Goal: Task Accomplishment & Management: Use online tool/utility

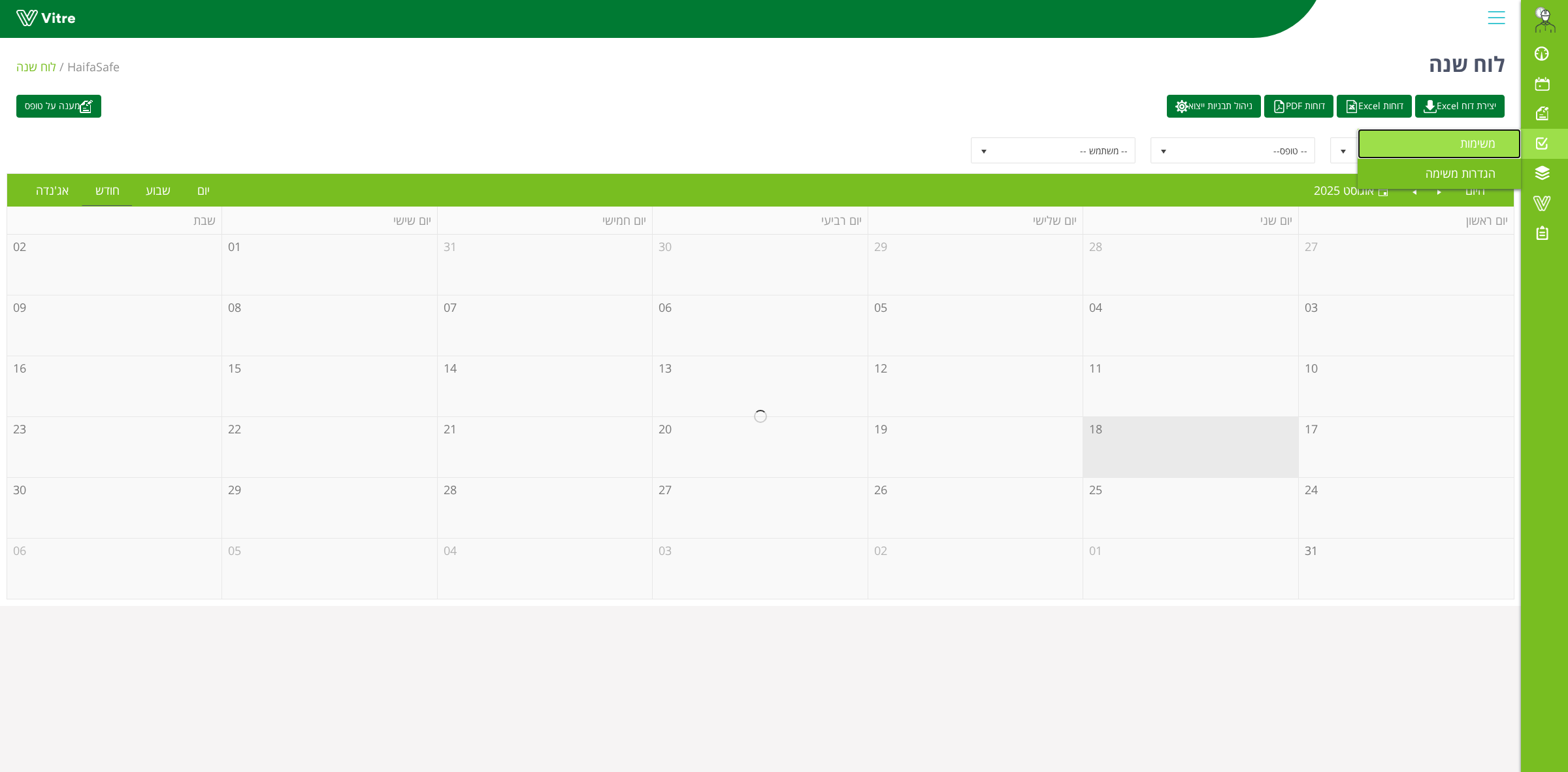
click at [1474, 147] on span "משימות" at bounding box center [1485, 143] width 51 height 16
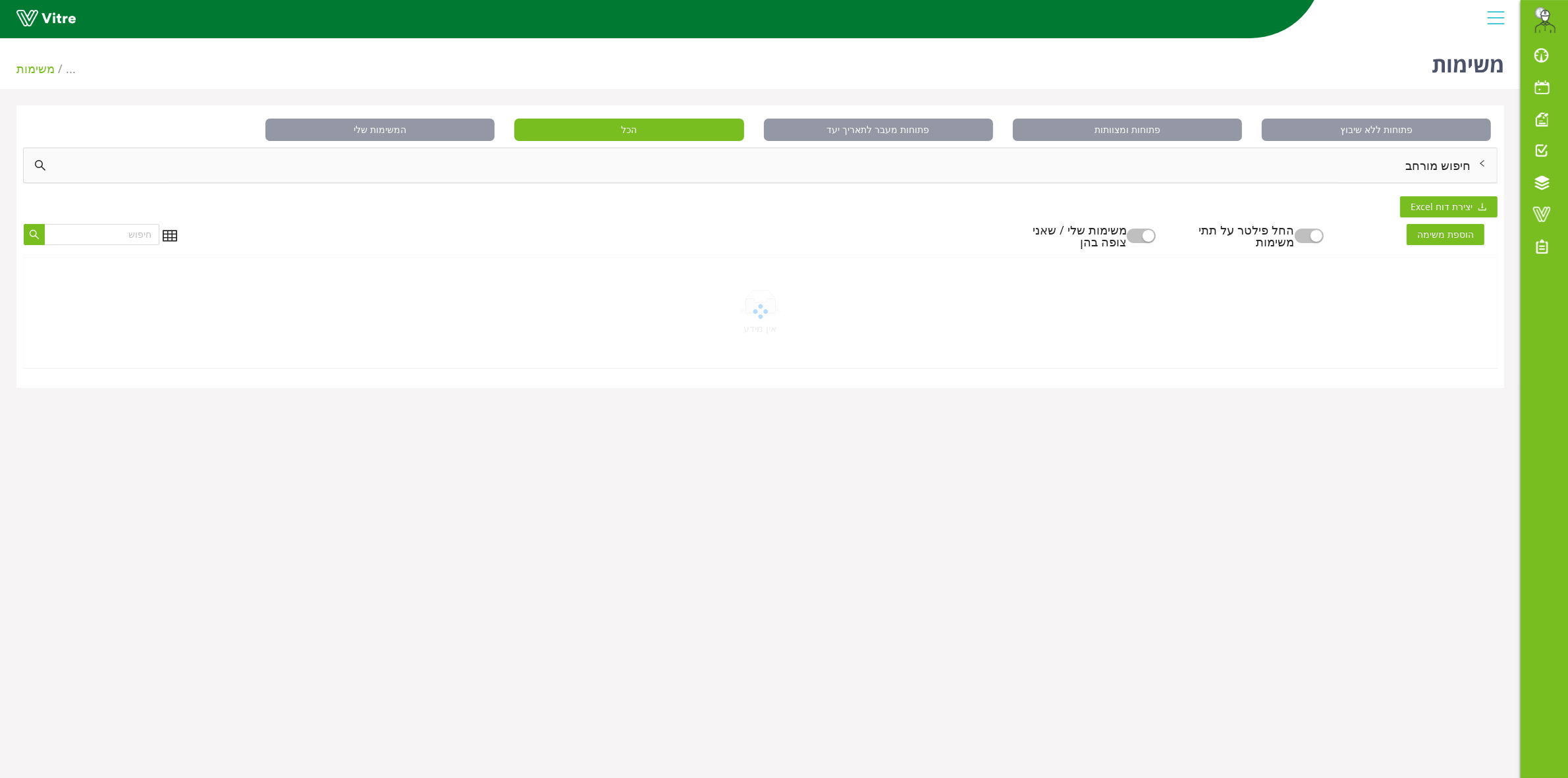
click at [1429, 164] on div "חיפוש מורחב" at bounding box center [760, 165] width 1473 height 35
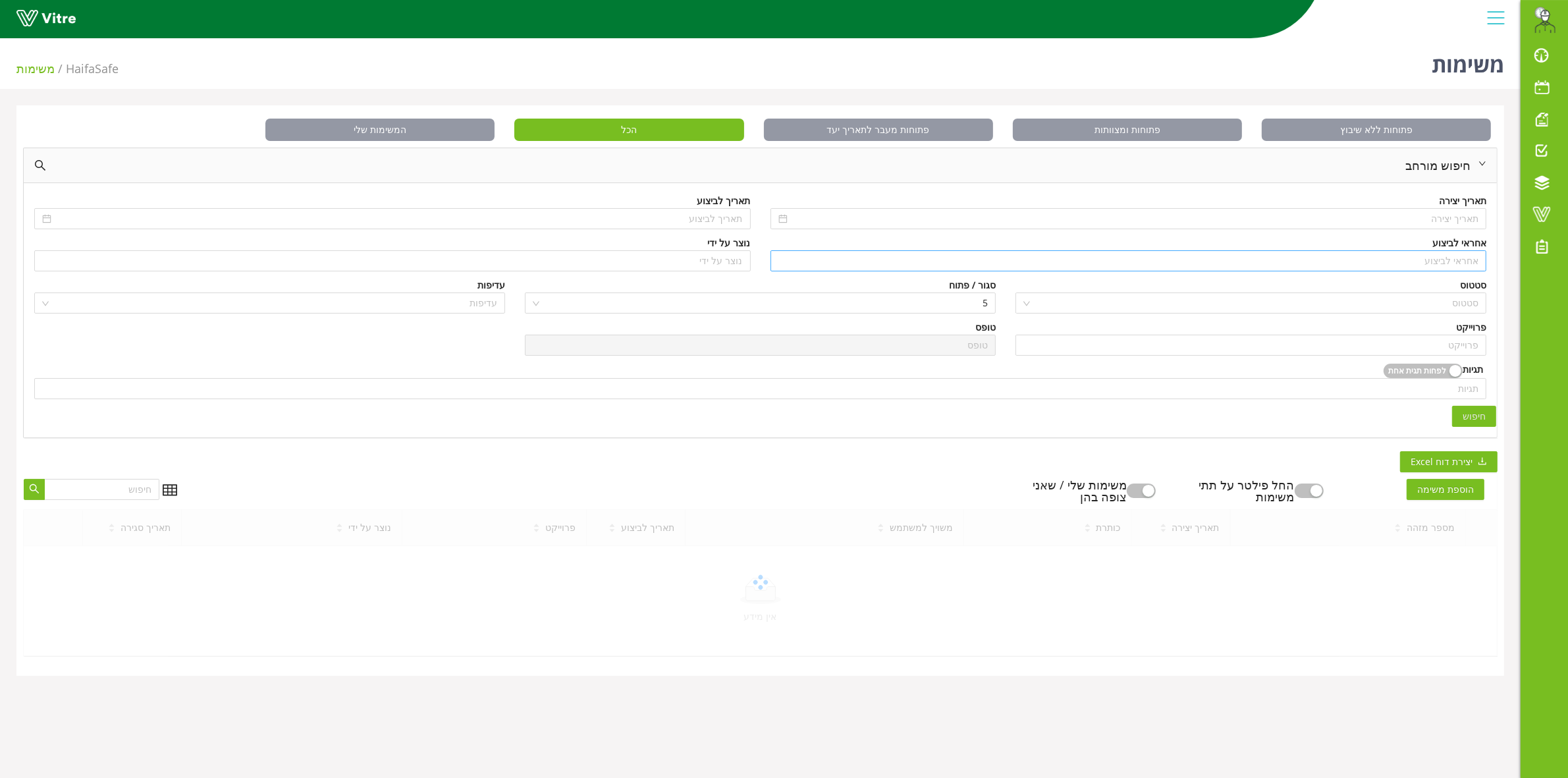
click at [1429, 258] on input "search" at bounding box center [1129, 261] width 701 height 19
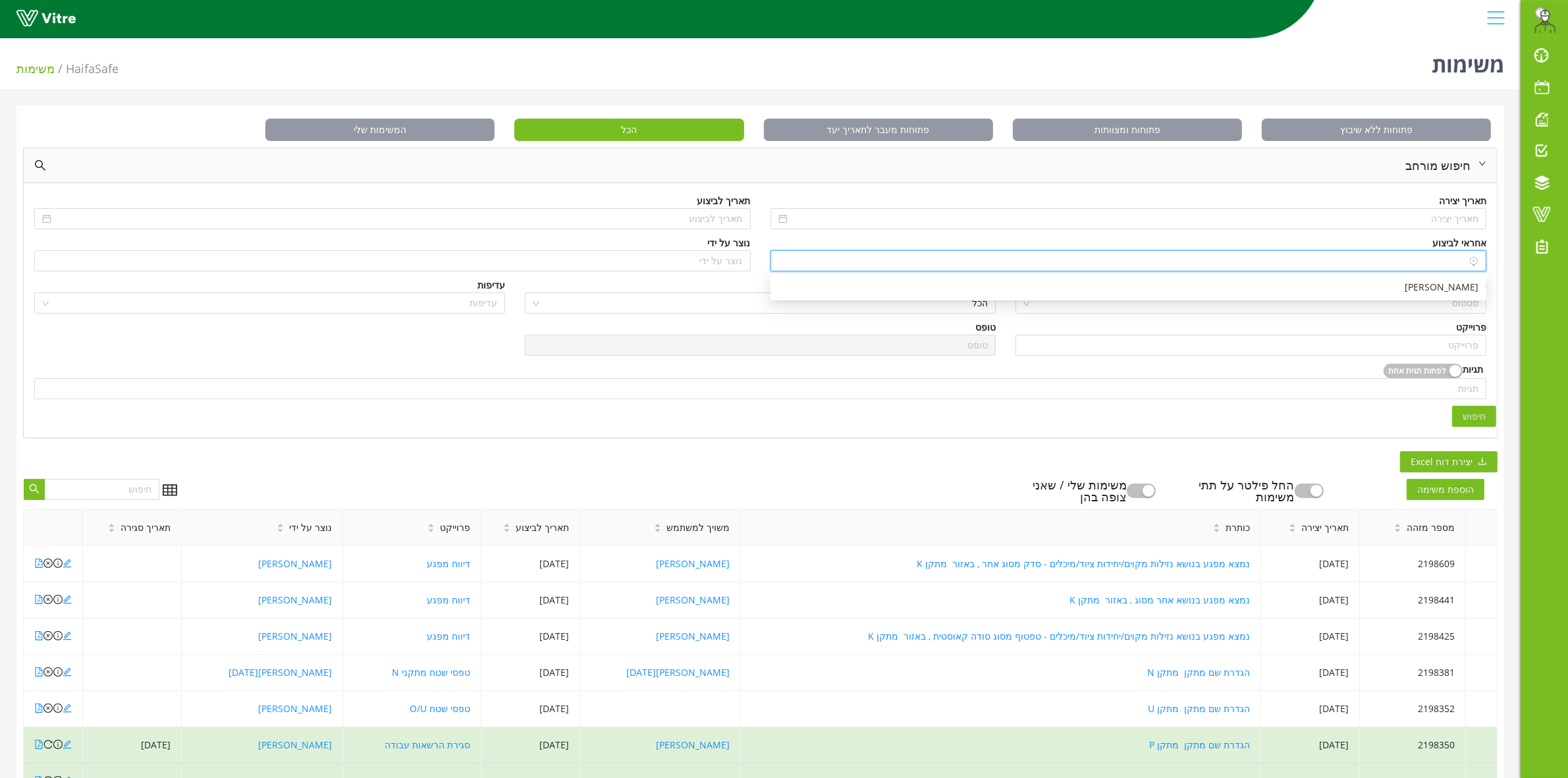
type input "ע"
click at [675, 477] on div "הוספת משימה החל פילטר על תתי משימות משימות שלי / שאני צופה בהן מספר מזהה תאריך …" at bounding box center [760, 712] width 1474 height 478
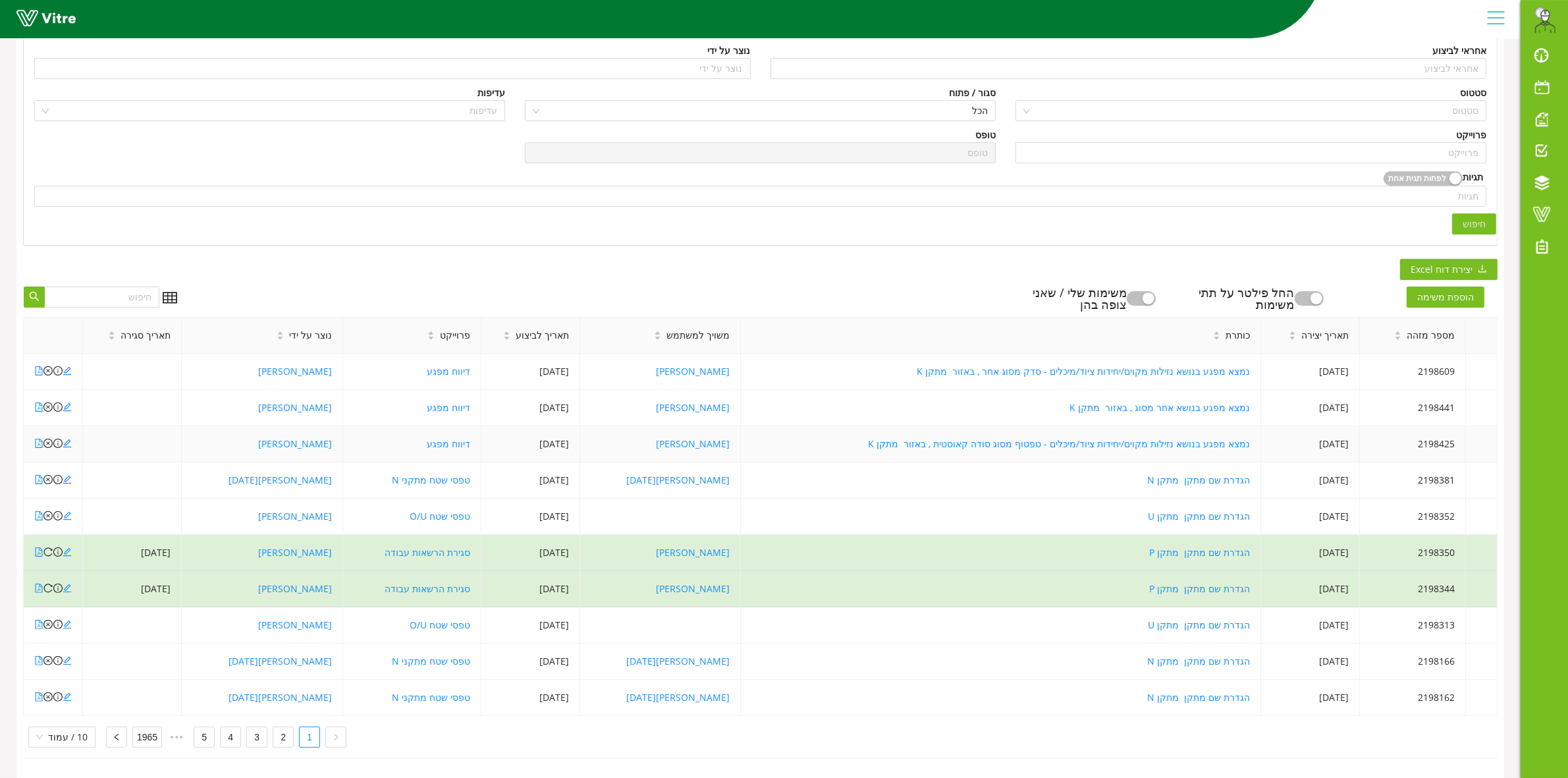
scroll to position [206, 0]
click at [655, 336] on icon "caret-down" at bounding box center [657, 338] width 5 height 4
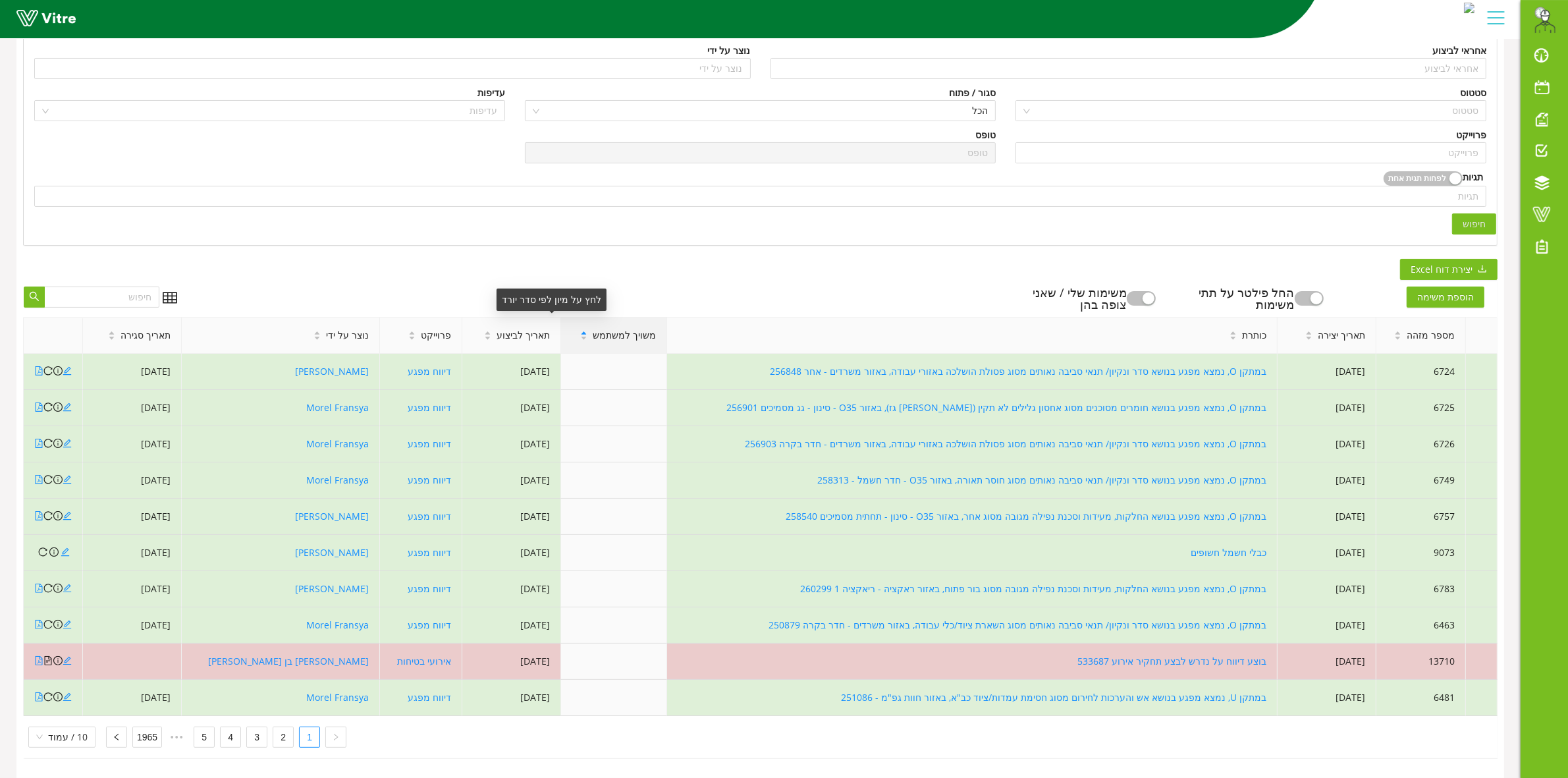
click at [580, 335] on icon "caret-down" at bounding box center [584, 338] width 7 height 7
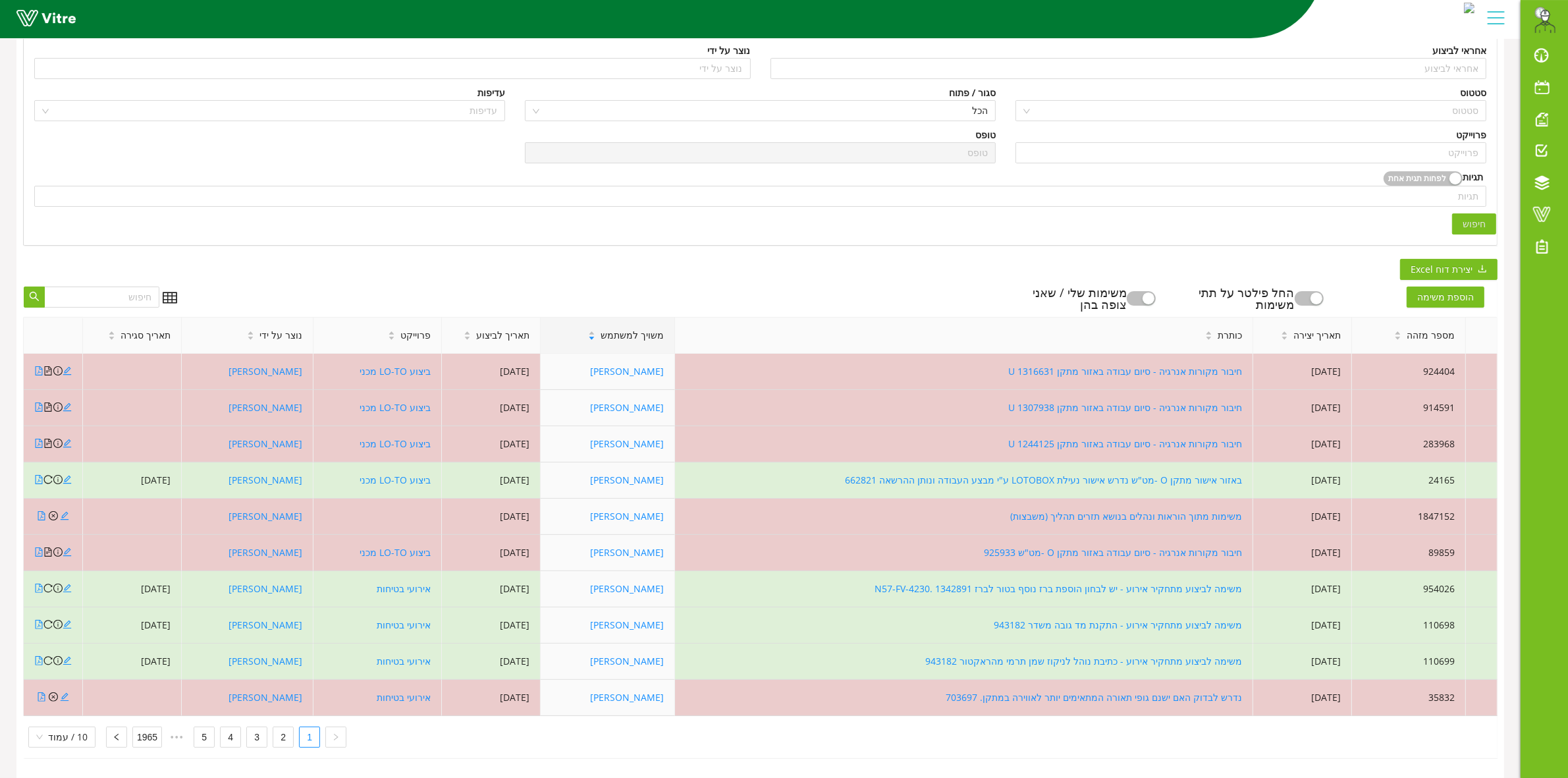
click at [717, 288] on div "הוספת משימה החל פילטר על תתי משימות משימות שלי / שאני צופה בהן" at bounding box center [842, 298] width 1311 height 24
click at [1535, 215] on span at bounding box center [1541, 214] width 33 height 16
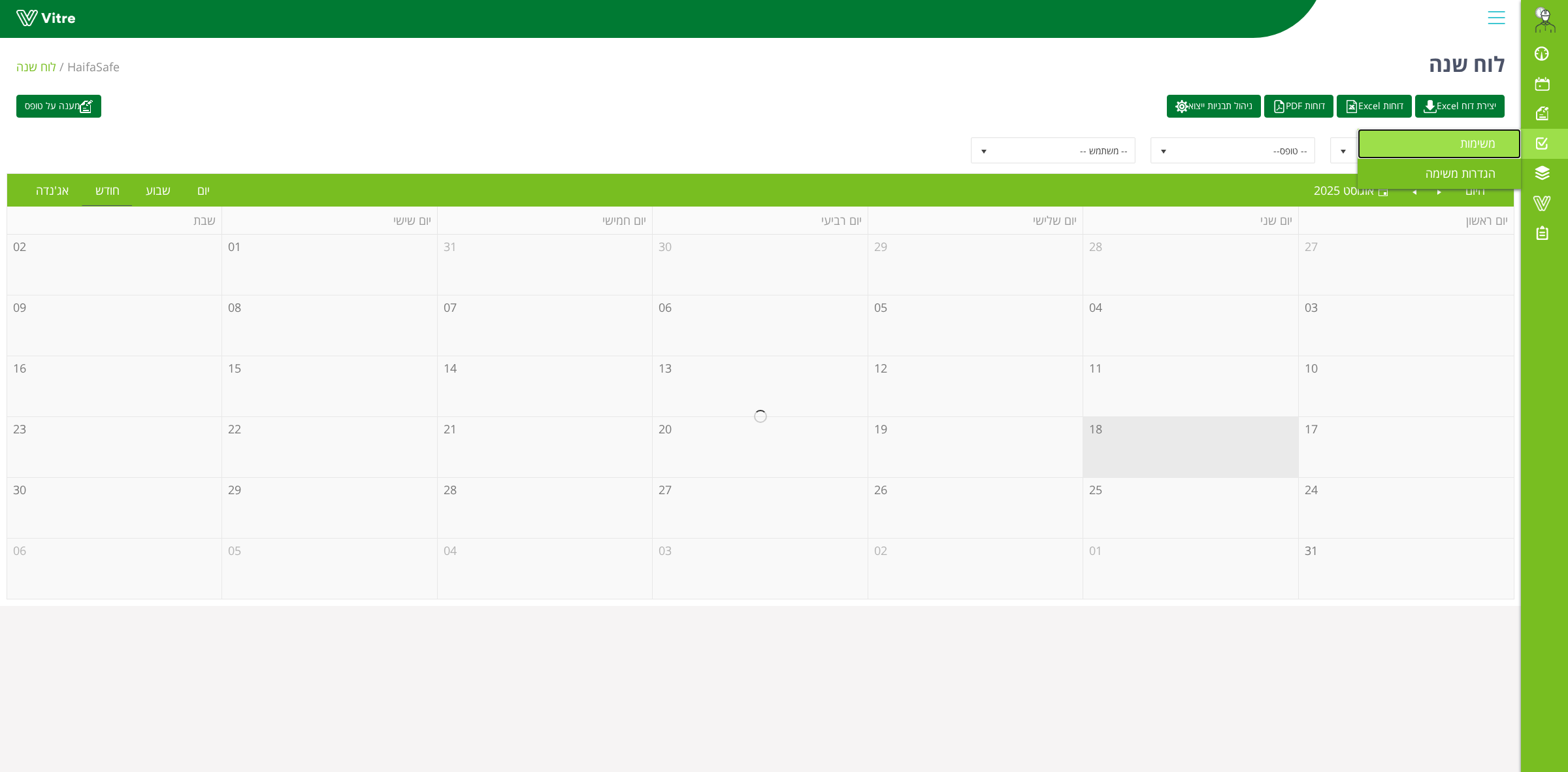
click at [1431, 141] on link "משימות" at bounding box center [1439, 144] width 163 height 30
click at [1490, 141] on span "משימות" at bounding box center [1485, 143] width 51 height 16
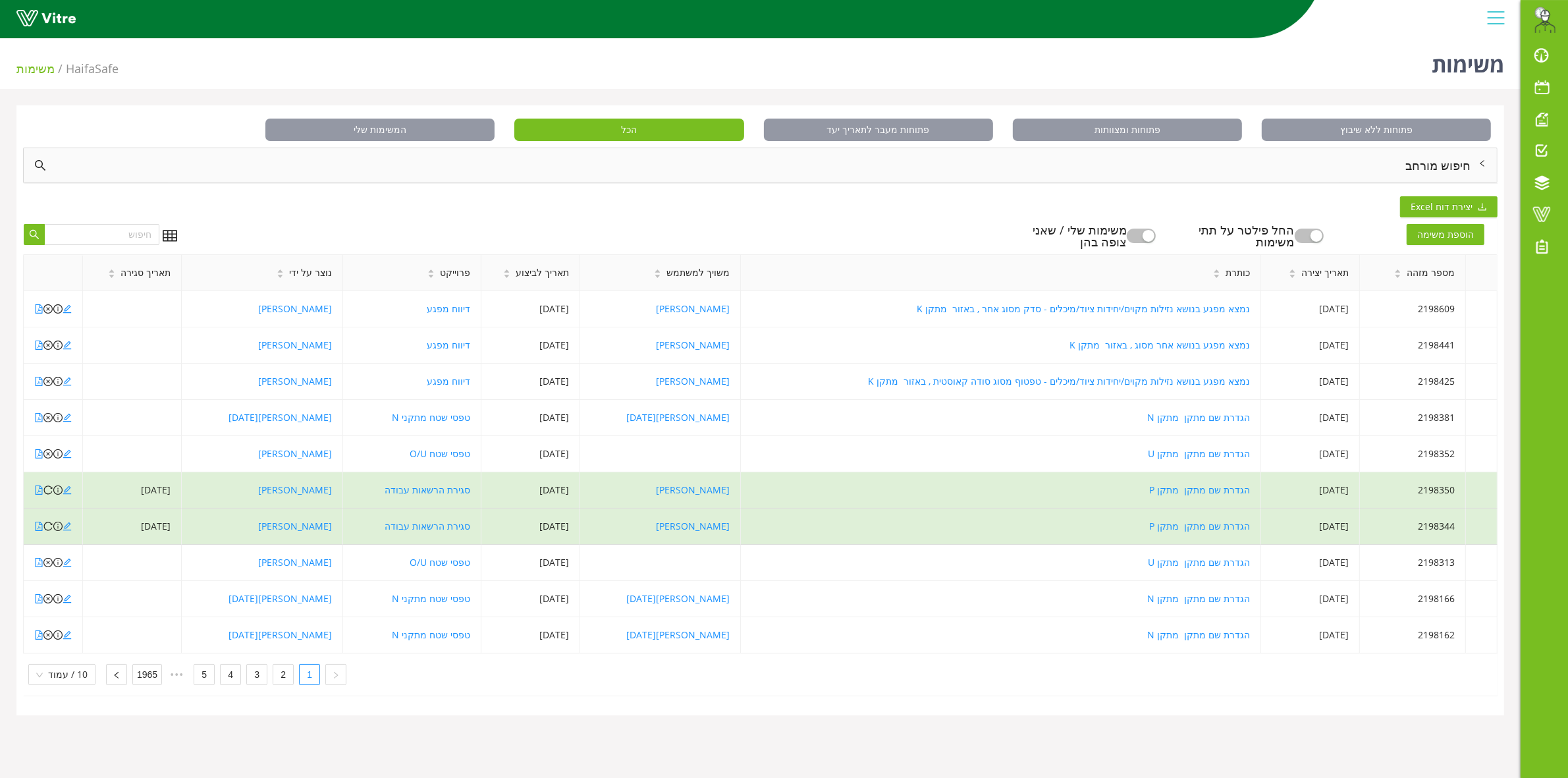
click at [1410, 156] on div "חיפוש מורחב" at bounding box center [760, 165] width 1473 height 35
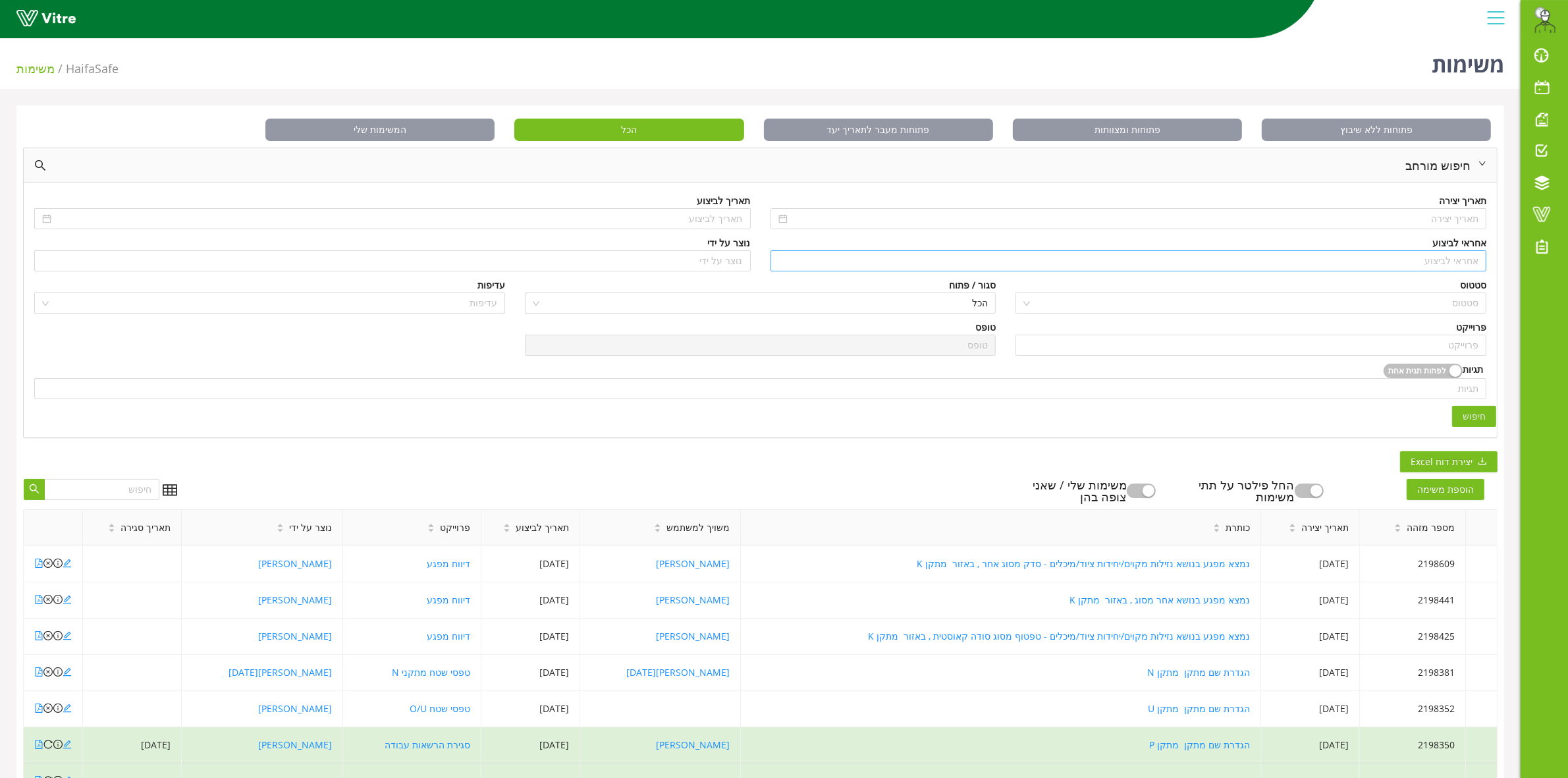
click at [1425, 265] on input "search" at bounding box center [1129, 261] width 701 height 19
type input "ע"
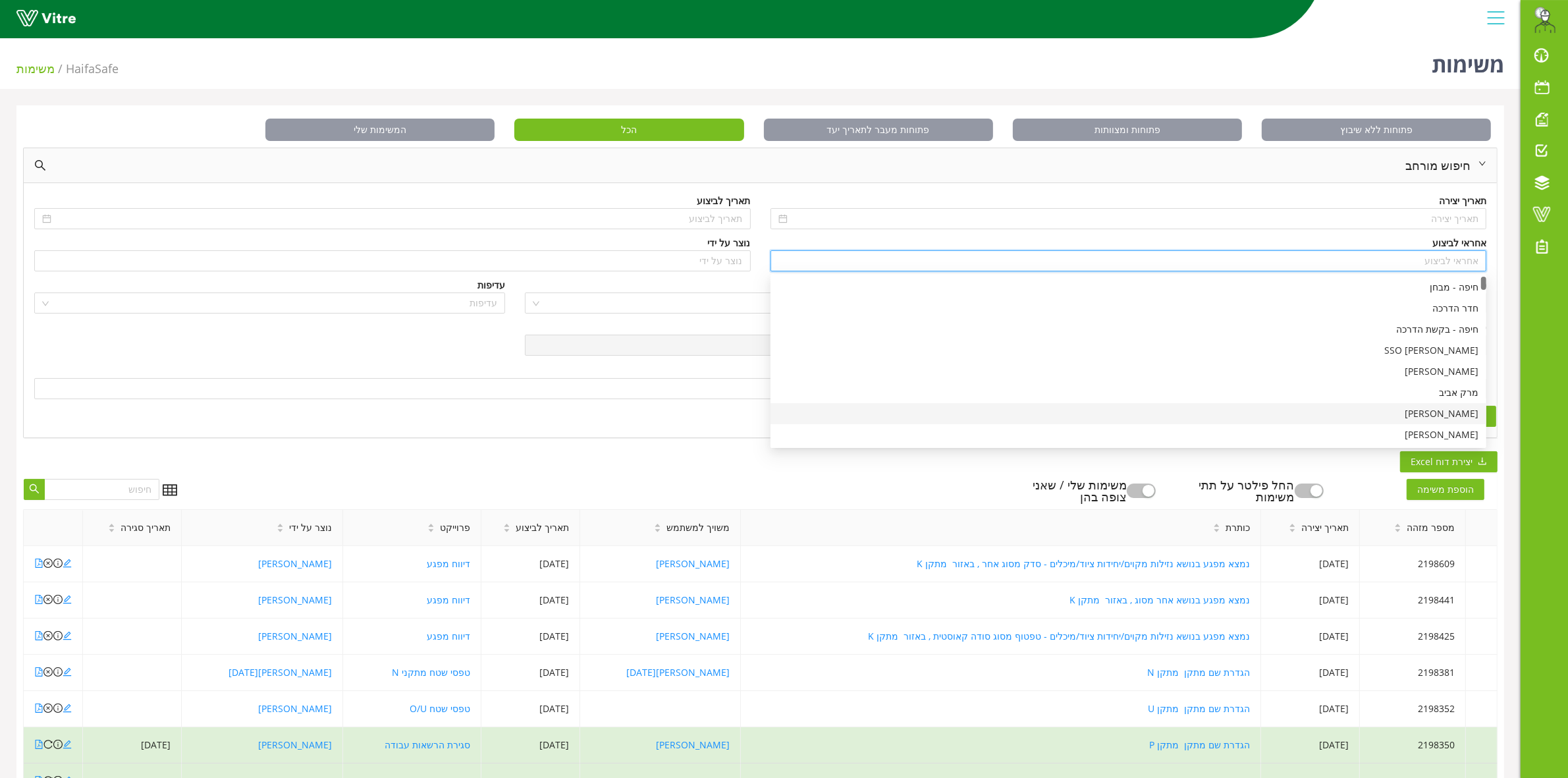
click at [452, 339] on div "פרוייקט פרוייקט טופס טופס" at bounding box center [760, 342] width 1472 height 42
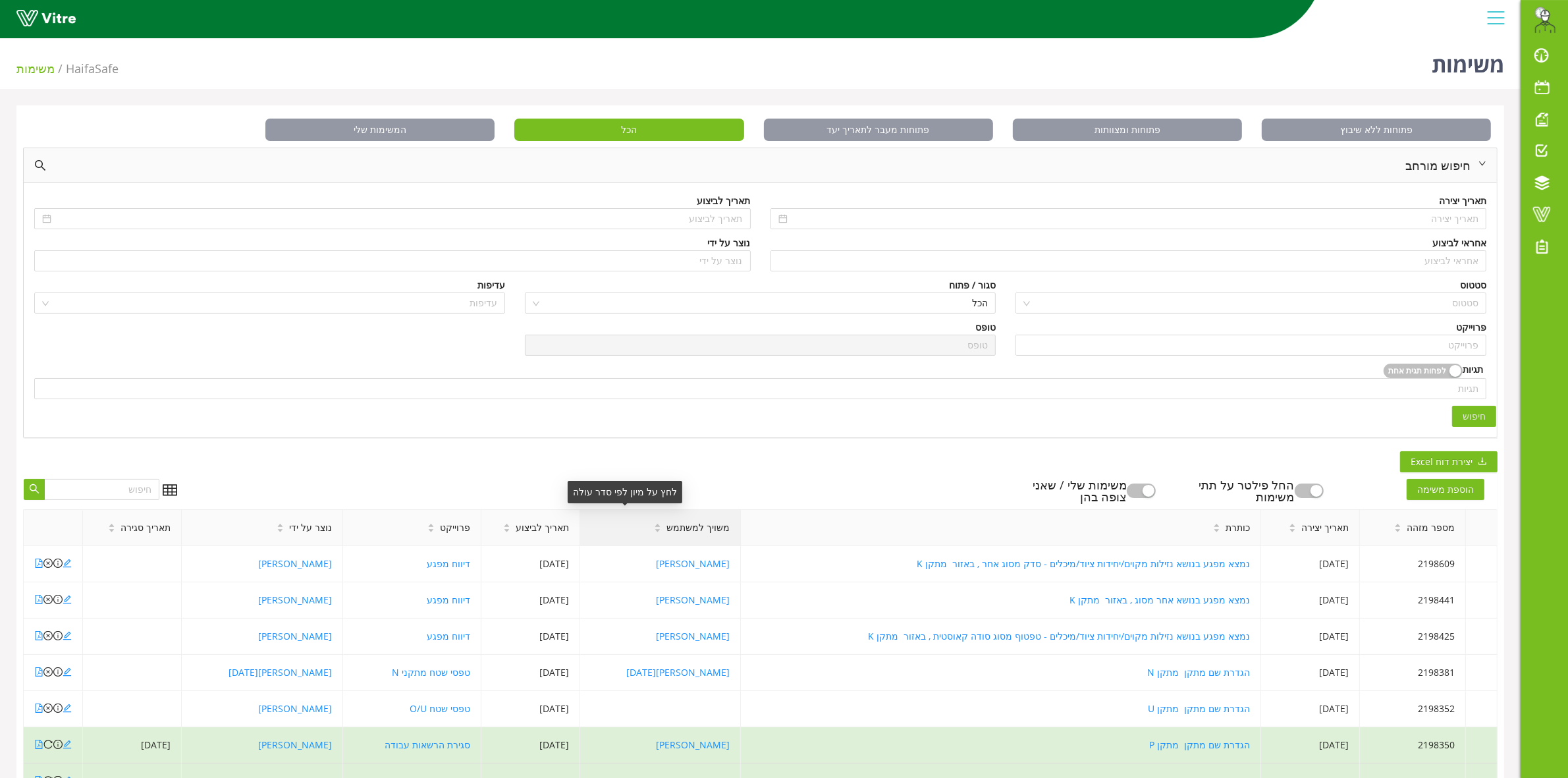
click at [655, 530] on icon "caret-down" at bounding box center [657, 531] width 5 height 4
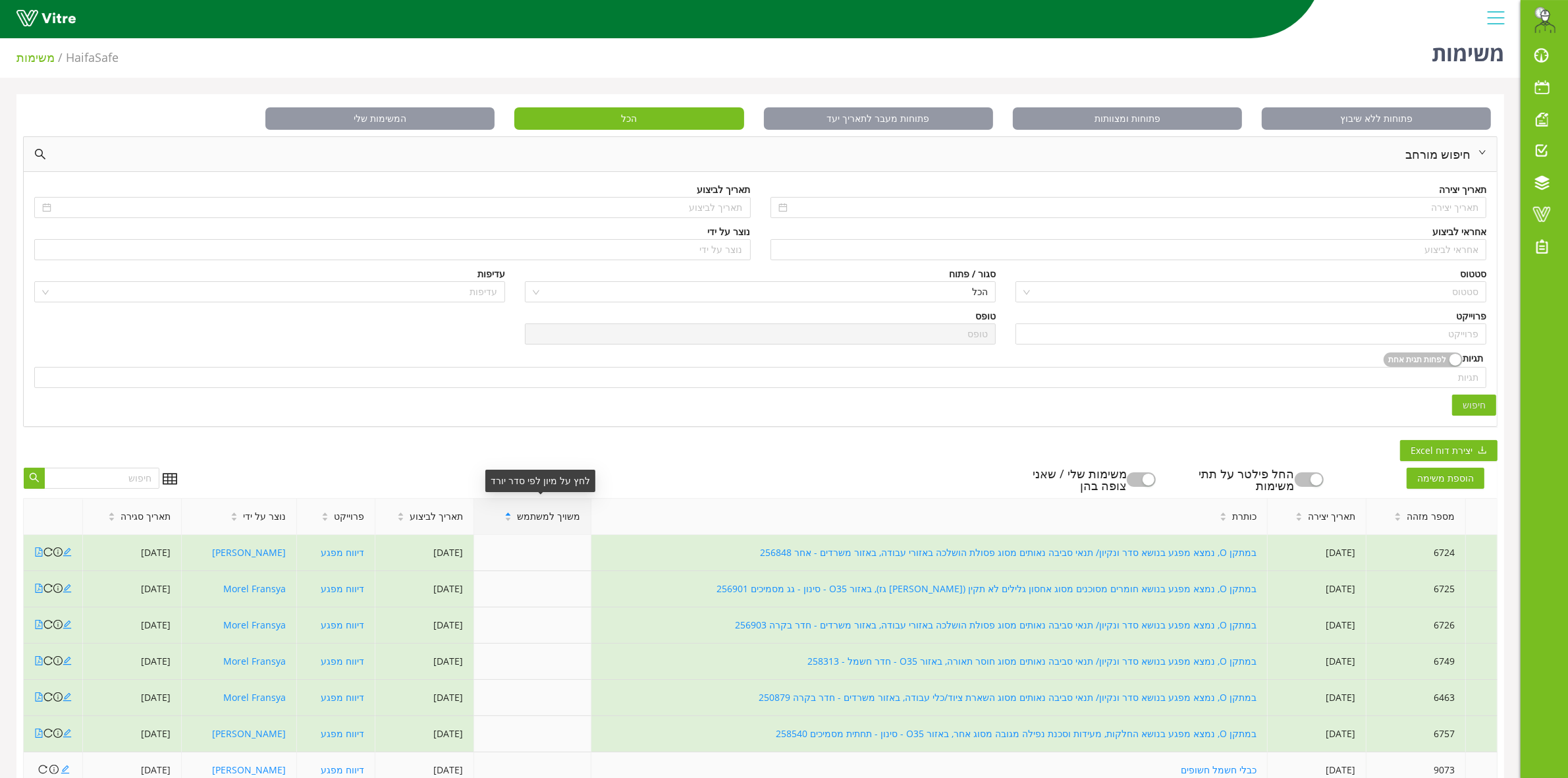
scroll to position [206, 0]
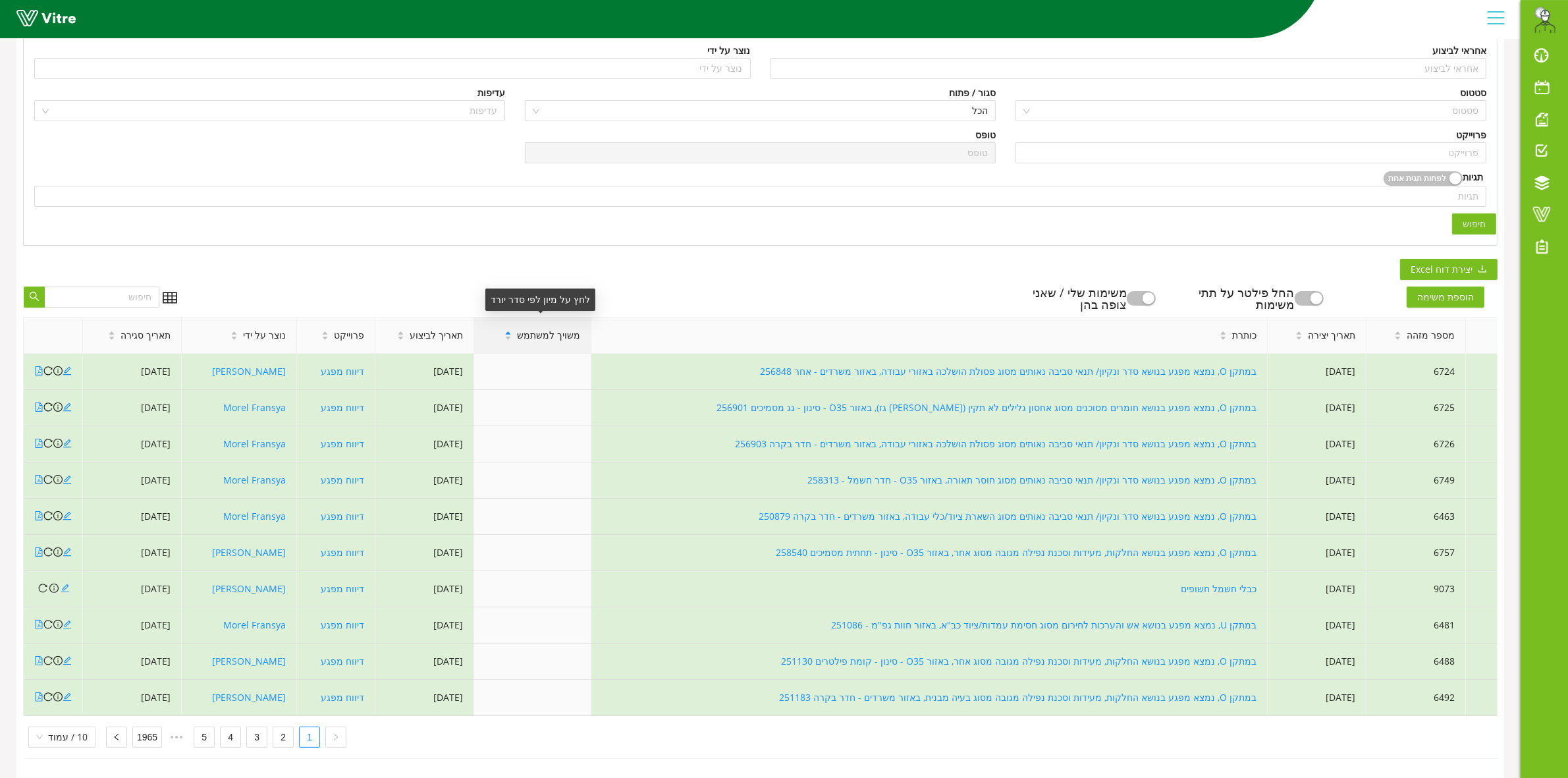
click at [511, 329] on icon "caret-up" at bounding box center [508, 333] width 7 height 7
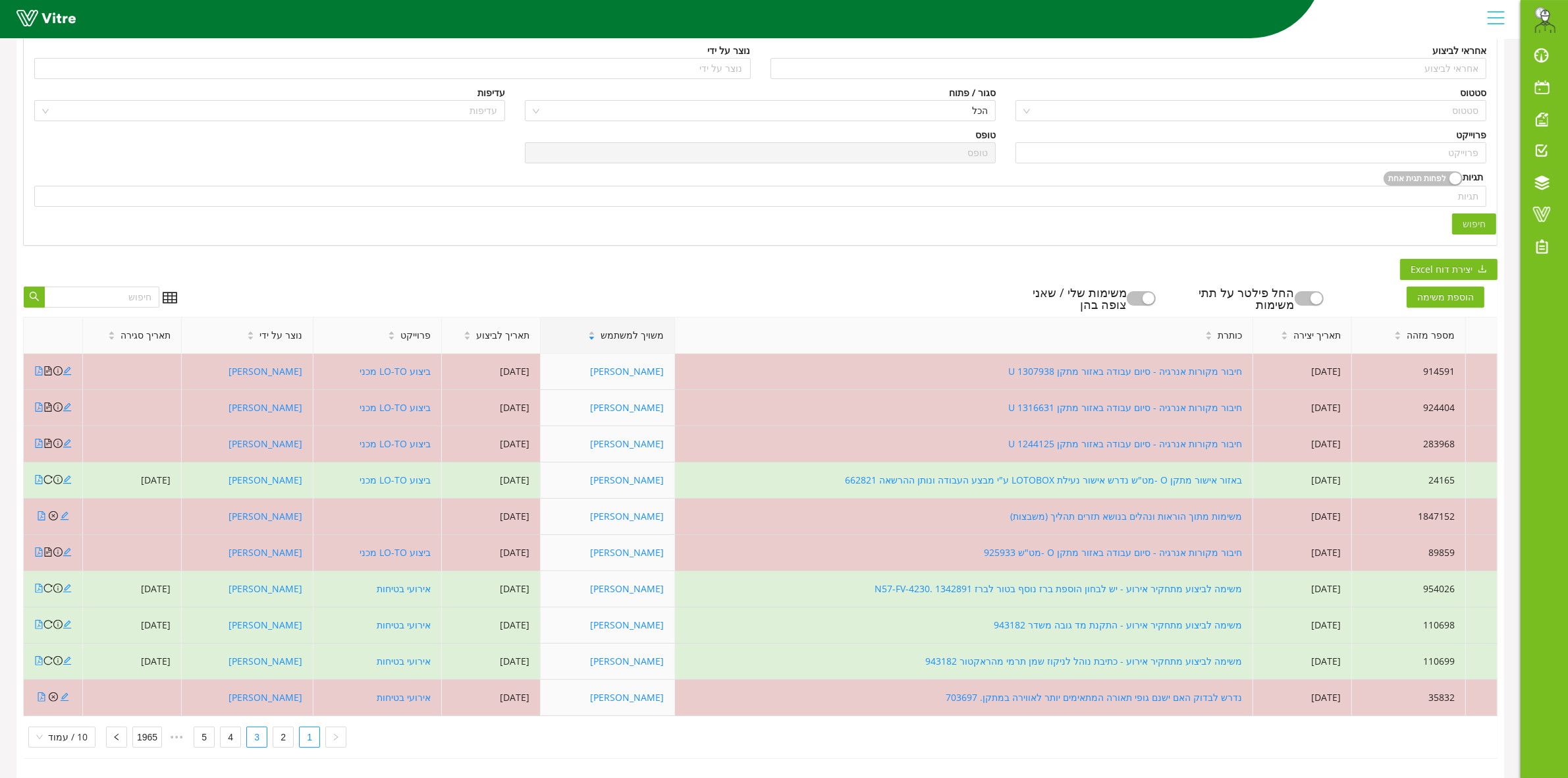
click at [250, 728] on link "3" at bounding box center [257, 736] width 19 height 19
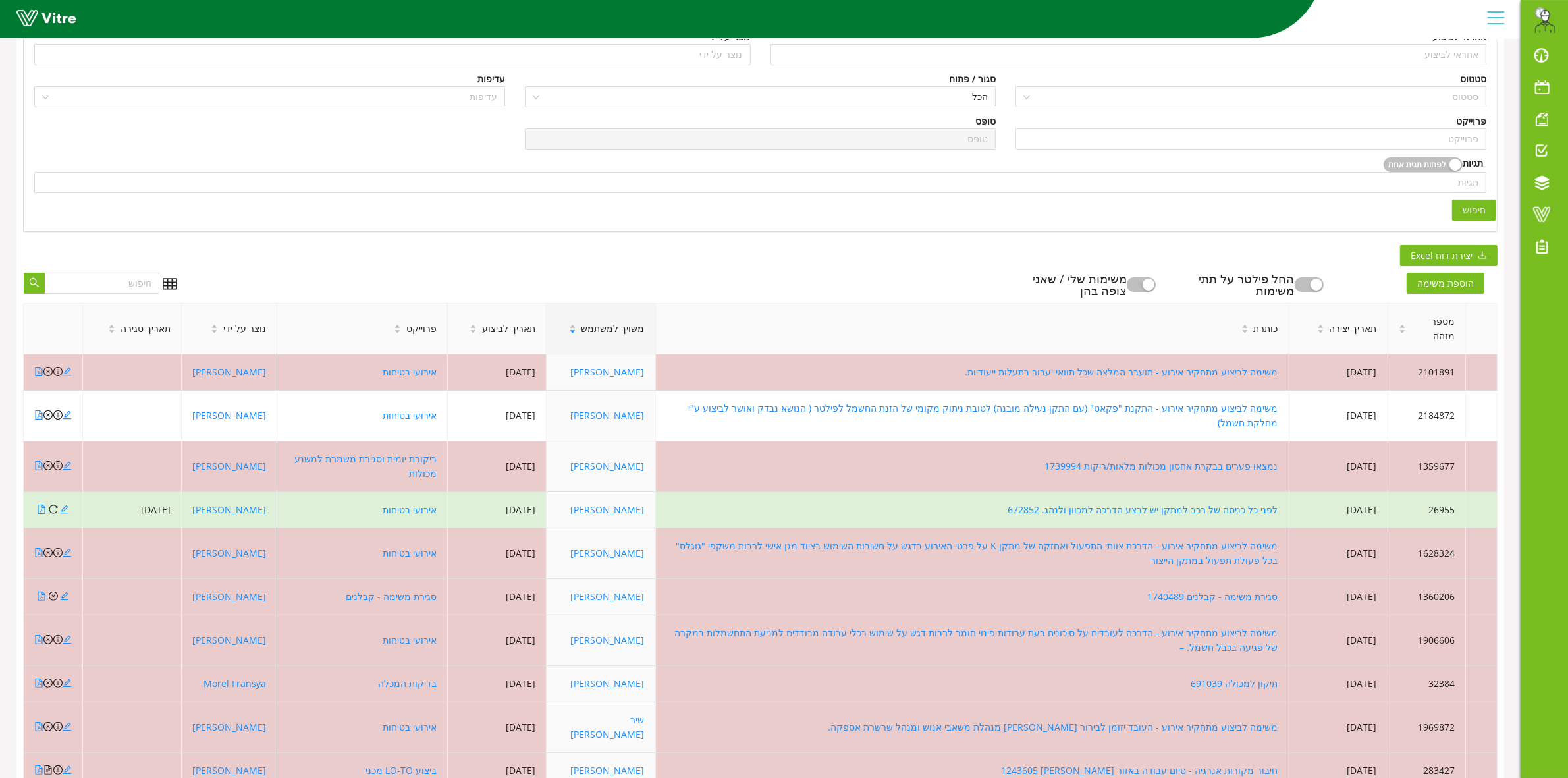
click at [199, 753] on td "[PERSON_NAME]" at bounding box center [229, 771] width 96 height 36
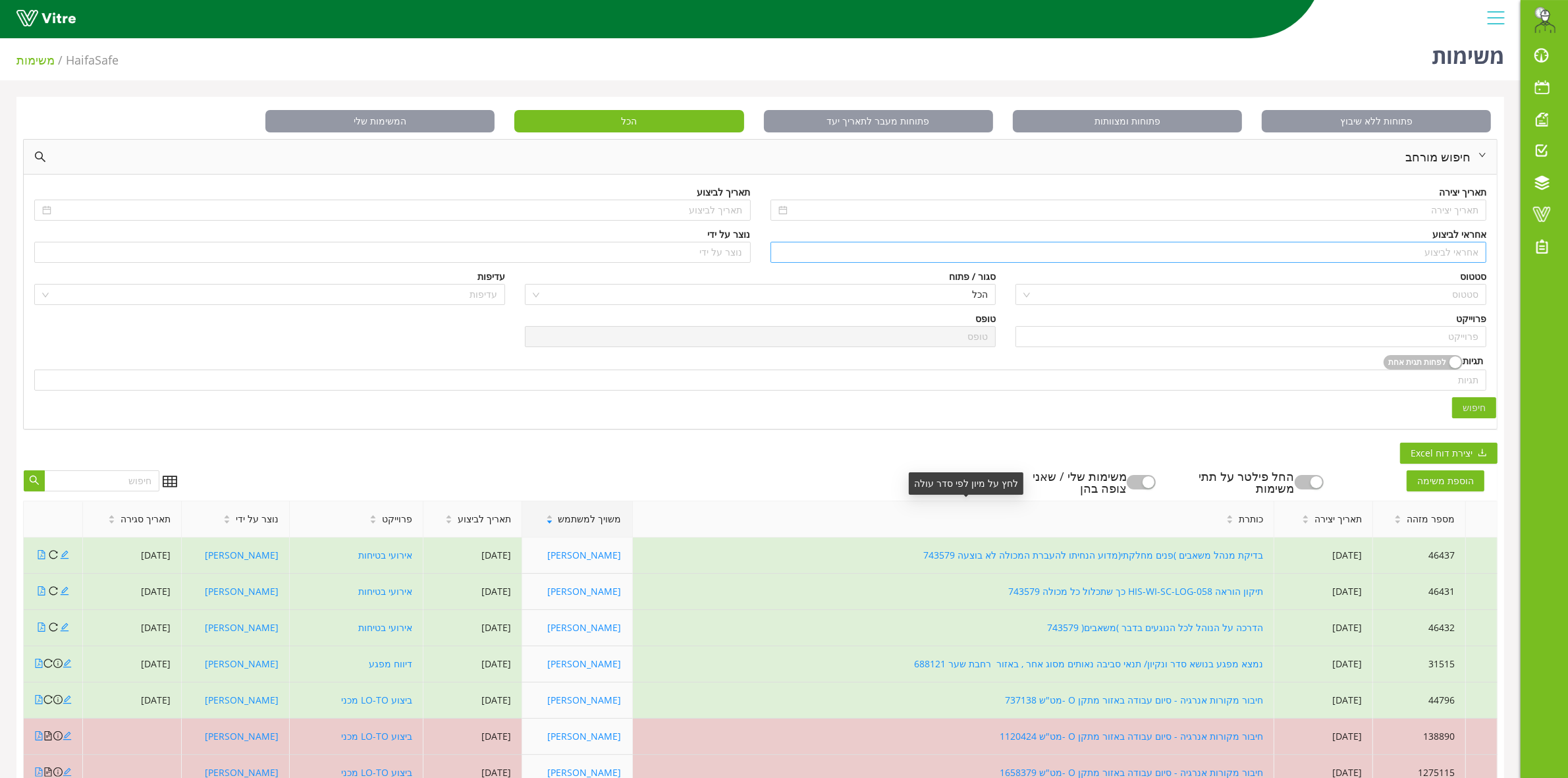
scroll to position [0, 0]
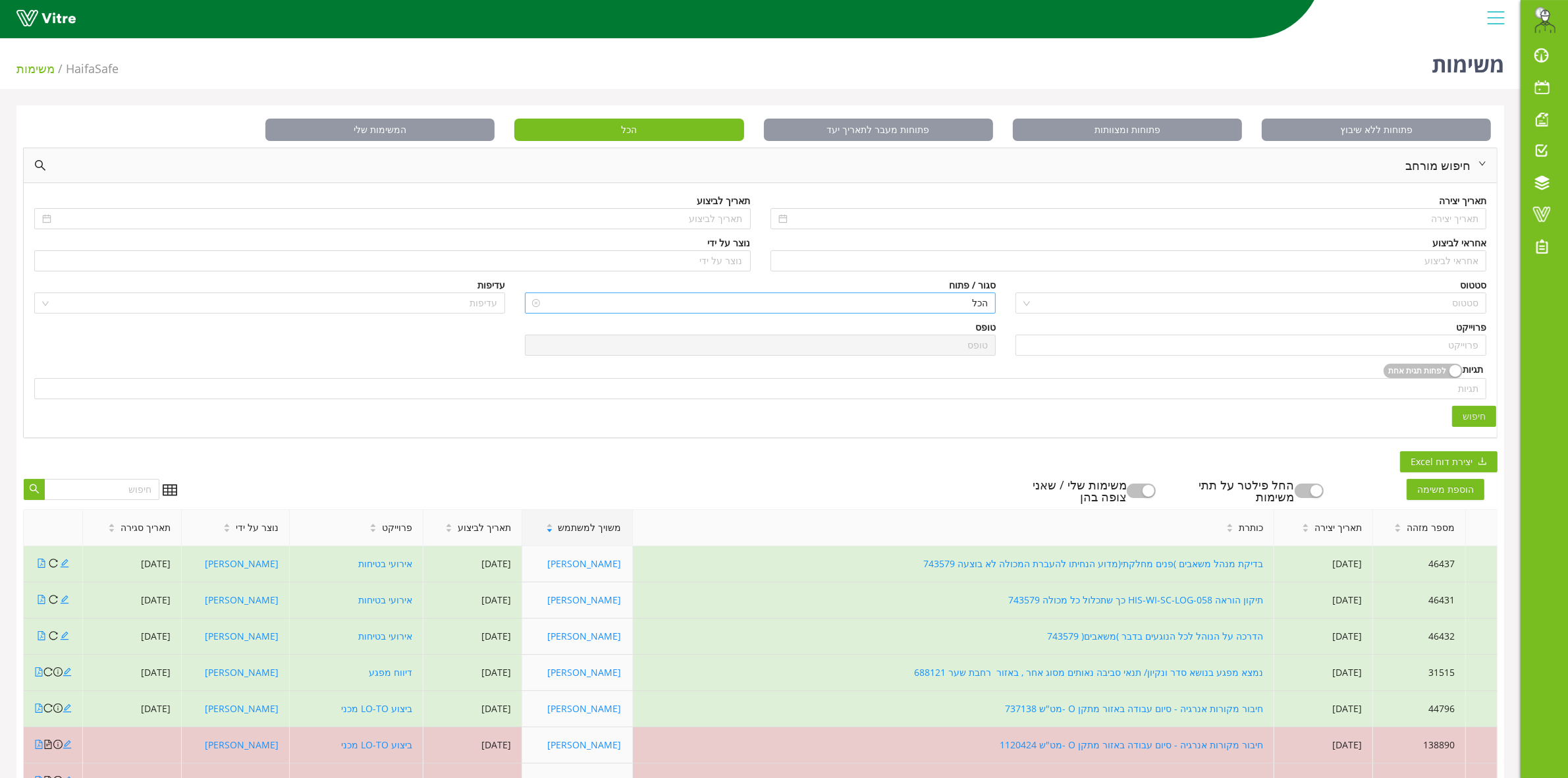
click at [942, 306] on span "הכל" at bounding box center [760, 303] width 455 height 19
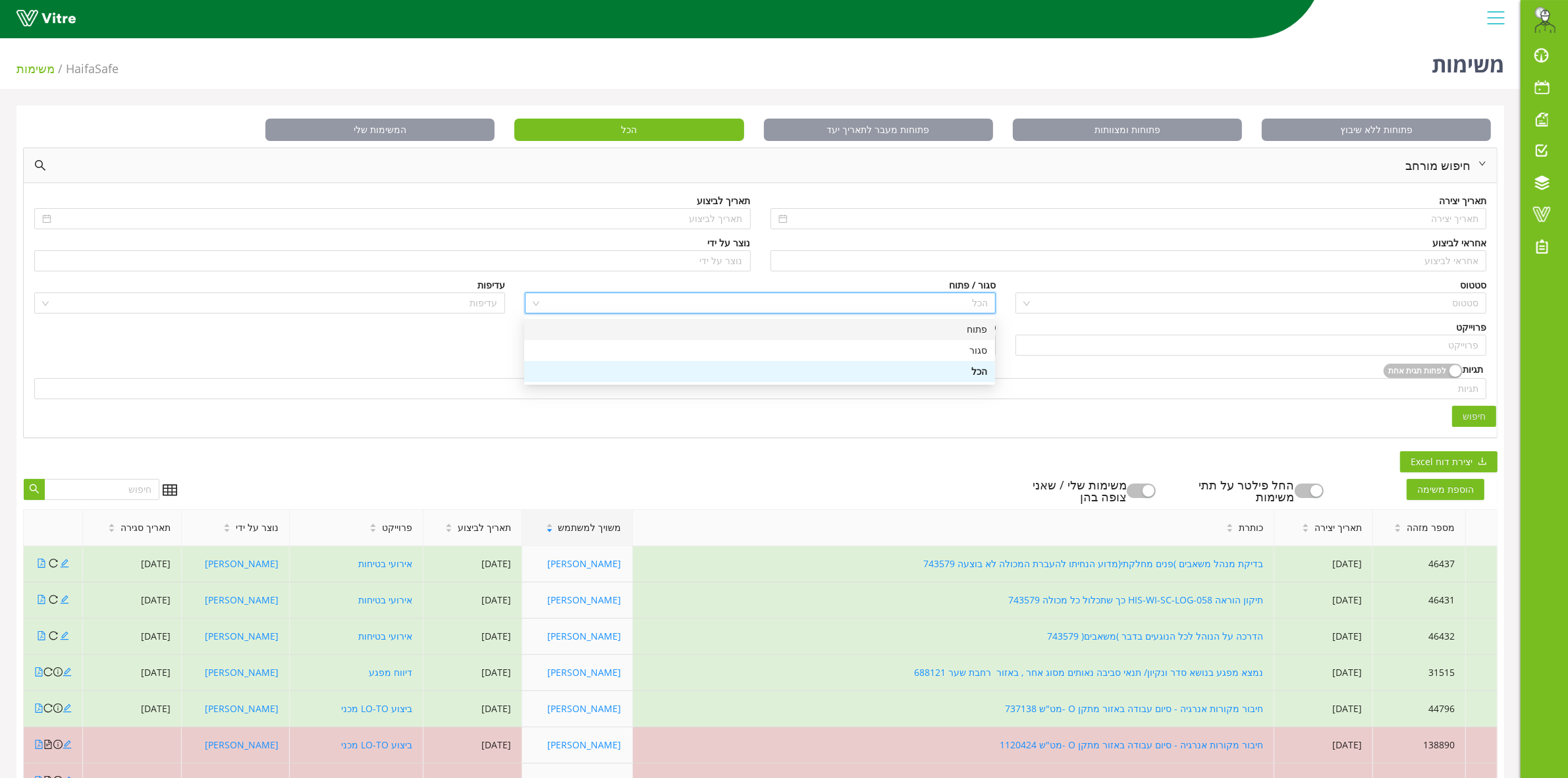
click at [977, 329] on div "פתוח" at bounding box center [759, 329] width 455 height 14
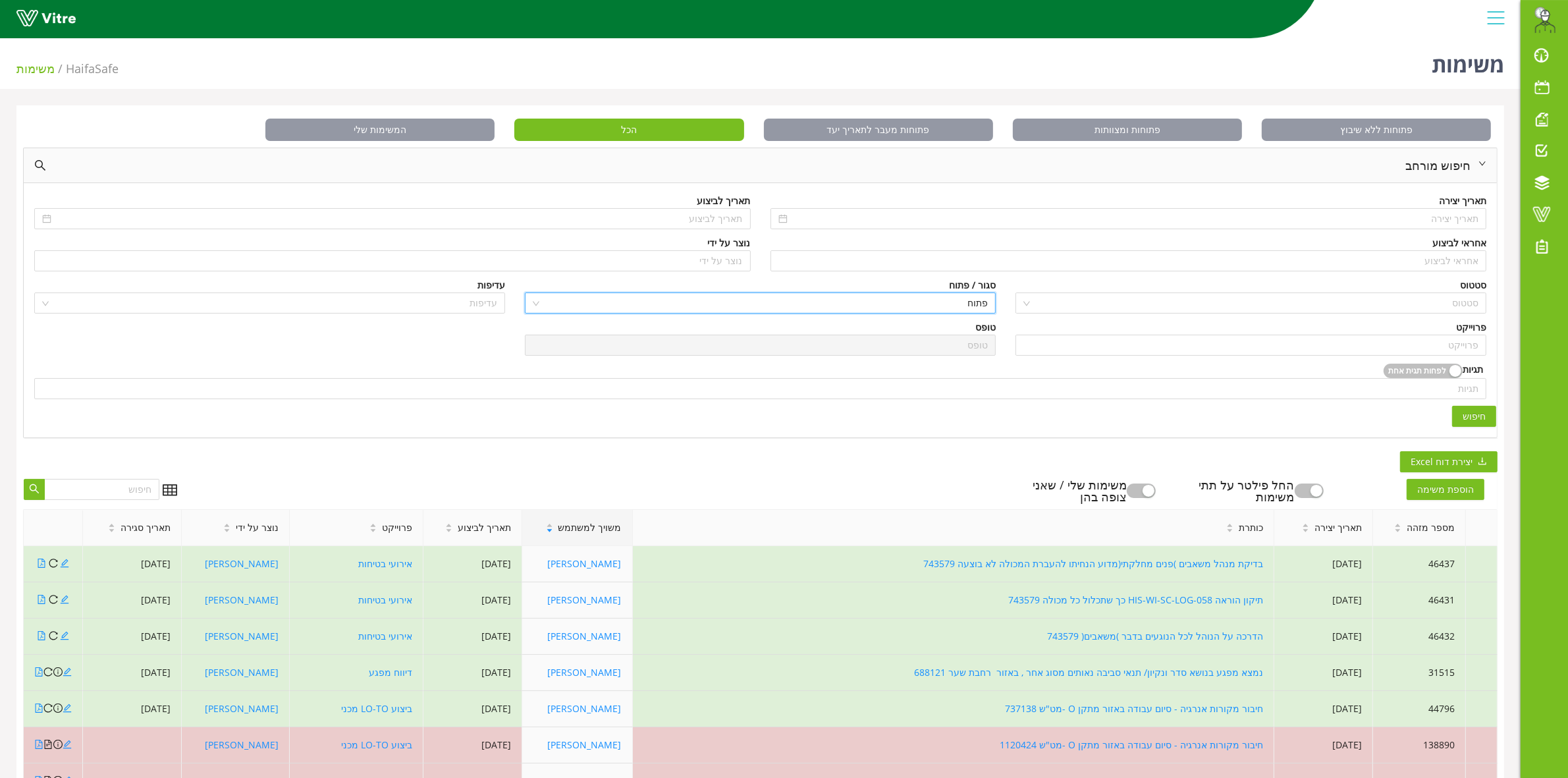
click at [1482, 416] on span "חיפוש" at bounding box center [1474, 416] width 23 height 14
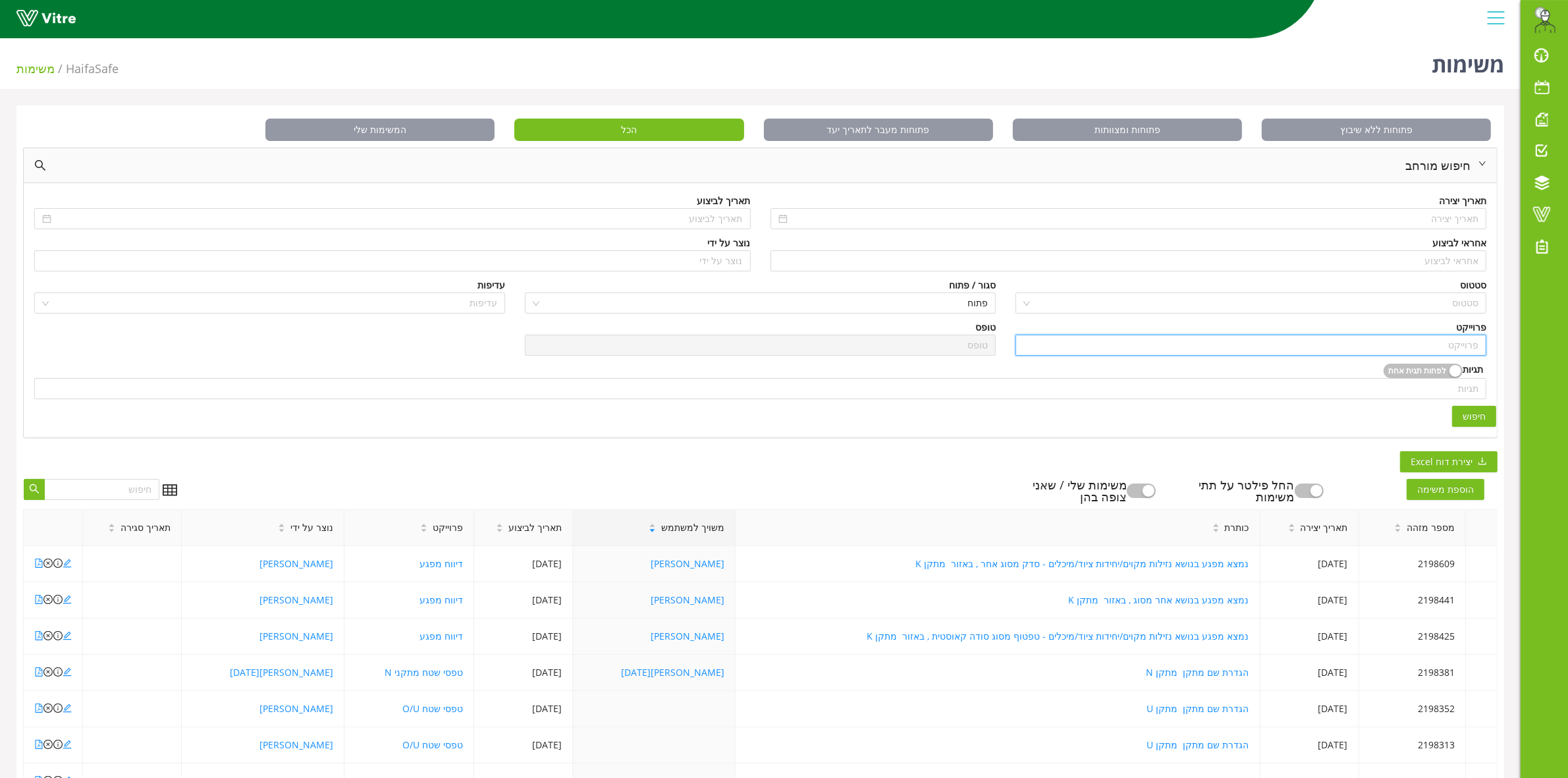
click at [1437, 343] on input "search" at bounding box center [1250, 345] width 455 height 19
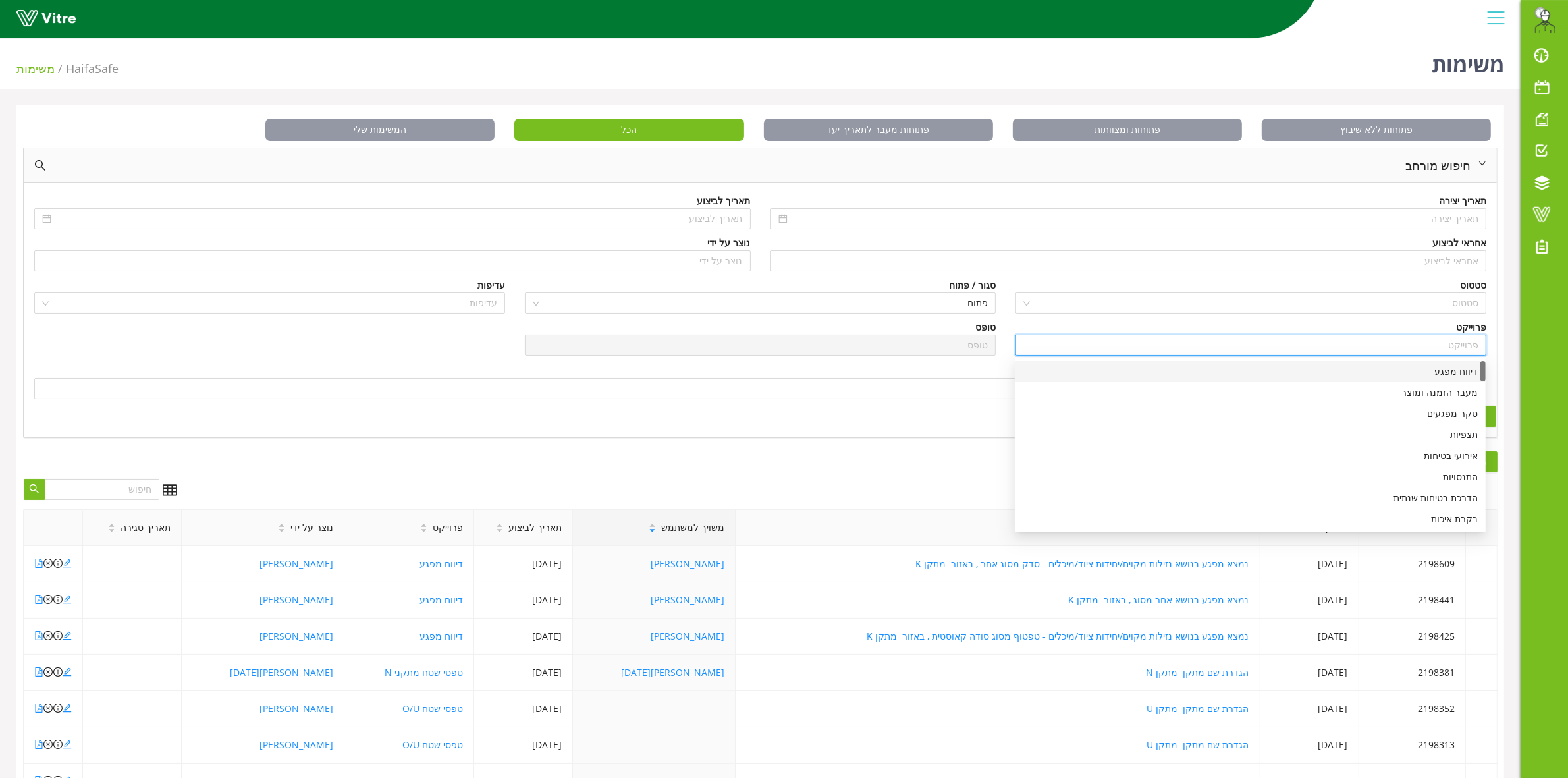
click at [1445, 377] on div "דיווח מפגע" at bounding box center [1250, 371] width 455 height 14
type input "דיווח מפגע"
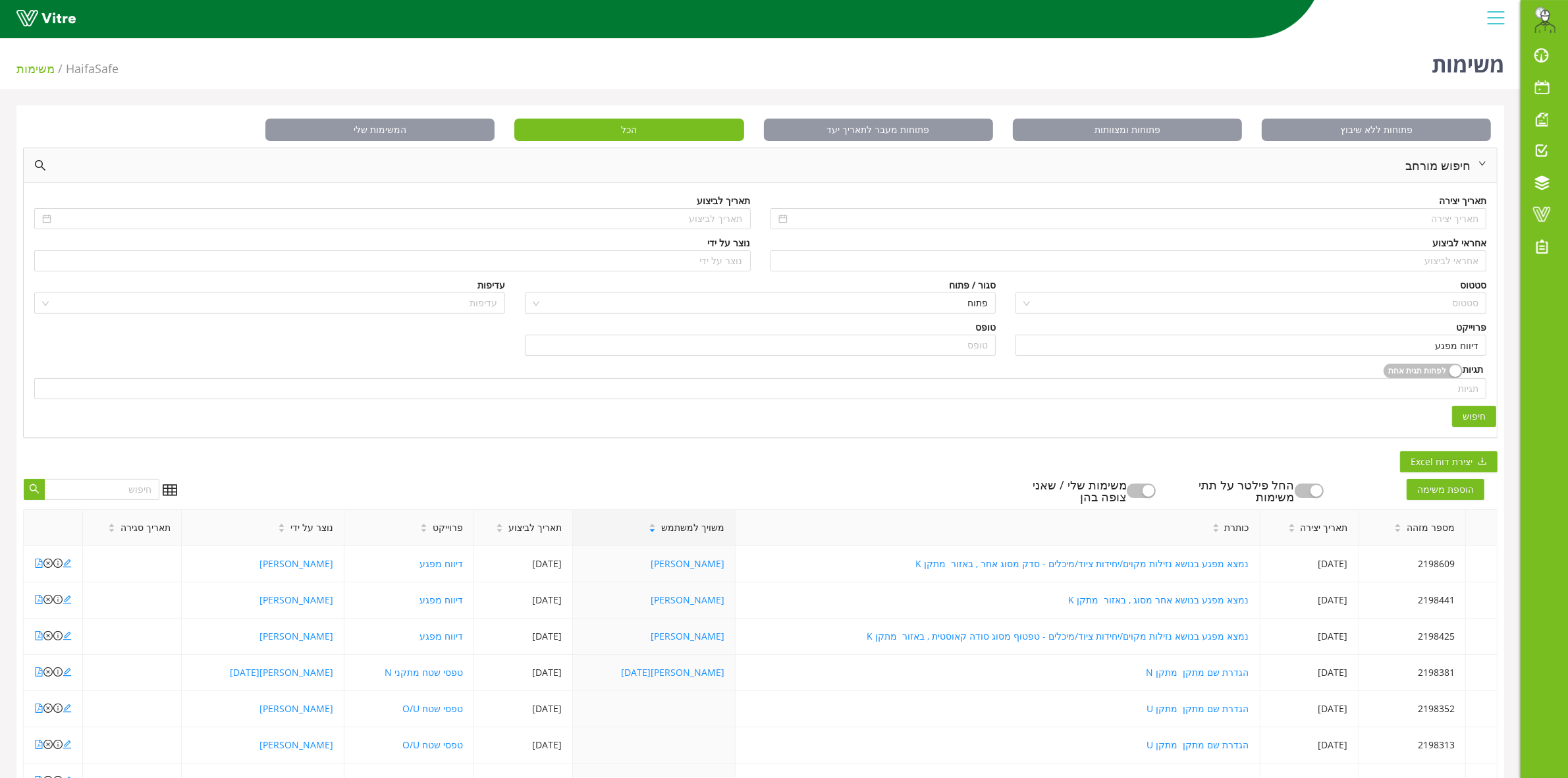
click at [1486, 416] on button "חיפוש" at bounding box center [1474, 416] width 44 height 21
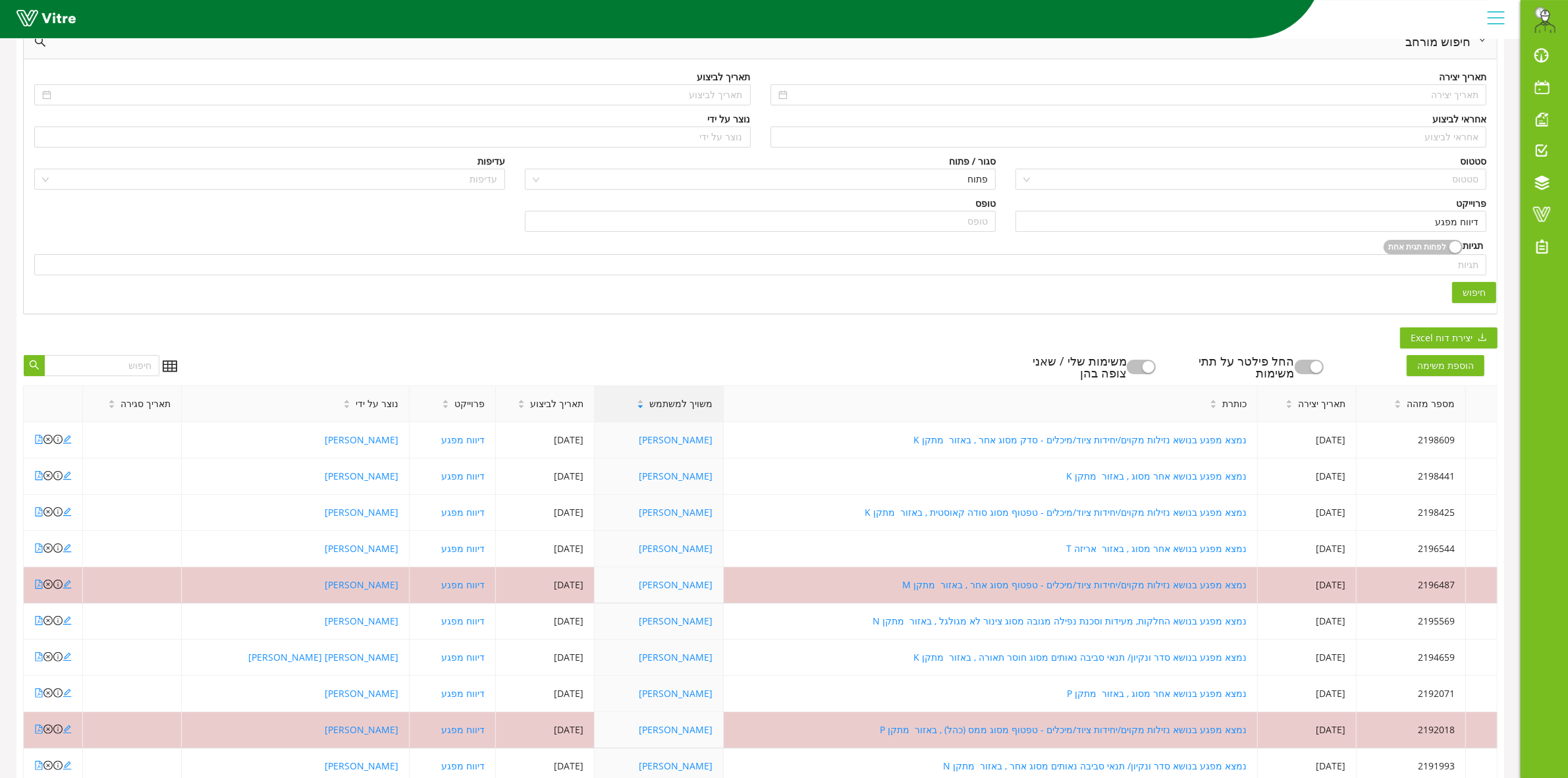
scroll to position [165, 0]
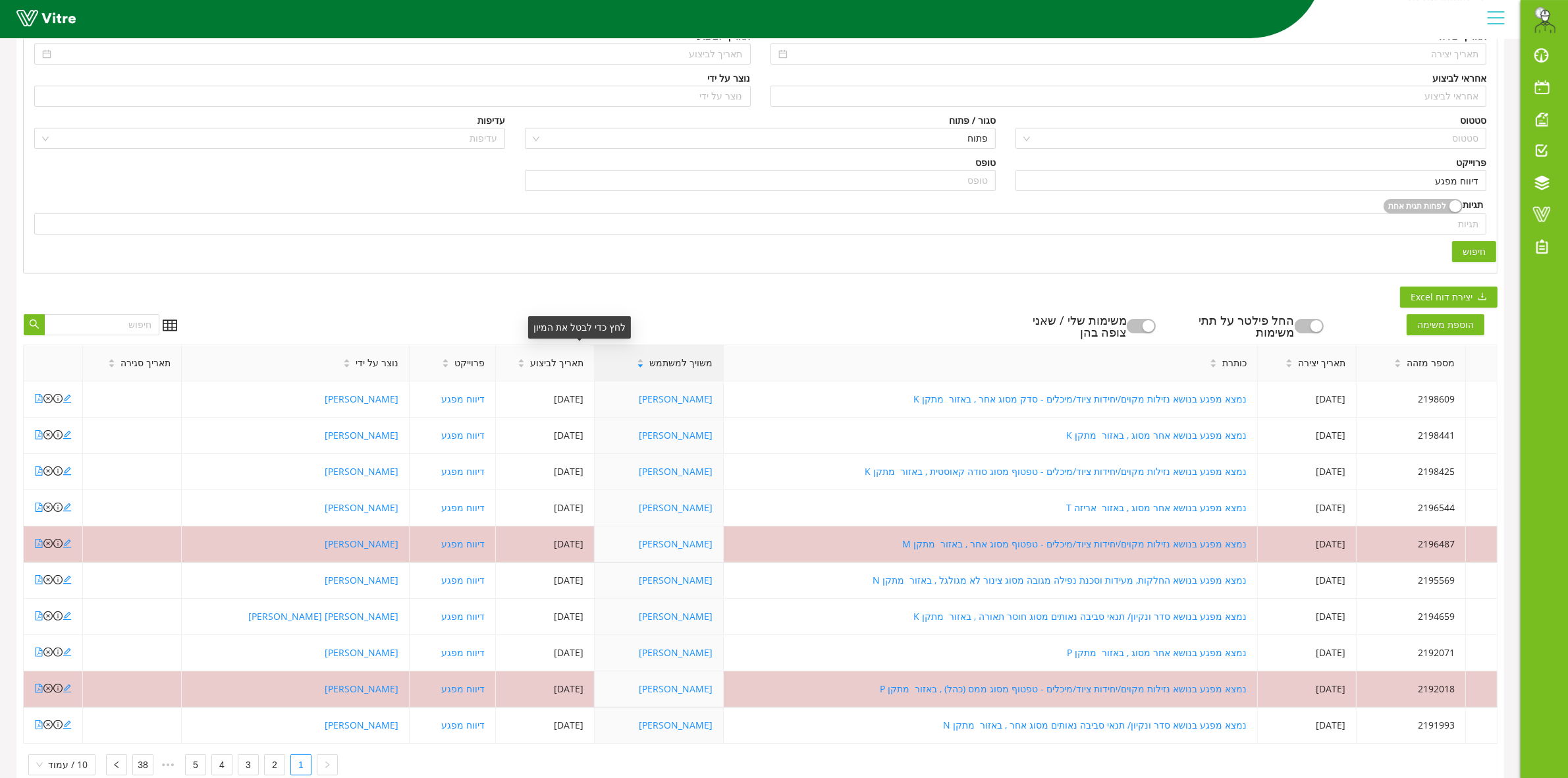
click at [637, 369] on icon "caret-down" at bounding box center [641, 366] width 7 height 7
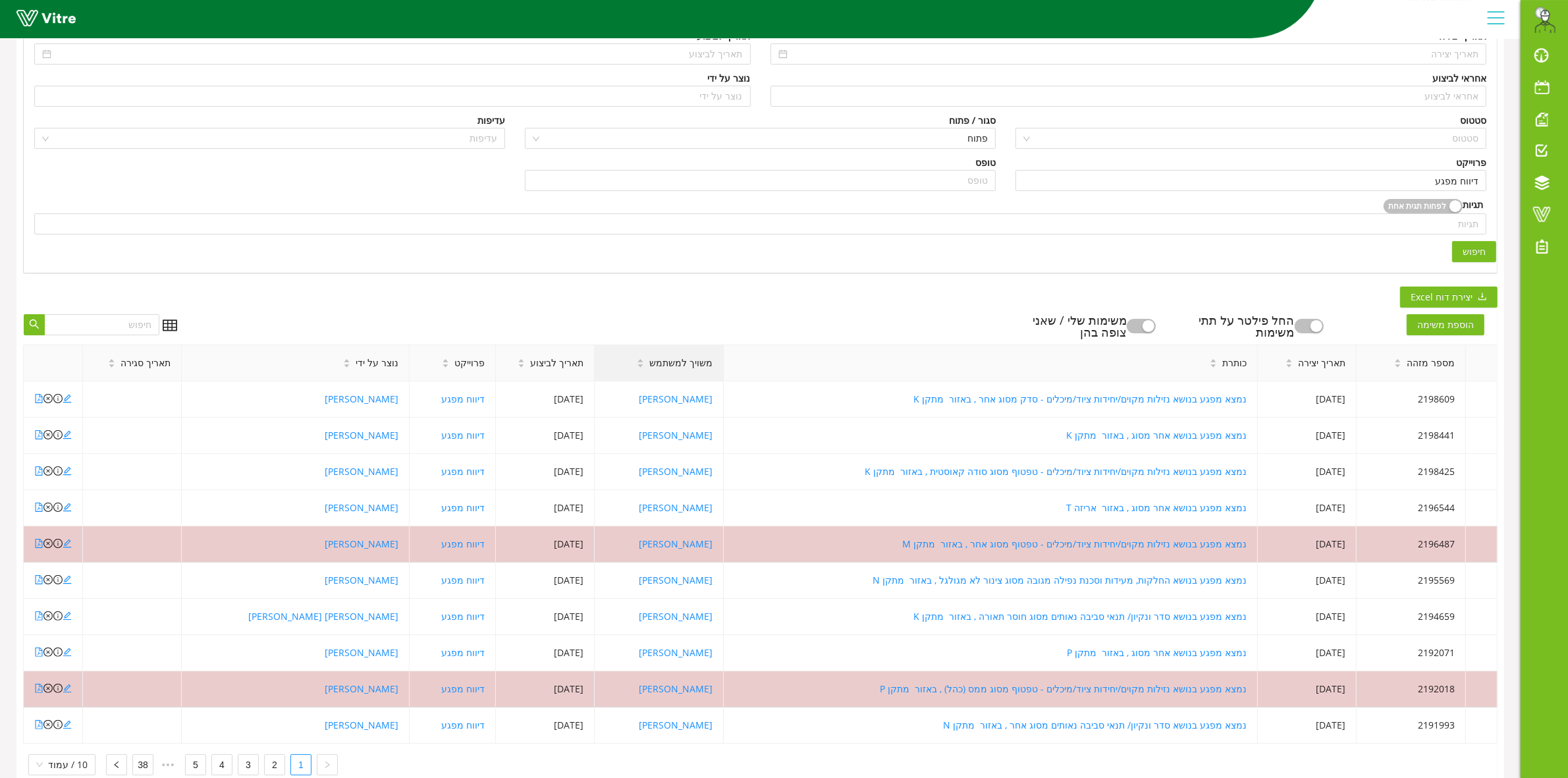
click at [637, 369] on icon "caret-down" at bounding box center [641, 366] width 7 height 7
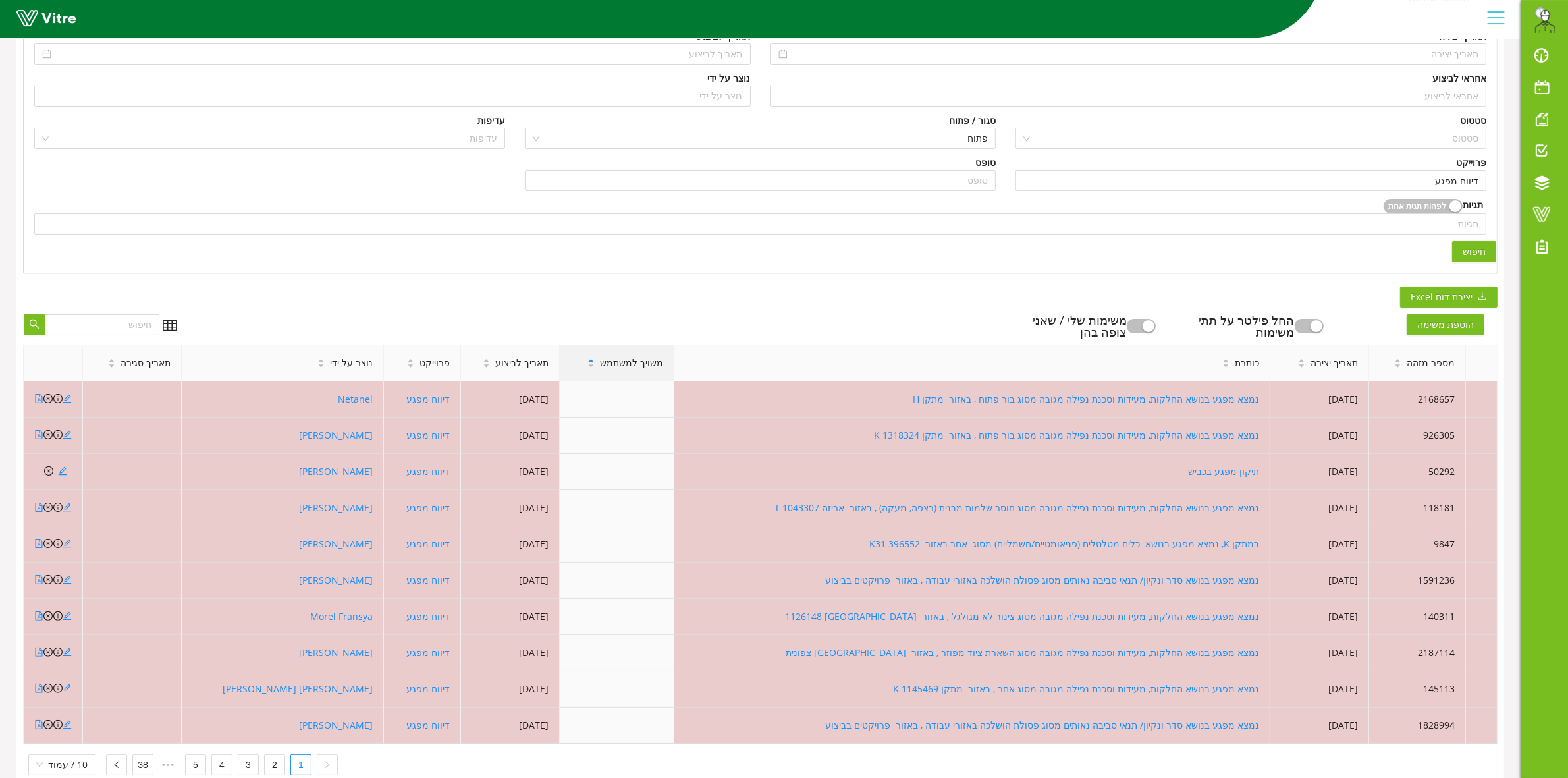
click at [600, 369] on span "משויך למשתמש" at bounding box center [631, 363] width 63 height 14
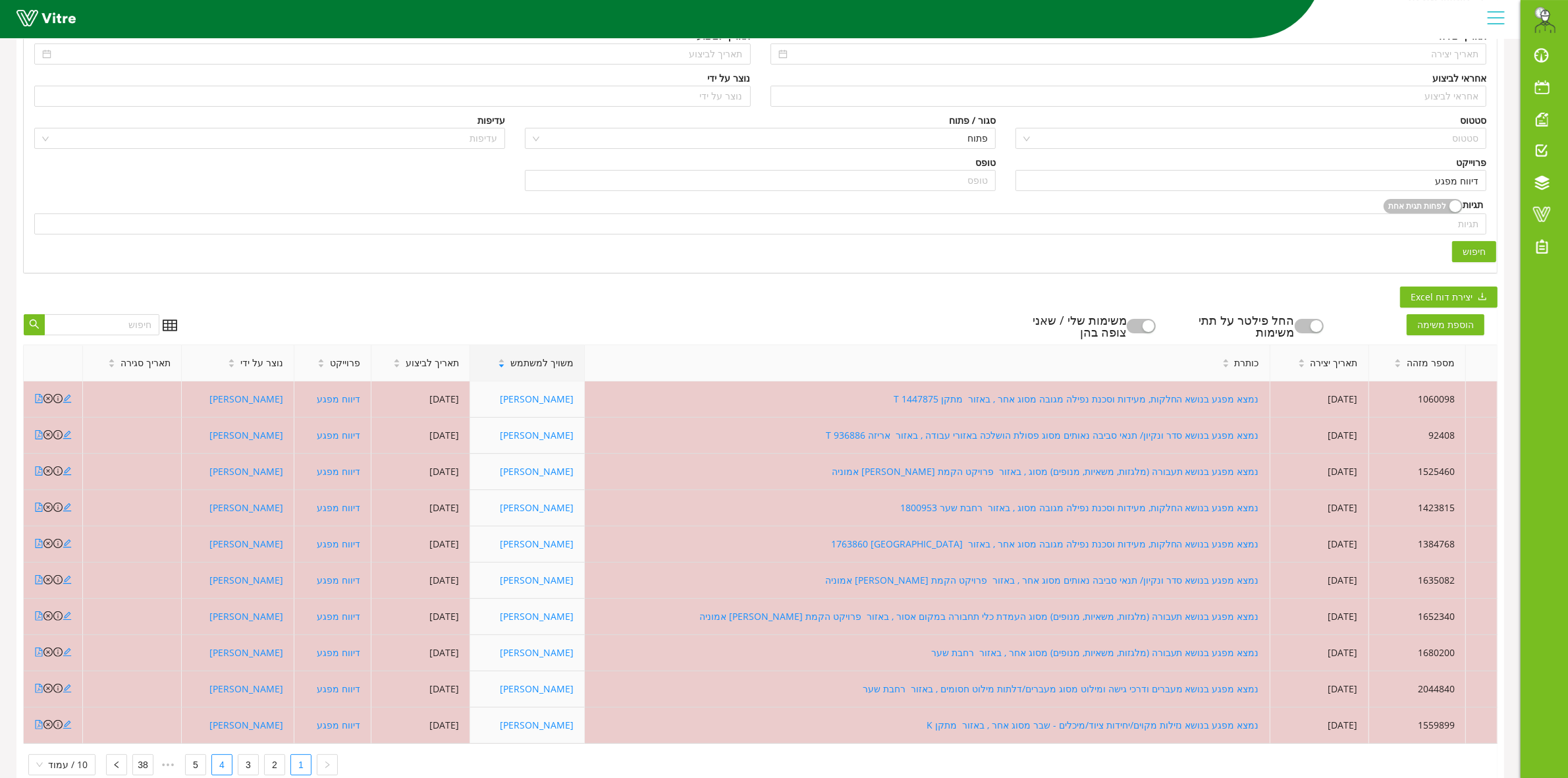
click at [220, 771] on link "4" at bounding box center [222, 765] width 19 height 19
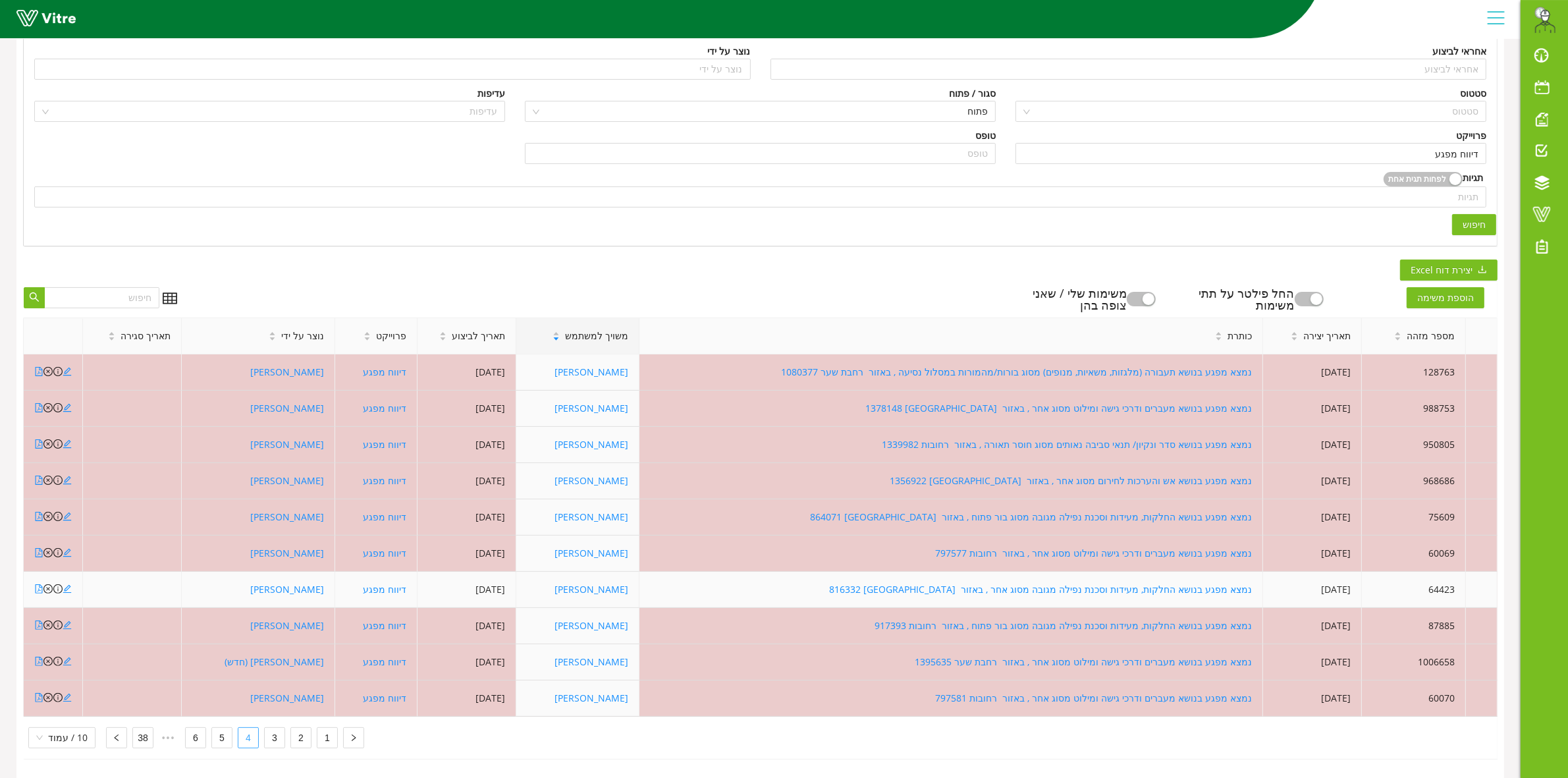
scroll to position [206, 0]
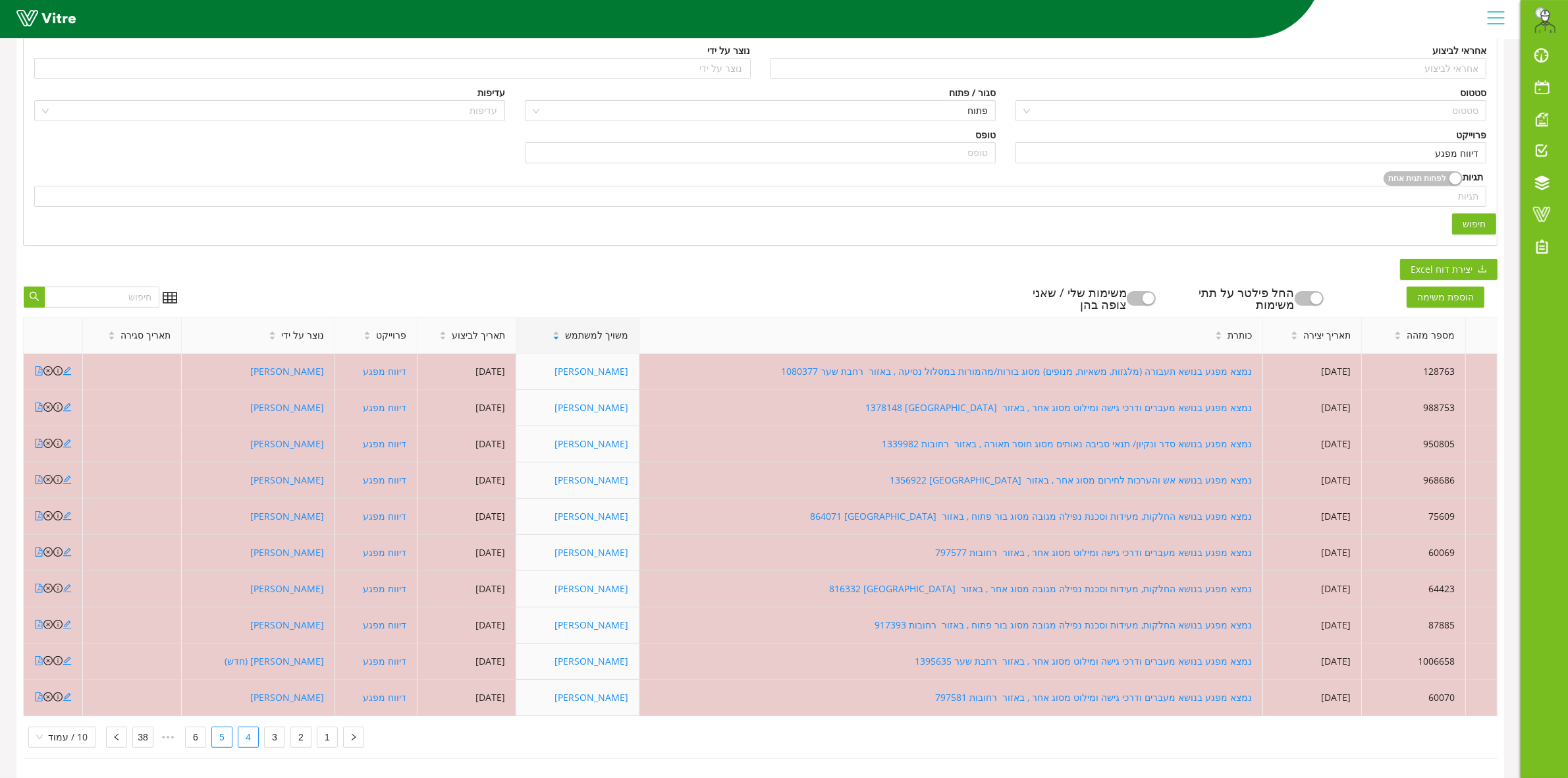
click at [223, 729] on link "5" at bounding box center [222, 736] width 19 height 19
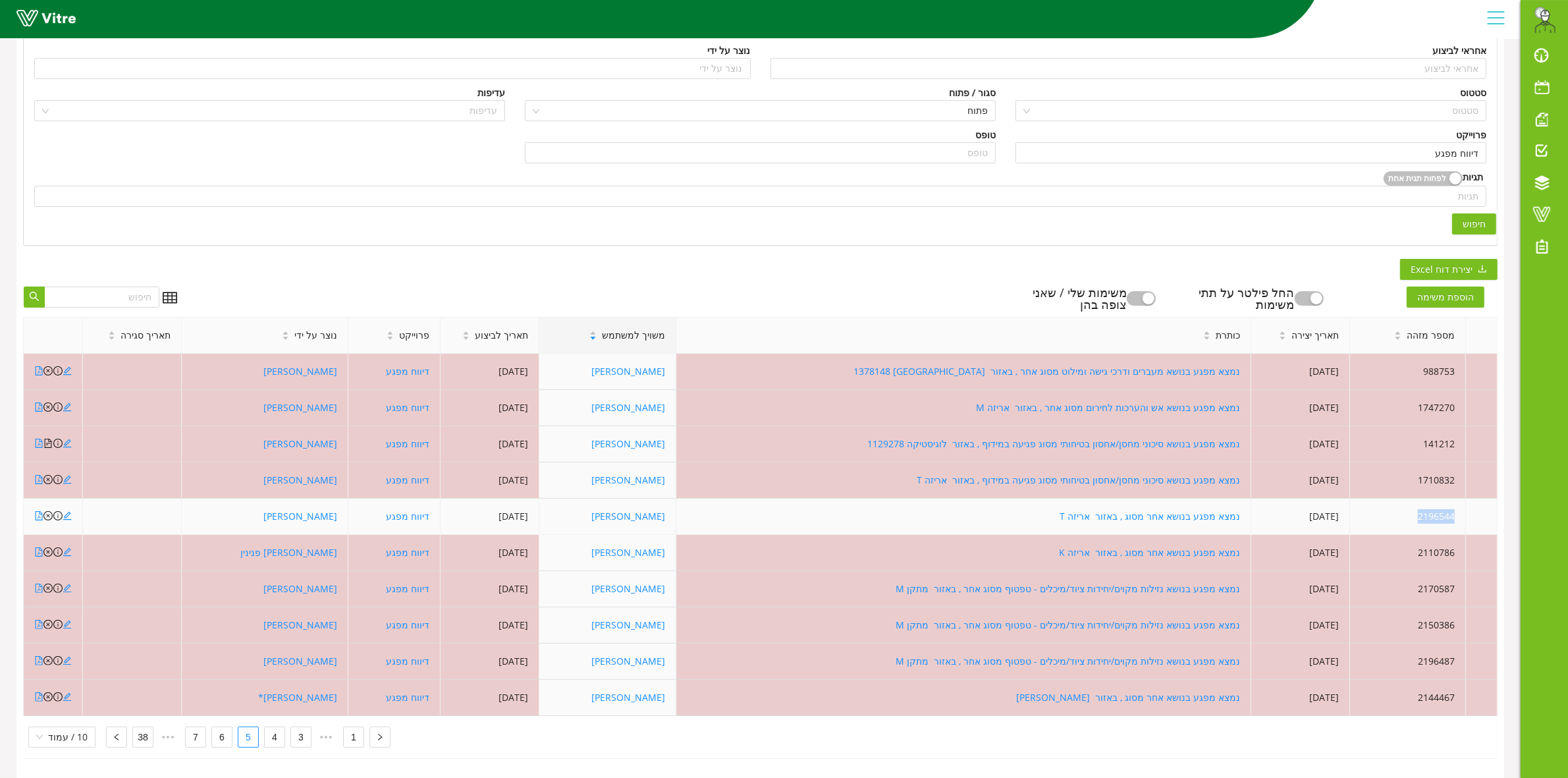
drag, startPoint x: 1408, startPoint y: 501, endPoint x: 1470, endPoint y: 505, distance: 62.1
click at [1470, 505] on tr "2196544 17/08/2025 נמצא מפגע בנושא אחר מסוג , באזור אריזה T עומר כהן 24/08/2025…" at bounding box center [760, 516] width 1473 height 36
copy tr "2196544"
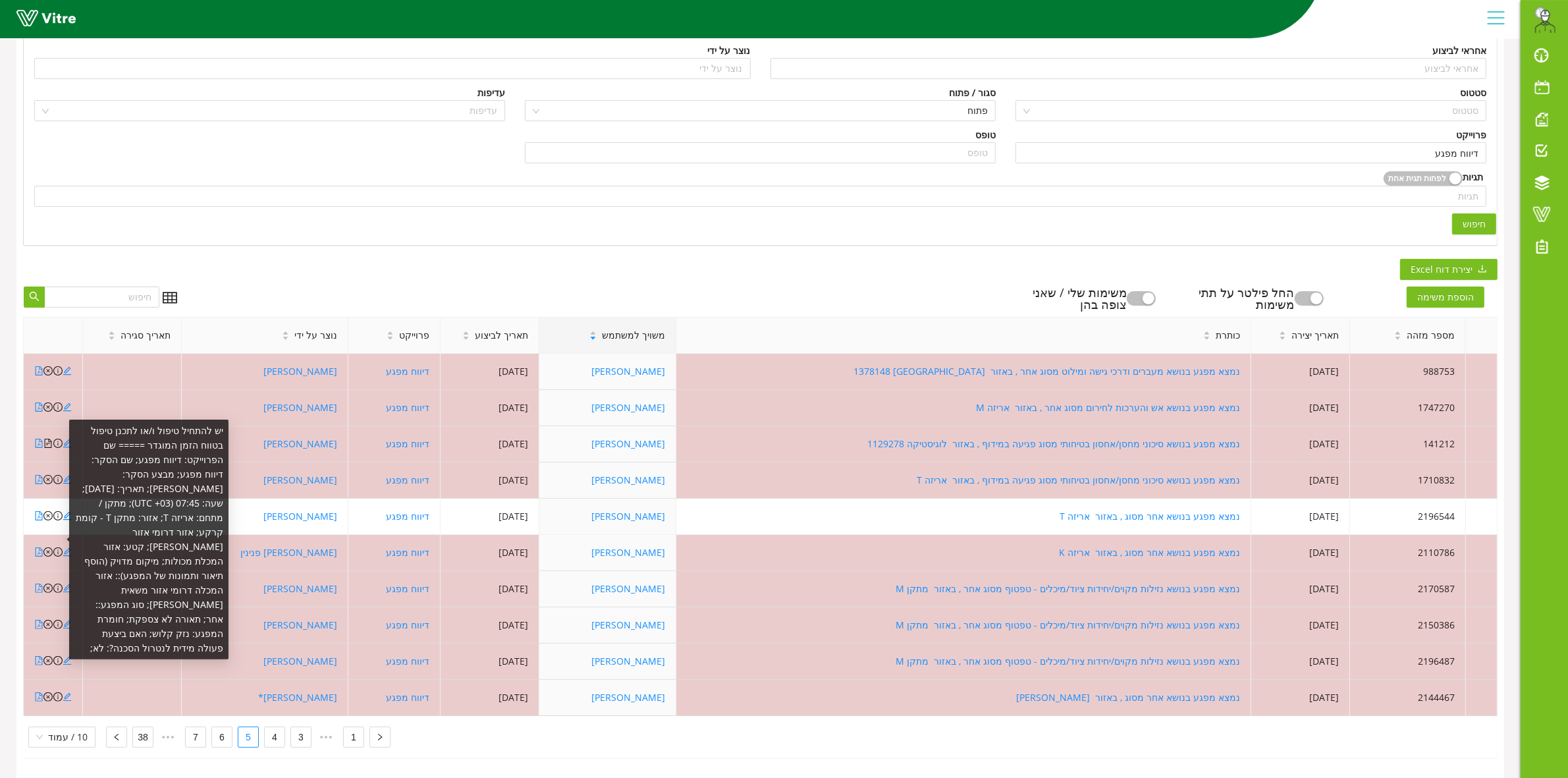
click at [65, 505] on div "יש להתחיל טיפול ו/או לתכנן טיפול בטווח הזמן המוגדר ===== שם הפרוייקט: דיווח מפג…" at bounding box center [146, 539] width 165 height 240
click at [64, 501] on div "יש להתחיל טיפול ו/או לתכנן טיפול בטווח הזמן המוגדר ===== שם הפרוייקט: דיווח מפג…" at bounding box center [146, 539] width 165 height 240
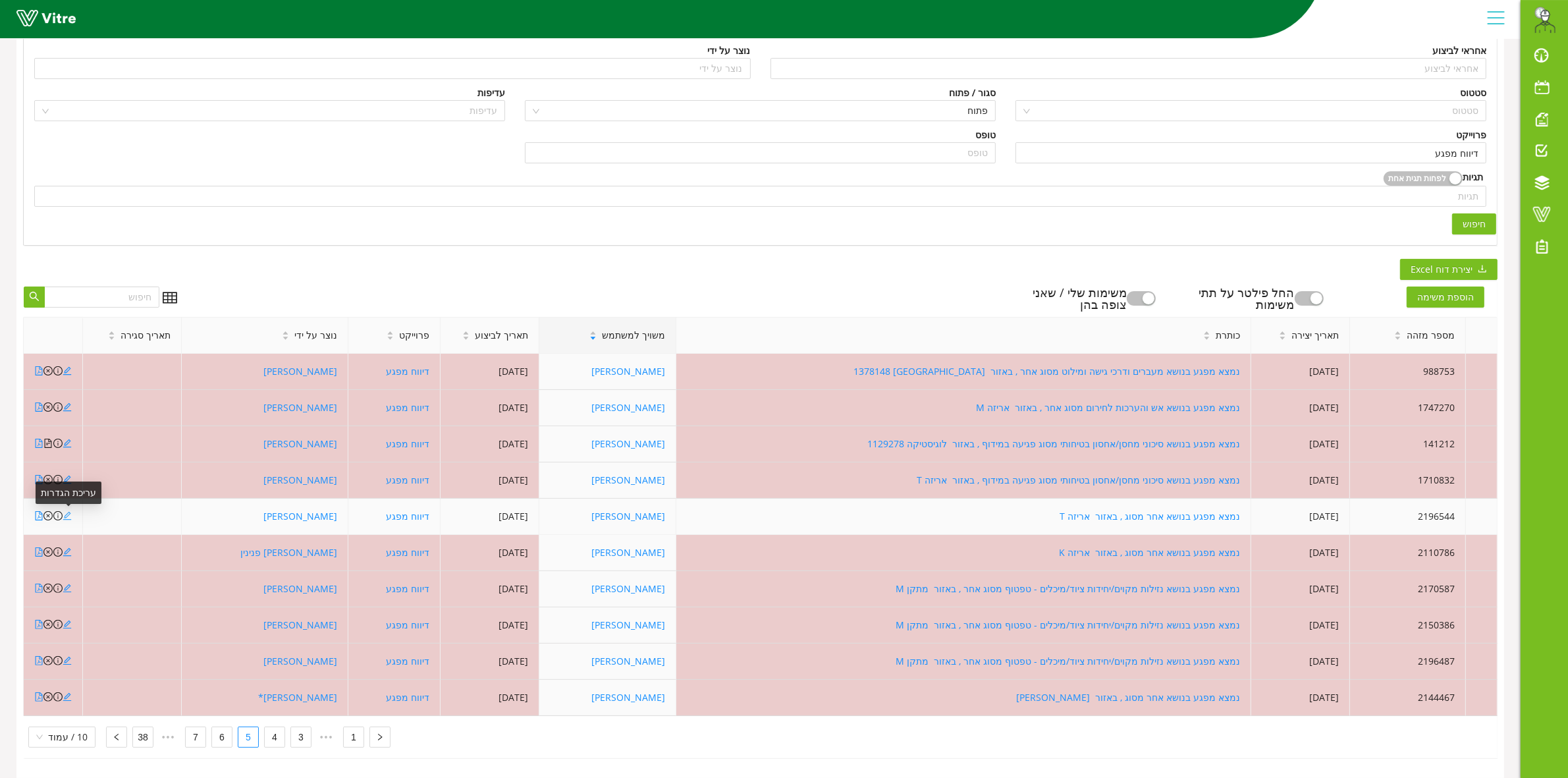
click at [68, 511] on icon "edit" at bounding box center [67, 515] width 9 height 9
click at [1473, 217] on span "חיפוש" at bounding box center [1474, 224] width 23 height 14
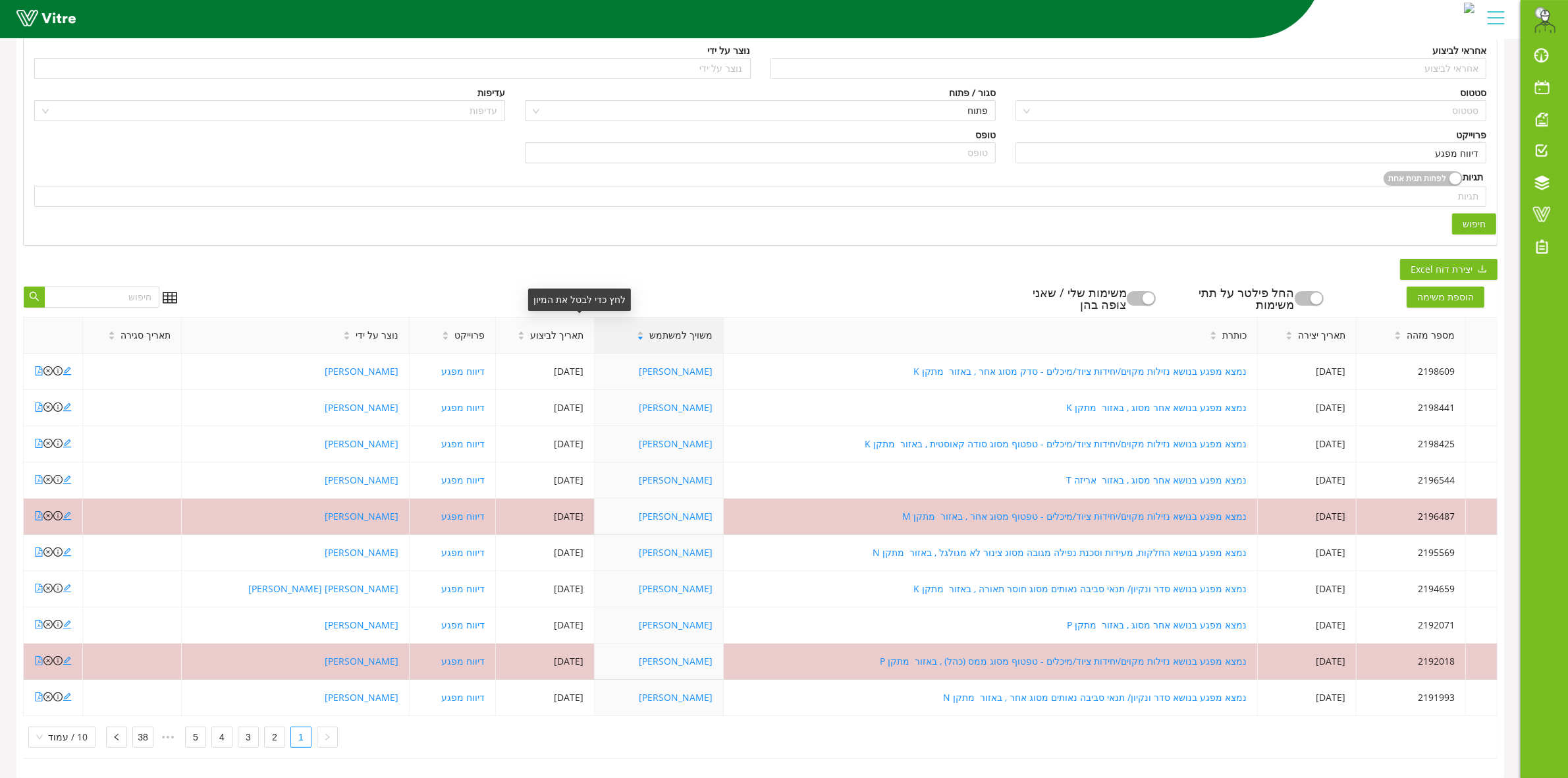
click at [637, 336] on icon "caret-down" at bounding box center [640, 338] width 5 height 4
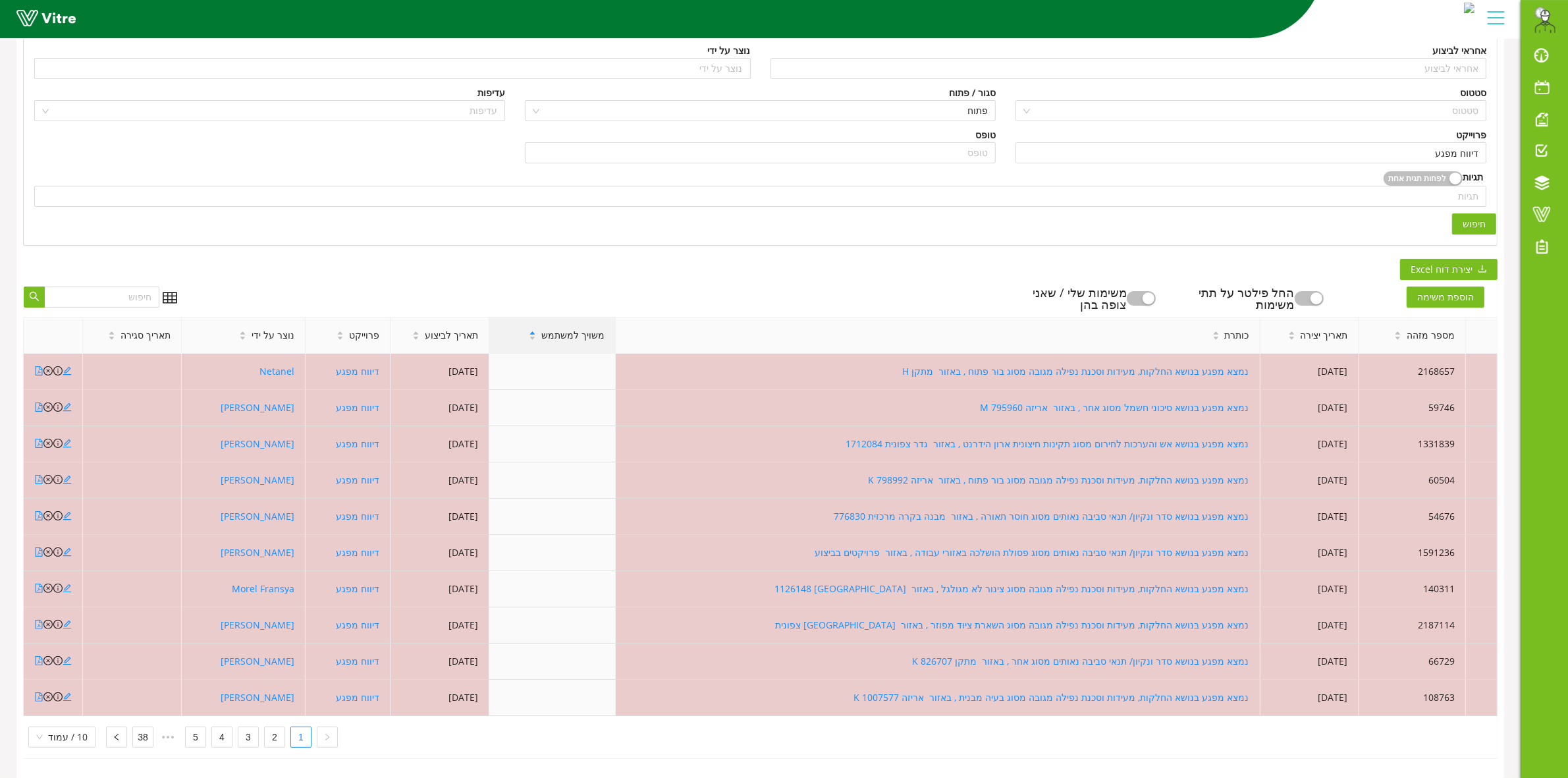
click at [536, 335] on icon "caret-down" at bounding box center [533, 338] width 7 height 7
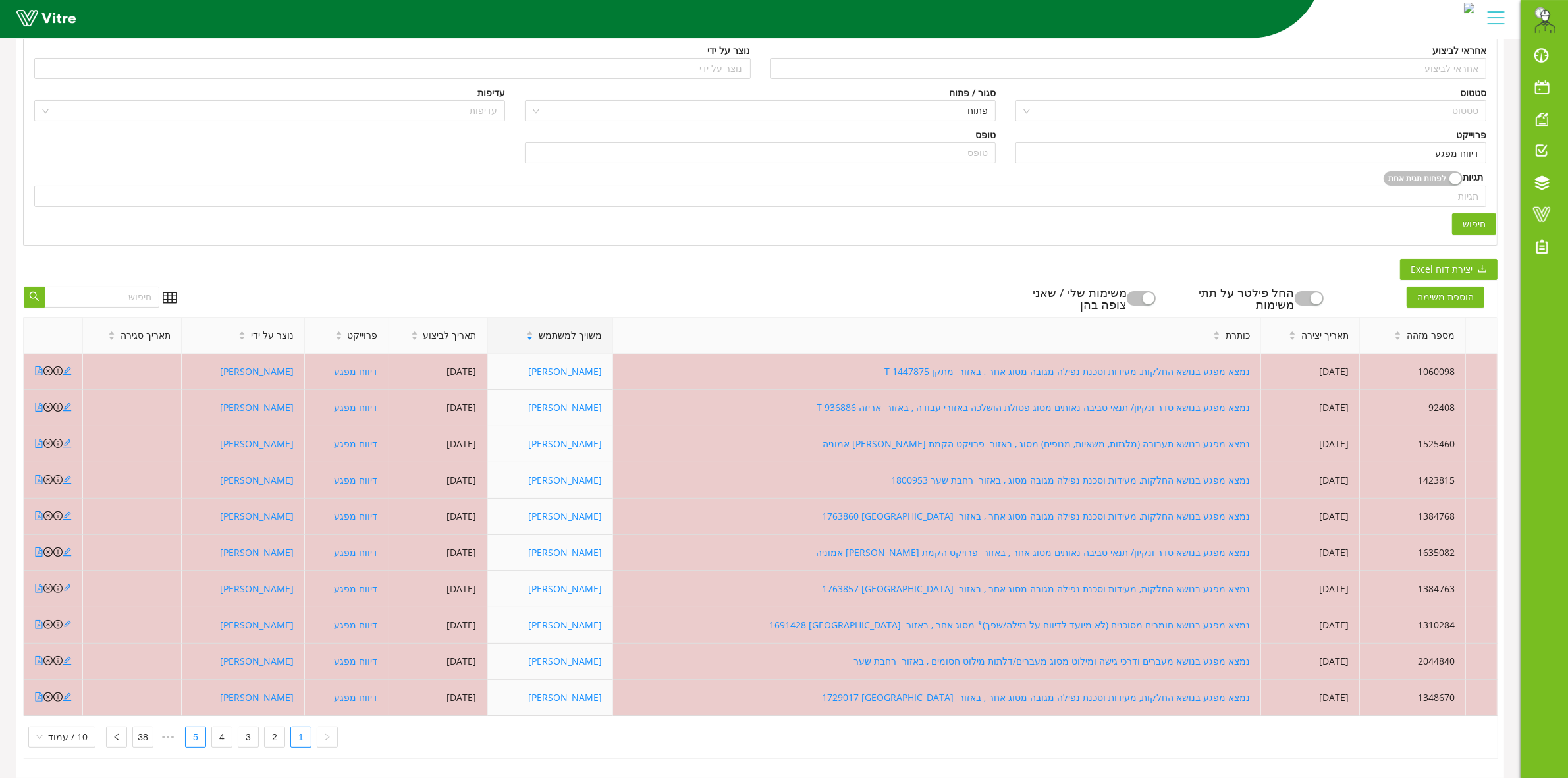
click at [189, 727] on link "5" at bounding box center [196, 736] width 19 height 19
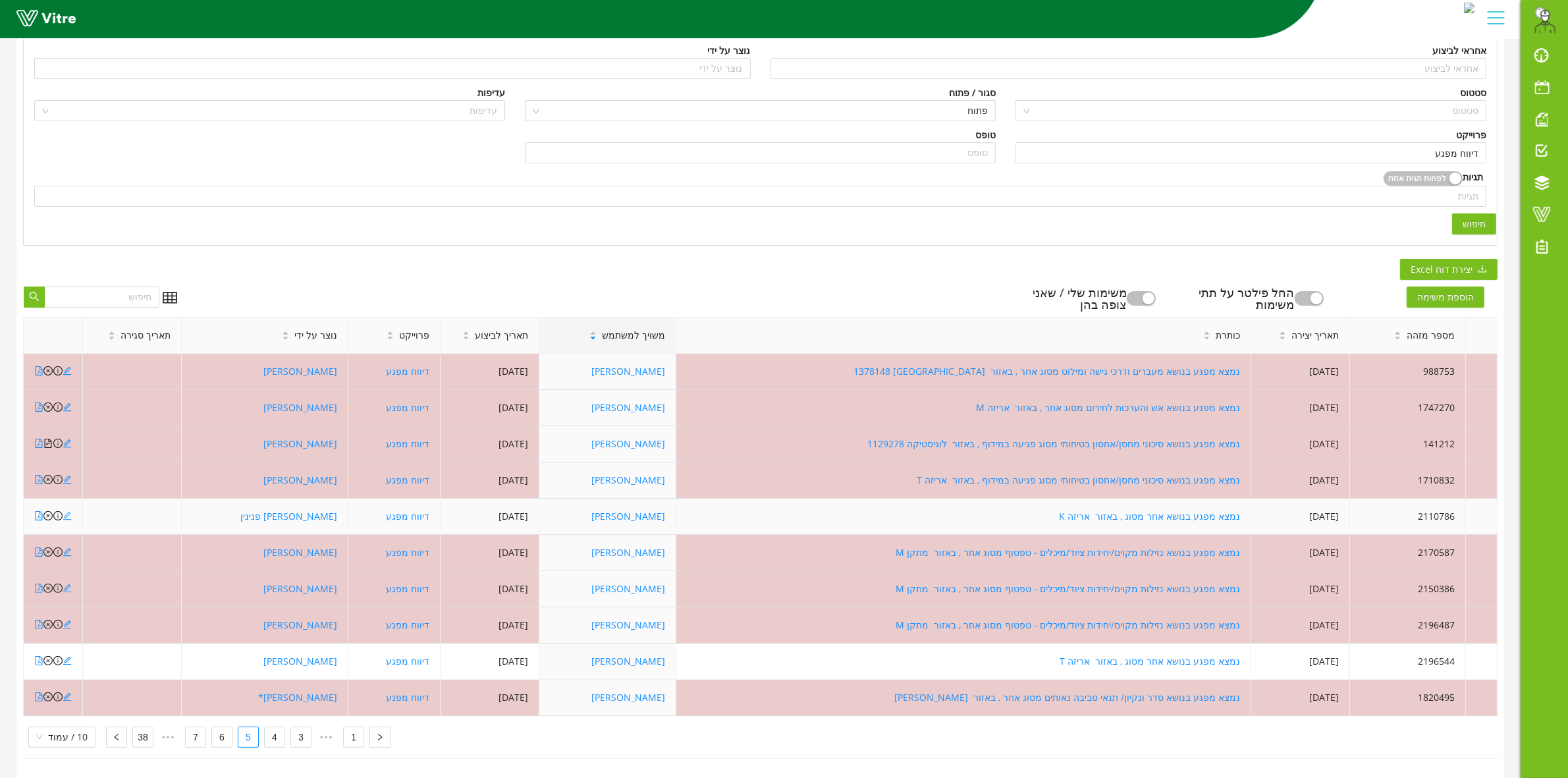
click at [66, 512] on icon "edit" at bounding box center [67, 516] width 9 height 9
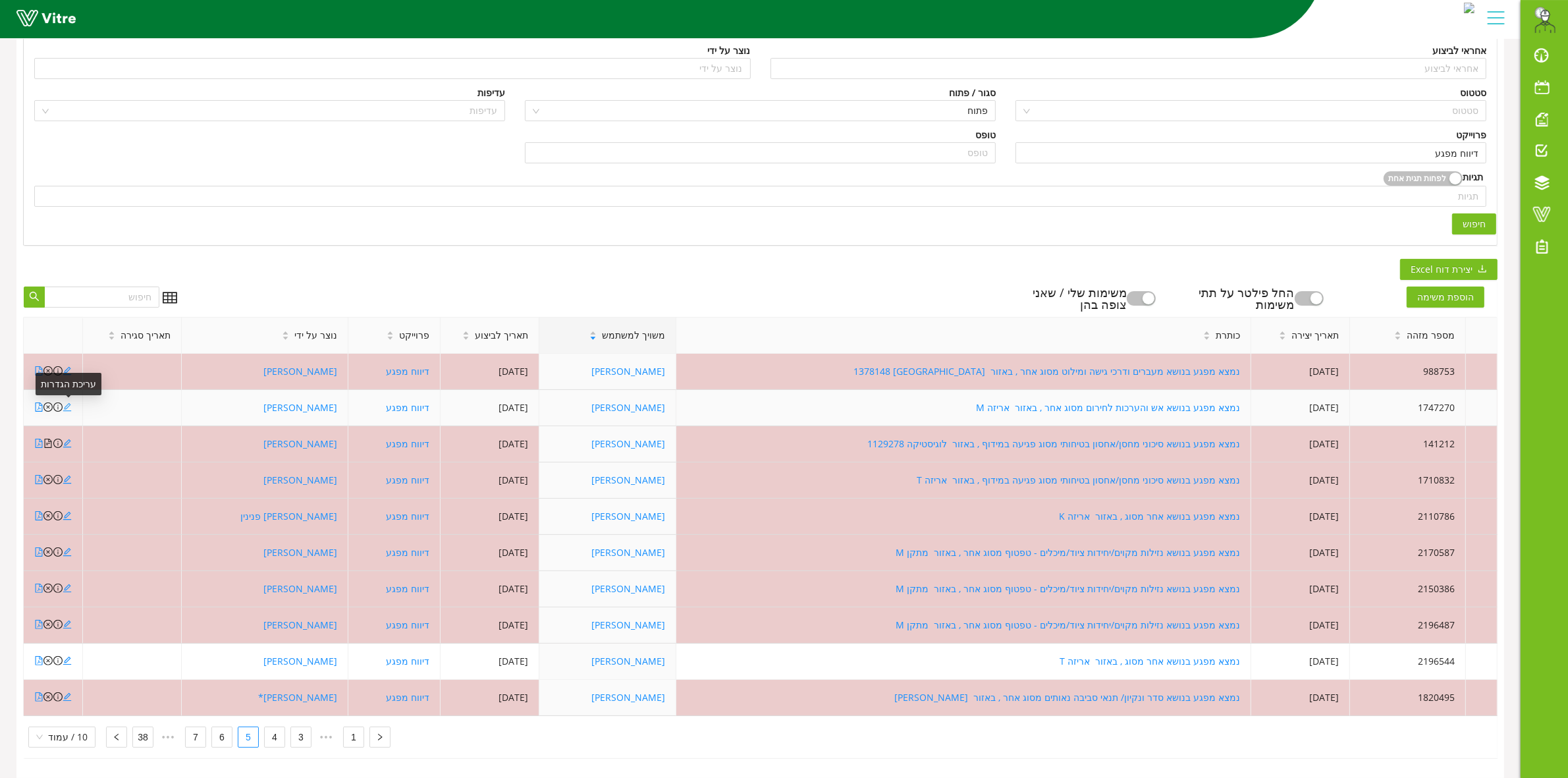
click at [70, 403] on icon "edit" at bounding box center [67, 407] width 9 height 9
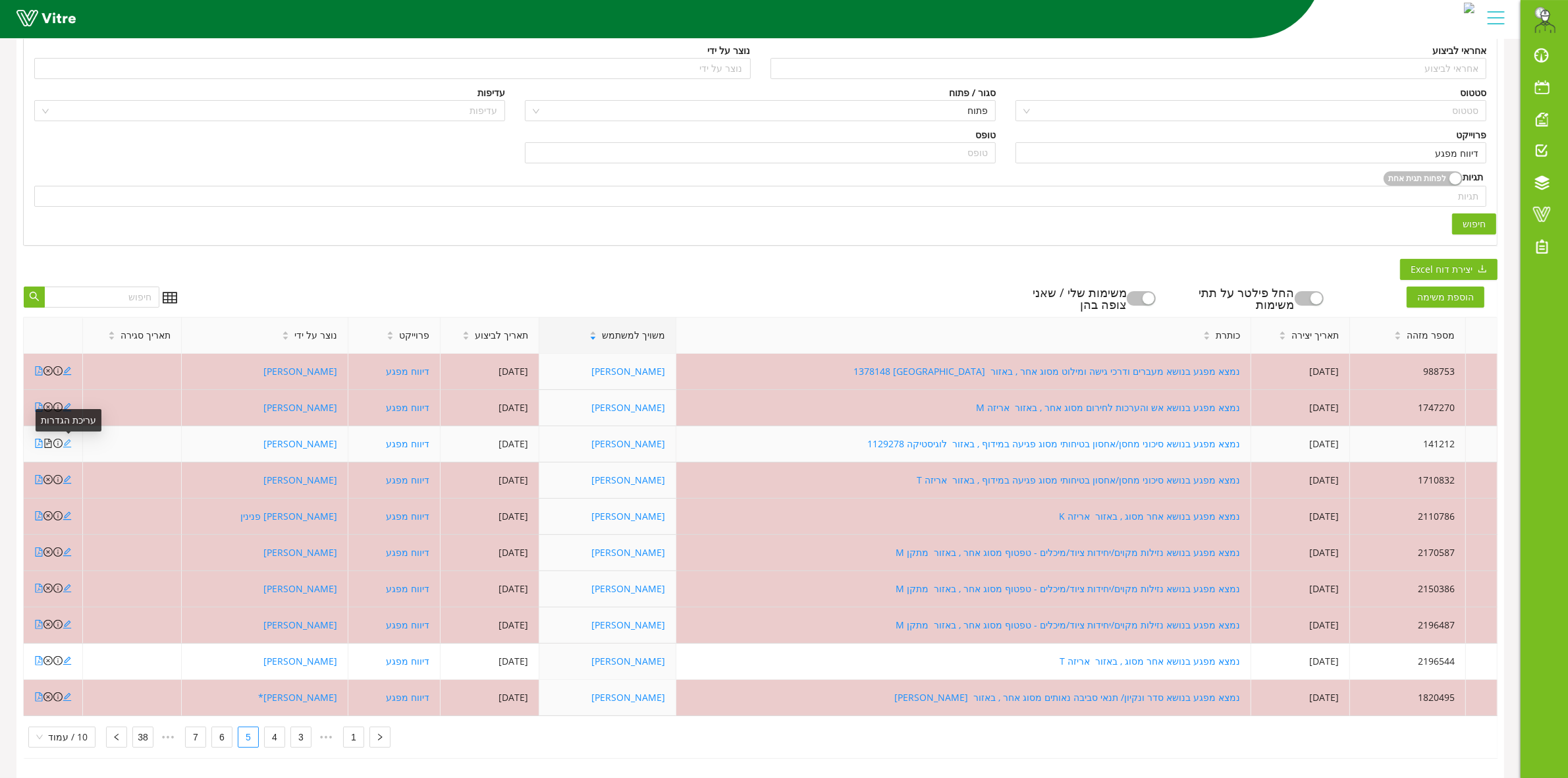
click at [65, 439] on icon "edit" at bounding box center [67, 443] width 9 height 9
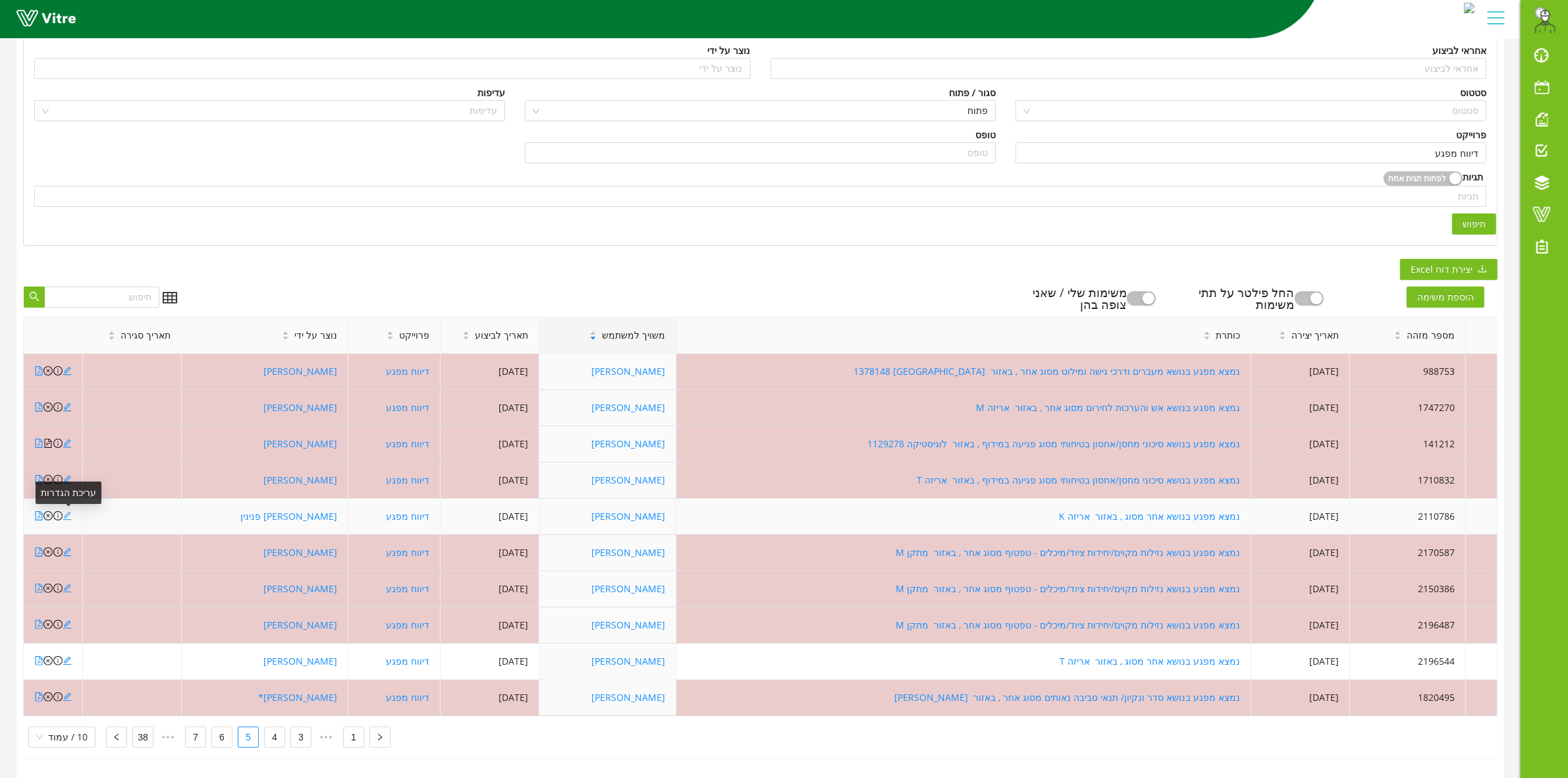
click at [70, 511] on icon "edit" at bounding box center [67, 515] width 9 height 9
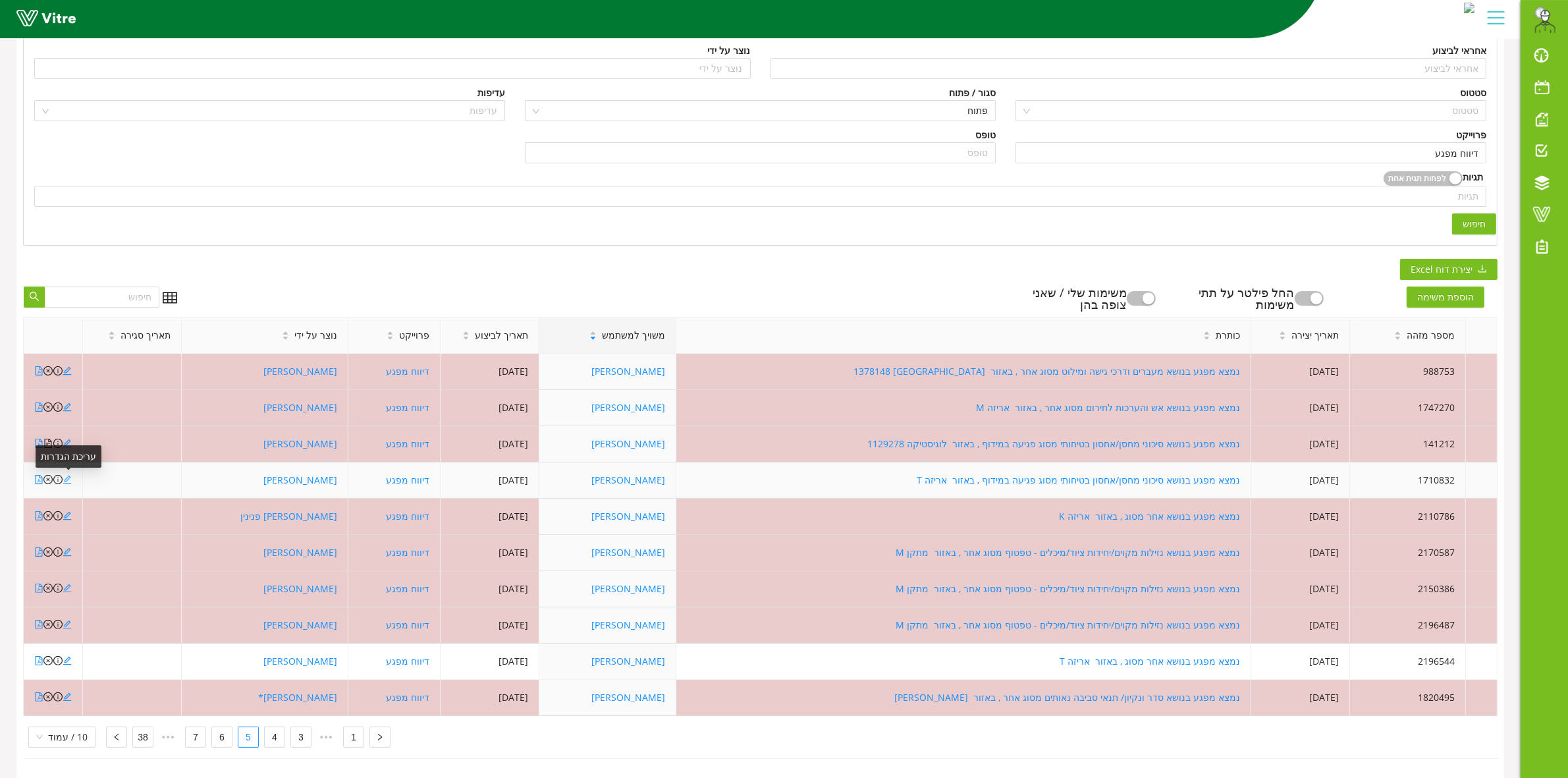
click at [68, 475] on icon "edit" at bounding box center [67, 480] width 9 height 9
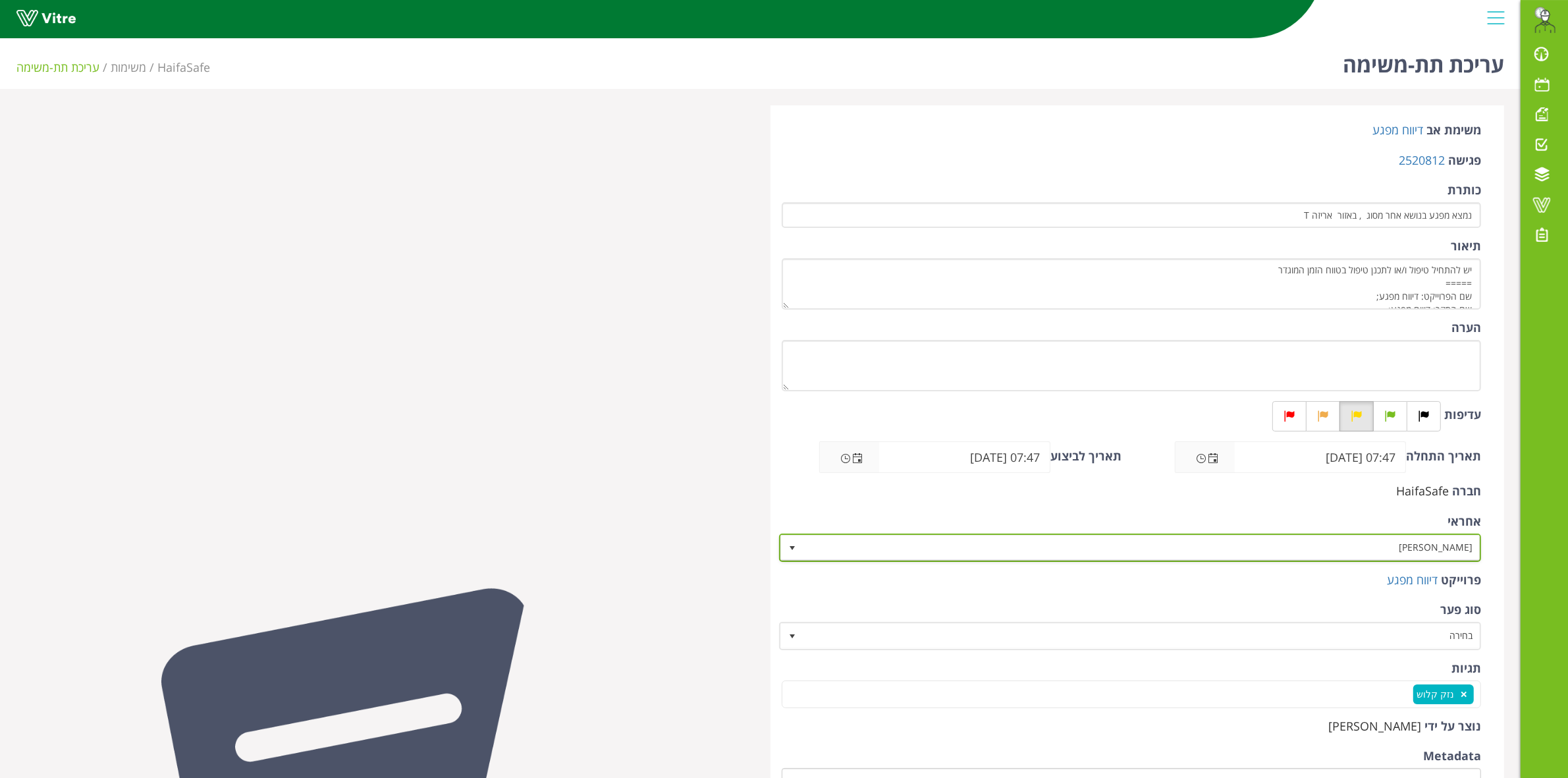
click at [788, 548] on span "select" at bounding box center [792, 548] width 11 height 11
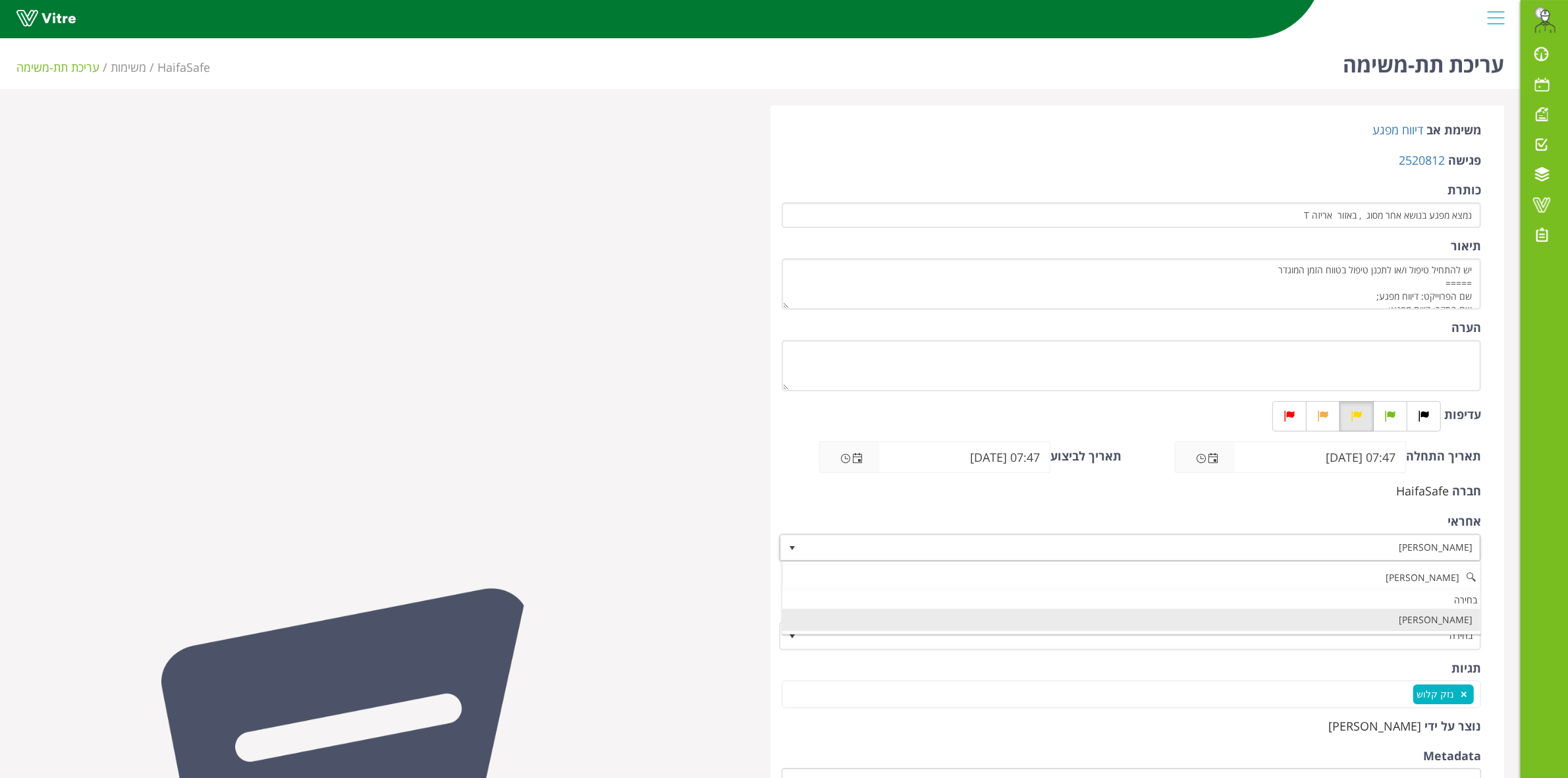
click at [1070, 621] on li "[PERSON_NAME]" at bounding box center [1131, 620] width 698 height 22
type input "ספיר"
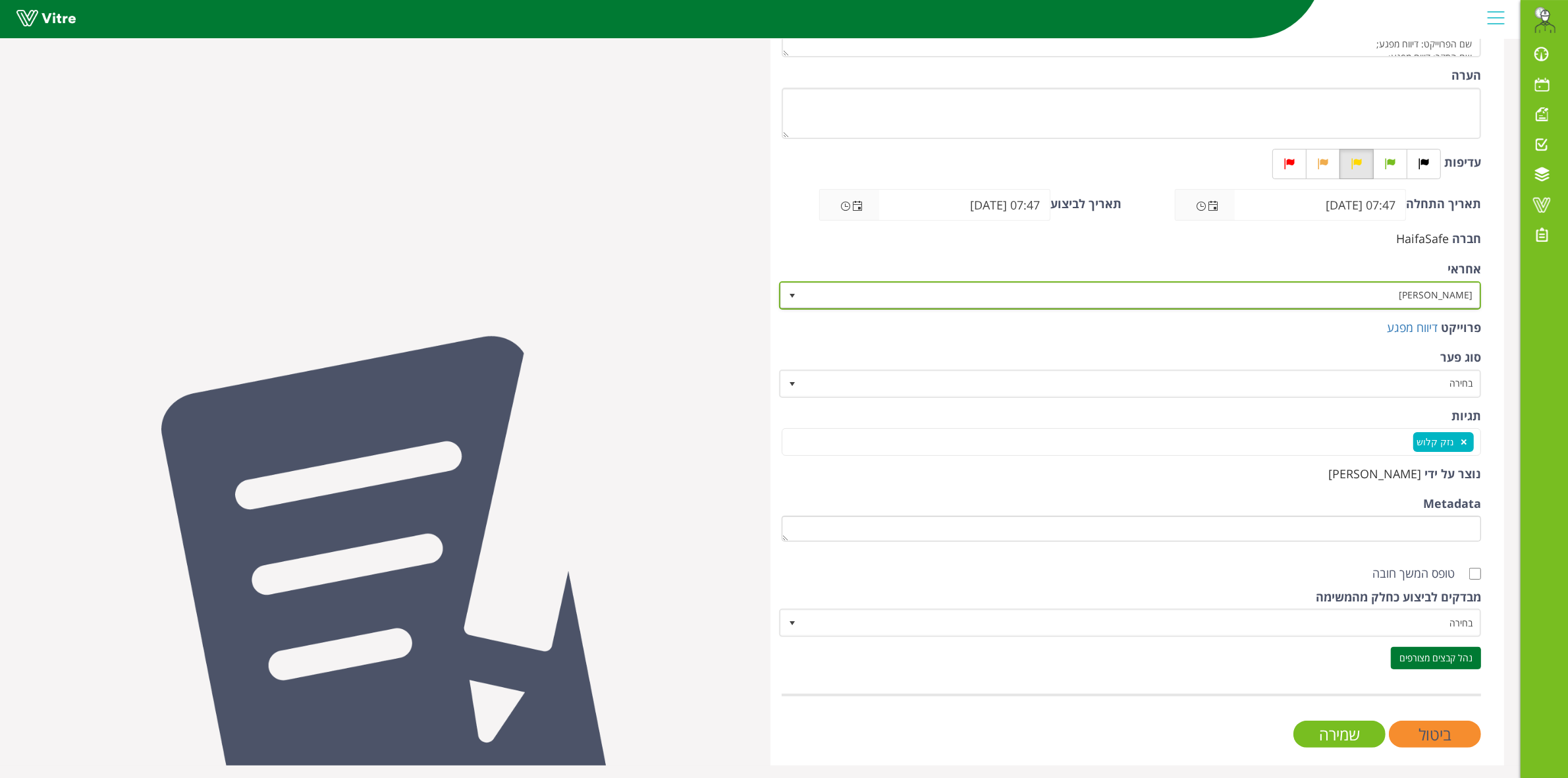
scroll to position [253, 0]
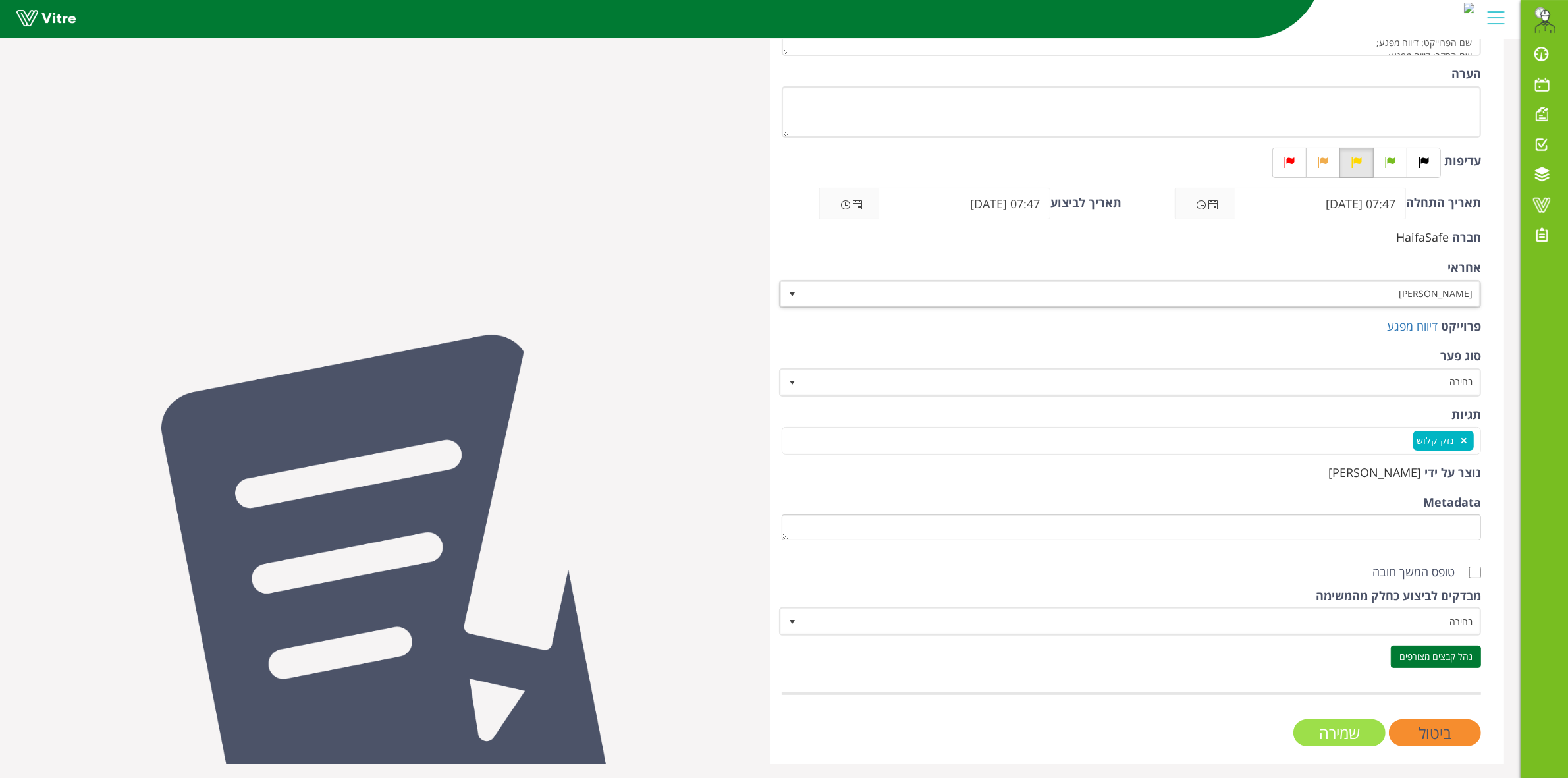
click at [1321, 731] on input "שמירה" at bounding box center [1339, 733] width 92 height 27
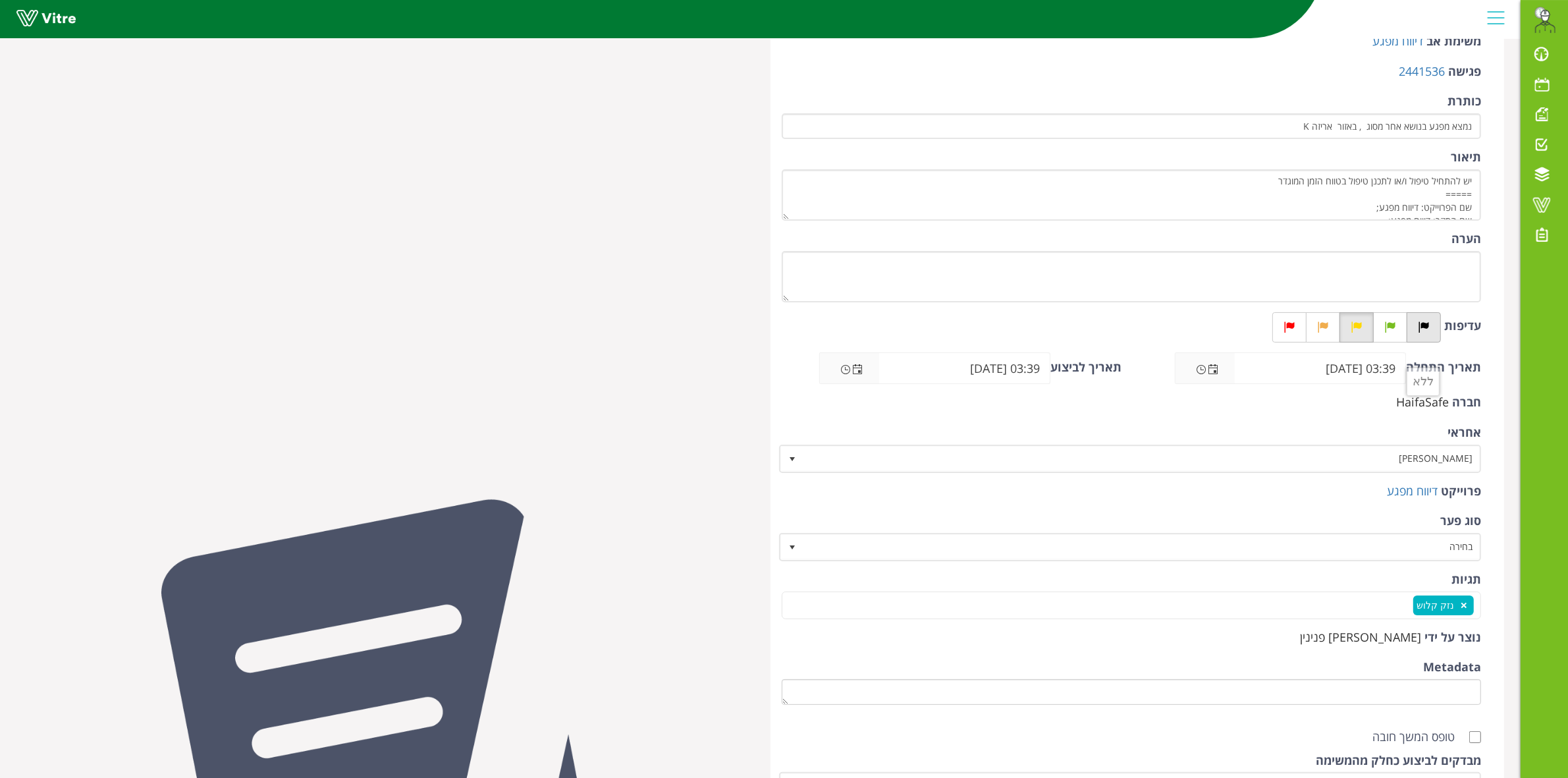
scroll to position [247, 0]
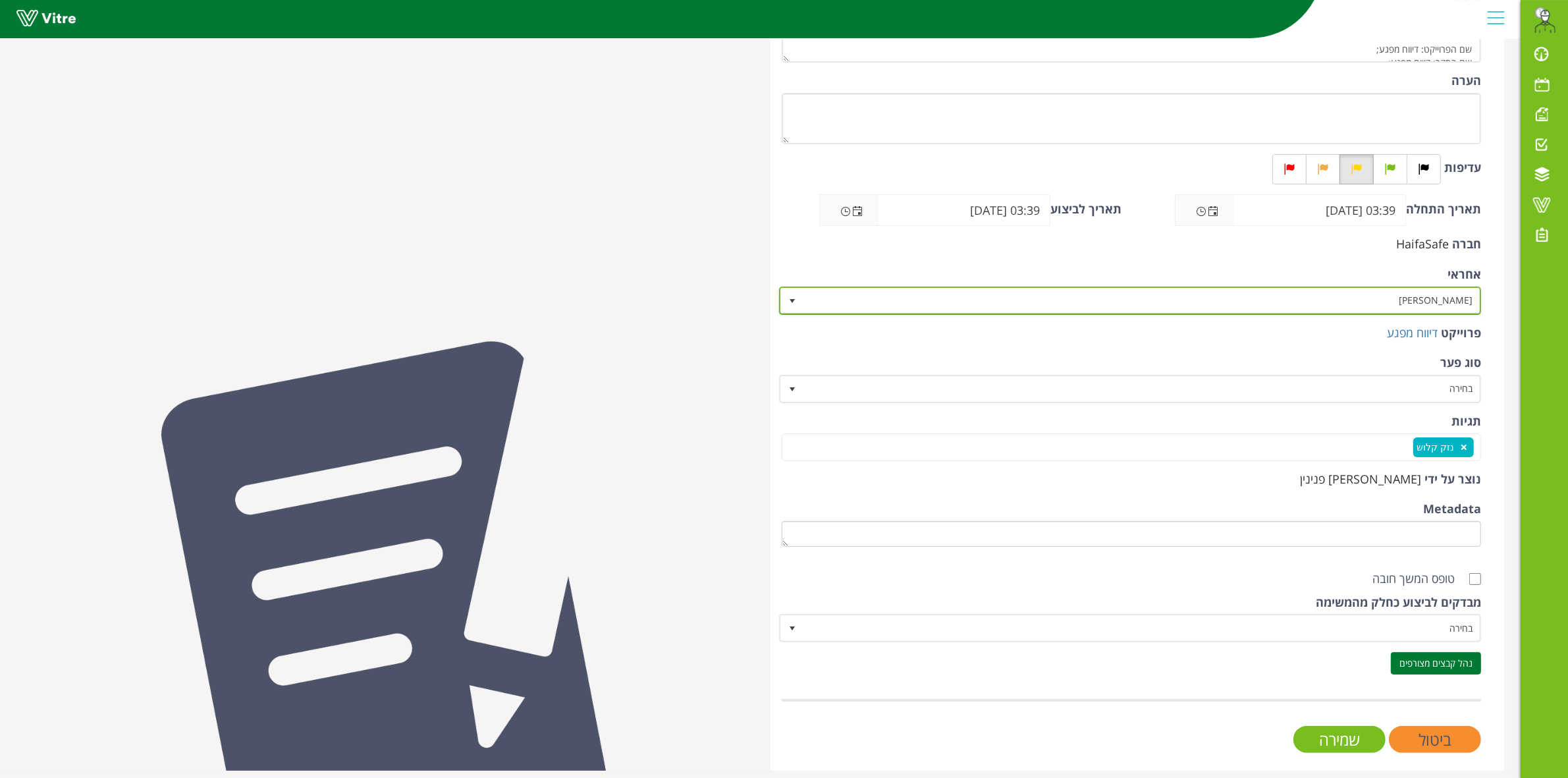
click at [1410, 301] on span "[PERSON_NAME]" at bounding box center [1142, 300] width 676 height 24
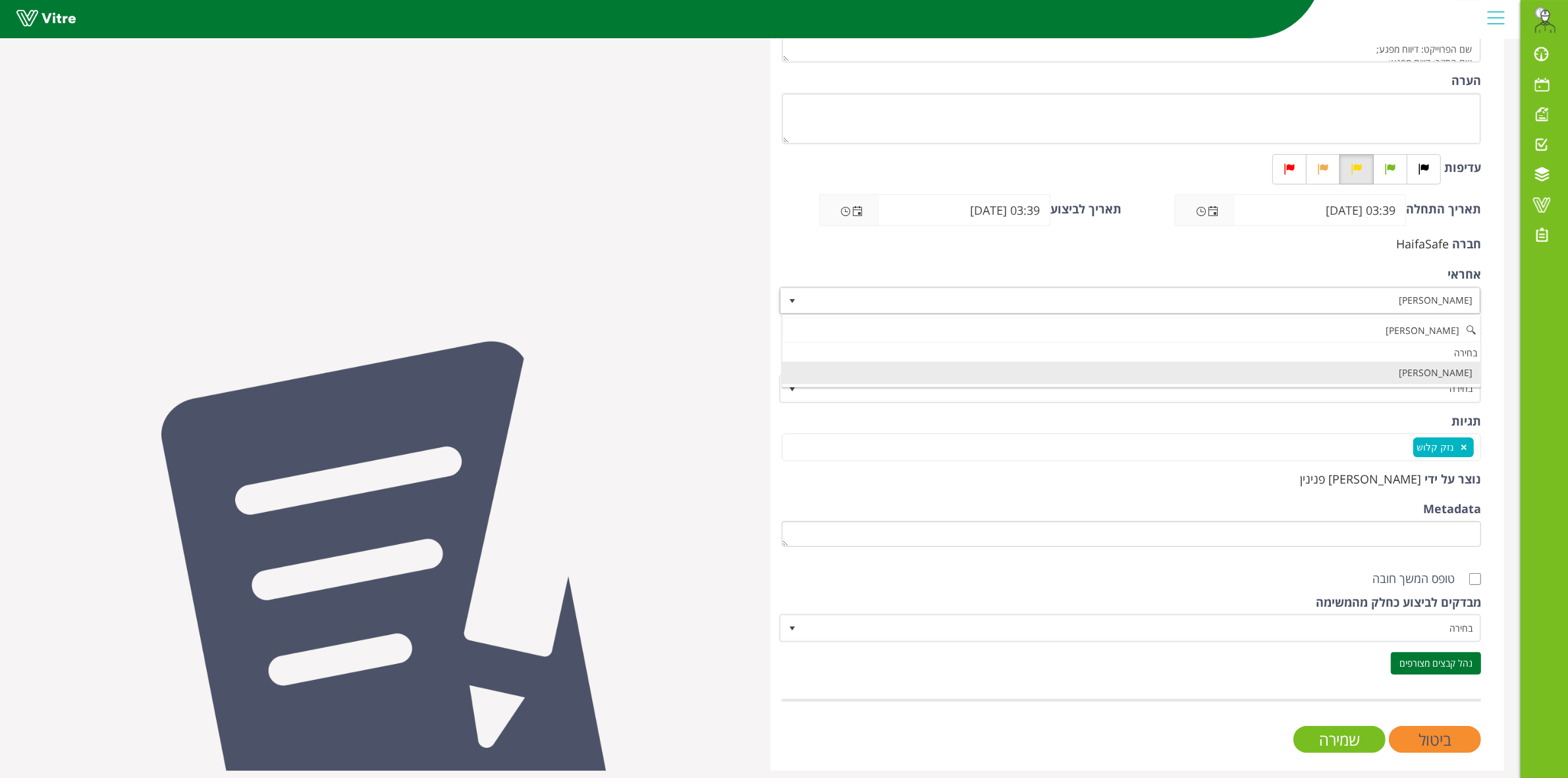
scroll to position [0, 0]
click at [1416, 380] on li "[PERSON_NAME]" at bounding box center [1131, 373] width 698 height 22
type input "[PERSON_NAME]"
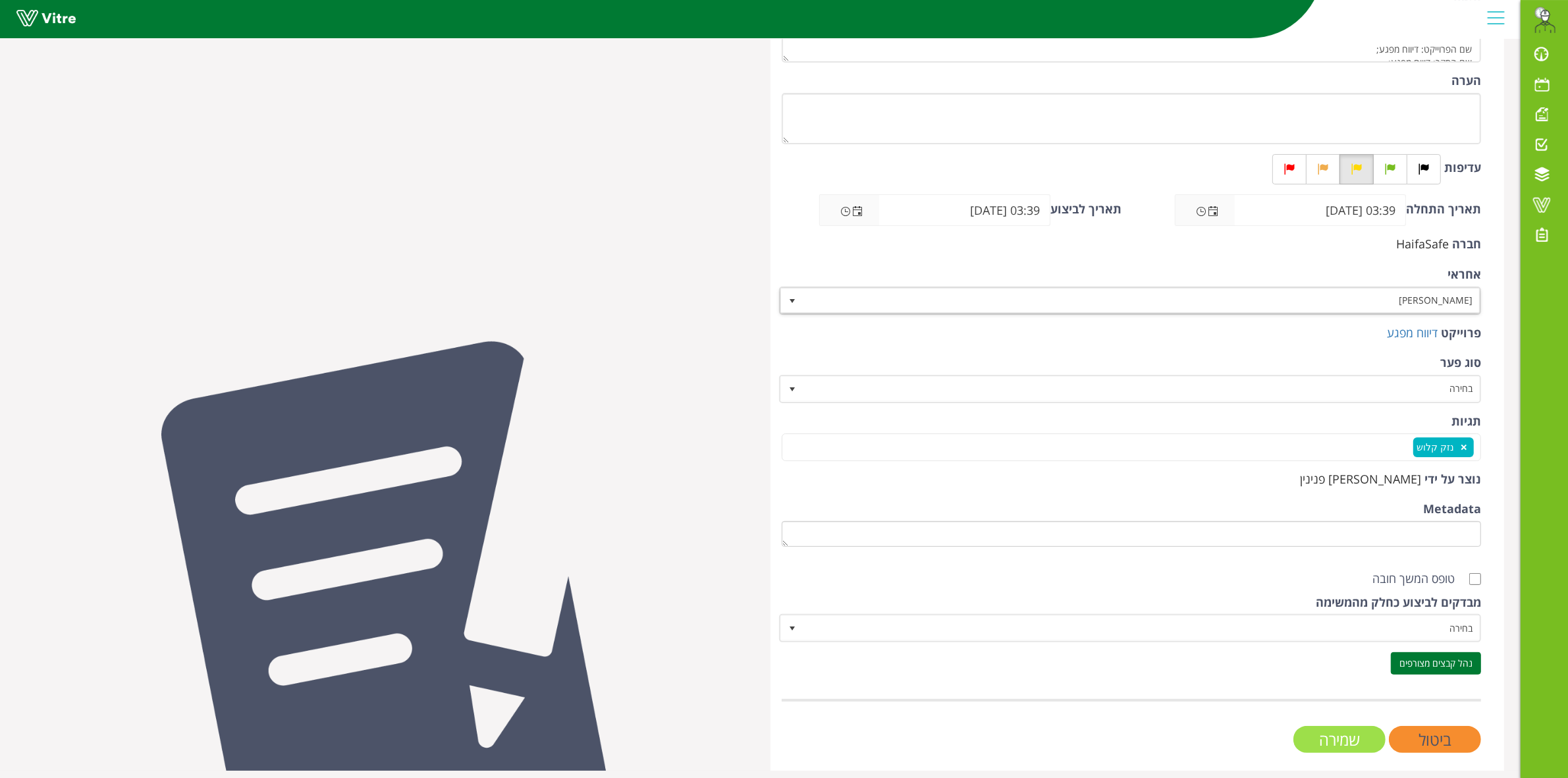
click at [1324, 736] on input "שמירה" at bounding box center [1339, 739] width 92 height 27
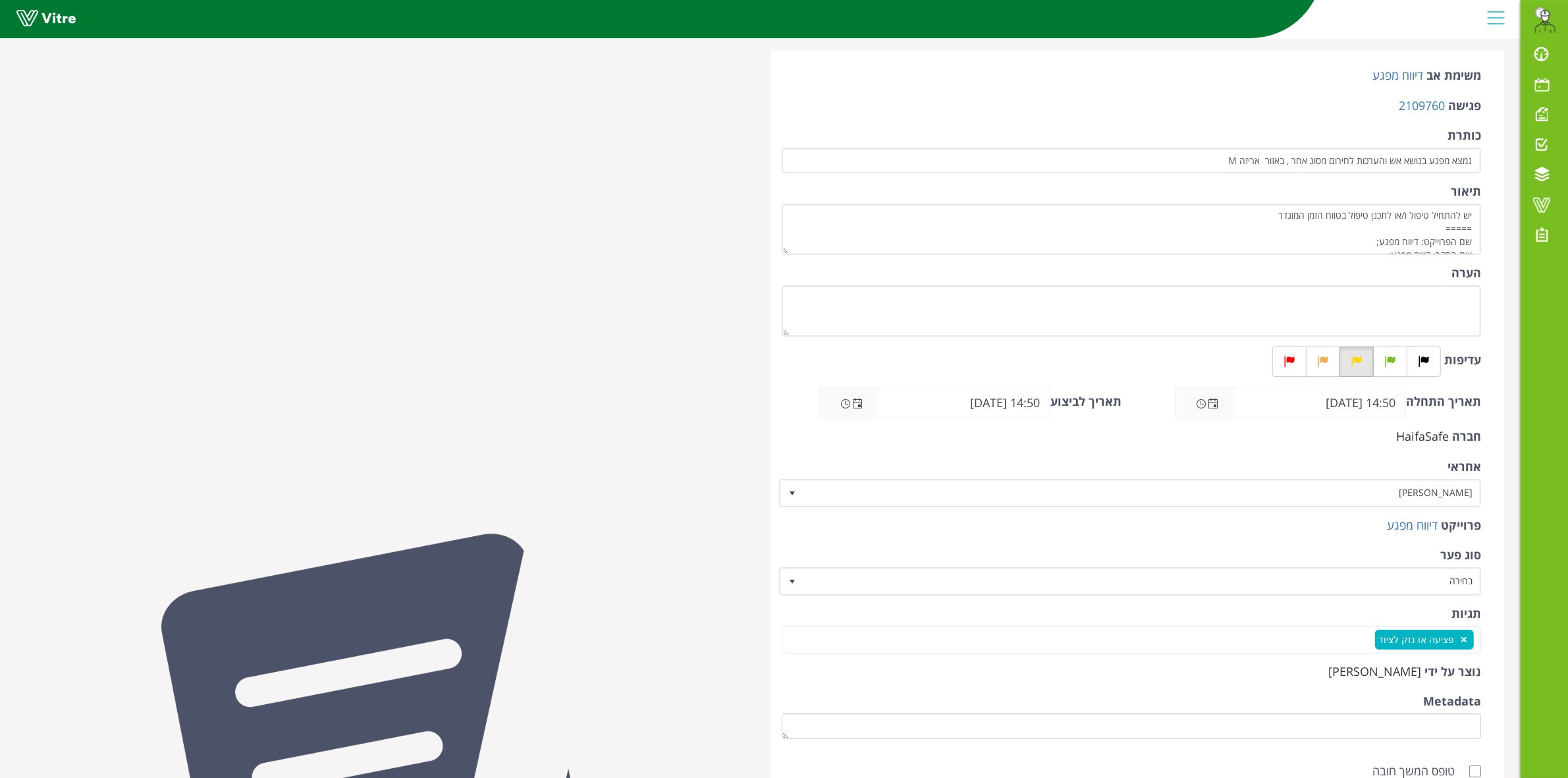
scroll to position [82, 0]
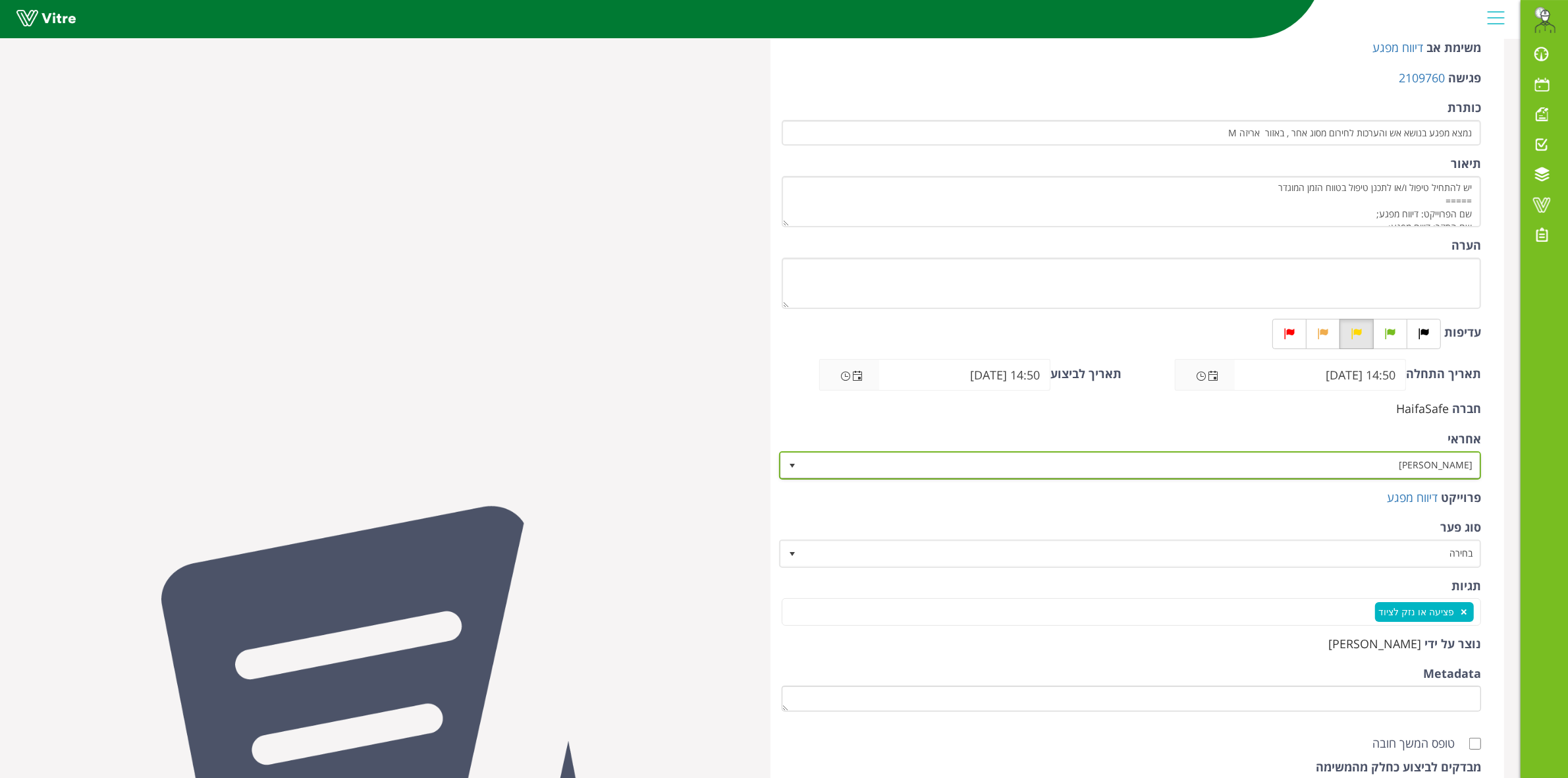
click at [1370, 465] on span "[PERSON_NAME]" at bounding box center [1142, 465] width 676 height 24
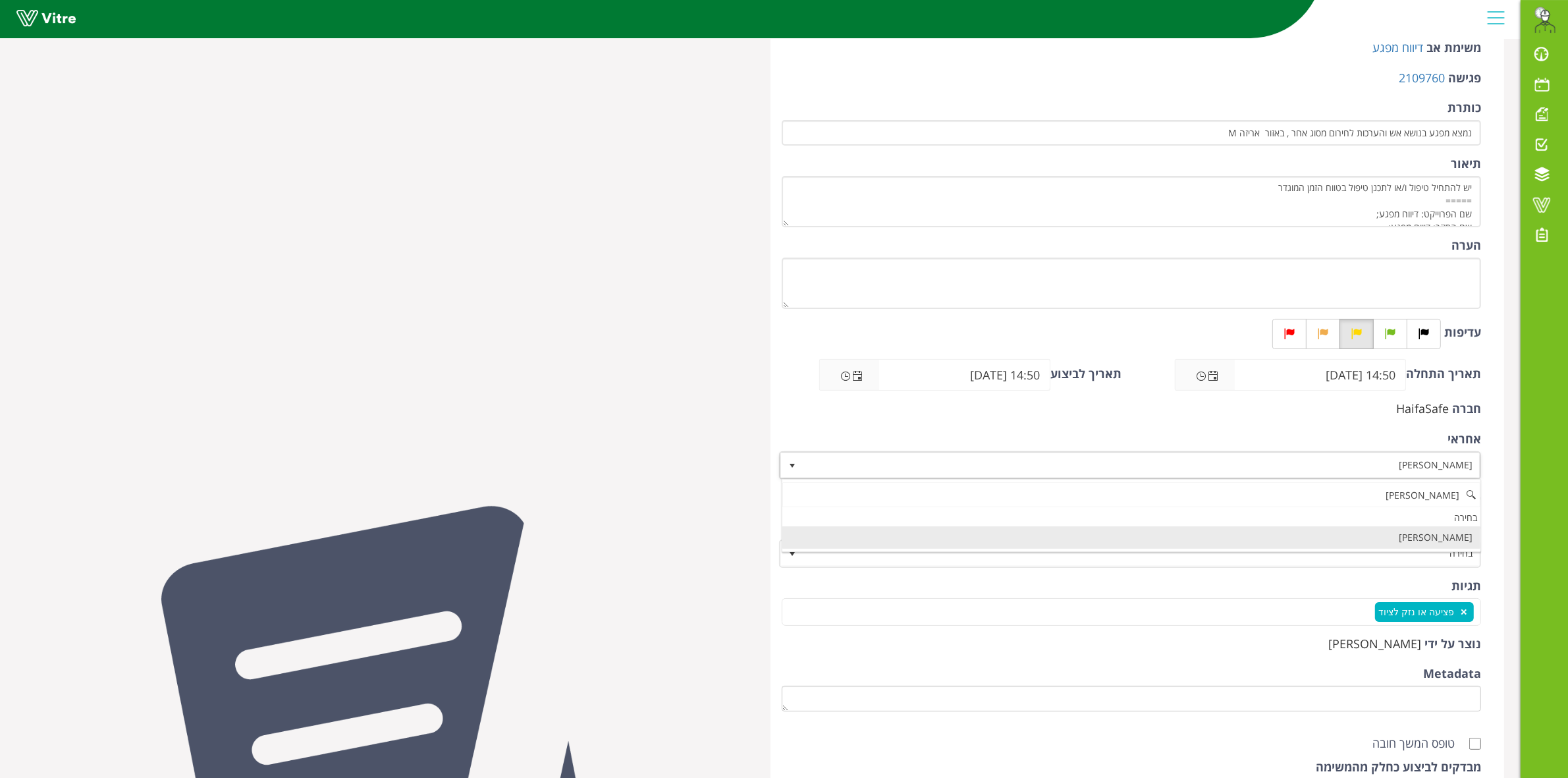
scroll to position [0, 0]
click at [1416, 531] on li "[PERSON_NAME]" at bounding box center [1131, 537] width 698 height 22
type input "[PERSON_NAME]"
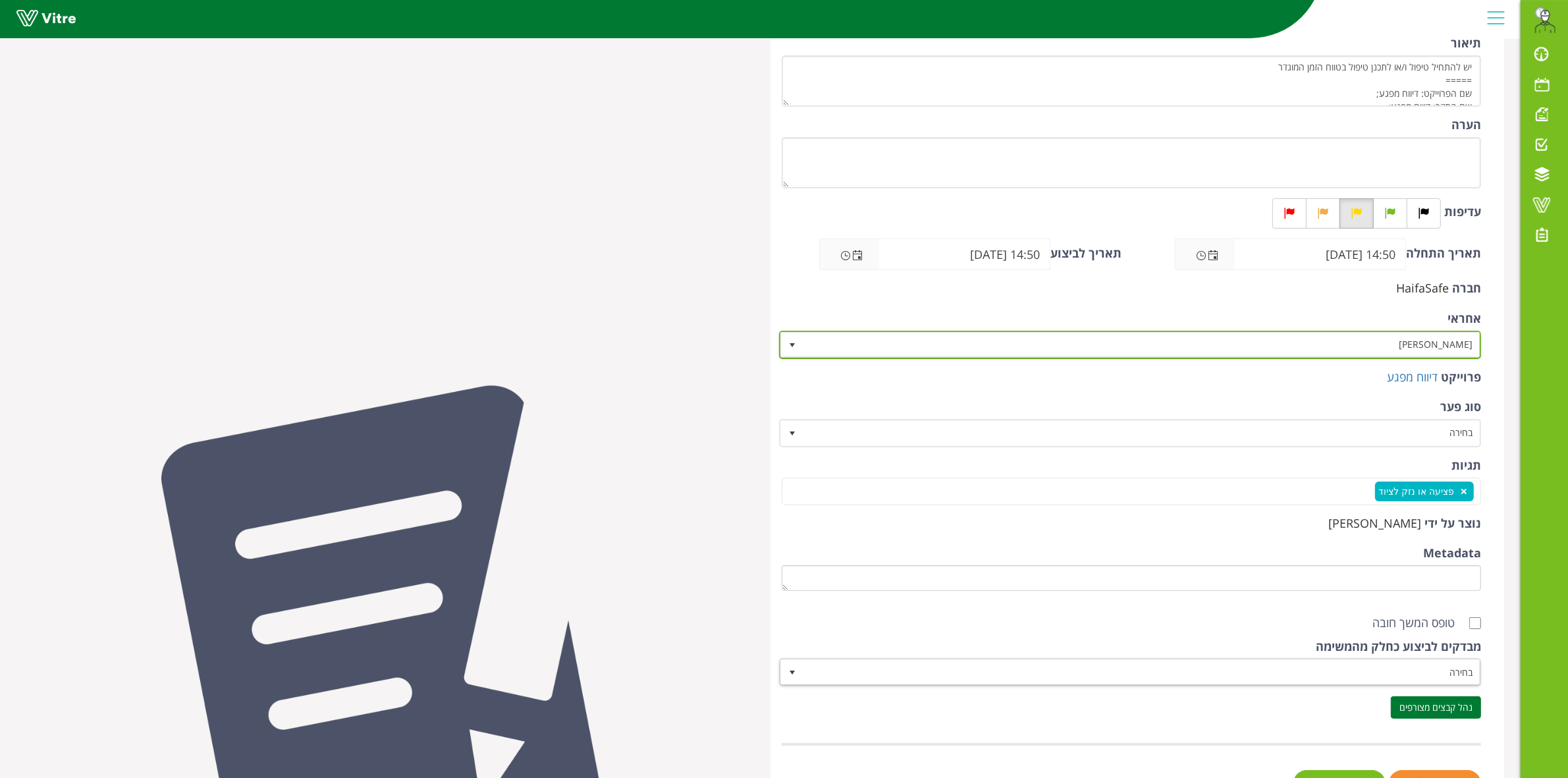
scroll to position [253, 0]
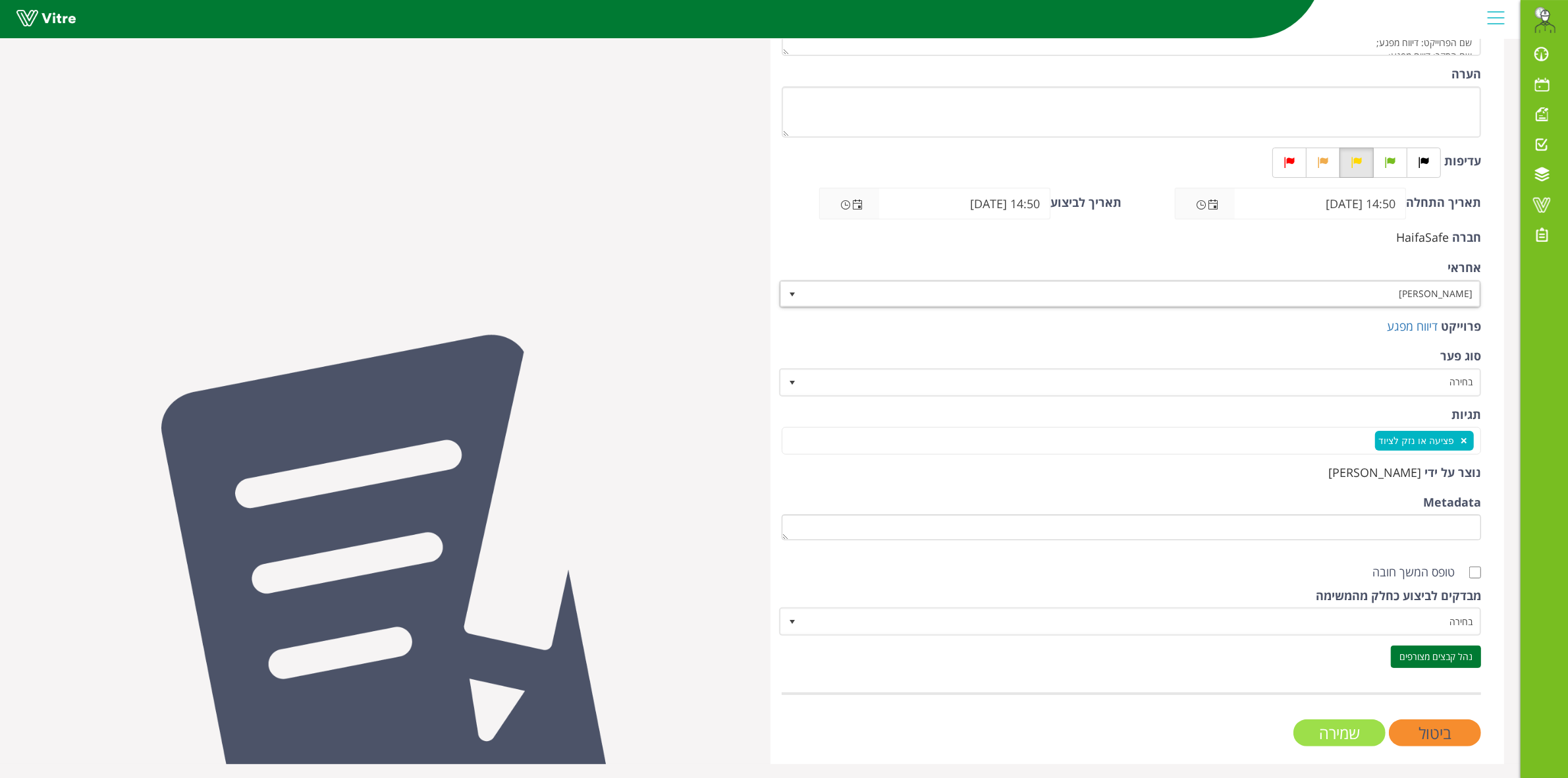
click at [1341, 736] on input "שמירה" at bounding box center [1339, 733] width 92 height 27
click at [1328, 729] on input "שמירה" at bounding box center [1339, 733] width 92 height 27
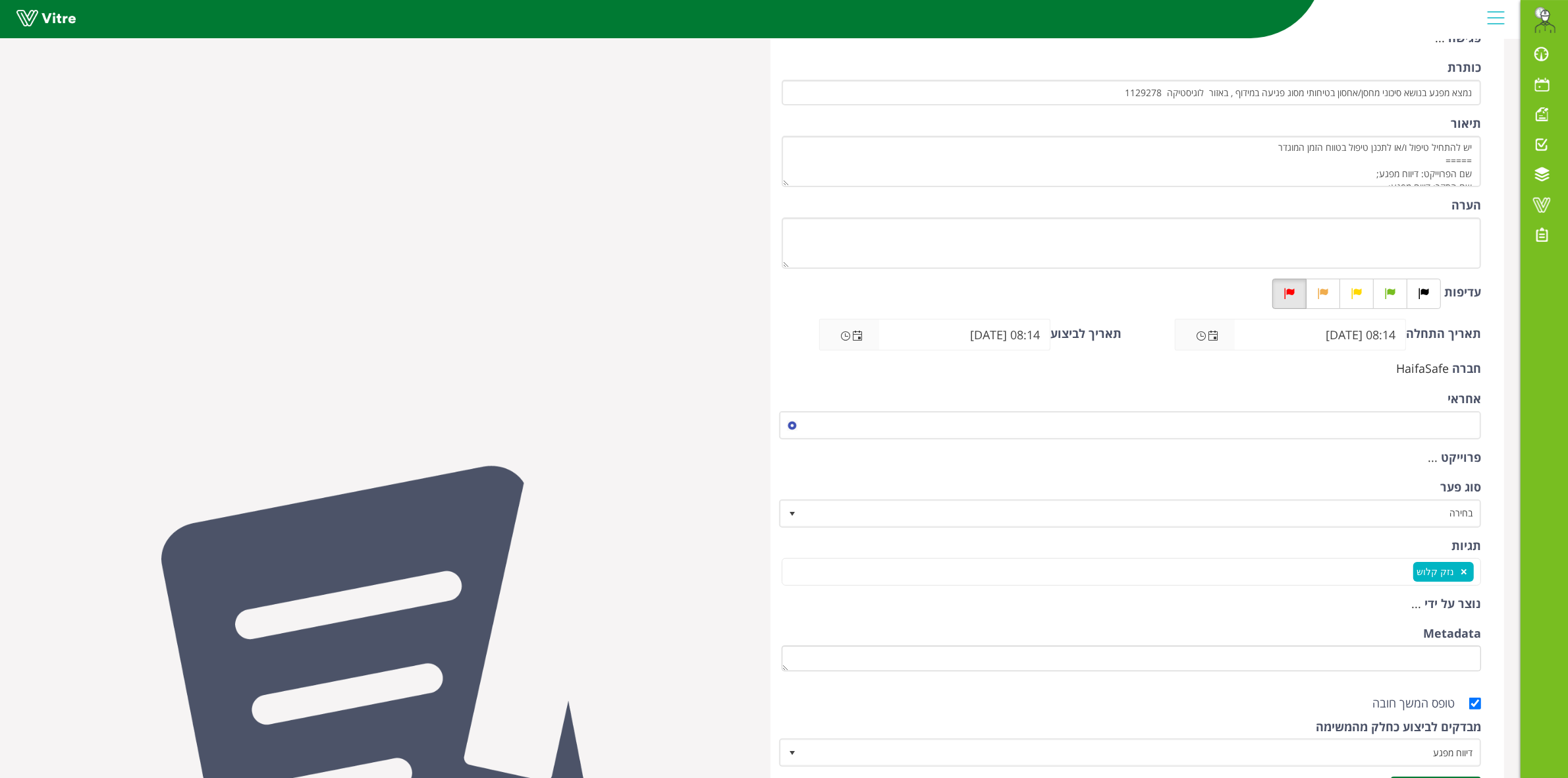
scroll to position [165, 0]
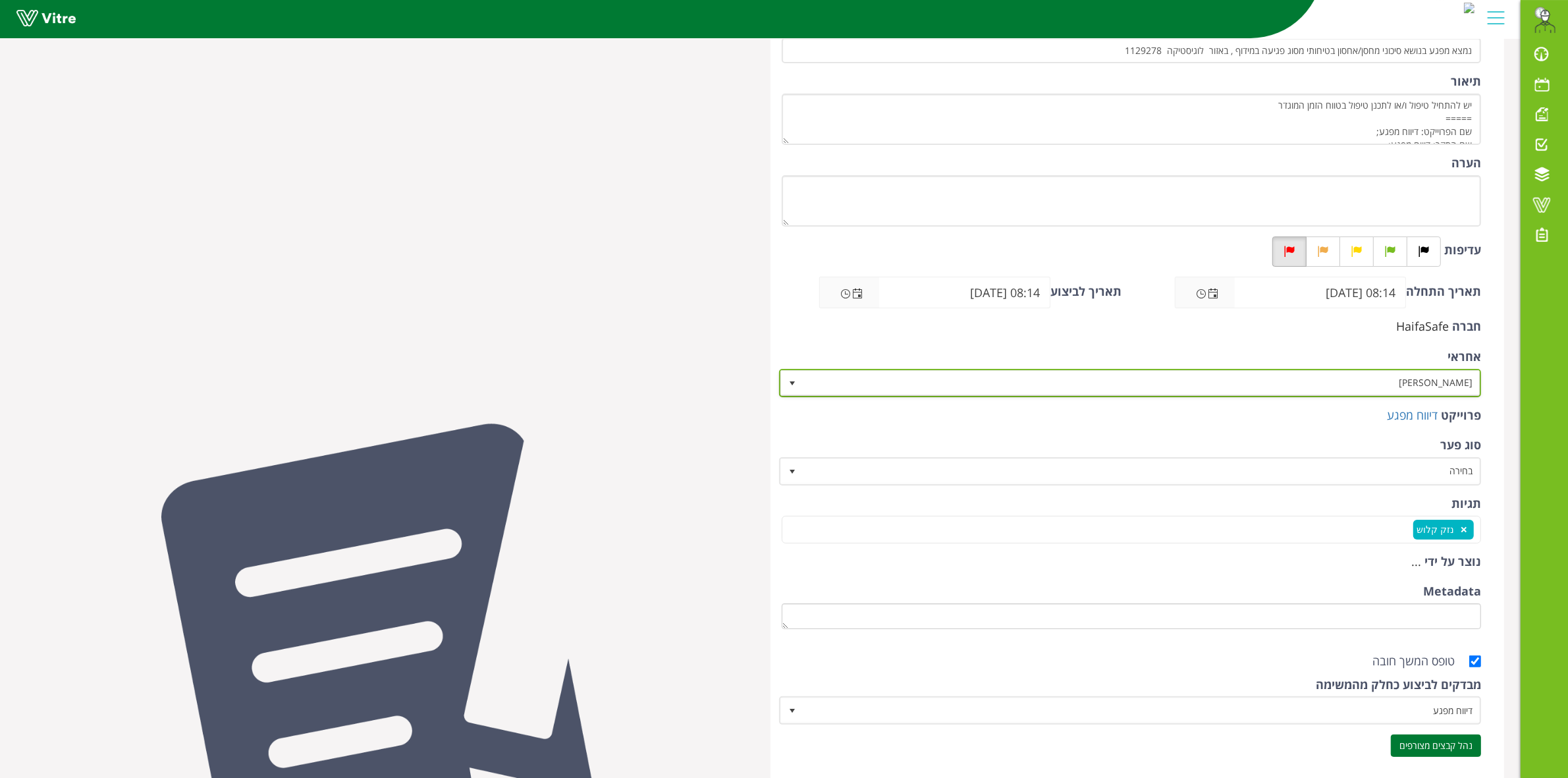
click at [1378, 384] on span "עומר כהן" at bounding box center [1142, 382] width 676 height 24
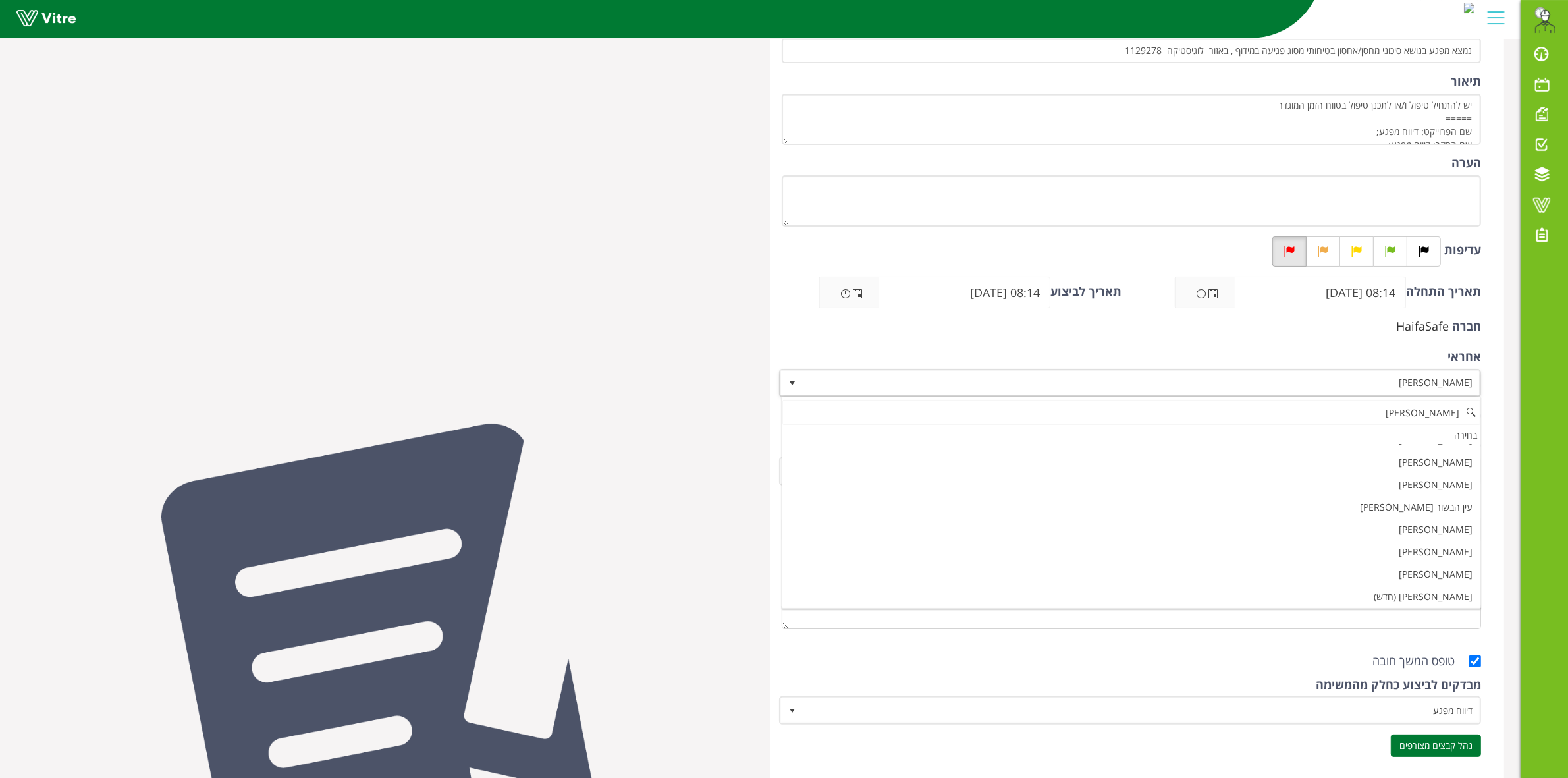
scroll to position [0, 0]
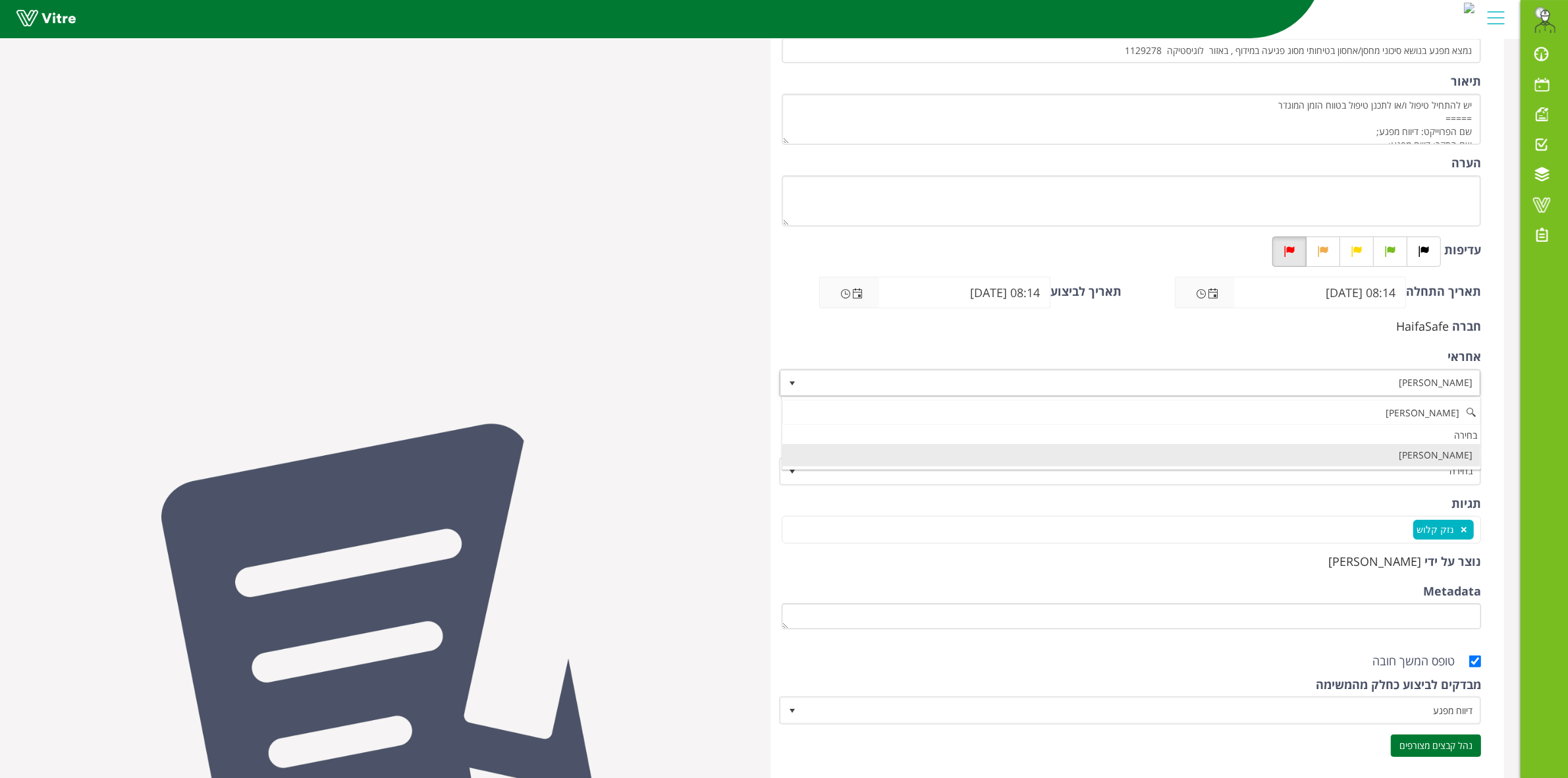
click at [1420, 454] on li "[PERSON_NAME]" at bounding box center [1131, 455] width 698 height 22
type input "[PERSON_NAME]"
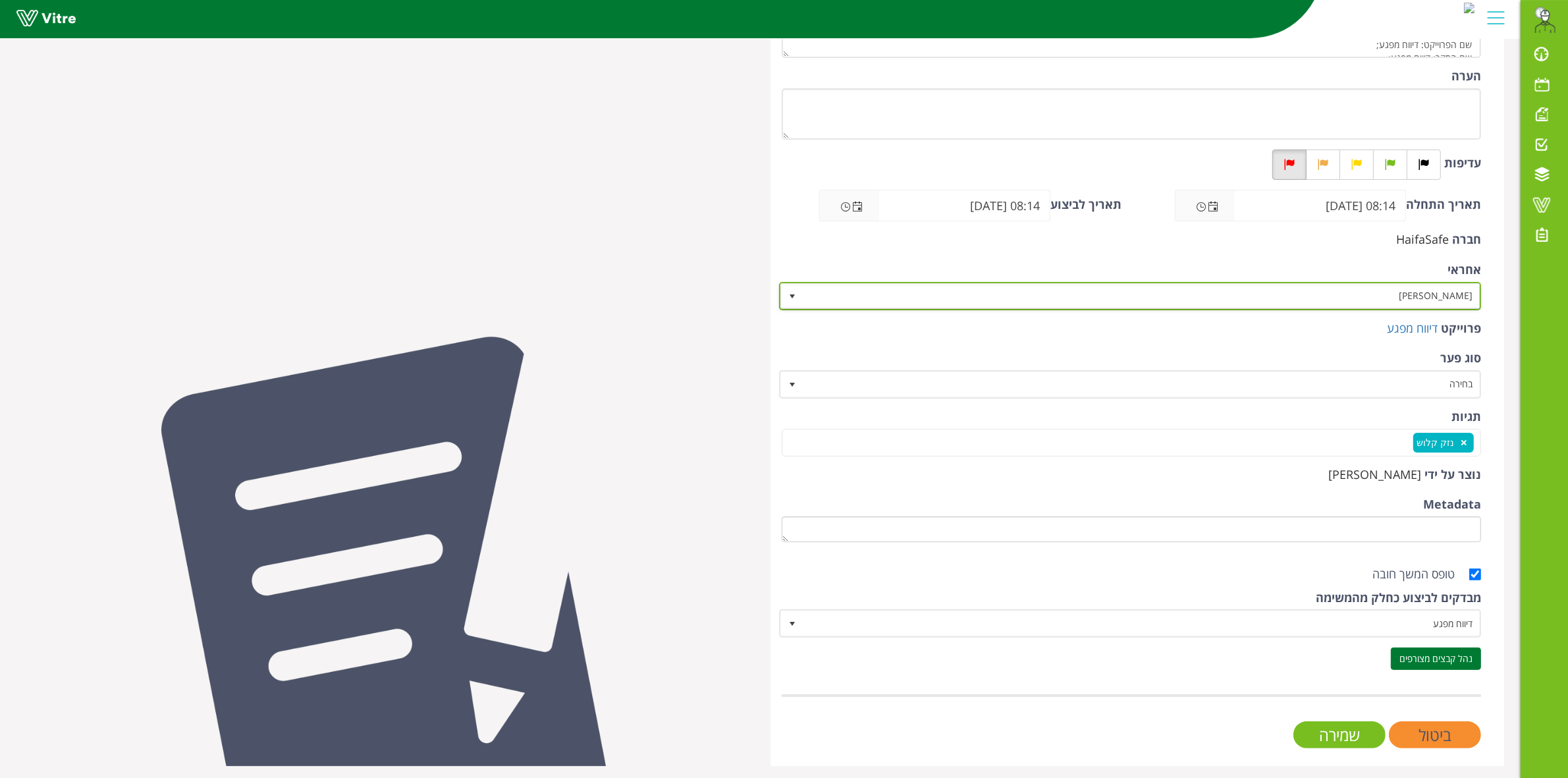
scroll to position [253, 0]
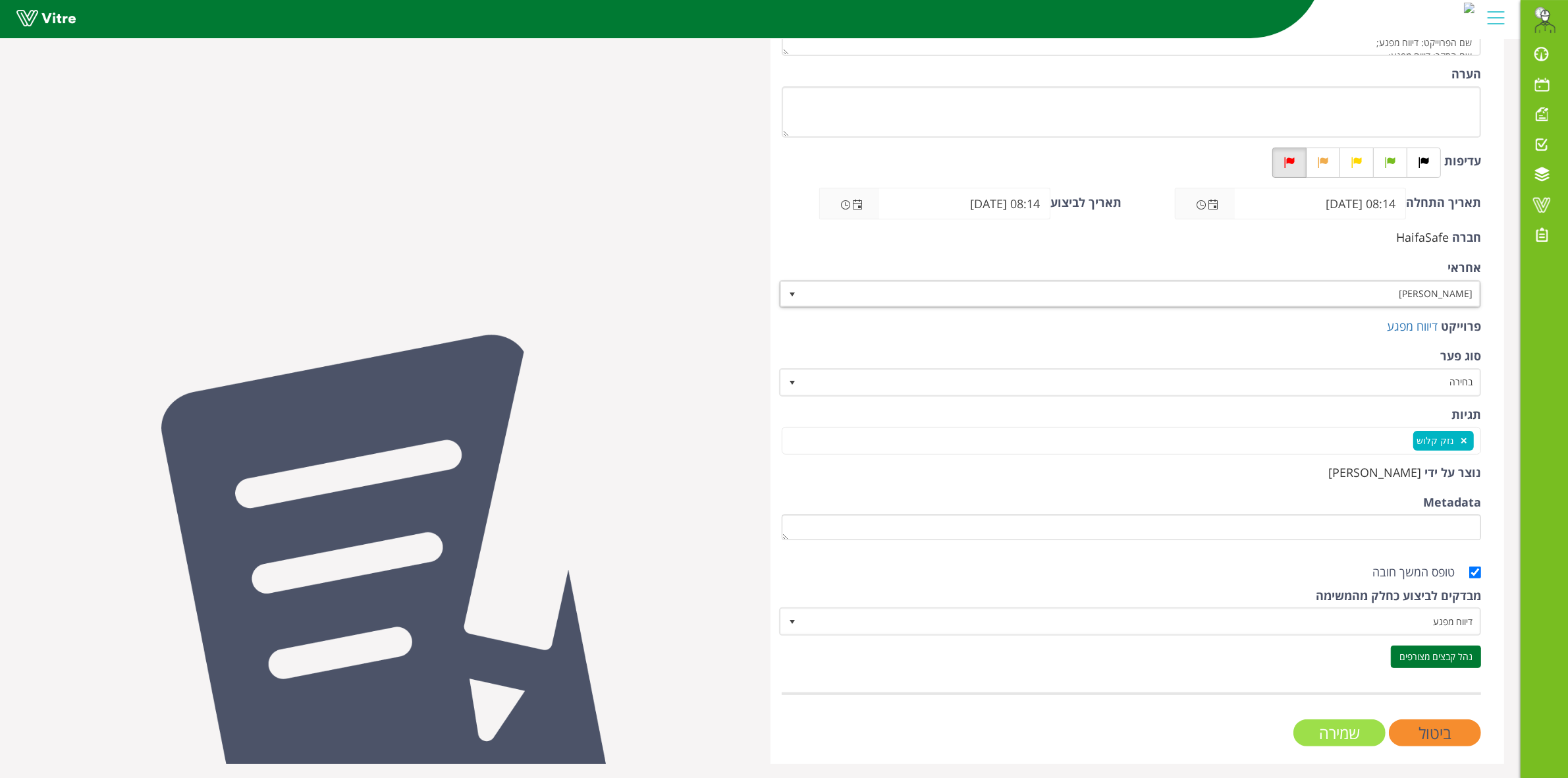
click at [1324, 729] on input "שמירה" at bounding box center [1339, 733] width 92 height 27
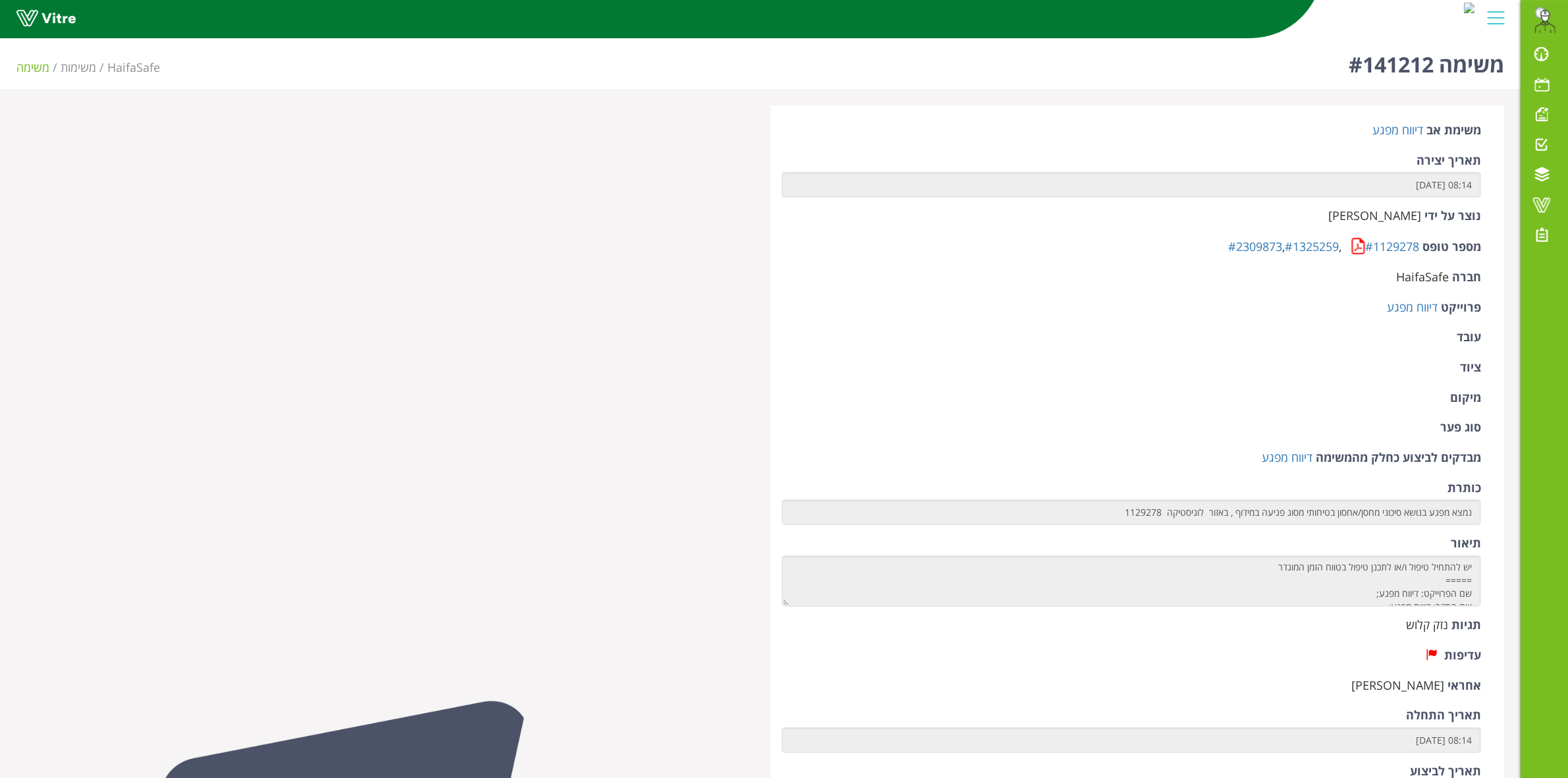
scroll to position [82, 0]
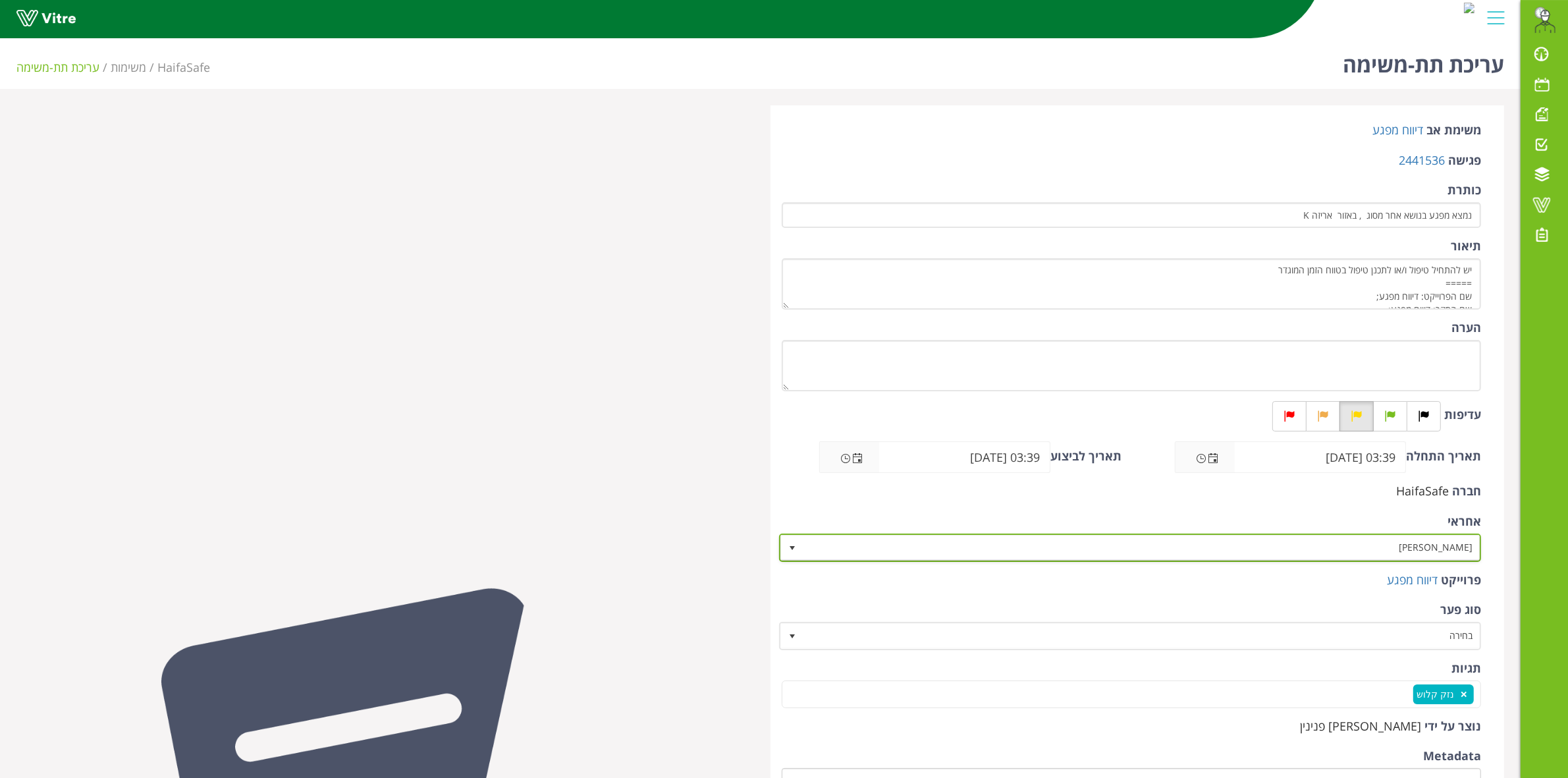
click at [1387, 551] on span "[PERSON_NAME]" at bounding box center [1142, 547] width 676 height 24
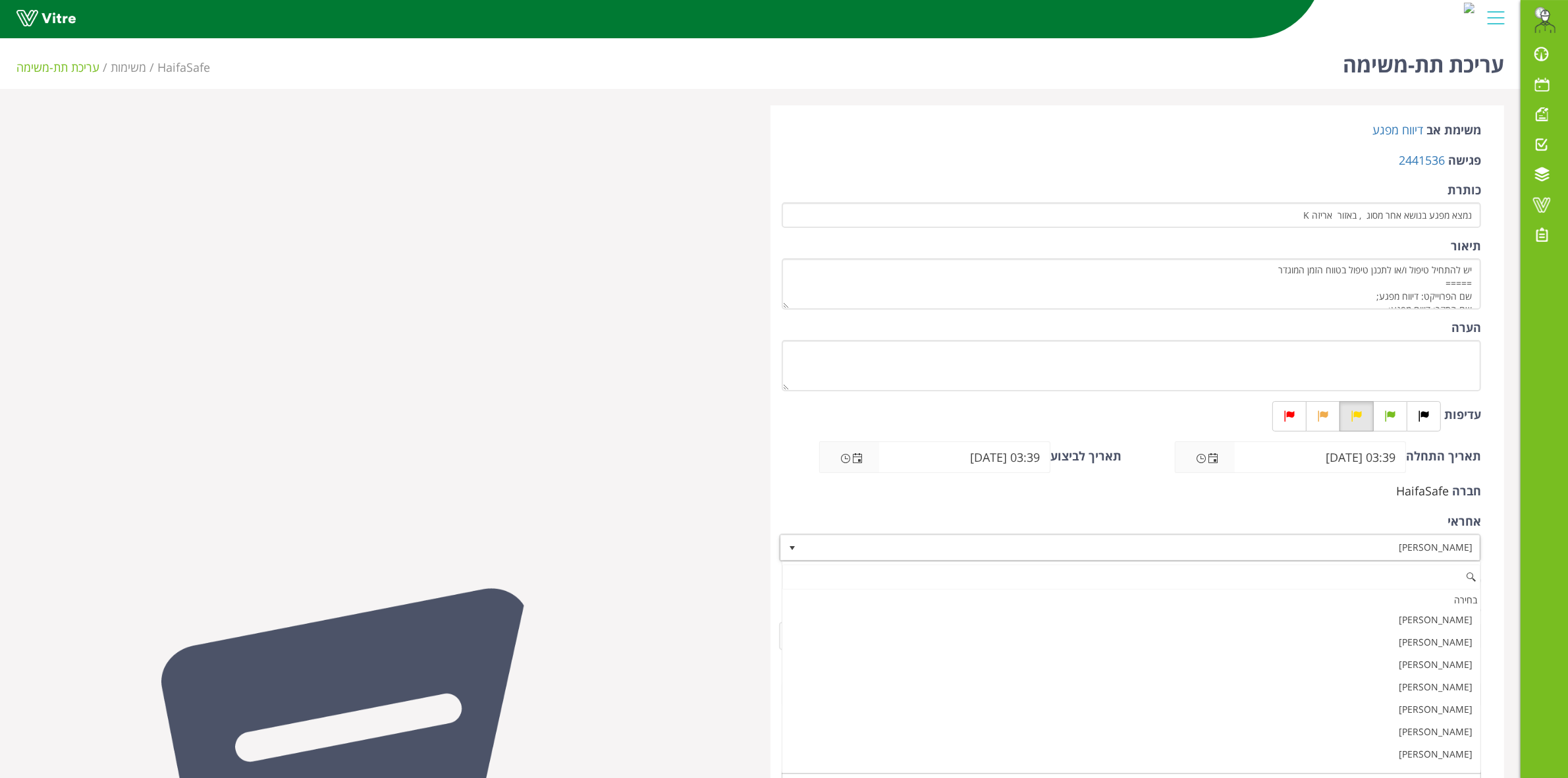
scroll to position [13559, 0]
click at [1387, 551] on span "[PERSON_NAME]" at bounding box center [1142, 547] width 676 height 24
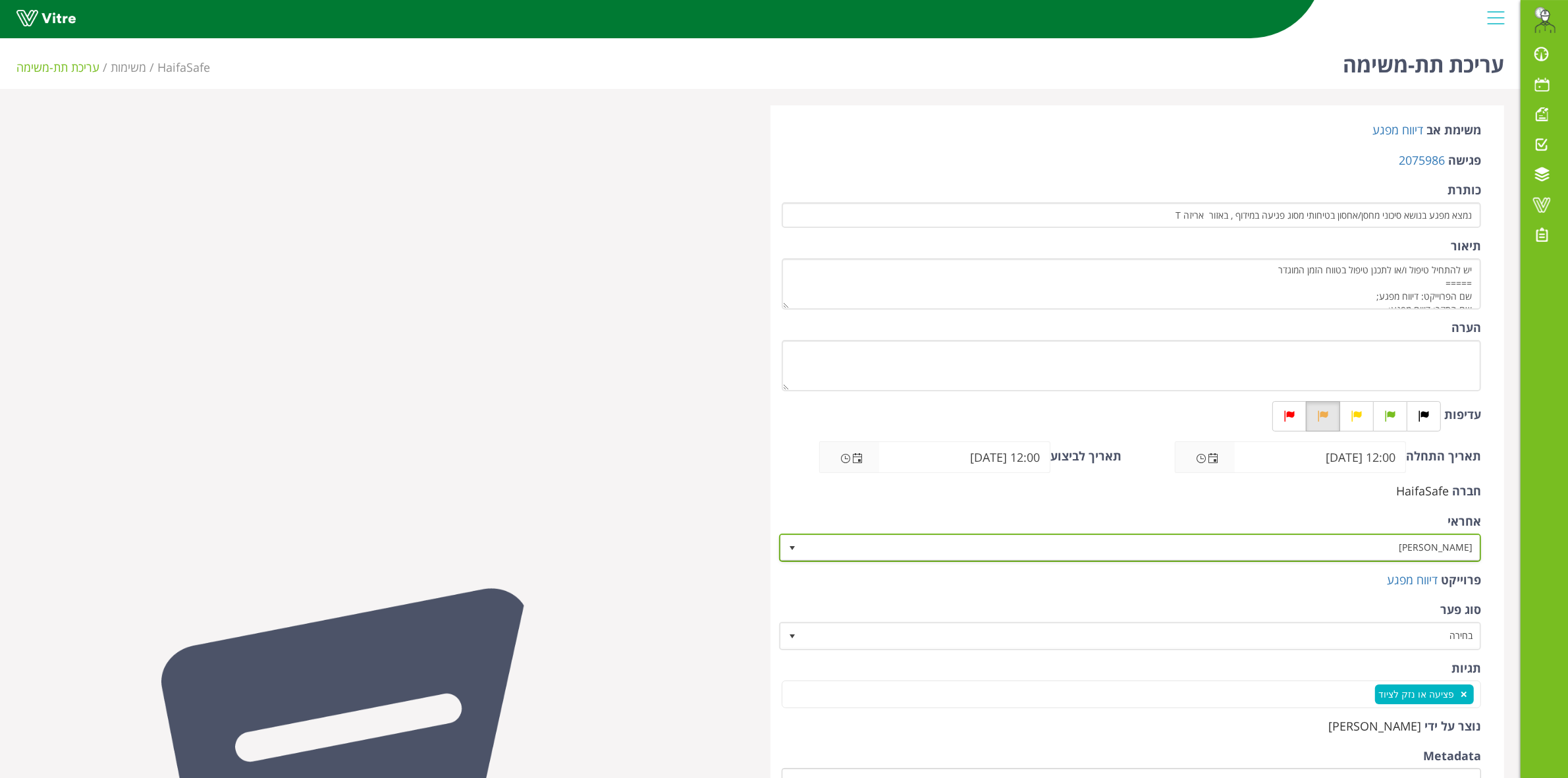
click at [1376, 545] on span "[PERSON_NAME]" at bounding box center [1142, 547] width 676 height 24
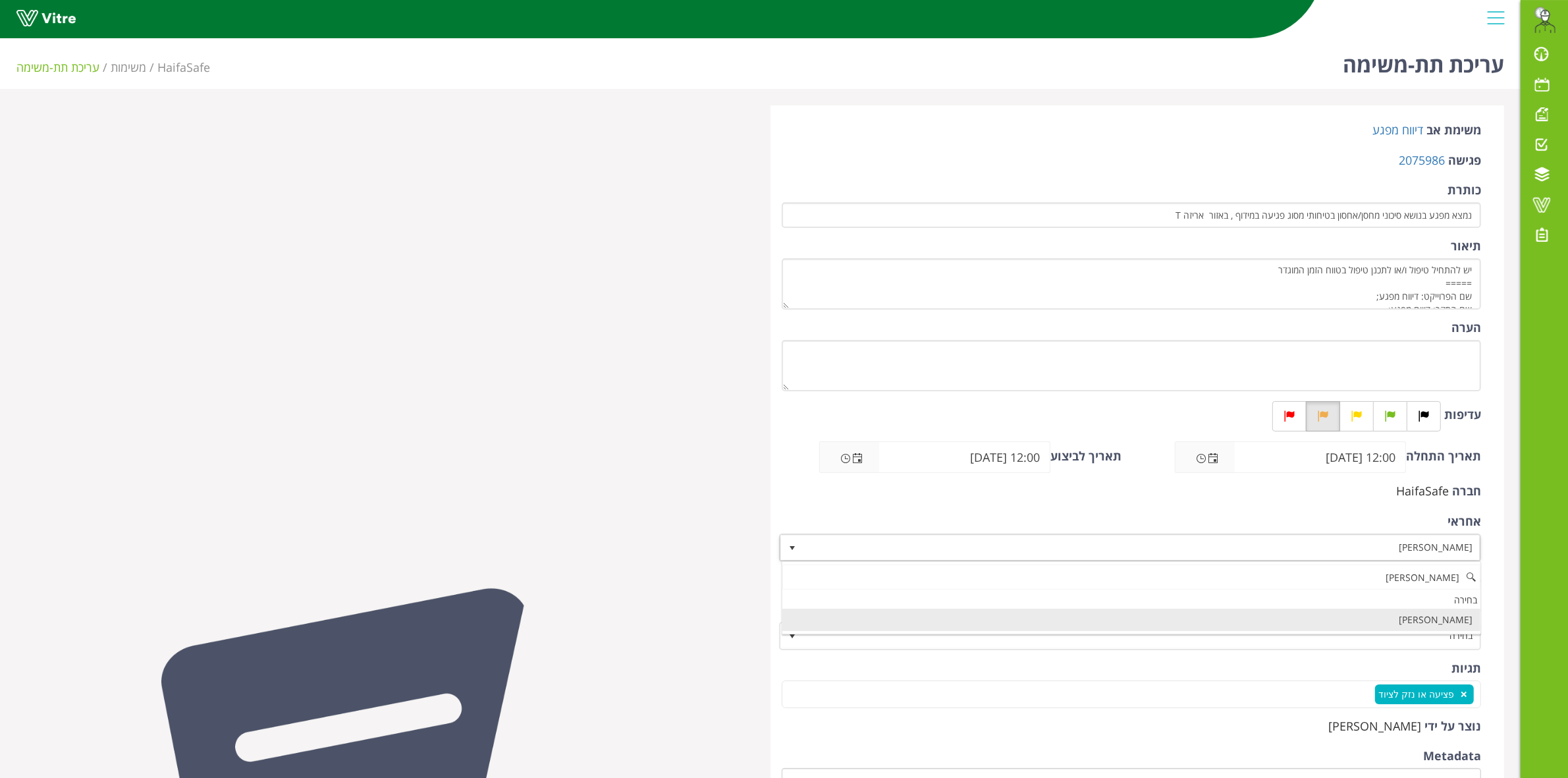
click at [1414, 617] on li "[PERSON_NAME]" at bounding box center [1131, 620] width 698 height 22
type input "[PERSON_NAME]"
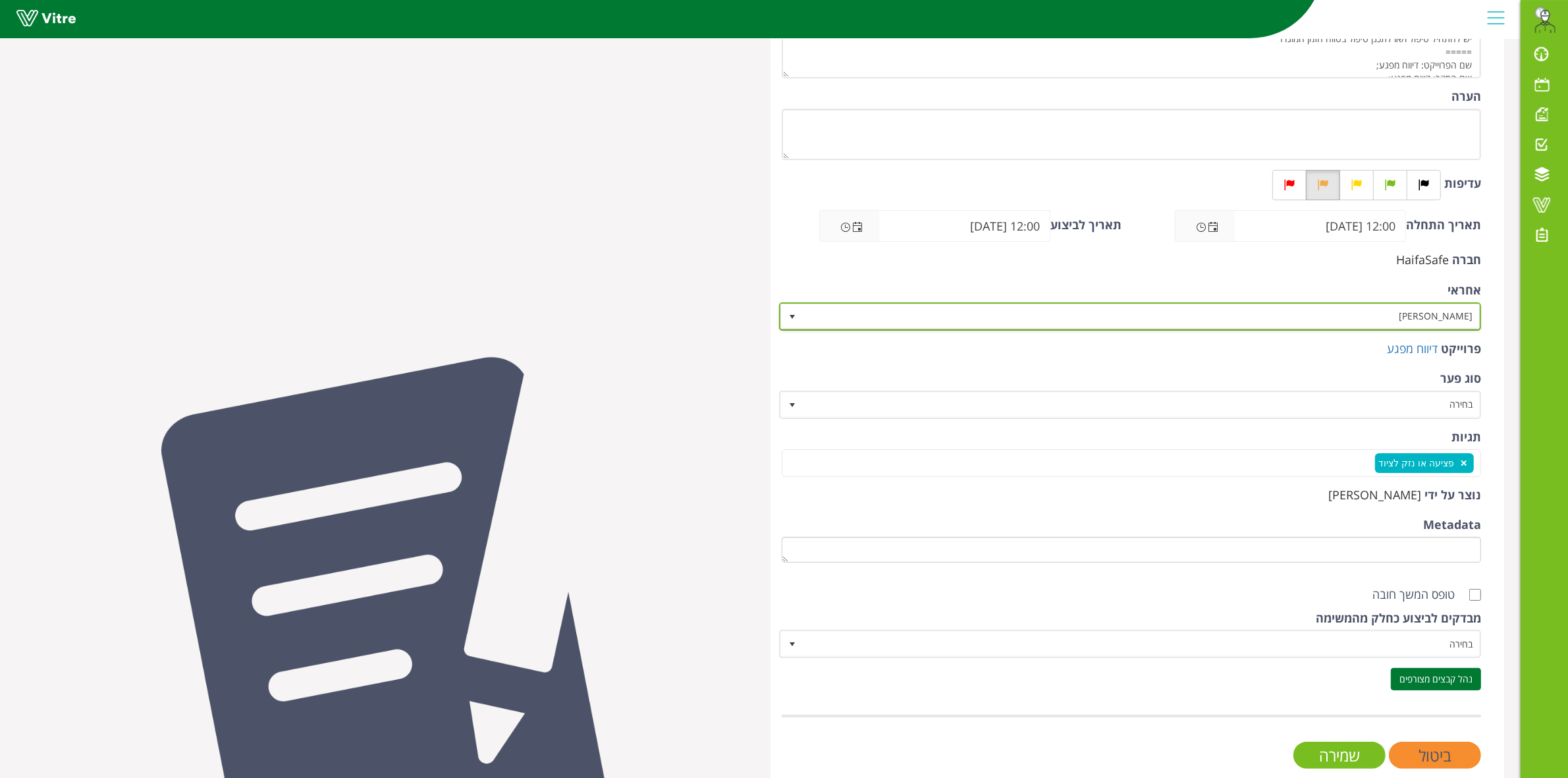
scroll to position [253, 0]
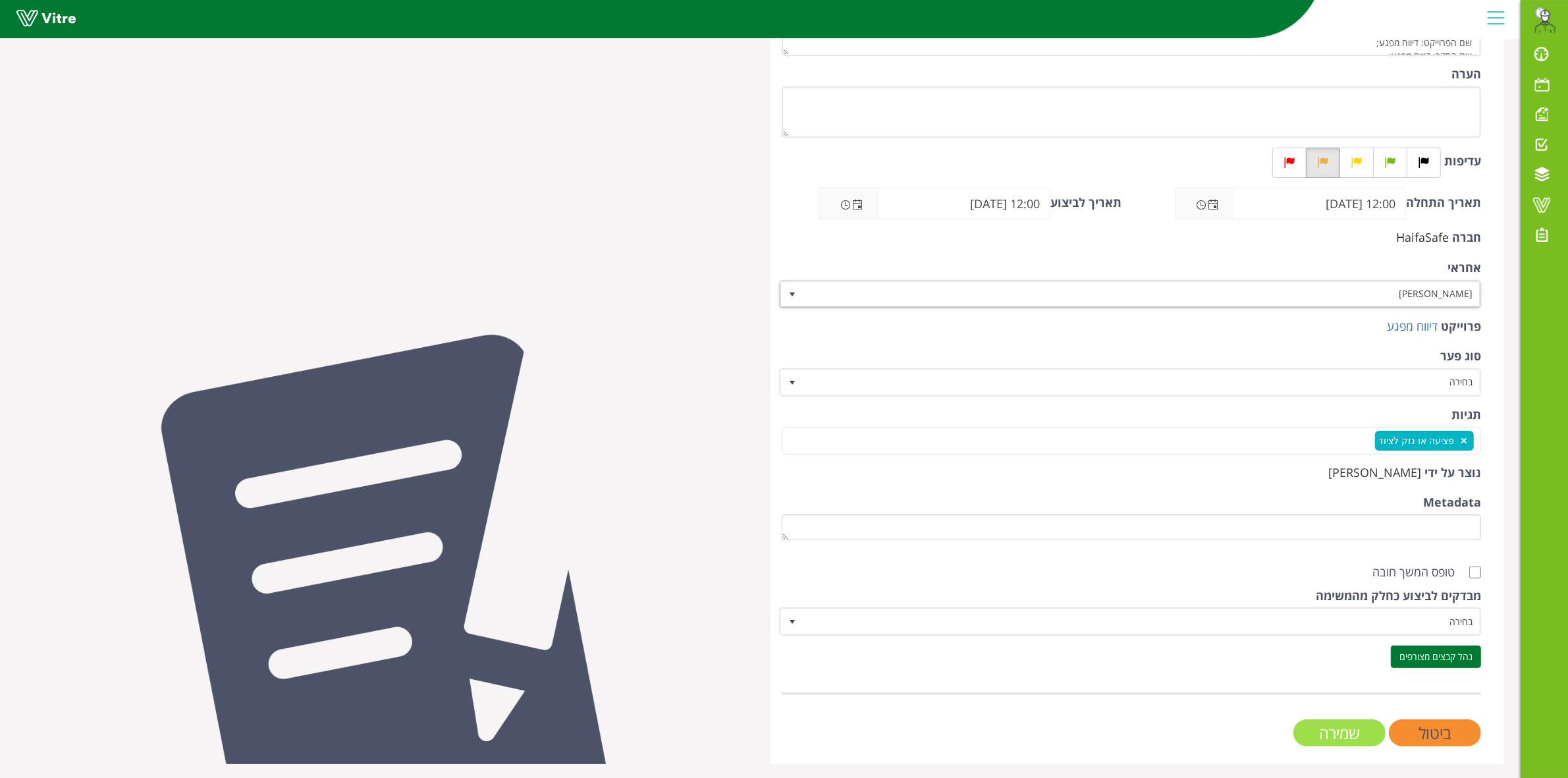
click at [1326, 726] on input "שמירה" at bounding box center [1339, 733] width 92 height 27
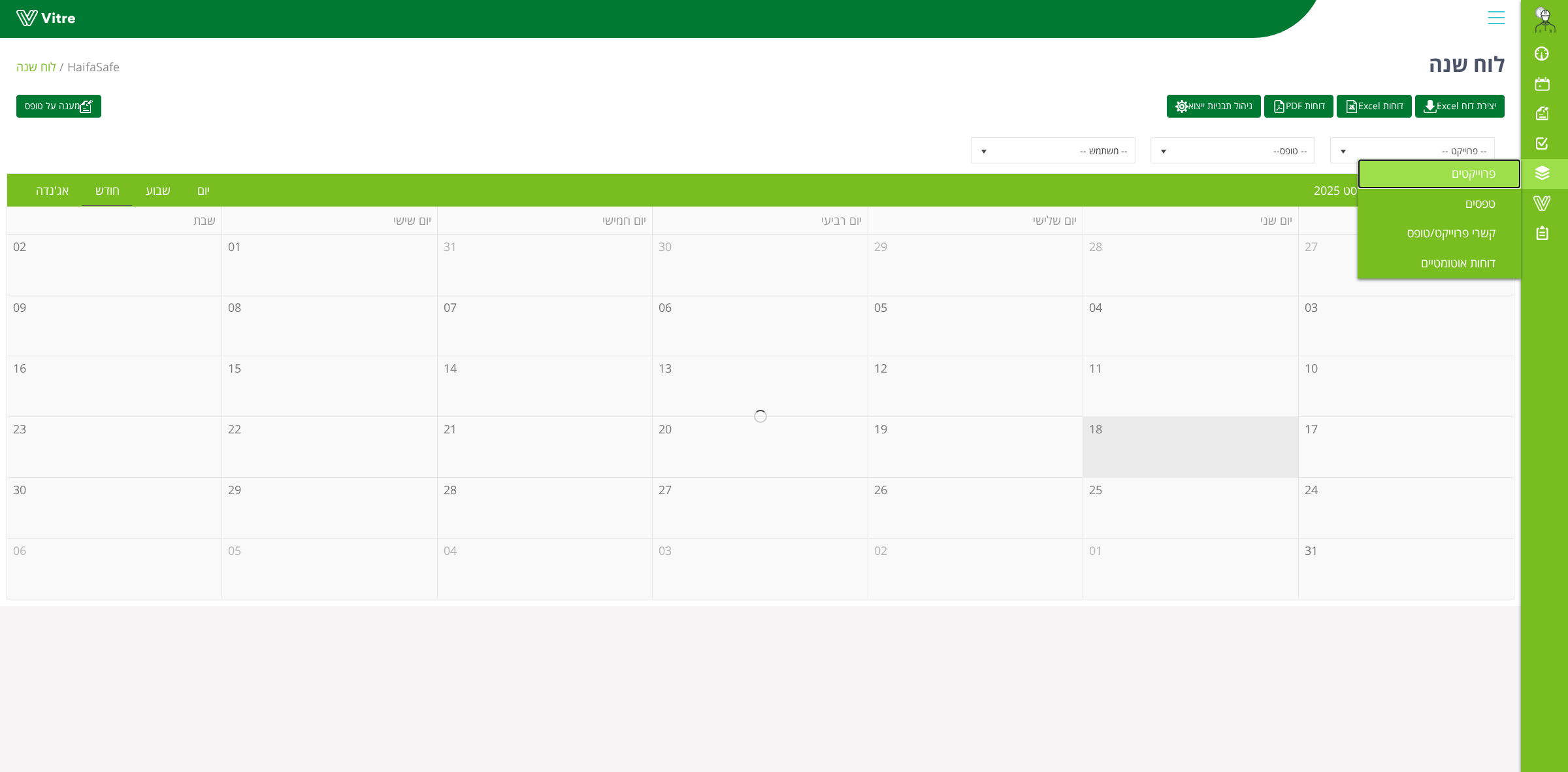
click at [1462, 175] on span "פרוייקטים" at bounding box center [1481, 173] width 60 height 16
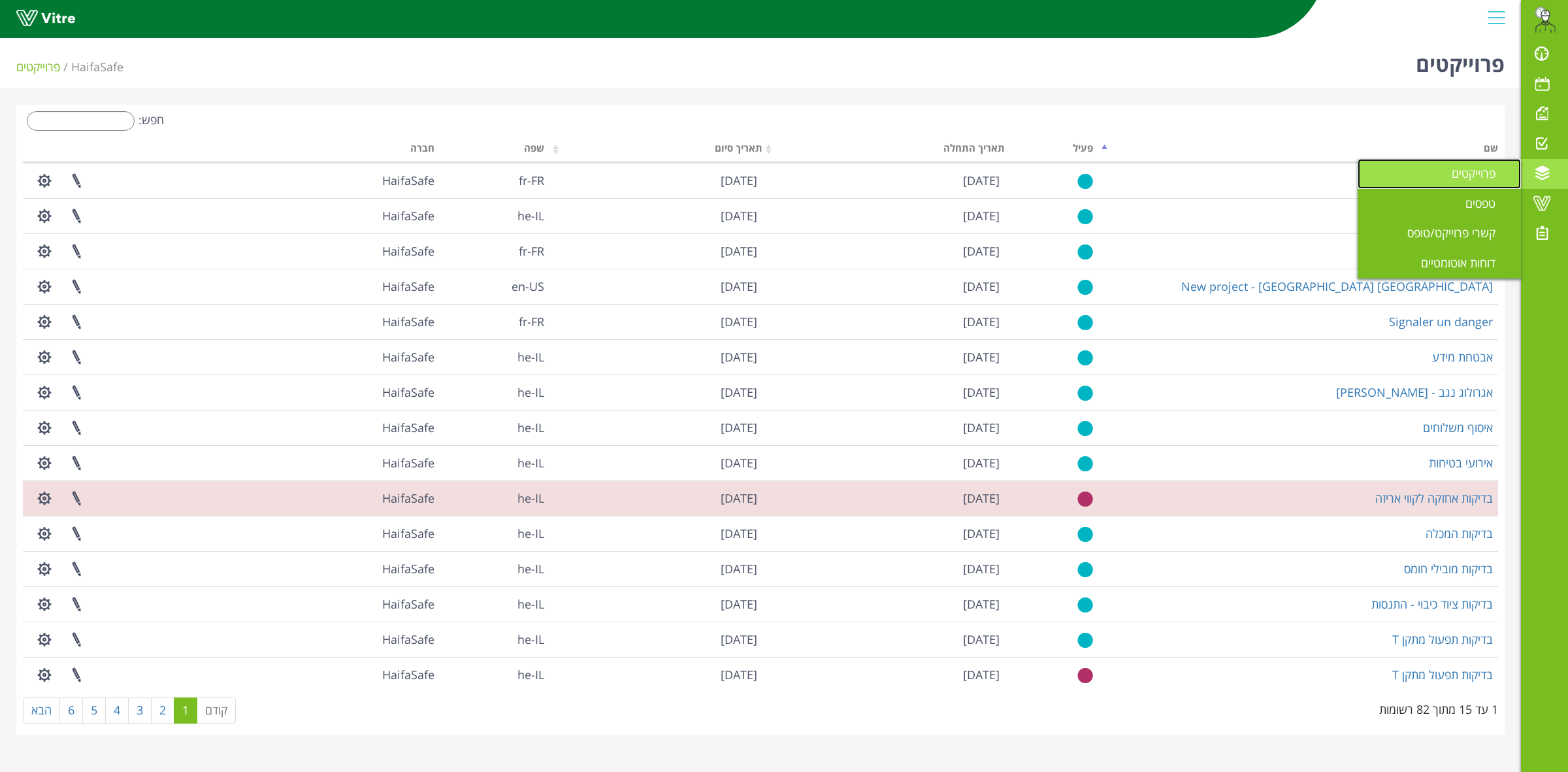
click at [1411, 178] on link "פרוייקטים" at bounding box center [1439, 174] width 163 height 30
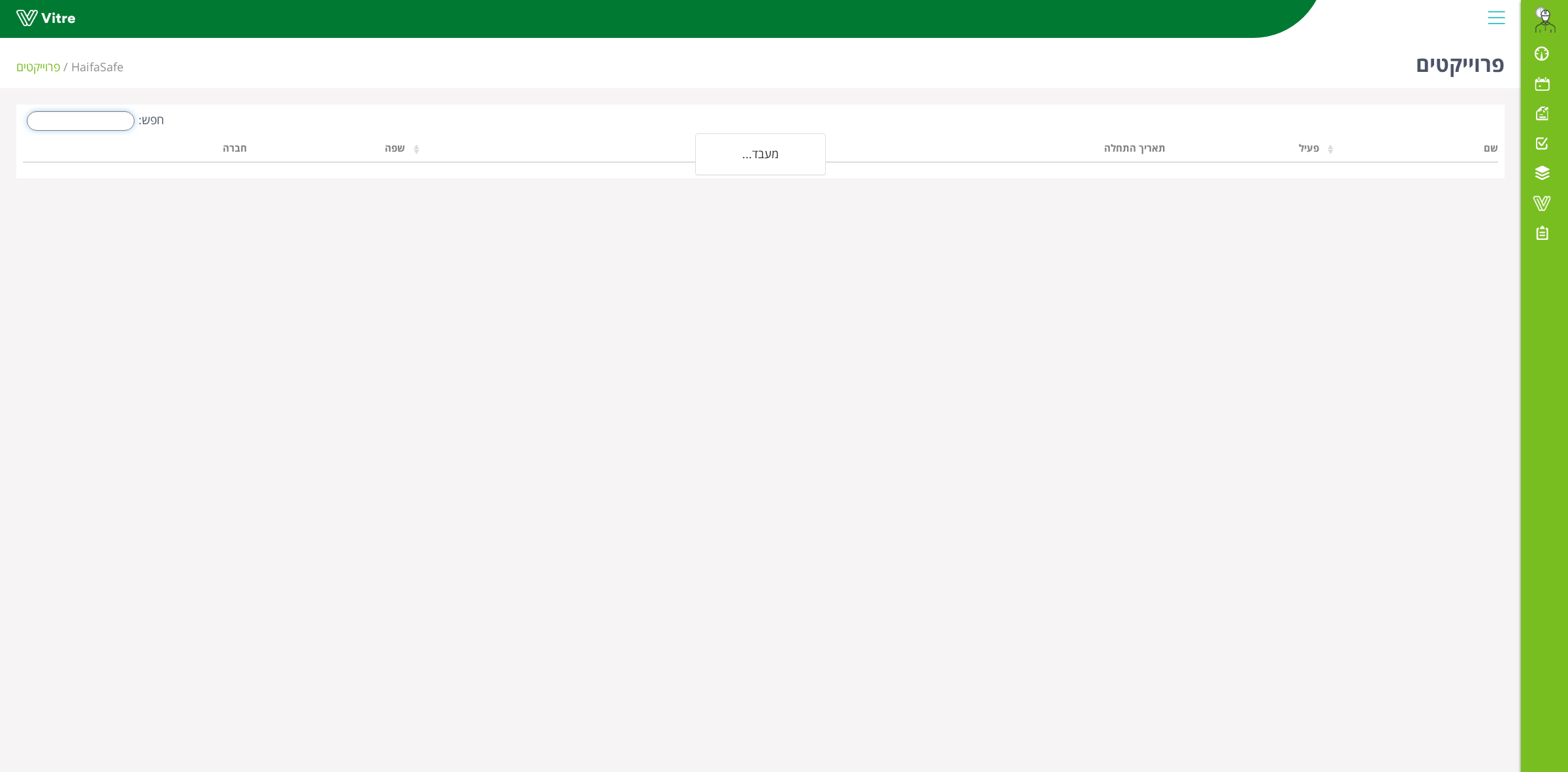
click at [80, 122] on input "חפש:" at bounding box center [81, 120] width 108 height 19
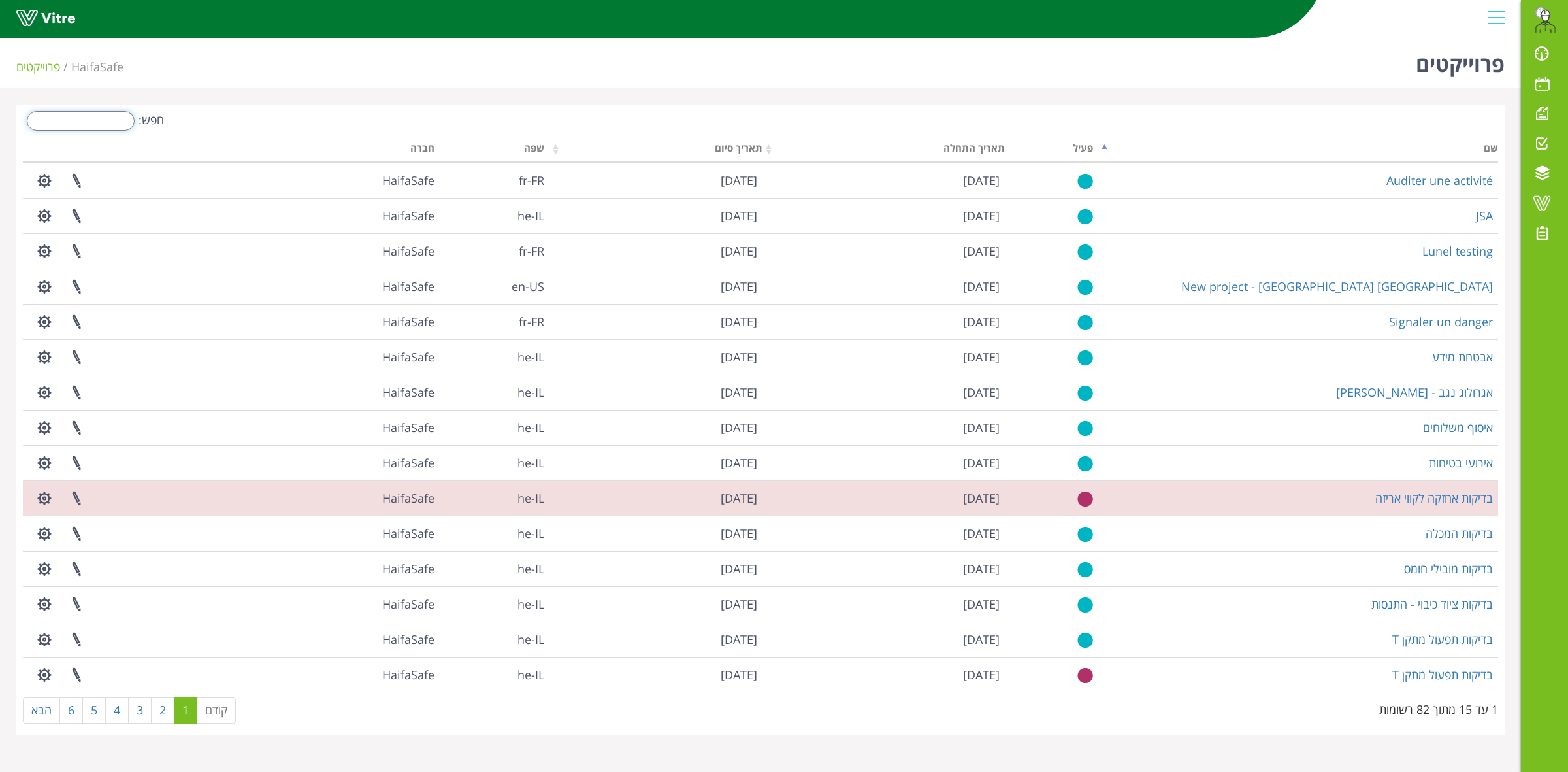
type input "מ"
type input "Y"
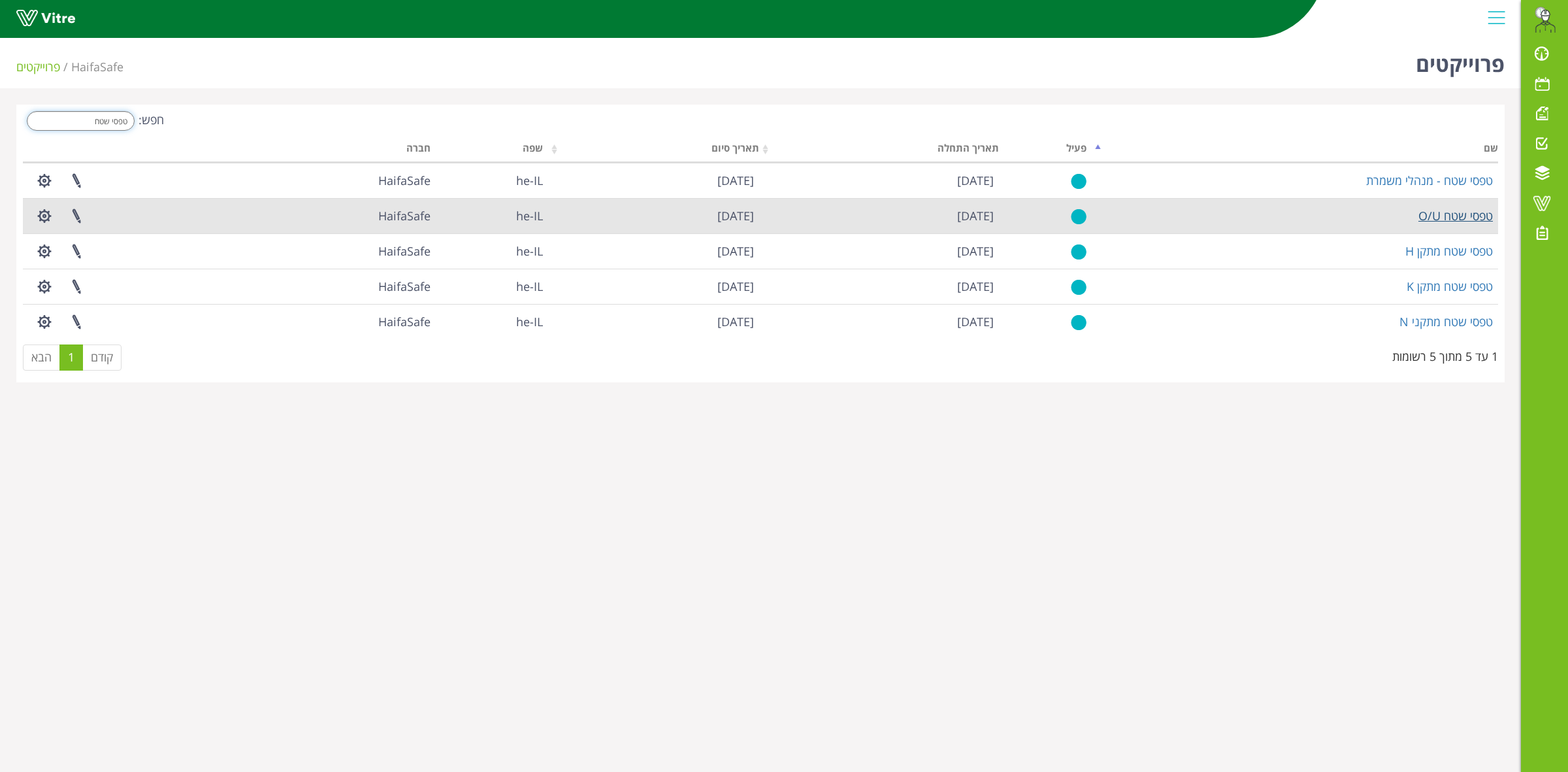
type input "טפסי שטח"
click at [1471, 218] on link "טפסי שטח O/U" at bounding box center [1455, 216] width 75 height 16
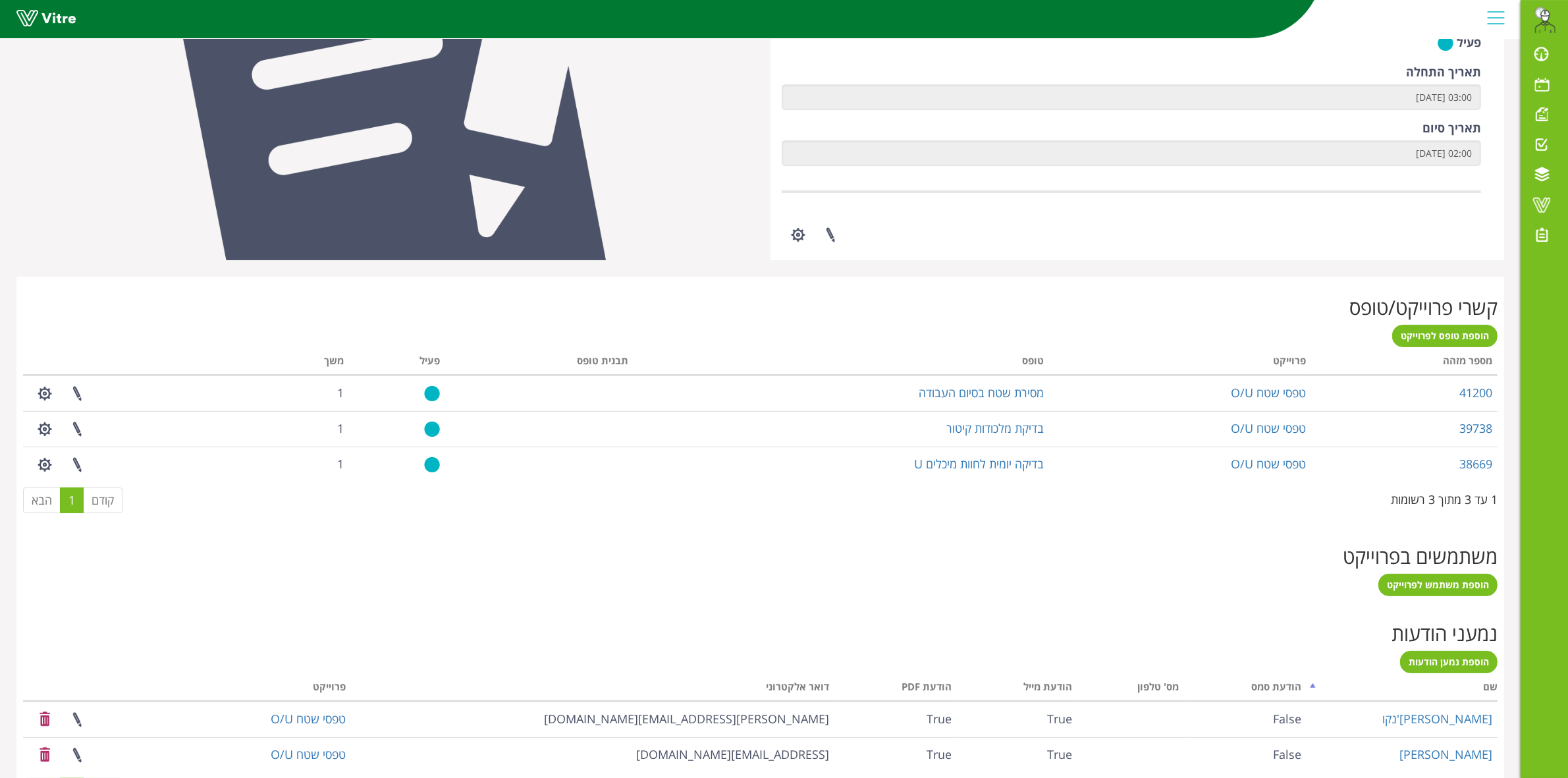
scroll to position [344, 0]
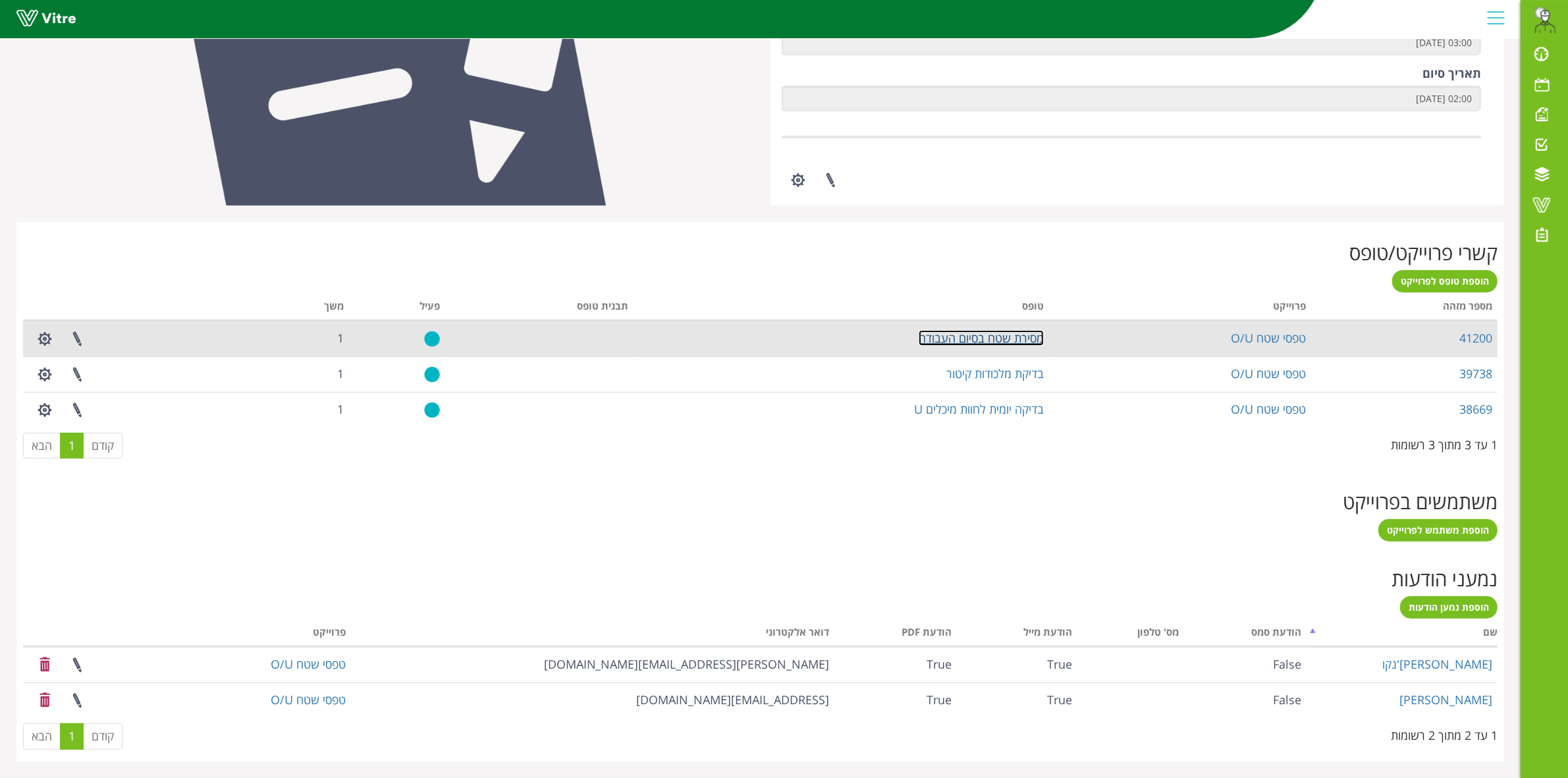
click at [969, 340] on link "מסירת שטח בסיום העבודה" at bounding box center [980, 338] width 125 height 16
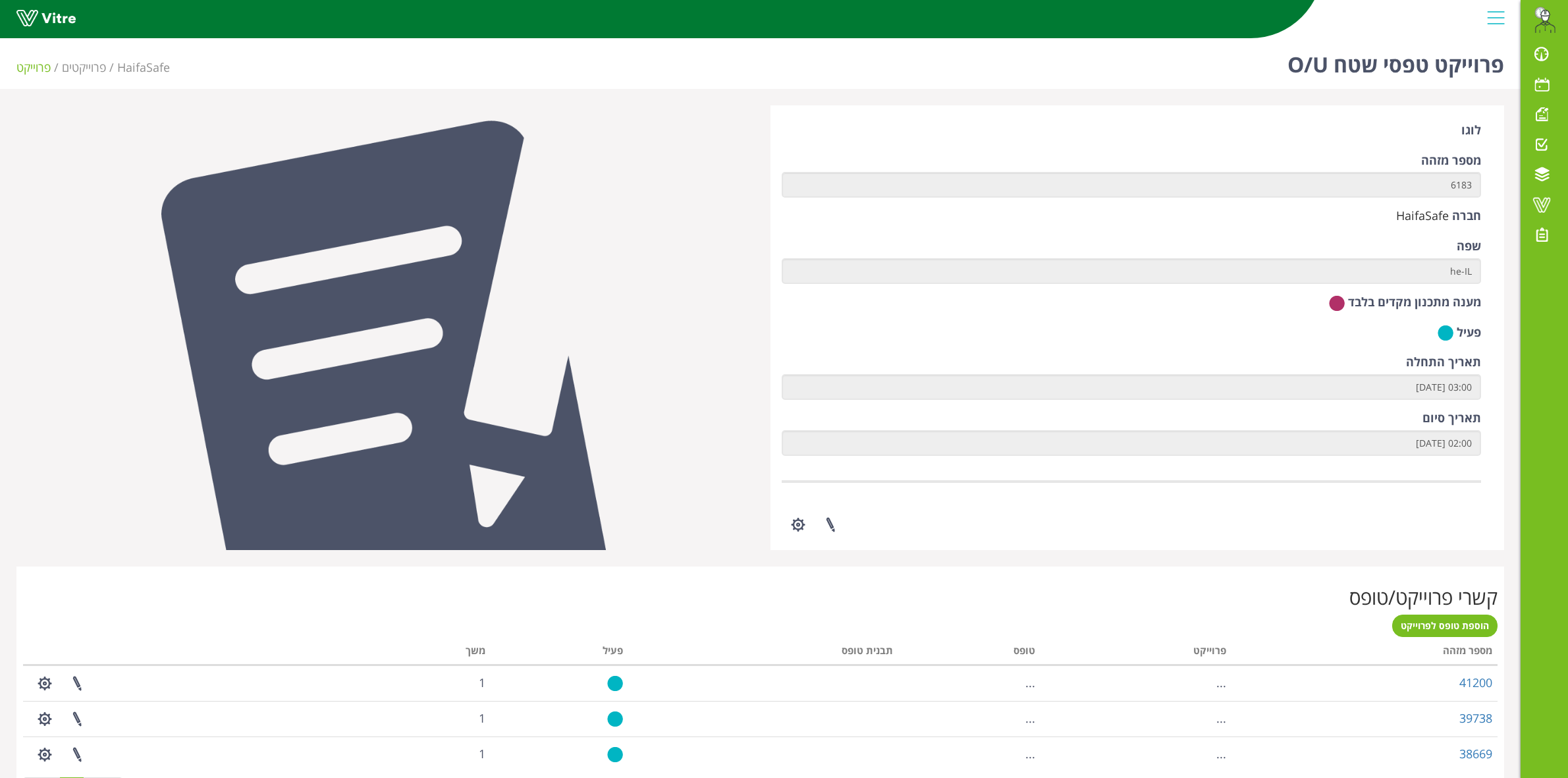
scroll to position [110, 0]
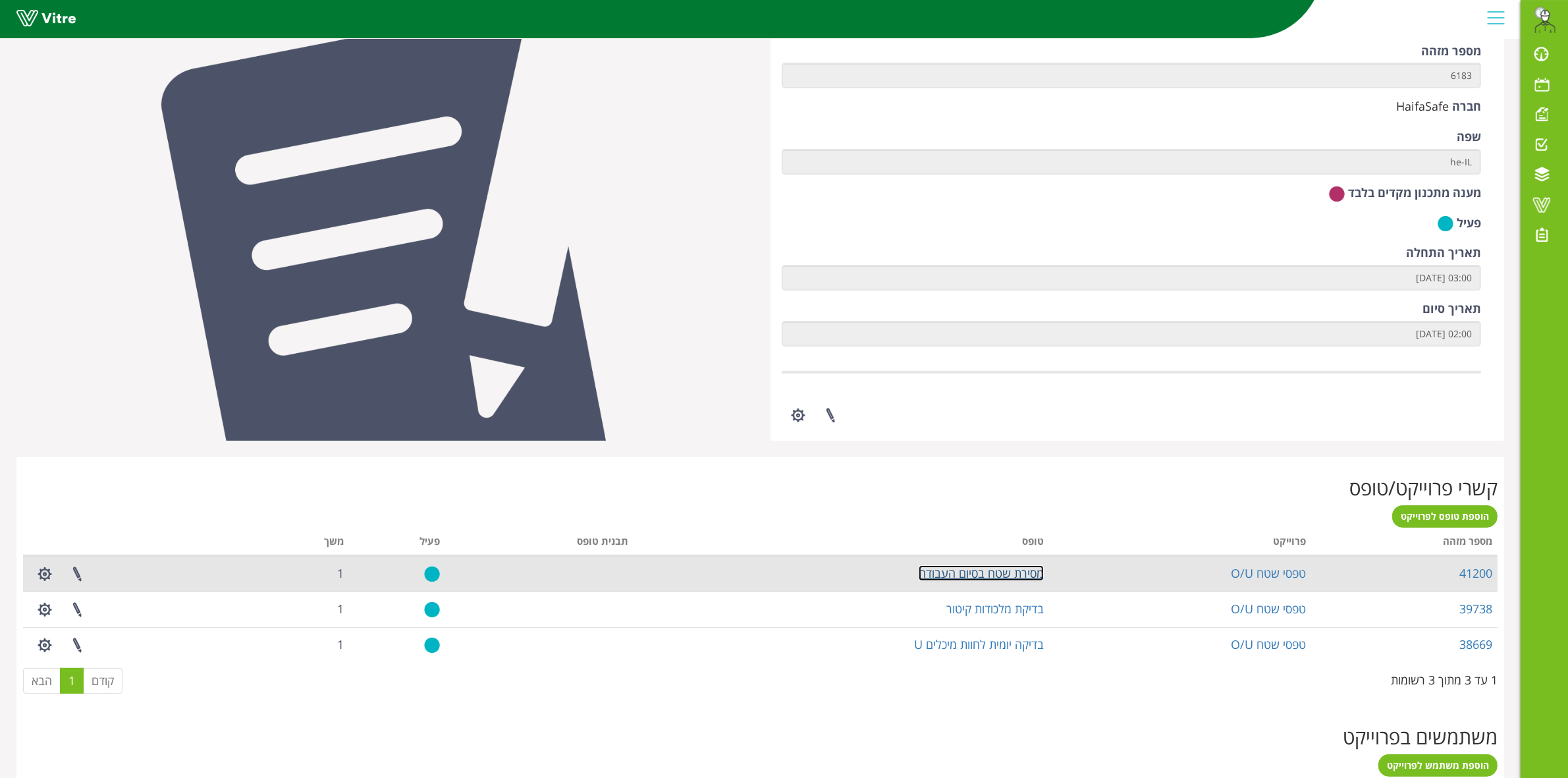
click at [1024, 573] on link "מסירת שטח בסיום העבודה" at bounding box center [980, 573] width 125 height 16
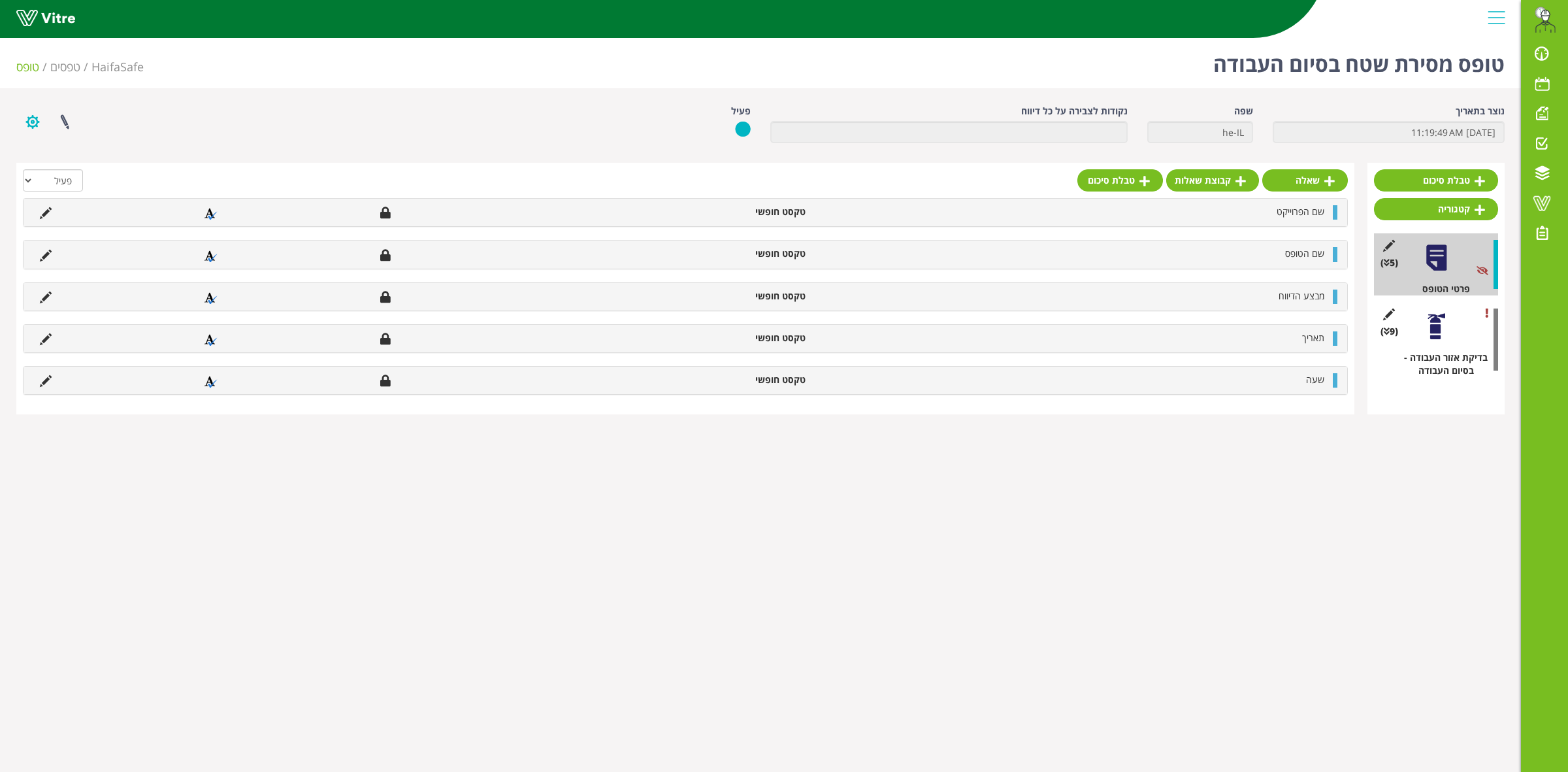
click at [32, 122] on button "button" at bounding box center [32, 121] width 32 height 34
drag, startPoint x: 149, startPoint y: 446, endPoint x: 134, endPoint y: 364, distance: 83.4
click at [149, 430] on html "[EMAIL_ADDRESS][DOMAIN_NAME] התראות והודעות לוח בקרה לוח שנה מענה על טופס משימו…" at bounding box center [784, 215] width 1568 height 430
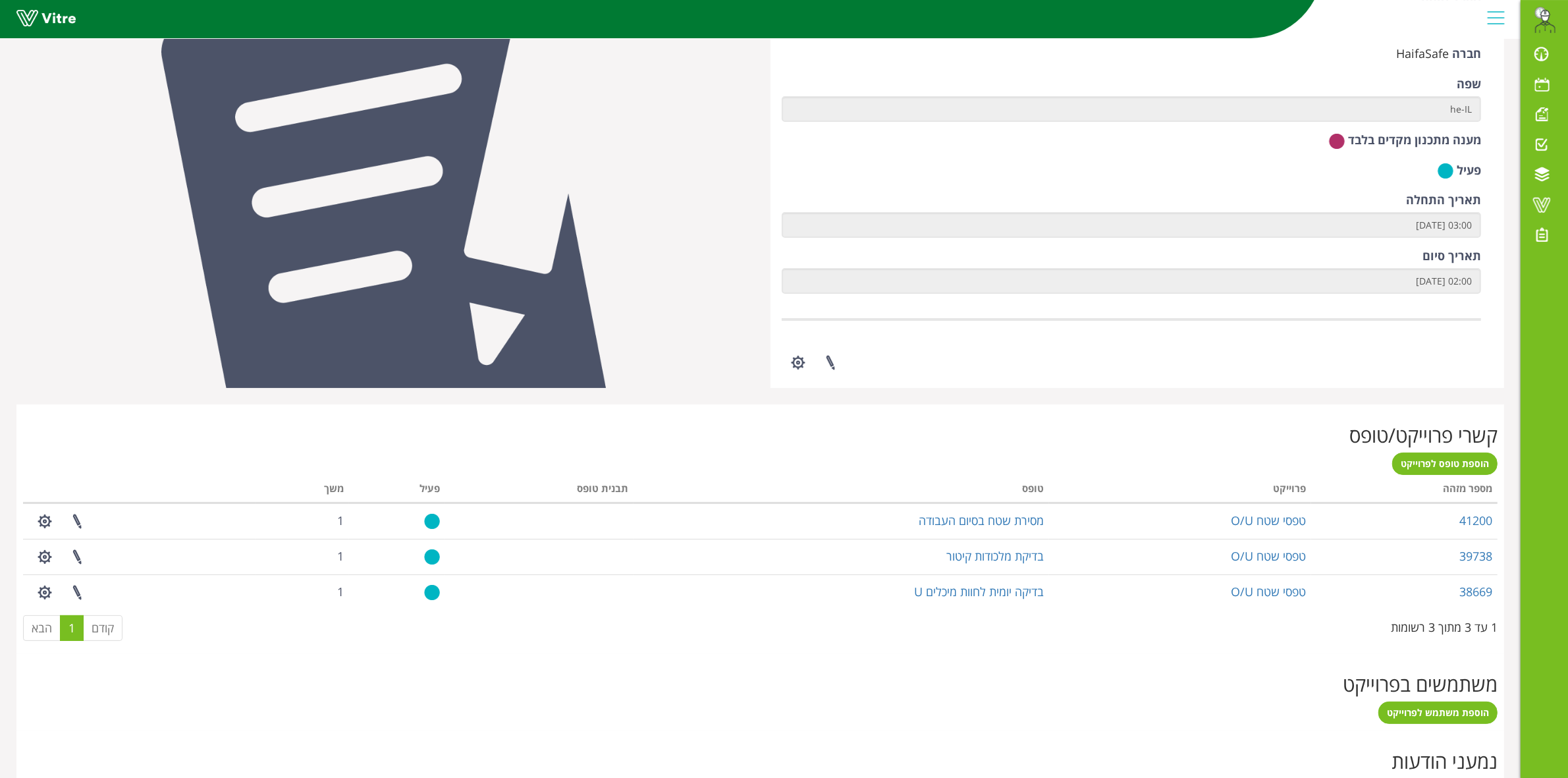
scroll to position [192, 0]
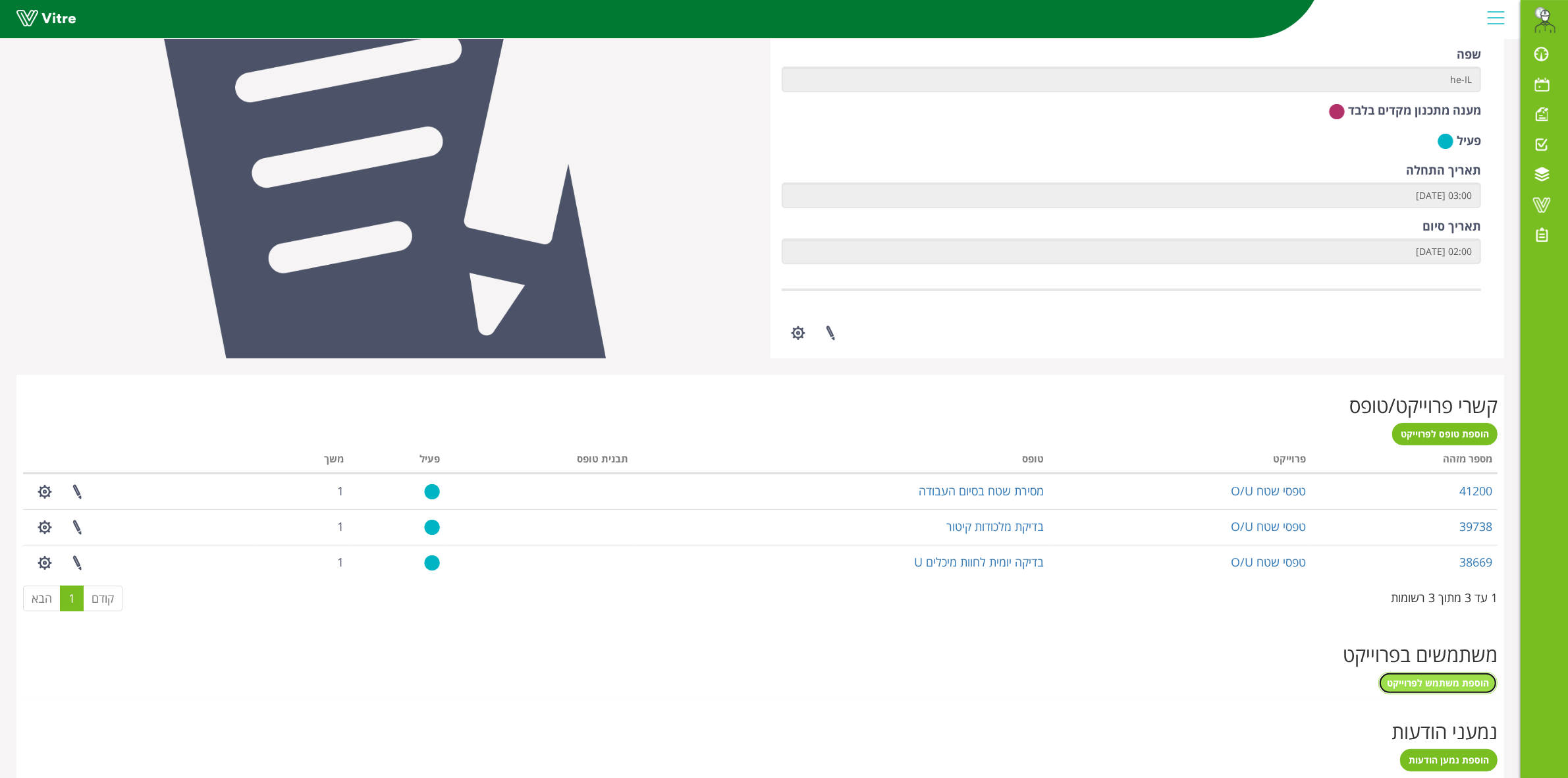
click at [1436, 689] on span "הוספת משתמש לפרוייקט" at bounding box center [1437, 682] width 102 height 12
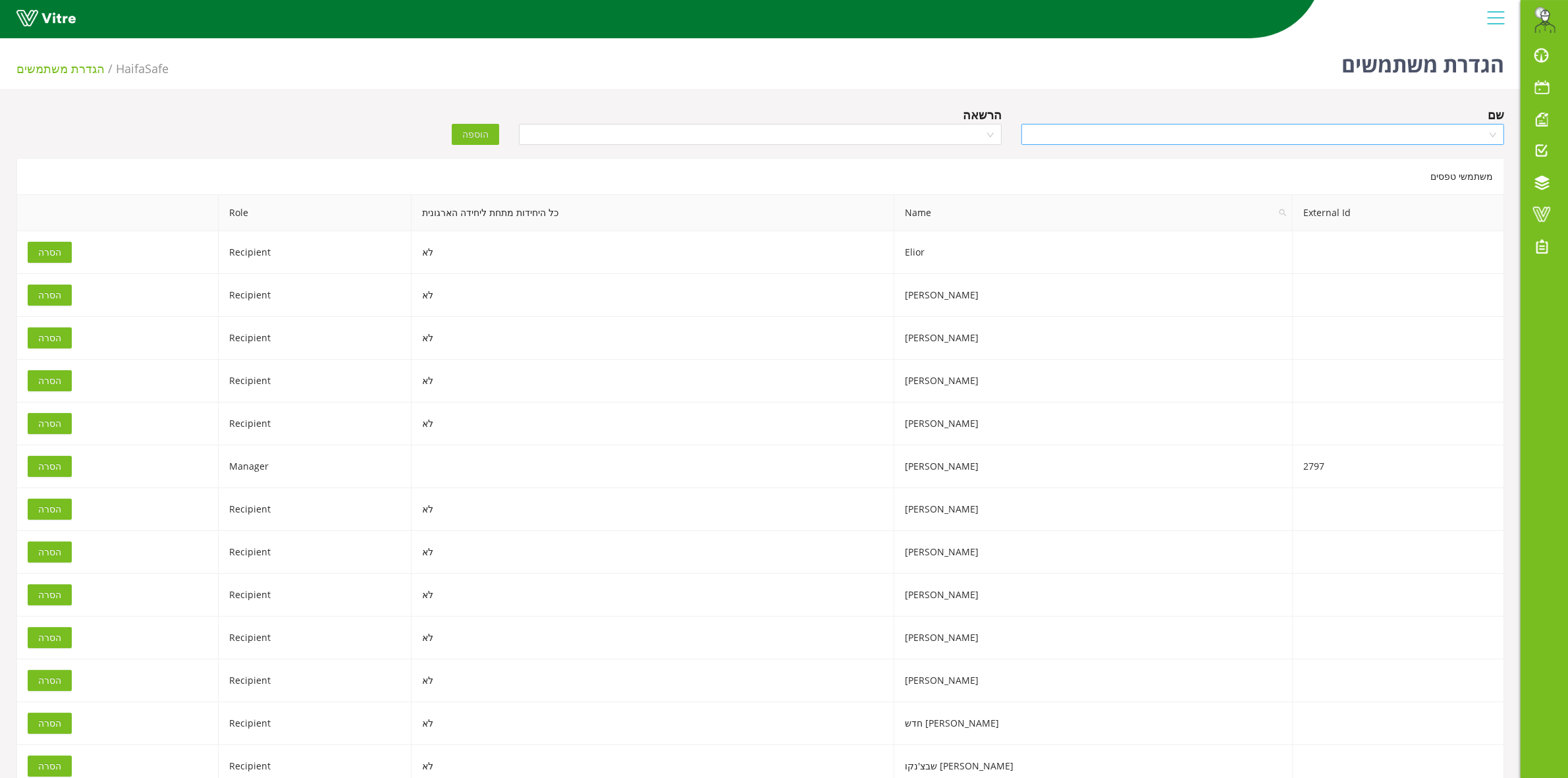
click at [1262, 133] on input "search" at bounding box center [1257, 135] width 457 height 19
type input "E"
type input "אלי"
click at [1368, 203] on div "אלי רבוח" at bounding box center [1263, 202] width 467 height 14
click at [919, 132] on input "search" at bounding box center [755, 135] width 457 height 19
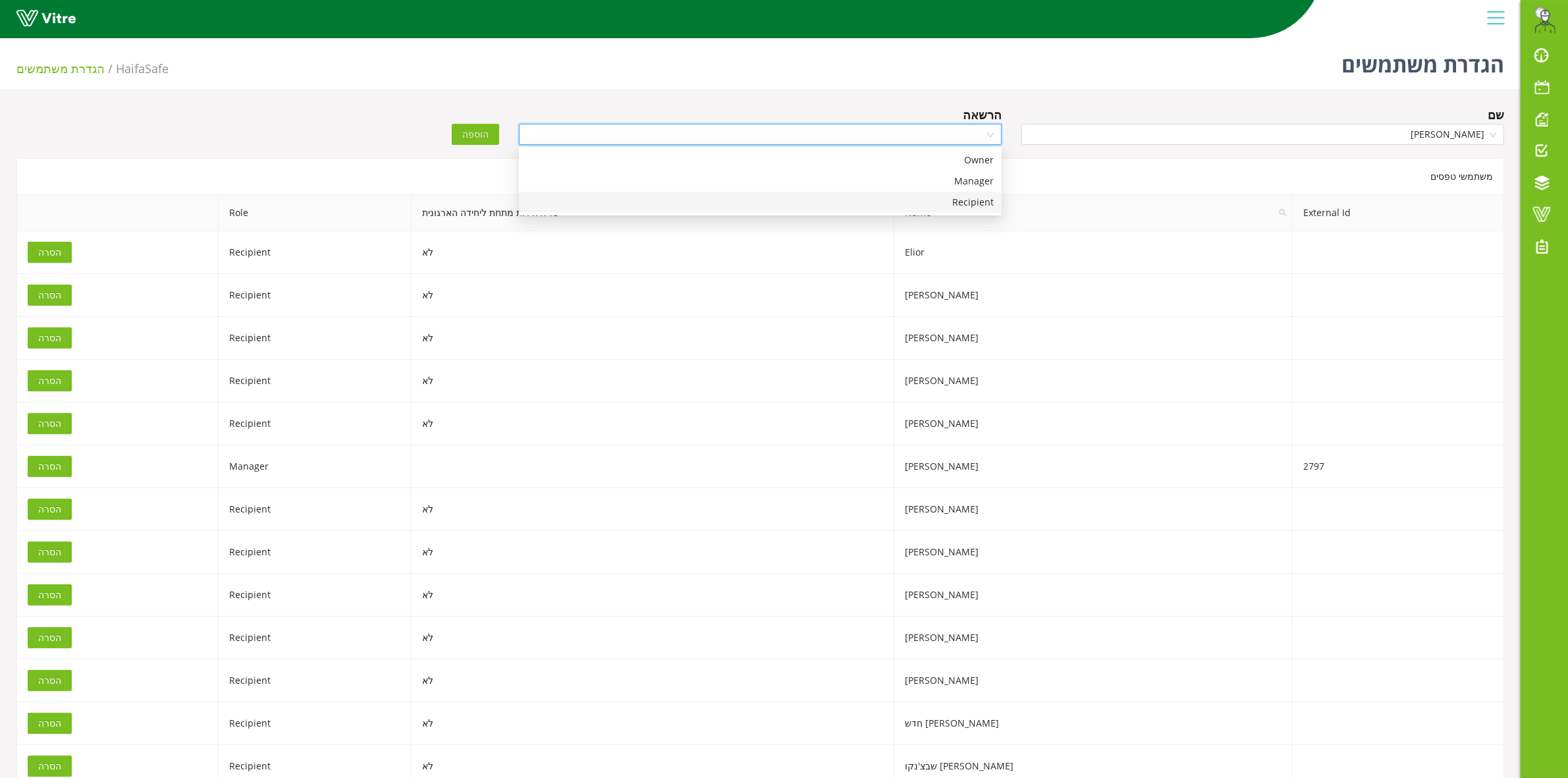
click at [926, 204] on div "Recipient" at bounding box center [760, 202] width 467 height 14
click at [488, 133] on span "הוספה" at bounding box center [475, 135] width 27 height 14
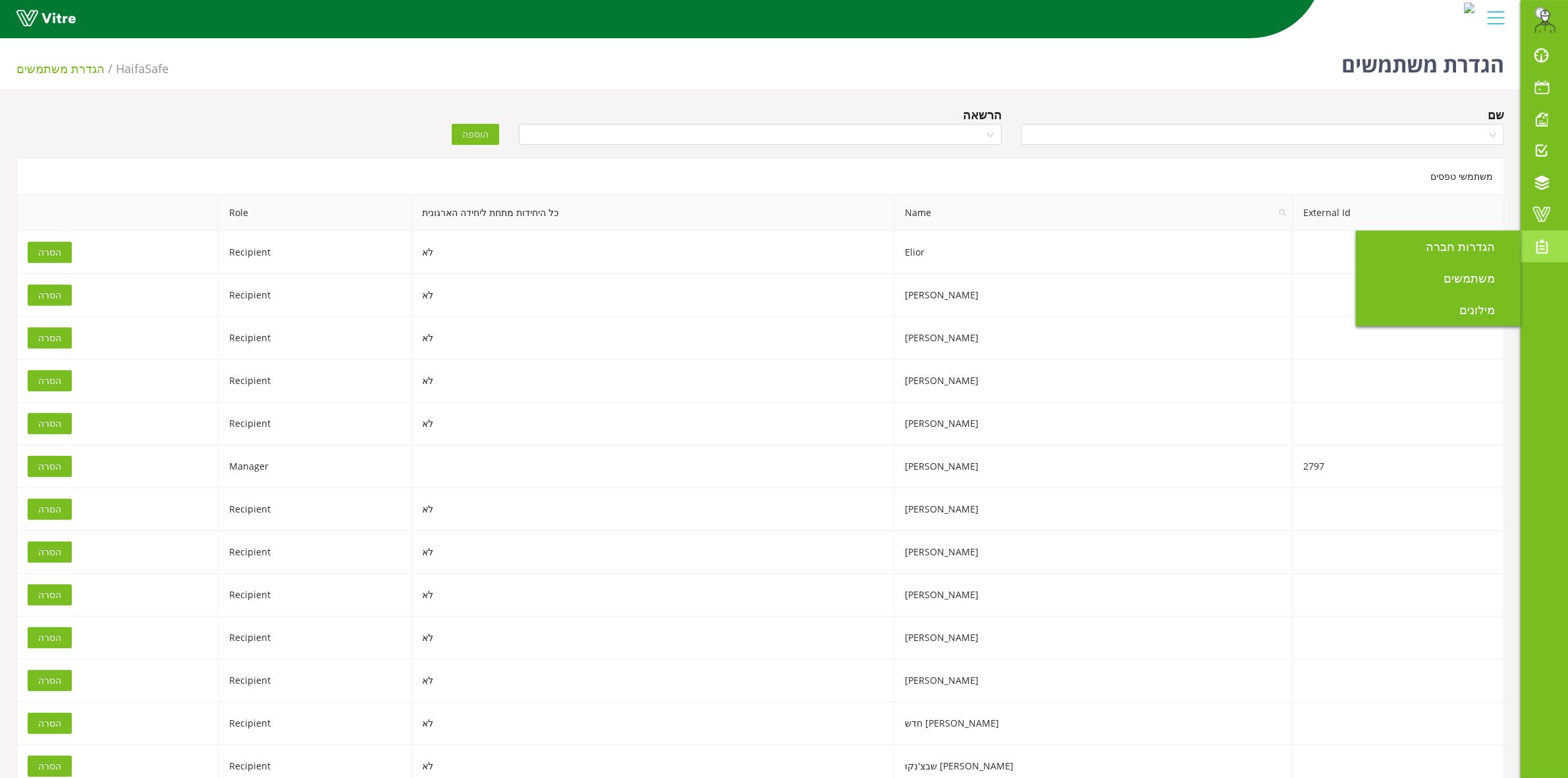
click at [1544, 239] on span at bounding box center [1541, 246] width 33 height 16
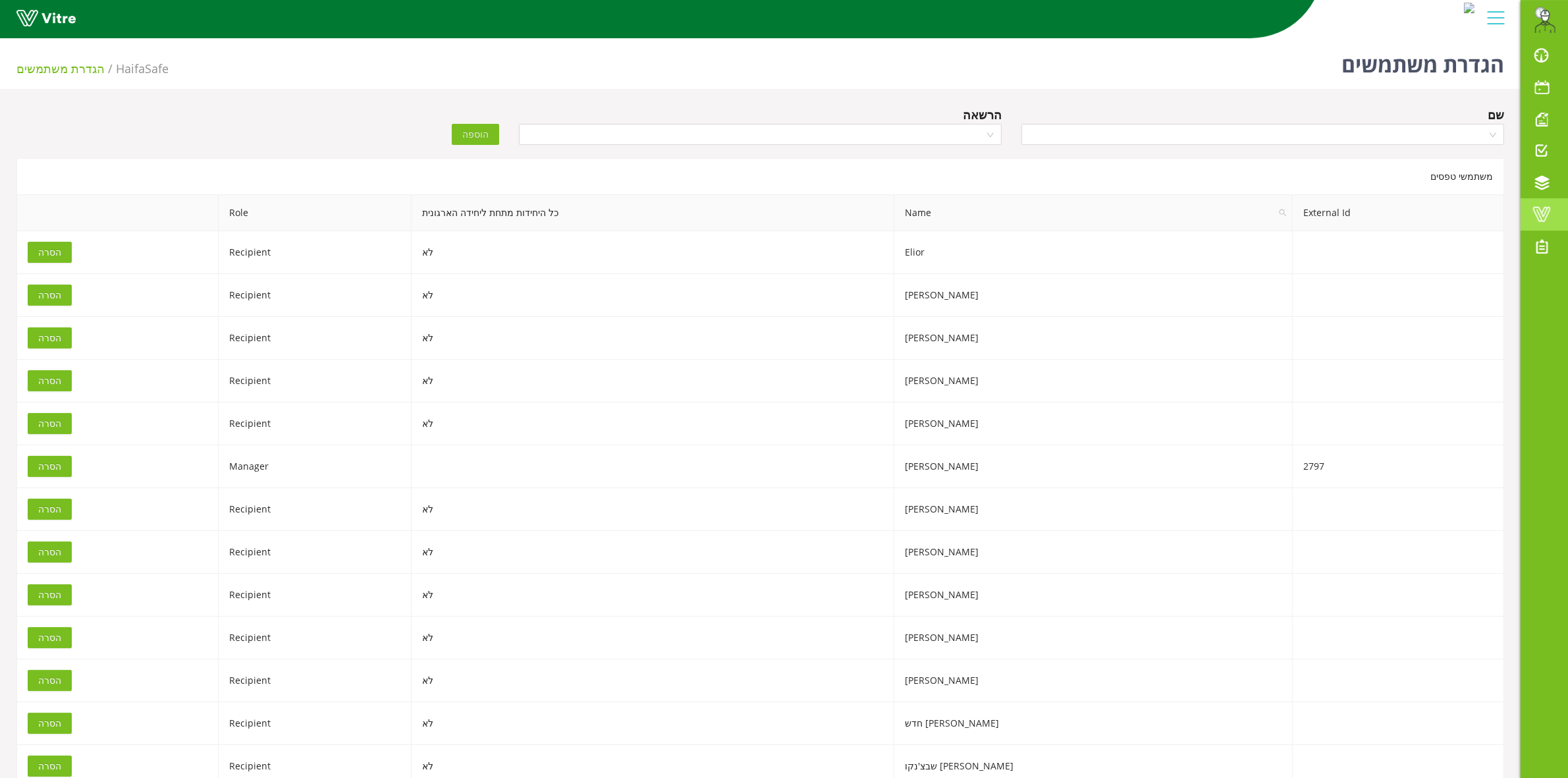
click at [1542, 218] on span at bounding box center [1541, 214] width 33 height 16
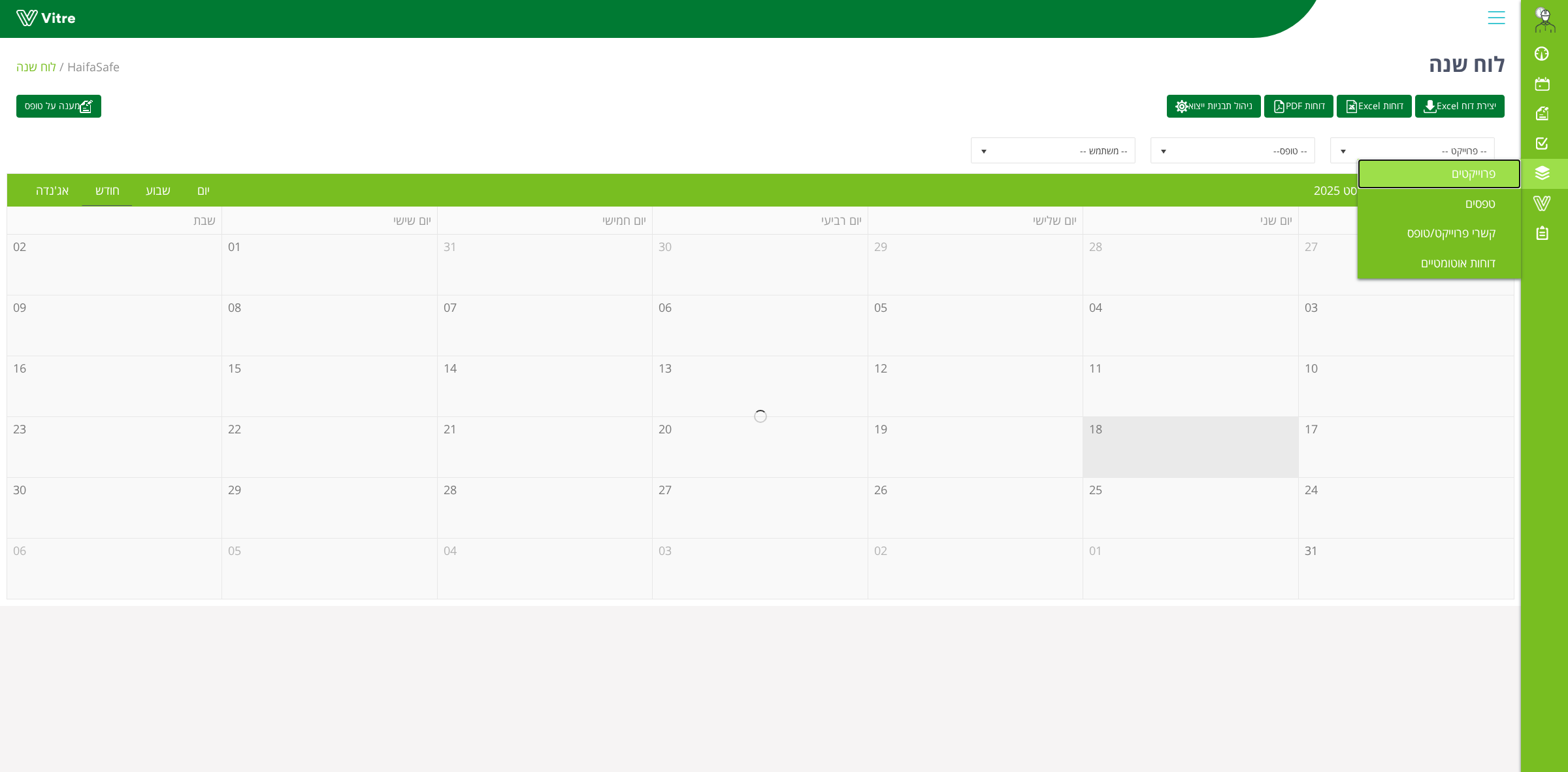
click at [1444, 181] on link "פרוייקטים" at bounding box center [1439, 174] width 163 height 30
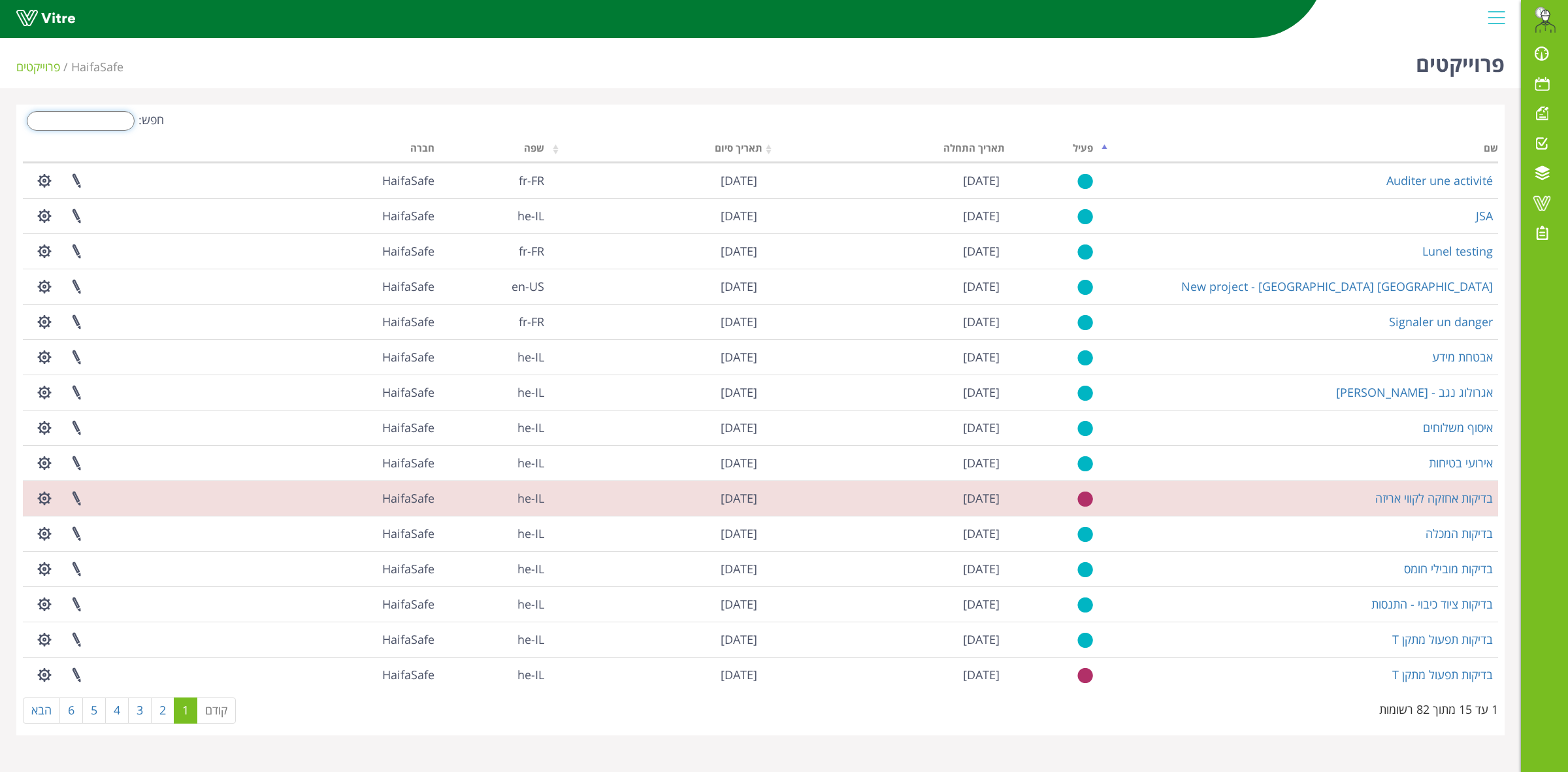
click at [109, 121] on input "חפש:" at bounding box center [81, 120] width 108 height 19
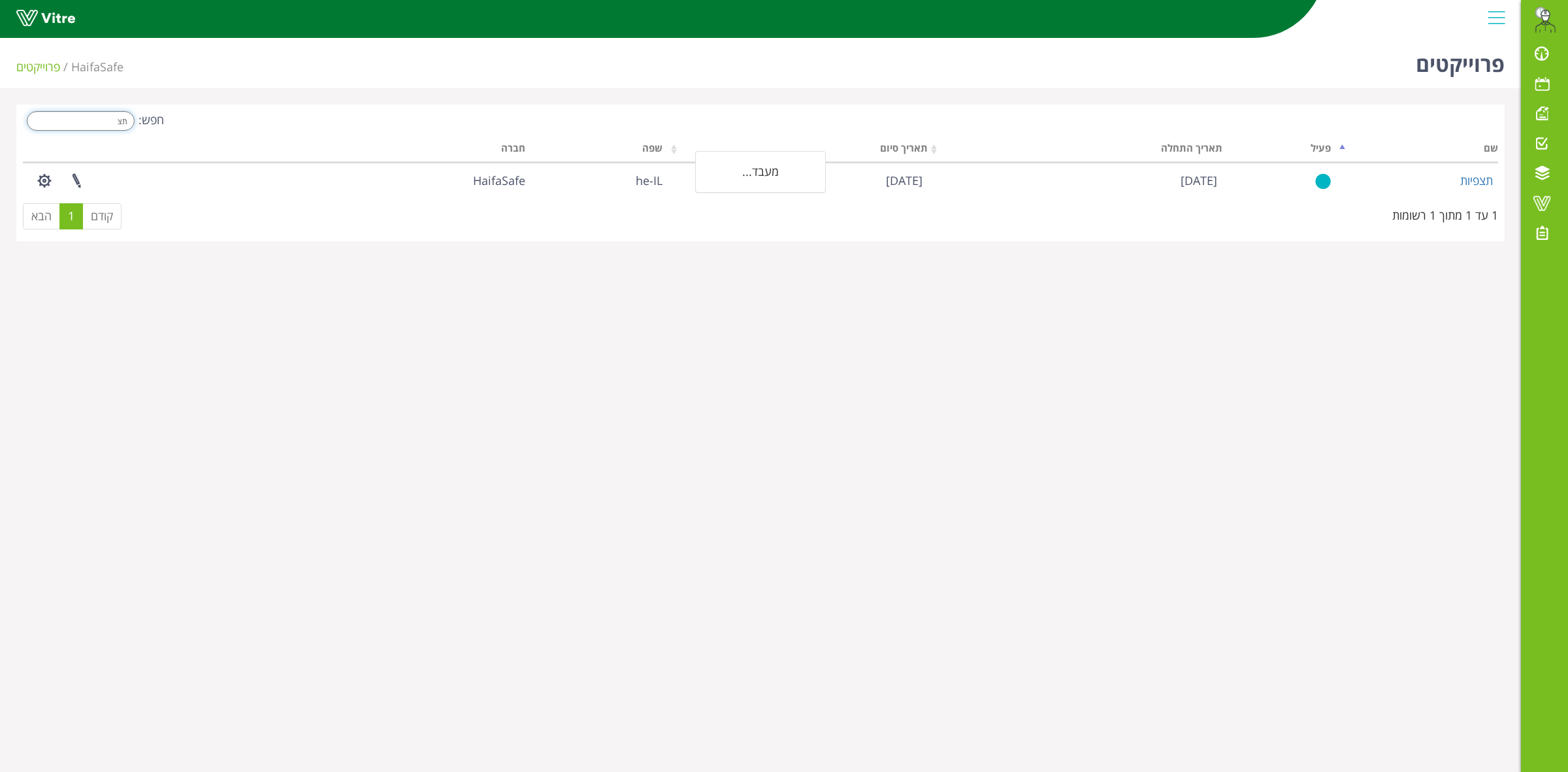
type input "ת"
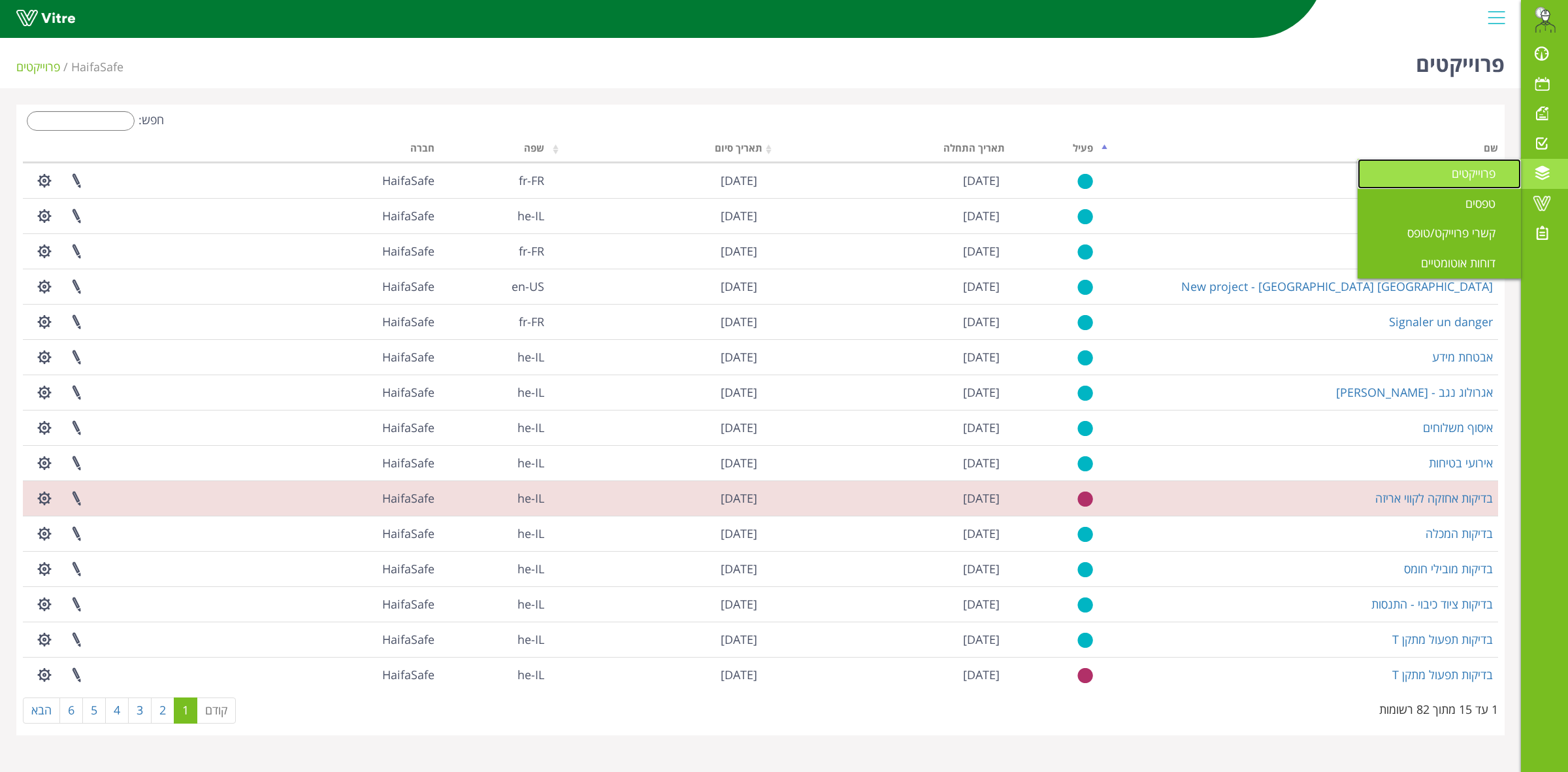
click at [1480, 171] on span "פרוייקטים" at bounding box center [1481, 173] width 60 height 16
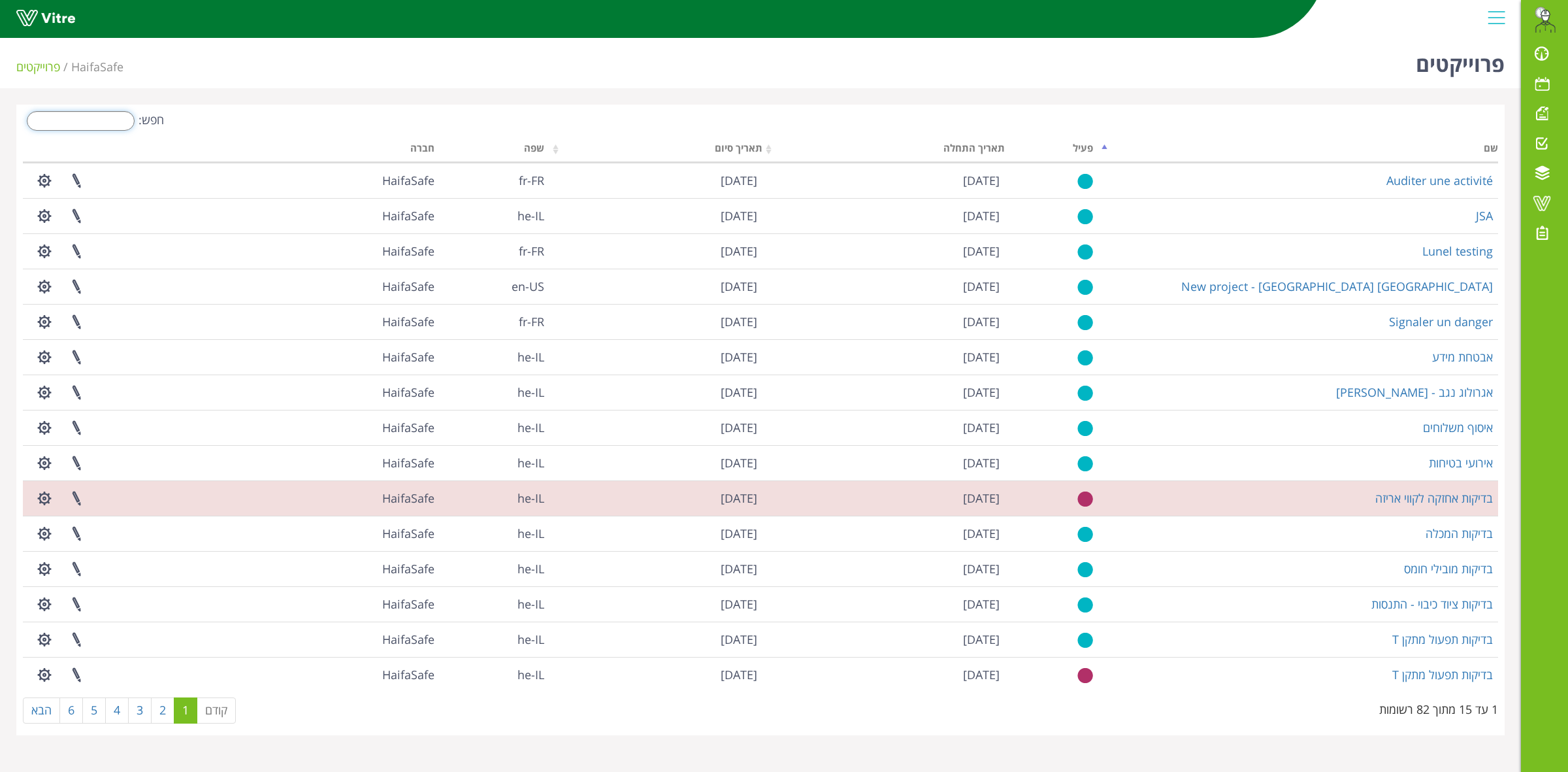
click at [91, 114] on input "חפש:" at bounding box center [81, 120] width 108 height 19
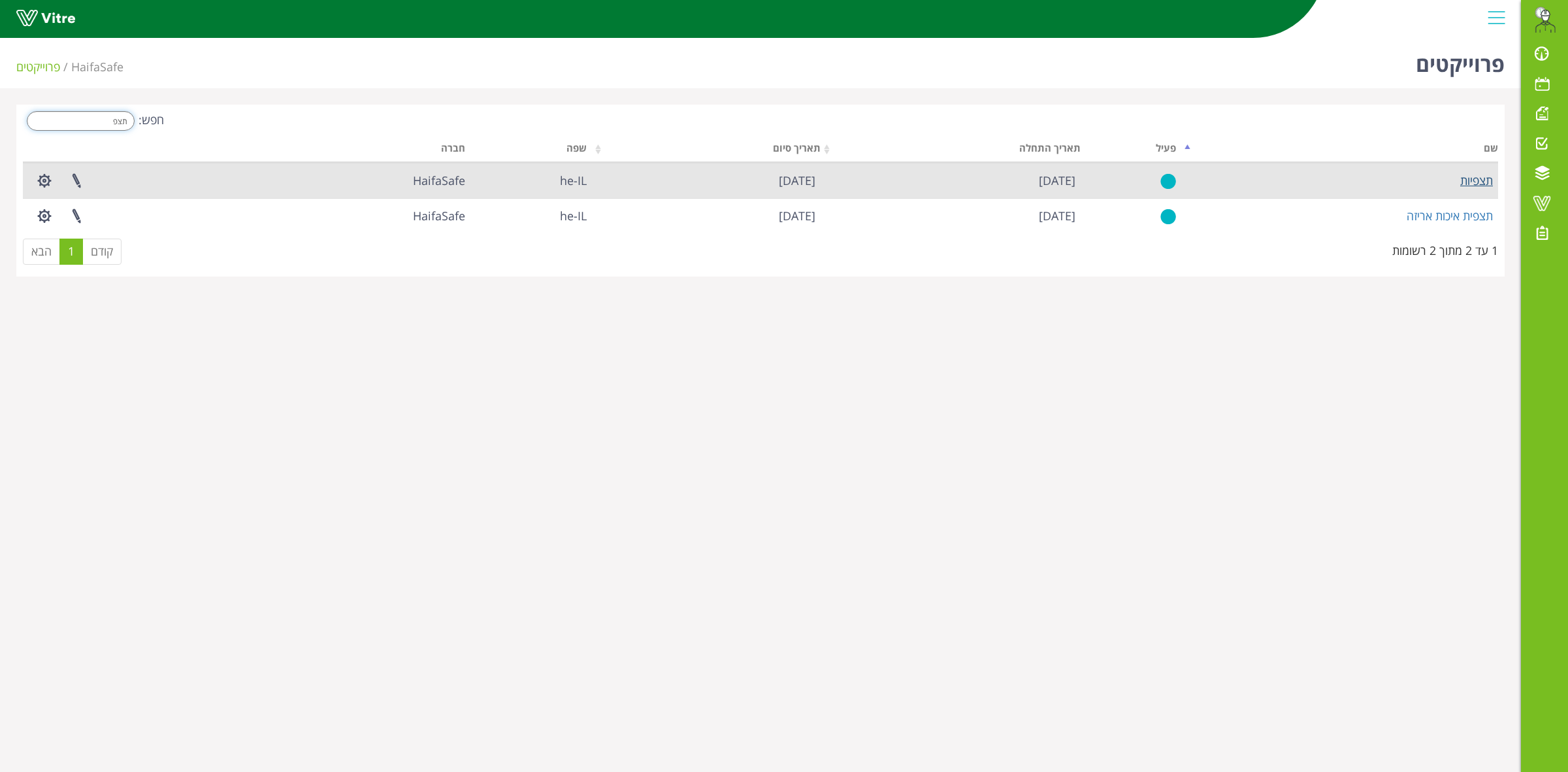
type input "תצפ"
click at [1479, 181] on link "תצפיות" at bounding box center [1476, 180] width 32 height 16
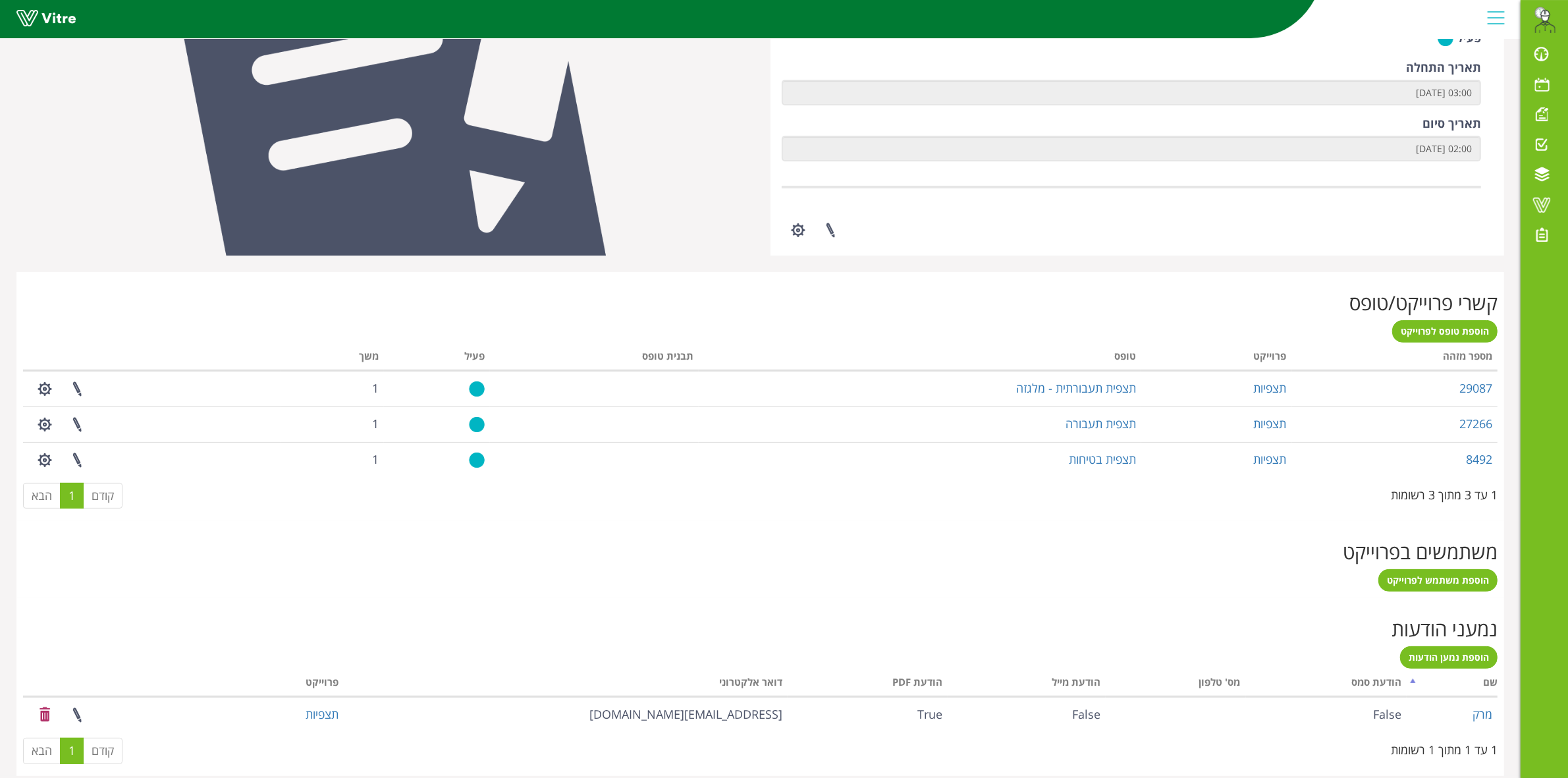
scroll to position [310, 0]
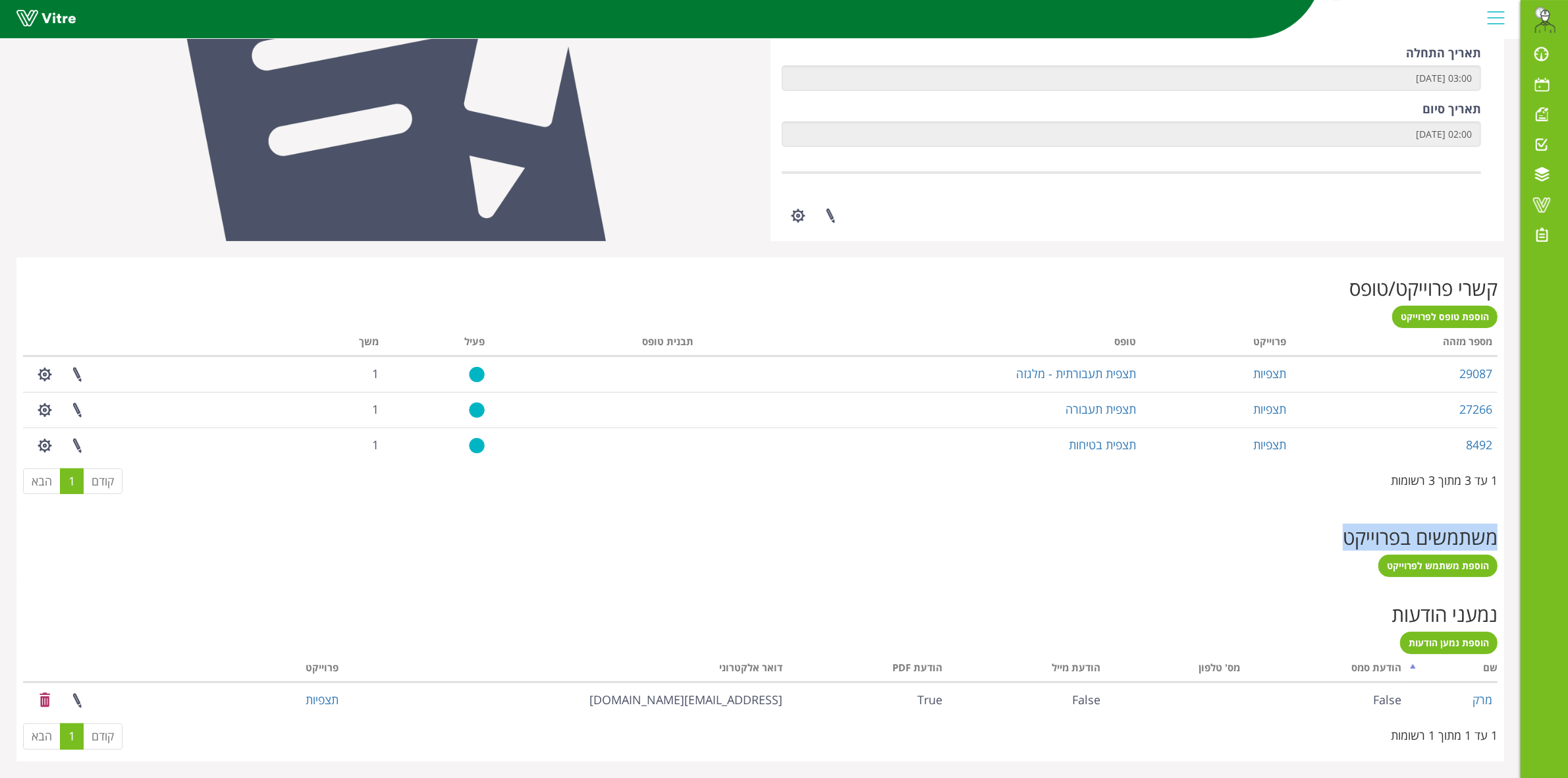
drag, startPoint x: 1494, startPoint y: 535, endPoint x: 1345, endPoint y: 544, distance: 149.3
click at [1345, 544] on h2 "משתמשים בפרוייקט" at bounding box center [760, 537] width 1474 height 22
drag, startPoint x: 1344, startPoint y: 542, endPoint x: 1509, endPoint y: 537, distance: 165.1
click at [1512, 535] on div "פרוייקט תצפיות HaifaSafe פרוייקטים פרוייקט [PERSON_NAME] מספר מזהה 1655 חברה Ha…" at bounding box center [760, 243] width 1520 height 1037
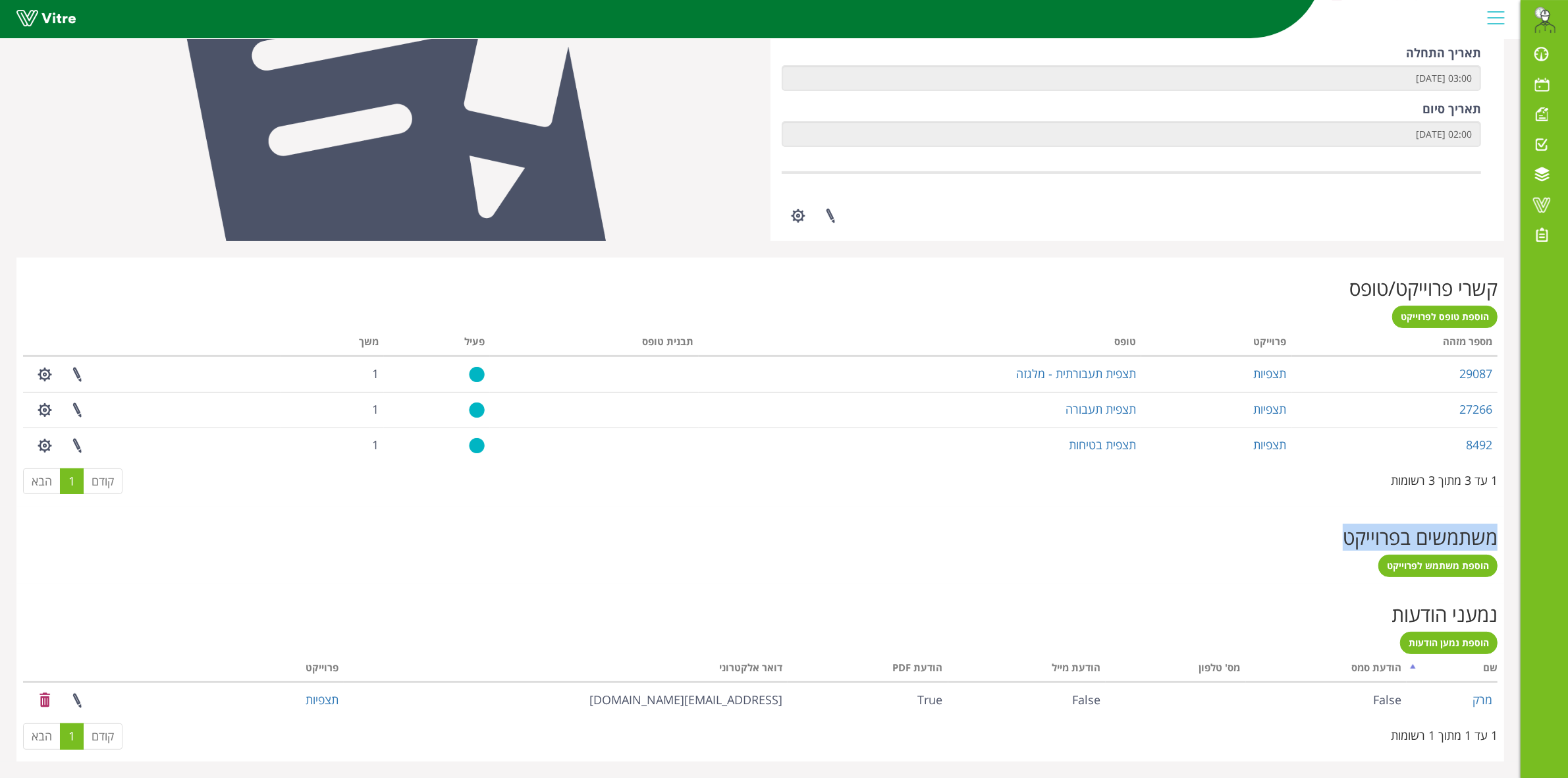
click at [1488, 544] on h2 "משתמשים בפרוייקט" at bounding box center [760, 537] width 1474 height 22
drag, startPoint x: 1495, startPoint y: 538, endPoint x: 1339, endPoint y: 583, distance: 162.4
click at [1339, 583] on div "לוגו מספר מזהה 1655 חברה HaifaSafe שפה he-IL מענה מתכנון מקדים בלבד פעיל תאריך …" at bounding box center [760, 279] width 1487 height 965
click at [1353, 598] on div "נמעני הודעות הוספת נמען הודעות מעבד... שם הודעת סמס [PERSON_NAME]' טלפון הודעת …" at bounding box center [760, 672] width 1487 height 178
drag, startPoint x: 1344, startPoint y: 538, endPoint x: 1493, endPoint y: 534, distance: 149.1
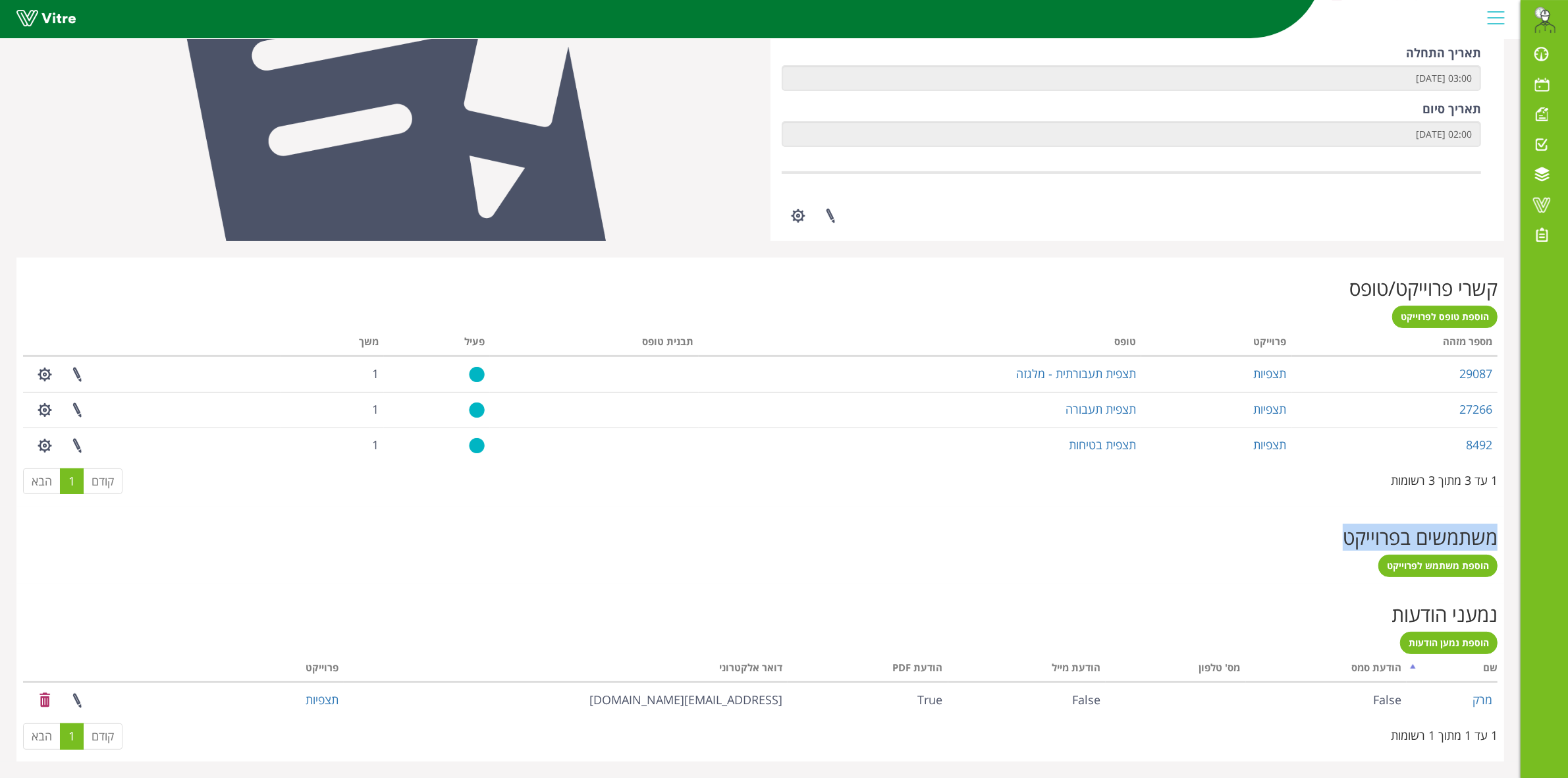
click at [1493, 534] on h2 "משתמשים בפרוייקט" at bounding box center [760, 537] width 1474 height 22
click at [1493, 536] on h2 "משתמשים בפרוייקט" at bounding box center [760, 537] width 1474 height 22
click at [1495, 542] on h2 "משתמשים בפרוייקט" at bounding box center [760, 537] width 1474 height 22
click at [1495, 535] on h2 "משתמשים בפרוייקט" at bounding box center [760, 537] width 1474 height 22
drag, startPoint x: 1496, startPoint y: 532, endPoint x: 1311, endPoint y: 544, distance: 185.4
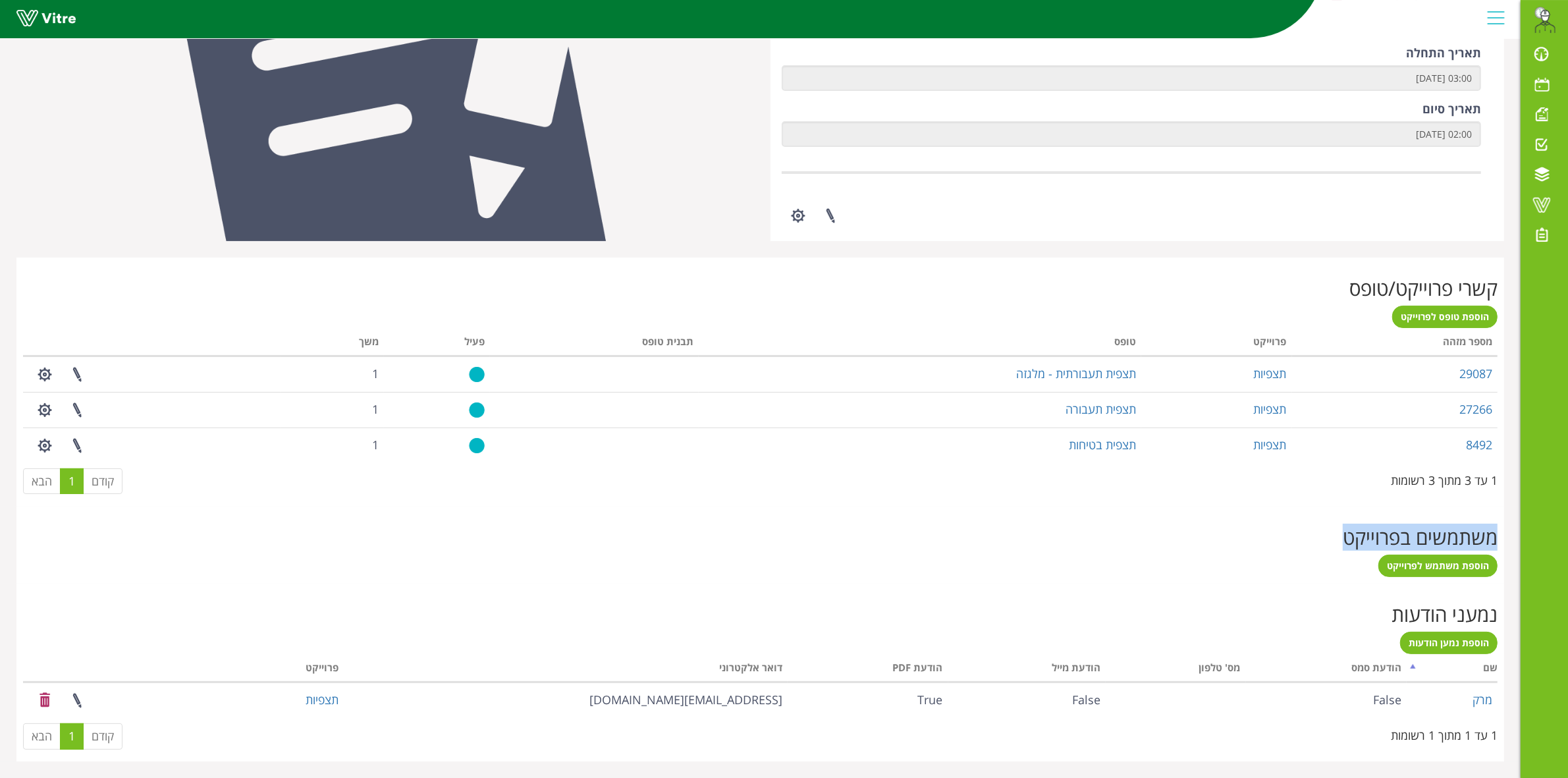
click at [1311, 544] on h2 "משתמשים בפרוייקט" at bounding box center [760, 537] width 1474 height 22
click at [1373, 531] on h2 "משתמשים בפרוייקט" at bounding box center [760, 537] width 1474 height 22
drag, startPoint x: 1496, startPoint y: 535, endPoint x: 1335, endPoint y: 535, distance: 161.0
click at [1335, 535] on h2 "משתמשים בפרוייקט" at bounding box center [760, 537] width 1474 height 22
click at [1372, 535] on h2 "משתמשים בפרוייקט" at bounding box center [760, 537] width 1474 height 22
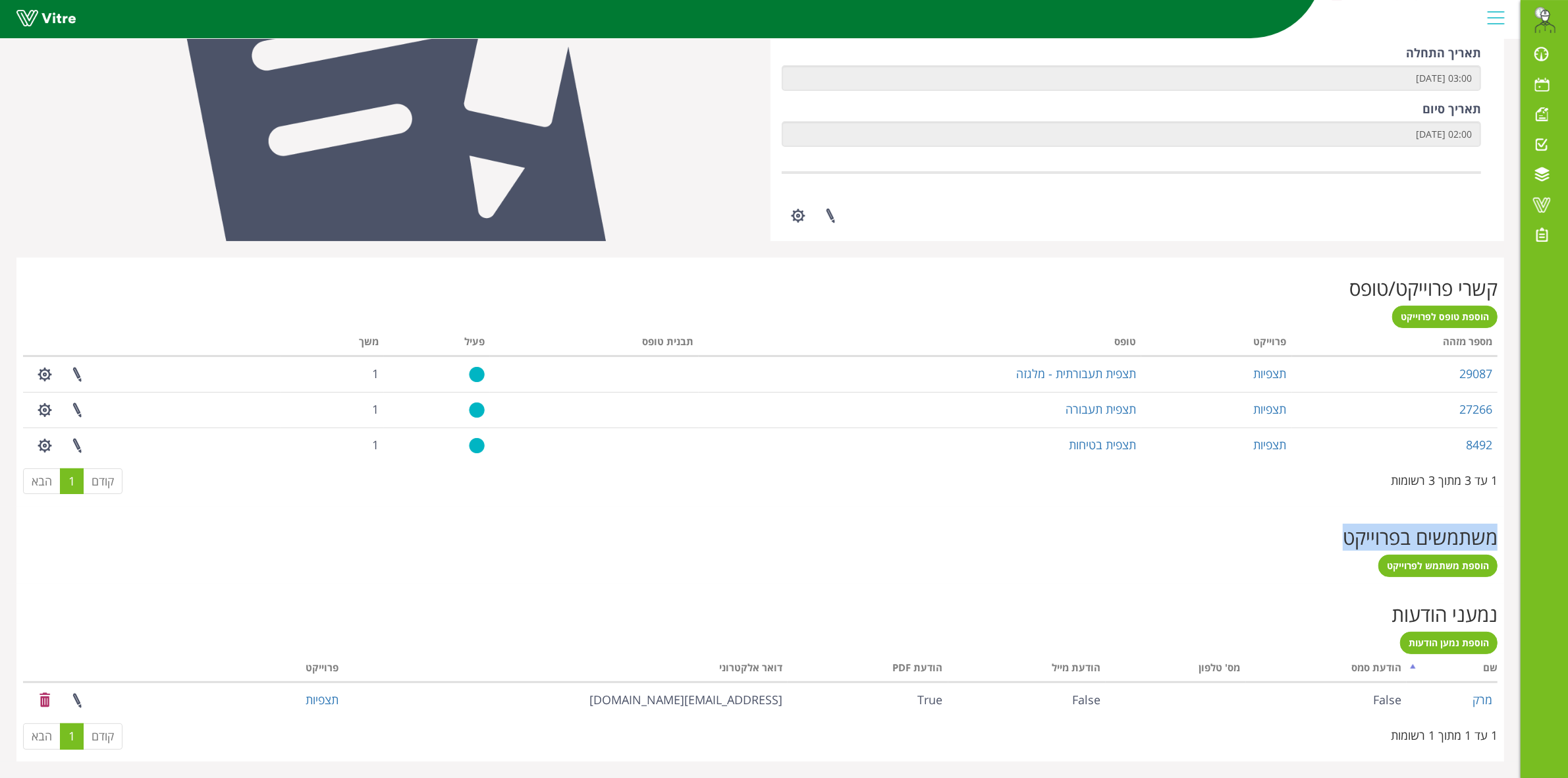
drag, startPoint x: 1499, startPoint y: 536, endPoint x: 1344, endPoint y: 538, distance: 155.0
click at [1344, 538] on div "משתמשים בפרוייקט הוספת משתמש לפרוייקט" at bounding box center [760, 544] width 1487 height 77
click at [1419, 541] on h2 "משתמשים בפרוייקט" at bounding box center [760, 537] width 1474 height 22
drag, startPoint x: 1469, startPoint y: 541, endPoint x: 1476, endPoint y: 538, distance: 7.6
click at [1472, 541] on h2 "משתמשים בפרוייקט" at bounding box center [760, 537] width 1474 height 22
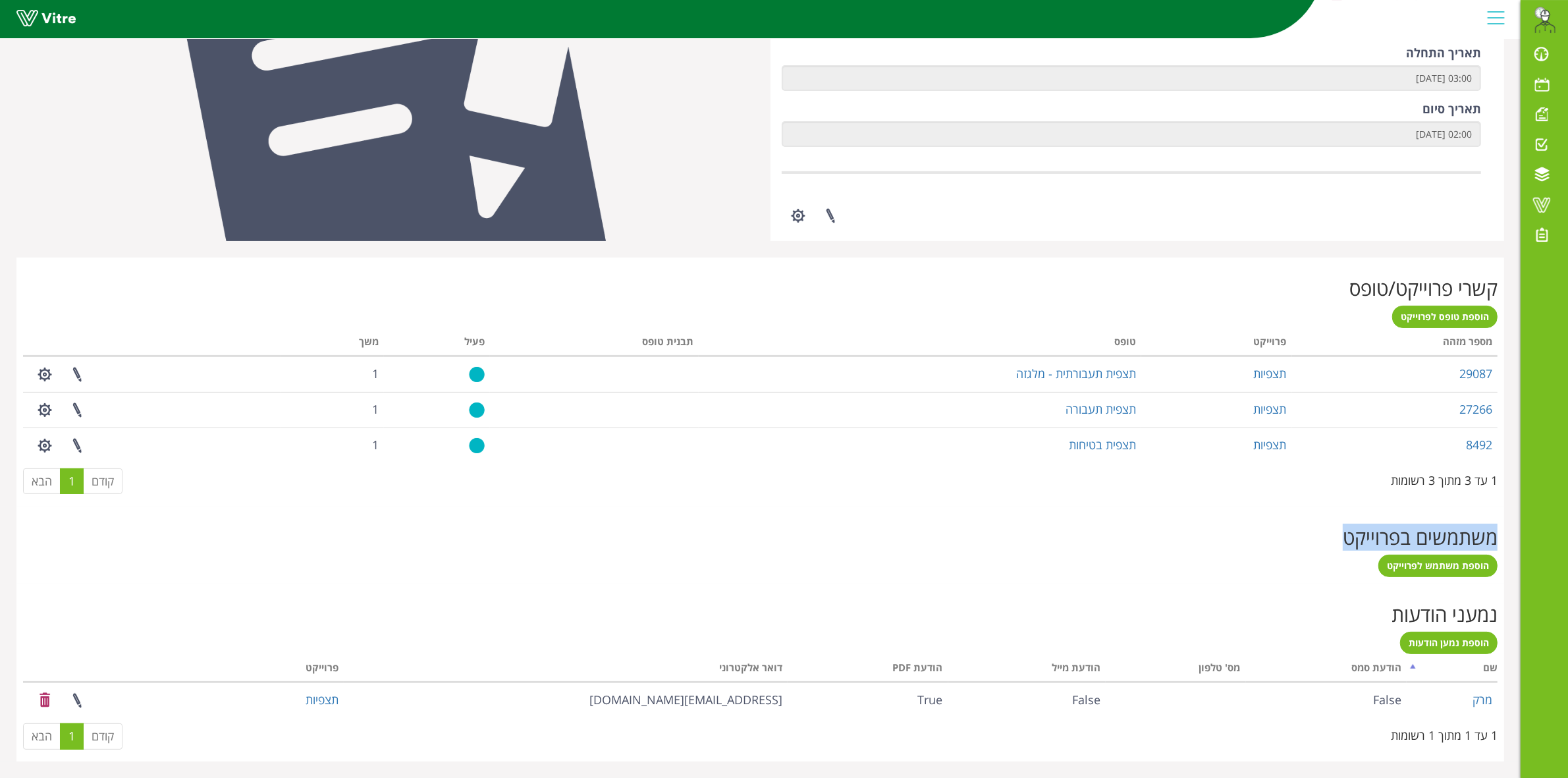
click at [1492, 535] on h2 "משתמשים בפרוייקט" at bounding box center [760, 537] width 1474 height 22
click at [1357, 543] on h2 "משתמשים בפרוייקט" at bounding box center [760, 537] width 1474 height 22
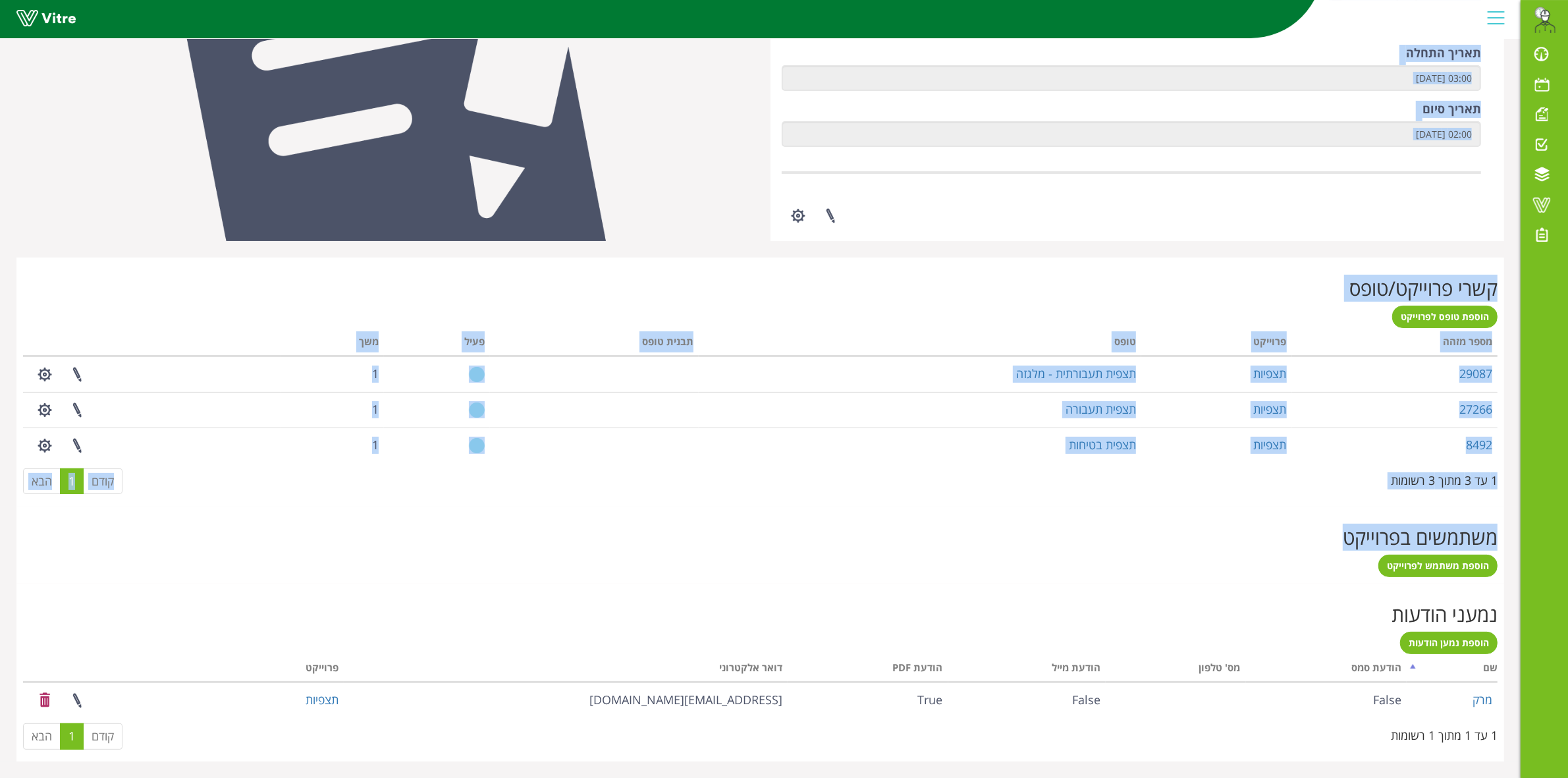
drag, startPoint x: 1332, startPoint y: 542, endPoint x: 1519, endPoint y: 537, distance: 187.1
click at [1519, 537] on div "Eran.Azran@haifa-group.com התראות והודעות לוח בקרה לוח שנה מענה על טופס משימות …" at bounding box center [784, 243] width 1568 height 1037
click at [1462, 537] on h2 "משתמשים בפרוייקט" at bounding box center [760, 537] width 1474 height 22
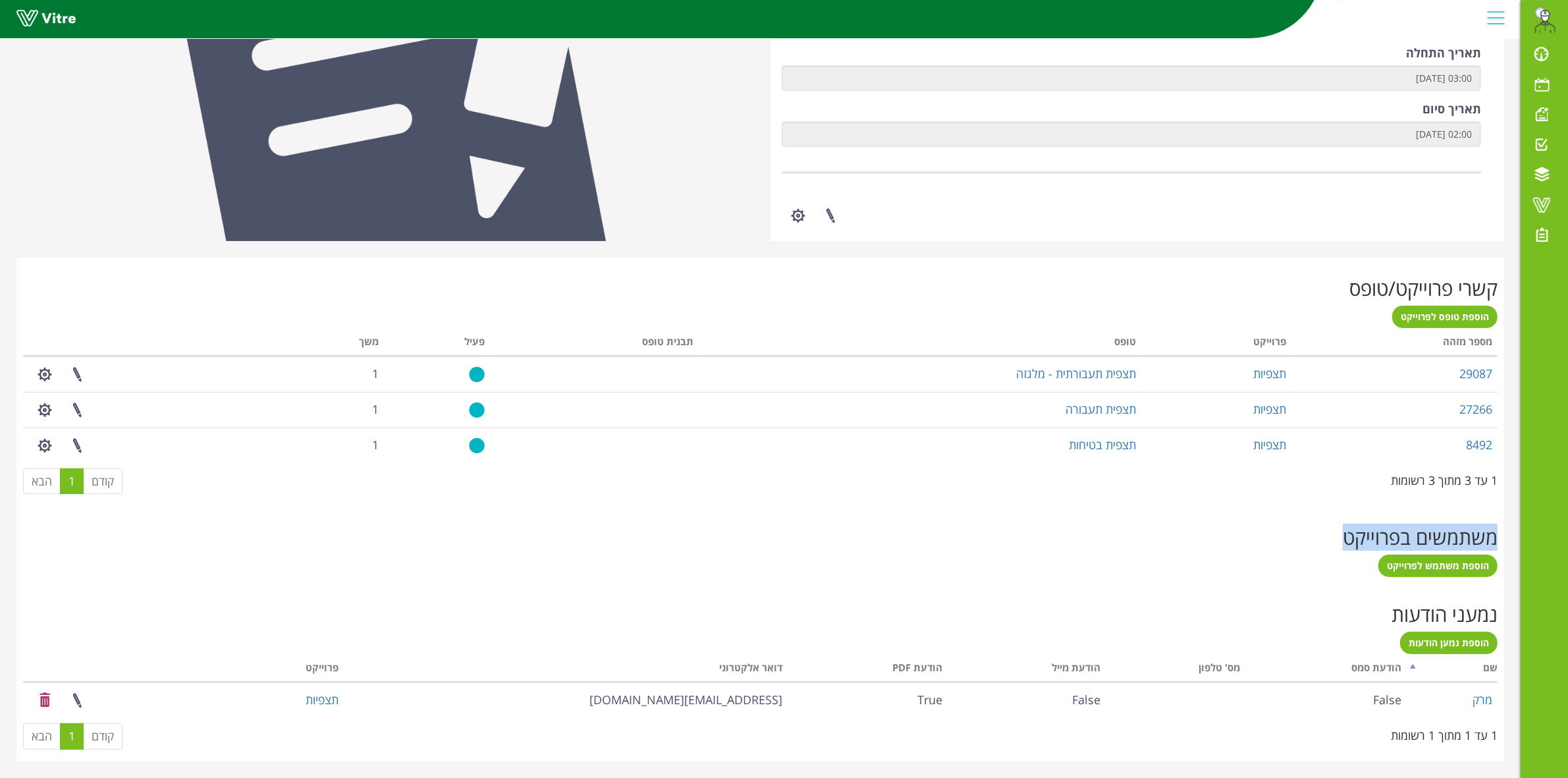
drag, startPoint x: 1495, startPoint y: 542, endPoint x: 1344, endPoint y: 544, distance: 151.0
click at [1344, 544] on h2 "משתמשים בפרוייקט" at bounding box center [760, 537] width 1474 height 22
click at [1344, 541] on h2 "משתמשים בפרוייקט" at bounding box center [760, 537] width 1474 height 22
click at [1337, 536] on h2 "משתמשים בפרוייקט" at bounding box center [760, 537] width 1474 height 22
drag, startPoint x: 1334, startPoint y: 528, endPoint x: 1509, endPoint y: 534, distance: 175.1
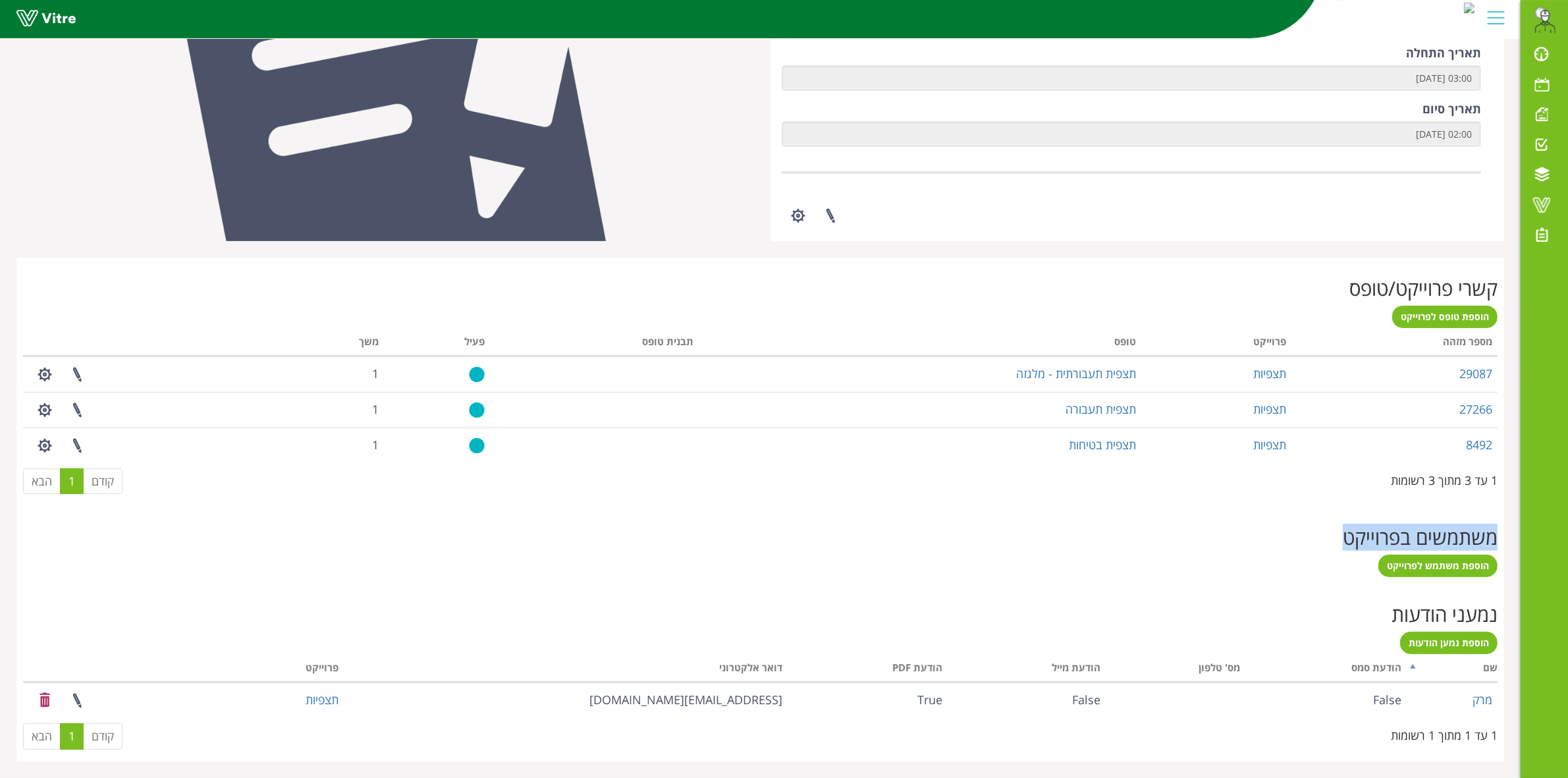
click at [1509, 534] on div "פרוייקט תצפיות HaifaSafe פרוייקטים פרוייקט לוגו מספר מזהה 1655 חברה HaifaSafe ש…" at bounding box center [760, 243] width 1520 height 1037
click at [1375, 537] on h2 "משתמשים בפרוייקט" at bounding box center [760, 537] width 1474 height 22
click at [1338, 535] on h2 "משתמשים בפרוייקט" at bounding box center [760, 537] width 1474 height 22
drag, startPoint x: 1318, startPoint y: 536, endPoint x: 1493, endPoint y: 539, distance: 175.0
click at [1493, 539] on h2 "משתמשים בפרוייקט" at bounding box center [760, 537] width 1474 height 22
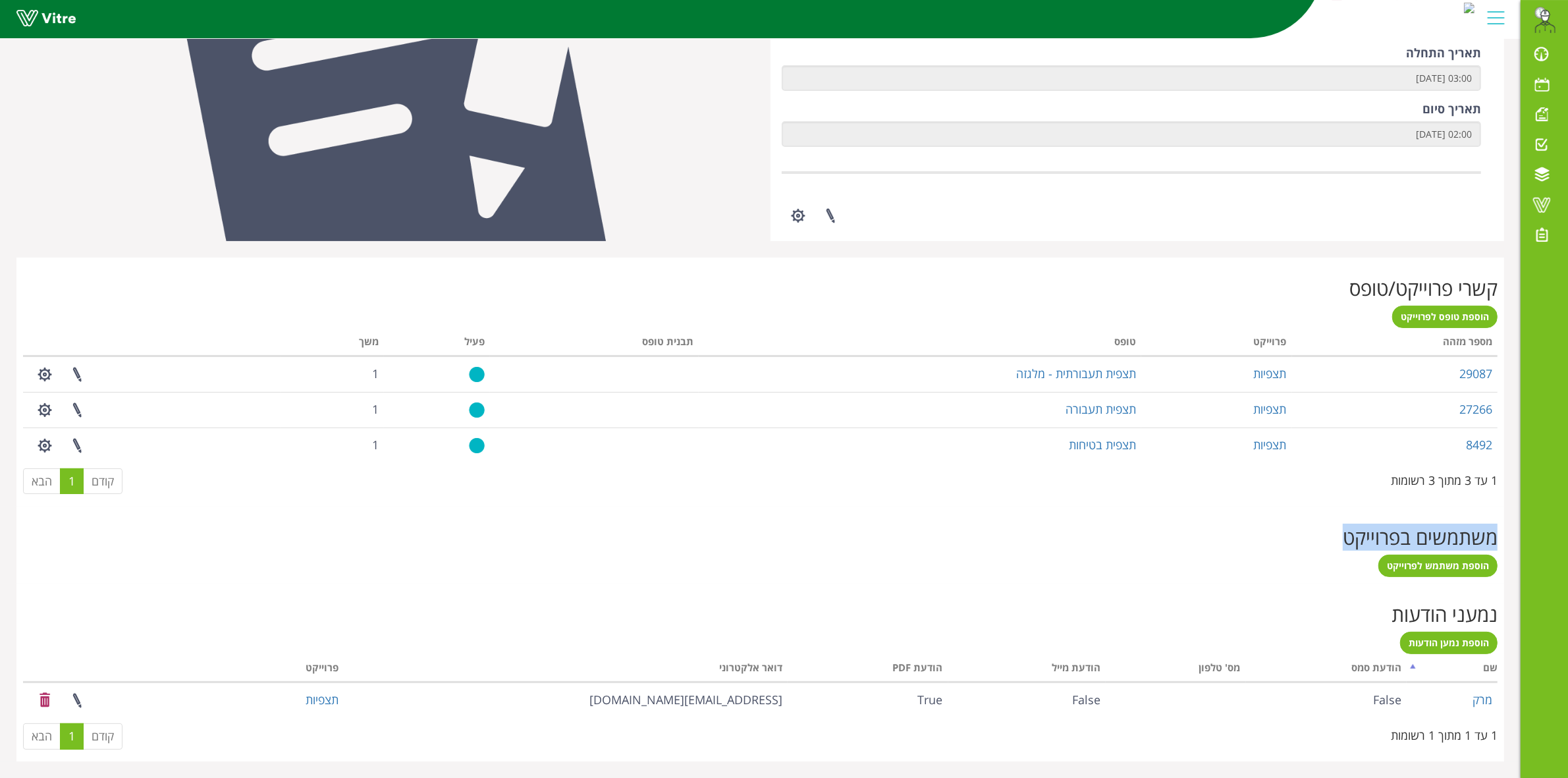
click at [1351, 541] on h2 "משתמשים בפרוייקט" at bounding box center [760, 537] width 1474 height 22
drag, startPoint x: 1340, startPoint y: 535, endPoint x: 1495, endPoint y: 538, distance: 155.0
click at [1495, 538] on h2 "משתמשים בפרוייקט" at bounding box center [760, 537] width 1474 height 22
click at [1495, 536] on h2 "משתמשים בפרוייקט" at bounding box center [760, 537] width 1474 height 22
drag, startPoint x: 1495, startPoint y: 532, endPoint x: 1373, endPoint y: 542, distance: 122.4
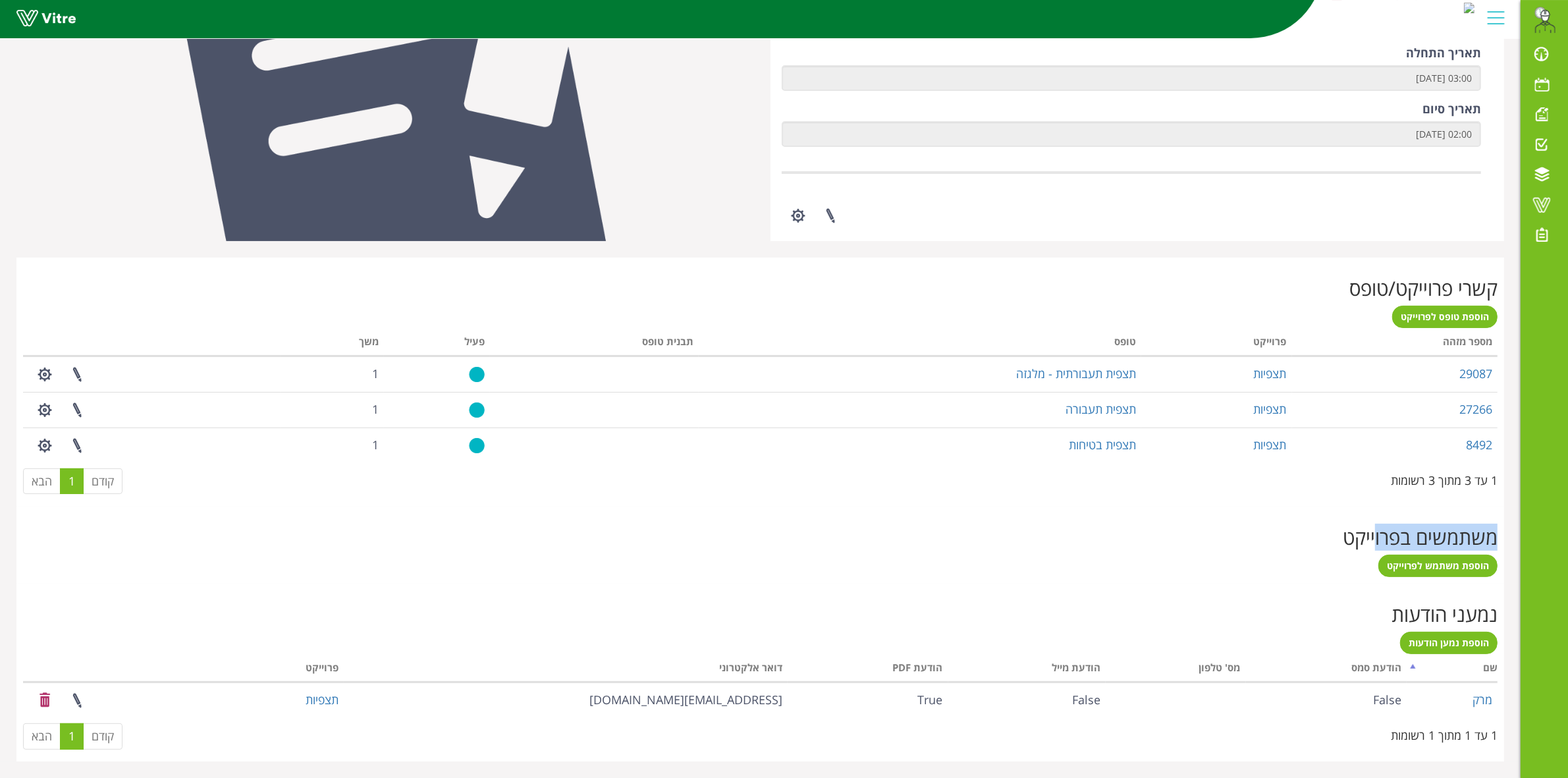
click at [1373, 542] on h2 "משתמשים בפרוייקט" at bounding box center [760, 537] width 1474 height 22
click at [1374, 535] on h2 "משתמשים בפרוייקט" at bounding box center [760, 537] width 1474 height 22
drag, startPoint x: 1343, startPoint y: 537, endPoint x: 1380, endPoint y: 539, distance: 37.1
click at [1380, 539] on h2 "משתמשים בפרוייקט" at bounding box center [760, 537] width 1474 height 22
click at [1546, 203] on span at bounding box center [1541, 204] width 33 height 16
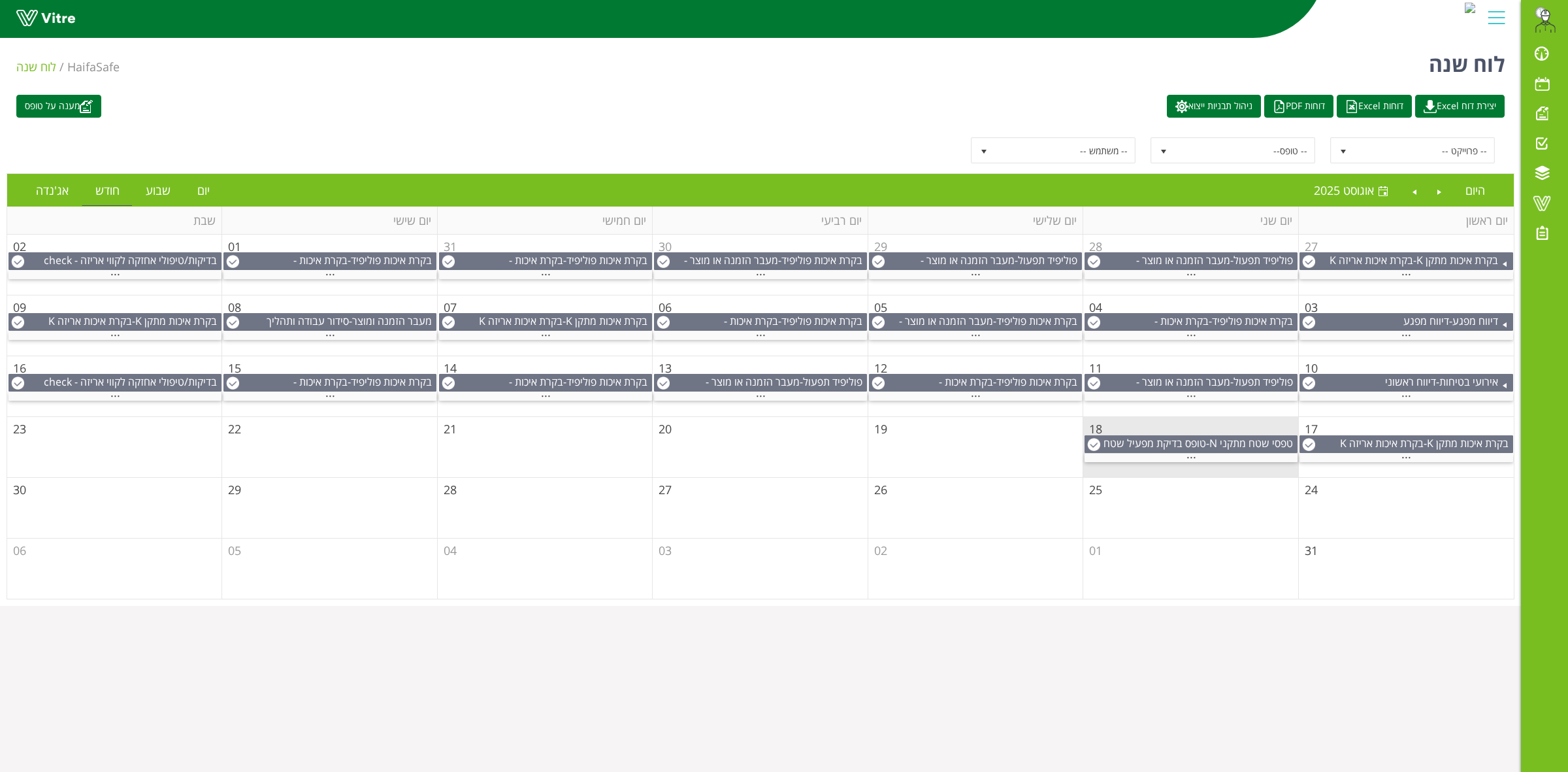
click at [737, 149] on div "-- פרוייקט -- -- טופס-- -- משתמש --" at bounding box center [760, 150] width 1488 height 26
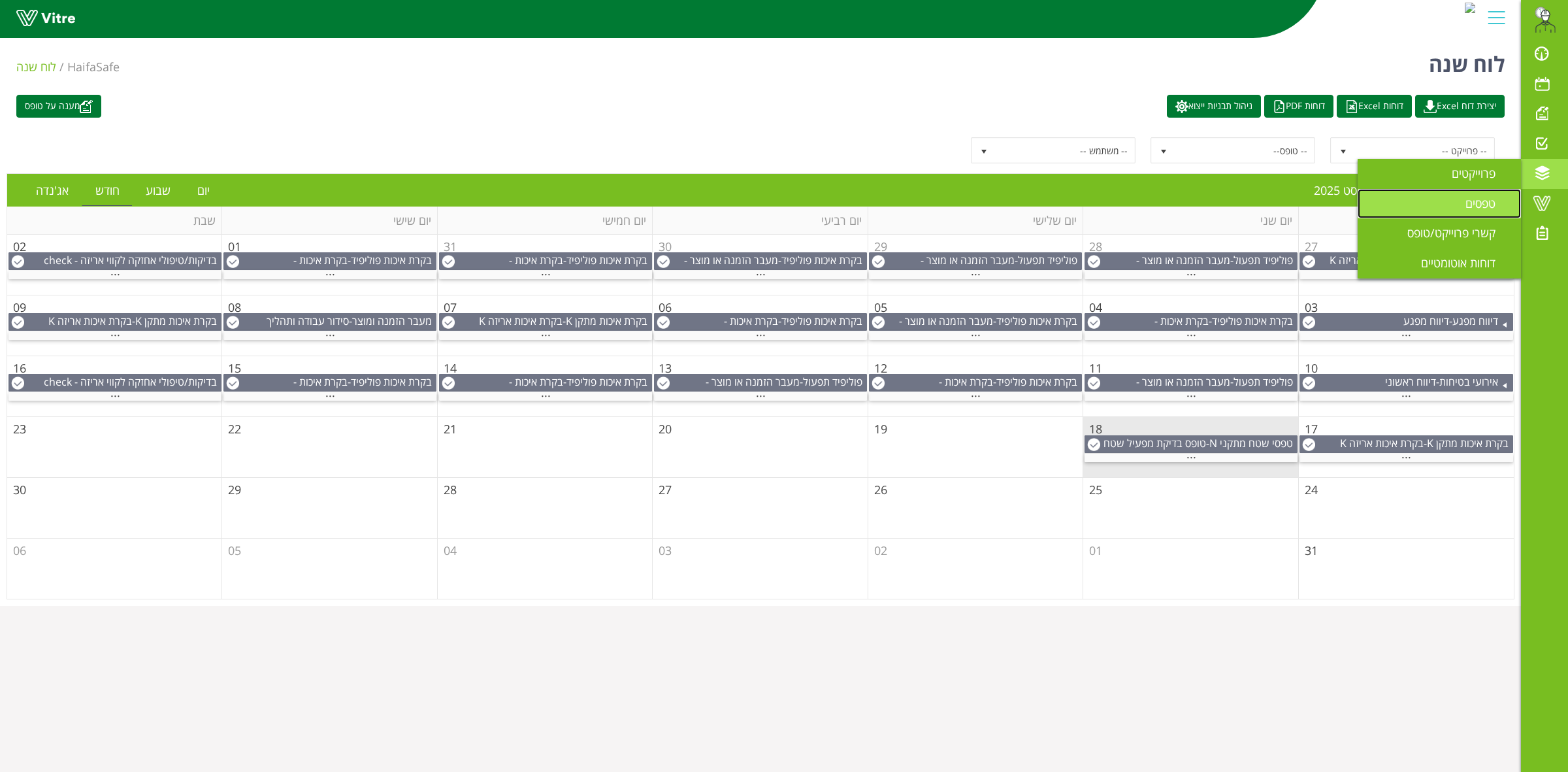
click at [1485, 199] on span "טפסים" at bounding box center [1488, 203] width 46 height 16
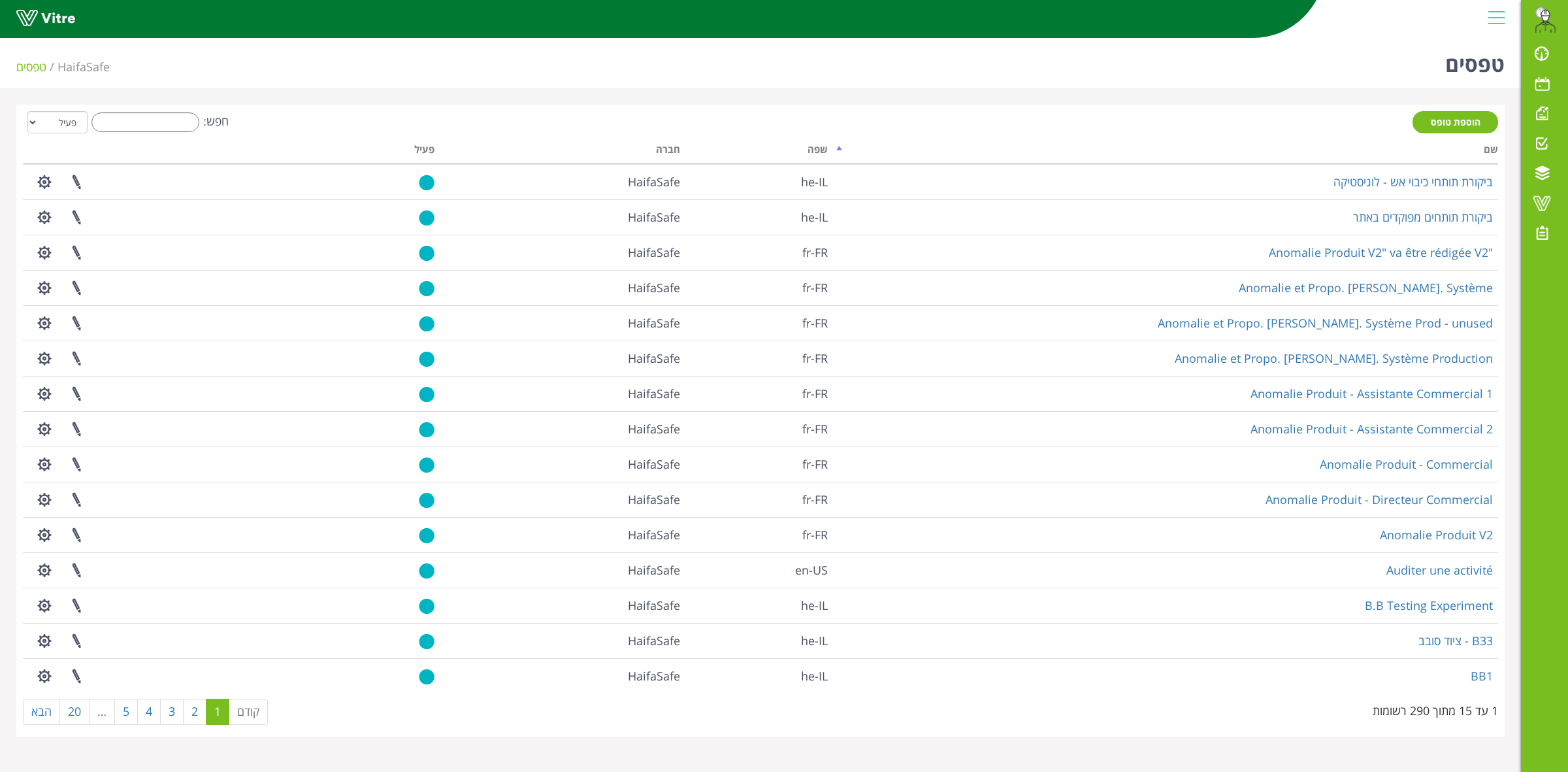
click at [688, 79] on div "טפסים HaifaSafe טפסים" at bounding box center [760, 60] width 1521 height 55
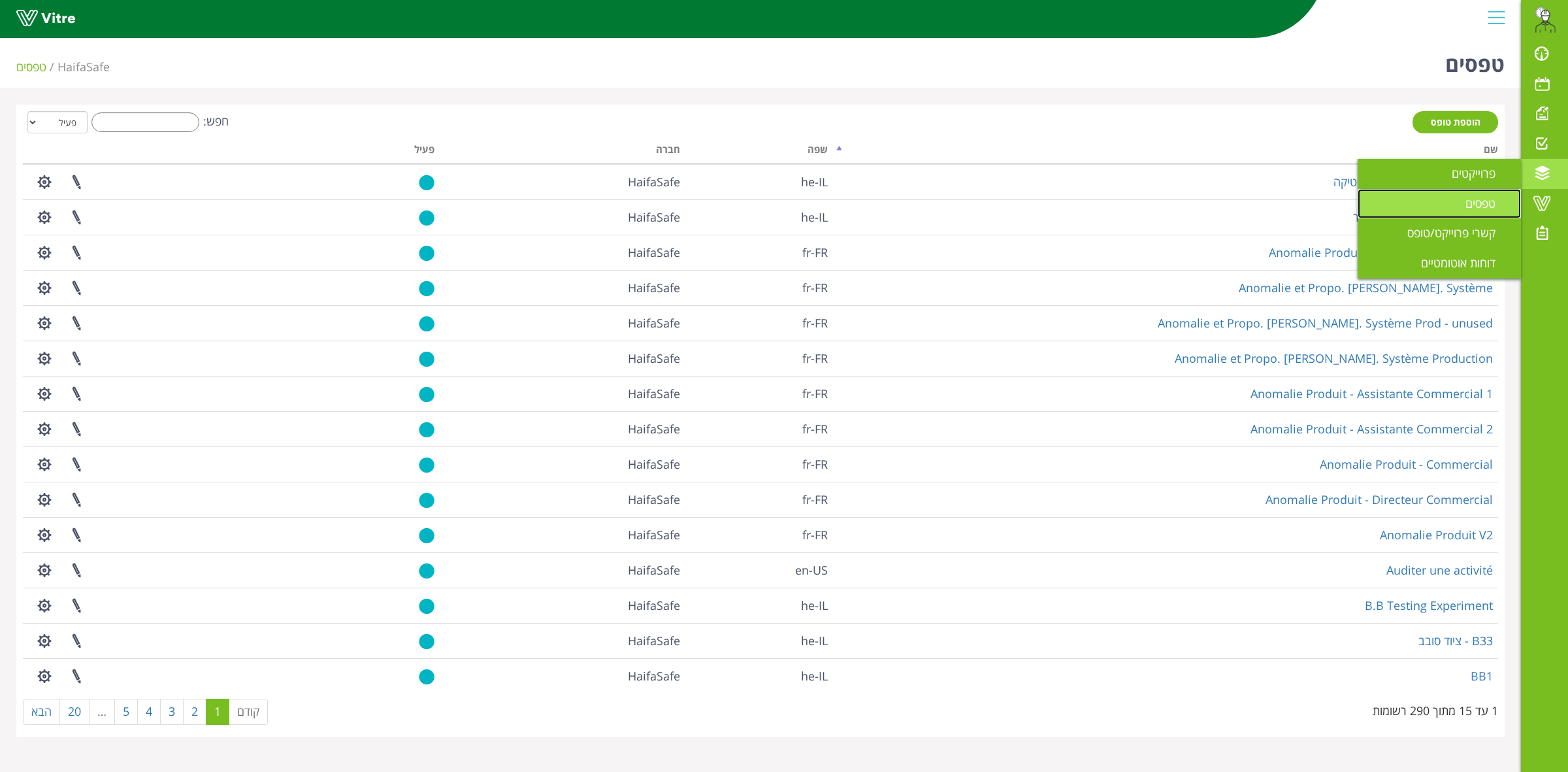
click at [1467, 199] on span "טפסים" at bounding box center [1488, 203] width 46 height 16
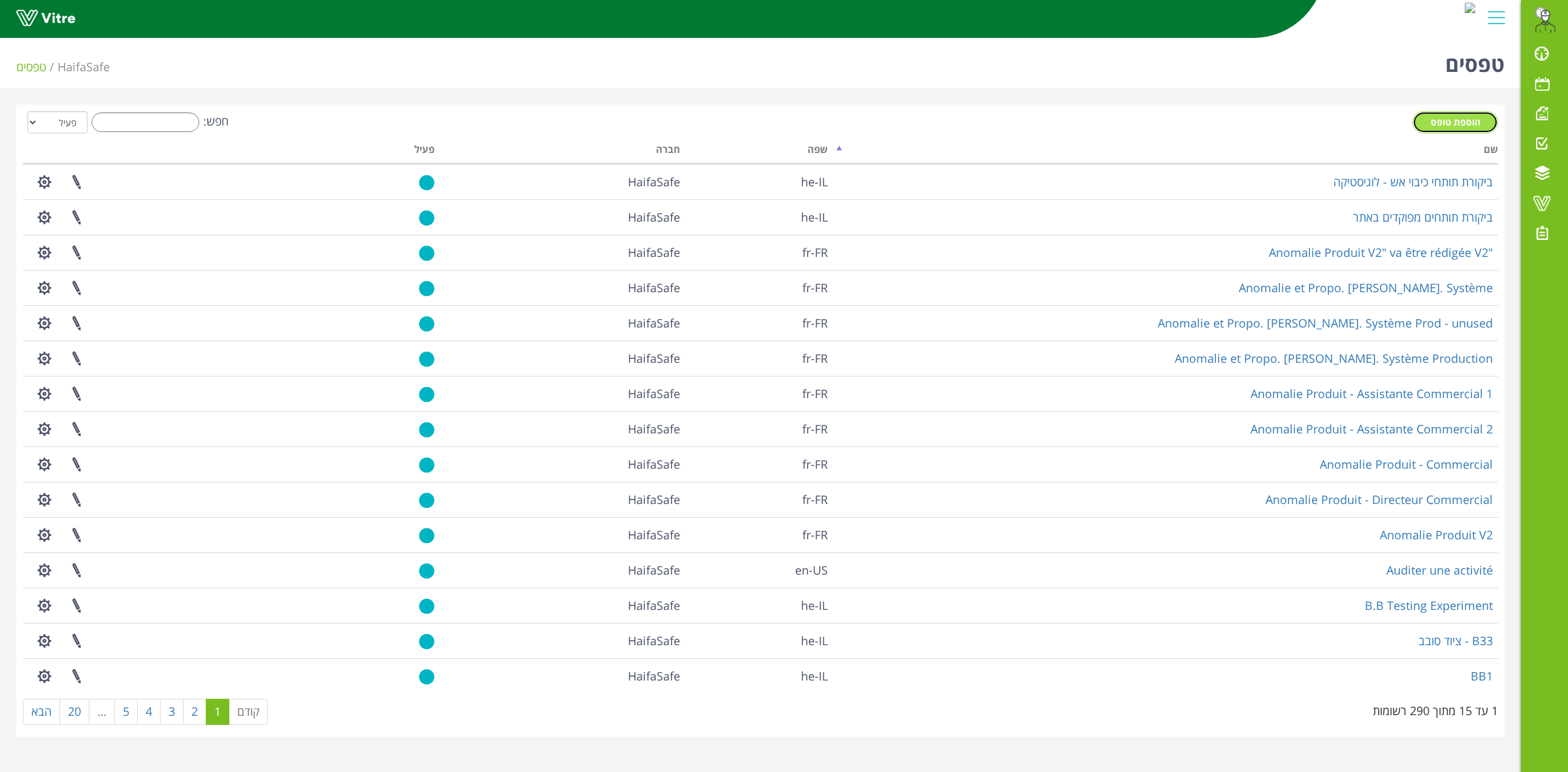
click at [1442, 121] on span "הוספת טופס" at bounding box center [1456, 122] width 50 height 12
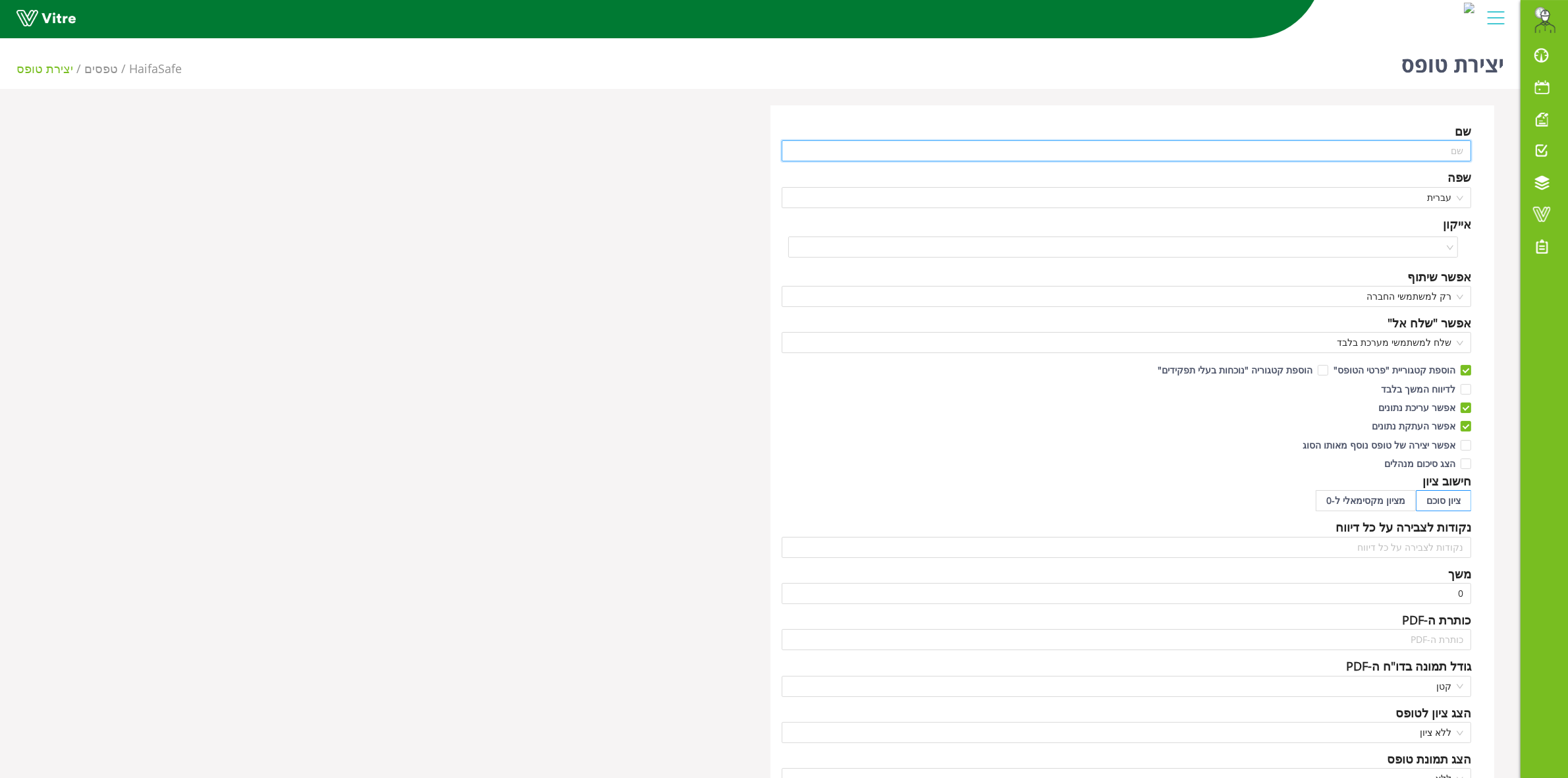
click at [1417, 158] on input "text" at bounding box center [1126, 150] width 690 height 21
type input ","
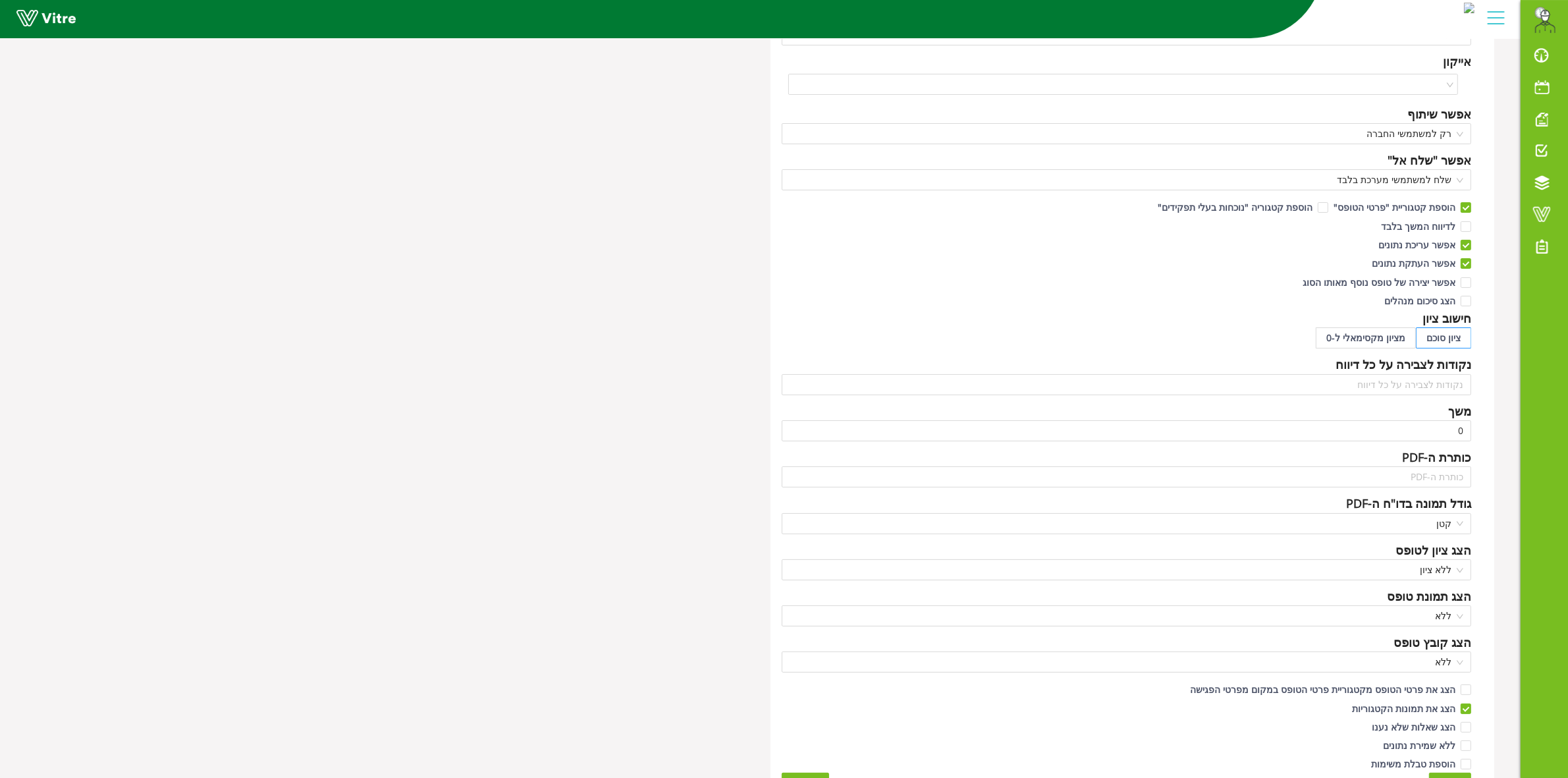
scroll to position [187, 0]
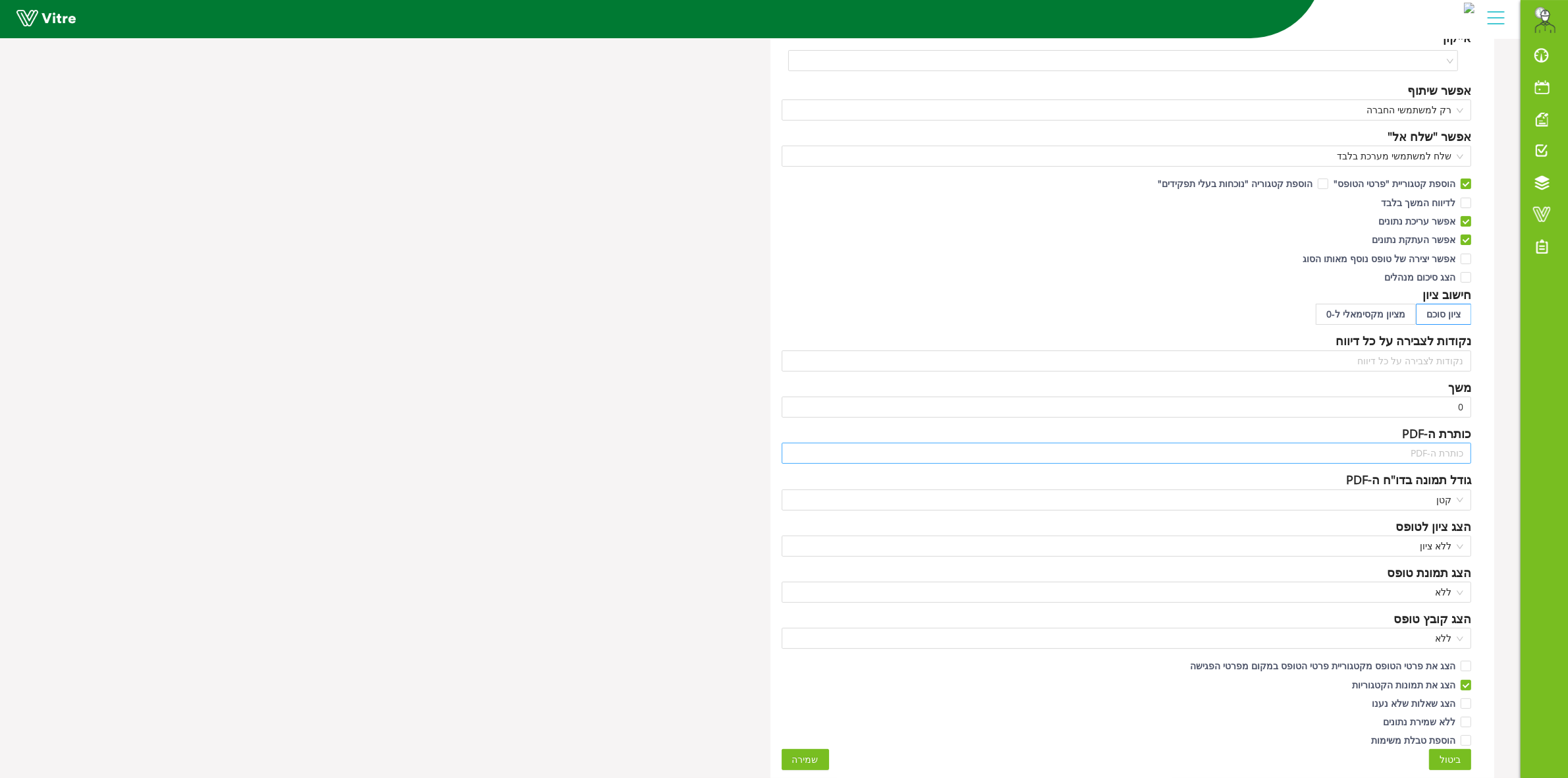
type input "תעודת משלוח"
click at [1398, 453] on input "text" at bounding box center [1126, 453] width 690 height 21
type input "תעודת משלוח חיפה נגב טכנולוגיות"
click at [1410, 512] on div "שם תעודת משלוח שפה עברית אייקון אפשר שיתוף רק למשתמשי החברה אפשר "שלח אל" שלח ל…" at bounding box center [1133, 348] width 725 height 859
click at [1410, 507] on span "קטן" at bounding box center [1126, 500] width 674 height 19
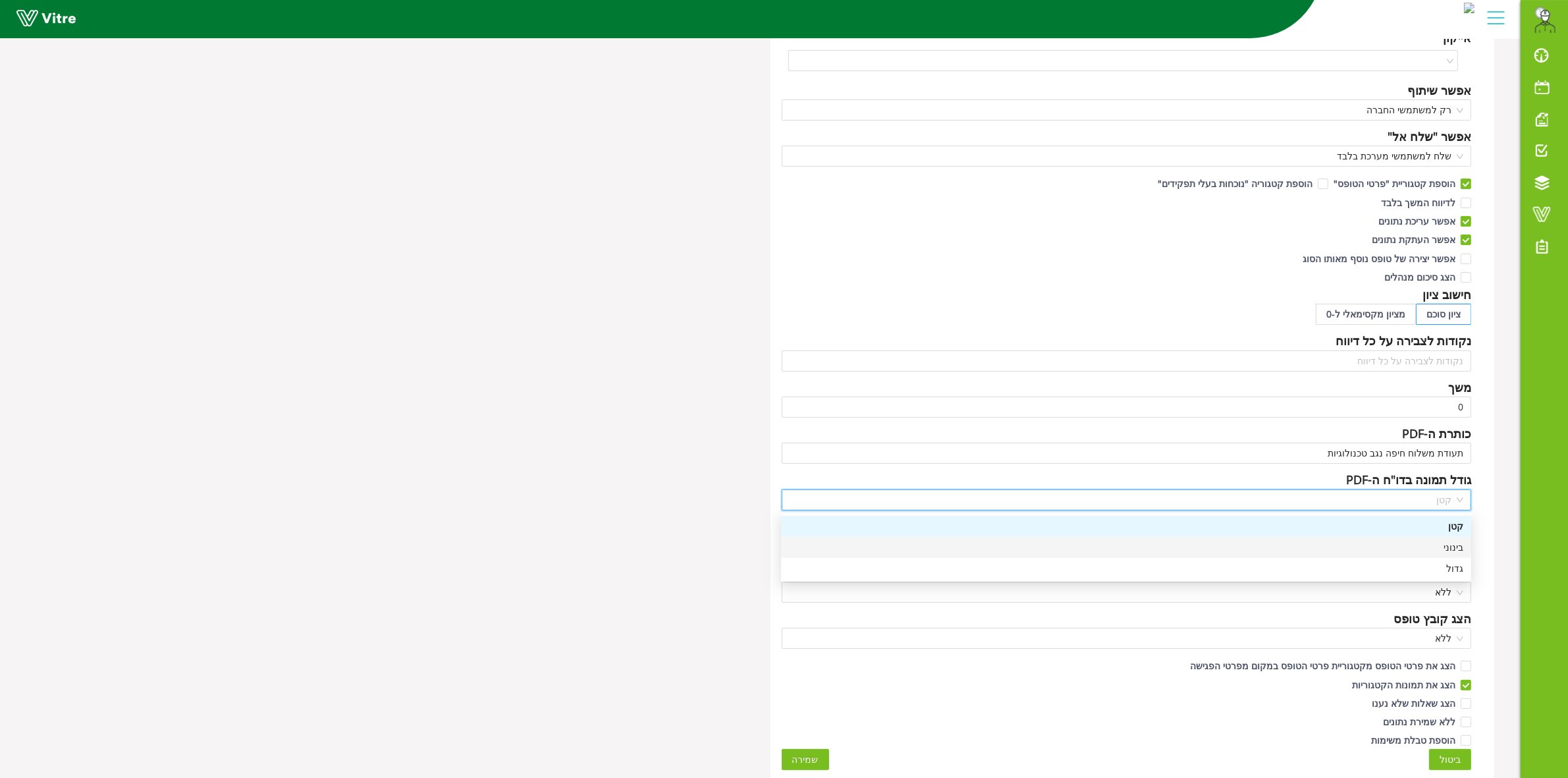
click at [1431, 550] on div "בינוני" at bounding box center [1126, 547] width 674 height 14
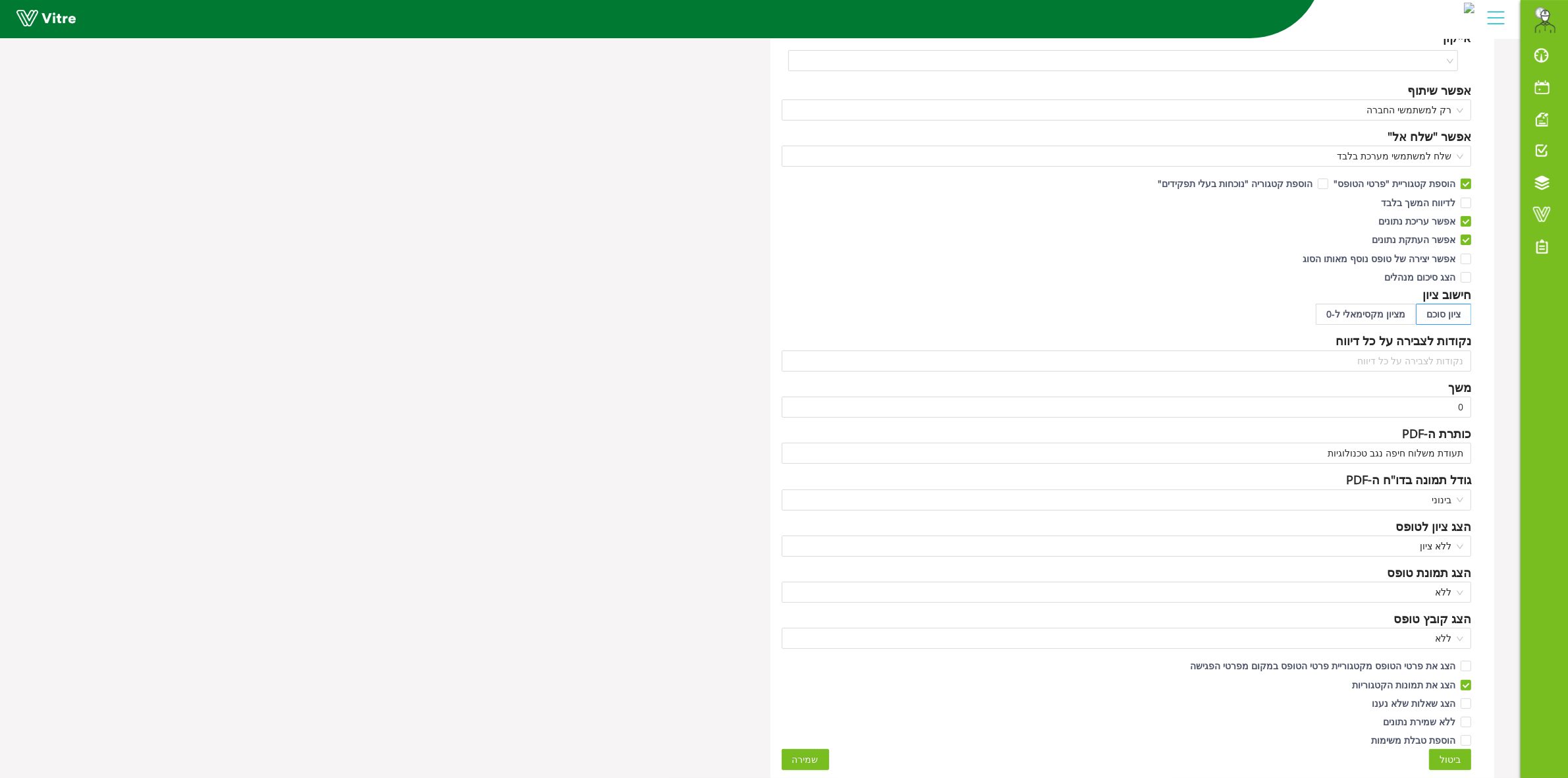
click at [811, 758] on span "שמירה" at bounding box center [805, 759] width 27 height 14
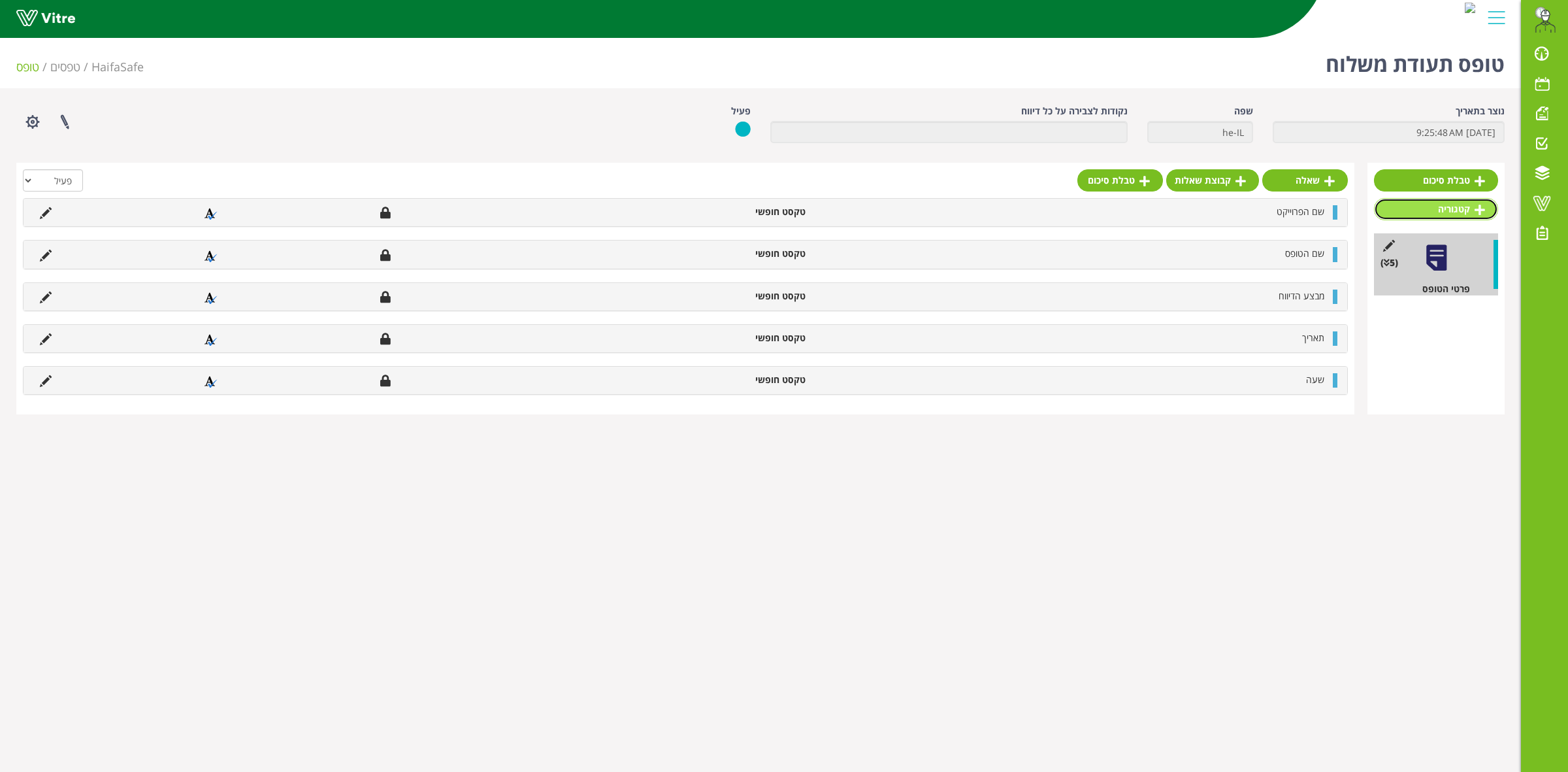
click at [1444, 213] on link "קטגוריה" at bounding box center [1435, 208] width 124 height 22
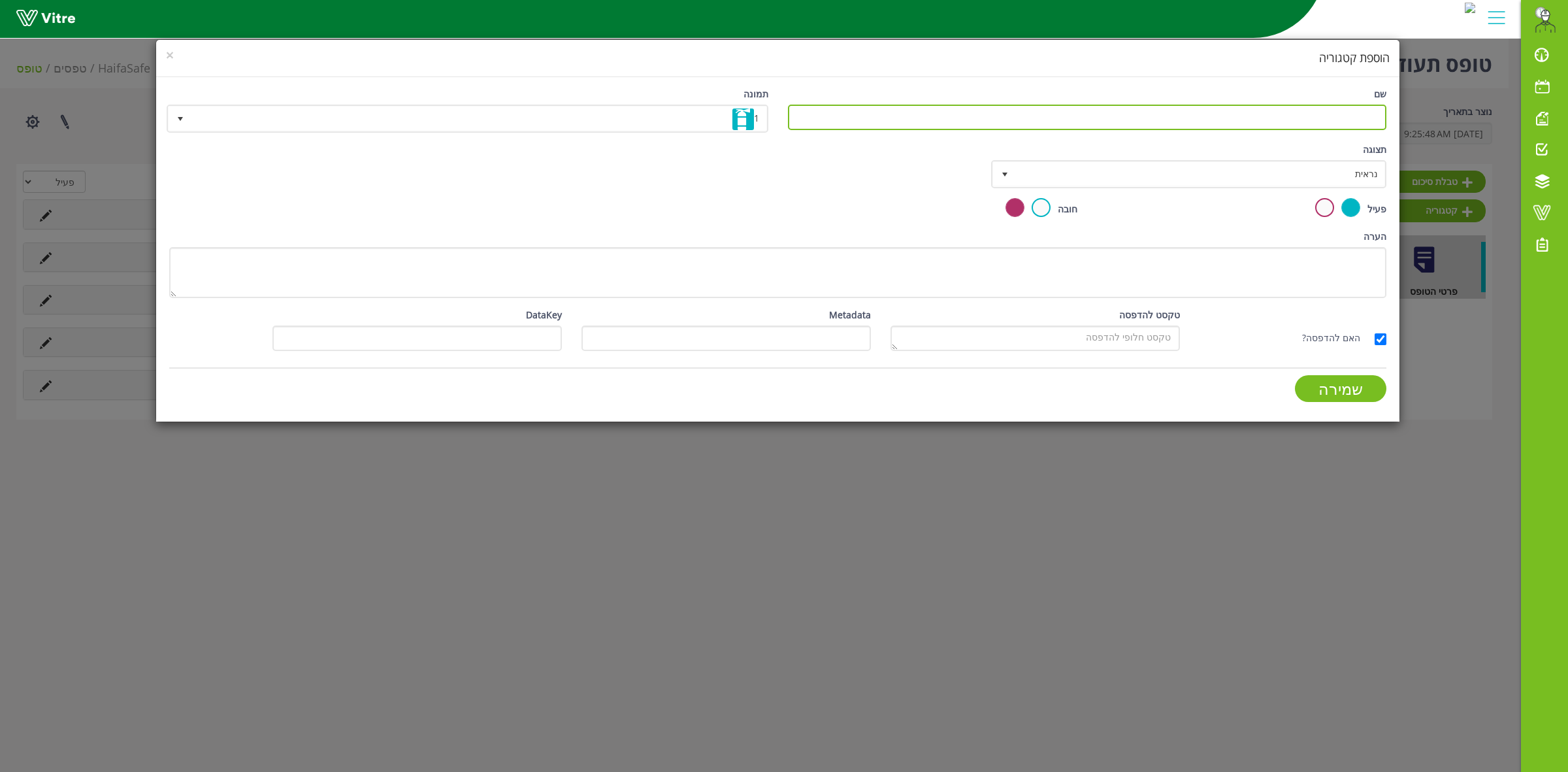
click at [1243, 119] on input "שם" at bounding box center [1087, 117] width 599 height 25
type input "פרטי המשלוח"
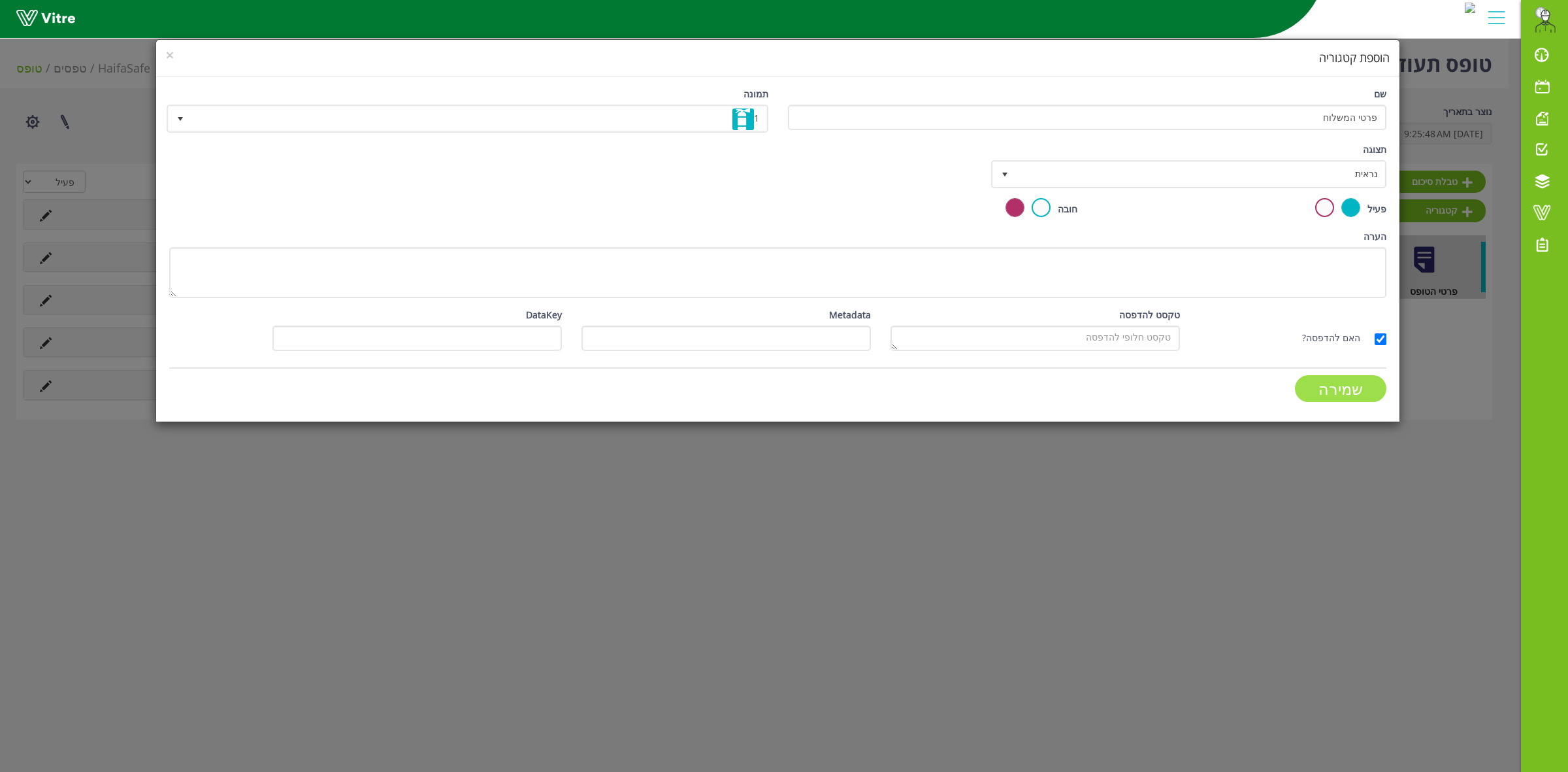
click at [1320, 392] on input "שמירה" at bounding box center [1341, 388] width 91 height 27
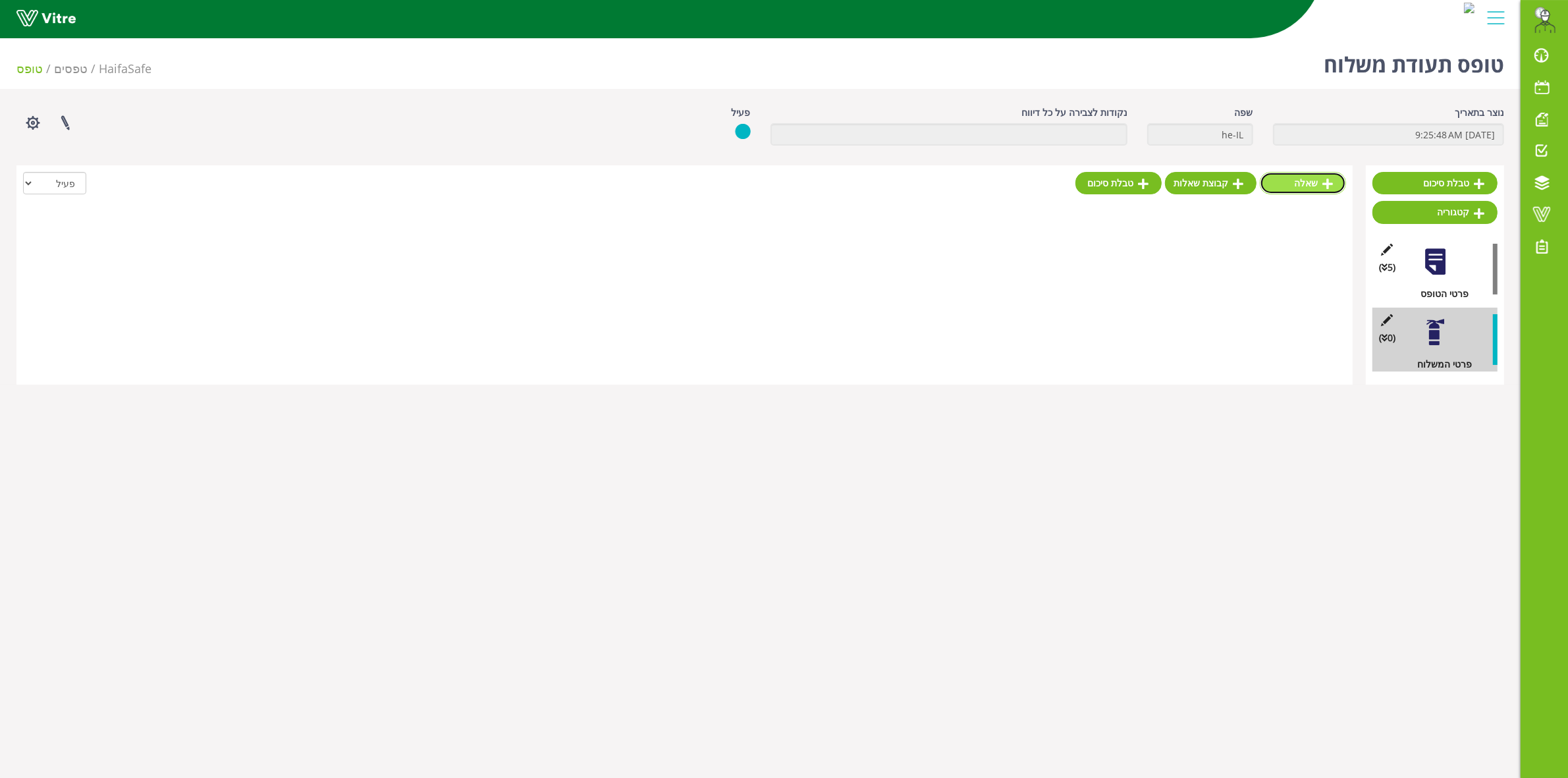
click at [1324, 184] on icon at bounding box center [1327, 183] width 11 height 12
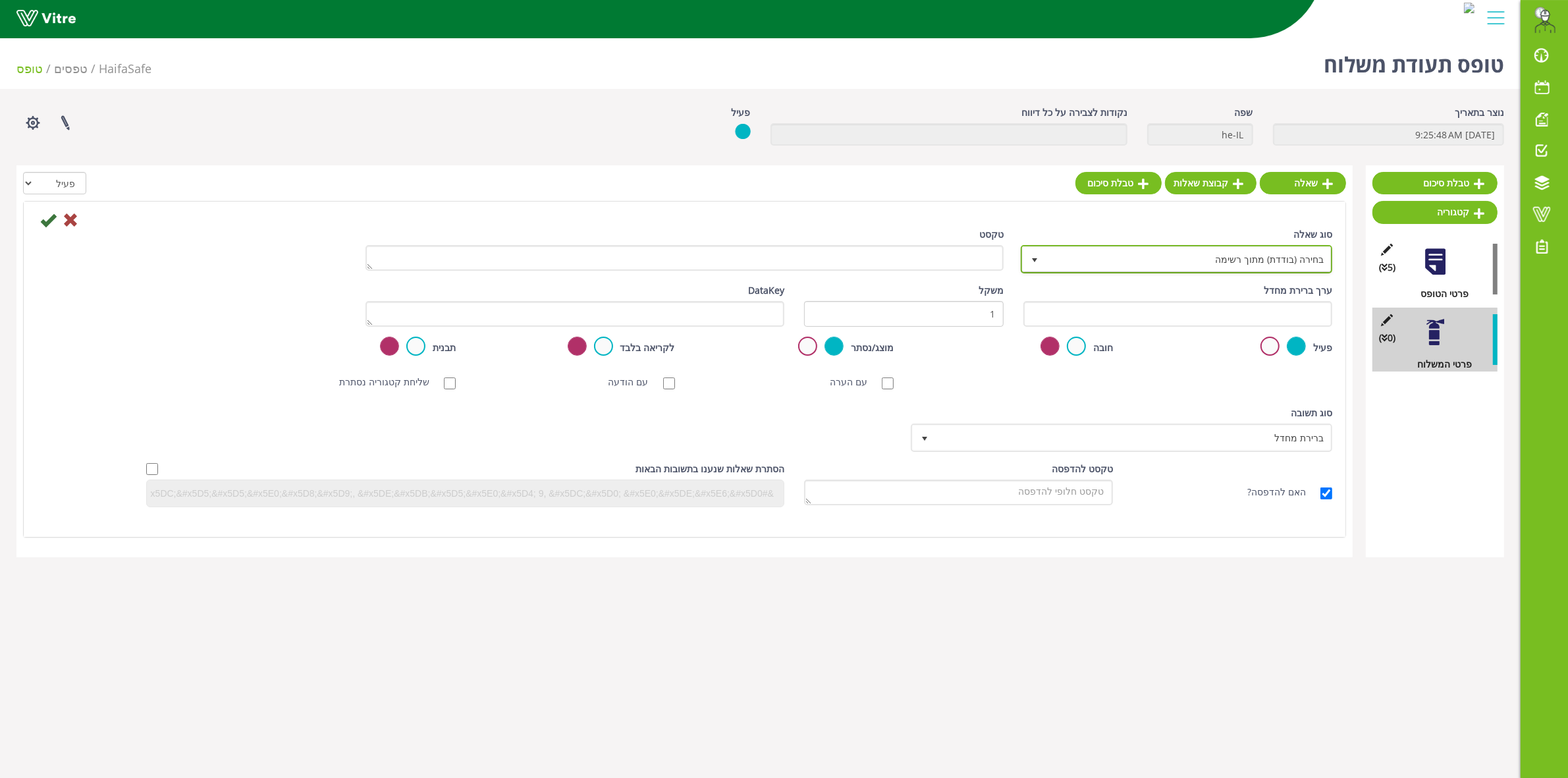
click at [1126, 260] on span "בחירה (בודדת) מתוך רשימה" at bounding box center [1188, 258] width 285 height 24
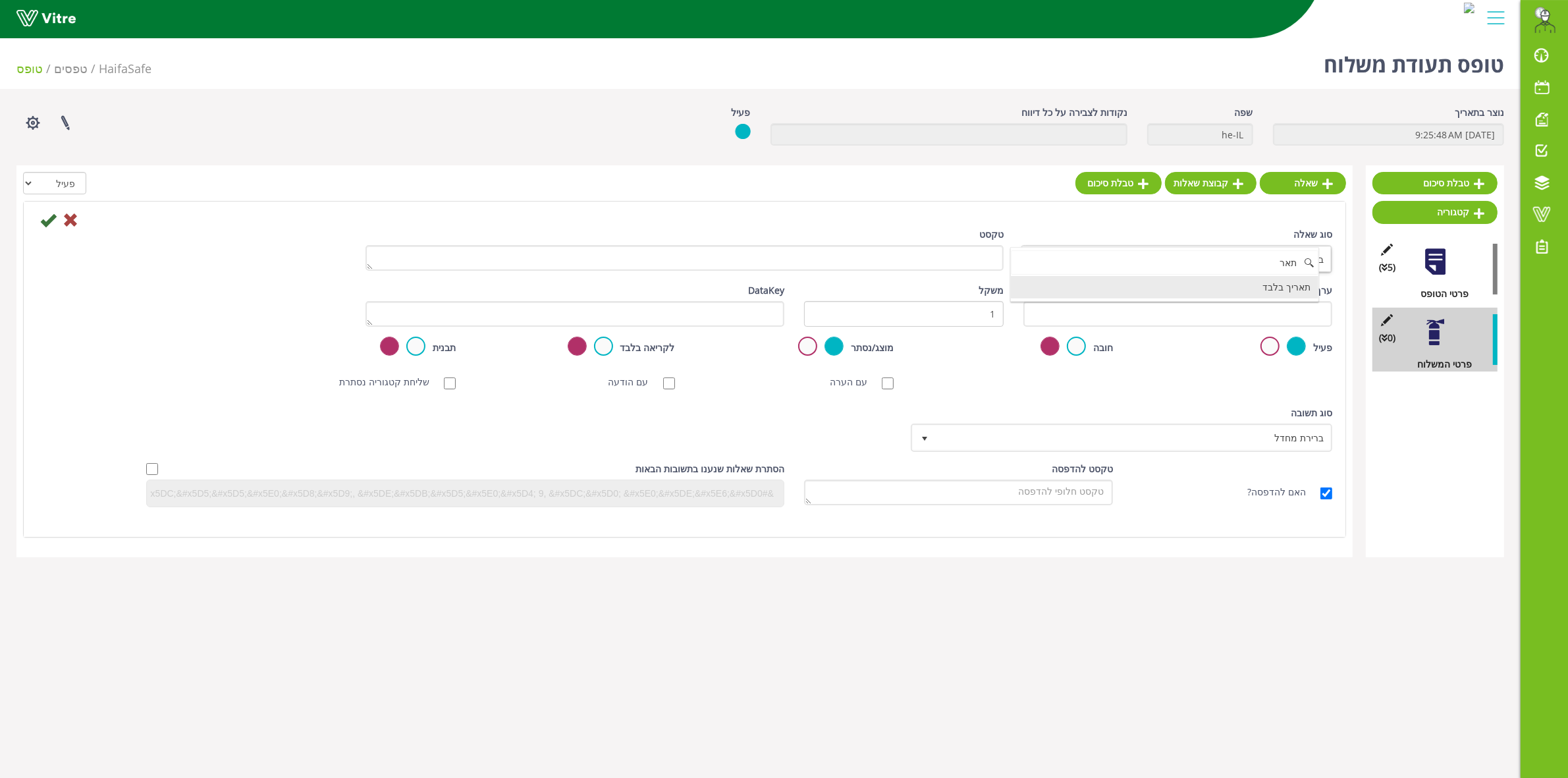
click at [1149, 294] on li "תאריך בלבד" at bounding box center [1164, 287] width 307 height 22
type input "תאר"
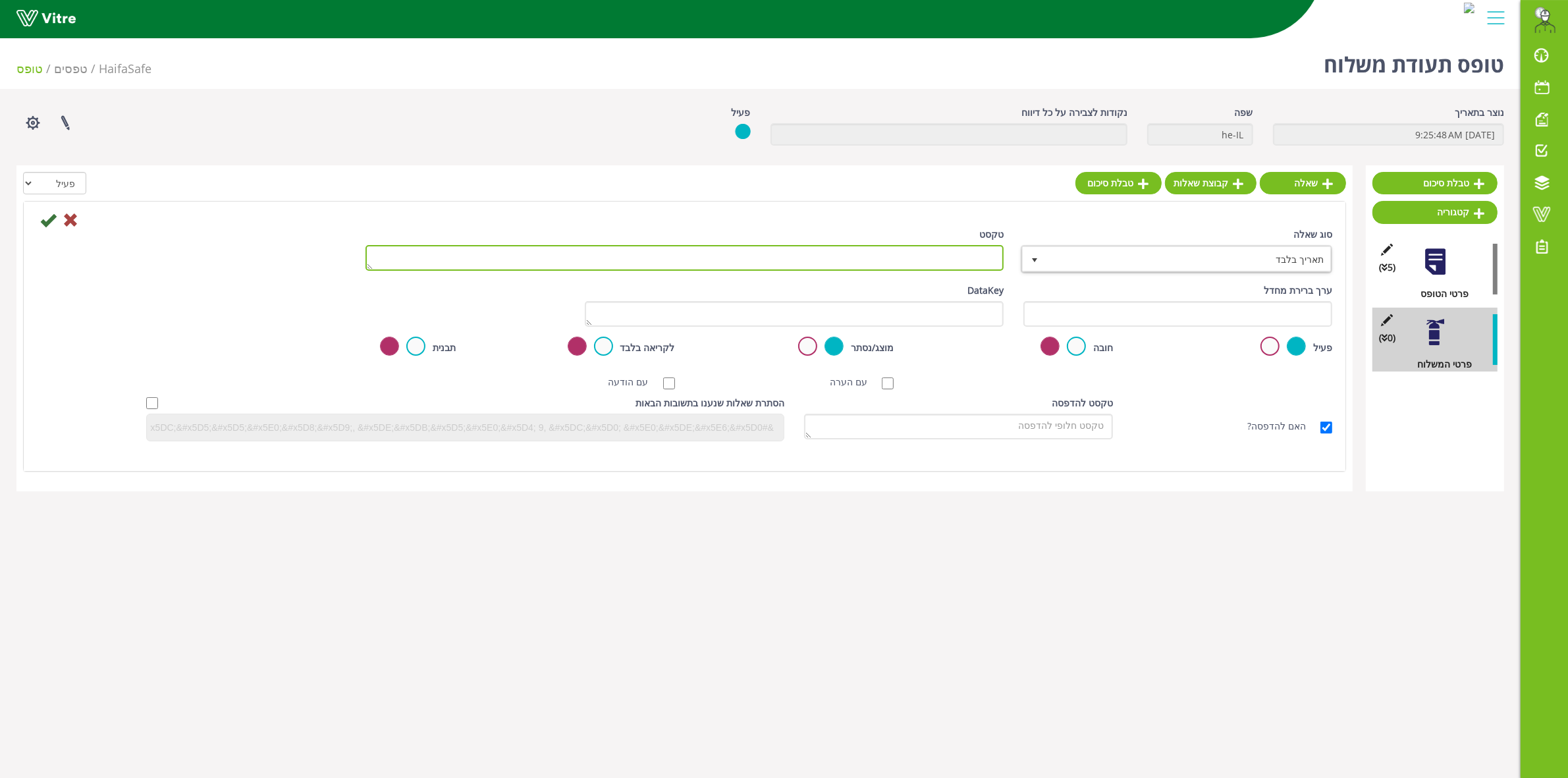
click at [966, 252] on textarea "טקסט" at bounding box center [684, 258] width 638 height 26
click at [929, 260] on textarea "רשום את תאריך המשלוח" at bounding box center [684, 258] width 638 height 26
drag, startPoint x: 911, startPoint y: 258, endPoint x: 933, endPoint y: 260, distance: 22.1
click at [933, 260] on textarea "רשום את תאריך משלוח" at bounding box center [684, 258] width 638 height 26
type textarea "רשום את תאריך יציאת המשלוח"
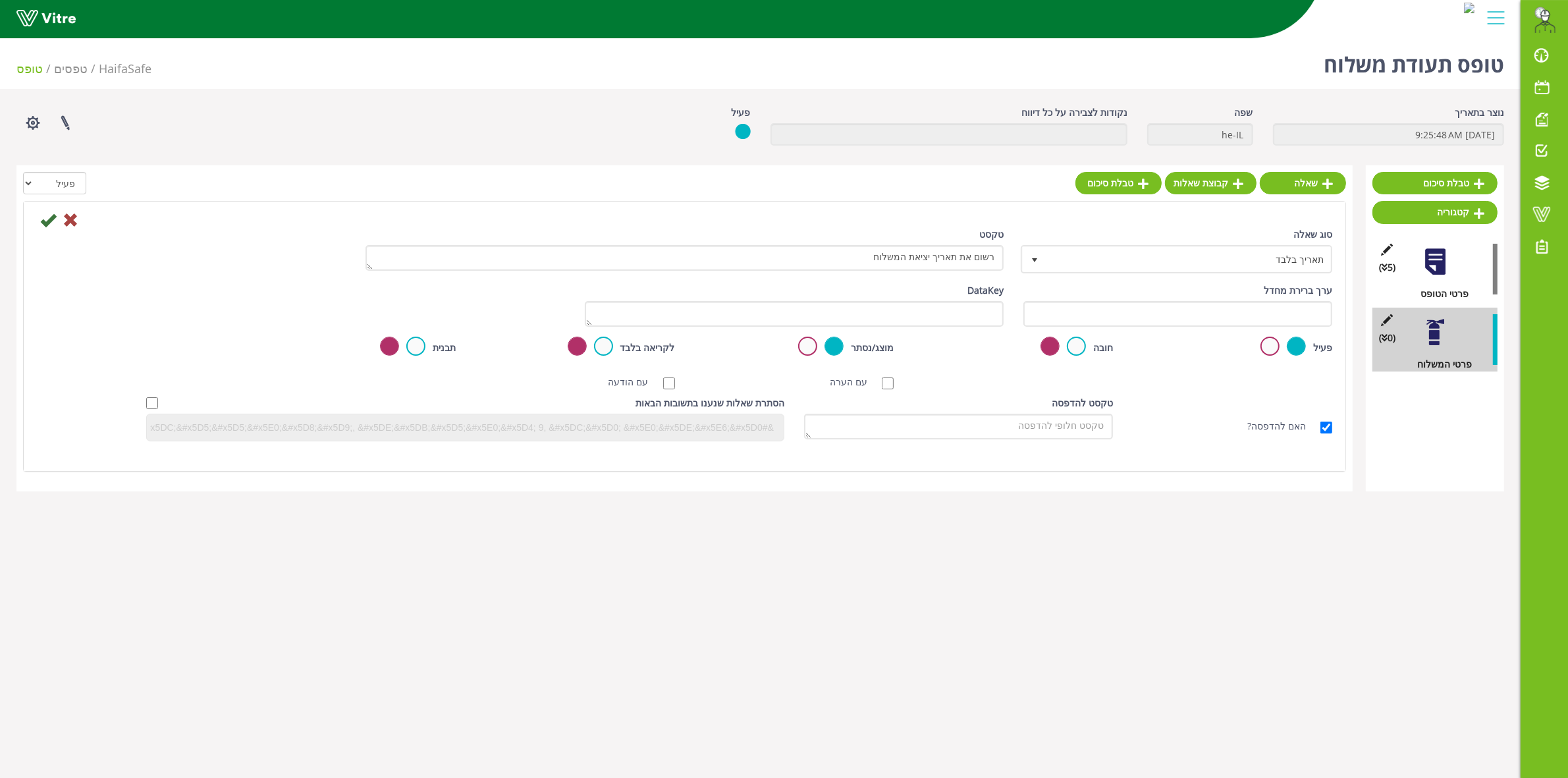
click at [831, 289] on div "DataKey" at bounding box center [794, 304] width 419 height 43
click at [51, 220] on icon at bounding box center [48, 220] width 16 height 16
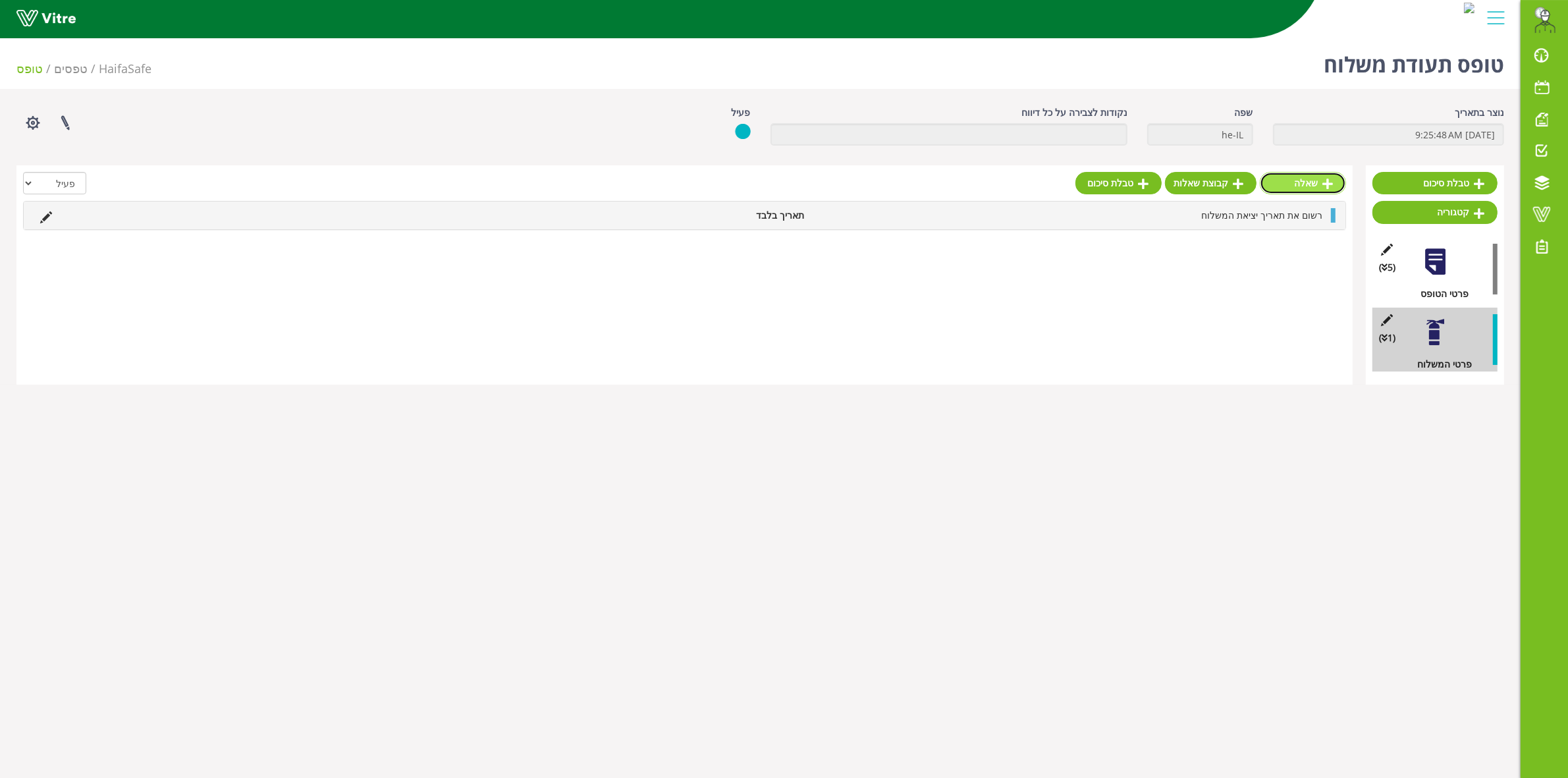
click at [1307, 184] on link "שאלה" at bounding box center [1302, 182] width 86 height 22
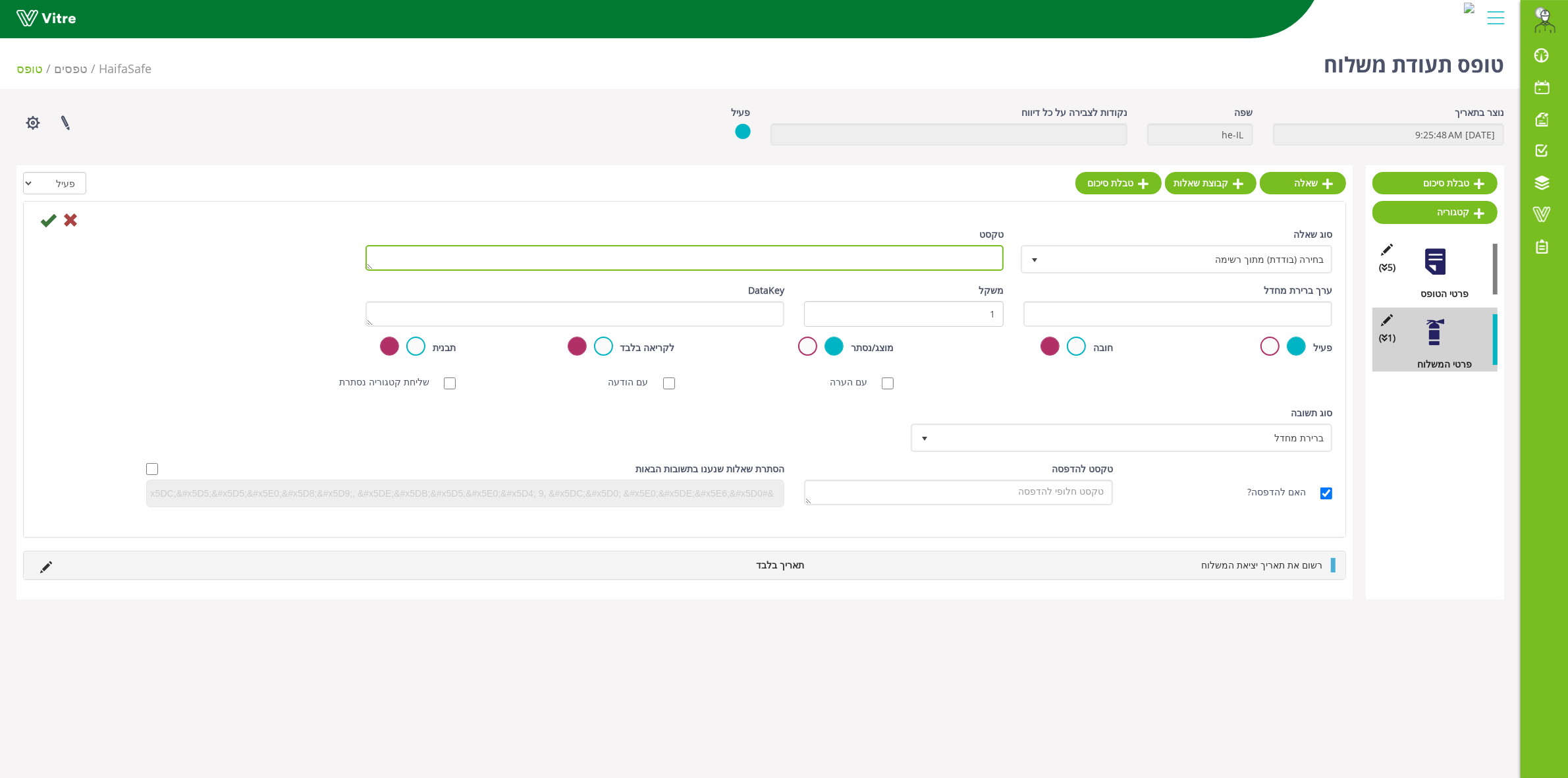
click at [974, 264] on textarea "טקסט" at bounding box center [684, 258] width 638 height 26
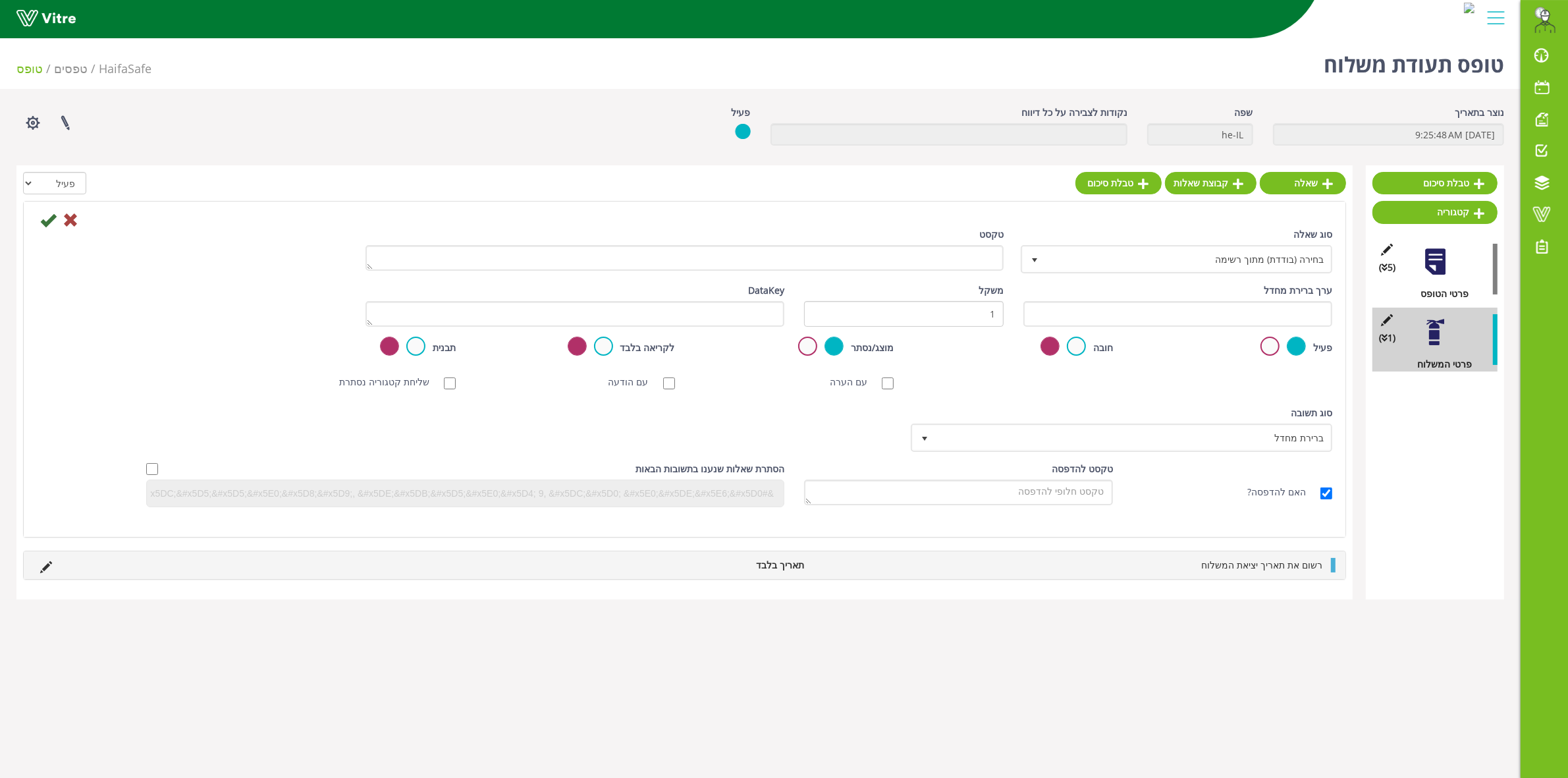
click at [1190, 290] on div "ערך ברירת מחדל" at bounding box center [1177, 304] width 309 height 43
click at [1192, 381] on div "סריקת ברקוד NFC סריקת חובה עם הערה עם הודעה שליחת קטגוריה נסתרת ללא תמונה תמונת…" at bounding box center [685, 381] width 1315 height 27
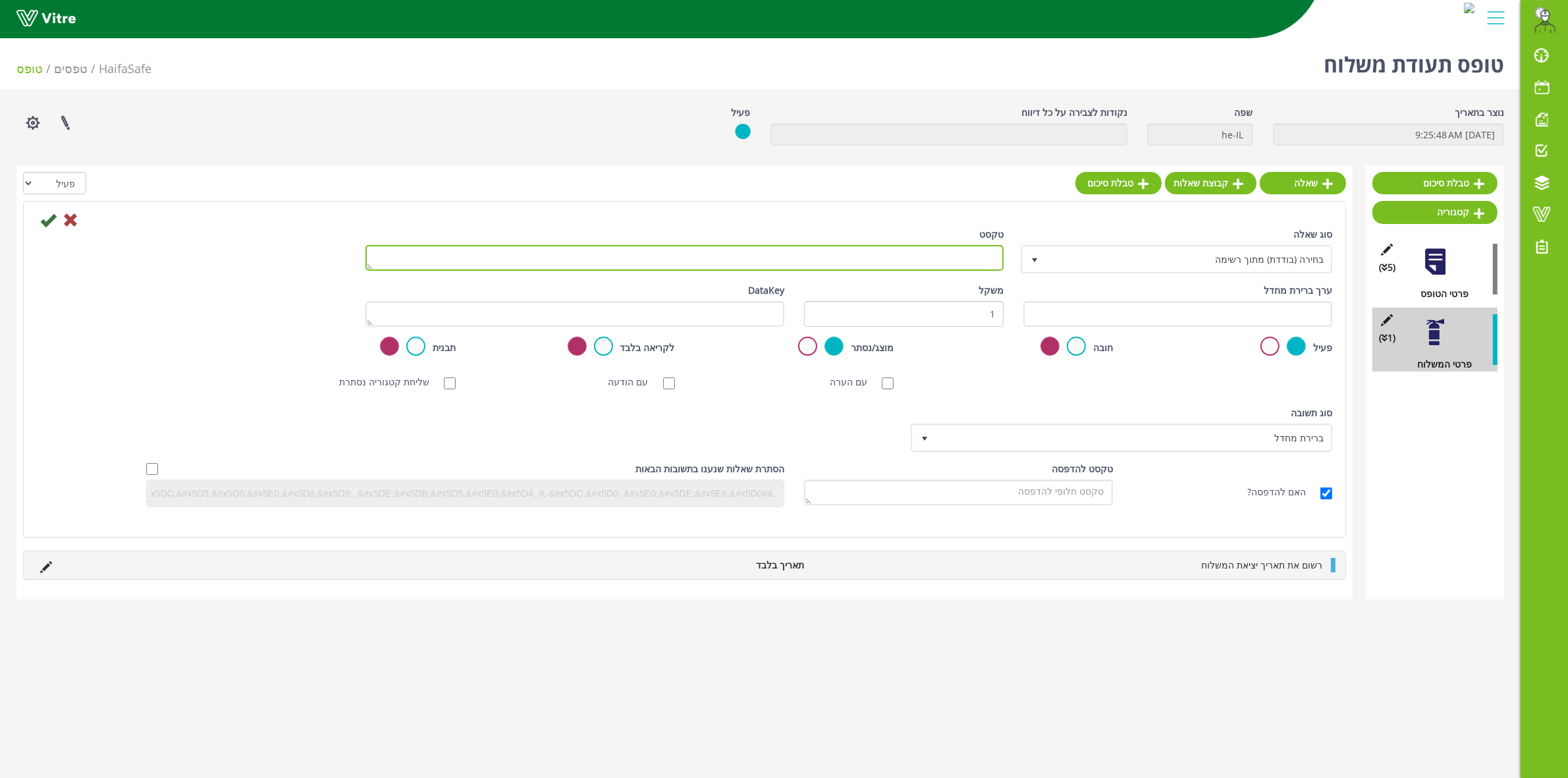
click at [970, 264] on textarea "טקסט" at bounding box center [684, 258] width 638 height 26
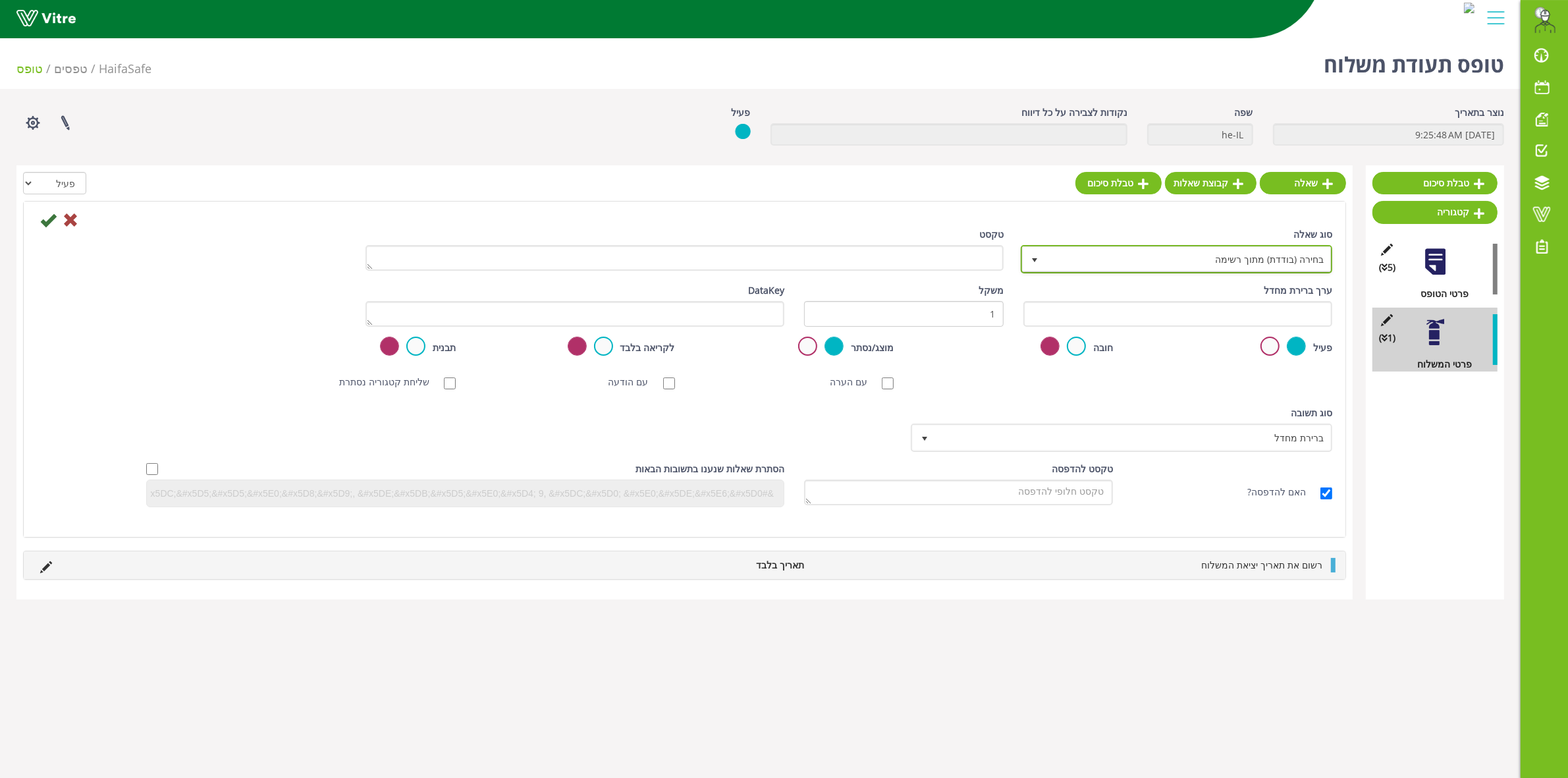
click at [1032, 260] on span "select" at bounding box center [1034, 260] width 11 height 11
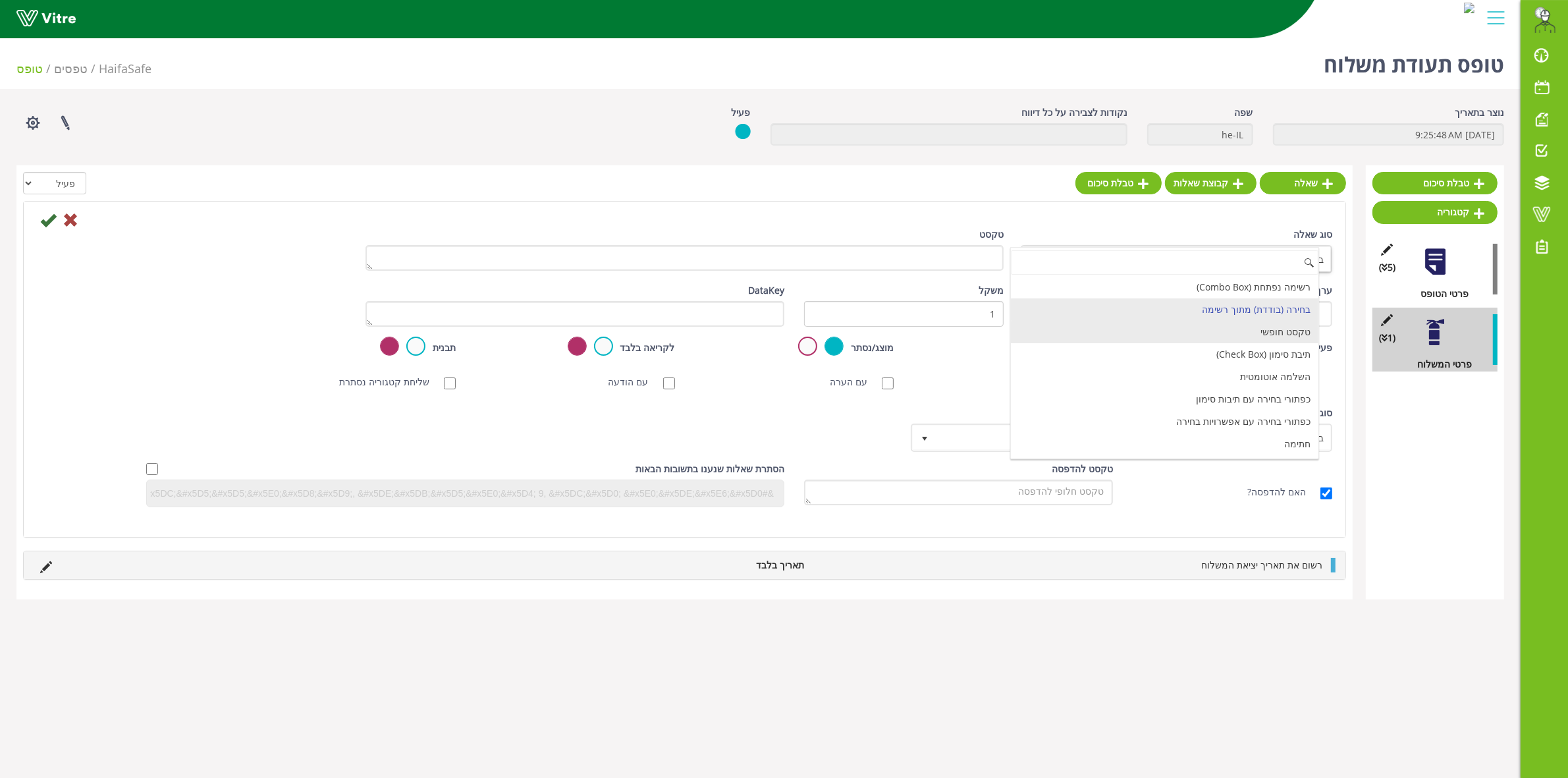
drag, startPoint x: 1201, startPoint y: 329, endPoint x: 1194, endPoint y: 326, distance: 7.6
click at [1200, 329] on li "טקסט חופשי" at bounding box center [1164, 331] width 307 height 22
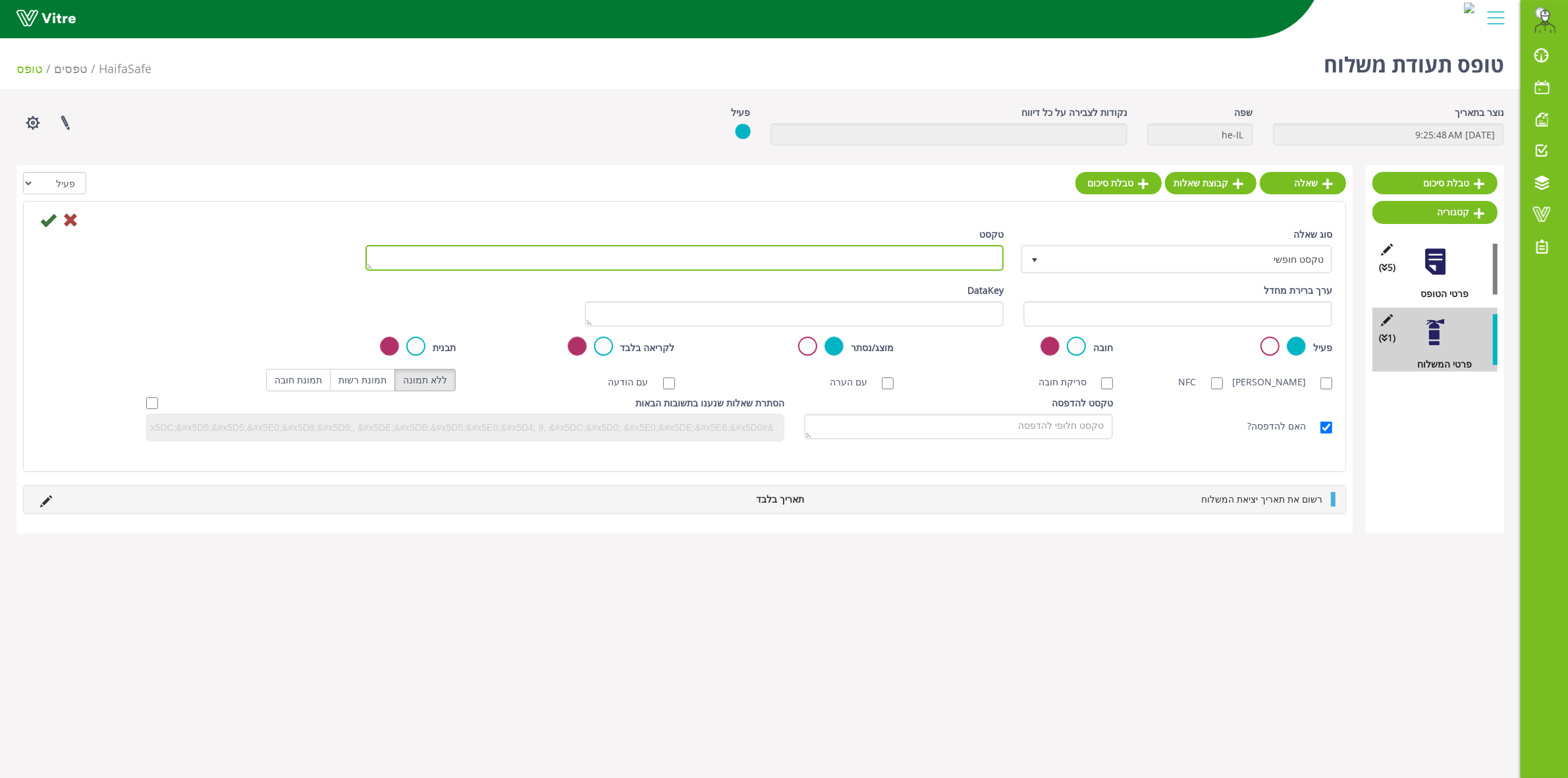
click at [956, 264] on textarea "טקסט" at bounding box center [684, 258] width 638 height 26
type textarea "ל"
type textarea "א"
type textarea "ל"
type textarea "אל:"
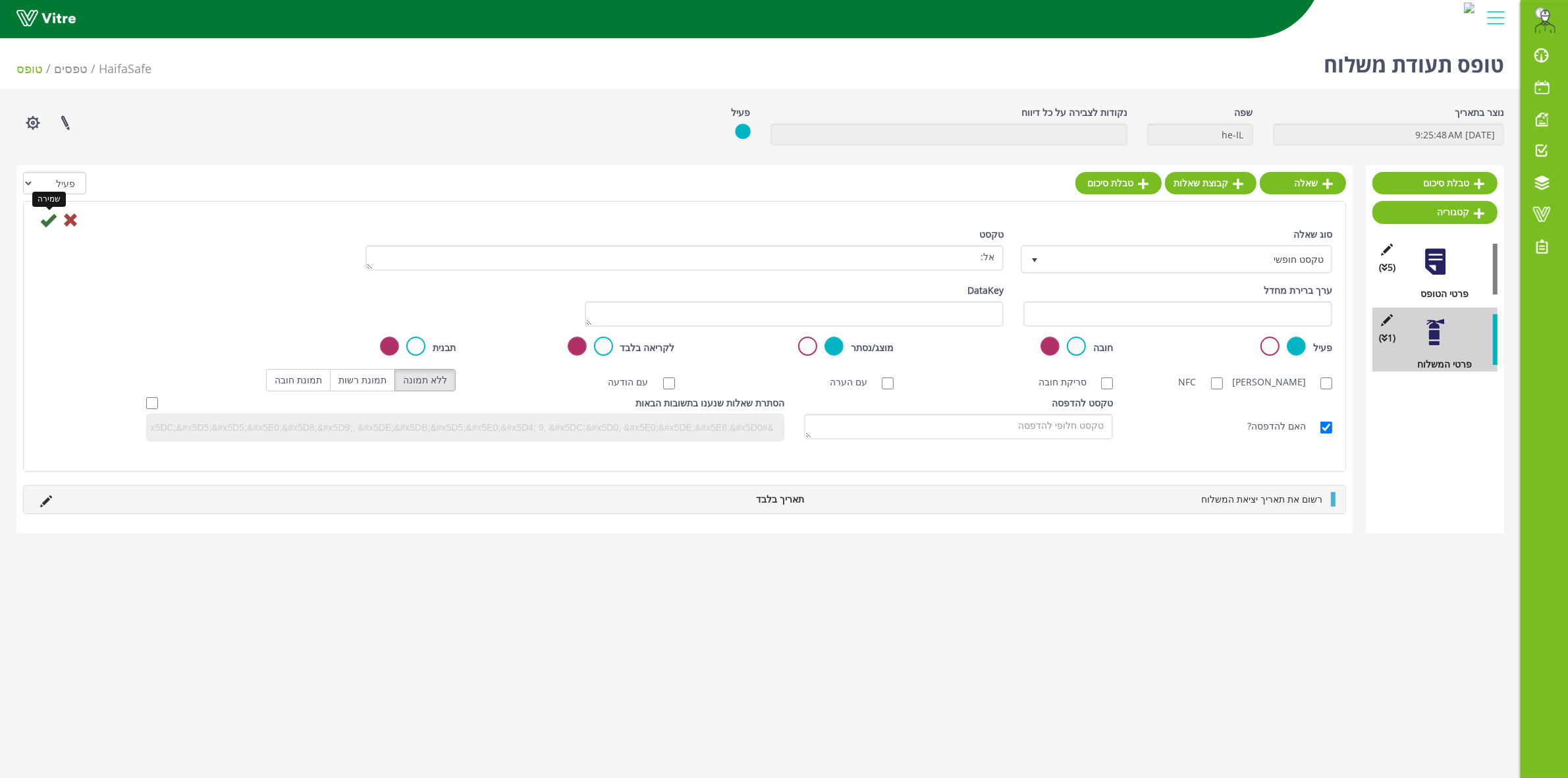
click at [50, 223] on icon at bounding box center [48, 220] width 16 height 16
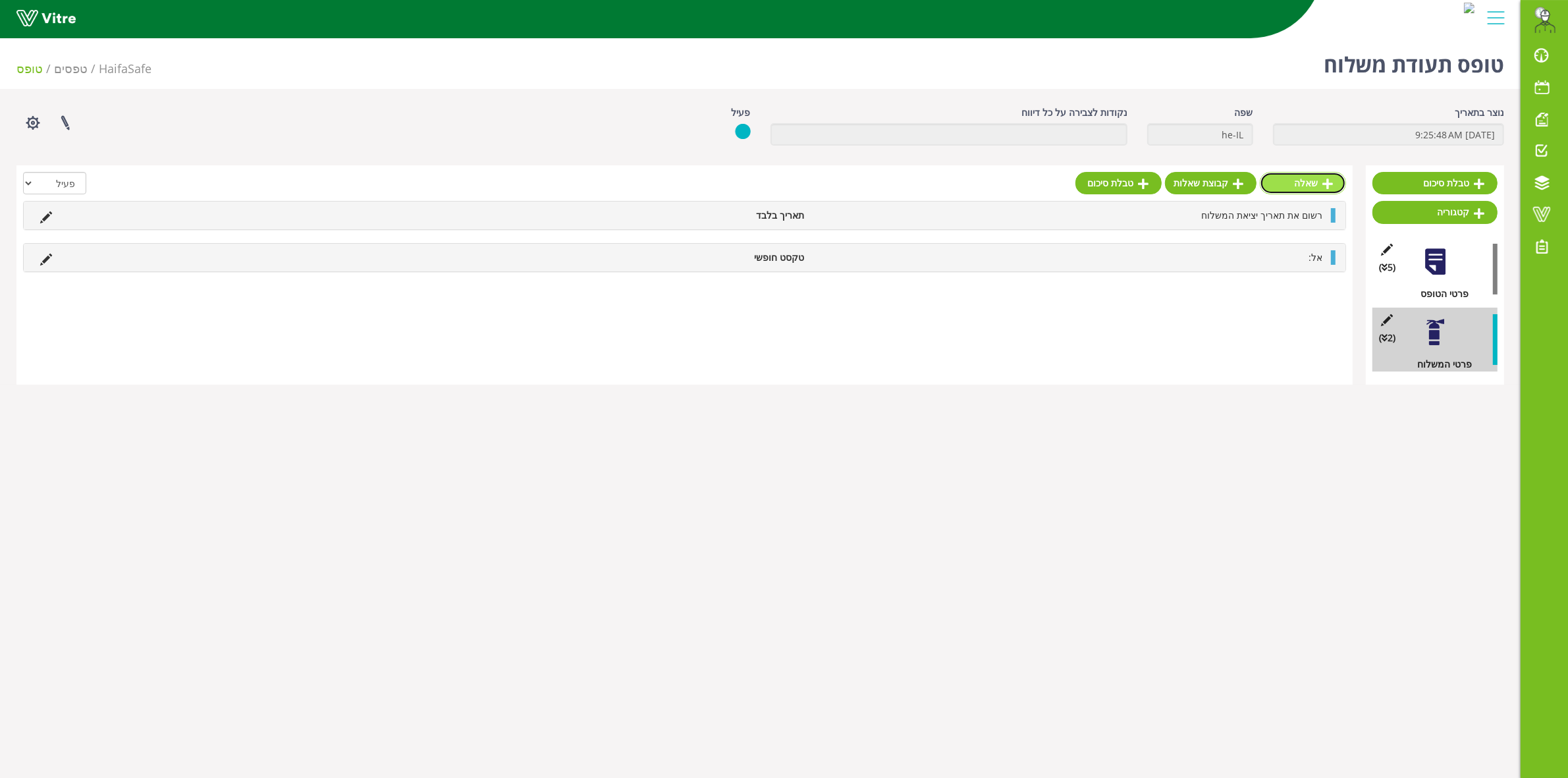
click at [1309, 188] on link "שאלה" at bounding box center [1302, 182] width 86 height 22
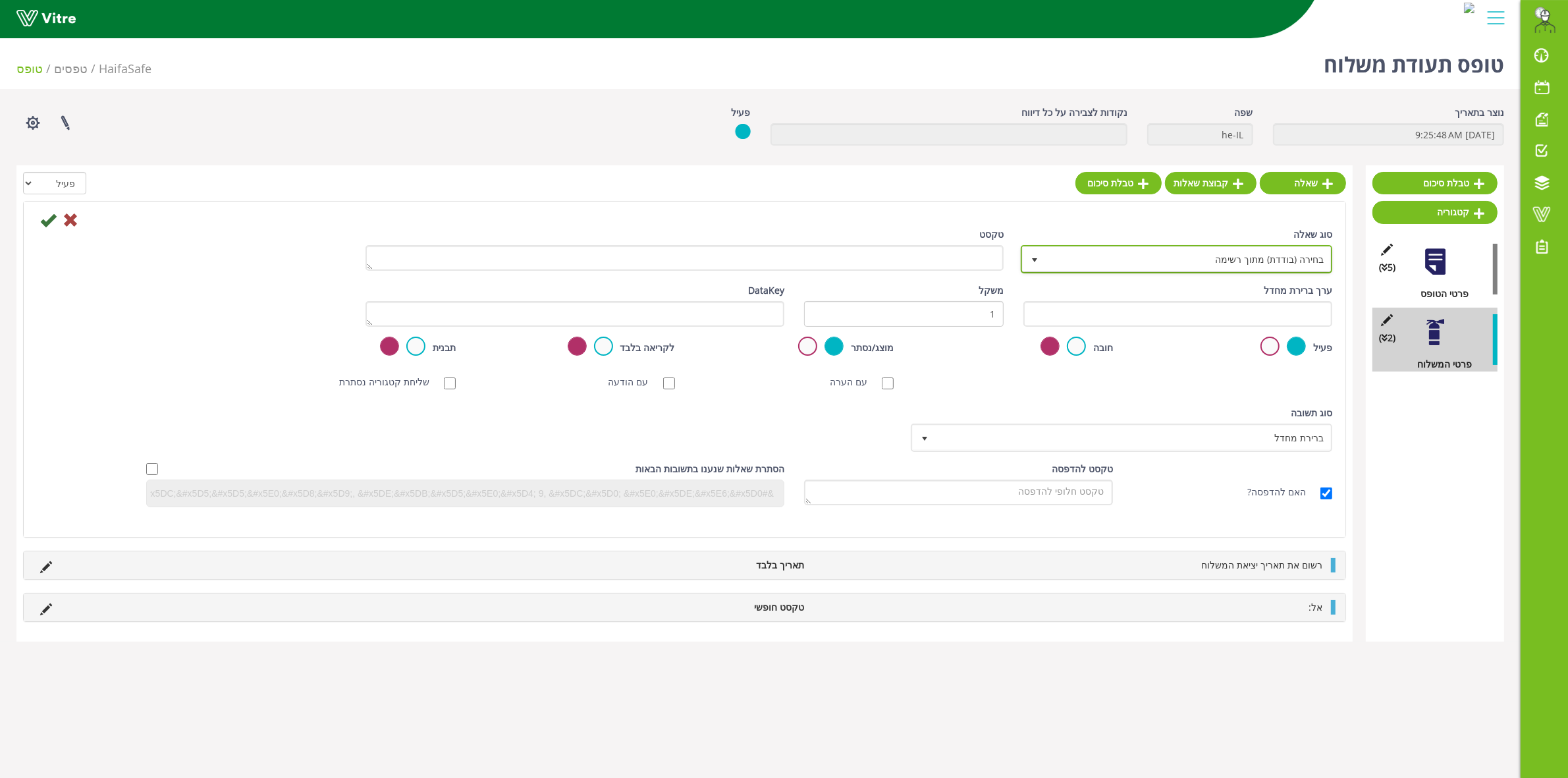
click at [1146, 264] on span "בחירה (בודדת) מתוך רשימה" at bounding box center [1188, 258] width 285 height 24
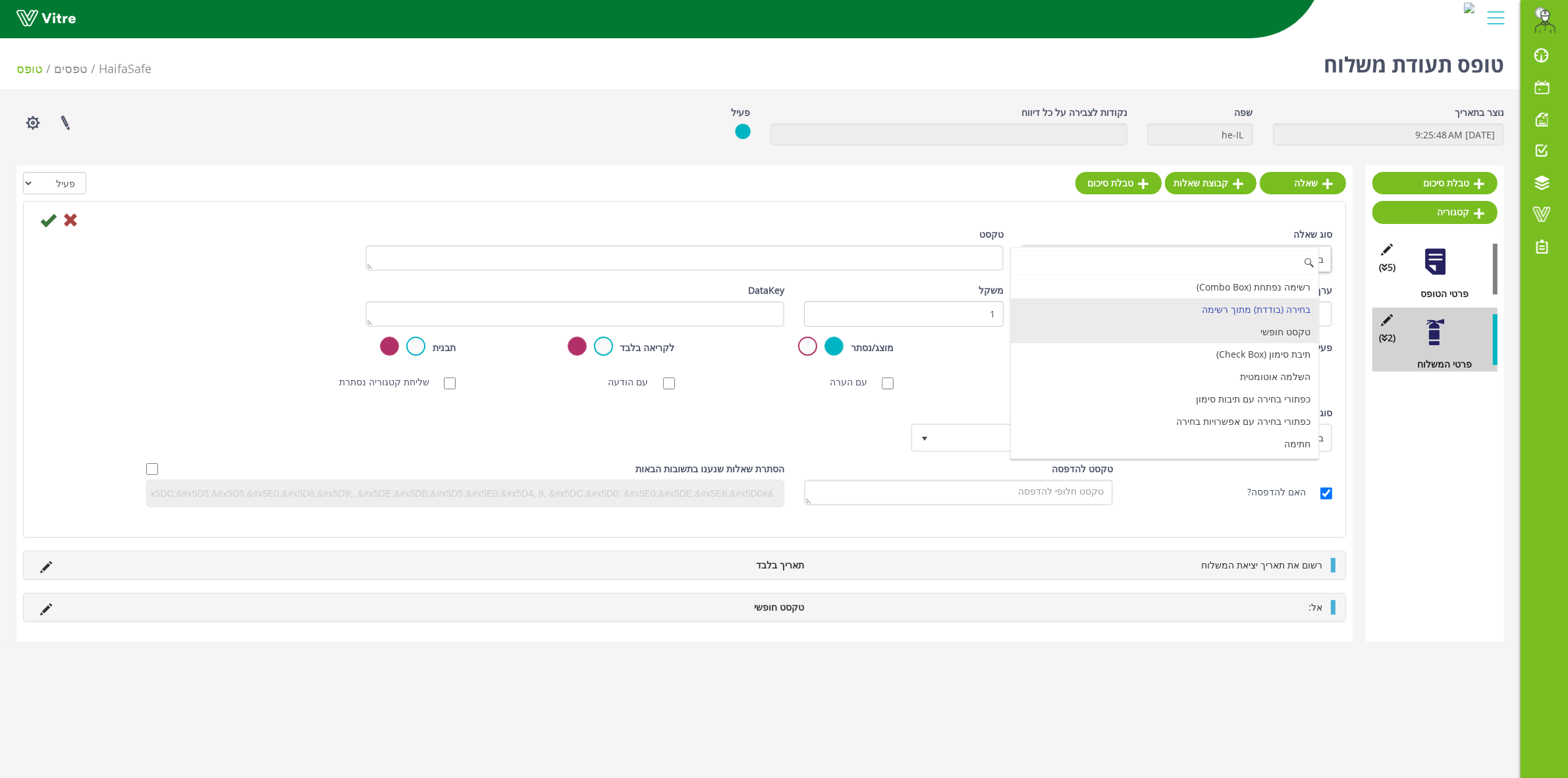
click at [1305, 331] on li "טקסט חופשי" at bounding box center [1164, 331] width 307 height 22
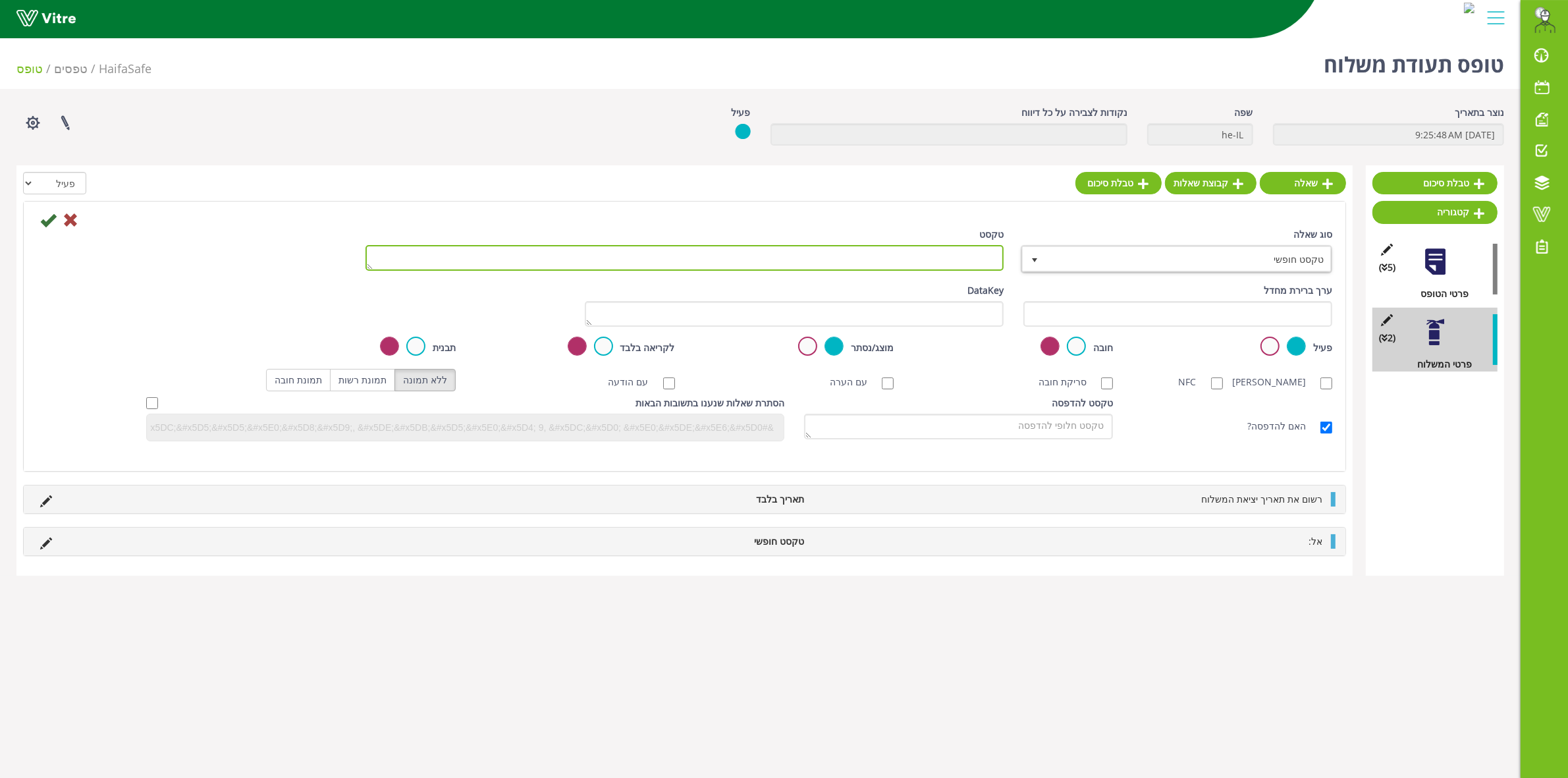
click at [958, 261] on textarea "טקסט" at bounding box center [684, 258] width 638 height 26
type textarea "כתובת"
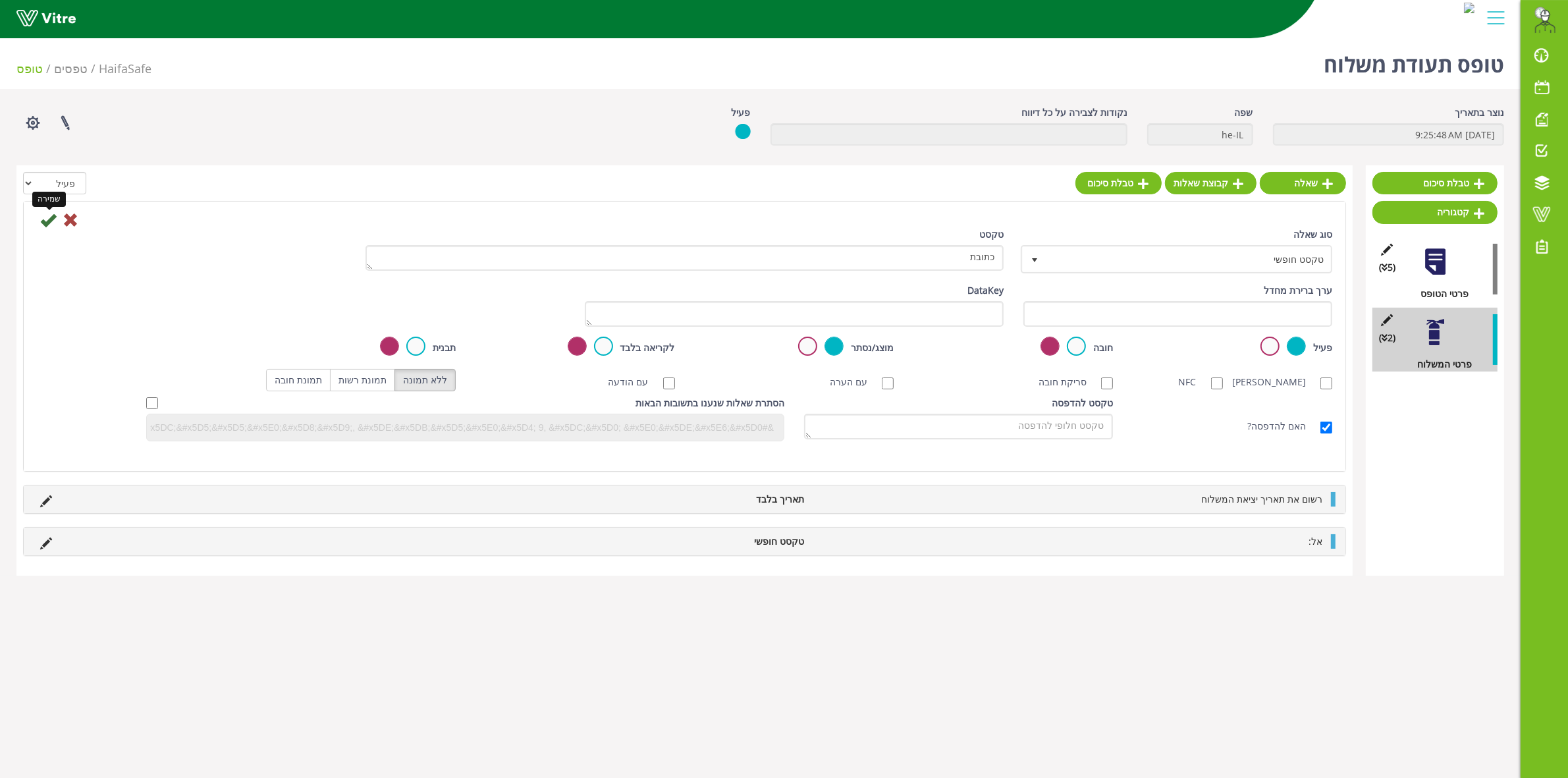
click at [48, 225] on icon at bounding box center [48, 220] width 16 height 16
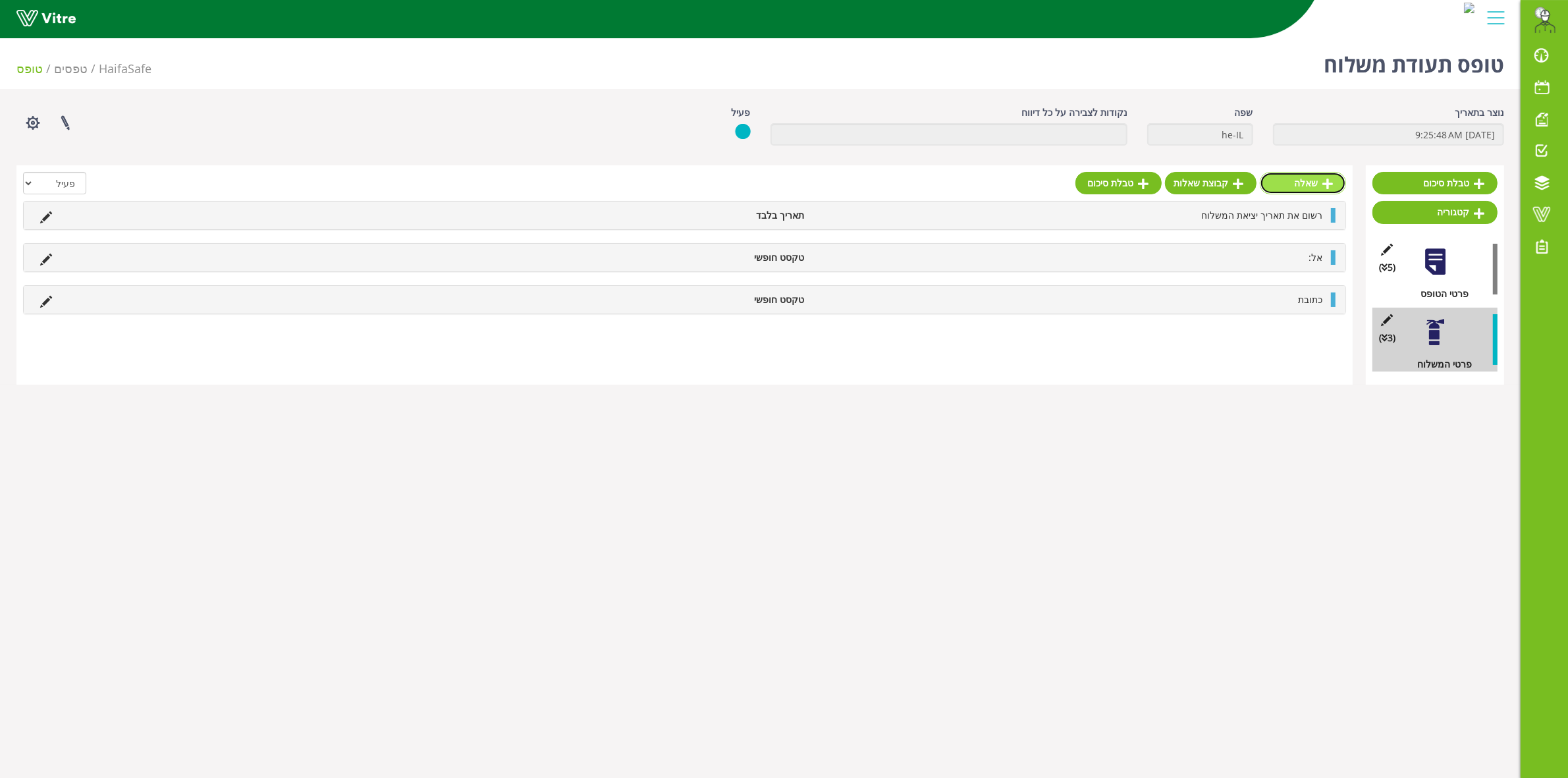
click at [1287, 186] on link "שאלה" at bounding box center [1302, 182] width 86 height 22
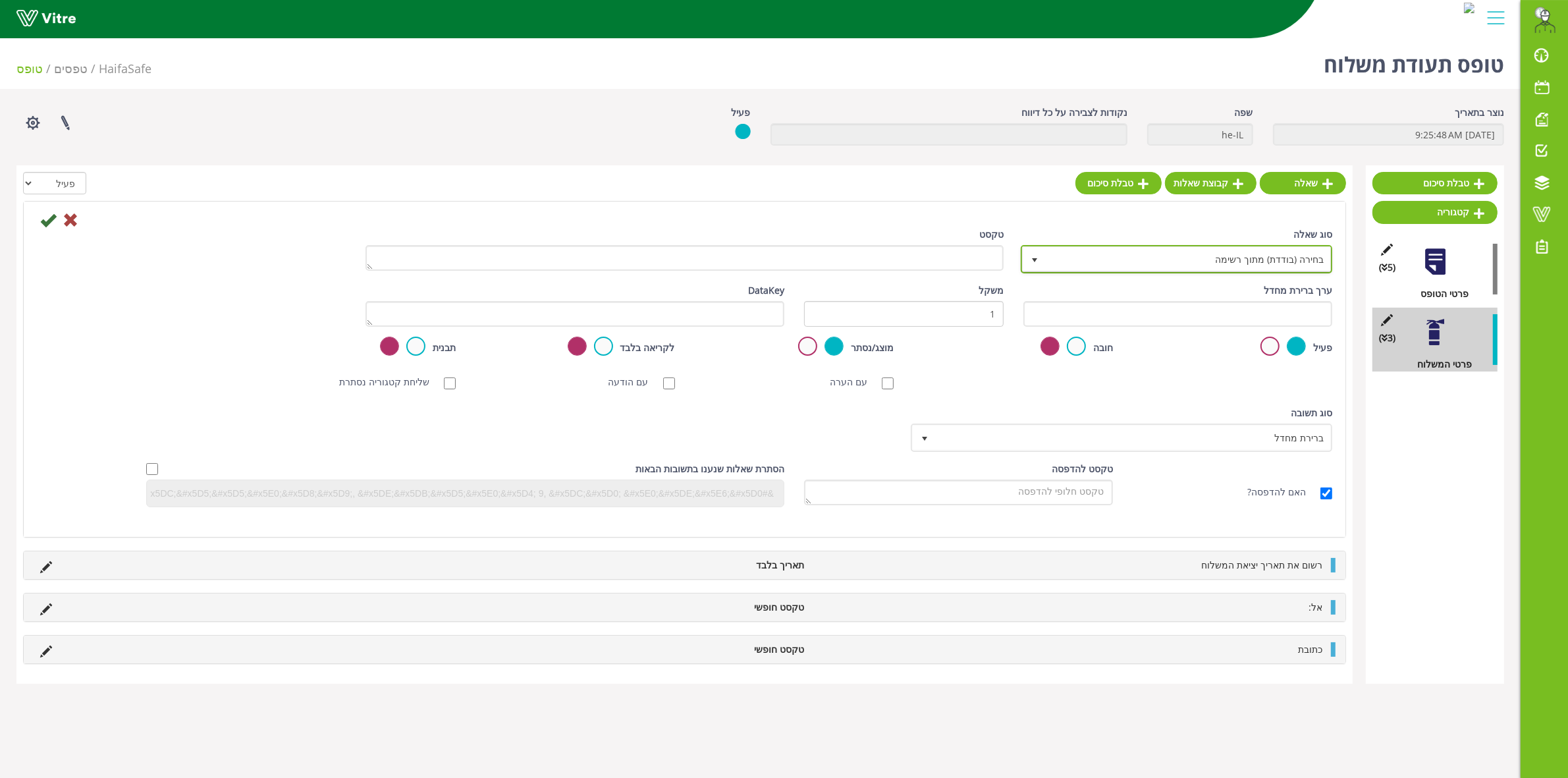
click at [1200, 257] on span "בחירה (בודדת) מתוך רשימה" at bounding box center [1188, 258] width 285 height 24
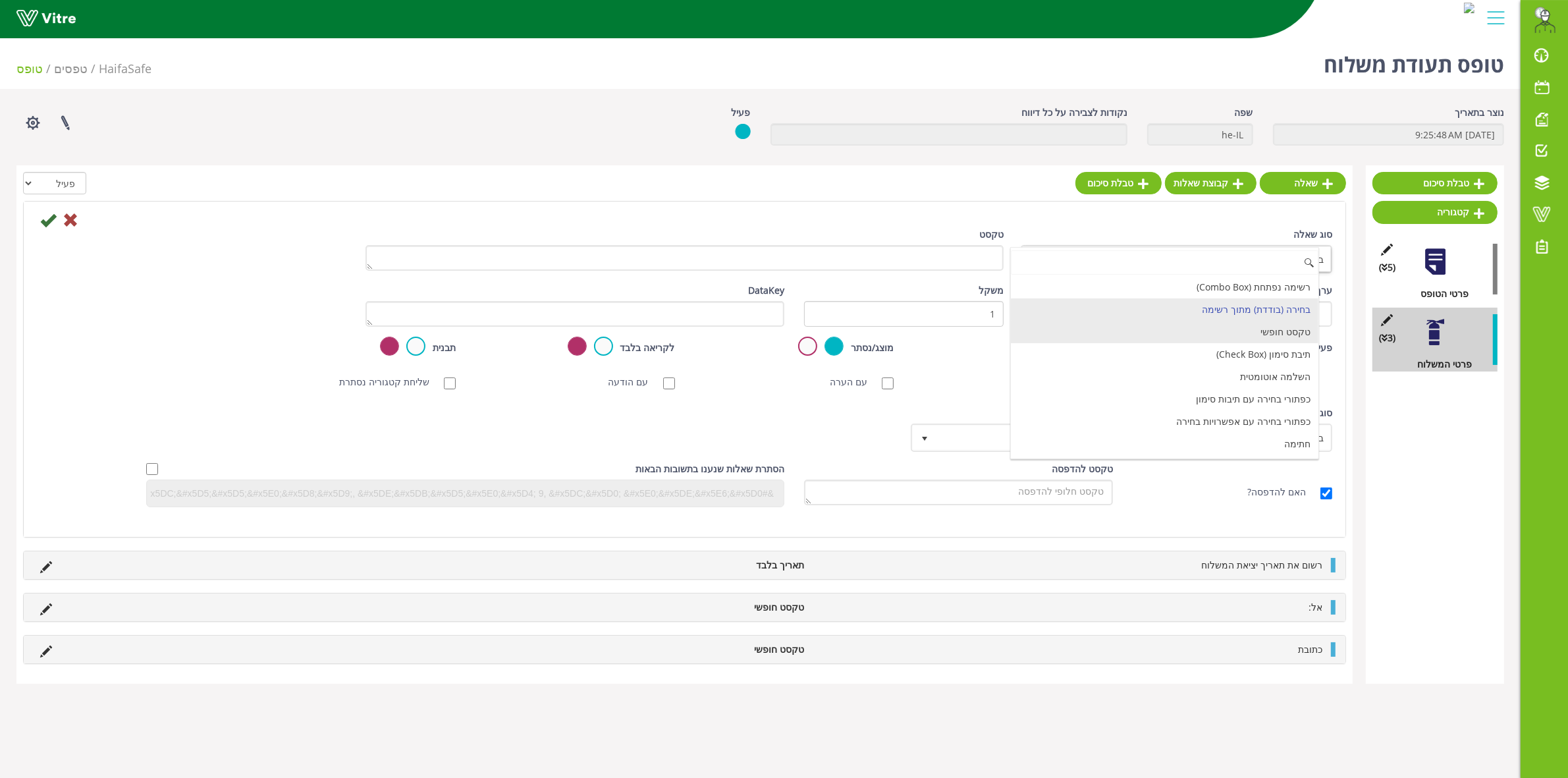
click at [1249, 328] on li "טקסט חופשי" at bounding box center [1164, 331] width 307 height 22
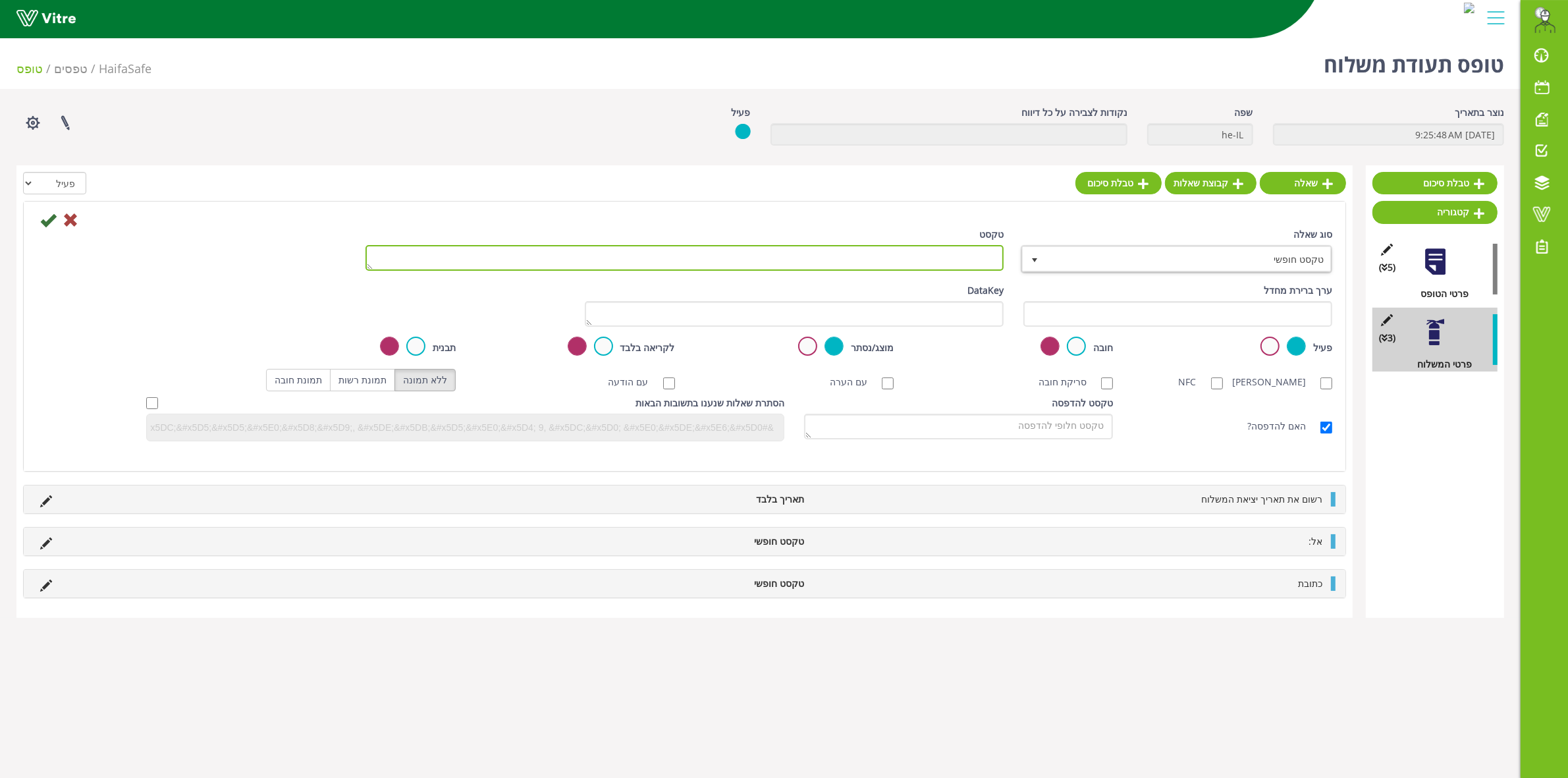
click at [983, 266] on textarea "טקסט" at bounding box center [684, 258] width 638 height 26
click at [995, 261] on textarea "סיבה" at bounding box center [684, 258] width 638 height 26
type textarea "הסיבה"
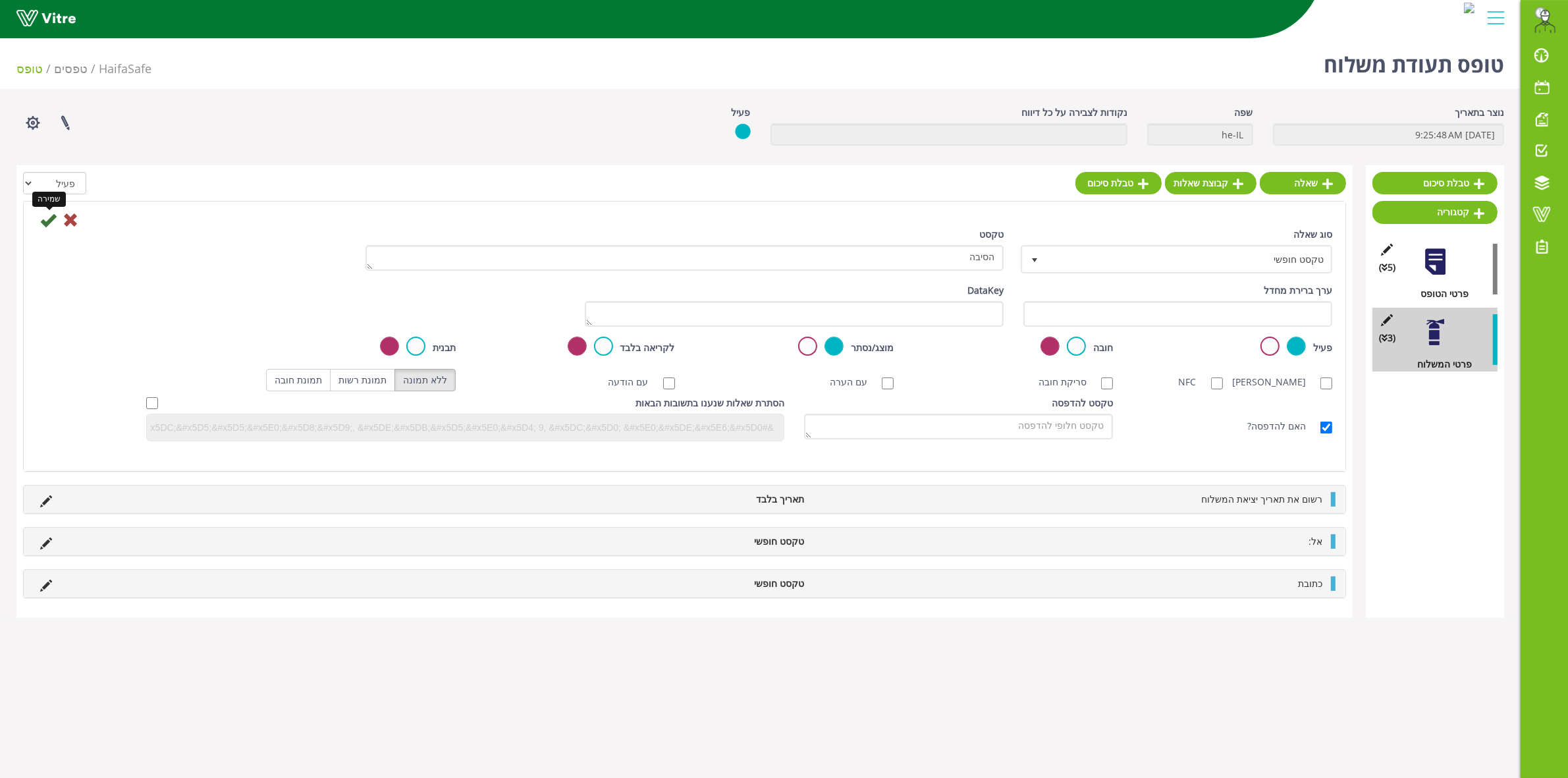
click at [48, 227] on icon at bounding box center [48, 220] width 16 height 16
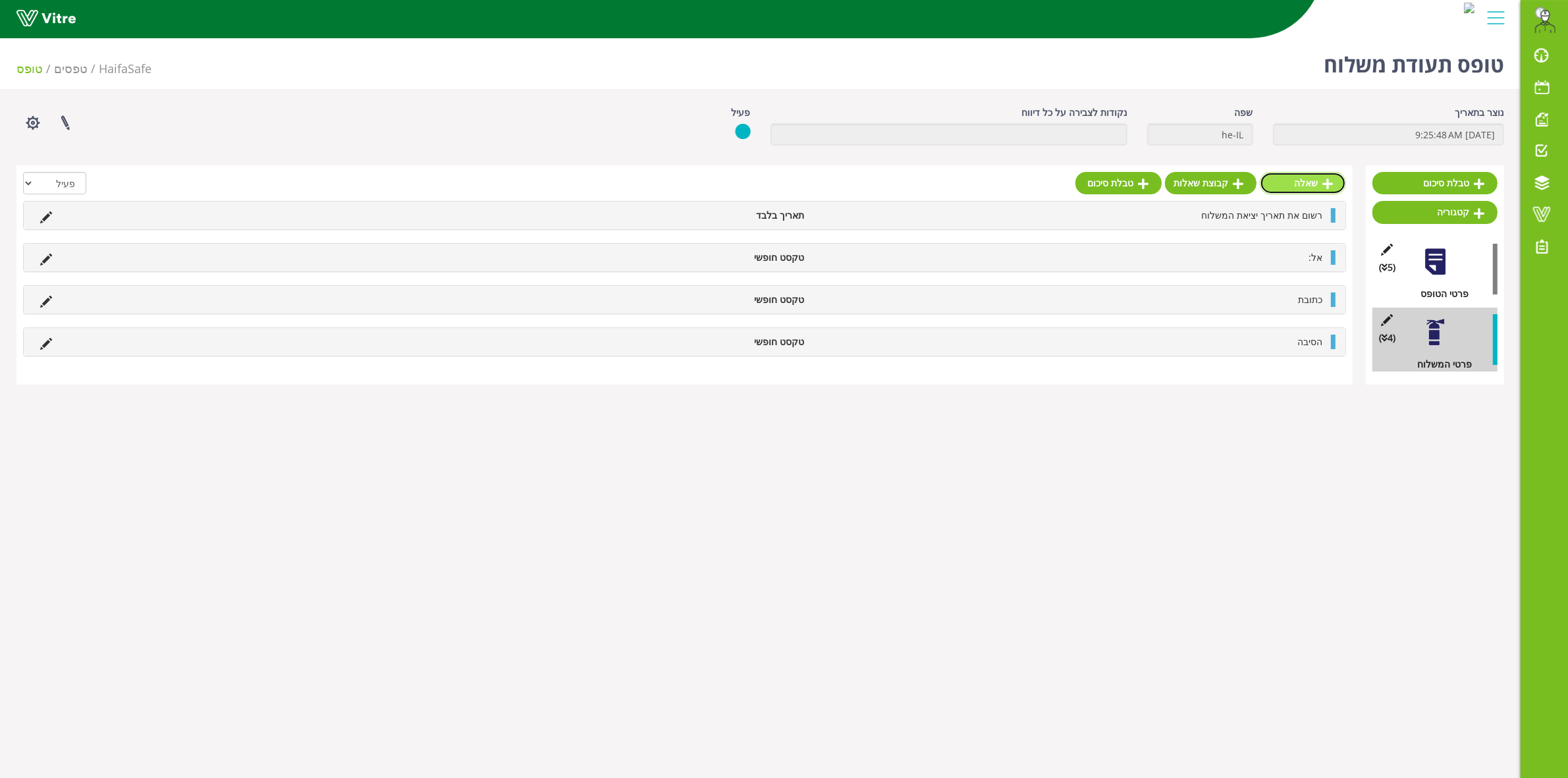
click at [1306, 189] on link "שאלה" at bounding box center [1302, 182] width 86 height 22
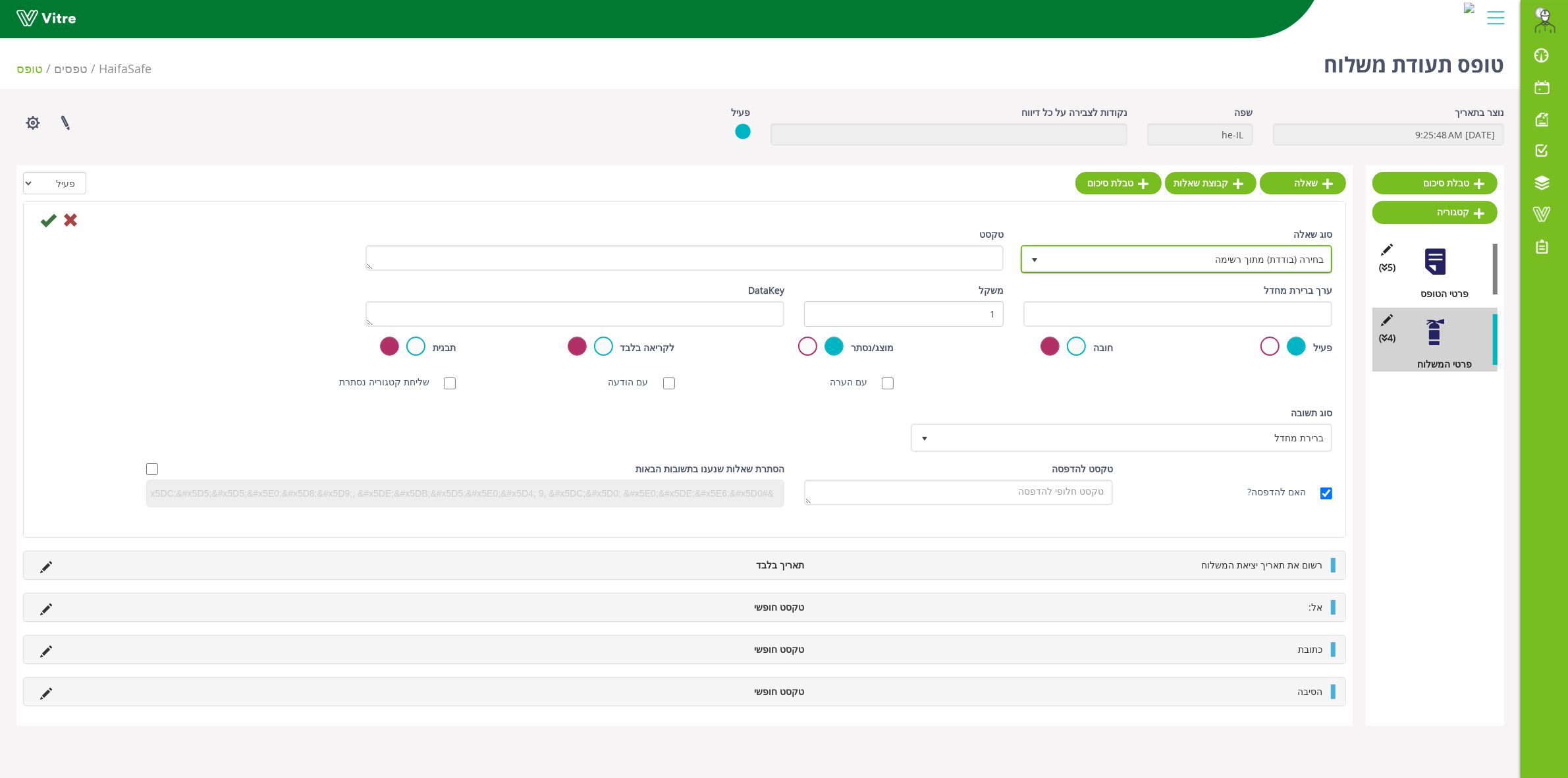
click at [1106, 255] on span "בחירה (בודדת) מתוך רשימה" at bounding box center [1188, 258] width 285 height 24
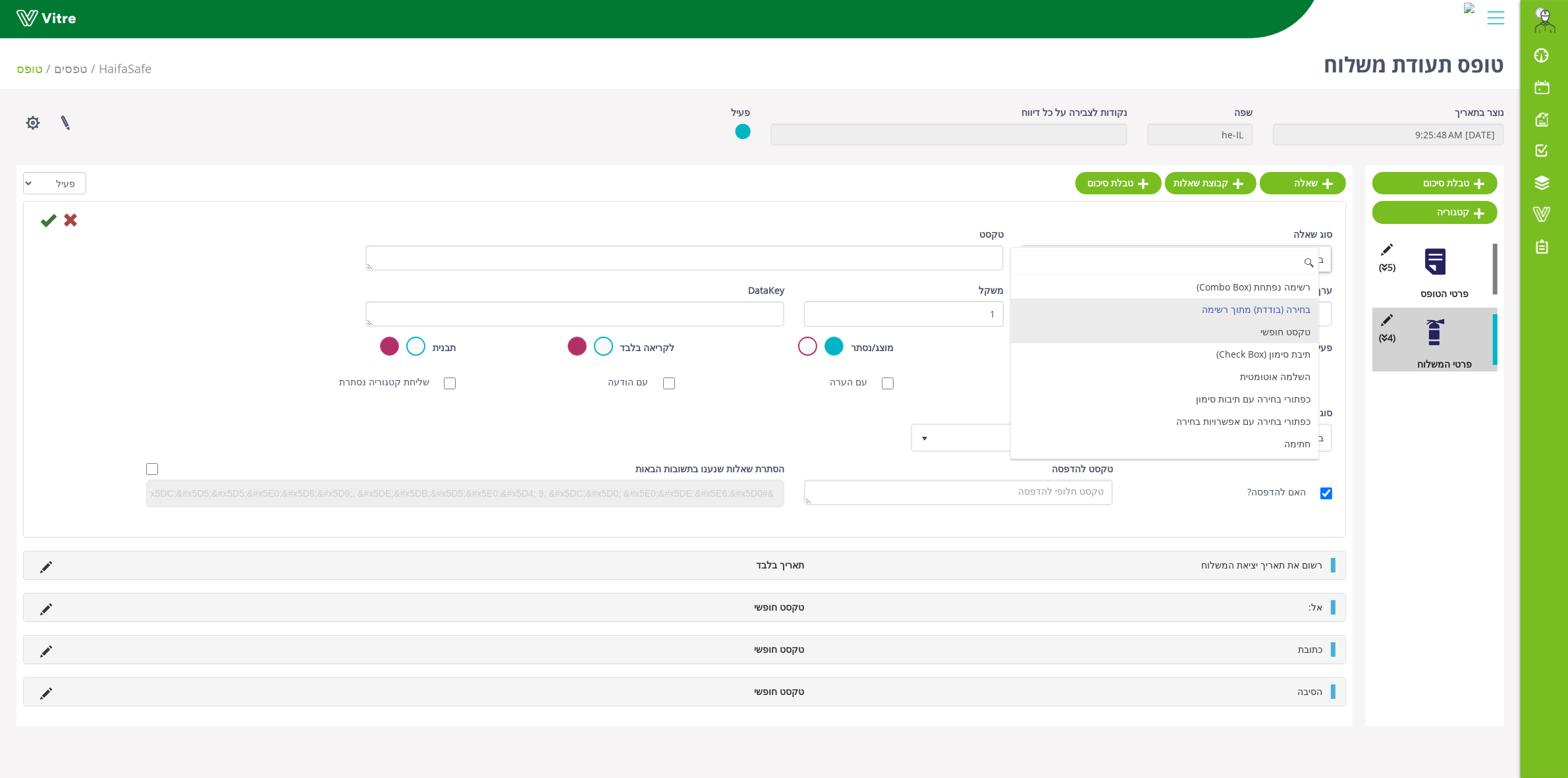
click at [1180, 329] on li "טקסט חופשי" at bounding box center [1164, 331] width 307 height 22
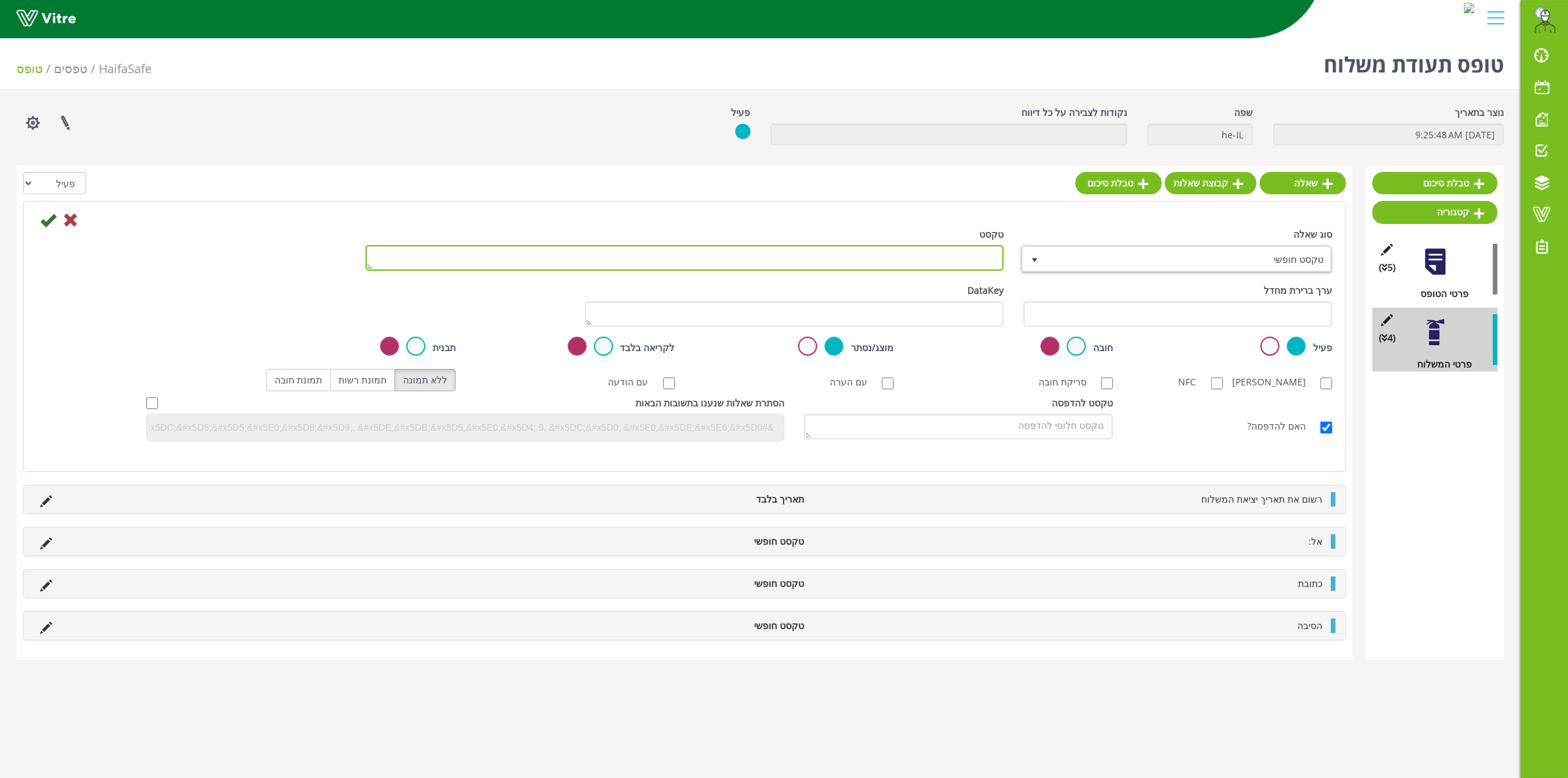
click at [975, 258] on textarea "טקסט" at bounding box center [684, 258] width 638 height 26
type textarea "הזמנה"
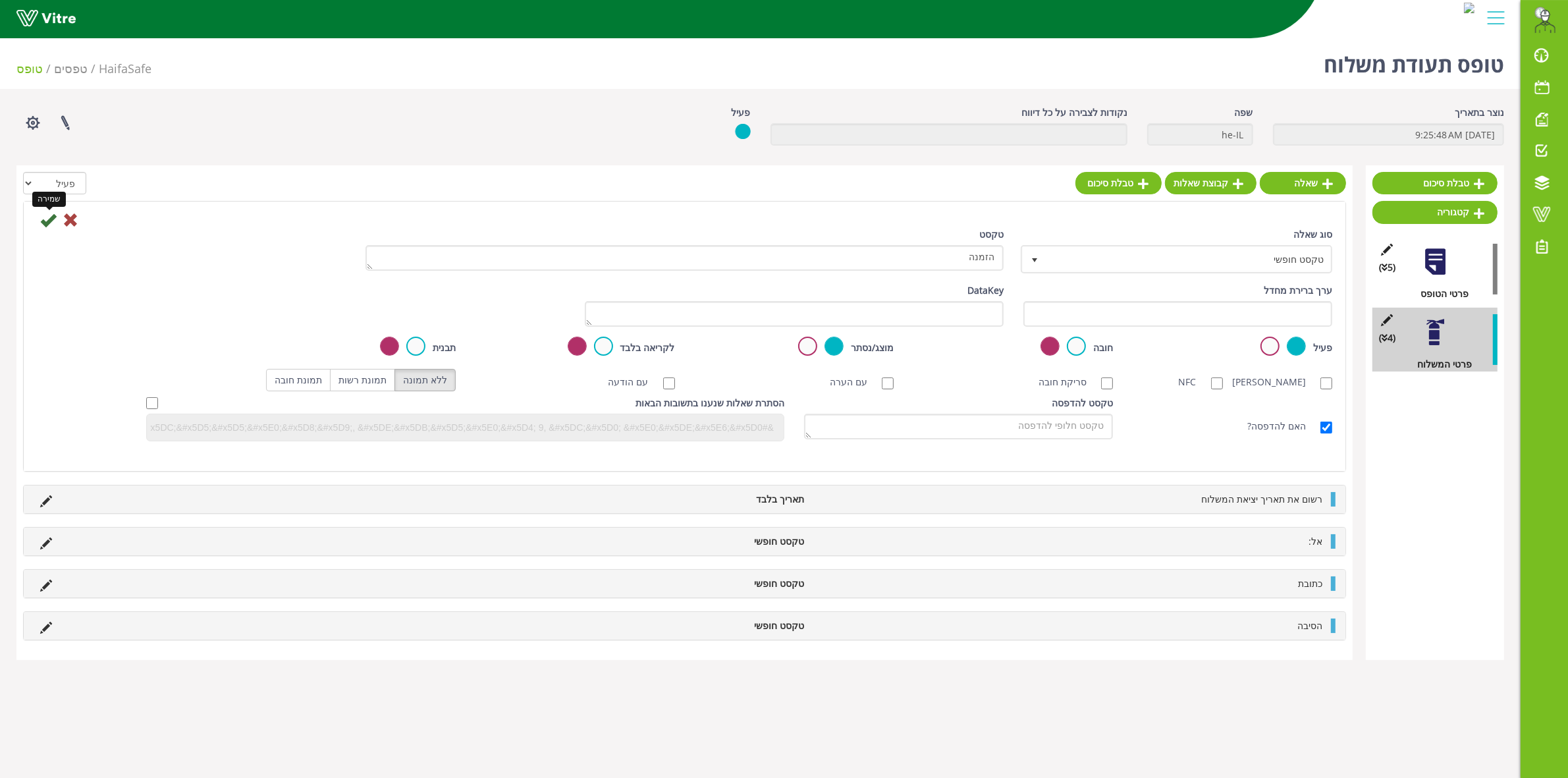
click at [53, 223] on icon at bounding box center [48, 220] width 16 height 16
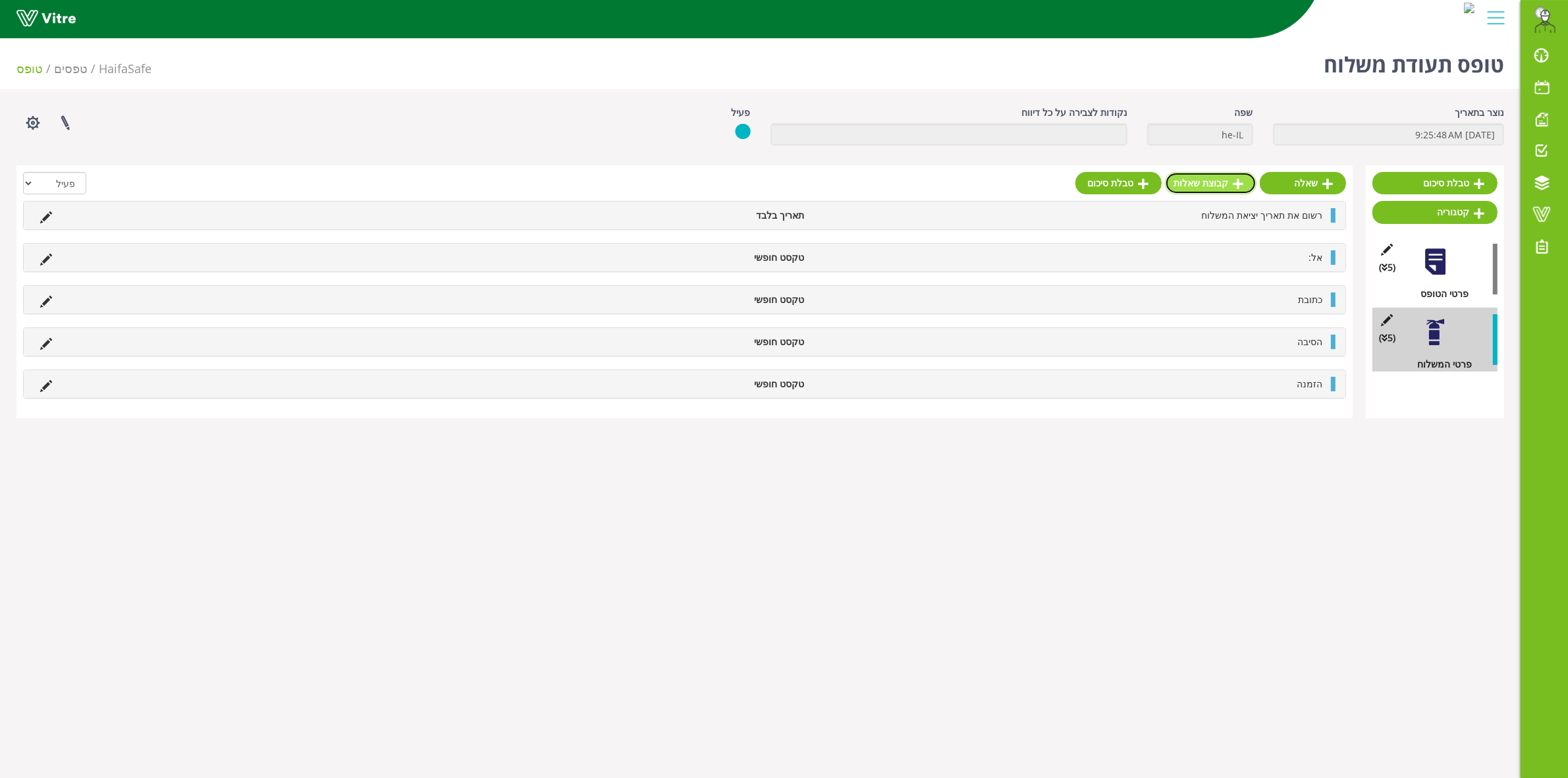
click at [1200, 187] on link "קבוצת שאלות" at bounding box center [1210, 182] width 91 height 22
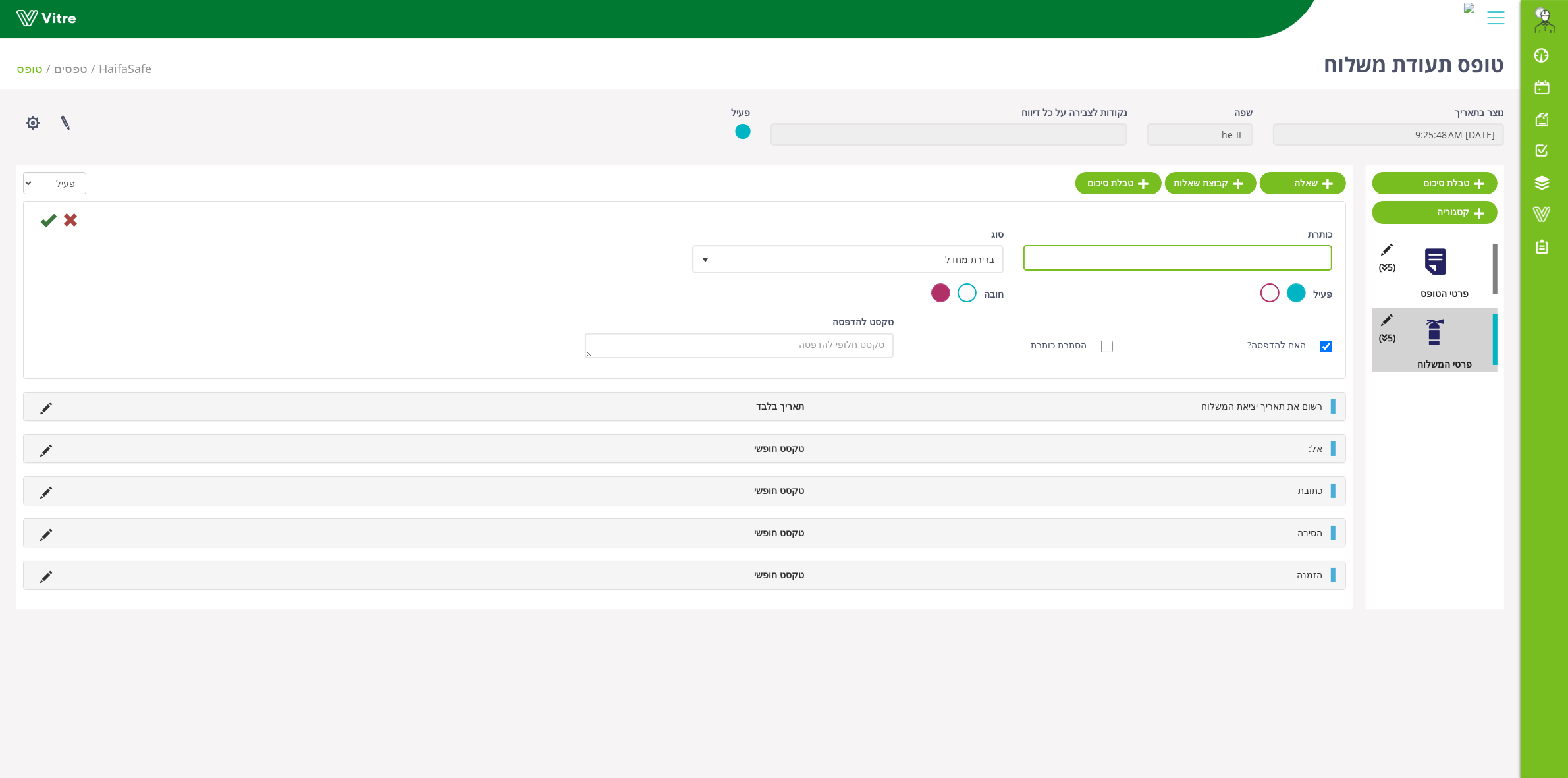
click at [1205, 258] on input "כותרת" at bounding box center [1177, 258] width 309 height 26
type input "פרטי המשלוח"
click at [46, 227] on icon at bounding box center [48, 220] width 16 height 16
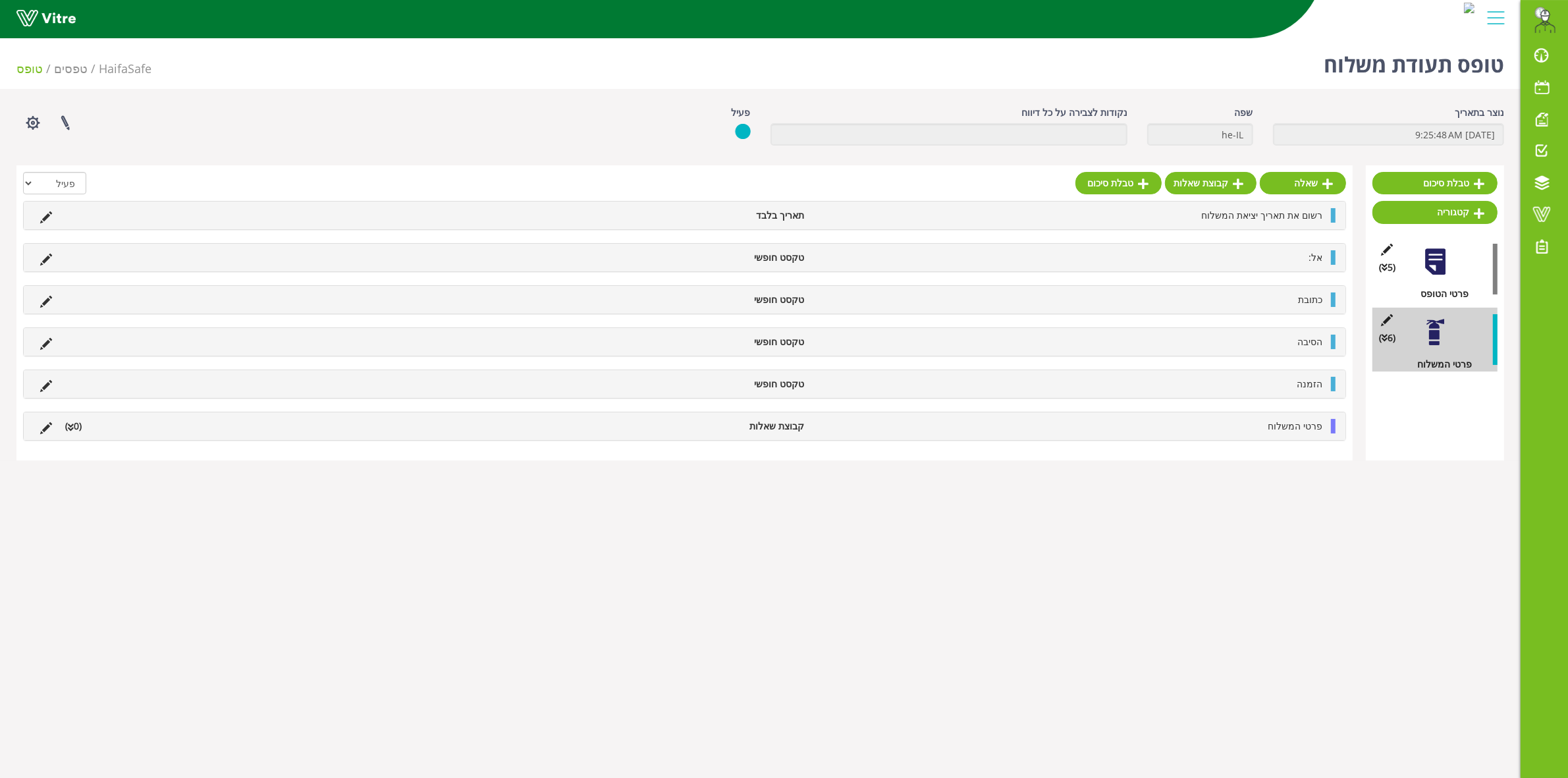
click at [68, 428] on icon at bounding box center [71, 428] width 6 height 9
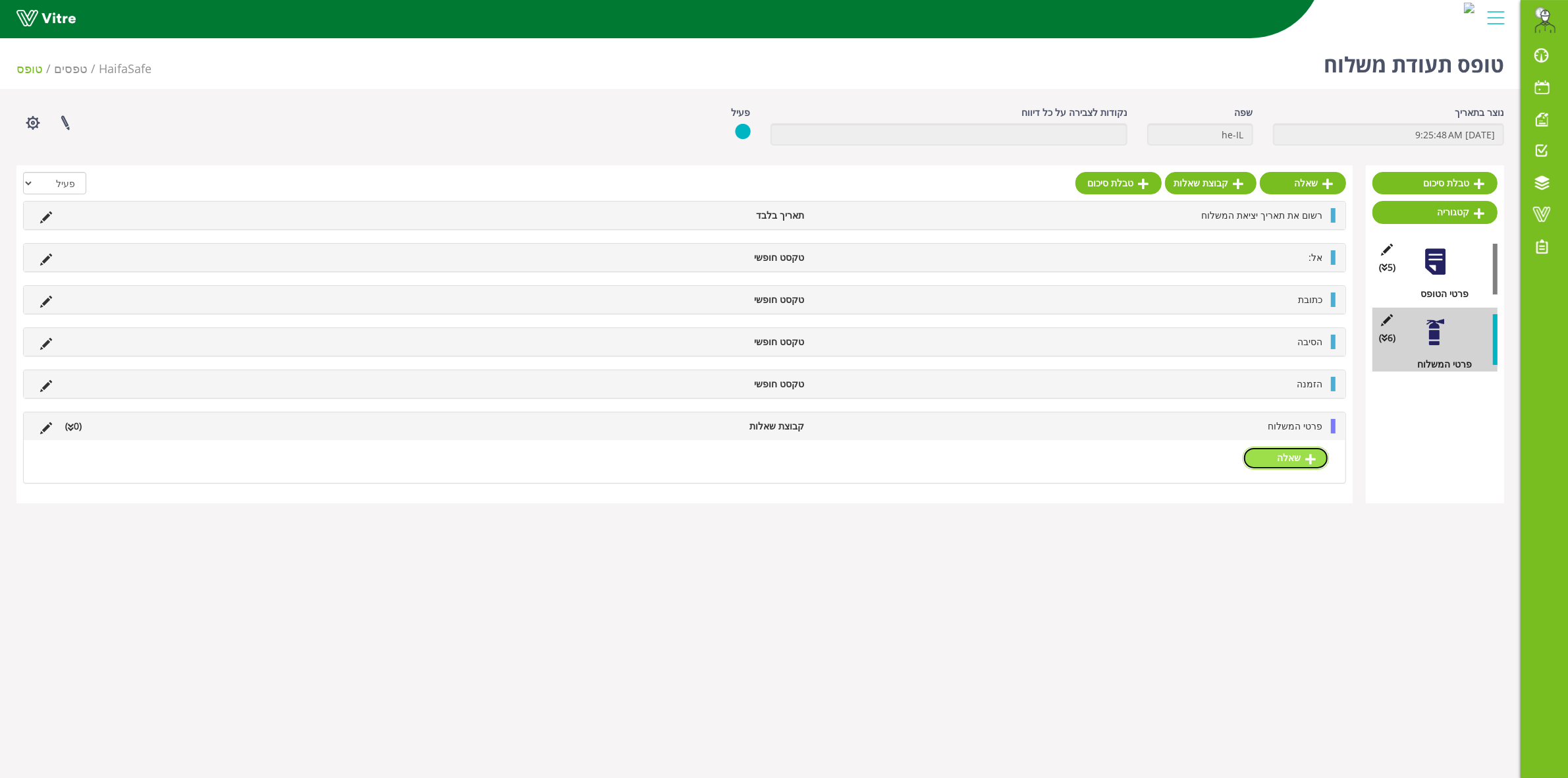
click at [1291, 462] on link "שאלה" at bounding box center [1285, 458] width 86 height 22
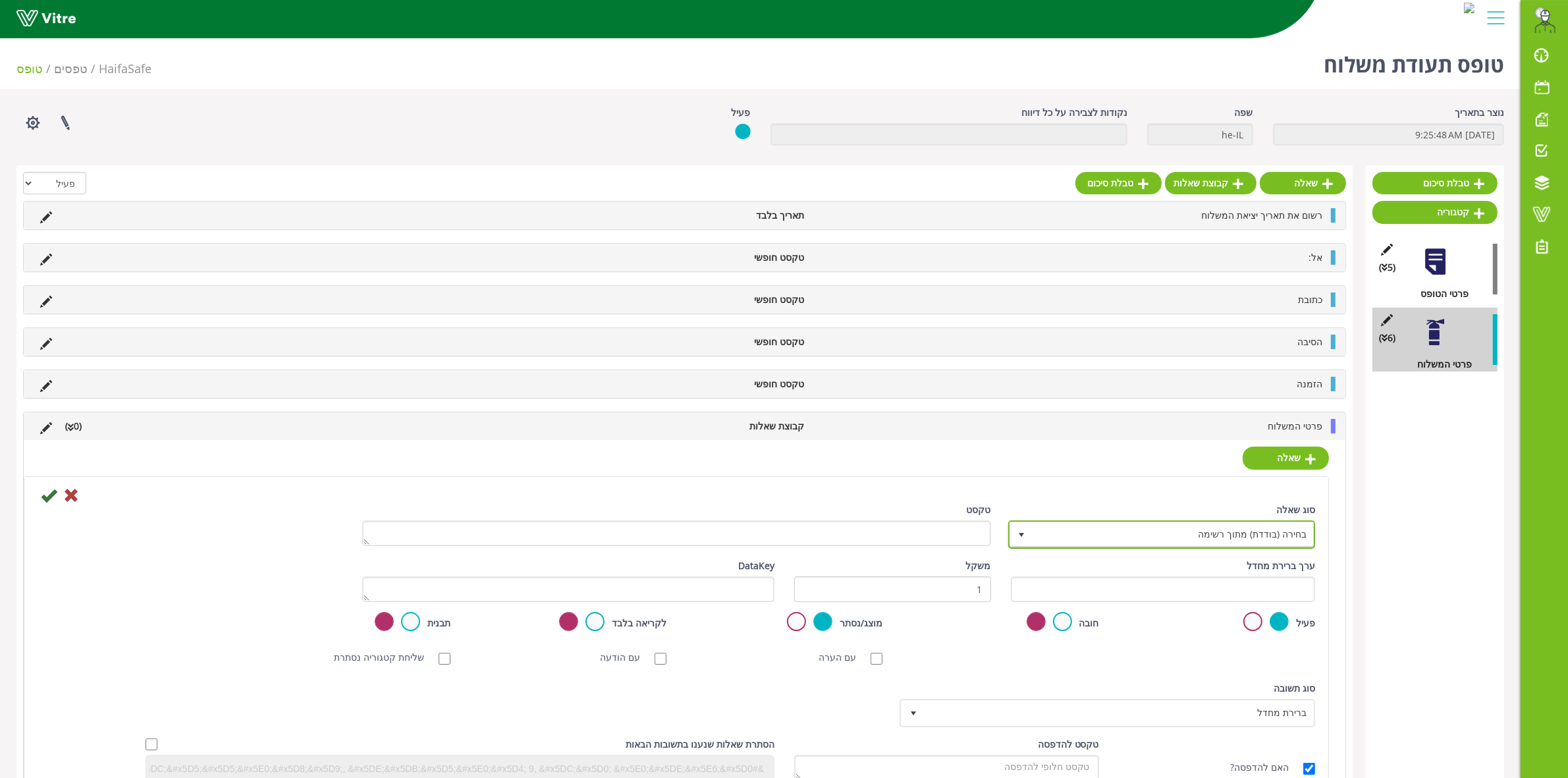
click at [1089, 535] on span "בחירה (בודדת) מתוך רשימה" at bounding box center [1174, 534] width 281 height 24
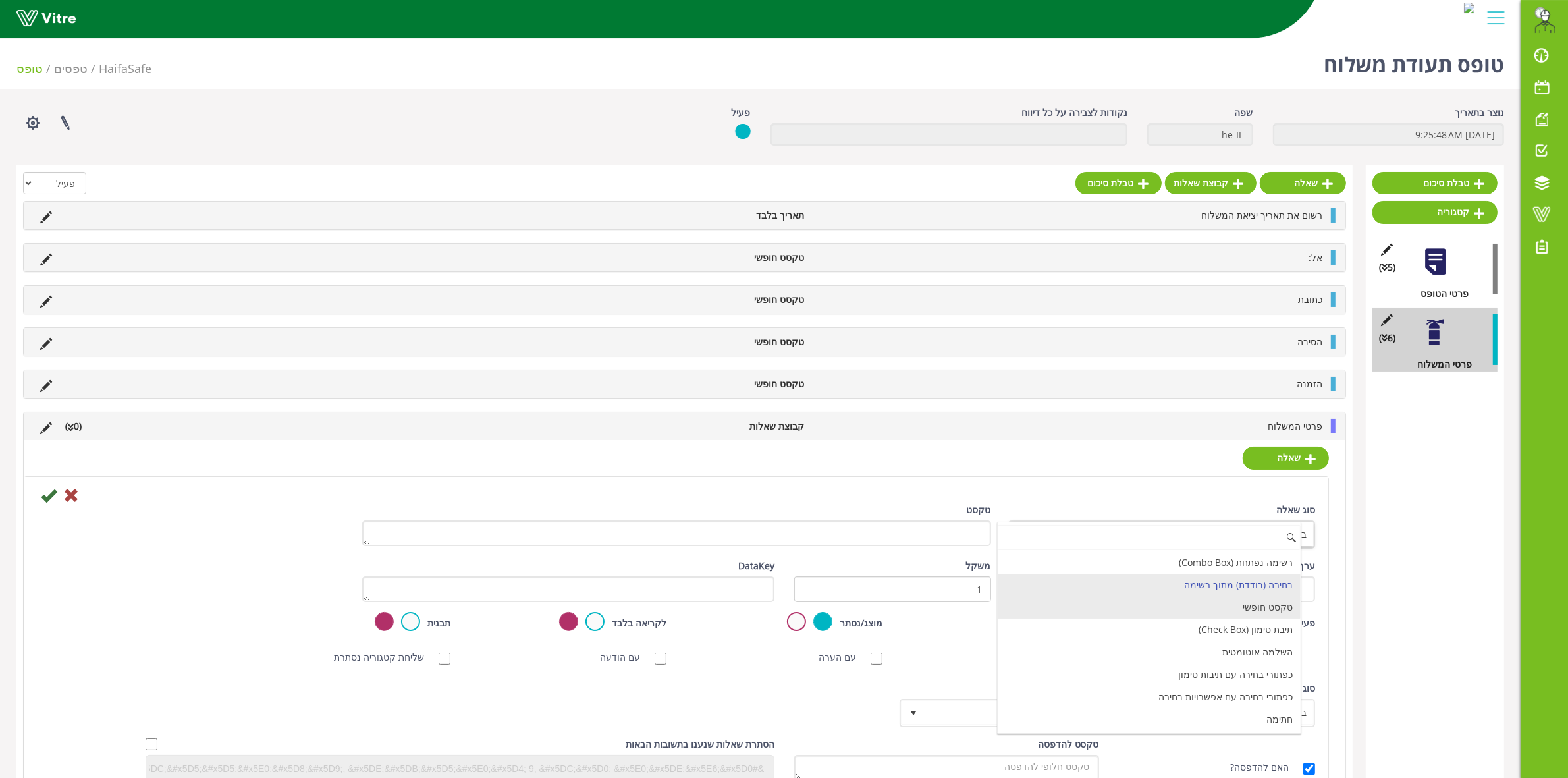
drag, startPoint x: 1170, startPoint y: 611, endPoint x: 1161, endPoint y: 609, distance: 9.2
click at [1167, 611] on li "טקסט חופשי" at bounding box center [1149, 606] width 303 height 22
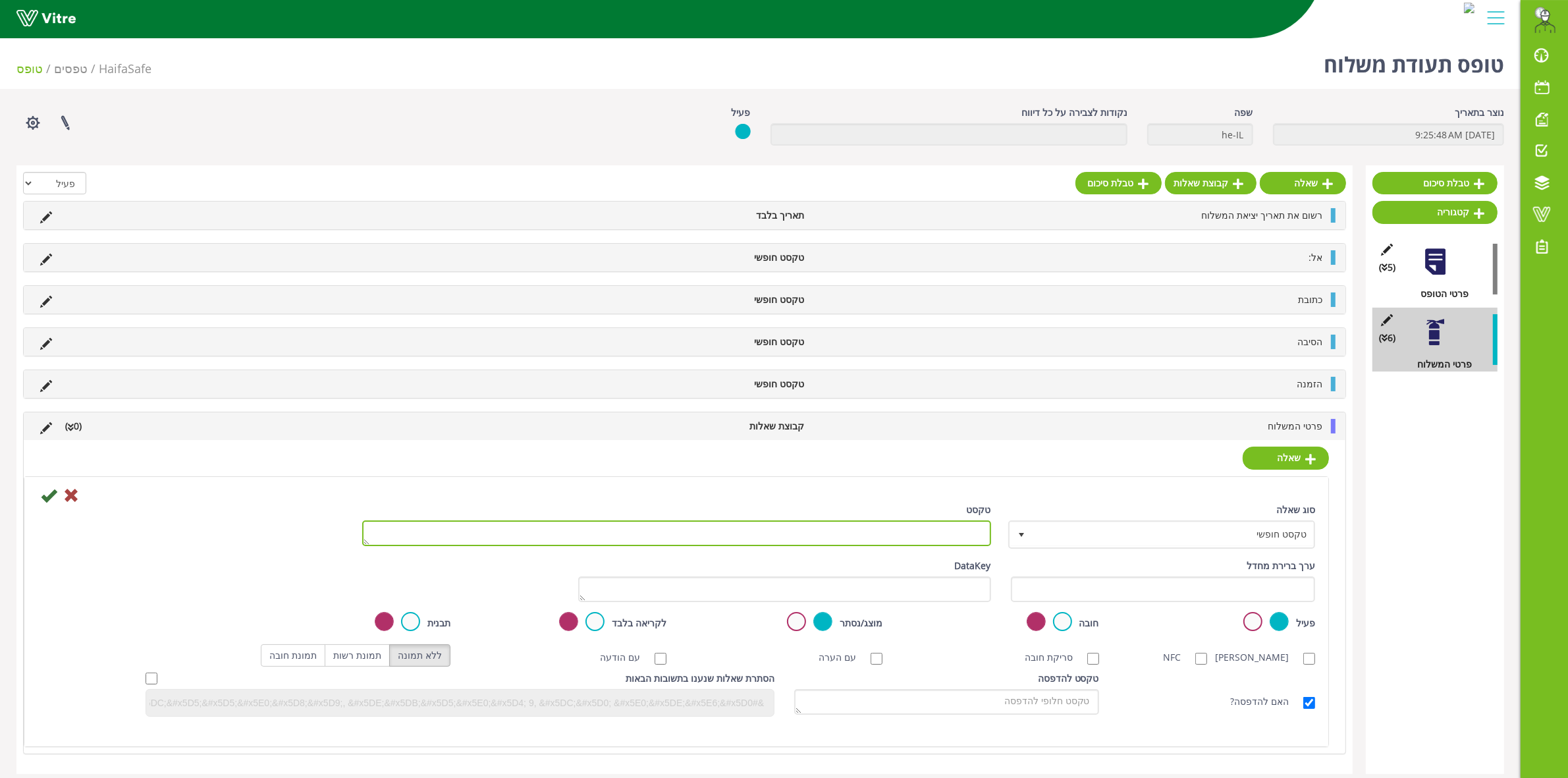
click at [949, 540] on textarea "טקסט" at bounding box center [676, 533] width 629 height 26
type textarea "תיאור הטובין"
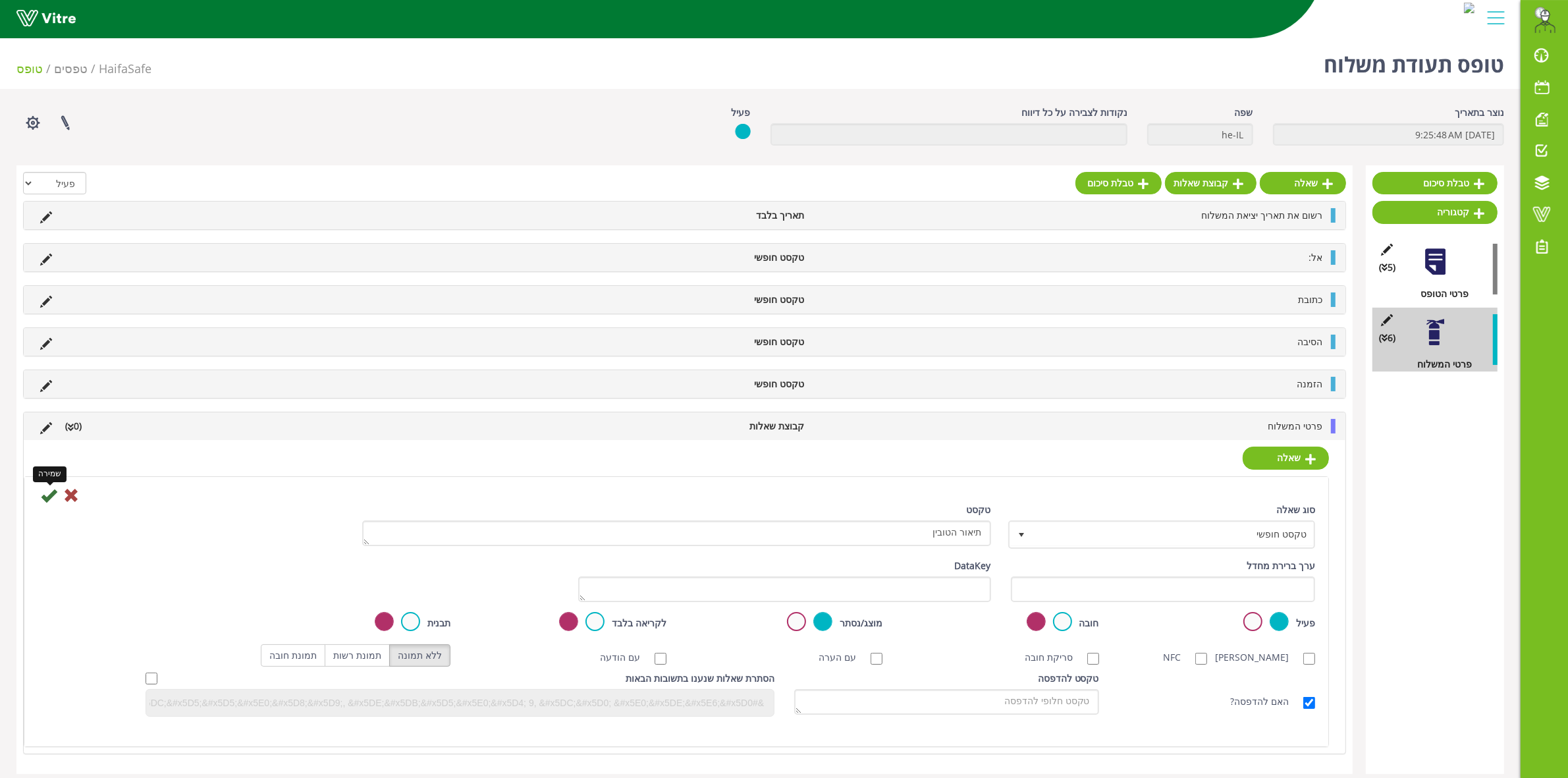
click at [42, 501] on icon at bounding box center [49, 496] width 16 height 16
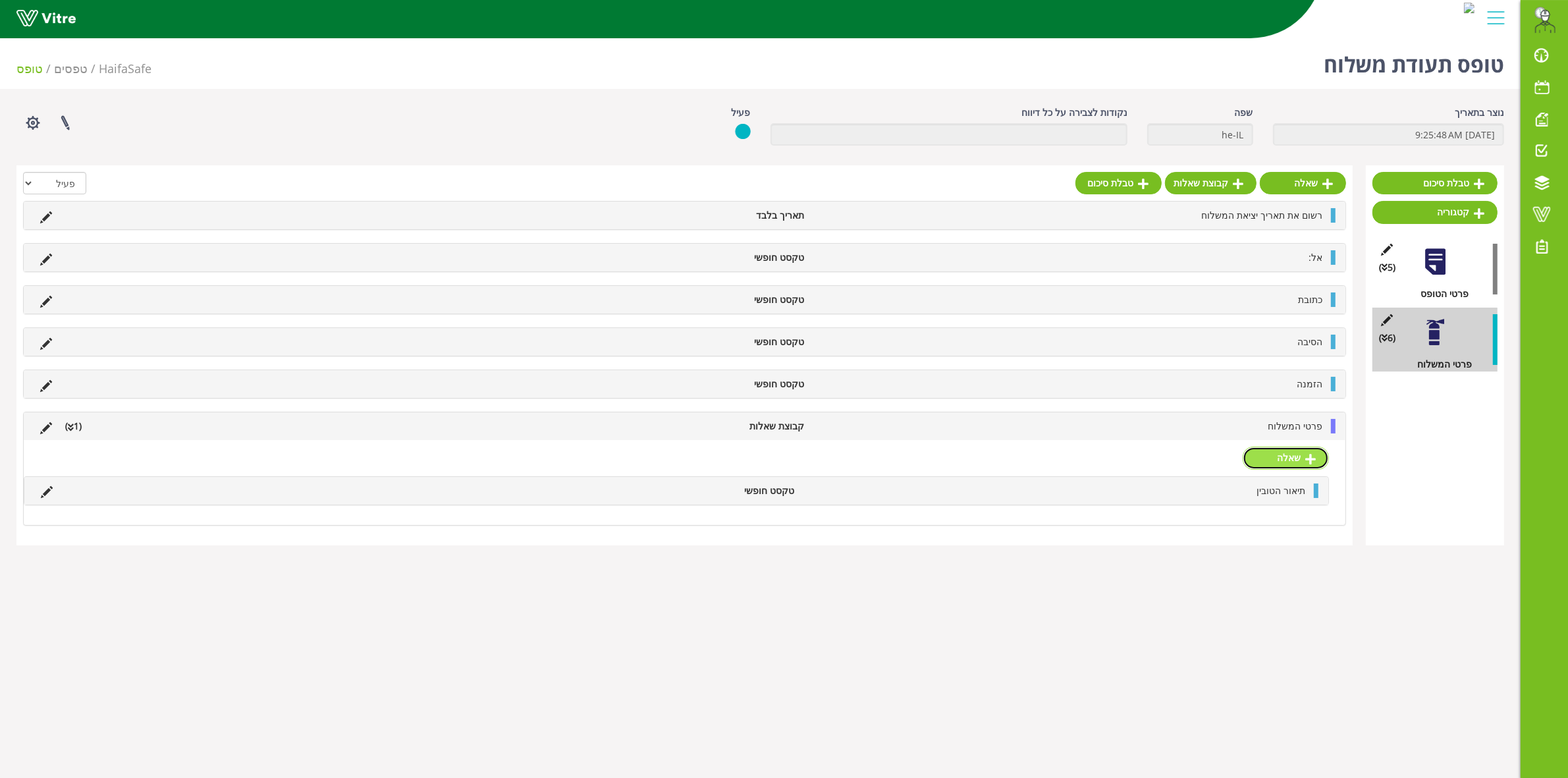
click at [1276, 465] on link "שאלה" at bounding box center [1285, 458] width 86 height 22
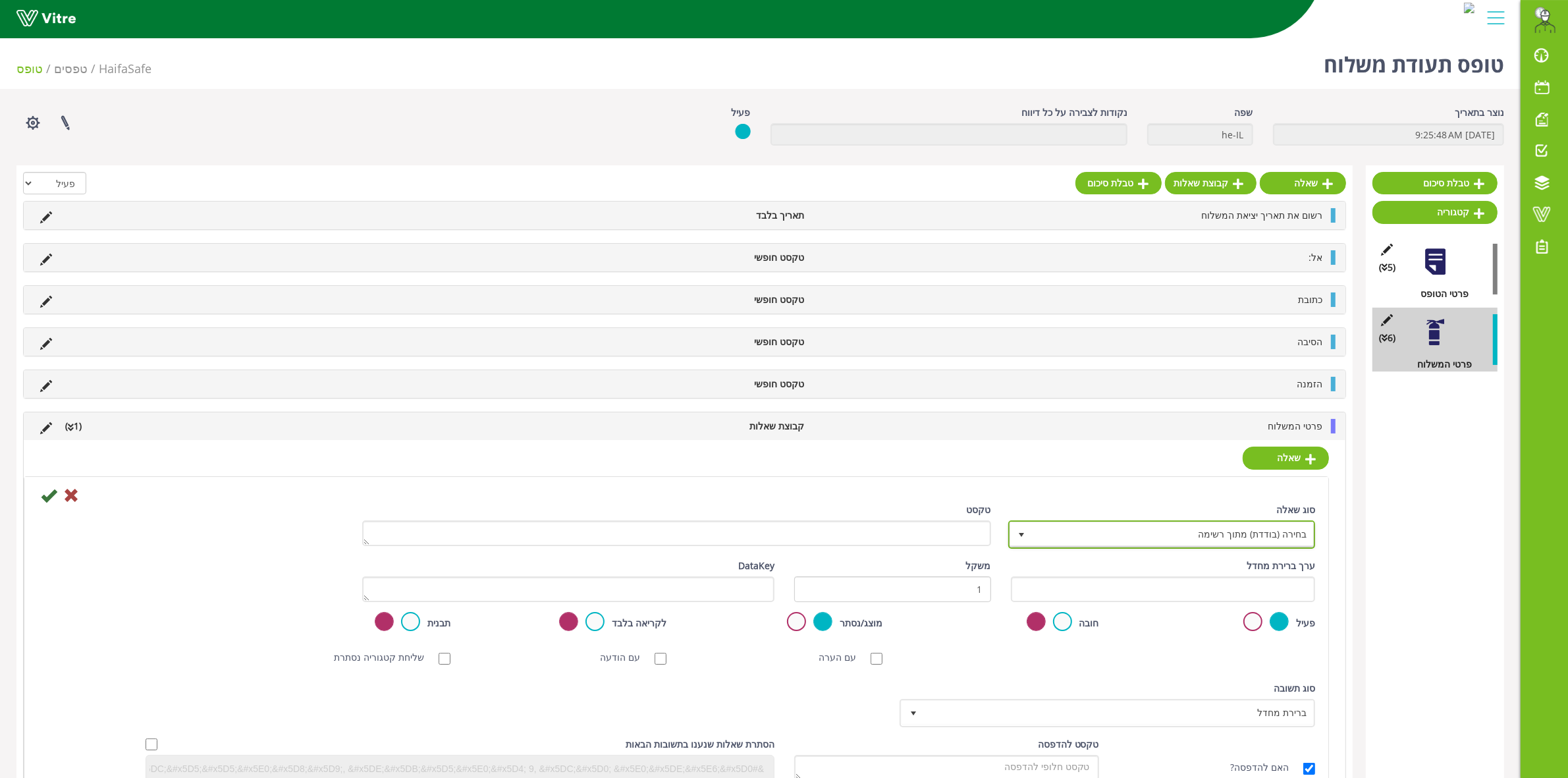
click at [1105, 531] on span "בחירה (בודדת) מתוך רשימה" at bounding box center [1174, 534] width 281 height 24
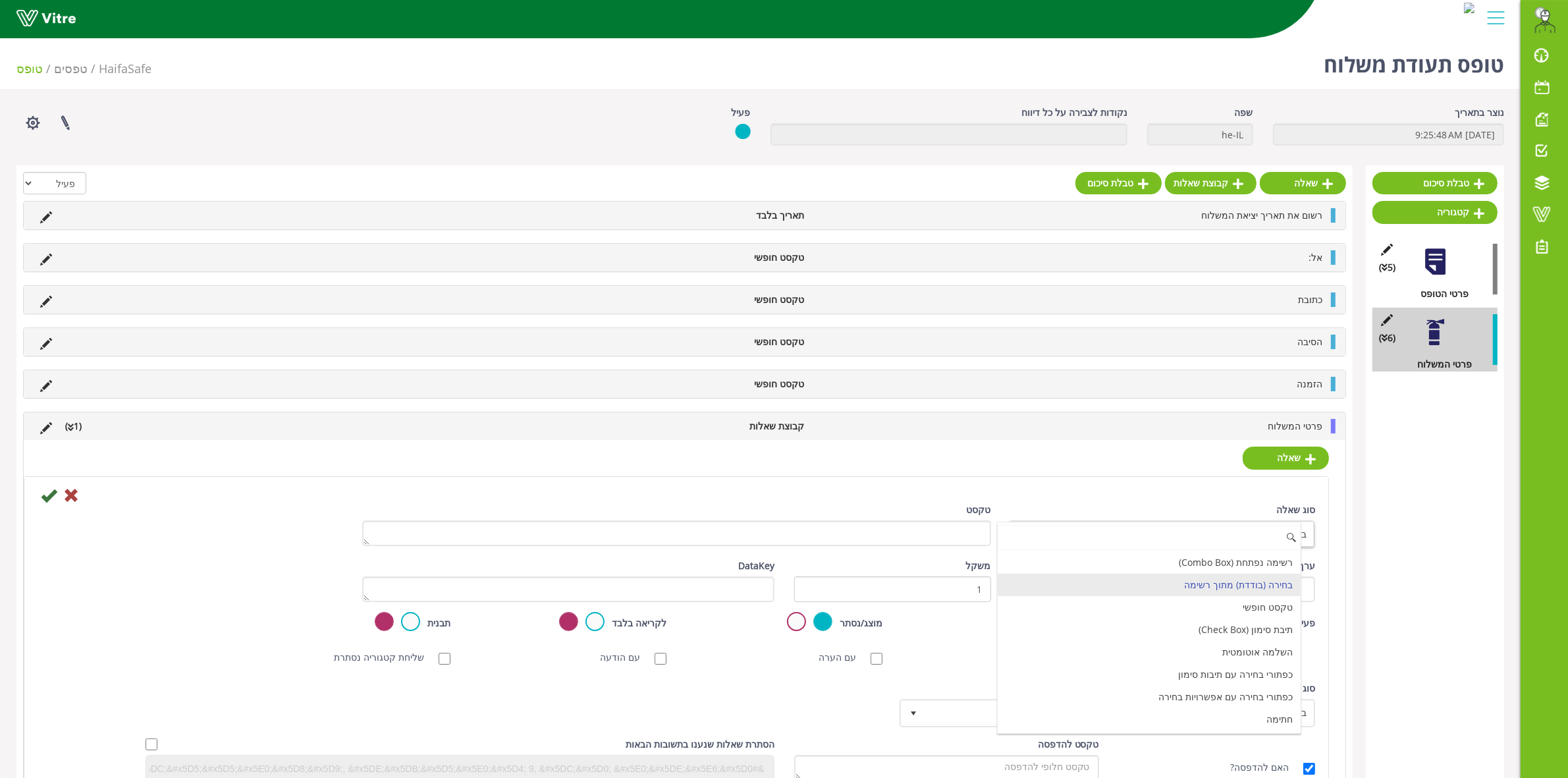
click at [1249, 590] on li "בחירה (בודדת) מתוך רשימה" at bounding box center [1149, 584] width 303 height 22
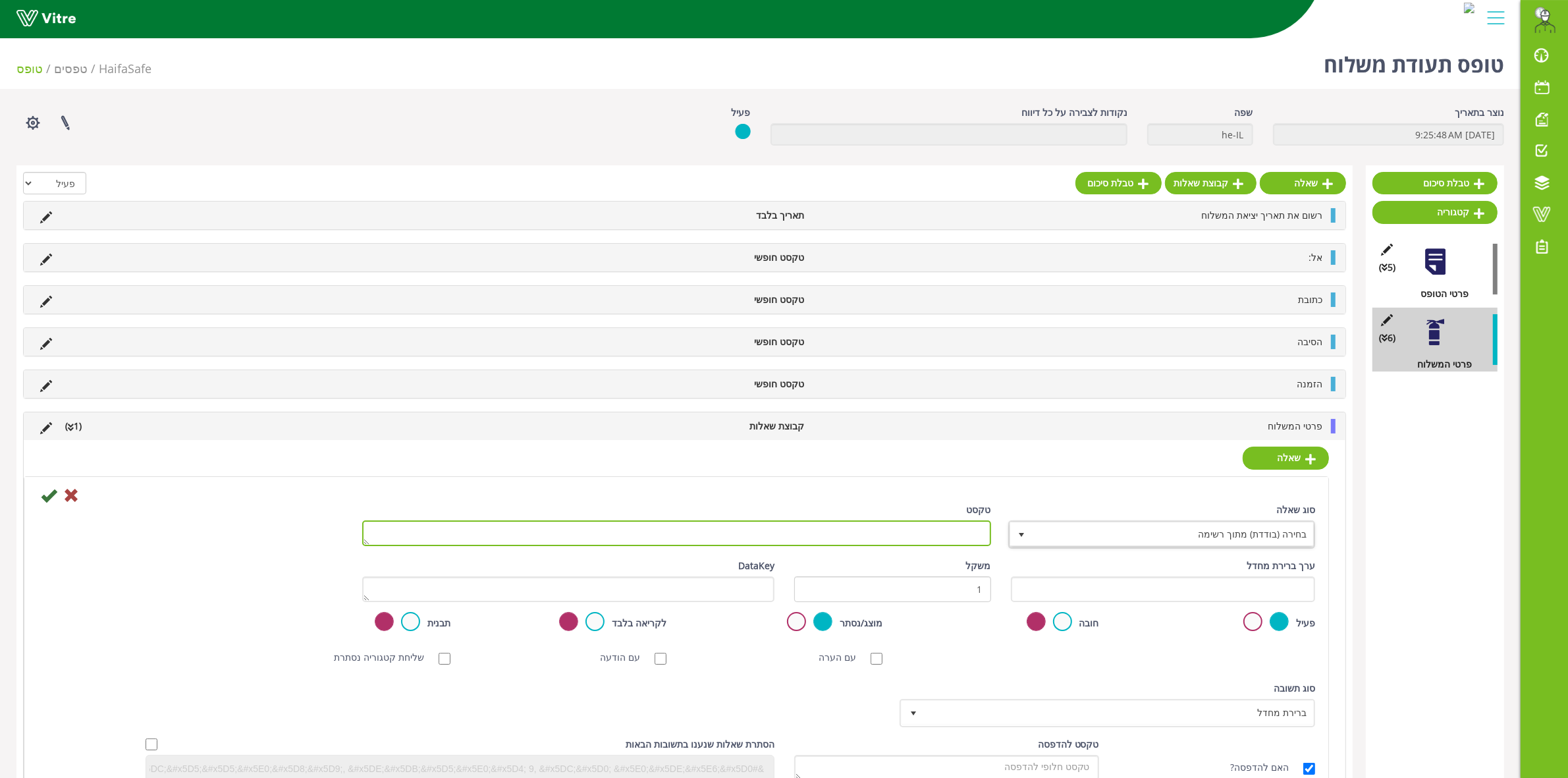
click at [959, 539] on textarea "טקסט" at bounding box center [676, 533] width 629 height 26
type textarea "יחידת מידה"
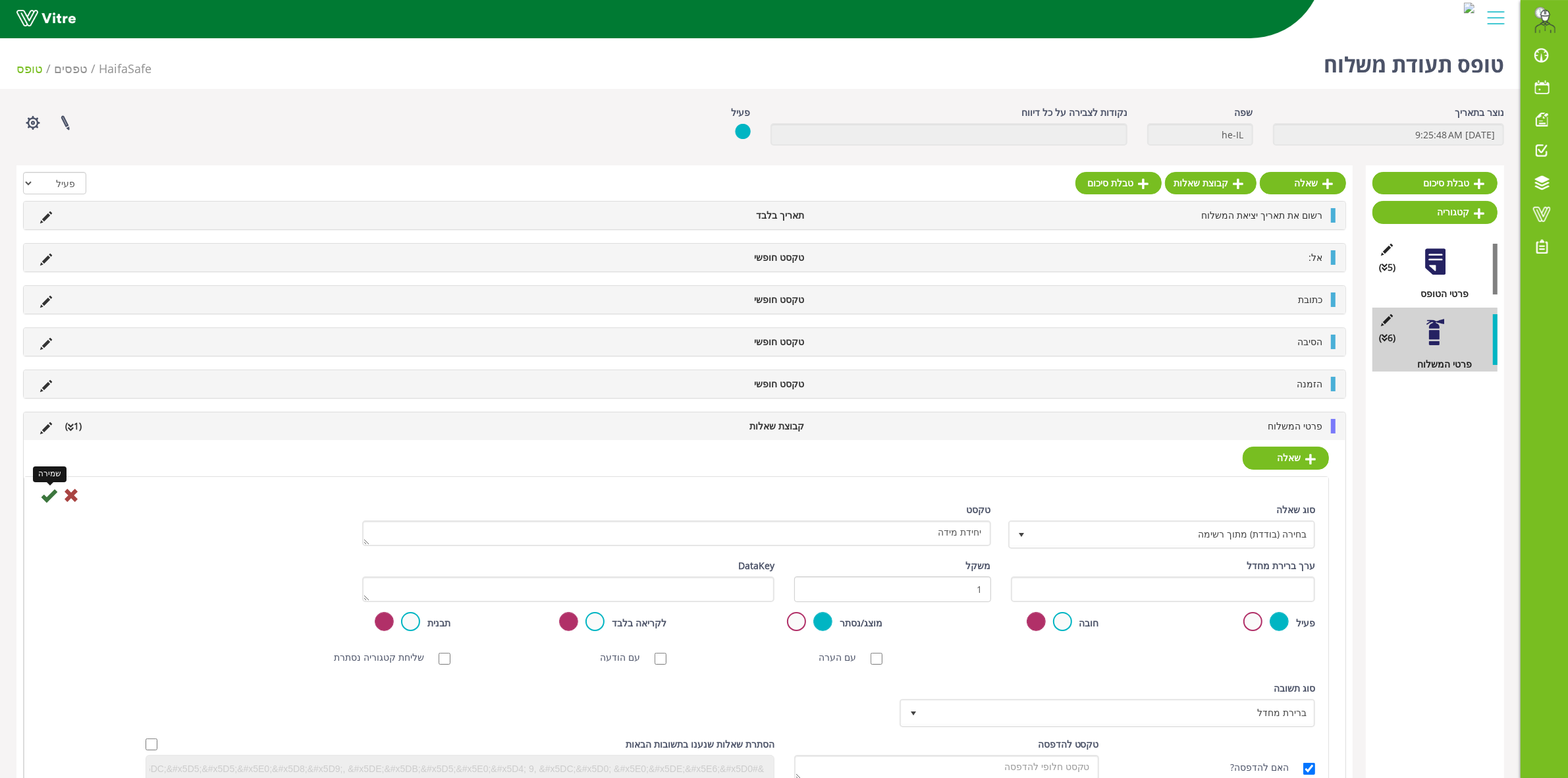
click at [44, 501] on icon at bounding box center [49, 496] width 16 height 16
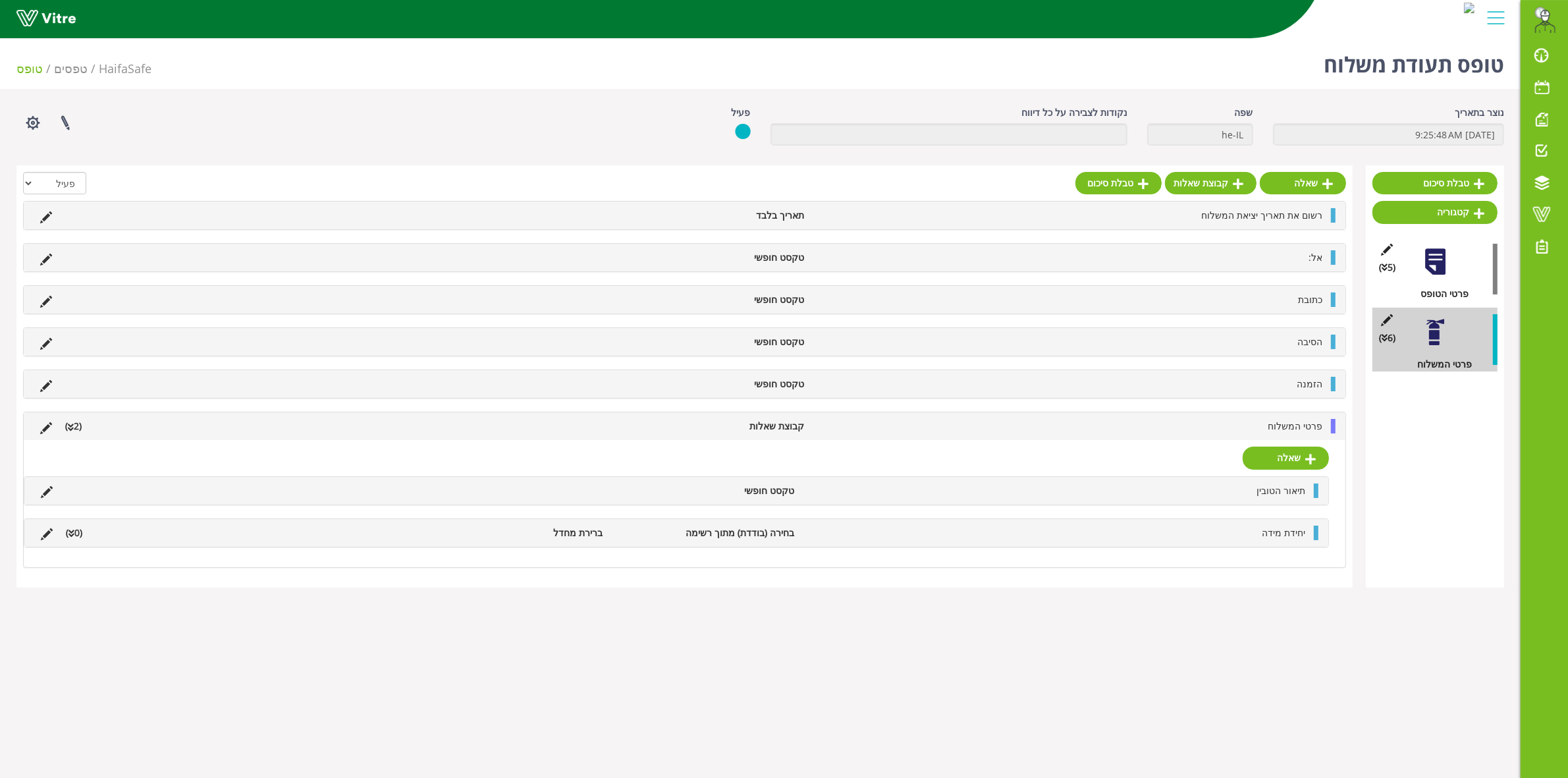
click at [73, 535] on icon at bounding box center [71, 534] width 6 height 9
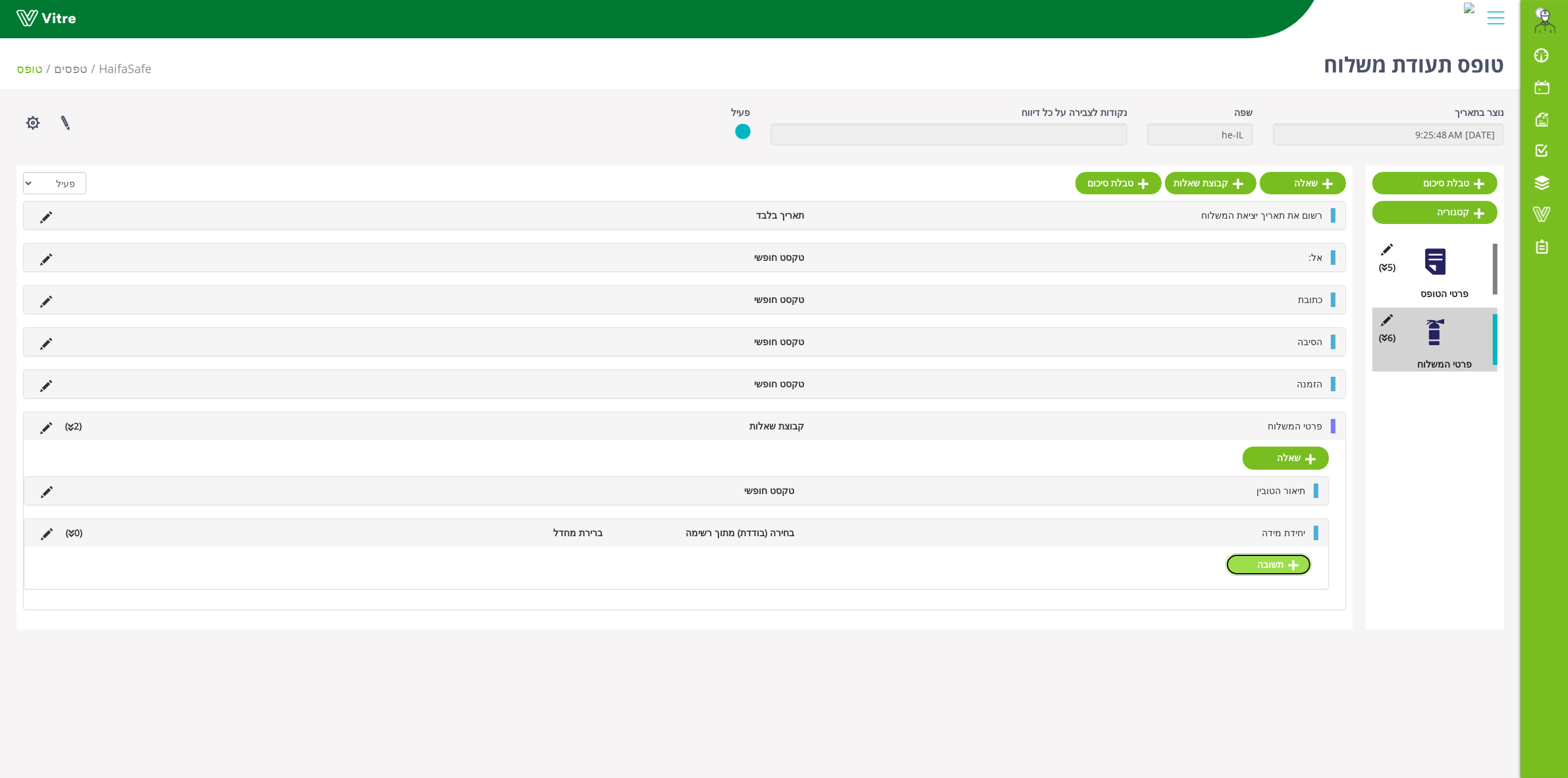
click at [1288, 567] on icon at bounding box center [1293, 565] width 11 height 12
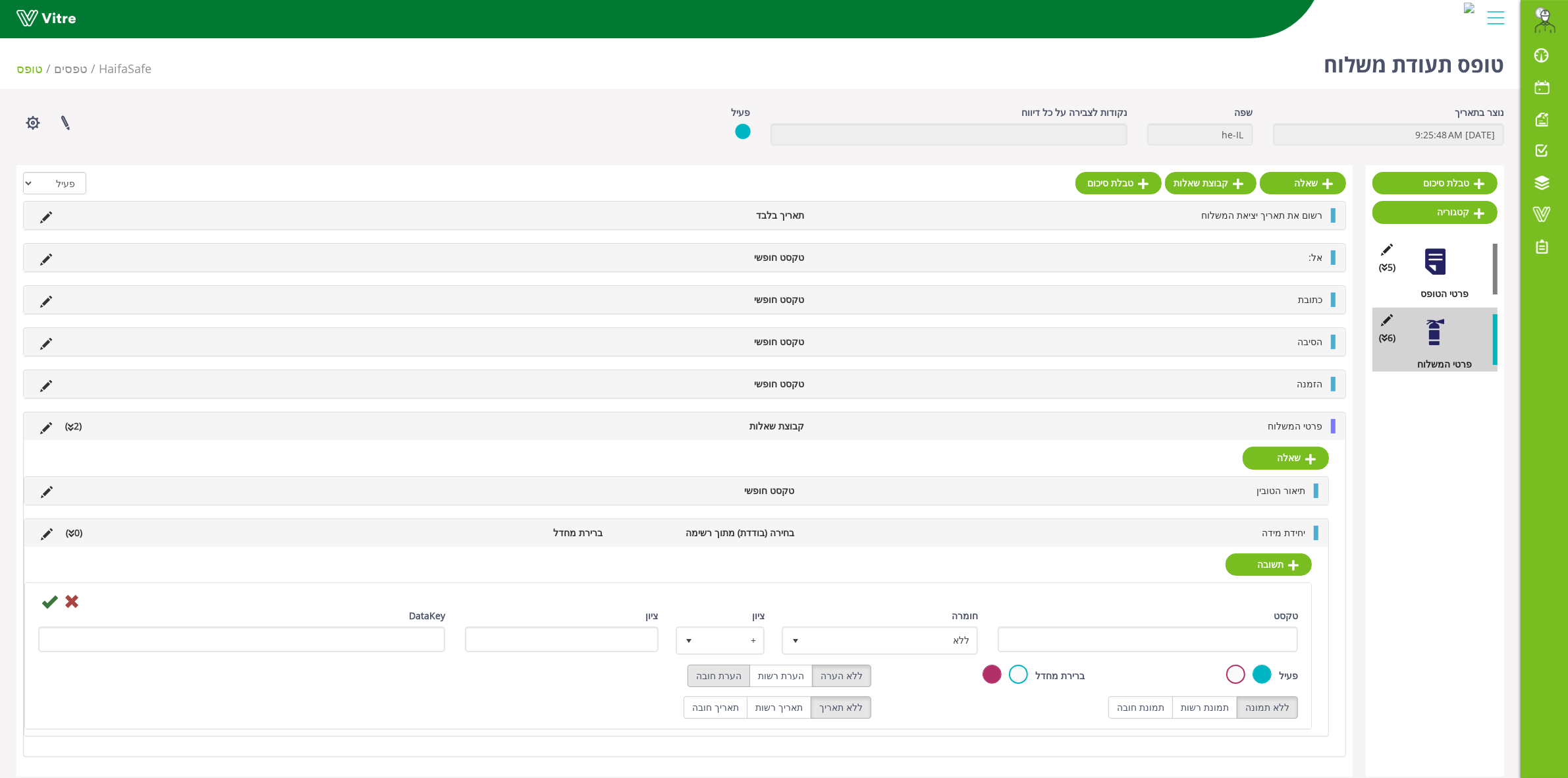
click at [735, 682] on label "הערת חובה" at bounding box center [719, 675] width 63 height 22
radio input "true"
click at [1044, 641] on input "טקסט" at bounding box center [1147, 639] width 300 height 26
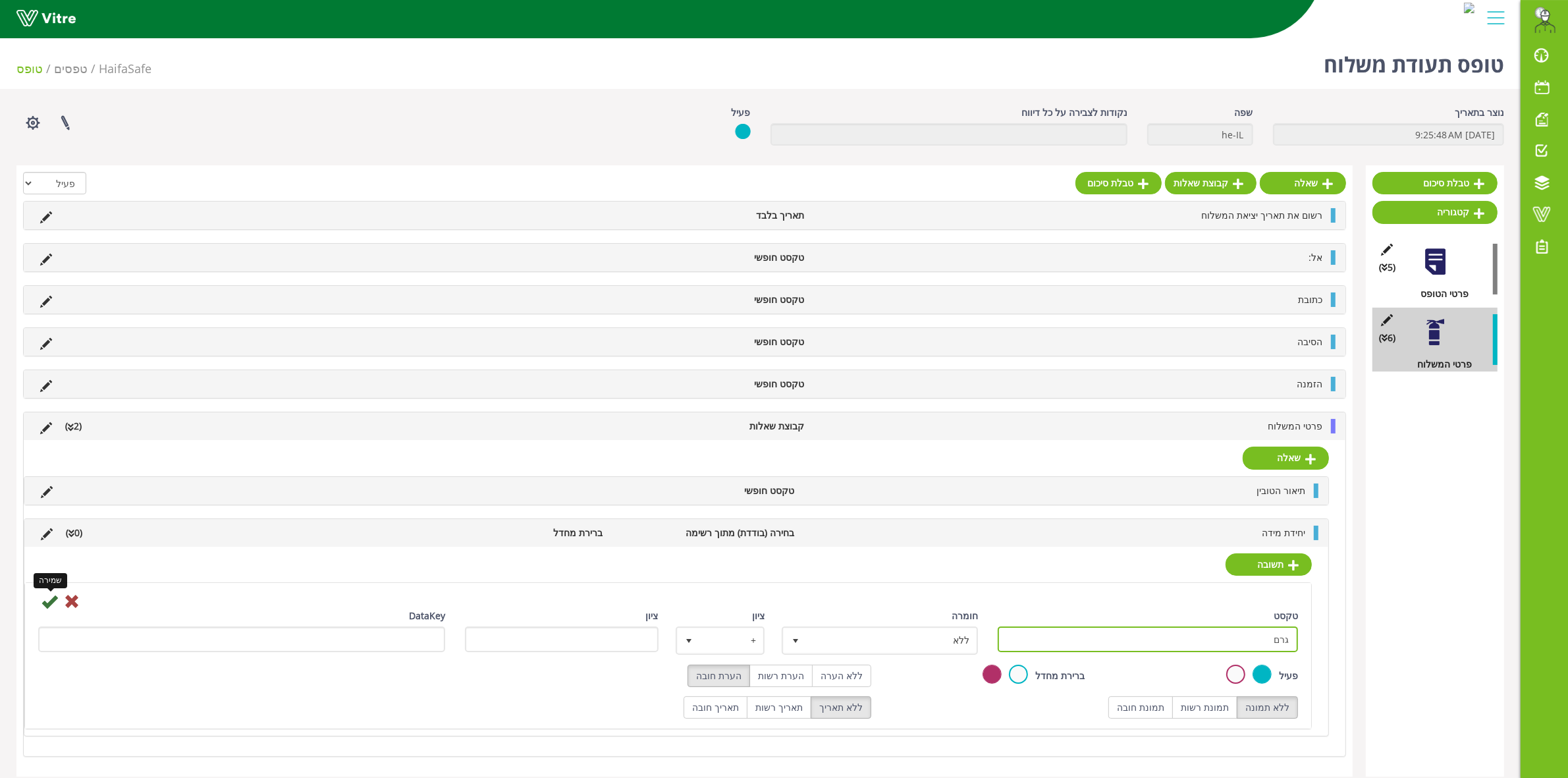
type input "גרם"
click at [47, 609] on icon at bounding box center [50, 601] width 16 height 16
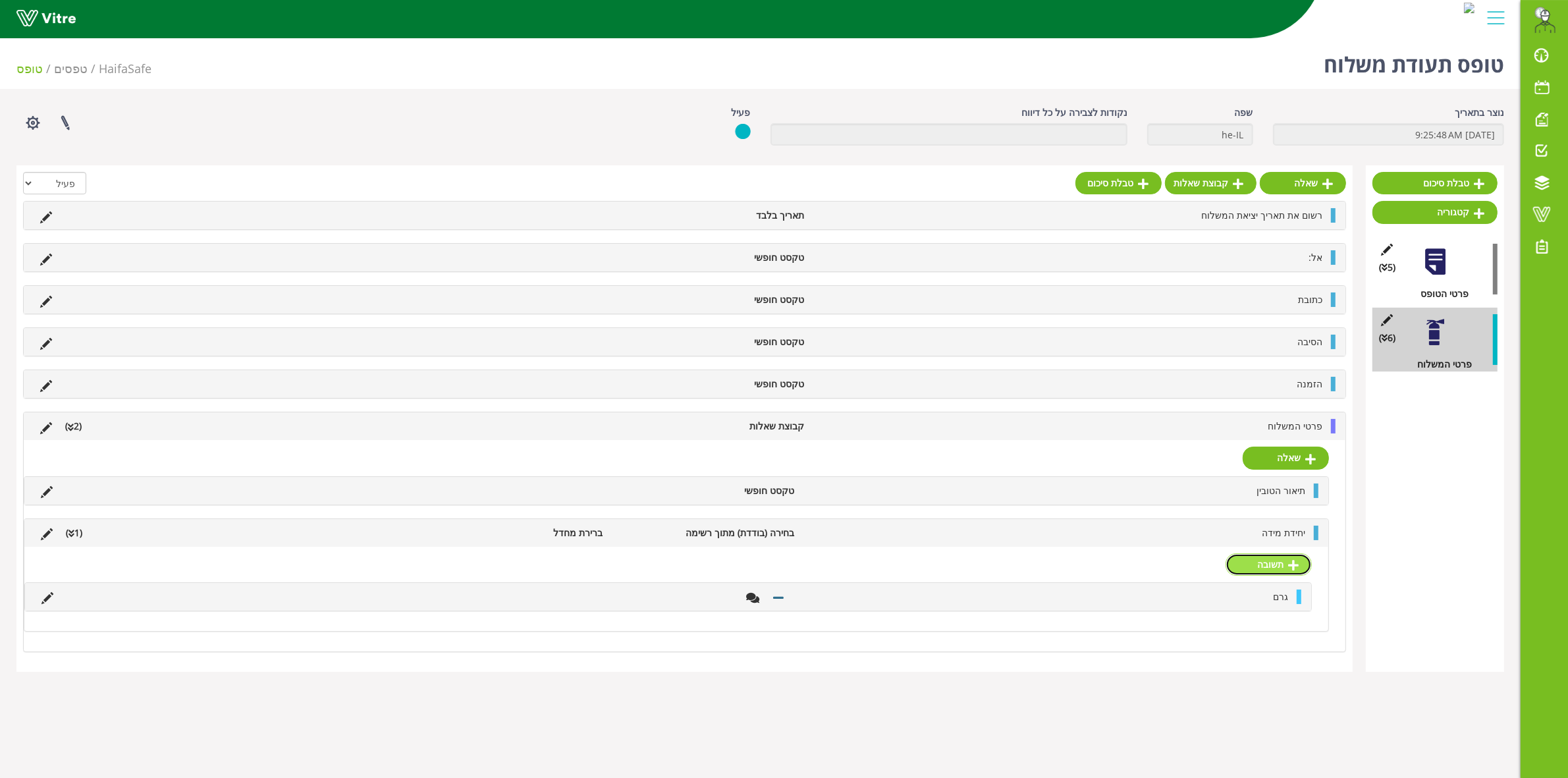
click at [1259, 564] on link "תשובה" at bounding box center [1268, 564] width 86 height 22
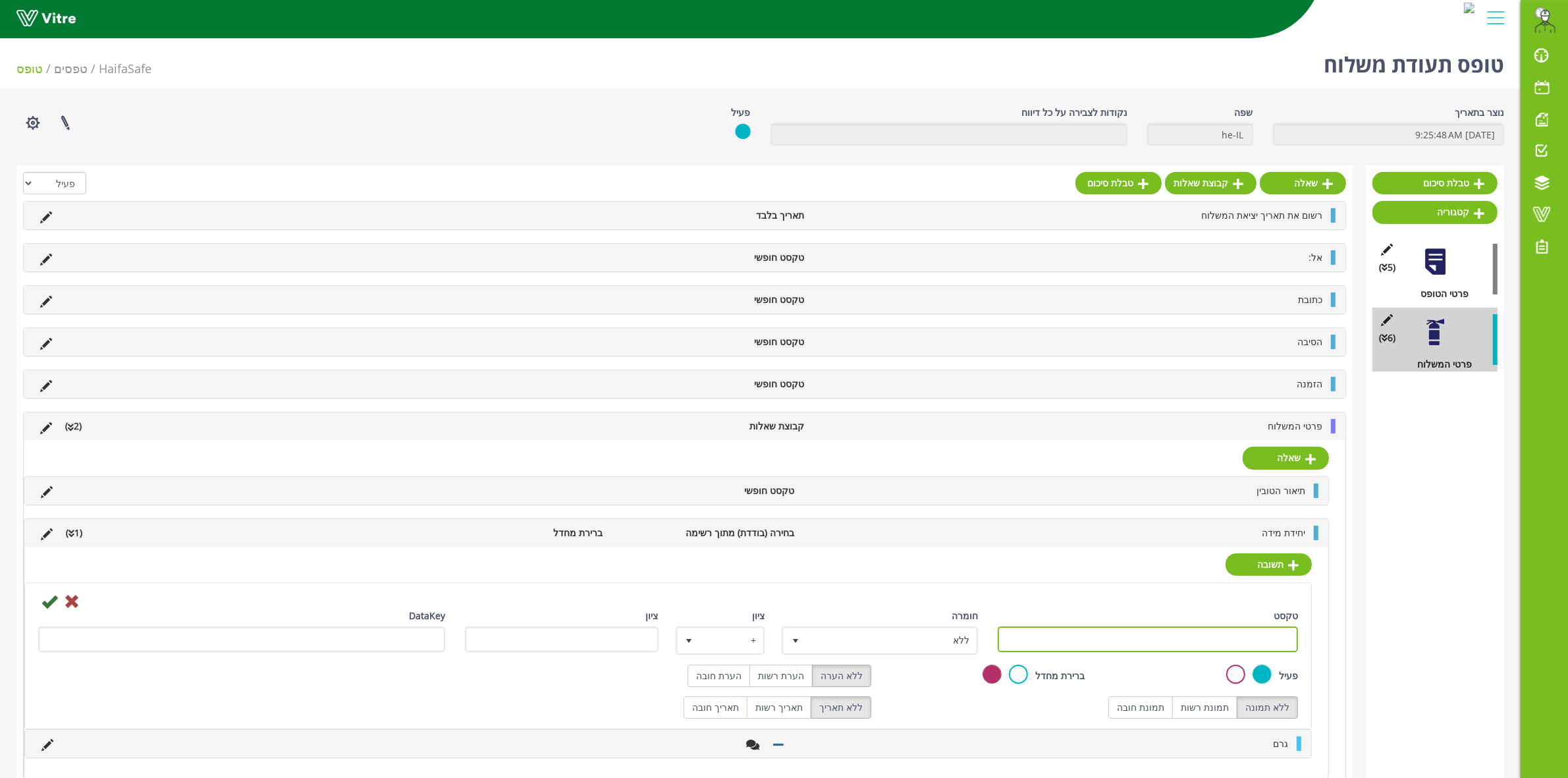
click at [1190, 643] on input "טקסט" at bounding box center [1147, 639] width 300 height 26
type input "ק"ג"
click at [50, 604] on icon at bounding box center [50, 601] width 16 height 16
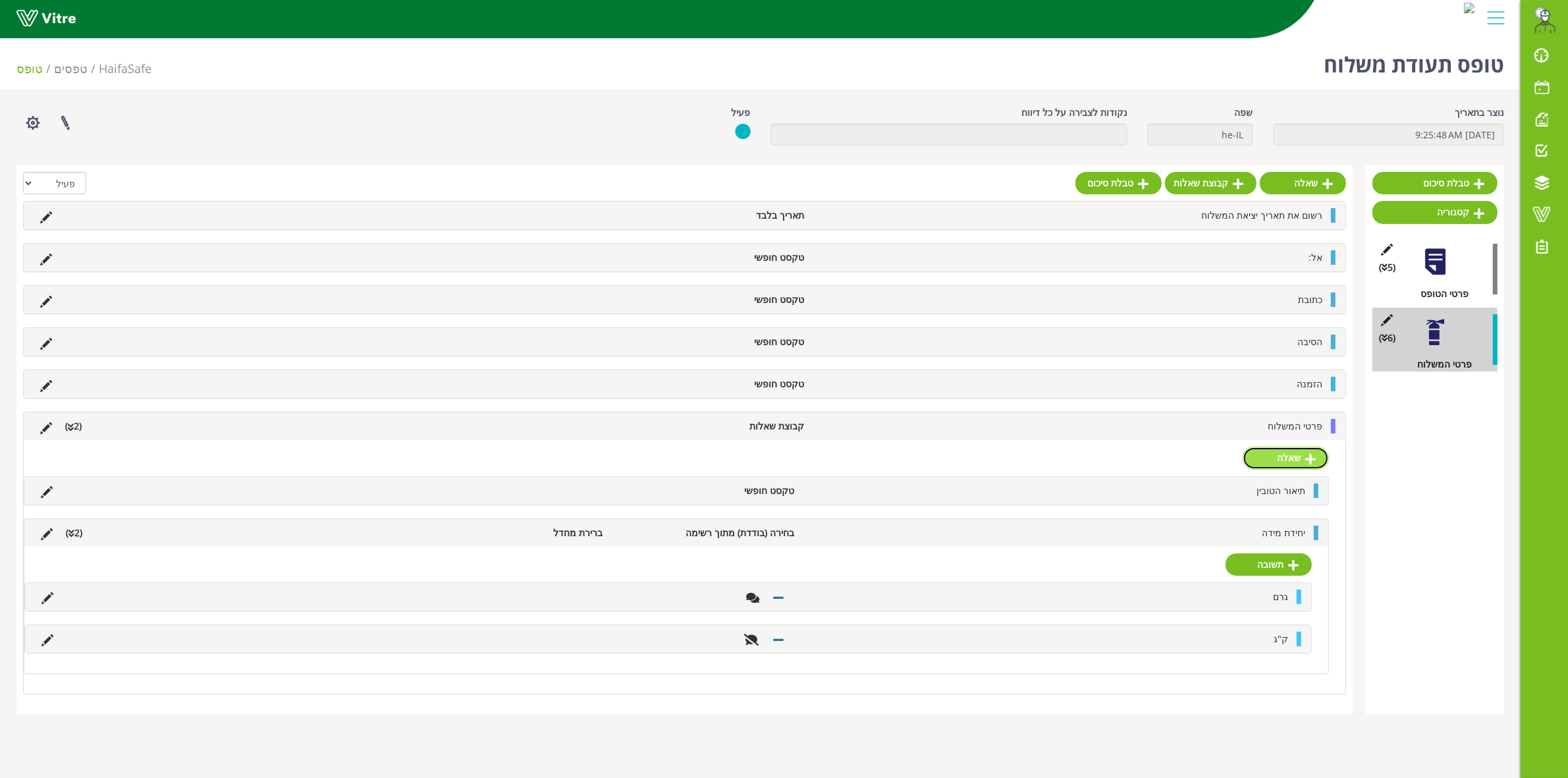
click at [1278, 463] on link "שאלה" at bounding box center [1285, 458] width 86 height 22
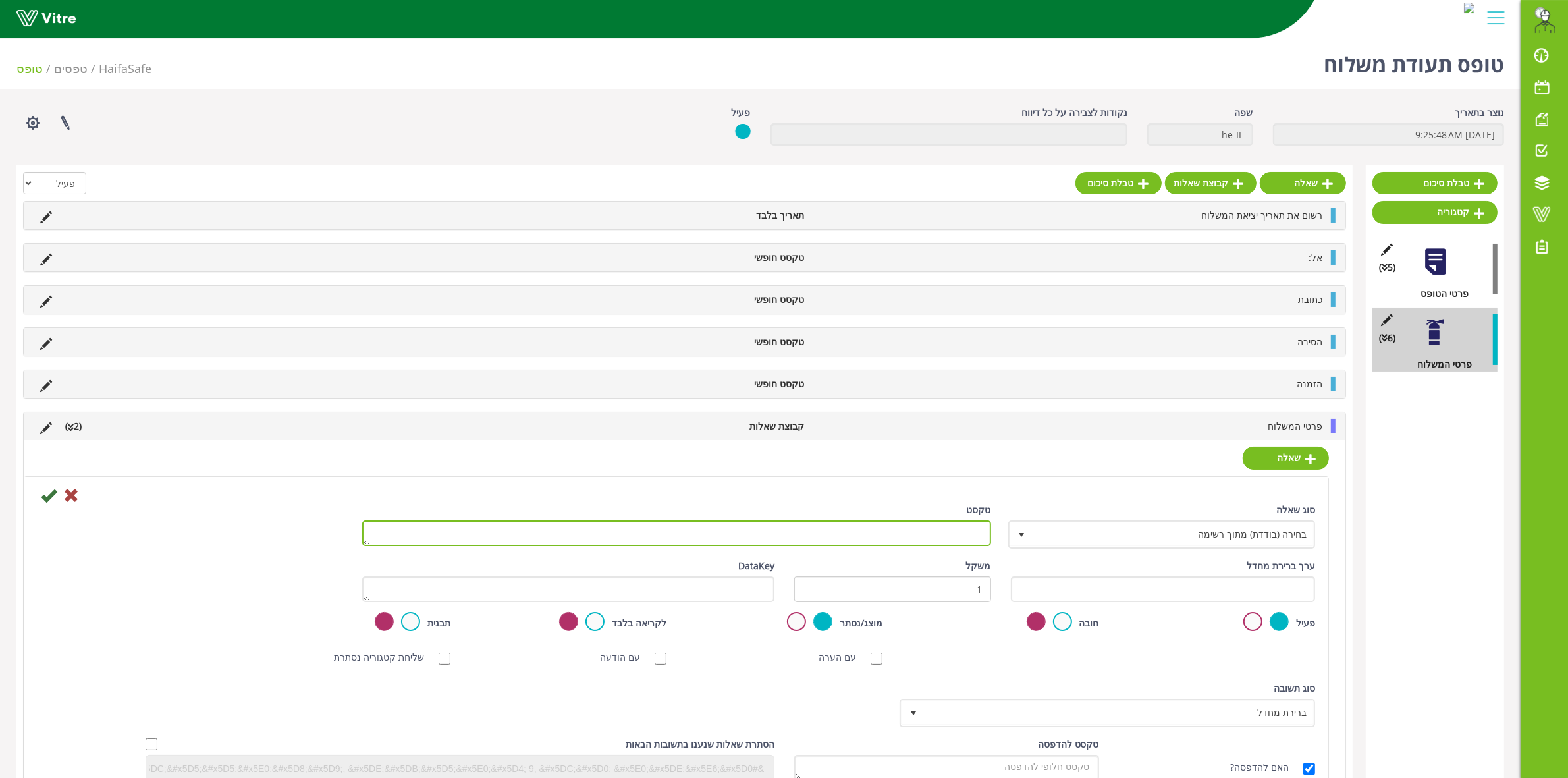
click at [937, 540] on textarea "טקסט" at bounding box center [676, 533] width 629 height 26
type textarea "כמות"
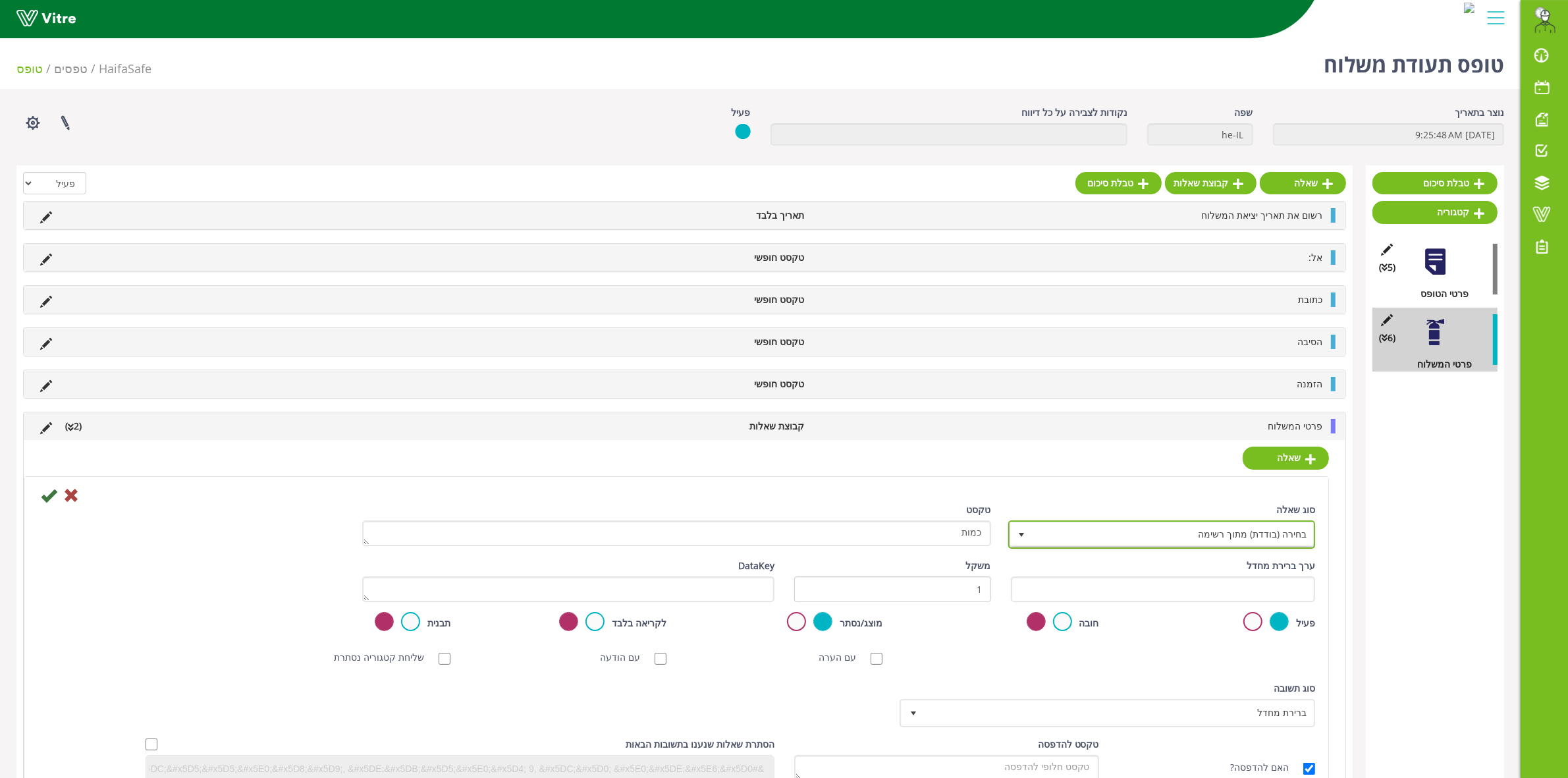
click at [1072, 547] on span "בחירה (בודדת) מתוך רשימה" at bounding box center [1162, 534] width 305 height 25
click at [42, 501] on icon at bounding box center [49, 496] width 16 height 16
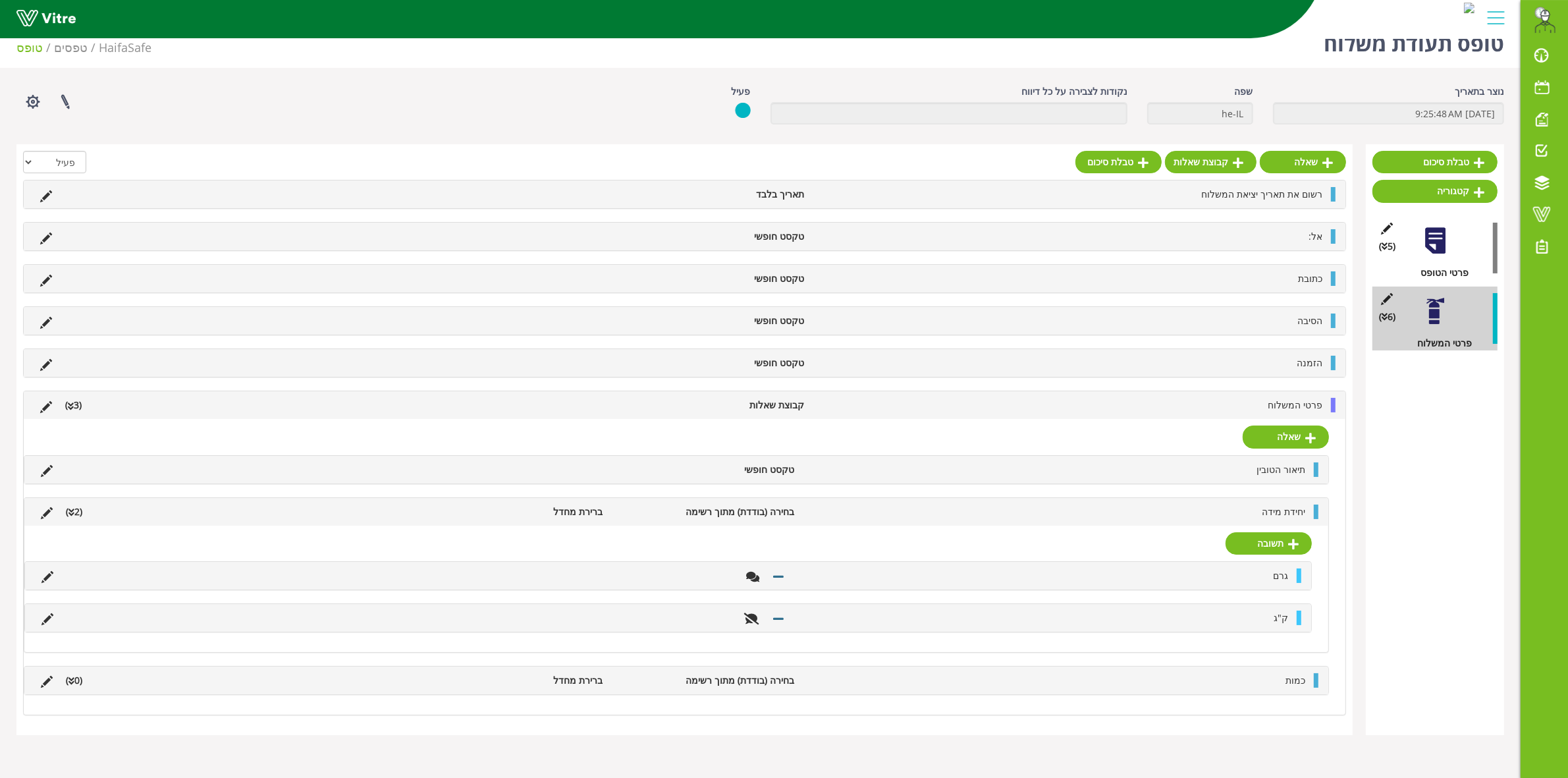
scroll to position [33, 0]
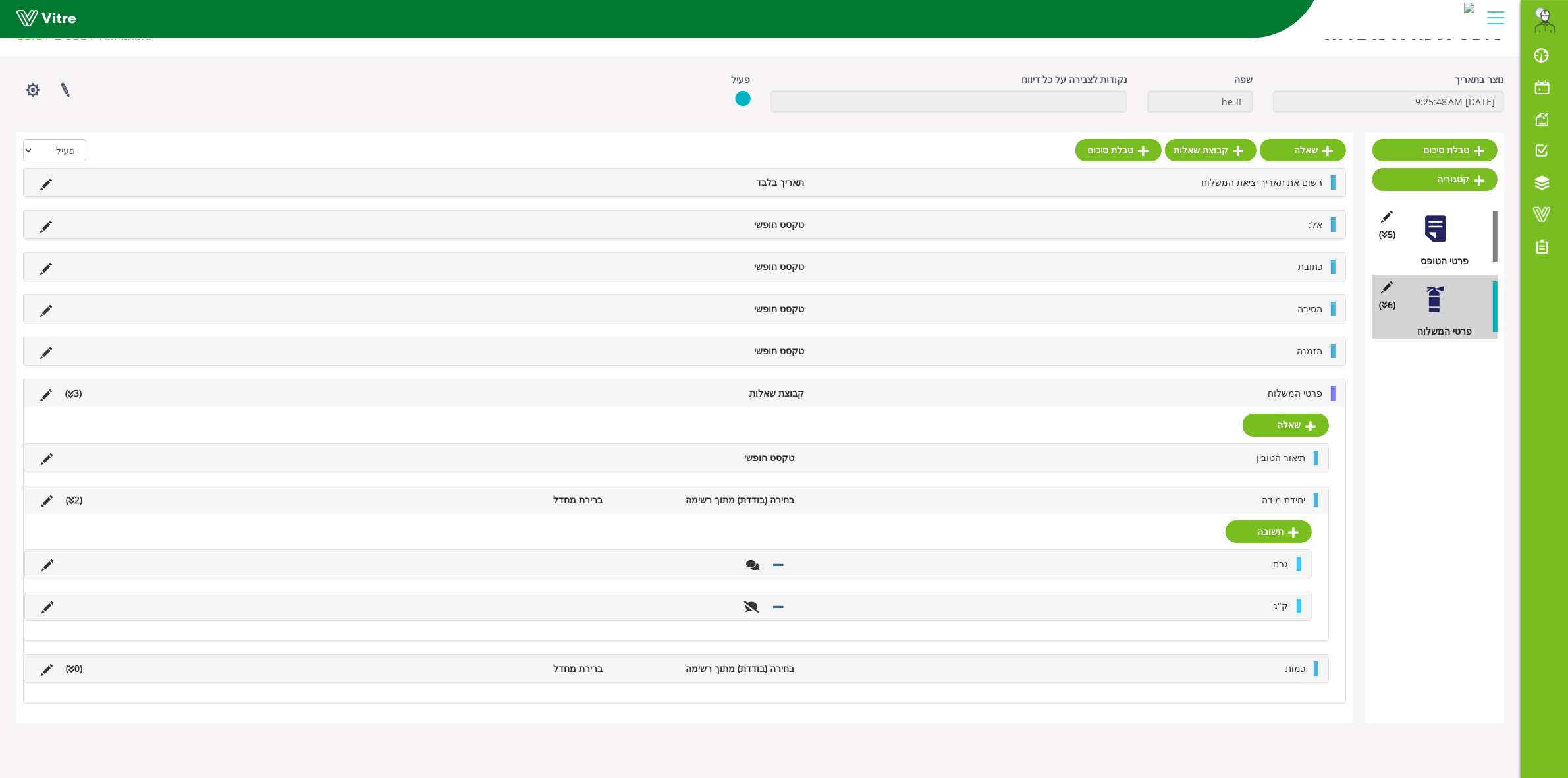
click at [78, 673] on li "(0 )" at bounding box center [73, 668] width 29 height 14
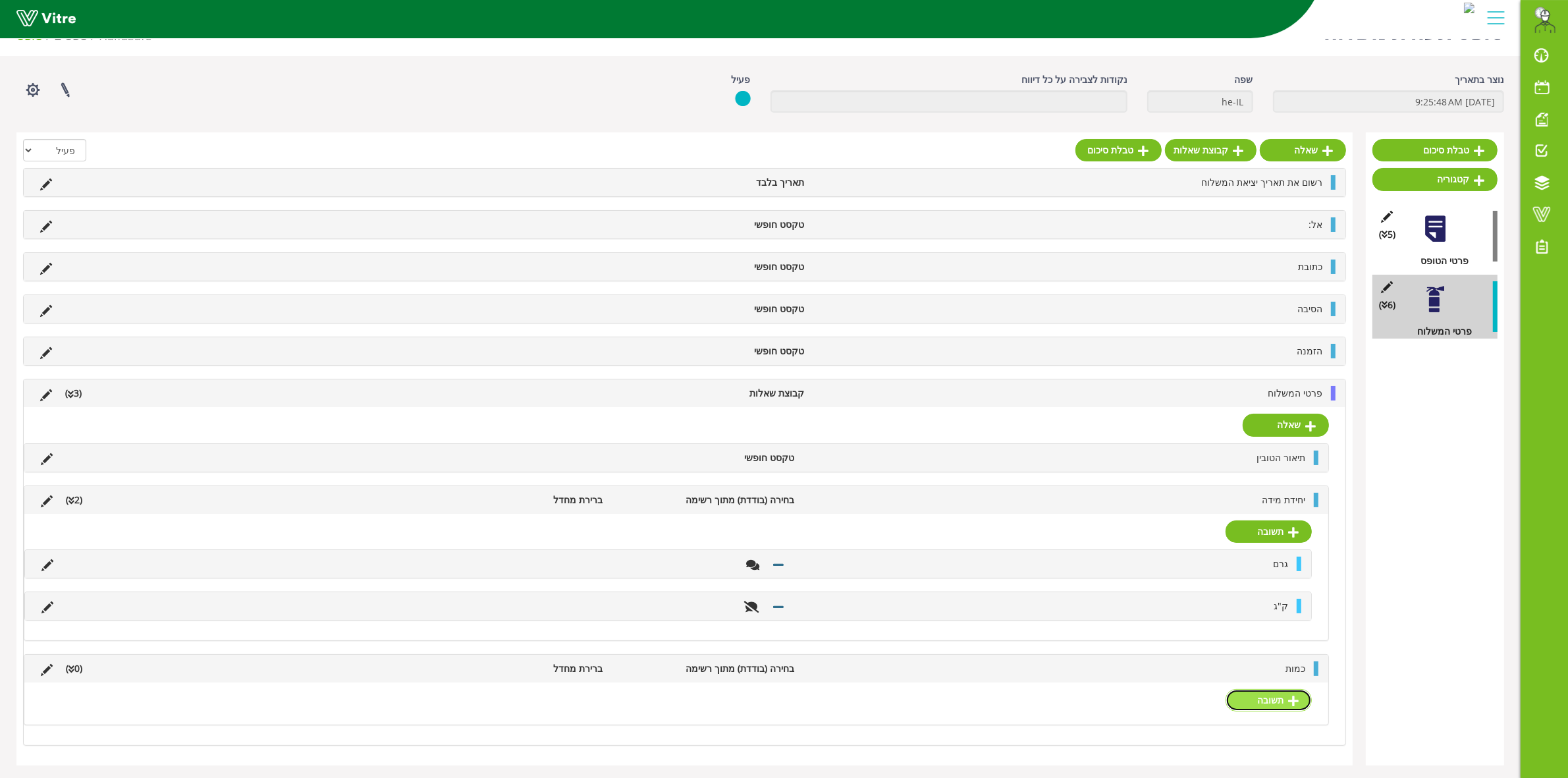
click at [1266, 712] on link "תשובה" at bounding box center [1268, 699] width 86 height 22
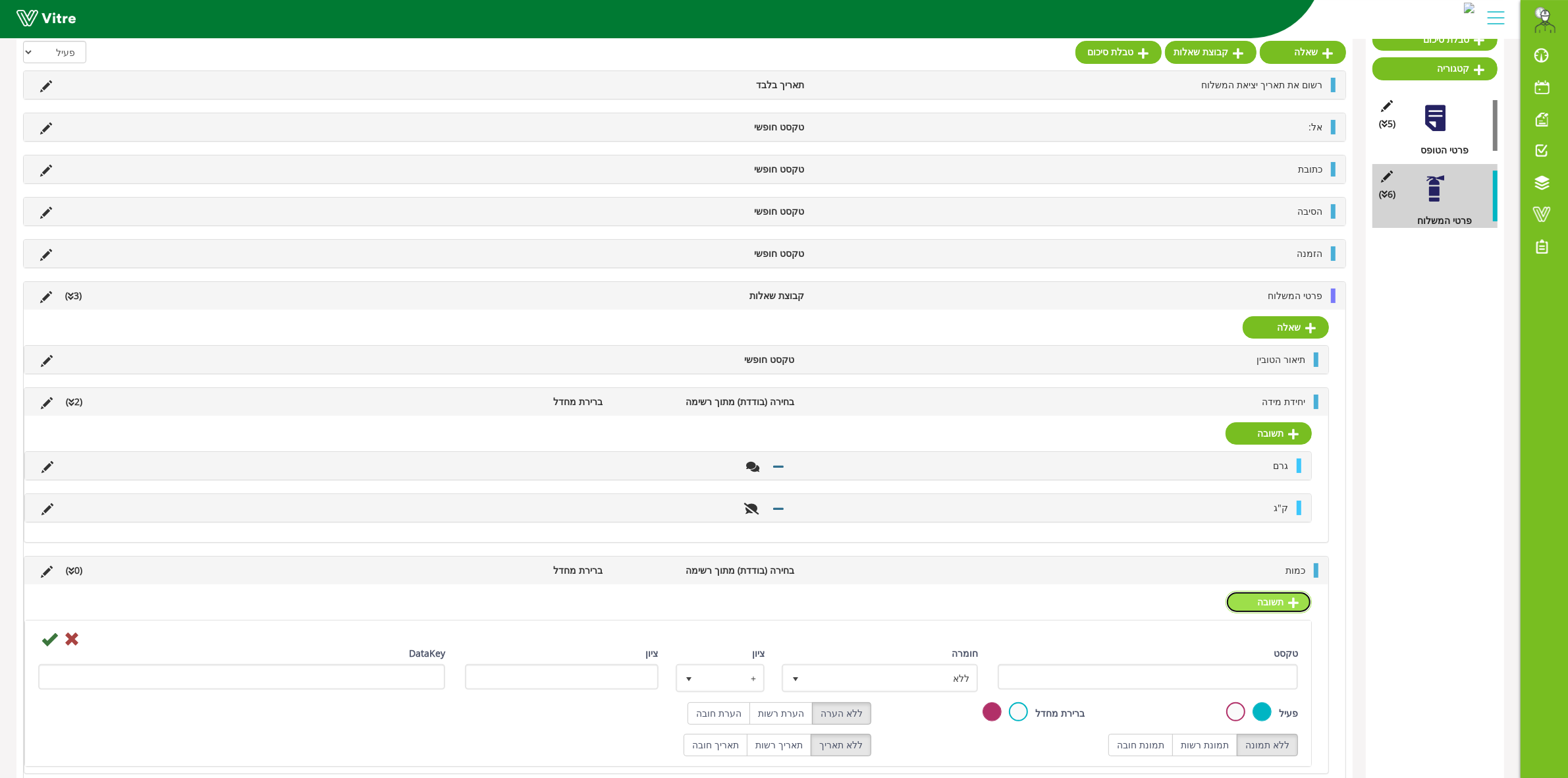
scroll to position [70, 0]
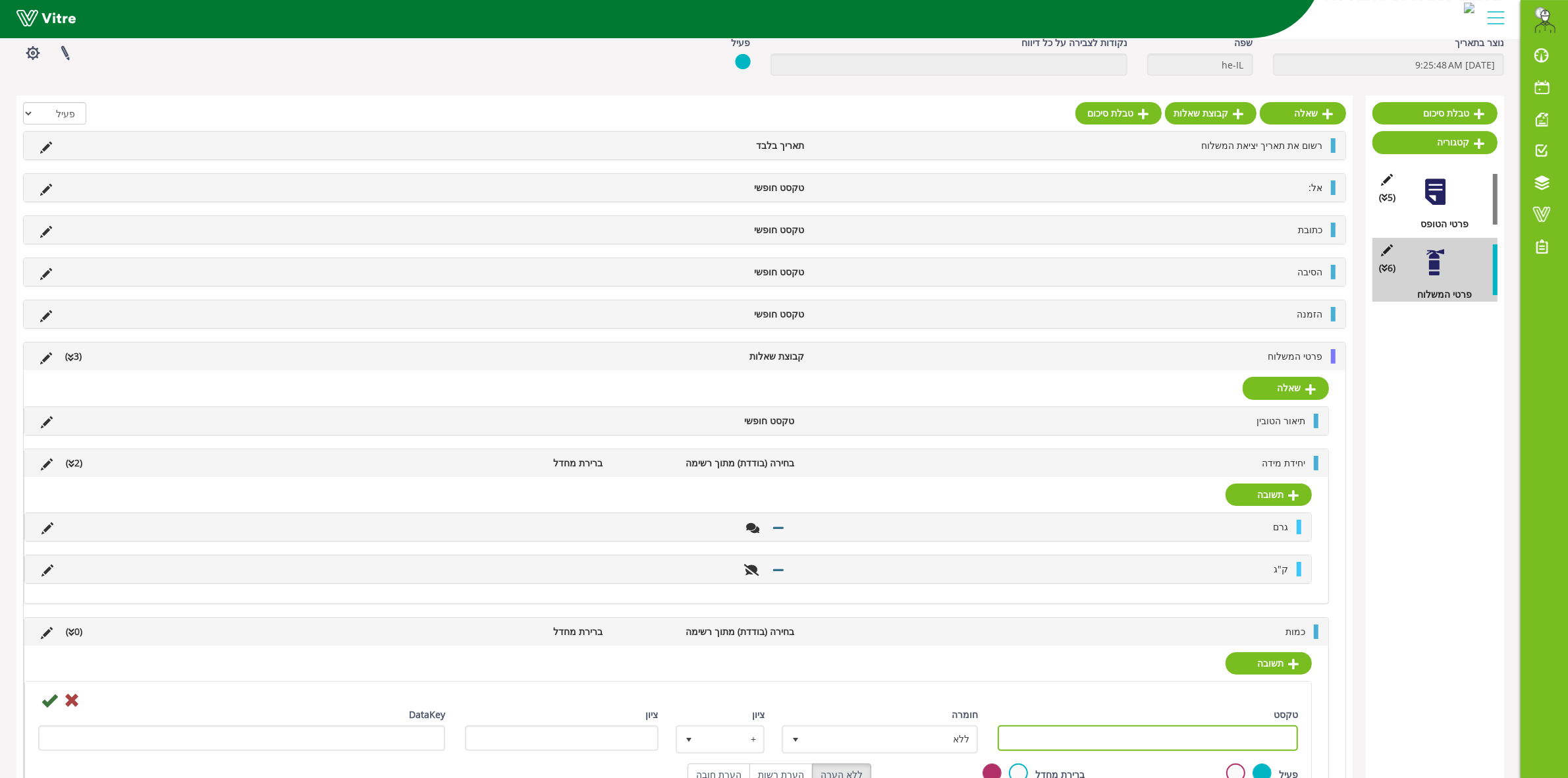
click at [1175, 739] on input "טקסט" at bounding box center [1147, 737] width 300 height 26
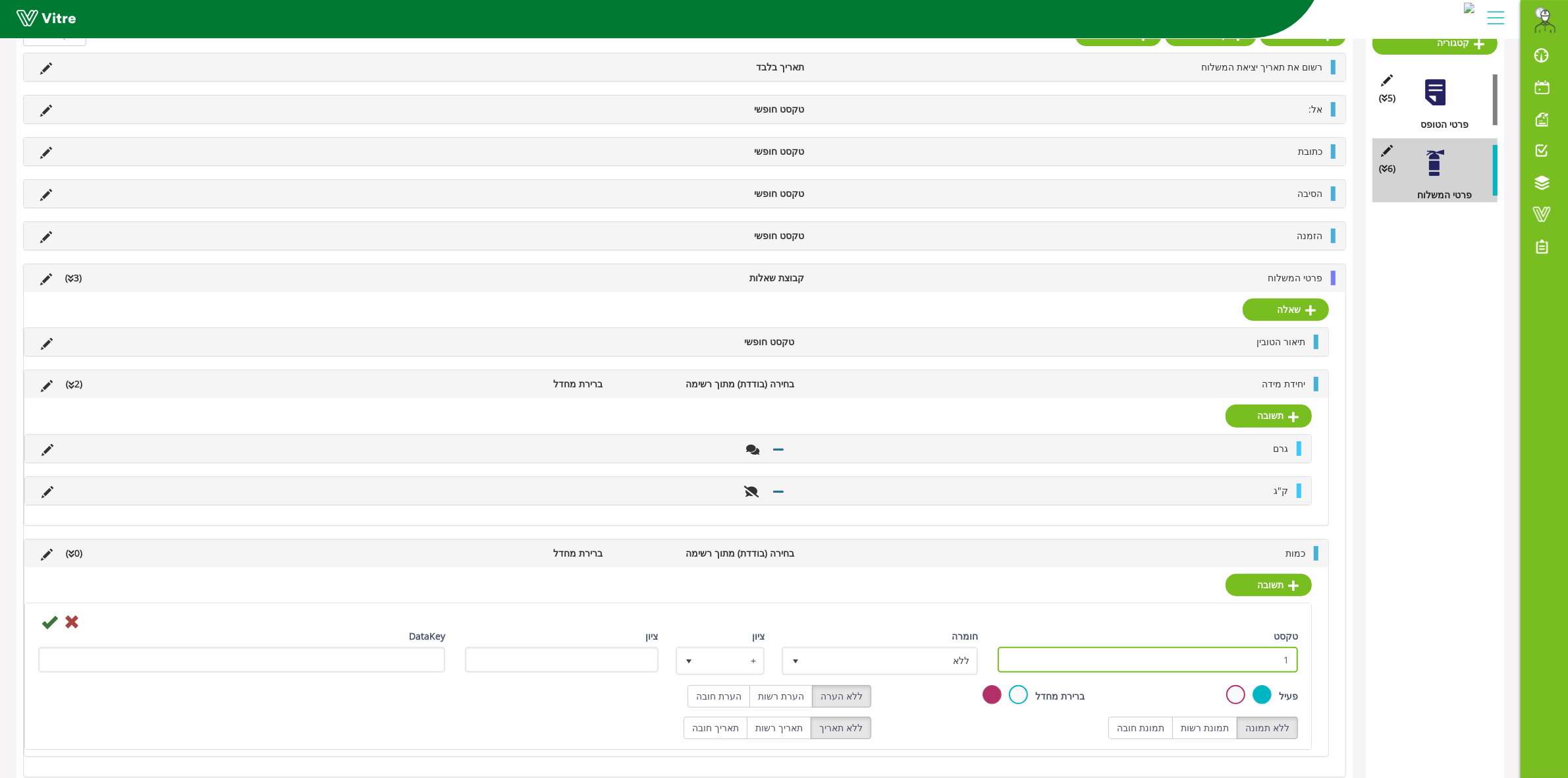
scroll to position [171, 0]
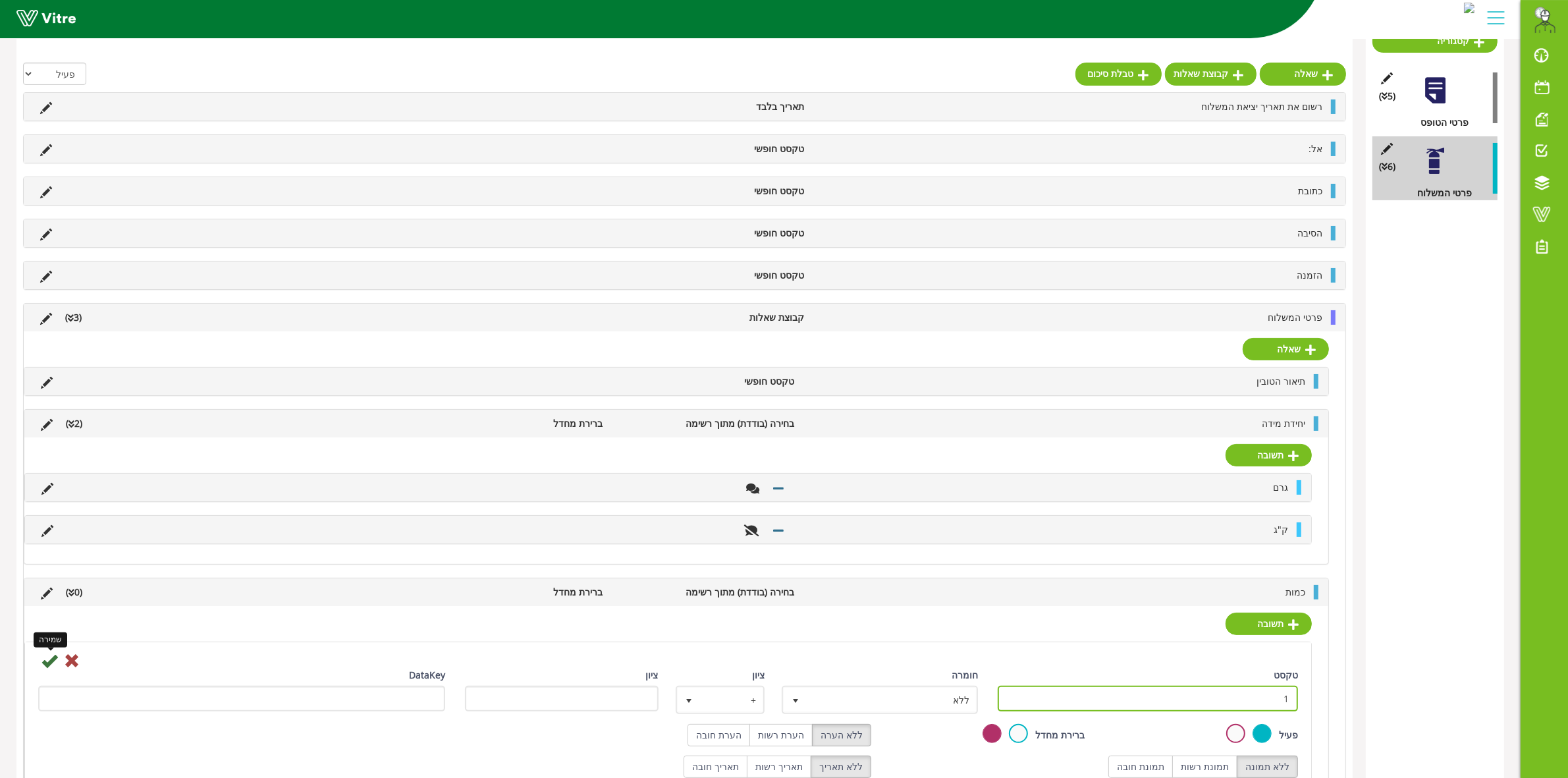
type input "1"
click at [58, 668] on icon at bounding box center [50, 660] width 16 height 16
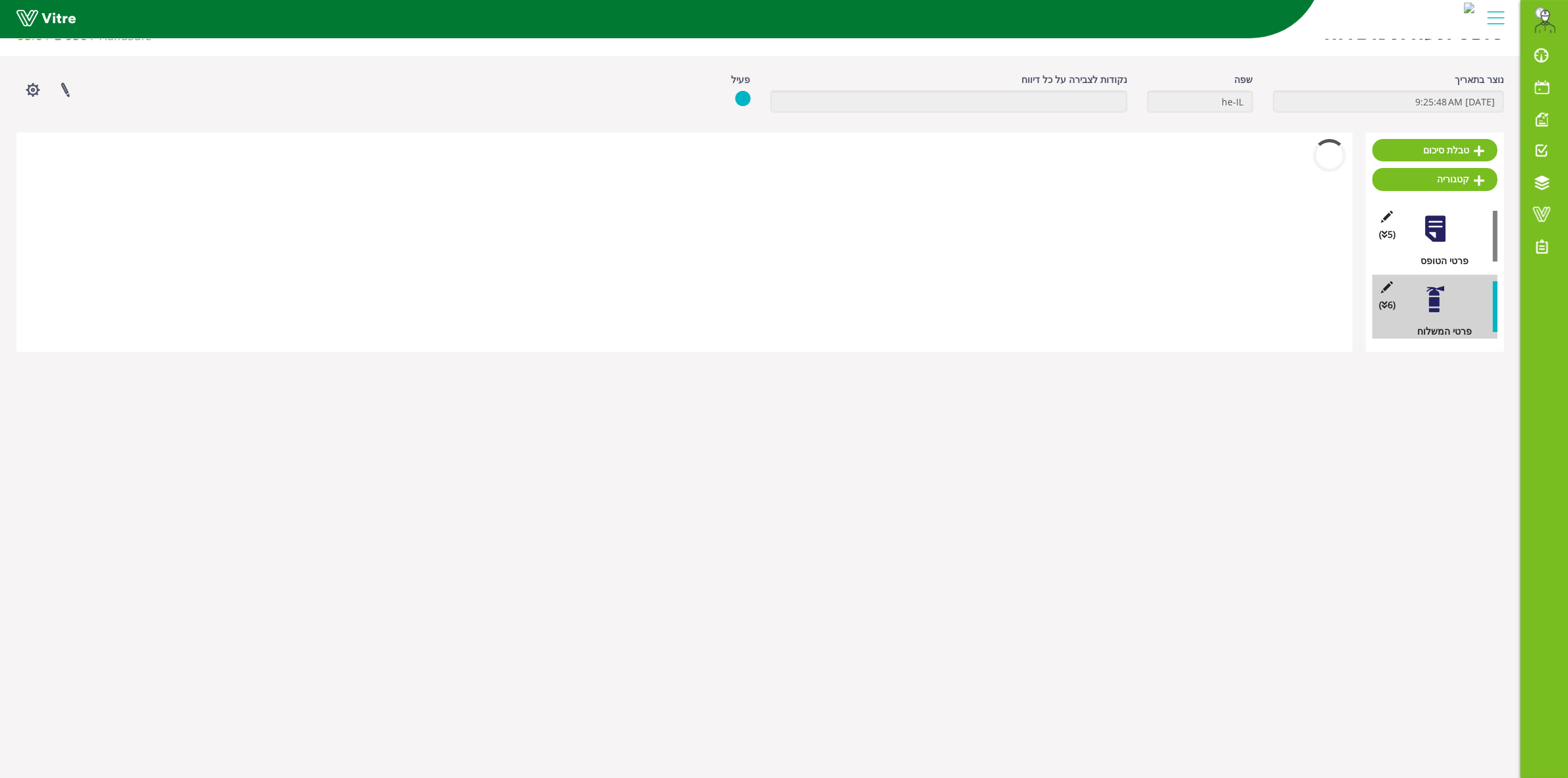
scroll to position [67, 0]
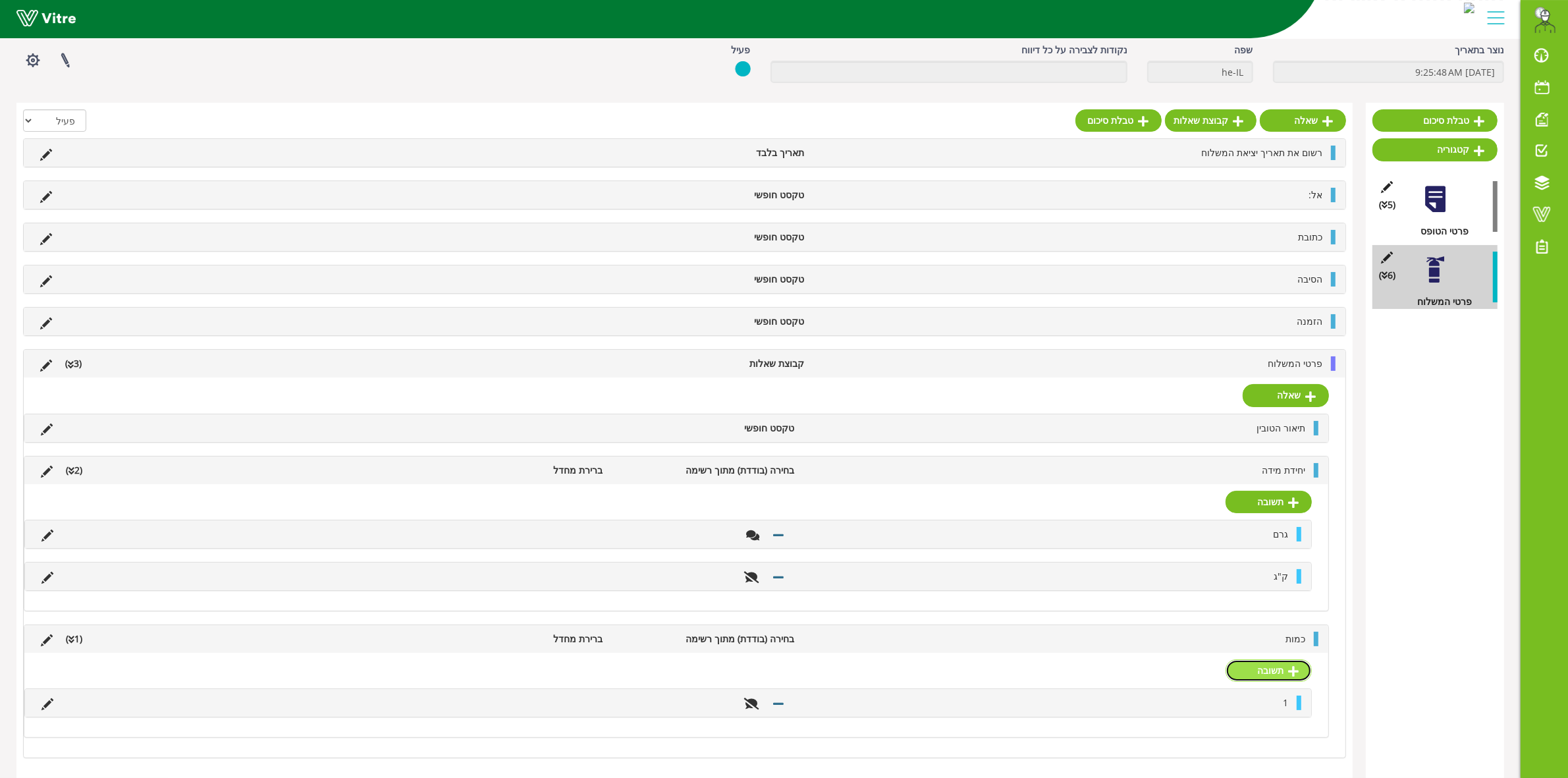
click at [1285, 672] on link "תשובה" at bounding box center [1268, 670] width 86 height 22
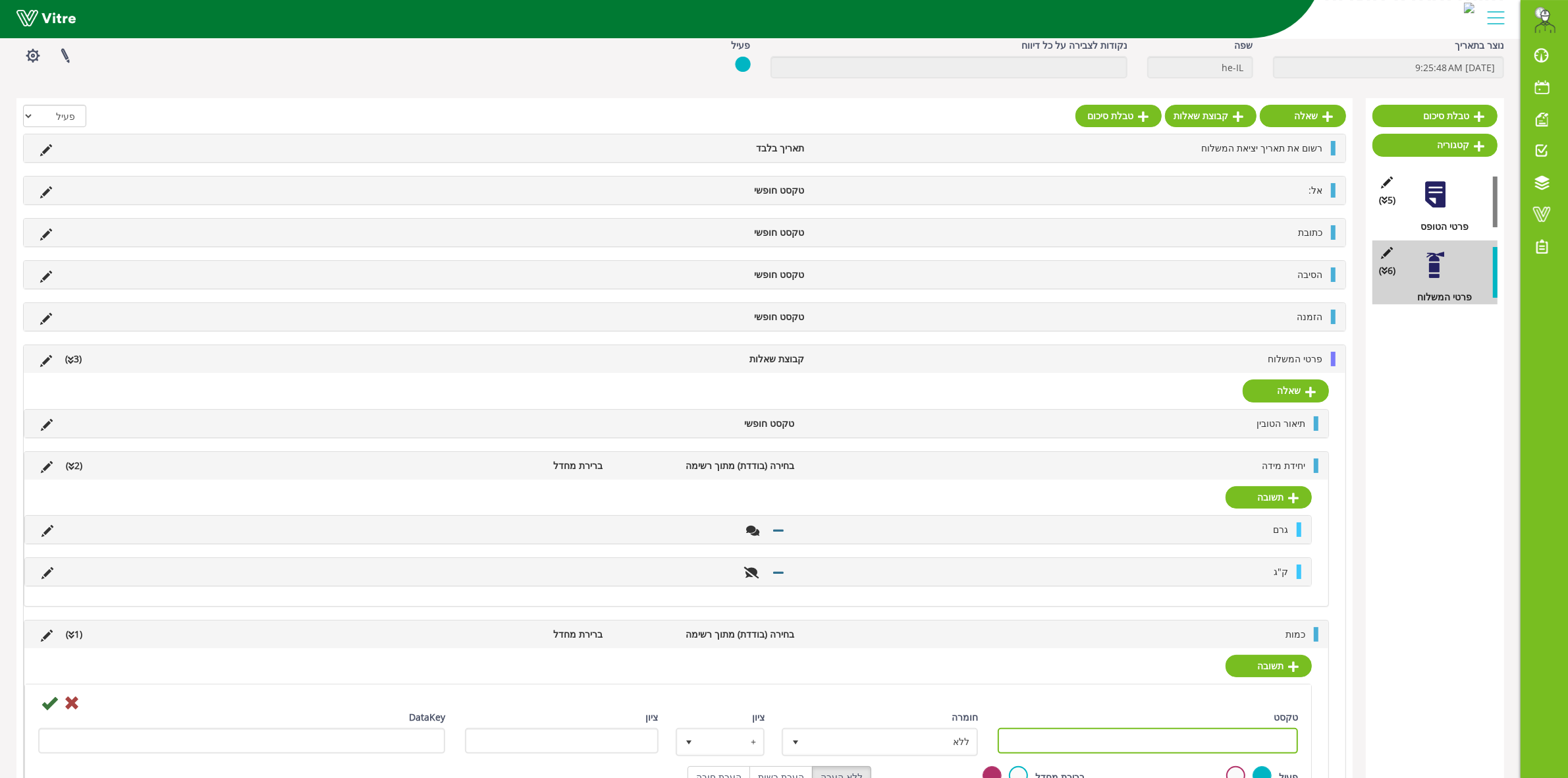
click at [1267, 737] on input "טקסט" at bounding box center [1147, 740] width 300 height 26
type input "2"
click at [45, 708] on icon at bounding box center [50, 703] width 16 height 16
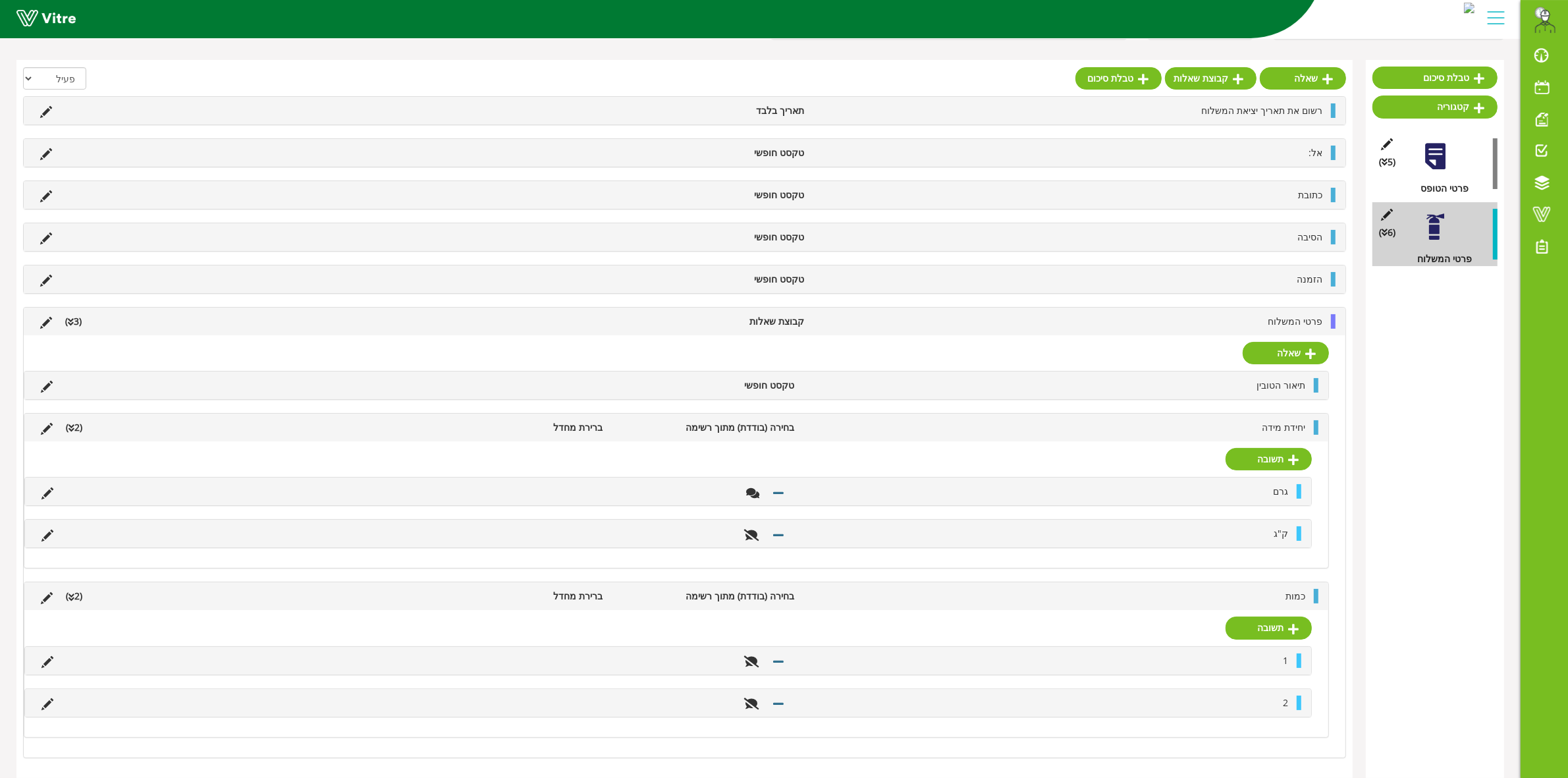
scroll to position [106, 0]
click at [1280, 634] on link "תשובה" at bounding box center [1268, 627] width 86 height 22
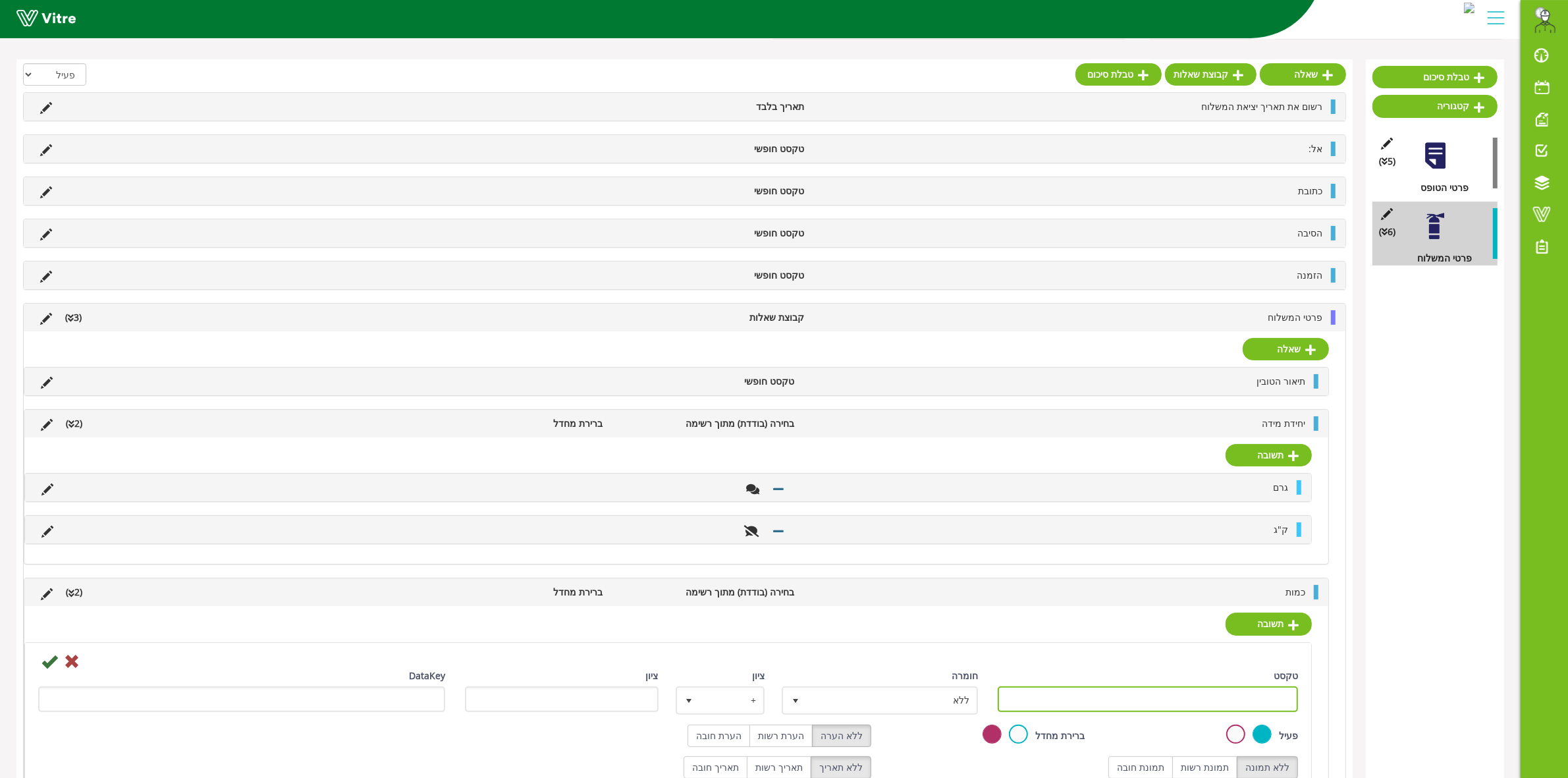
click at [1058, 704] on input "טקסט" at bounding box center [1147, 698] width 300 height 26
type input "3"
click at [43, 673] on div "DataKey" at bounding box center [242, 689] width 407 height 43
click at [48, 667] on icon at bounding box center [50, 661] width 16 height 16
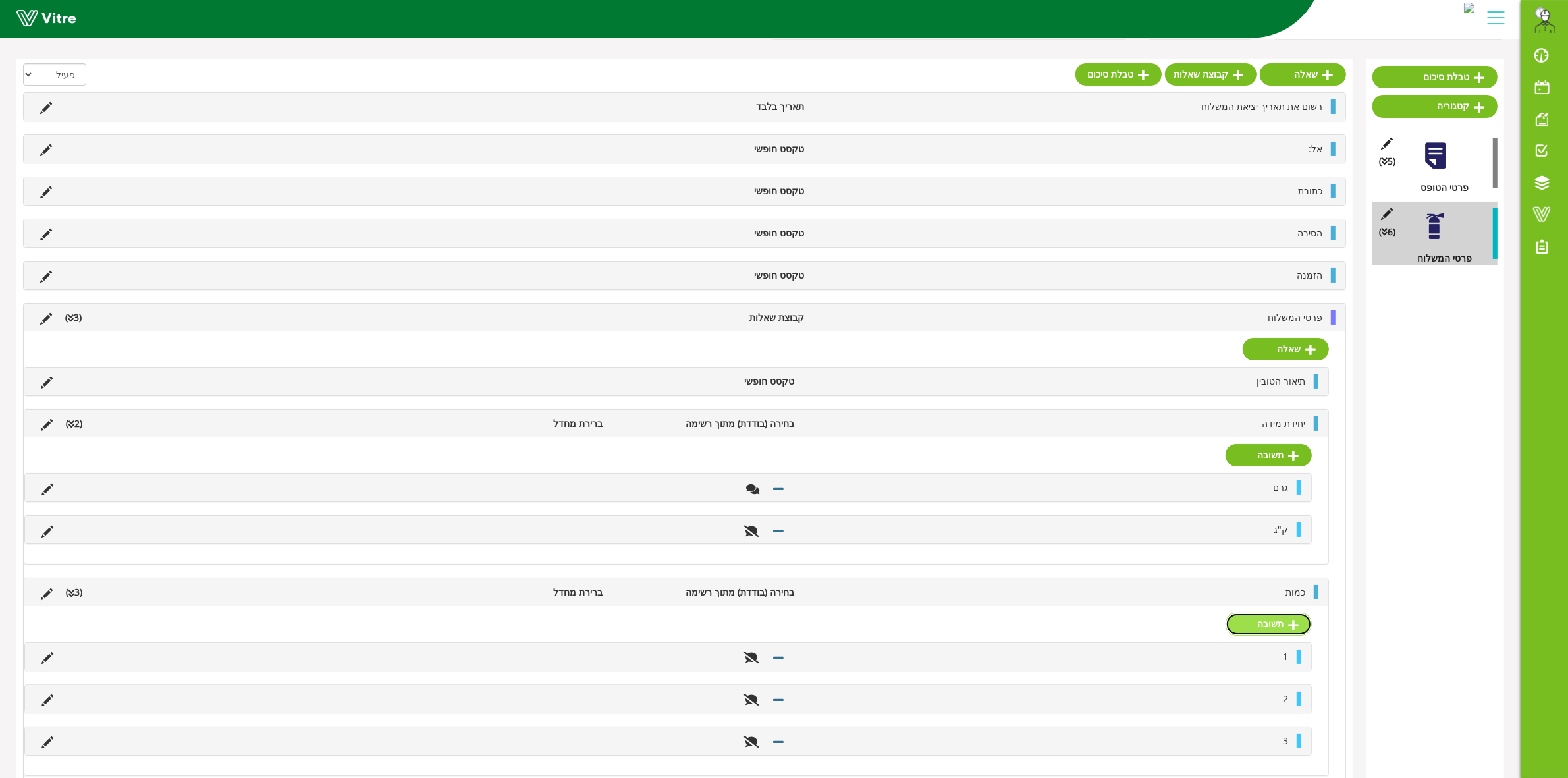
click at [1267, 628] on link "תשובה" at bounding box center [1268, 623] width 86 height 22
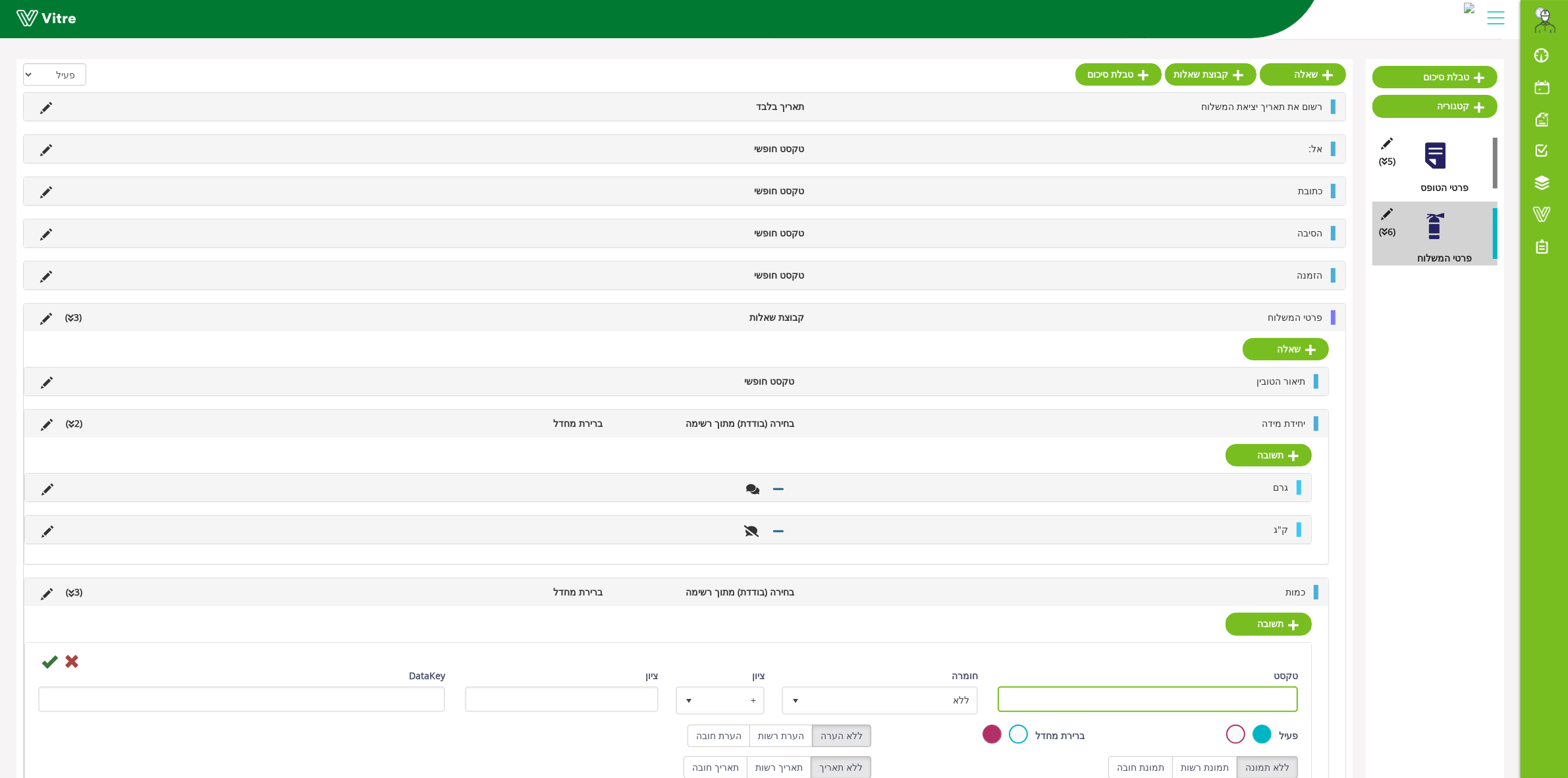
click at [1241, 696] on input "טקסט" at bounding box center [1147, 698] width 300 height 26
type input "אחר"
click at [737, 743] on label "הערת חובה" at bounding box center [719, 736] width 63 height 22
radio input "true"
click at [48, 666] on icon at bounding box center [50, 661] width 16 height 16
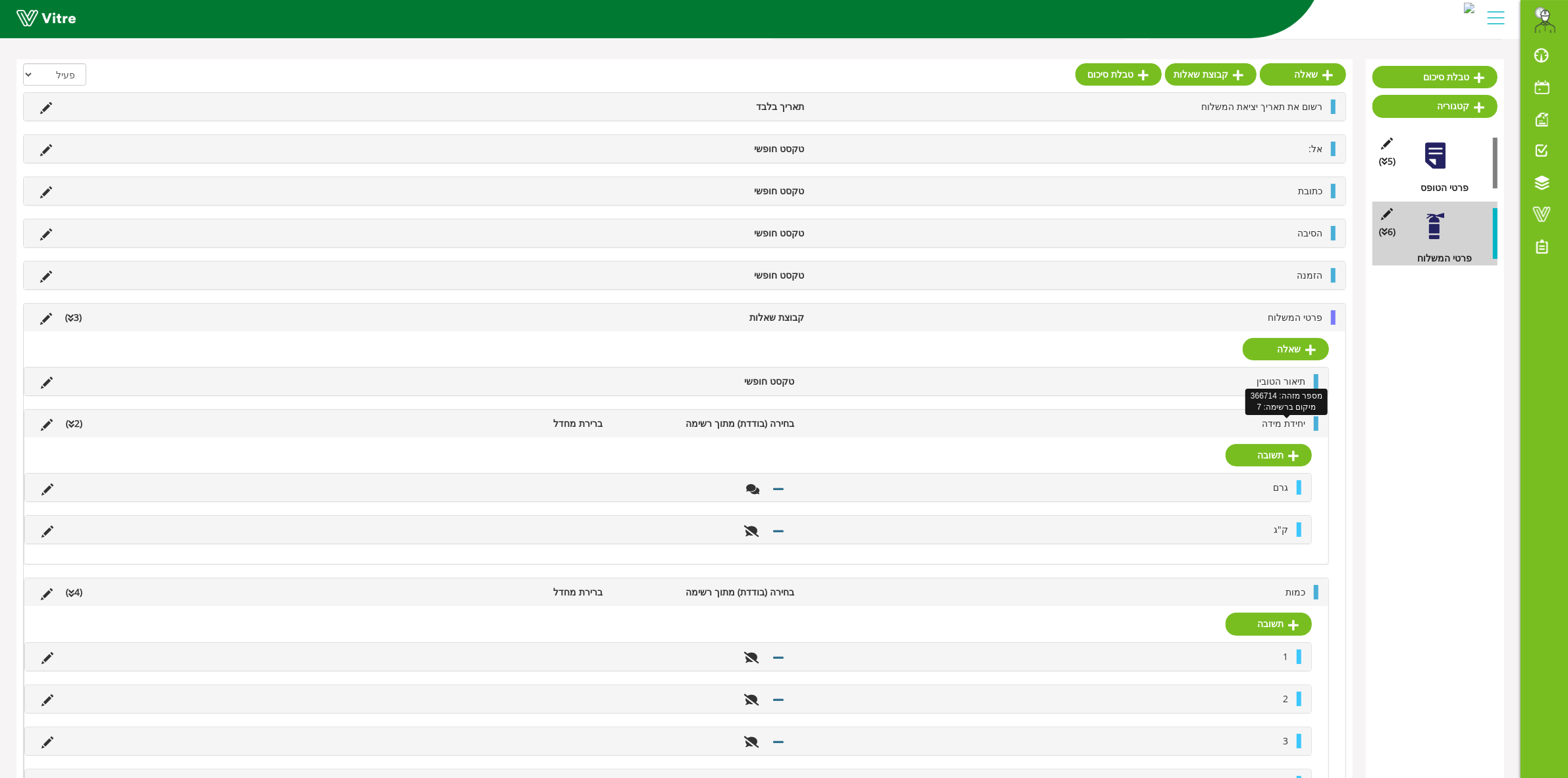
click at [1272, 428] on span "יחידת מידה" at bounding box center [1283, 423] width 43 height 12
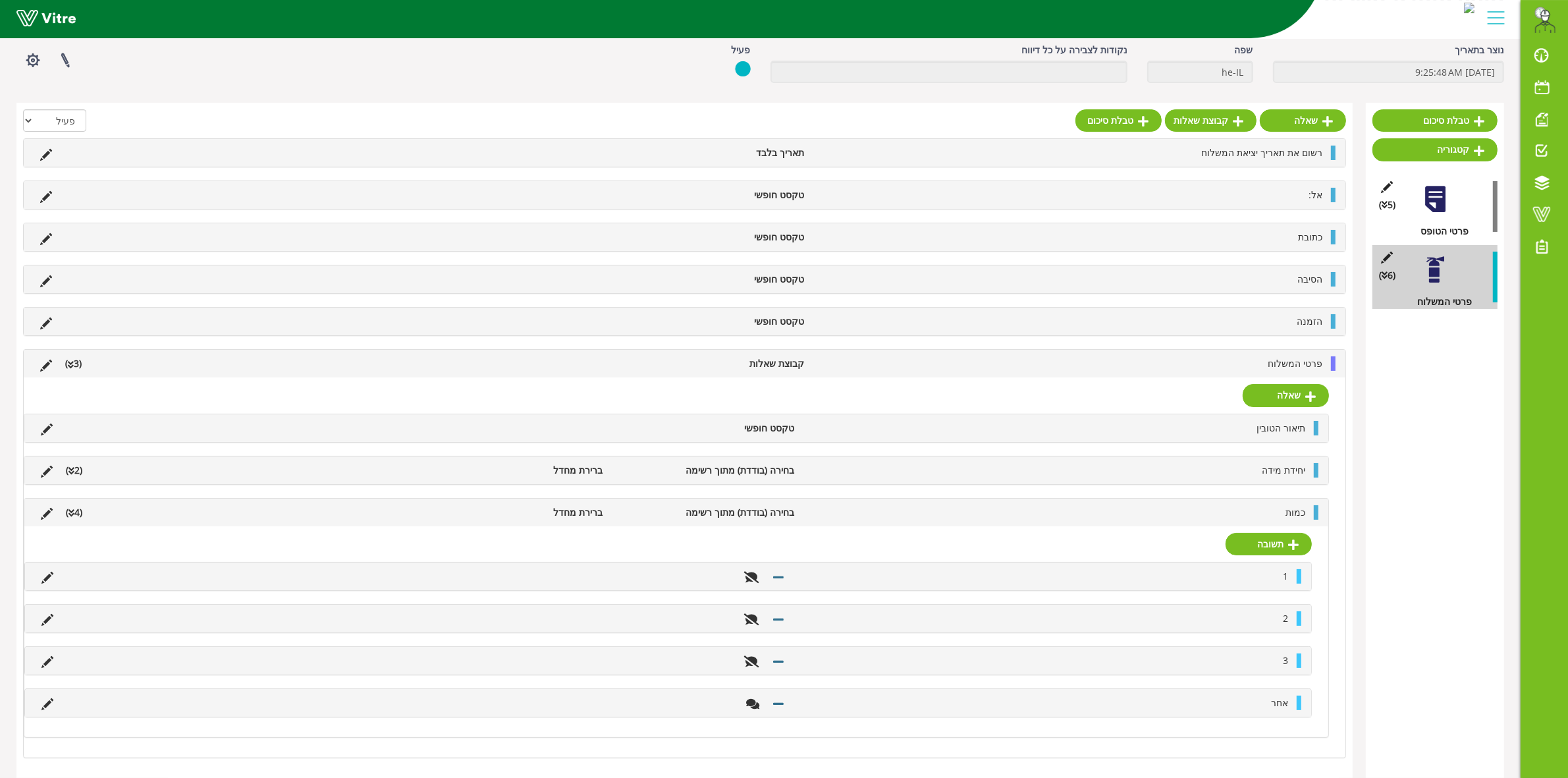
click at [1280, 515] on li "כמות" at bounding box center [1056, 512] width 511 height 14
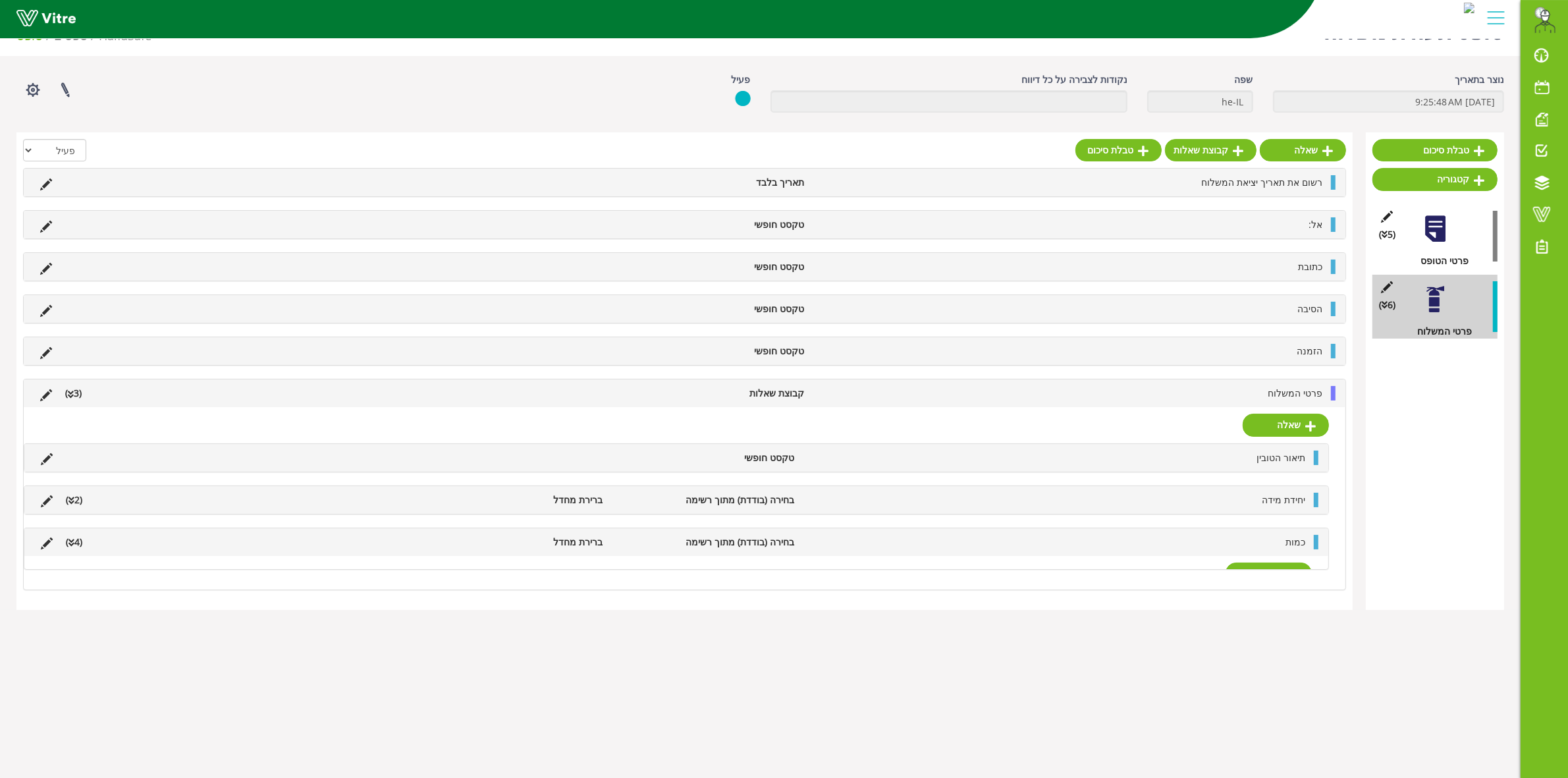
scroll to position [33, 0]
click at [1280, 427] on link "שאלה" at bounding box center [1285, 424] width 86 height 22
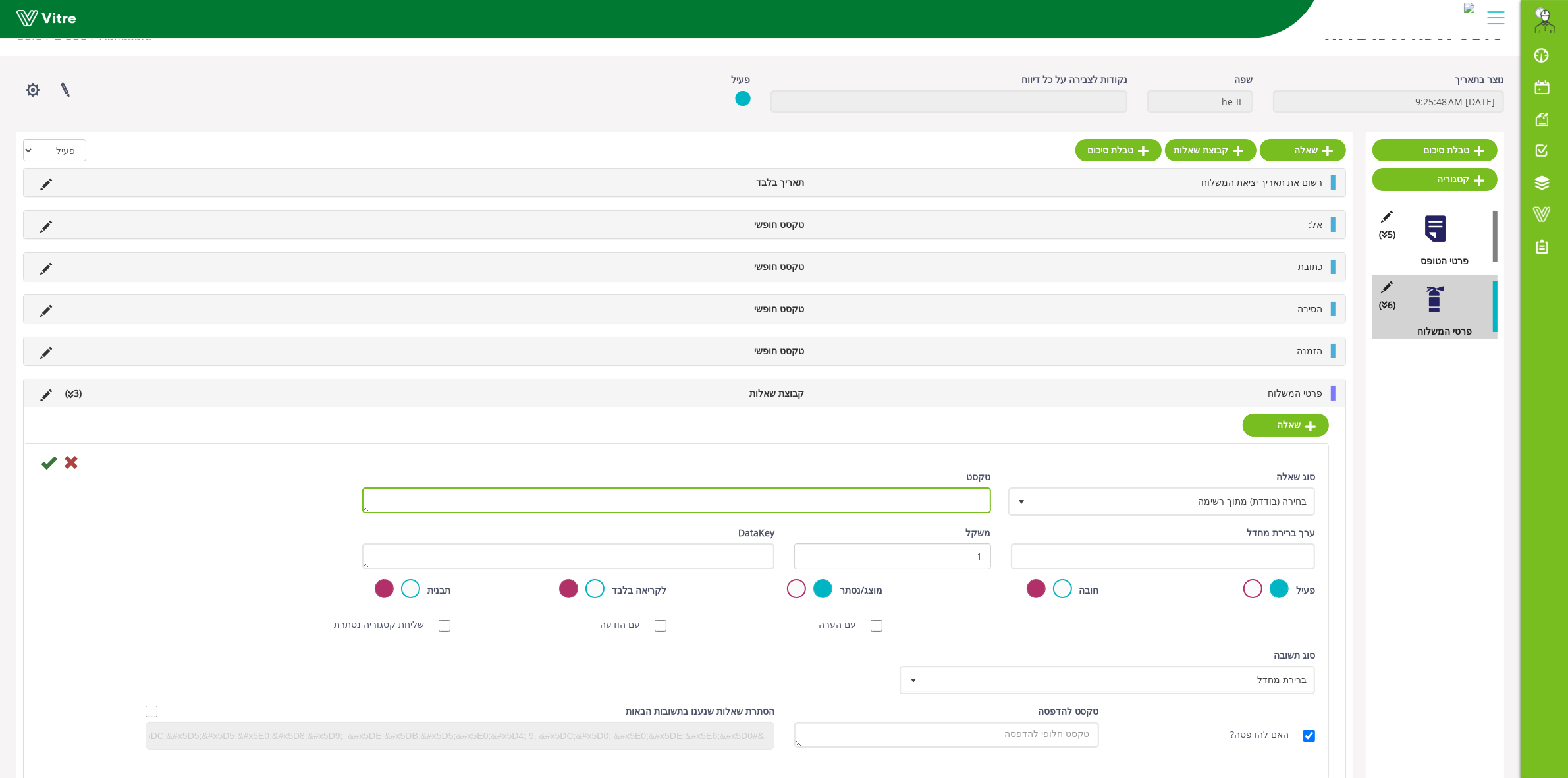
click at [959, 505] on textarea "טקסט" at bounding box center [676, 500] width 629 height 26
type textarea "משקל"
click at [1041, 531] on div "ערך ברירת מחדל" at bounding box center [1163, 547] width 305 height 43
click at [50, 467] on icon at bounding box center [49, 462] width 16 height 16
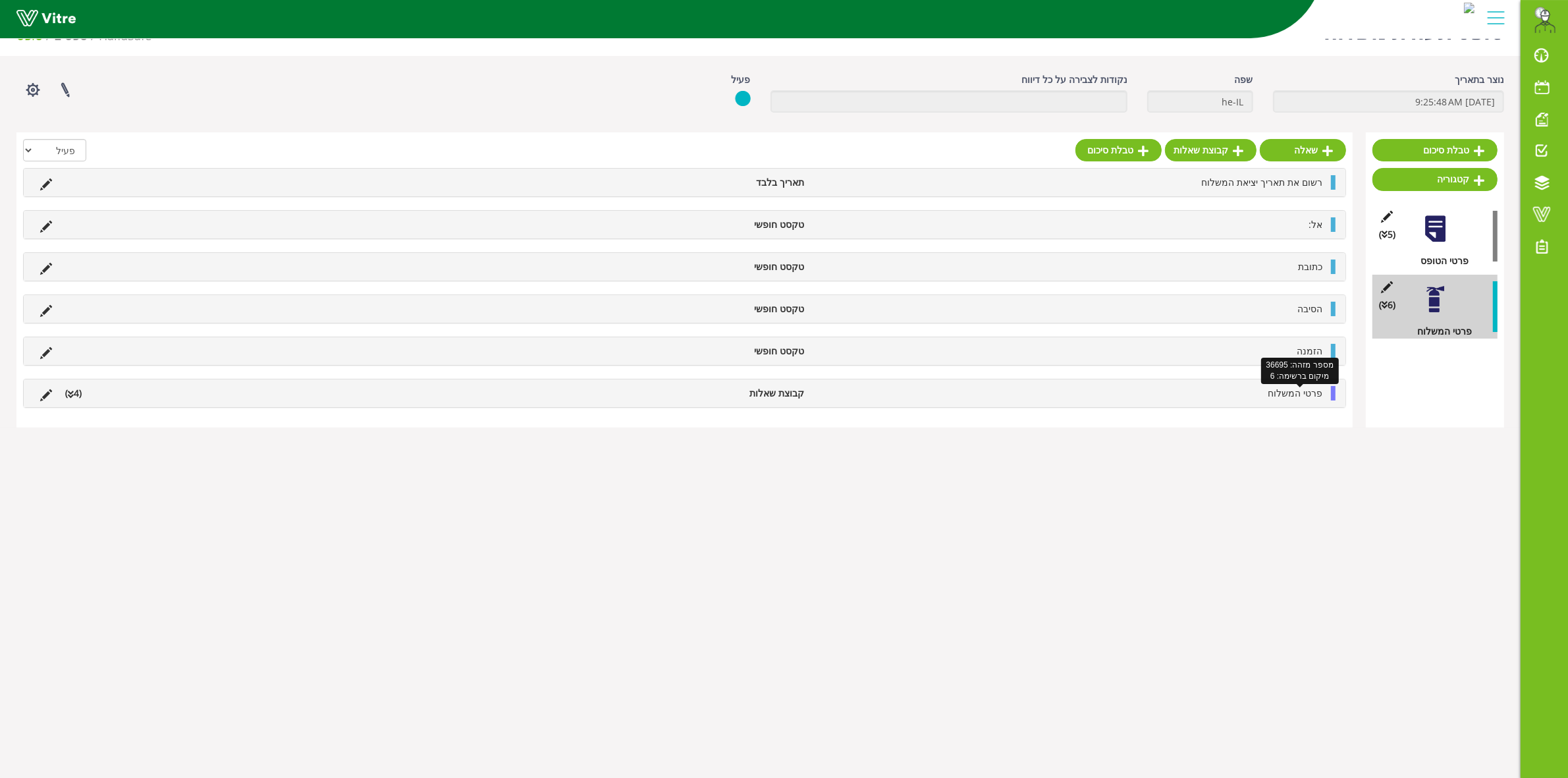
click at [1298, 395] on span "פרטי המשלוח" at bounding box center [1295, 393] width 55 height 12
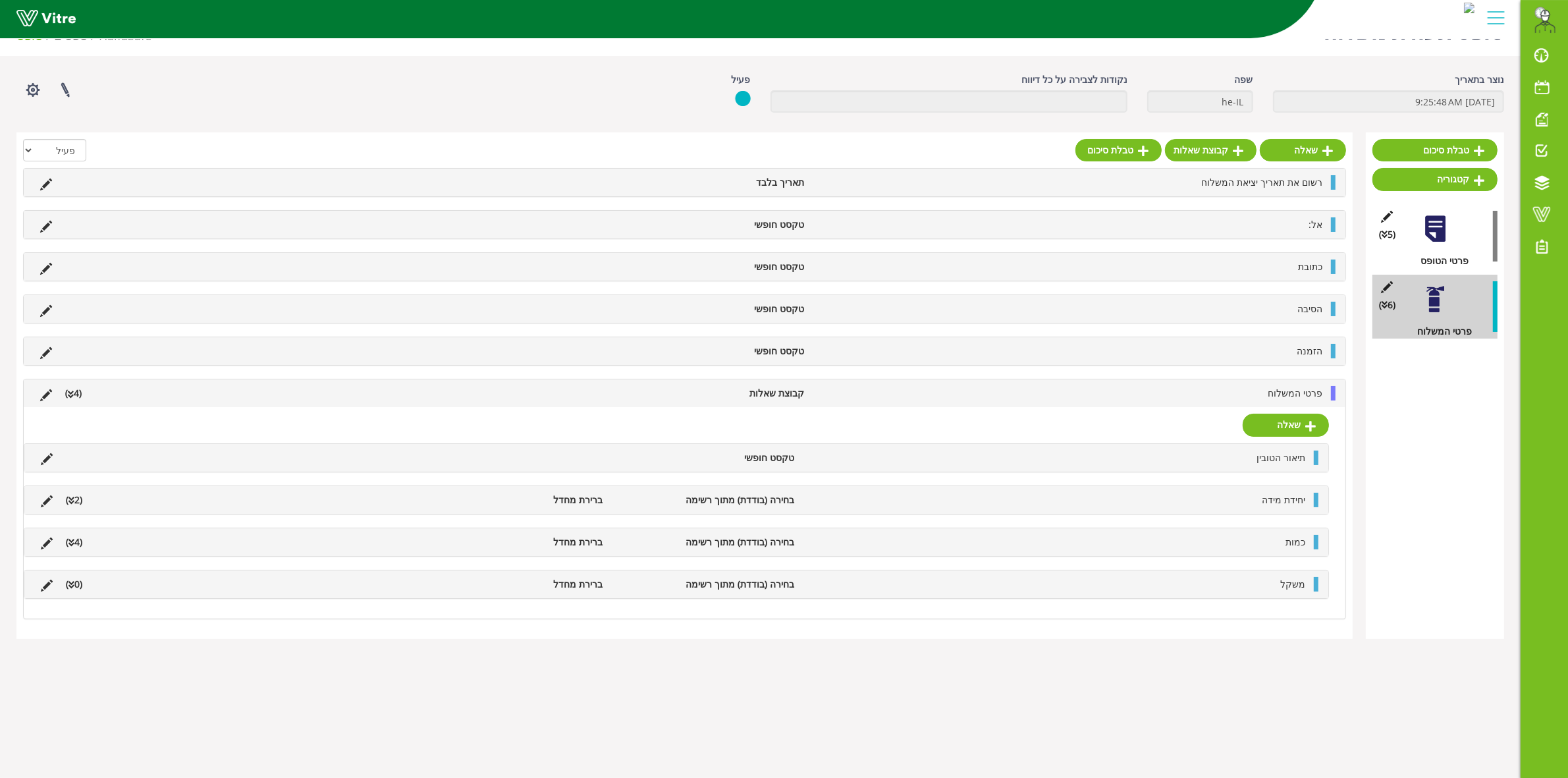
click at [1271, 588] on li "משקל" at bounding box center [1056, 584] width 511 height 14
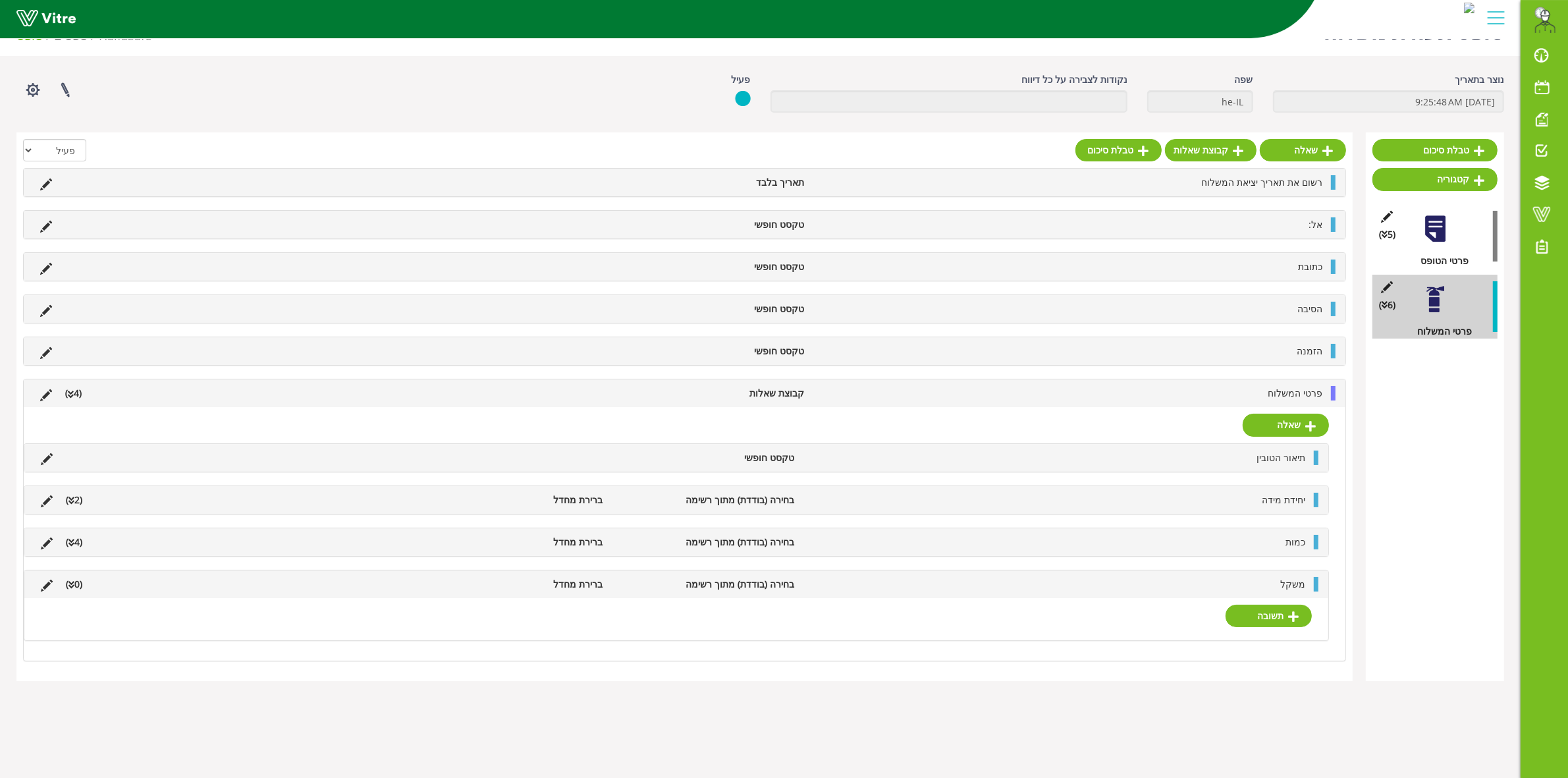
click at [73, 588] on icon at bounding box center [71, 585] width 6 height 9
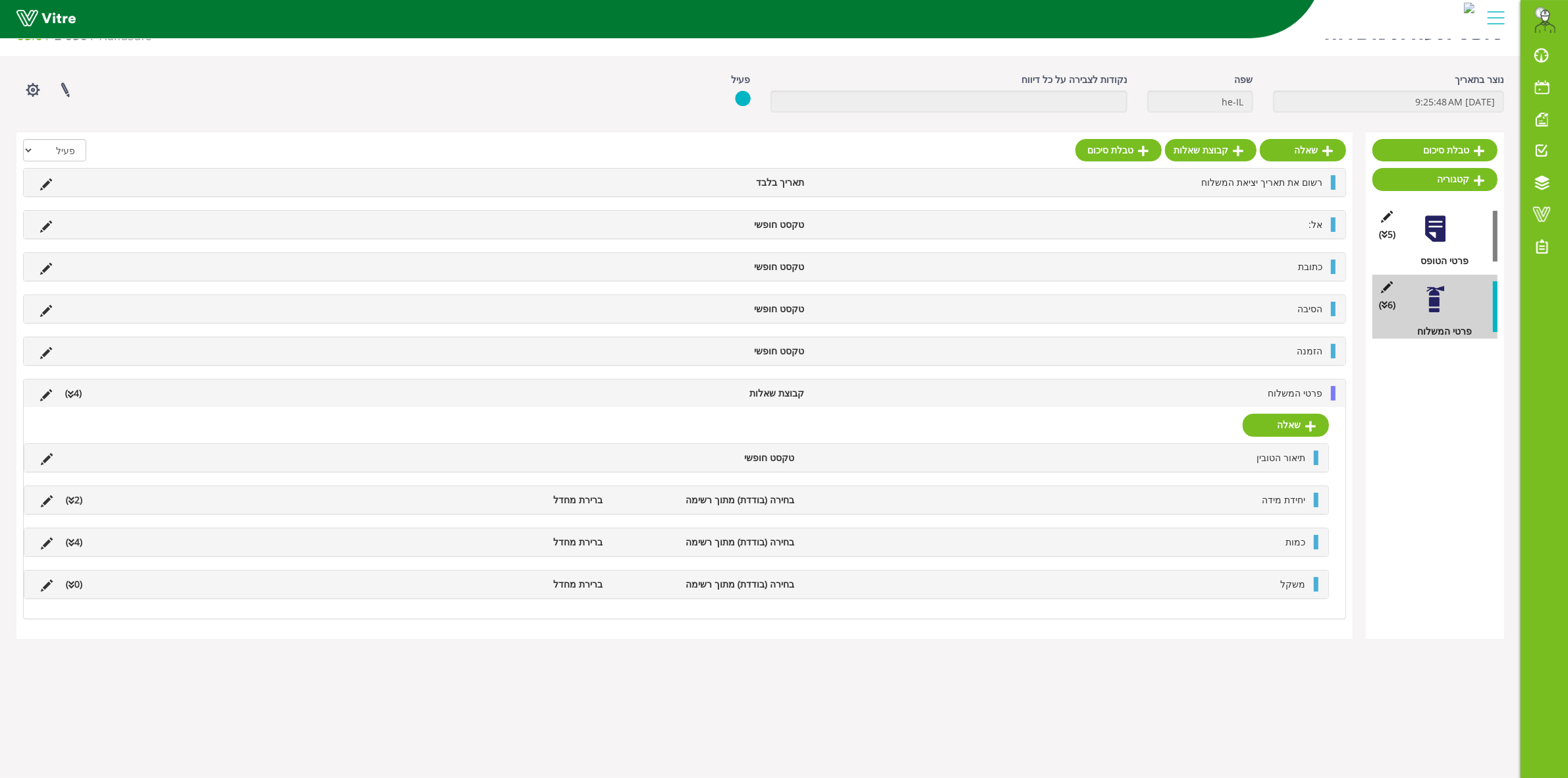
click at [73, 588] on icon at bounding box center [71, 585] width 6 height 9
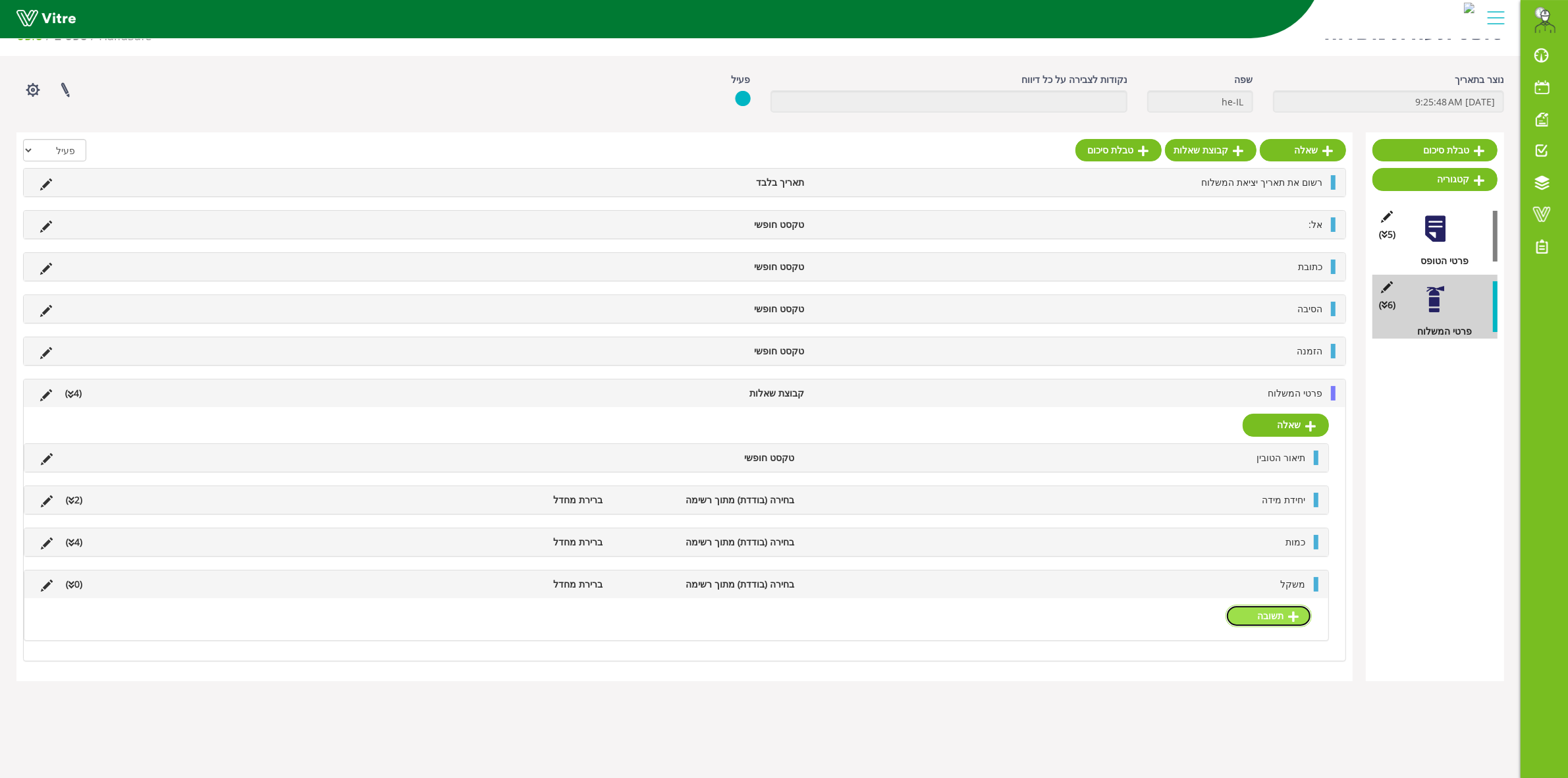
click at [1275, 618] on link "תשובה" at bounding box center [1268, 615] width 86 height 22
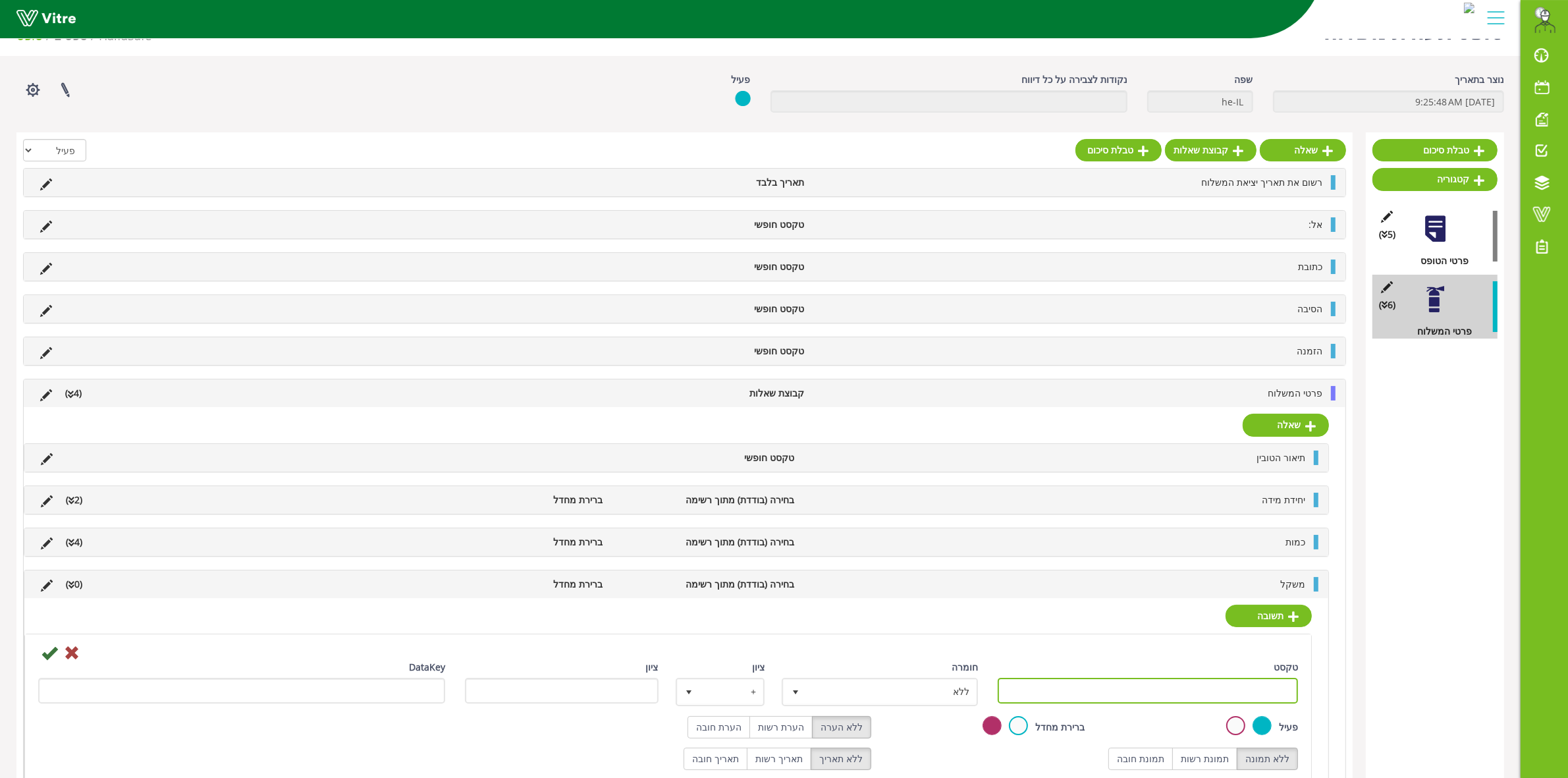
click at [1193, 685] on input "טקסט" at bounding box center [1147, 690] width 300 height 26
type input "גרם"
click at [731, 728] on label "הערת חובה" at bounding box center [719, 727] width 63 height 22
radio input "true"
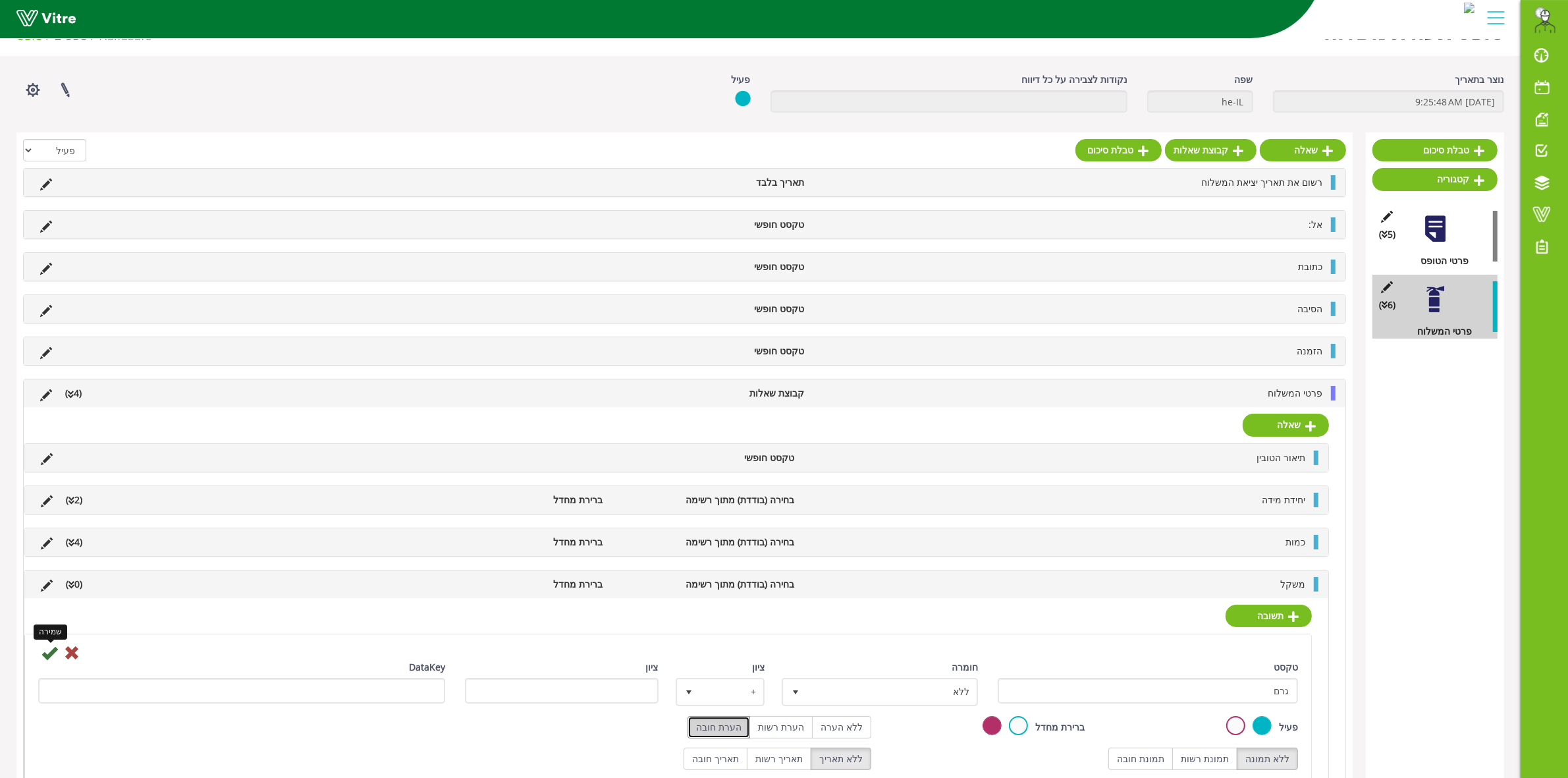
click at [50, 654] on icon at bounding box center [50, 652] width 16 height 16
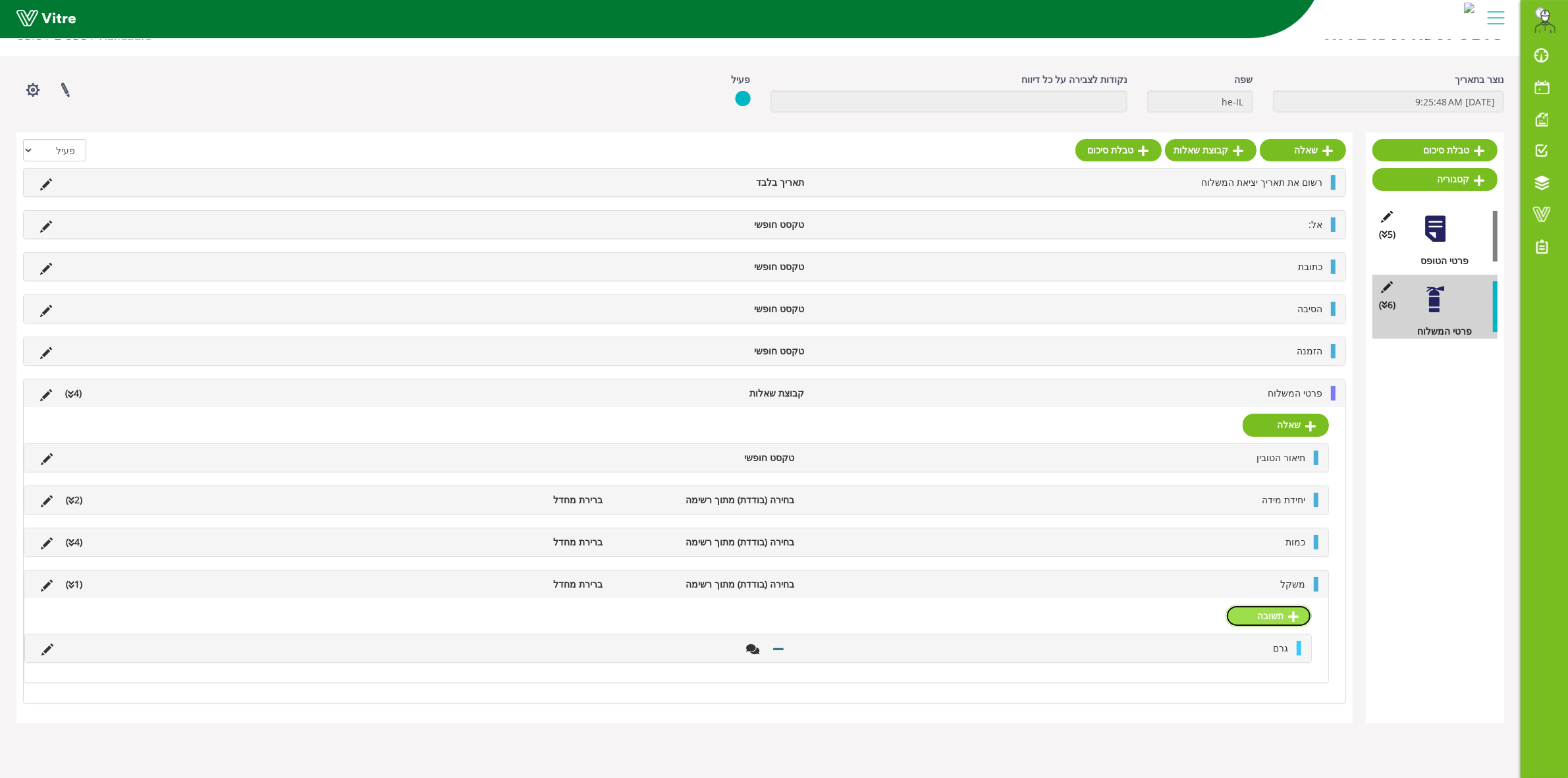
click at [1274, 622] on link "תשובה" at bounding box center [1268, 615] width 86 height 22
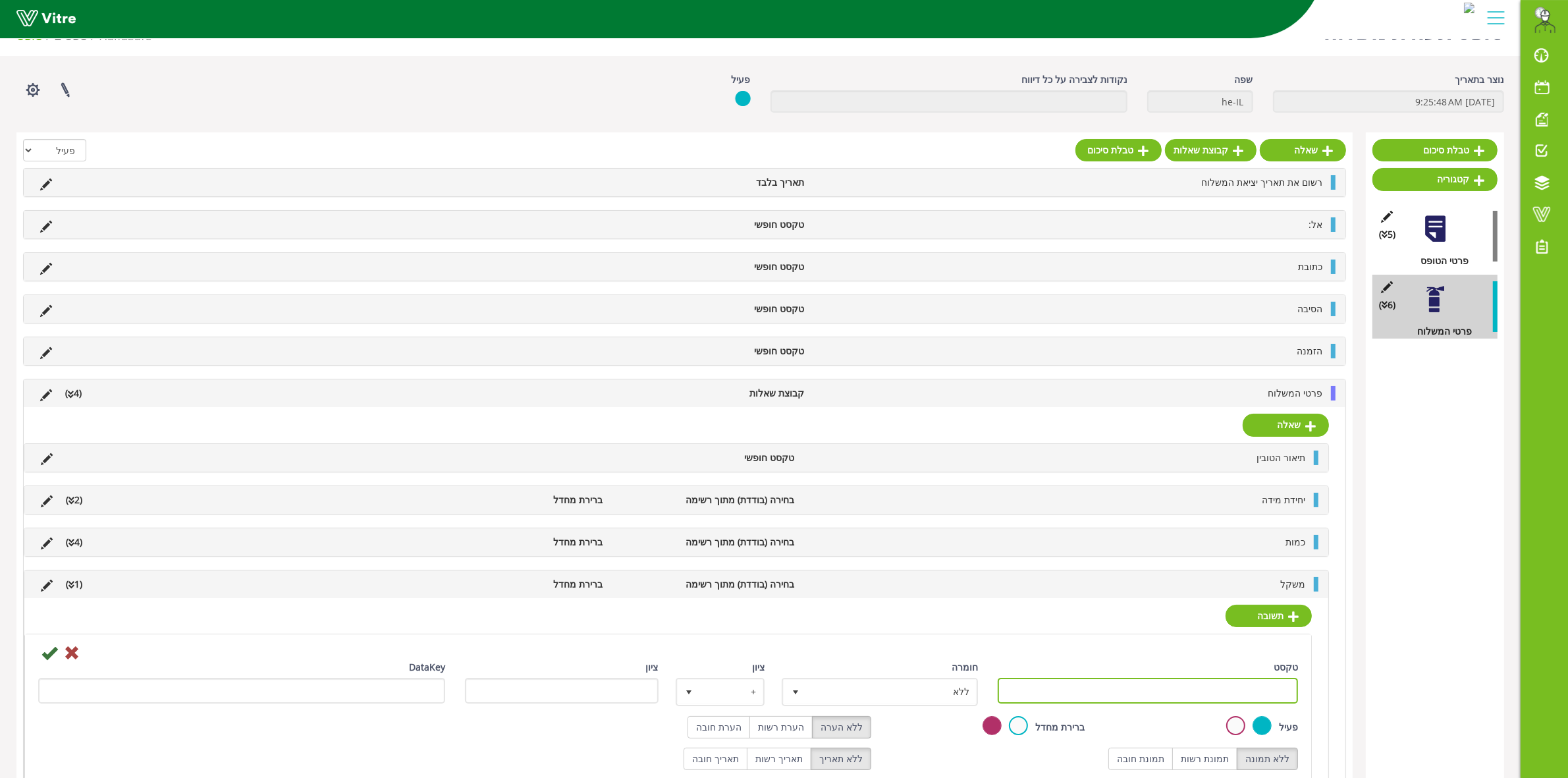
click at [1268, 699] on input "טקסט" at bounding box center [1147, 690] width 300 height 26
type input "ק"ג"
click at [53, 659] on icon at bounding box center [50, 652] width 16 height 16
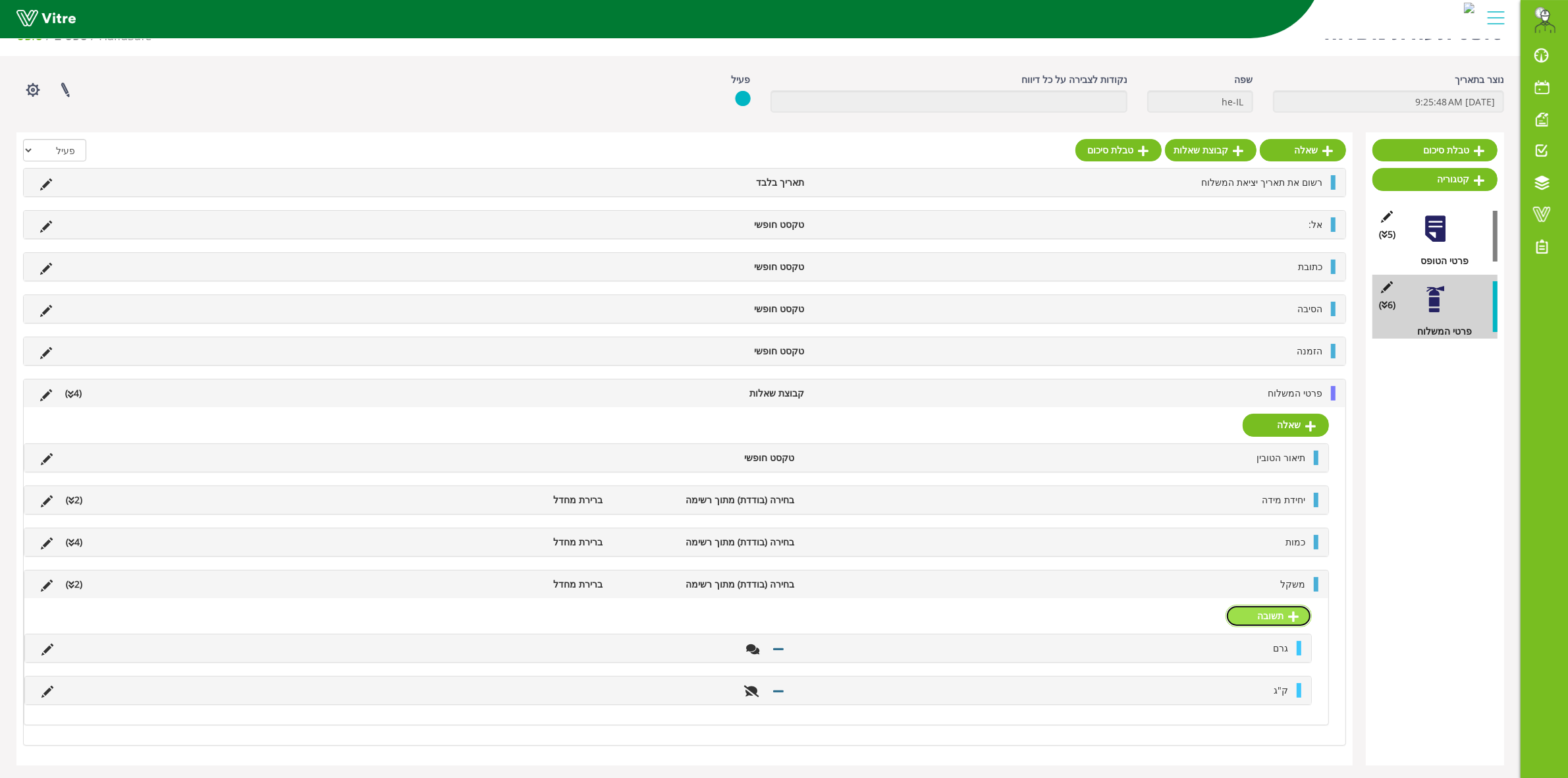
click at [1295, 620] on icon at bounding box center [1293, 616] width 11 height 12
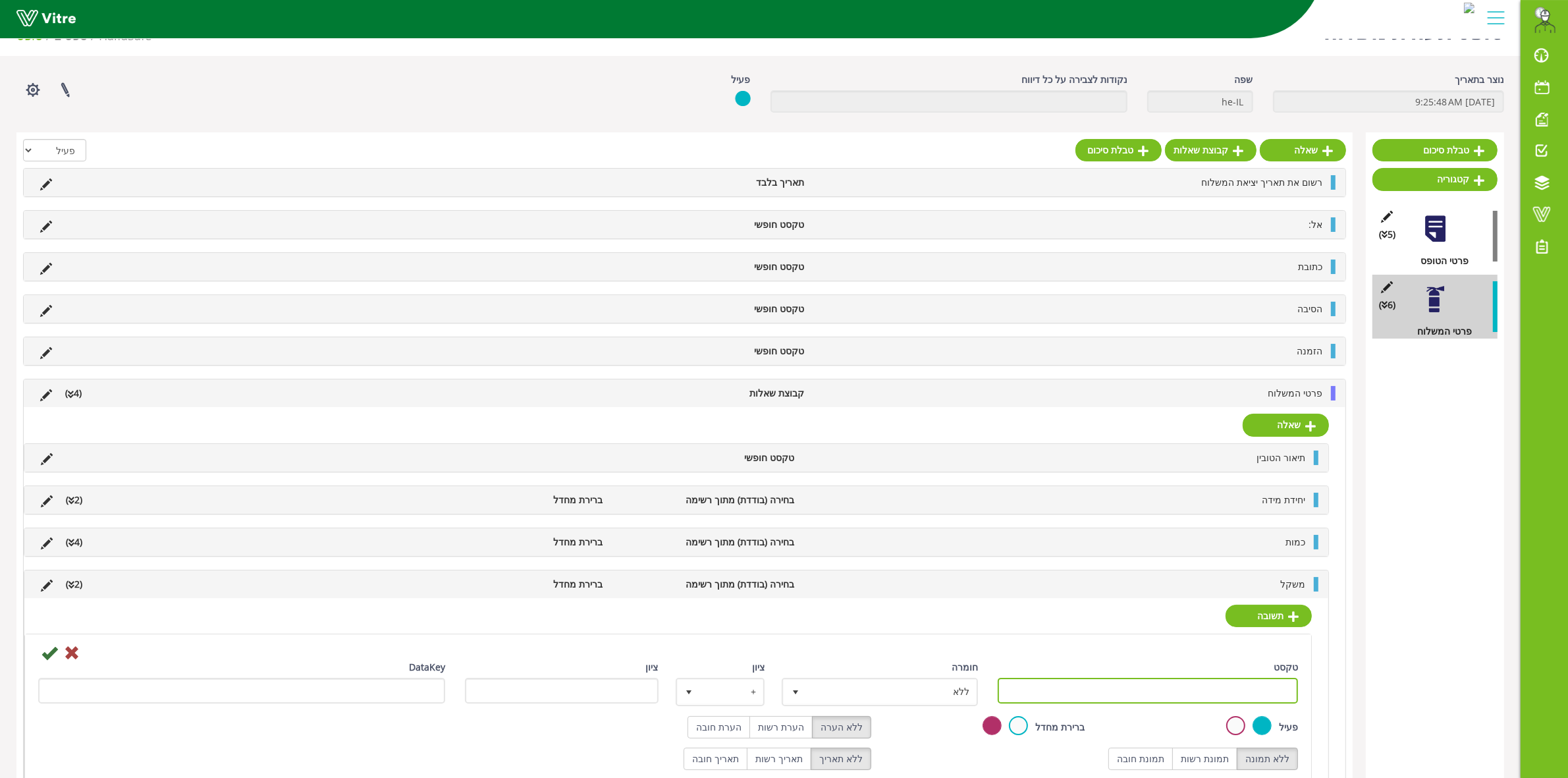
click at [1216, 697] on input "טקסט" at bounding box center [1147, 690] width 300 height 26
type input "אחר"
click at [742, 729] on label "הערת חובה" at bounding box center [719, 727] width 63 height 22
radio input "true"
click at [44, 664] on div "DataKey" at bounding box center [242, 682] width 407 height 43
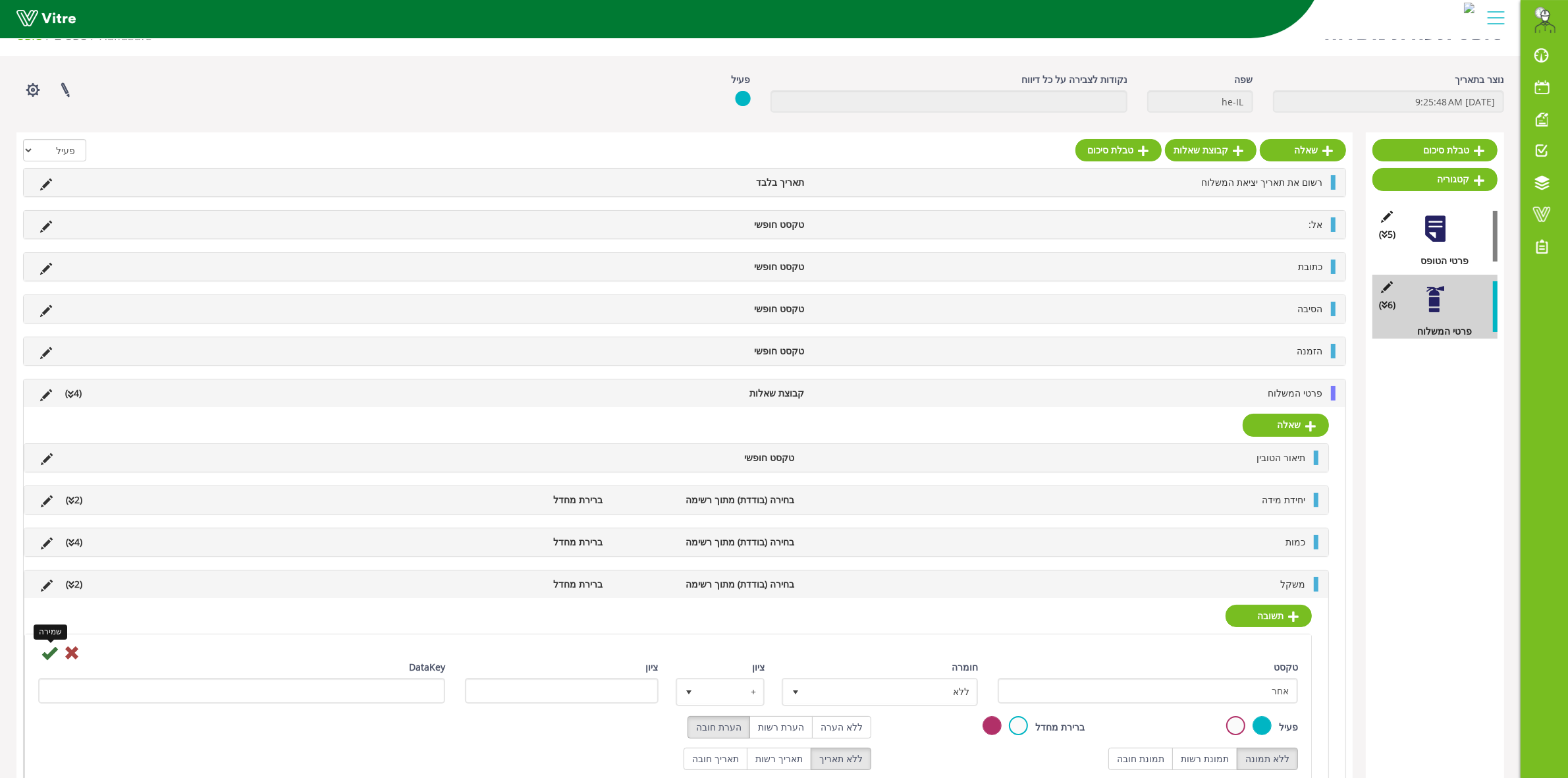
click at [45, 658] on icon at bounding box center [50, 652] width 16 height 16
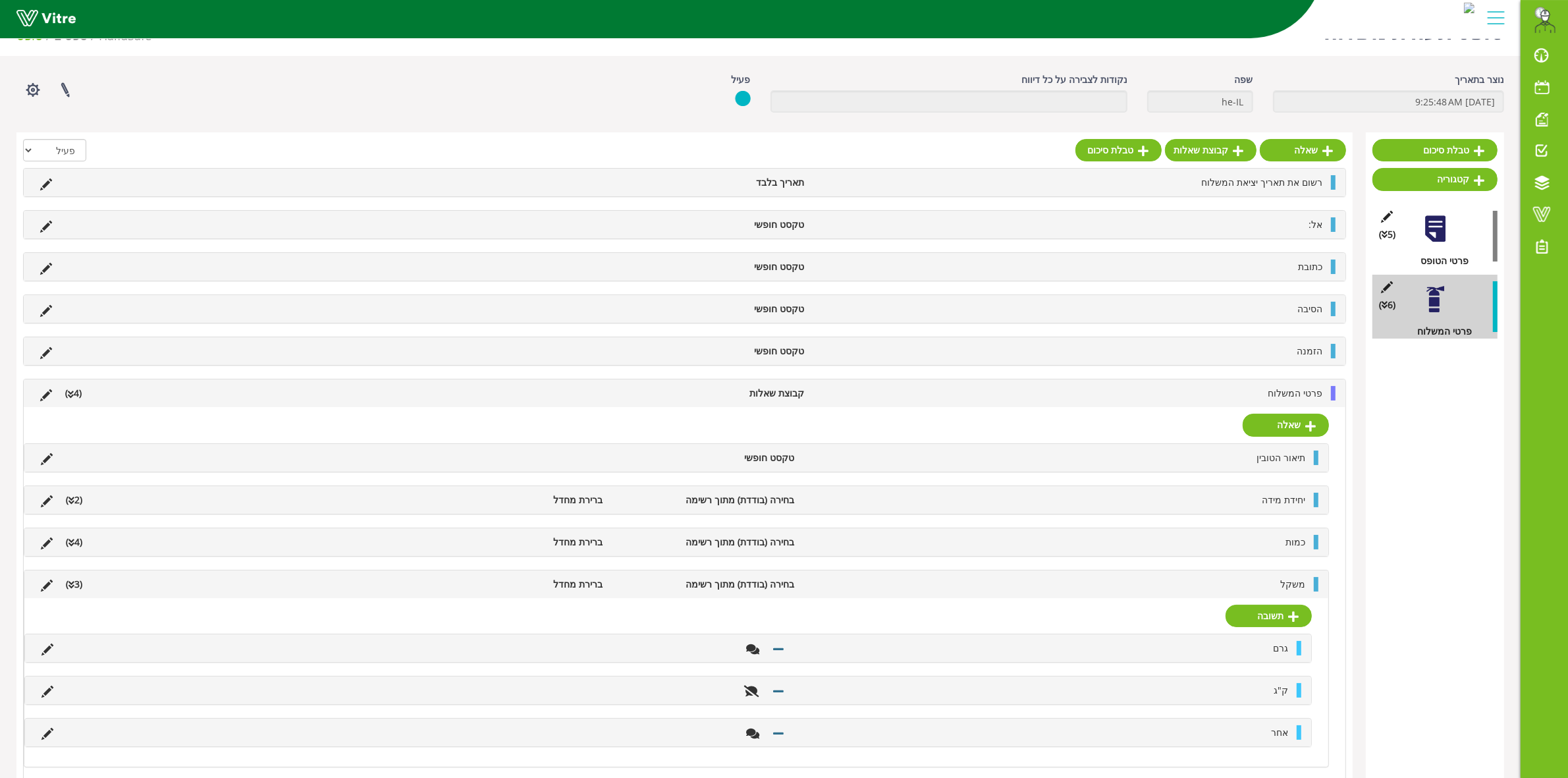
scroll to position [67, 0]
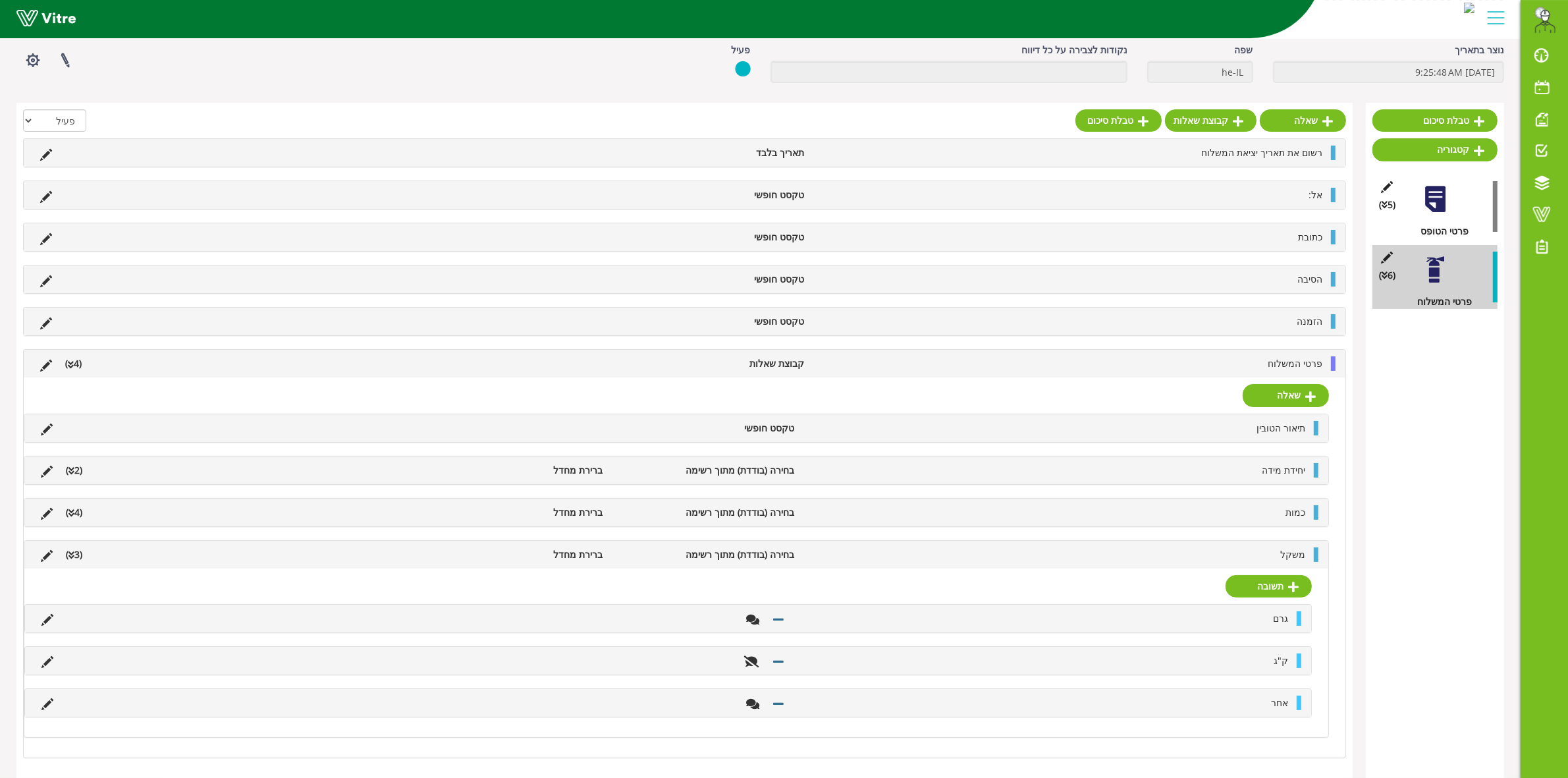
click at [1279, 666] on li "ק"ג" at bounding box center [1042, 660] width 503 height 14
click at [50, 660] on icon at bounding box center [47, 661] width 12 height 12
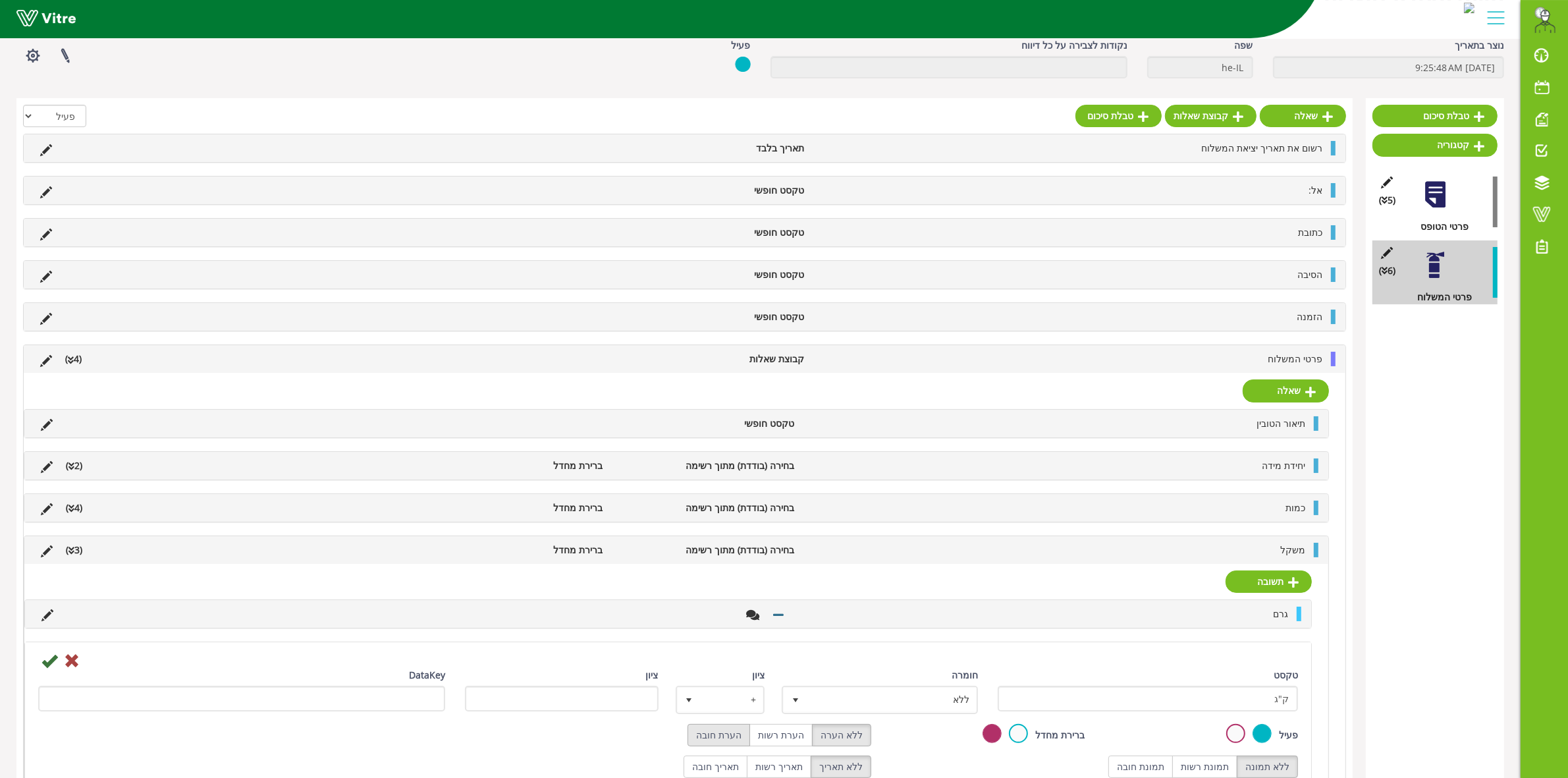
drag, startPoint x: 742, startPoint y: 740, endPoint x: 636, endPoint y: 738, distance: 106.0
click at [742, 740] on label "הערת חובה" at bounding box center [719, 735] width 63 height 22
radio input "true"
click at [56, 659] on icon at bounding box center [50, 660] width 16 height 16
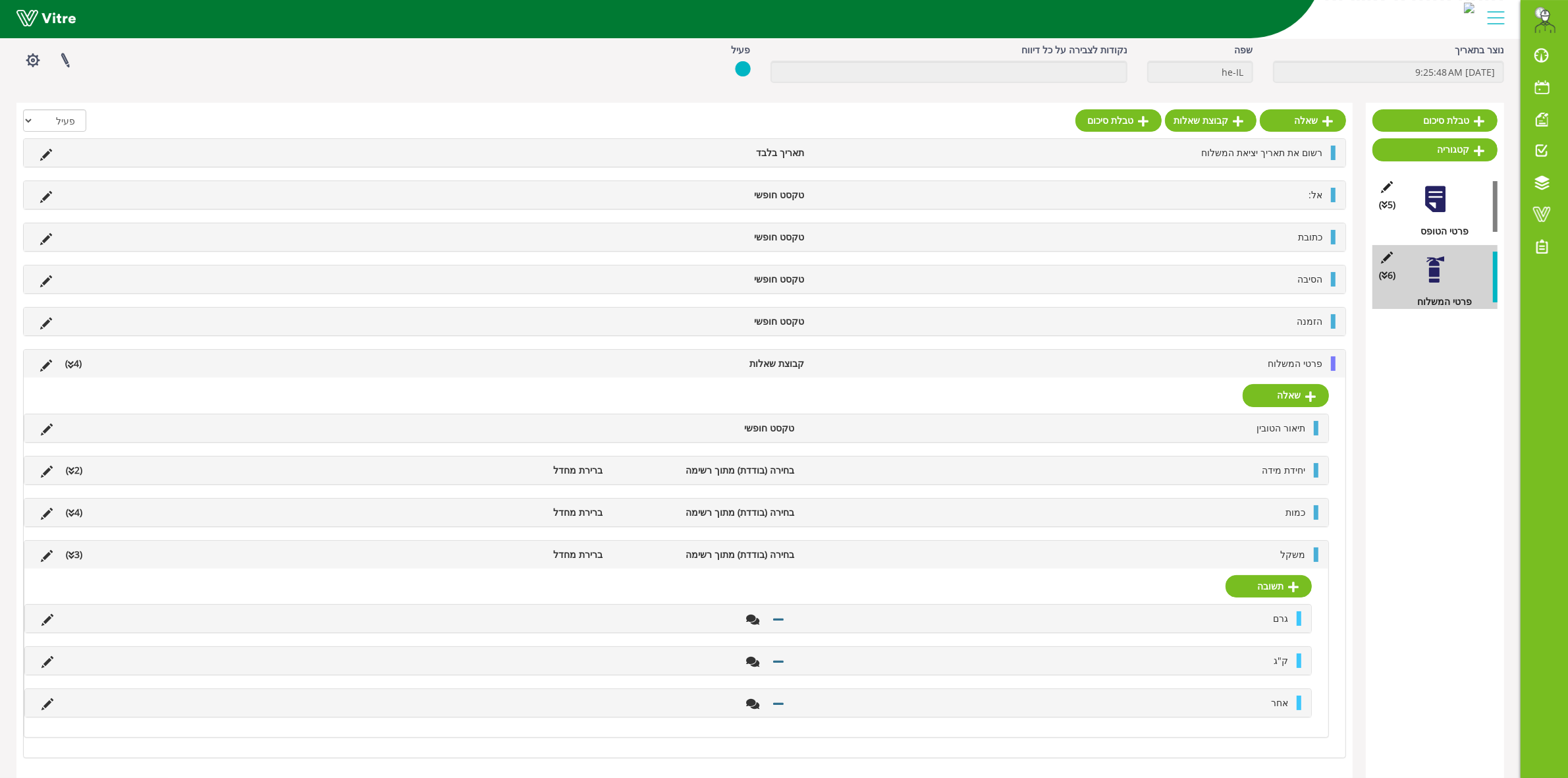
click at [1278, 558] on li "משקל" at bounding box center [1056, 554] width 511 height 14
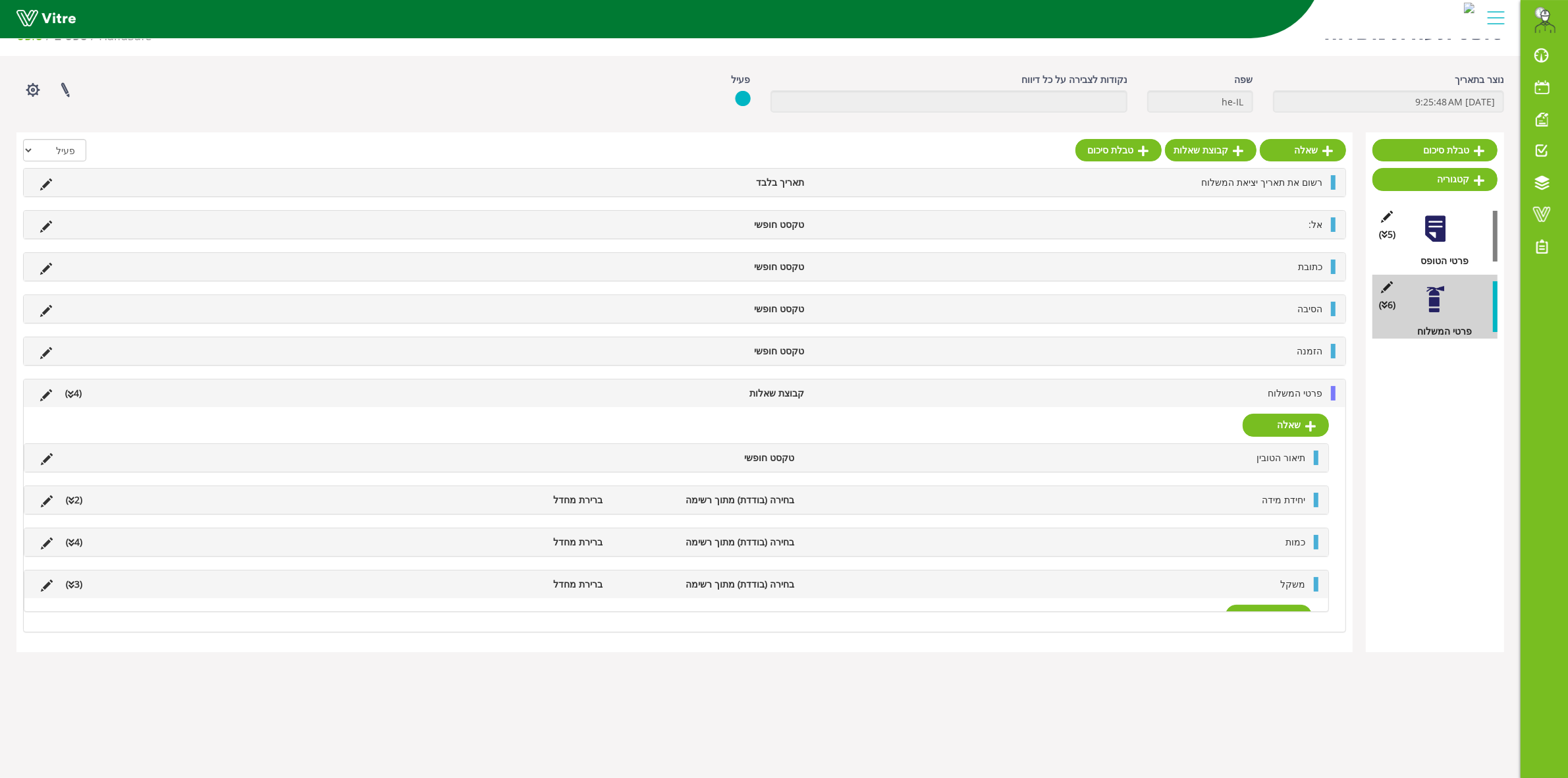
scroll to position [33, 0]
click at [1264, 393] on li "פרטי המשלוח" at bounding box center [1070, 393] width 519 height 14
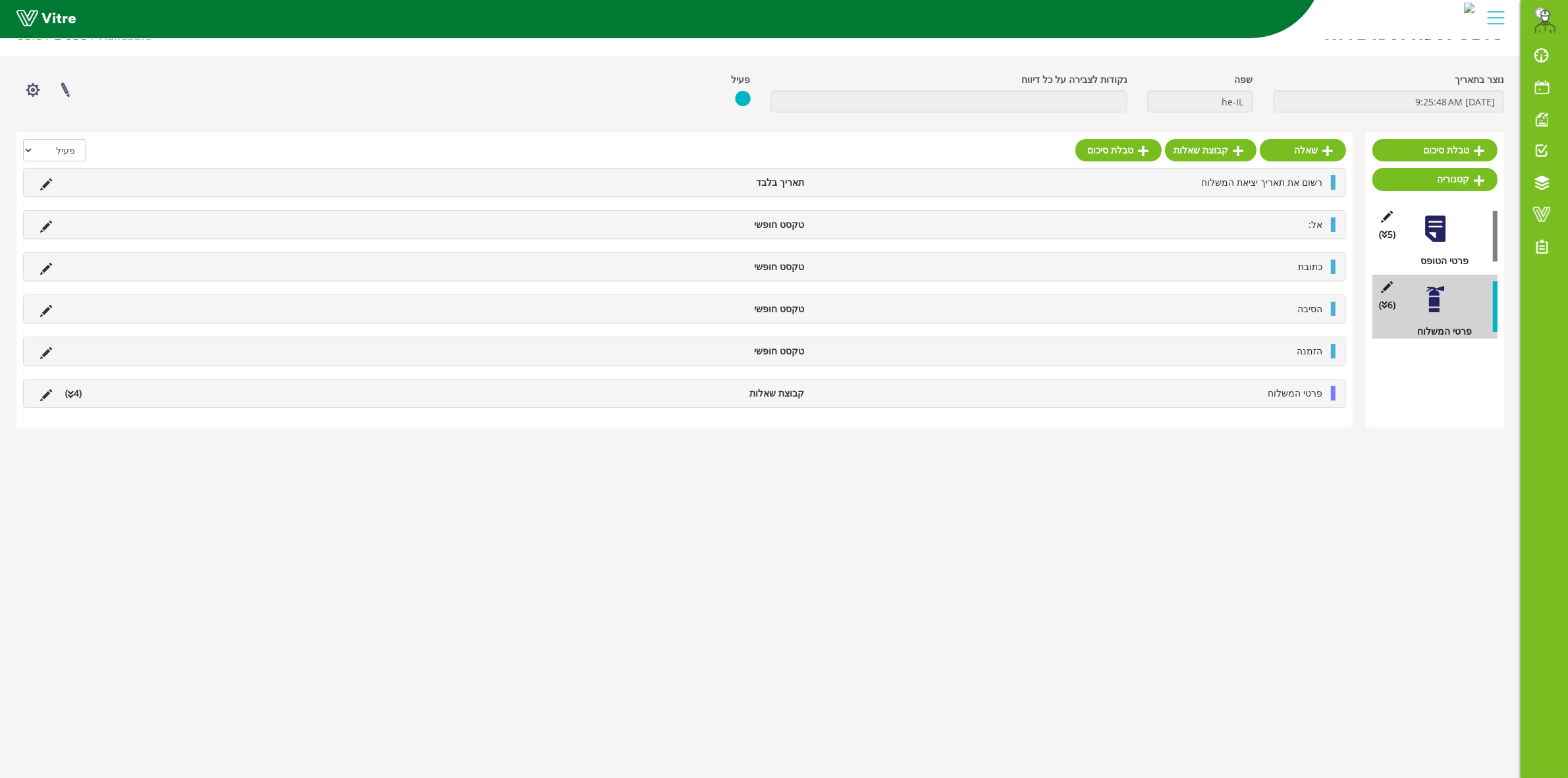
click at [1264, 393] on li "פרטי המשלוח" at bounding box center [1070, 393] width 519 height 14
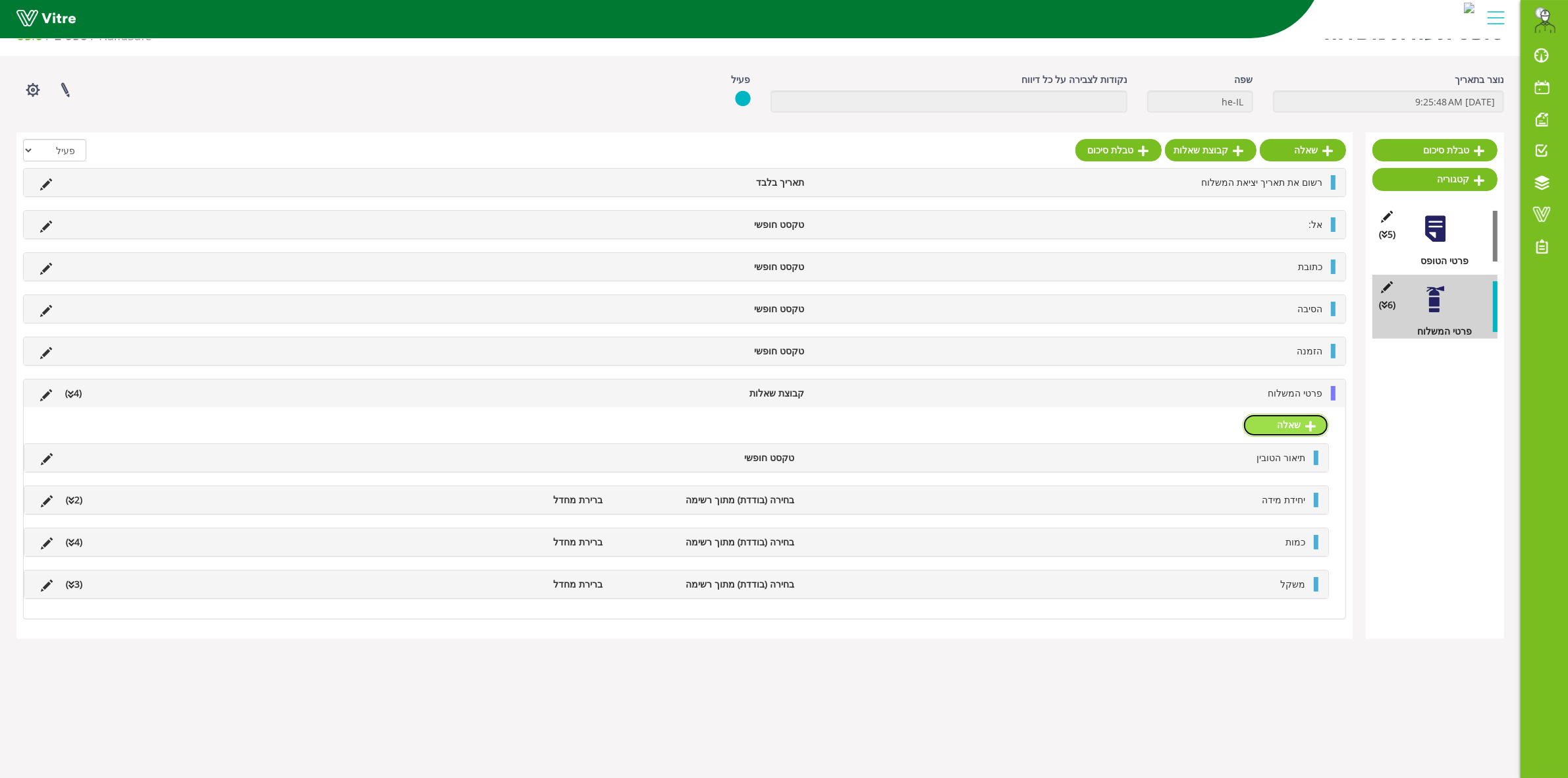
click at [1281, 429] on link "שאלה" at bounding box center [1285, 424] width 86 height 22
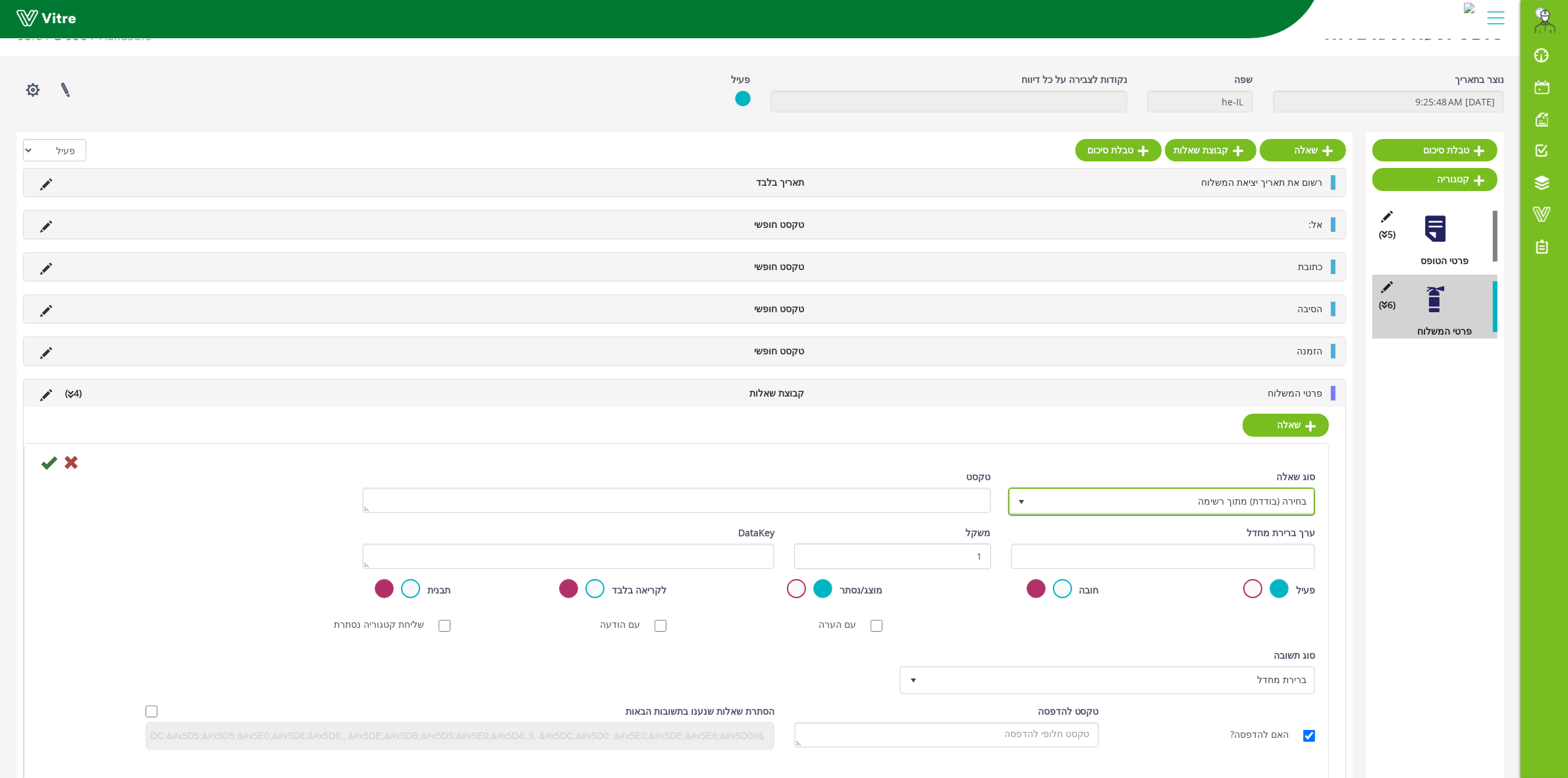
click at [1028, 508] on span "select" at bounding box center [1021, 501] width 24 height 24
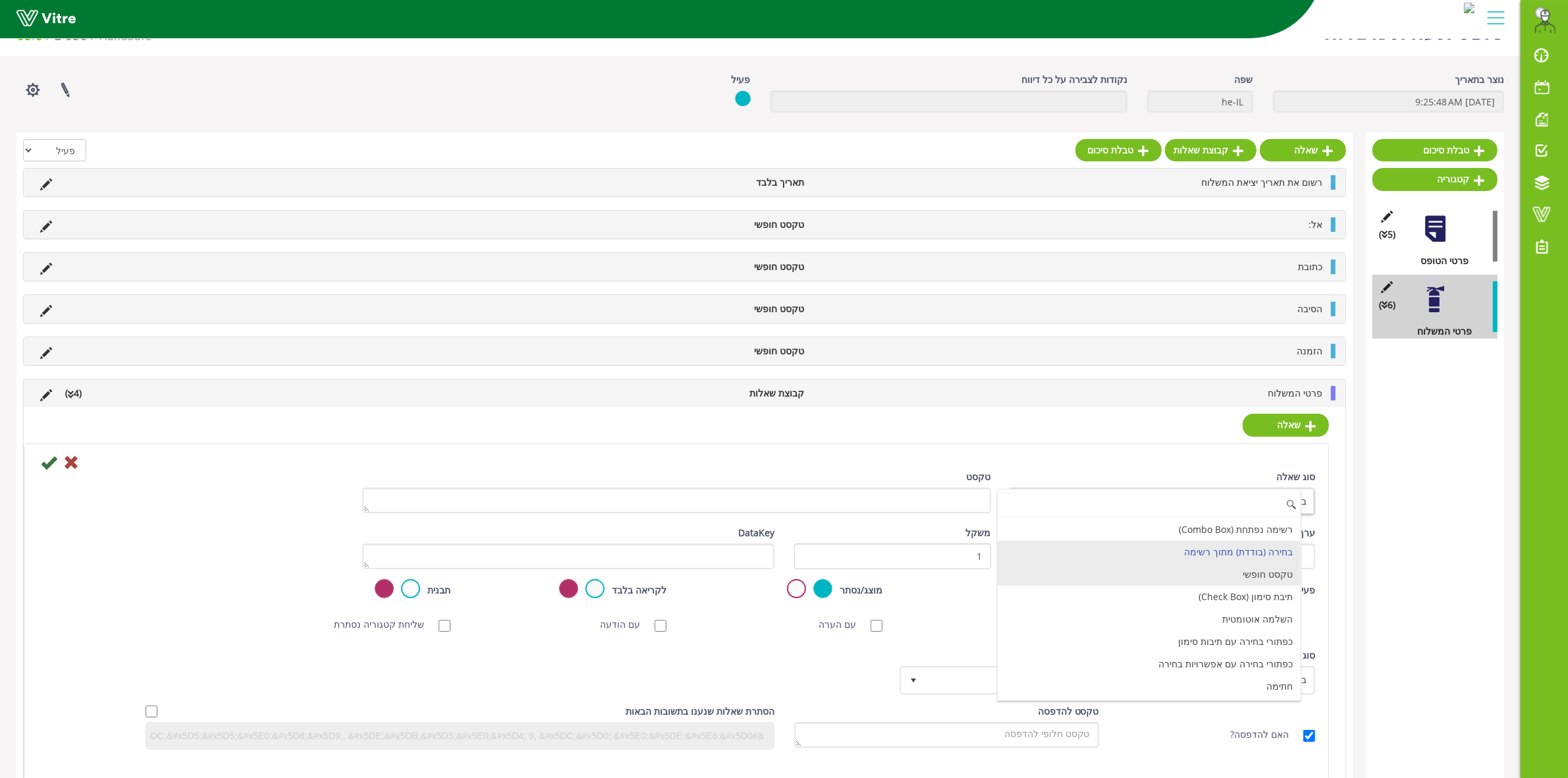
click at [1268, 580] on li "טקסט חופשי" at bounding box center [1149, 574] width 303 height 22
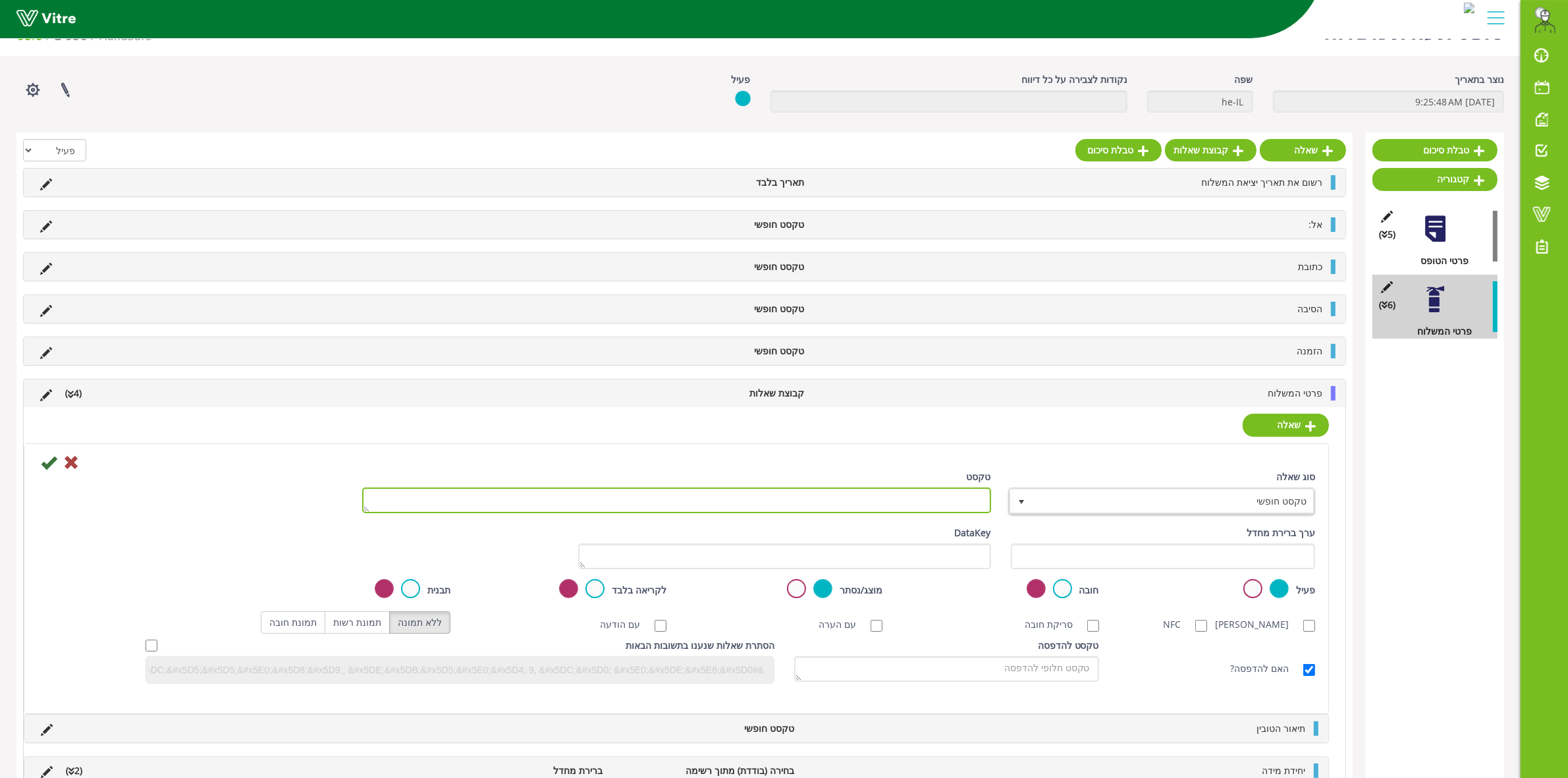
click at [940, 512] on textarea "טקסט" at bounding box center [676, 500] width 629 height 26
type textarea "הערות נוספות/נתונים נוספים"
click at [42, 470] on icon at bounding box center [49, 462] width 16 height 16
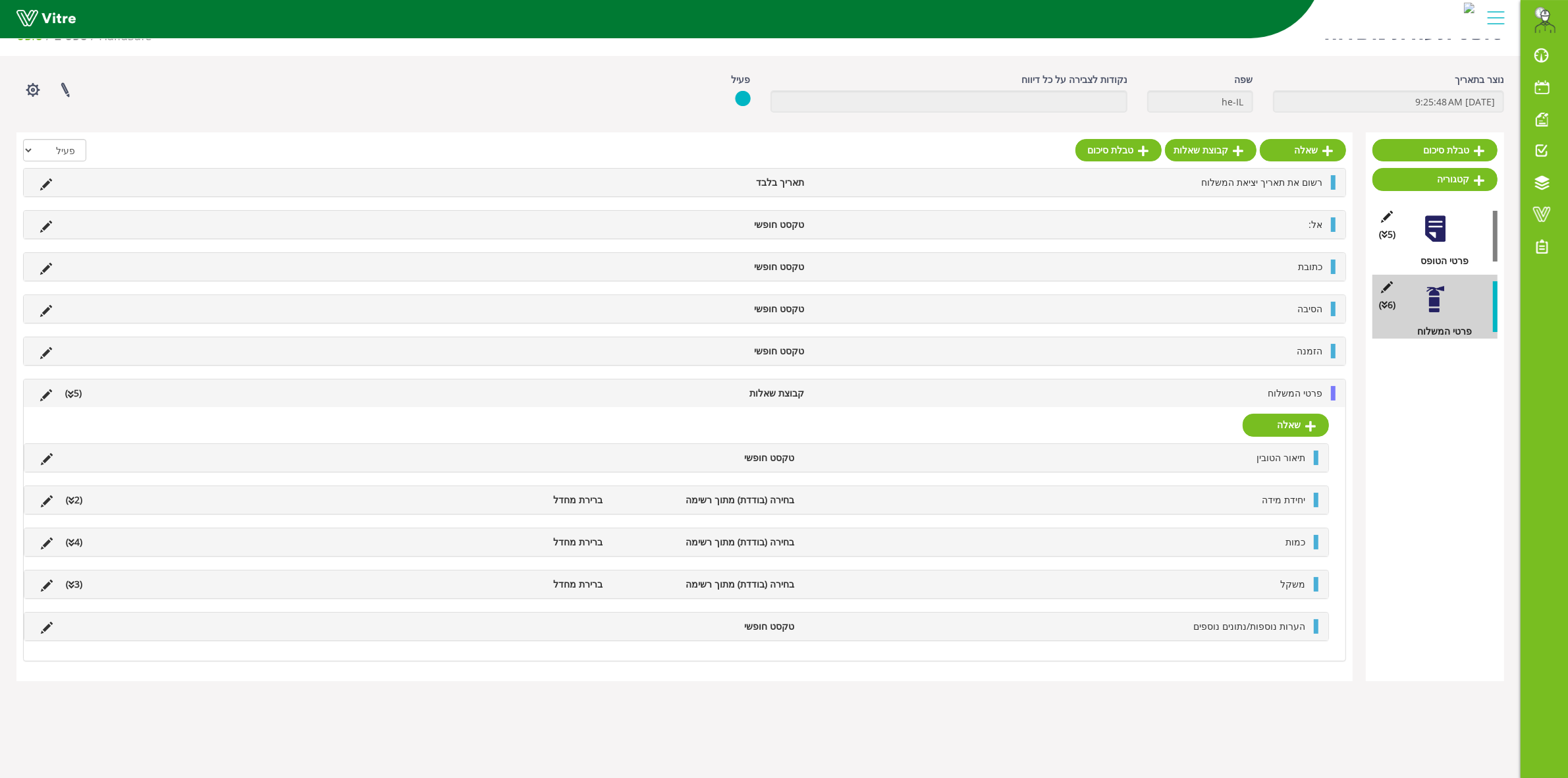
click at [1224, 390] on li "פרטי המשלוח" at bounding box center [1070, 393] width 519 height 14
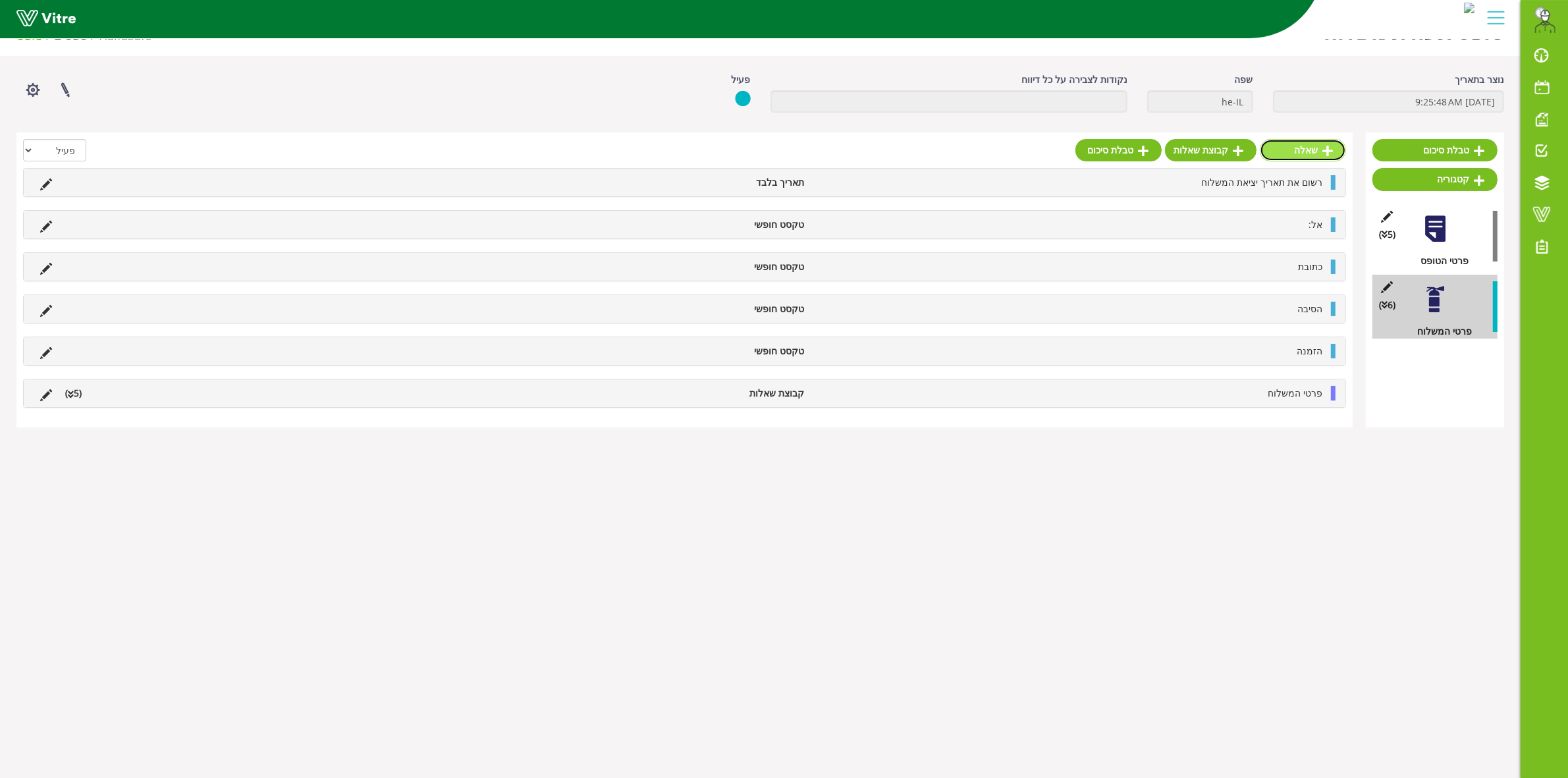
click at [1321, 150] on link "שאלה" at bounding box center [1302, 150] width 86 height 22
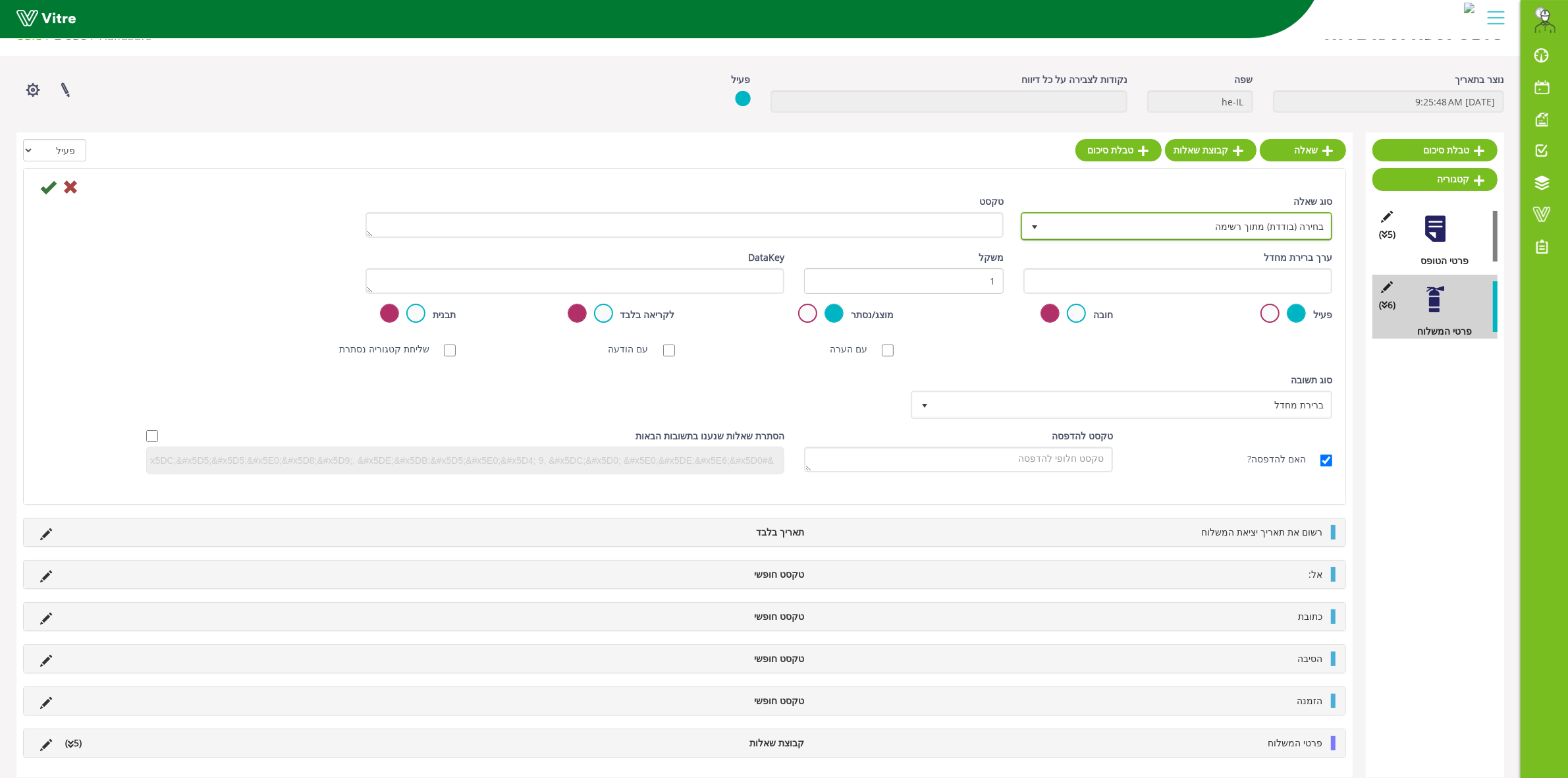
click at [1121, 228] on span "בחירה (בודדת) מתוך רשימה" at bounding box center [1188, 226] width 285 height 24
click at [1236, 266] on li "חתימה" at bounding box center [1164, 254] width 307 height 22
type input "חתי"
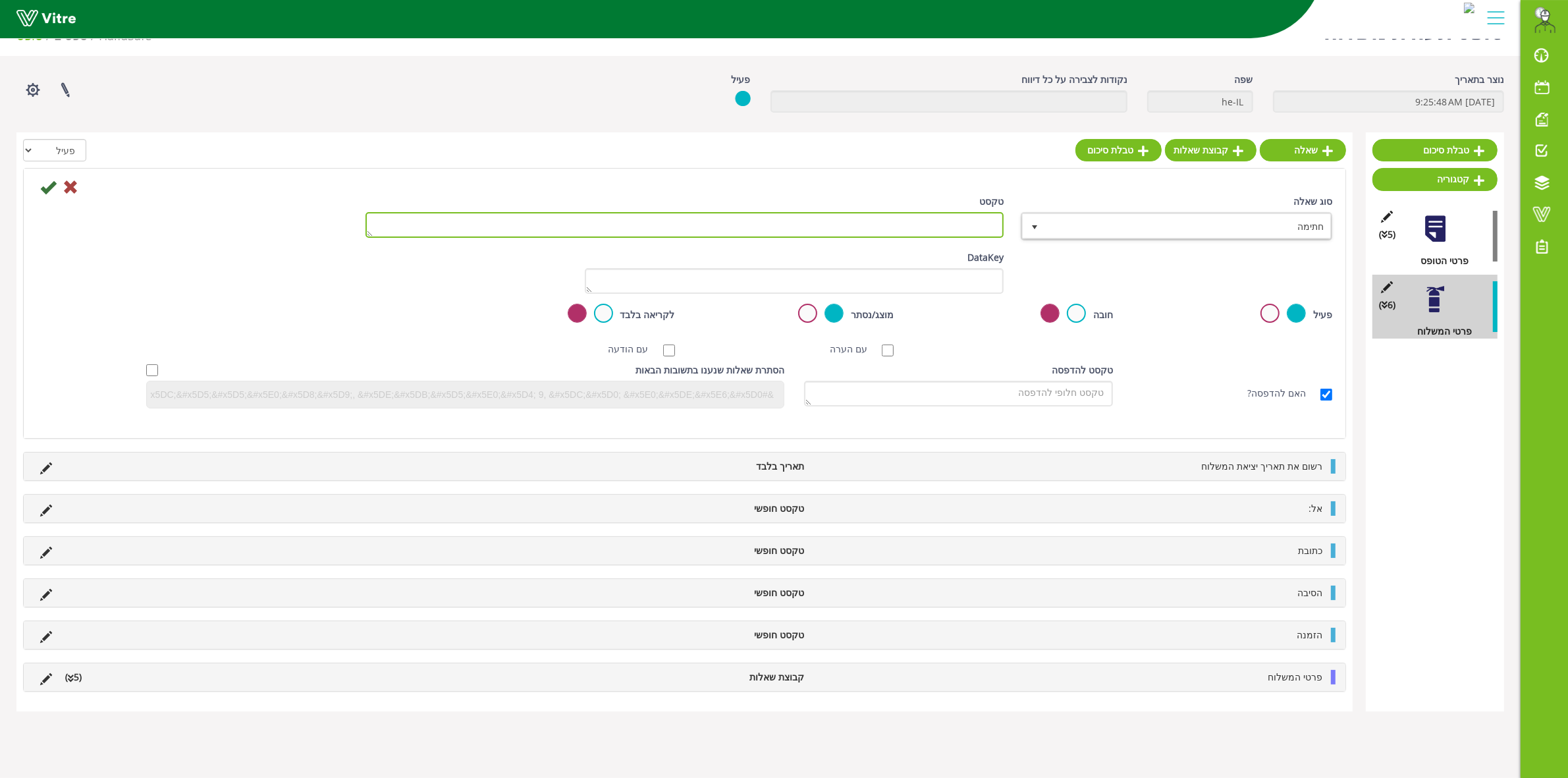
click at [946, 230] on textarea "טקסט" at bounding box center [684, 225] width 638 height 26
type textarea "ח"
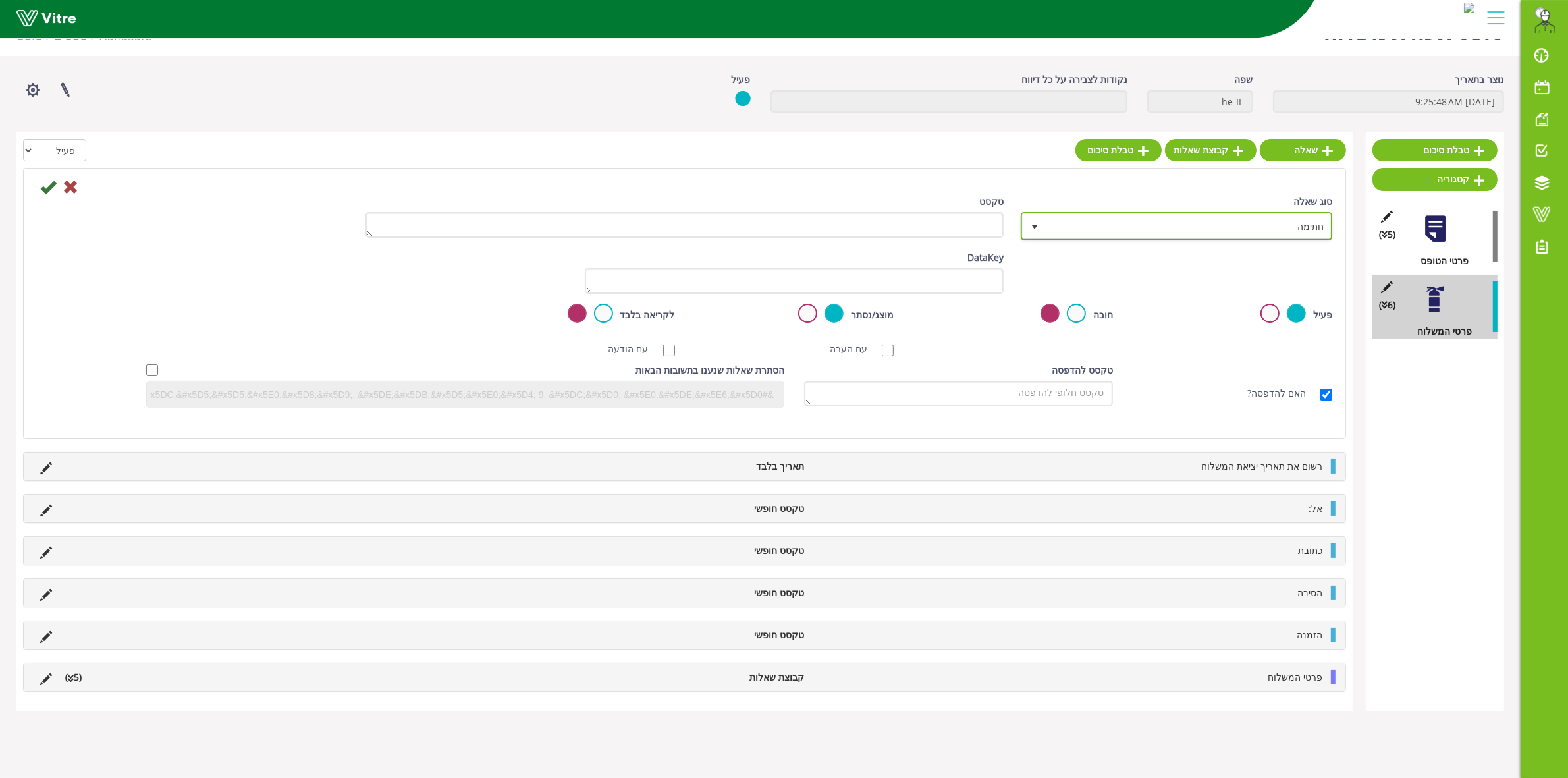
click at [1034, 222] on span "select" at bounding box center [1034, 227] width 11 height 11
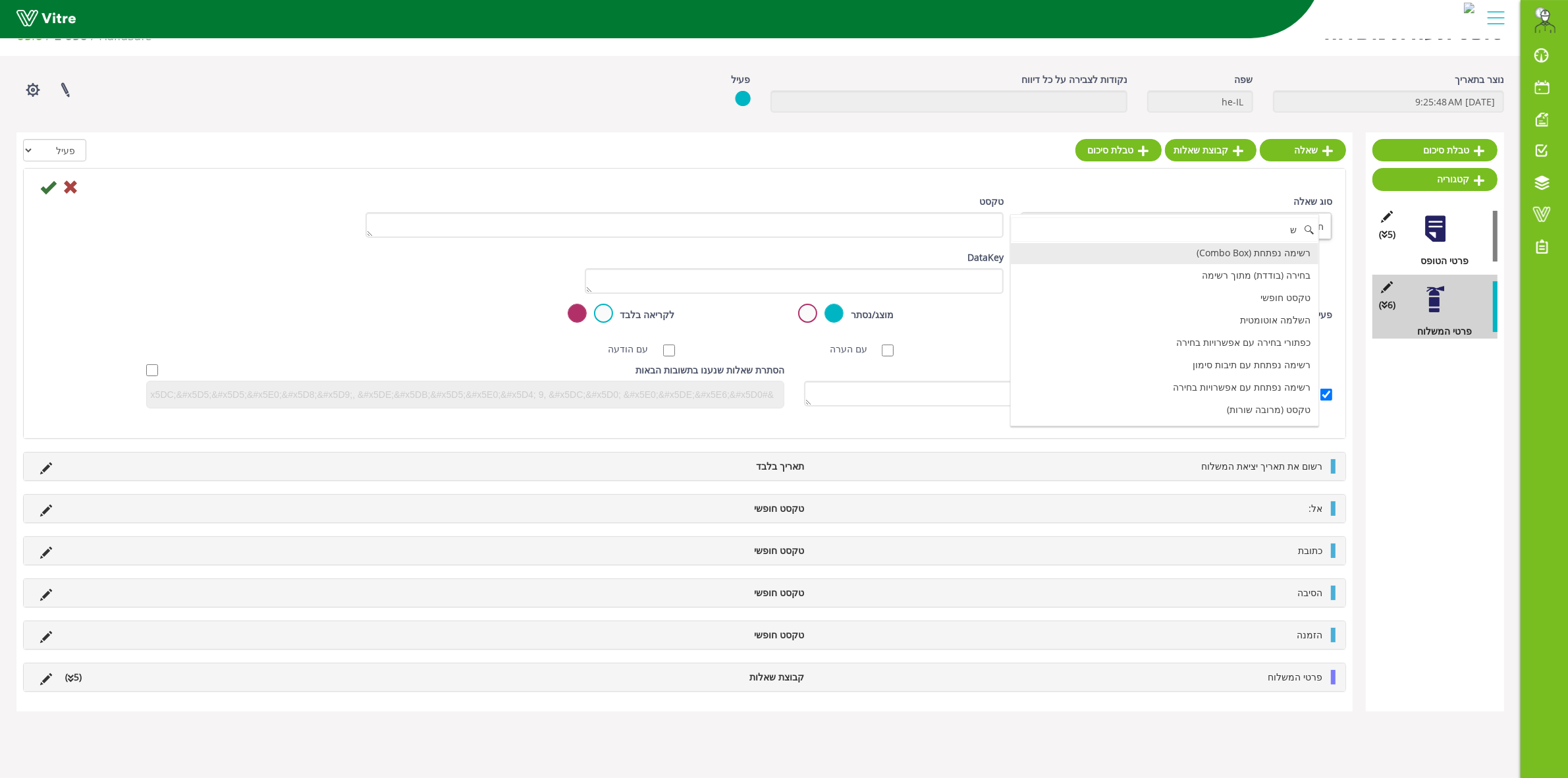
scroll to position [0, 0]
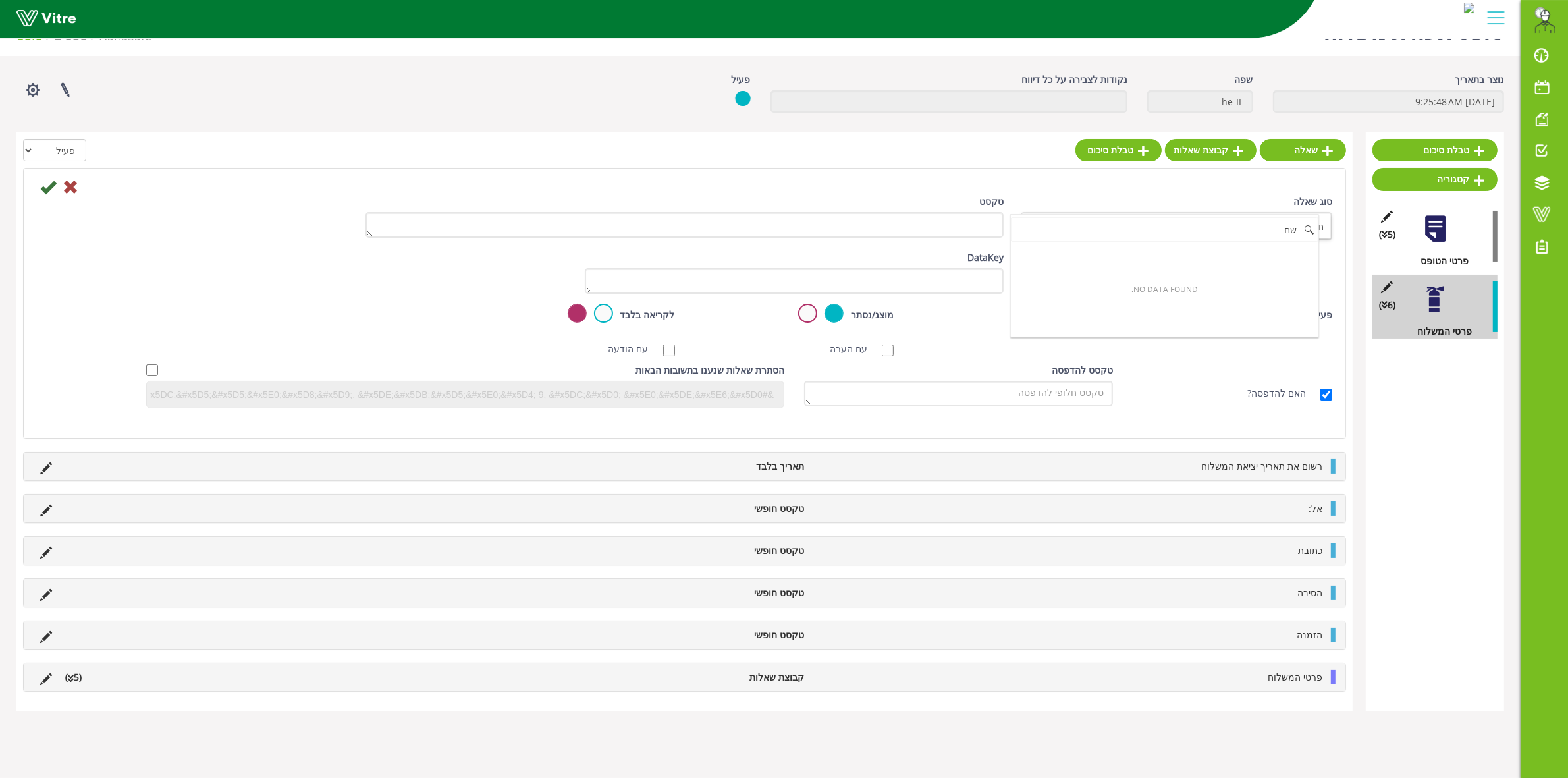
type input "ש"
click at [1177, 256] on li "טקסט חופשי" at bounding box center [1164, 254] width 307 height 22
type input "טקסט"
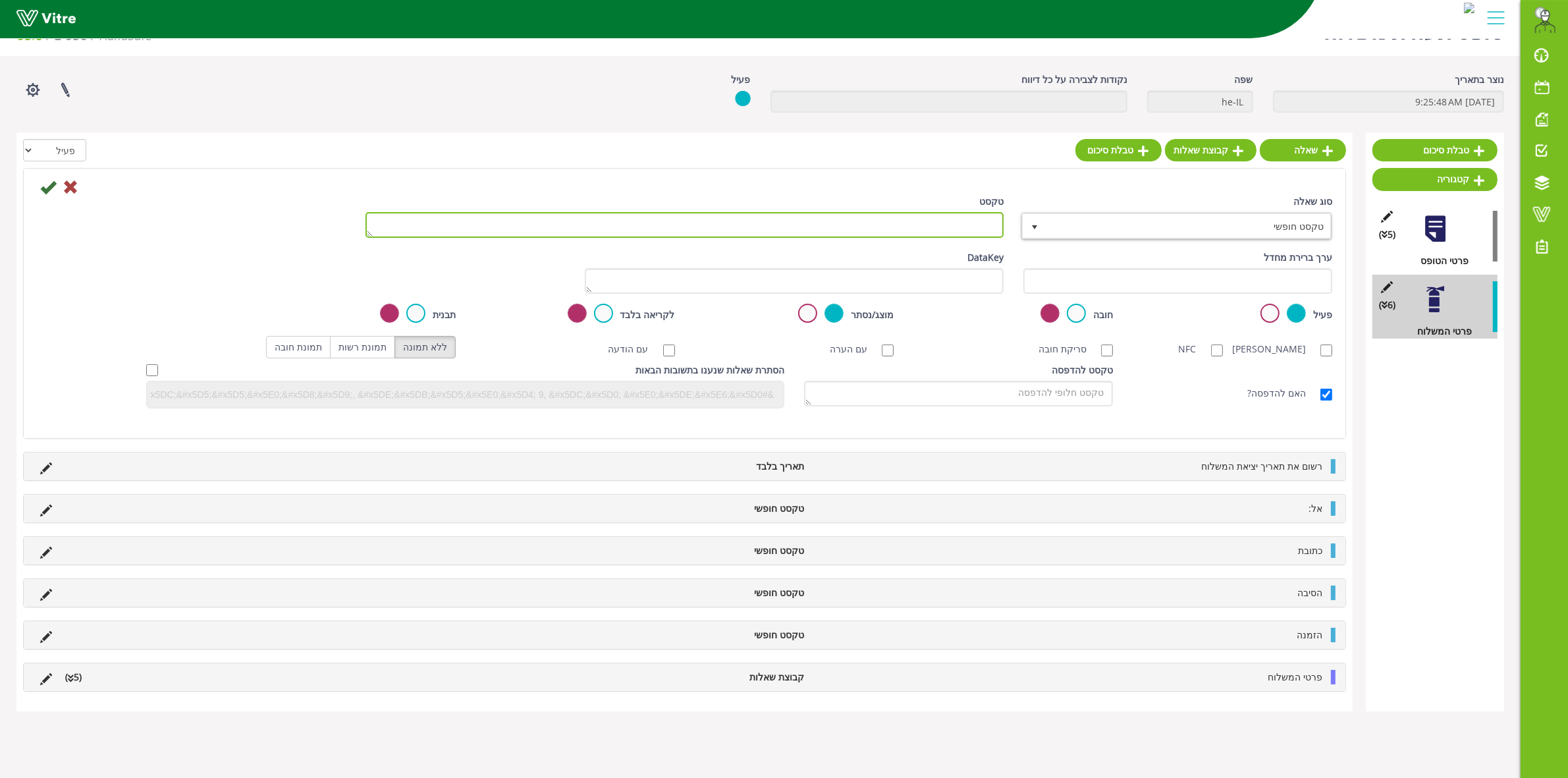
click at [905, 233] on textarea "טקסט" at bounding box center [684, 225] width 638 height 26
type textarea "שם השולח"
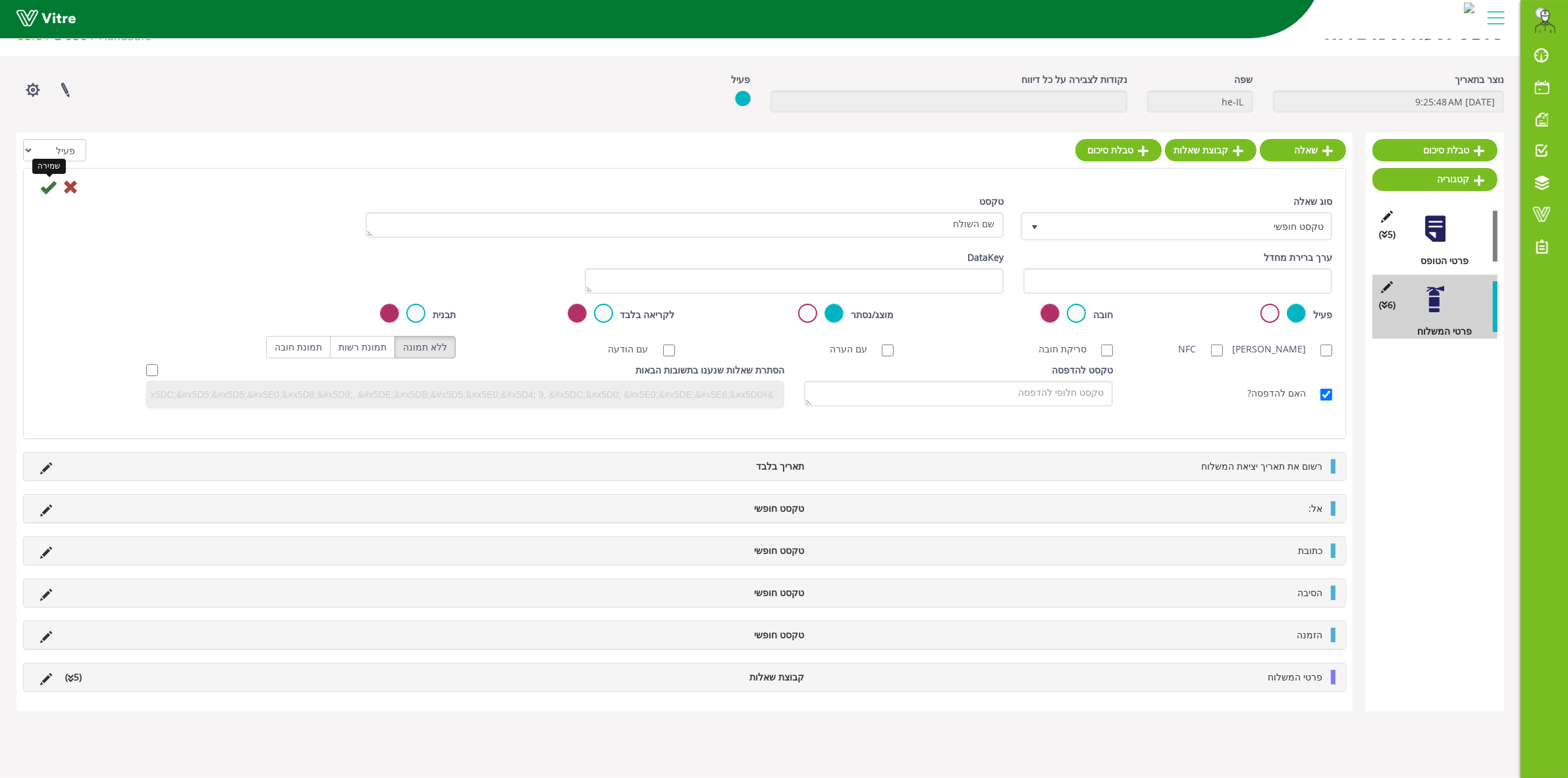
click at [42, 192] on icon at bounding box center [48, 187] width 16 height 16
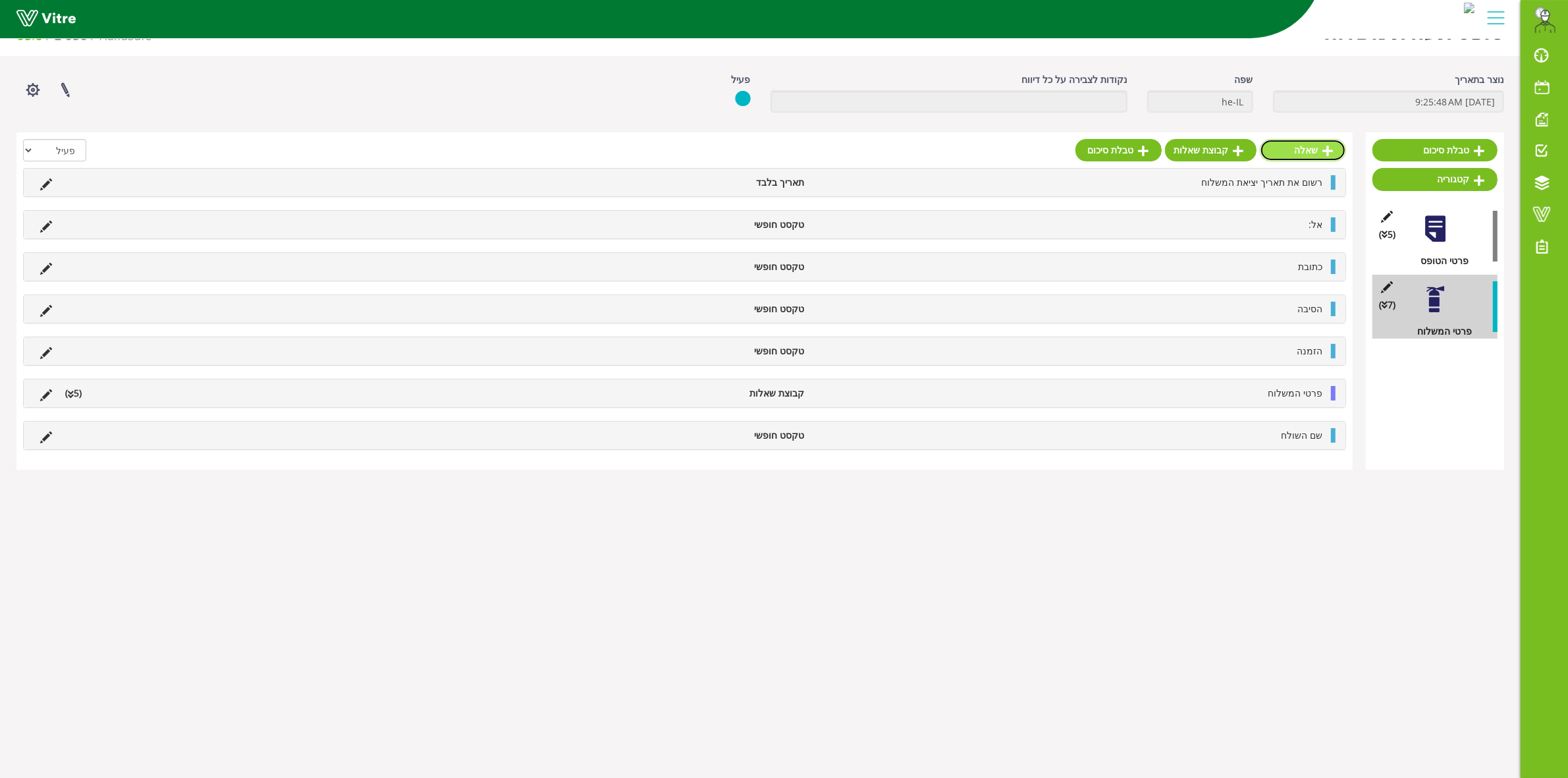
click at [1303, 159] on link "שאלה" at bounding box center [1302, 150] width 86 height 22
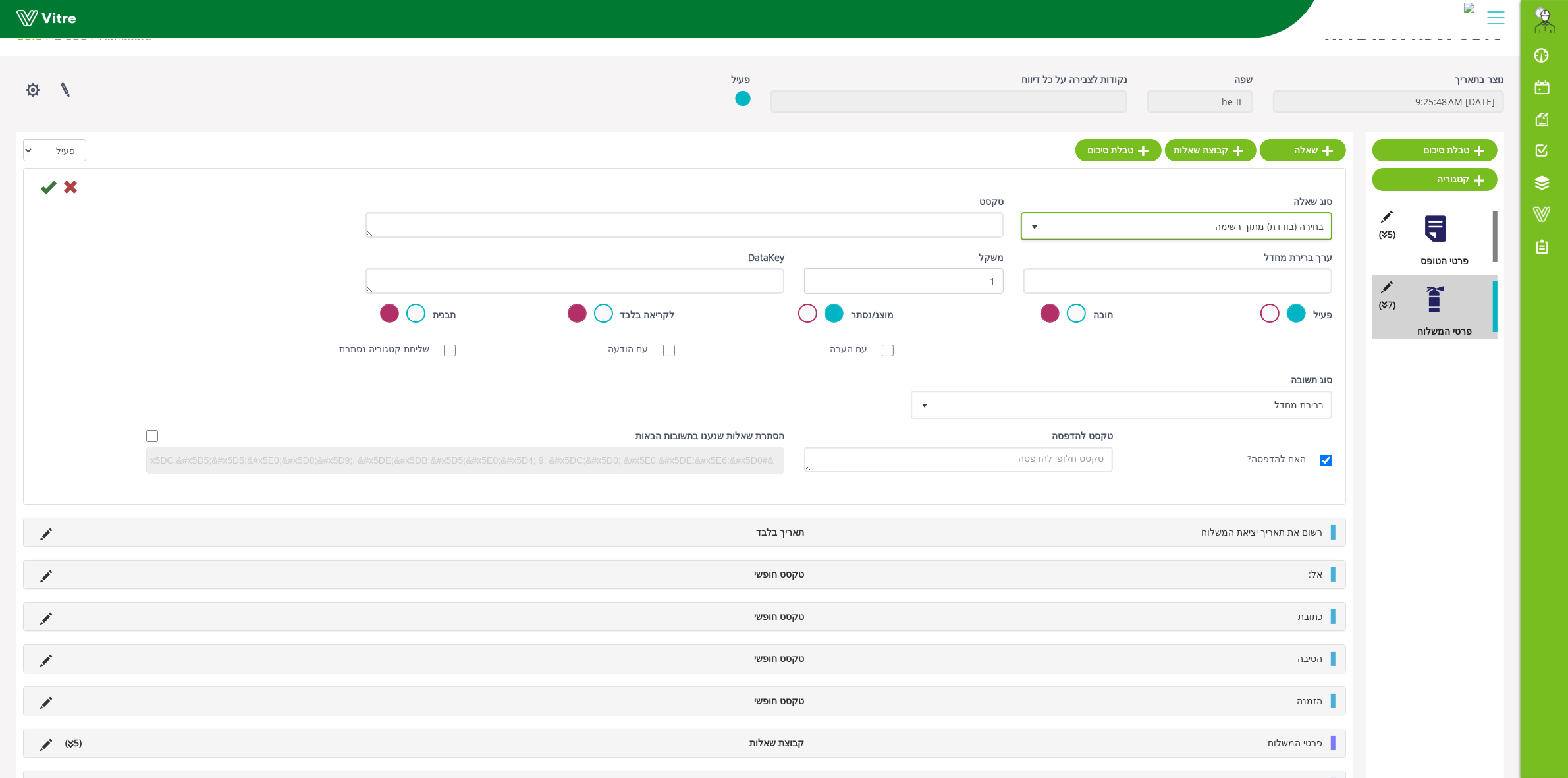
click at [1269, 221] on span "בחירה (בודדת) מתוך רשימה" at bounding box center [1188, 226] width 285 height 24
drag, startPoint x: 1247, startPoint y: 258, endPoint x: 1239, endPoint y: 257, distance: 8.1
click at [1247, 258] on li "חתימה" at bounding box center [1164, 254] width 307 height 22
type input "חתימה"
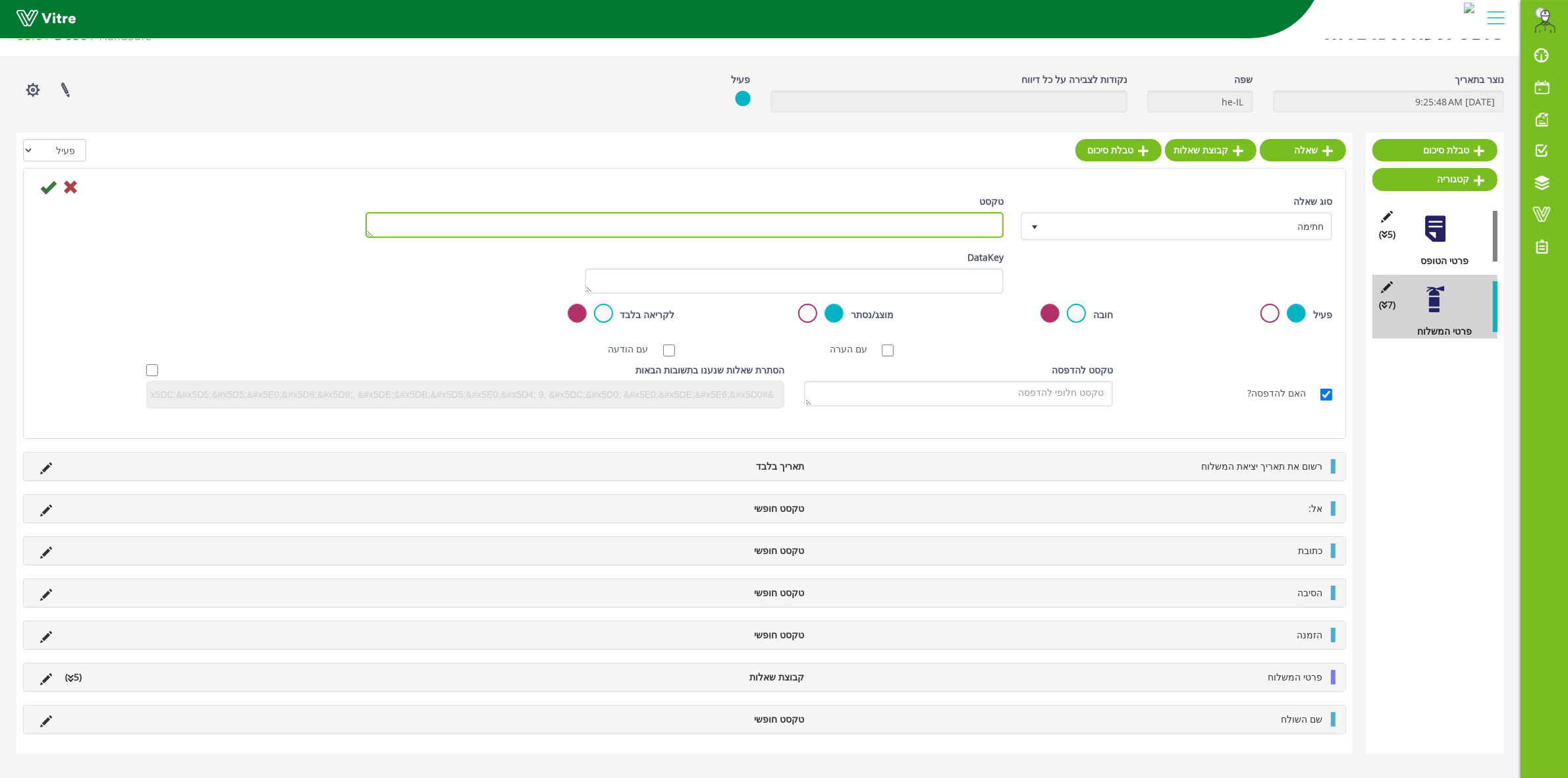
click at [933, 229] on textarea "טקסט" at bounding box center [684, 225] width 638 height 26
type textarea "חתימת השולח"
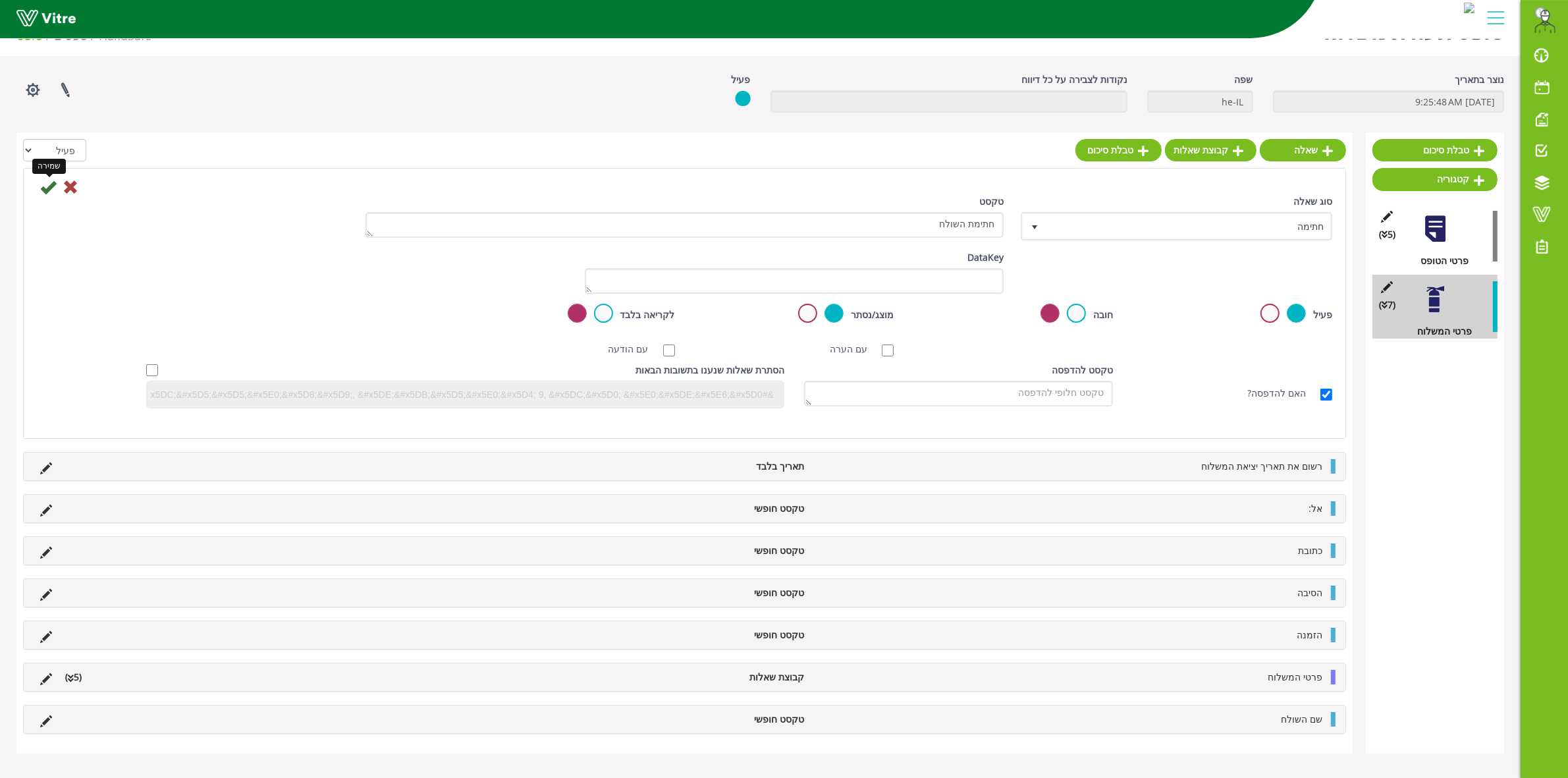
click at [42, 187] on icon at bounding box center [48, 187] width 16 height 16
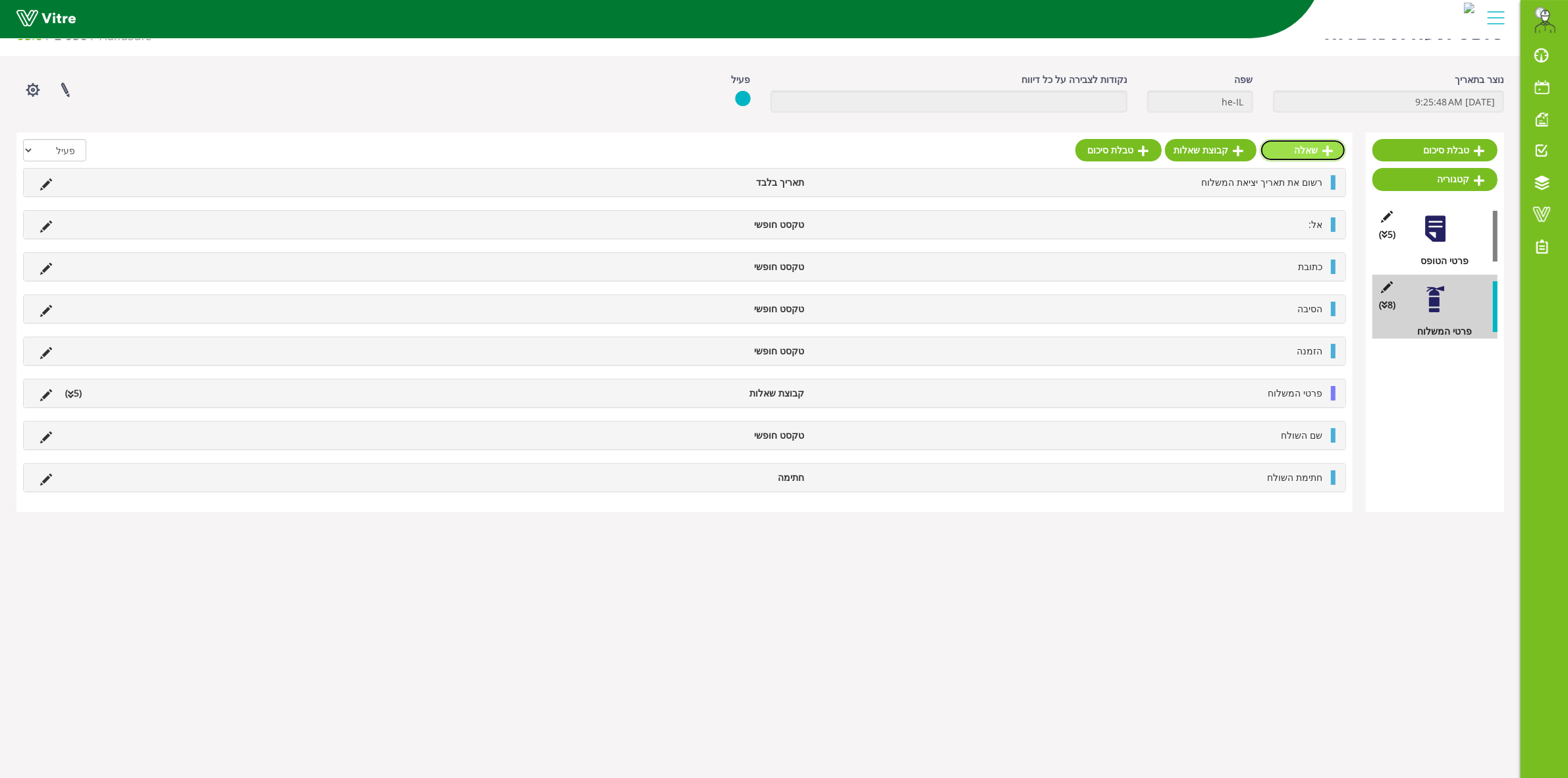
click at [1307, 156] on link "שאלה" at bounding box center [1302, 150] width 86 height 22
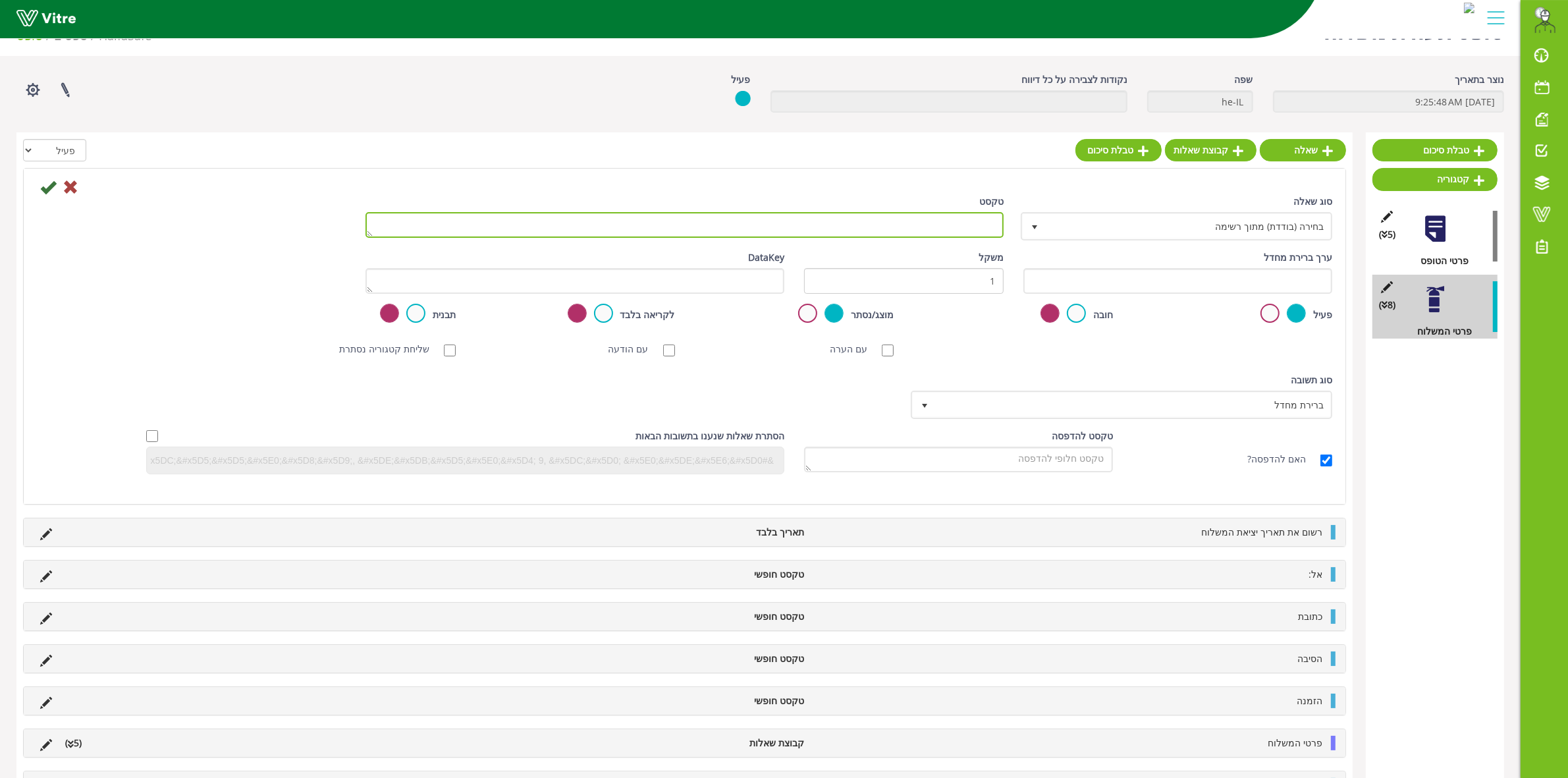
click at [962, 227] on textarea "טקסט" at bounding box center [684, 225] width 638 height 26
type textarea "שם המוביל"
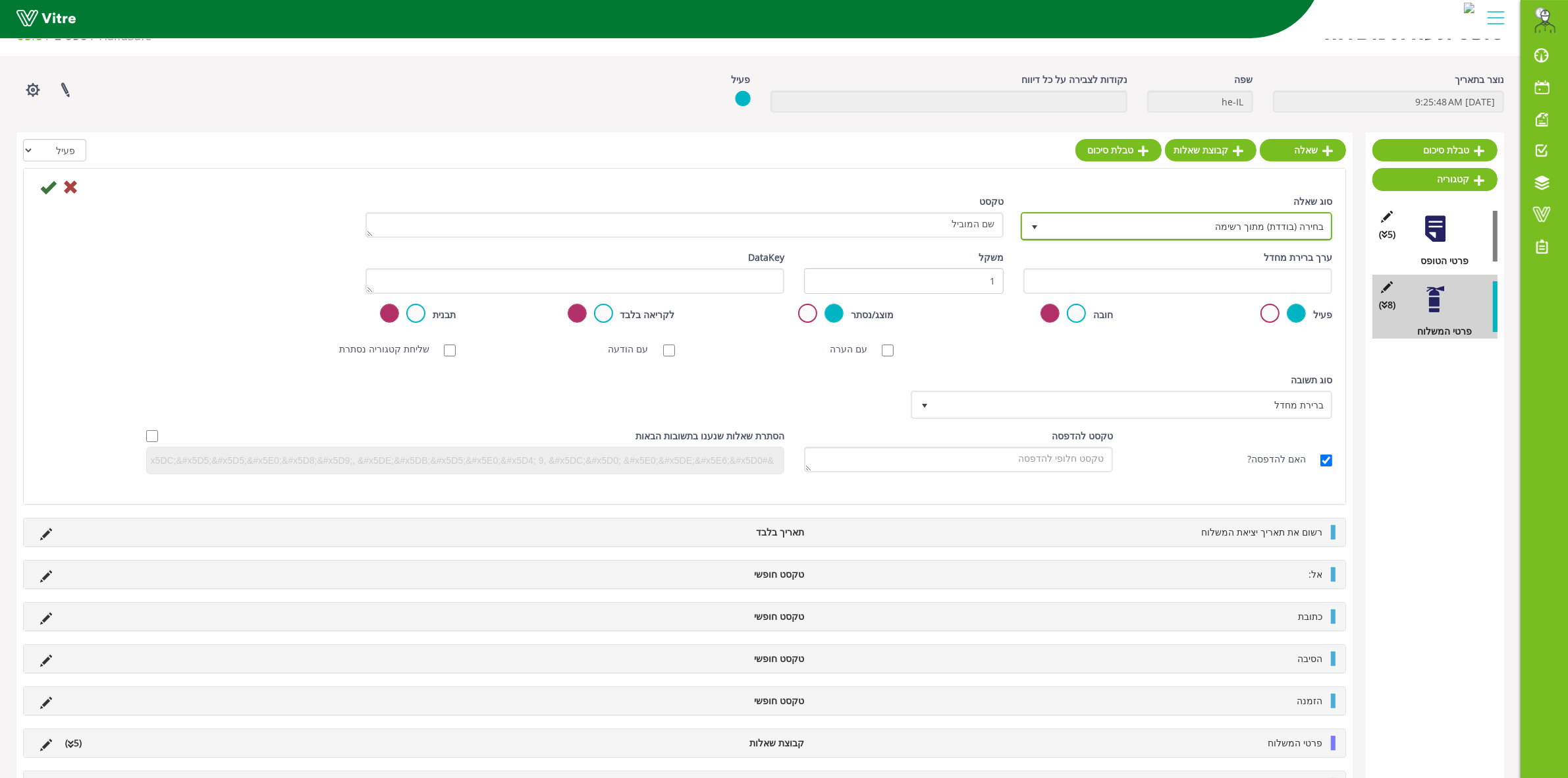
click at [1070, 222] on span "בחירה (בודדת) מתוך רשימה" at bounding box center [1188, 226] width 285 height 24
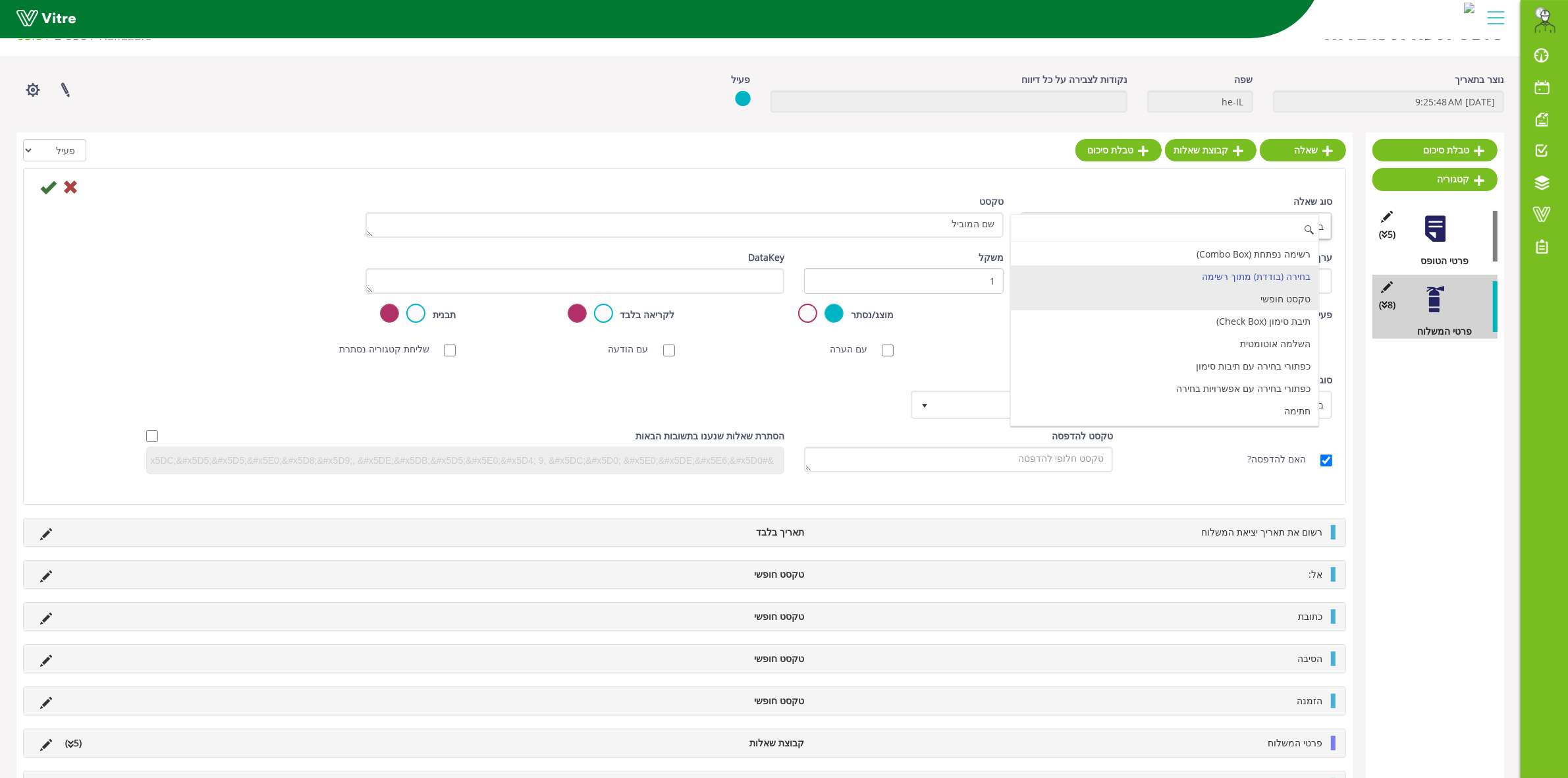
click at [1222, 304] on li "טקסט חופשי" at bounding box center [1164, 298] width 307 height 22
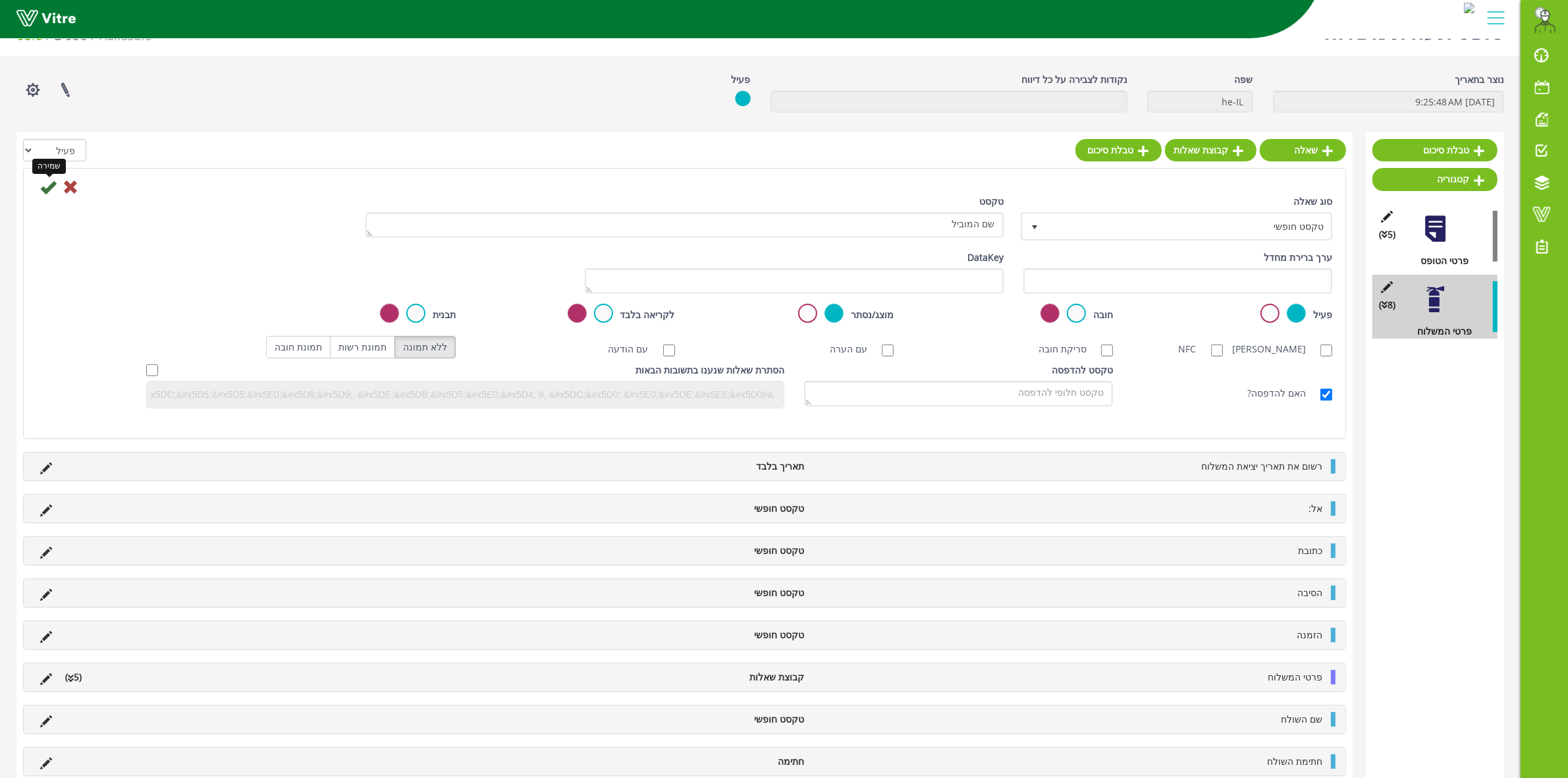
click at [48, 189] on icon at bounding box center [48, 187] width 16 height 16
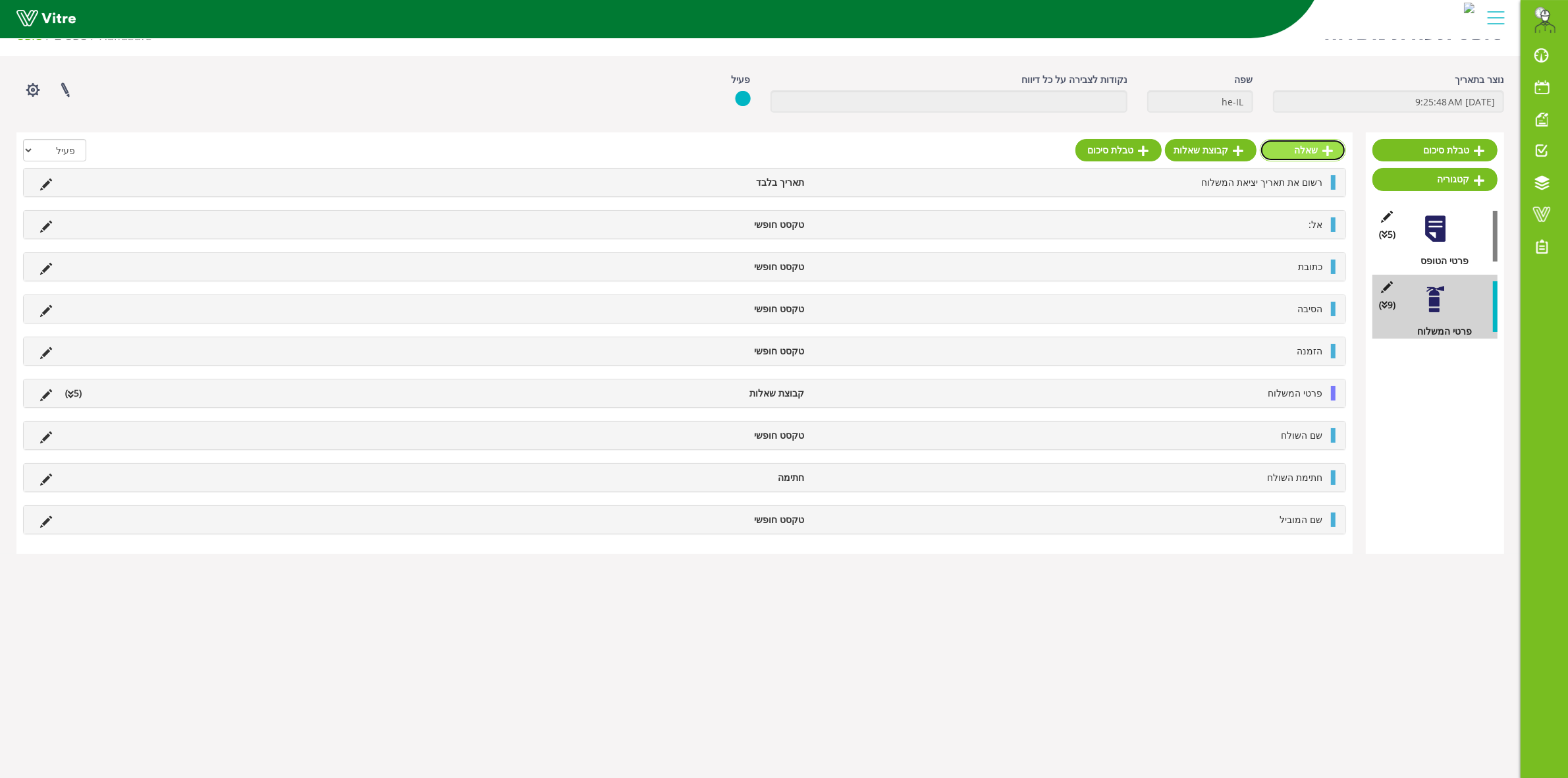
click at [1331, 151] on icon at bounding box center [1327, 150] width 11 height 12
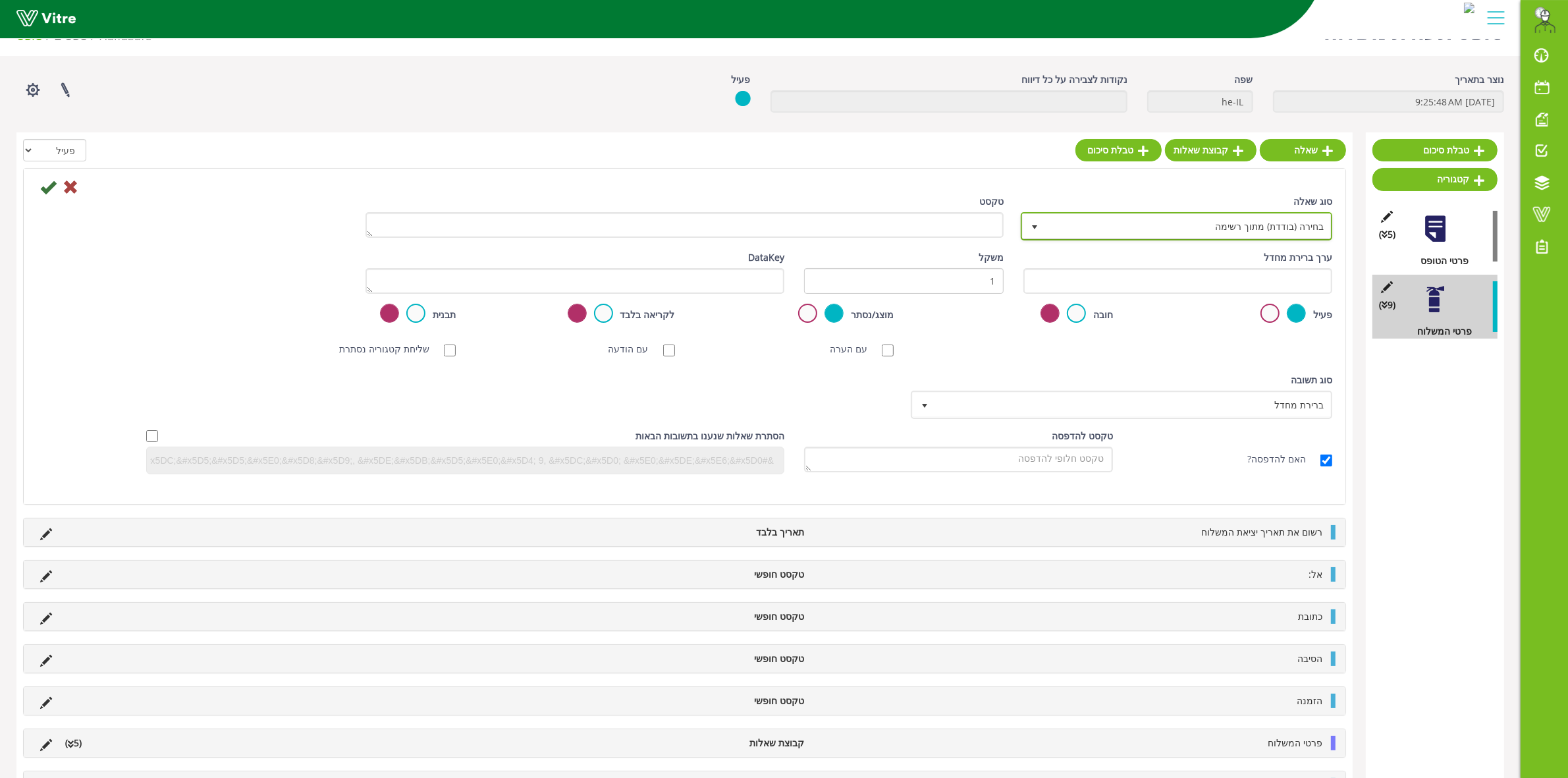
click at [1131, 231] on span "בחירה (בודדת) מתוך רשימה" at bounding box center [1188, 226] width 285 height 24
click at [1180, 260] on li "חתימה" at bounding box center [1164, 254] width 307 height 22
type input "חתימה"
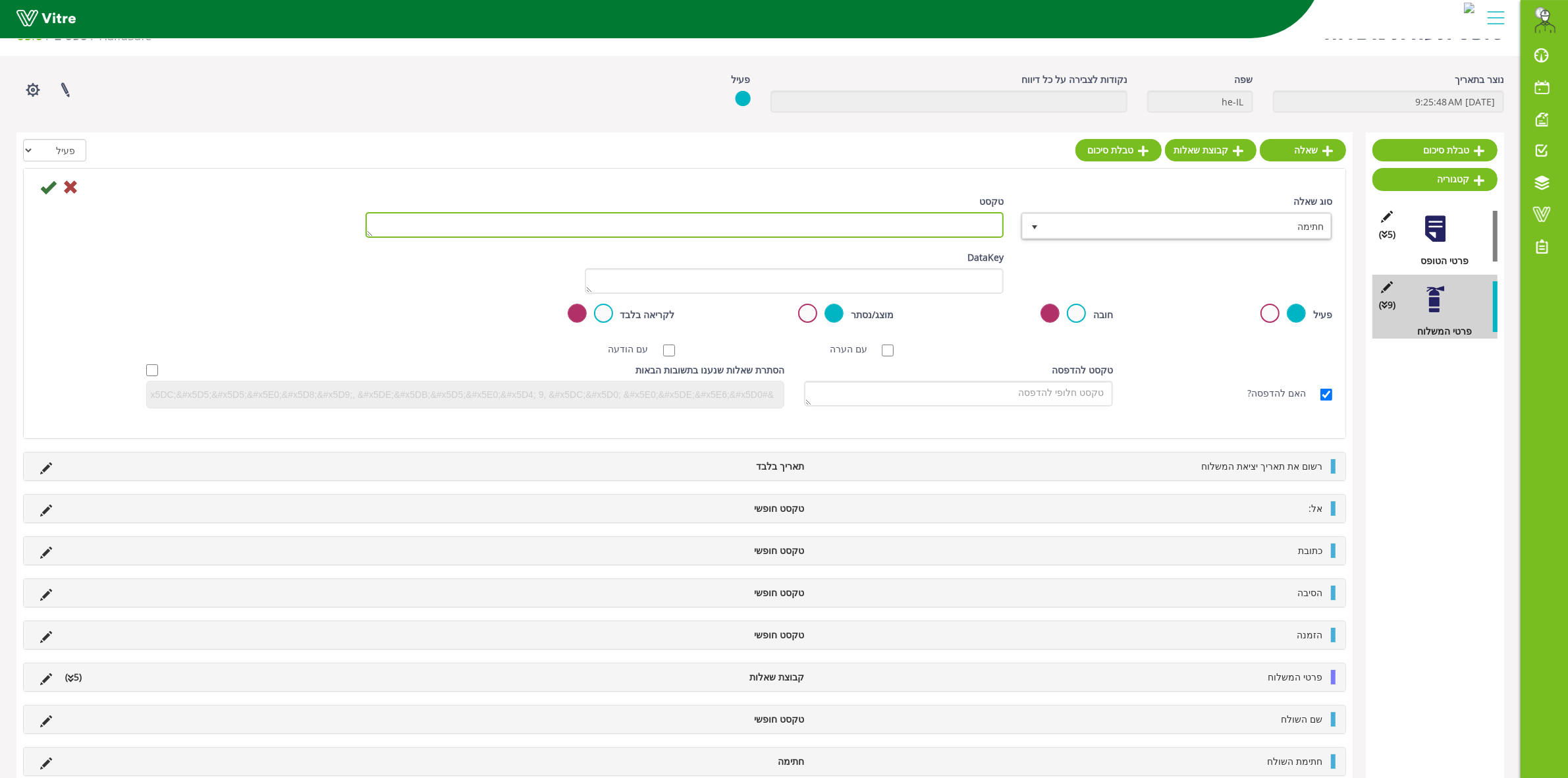
click at [966, 220] on textarea "טקסט" at bounding box center [684, 225] width 638 height 26
type textarea "חתימת המוביל"
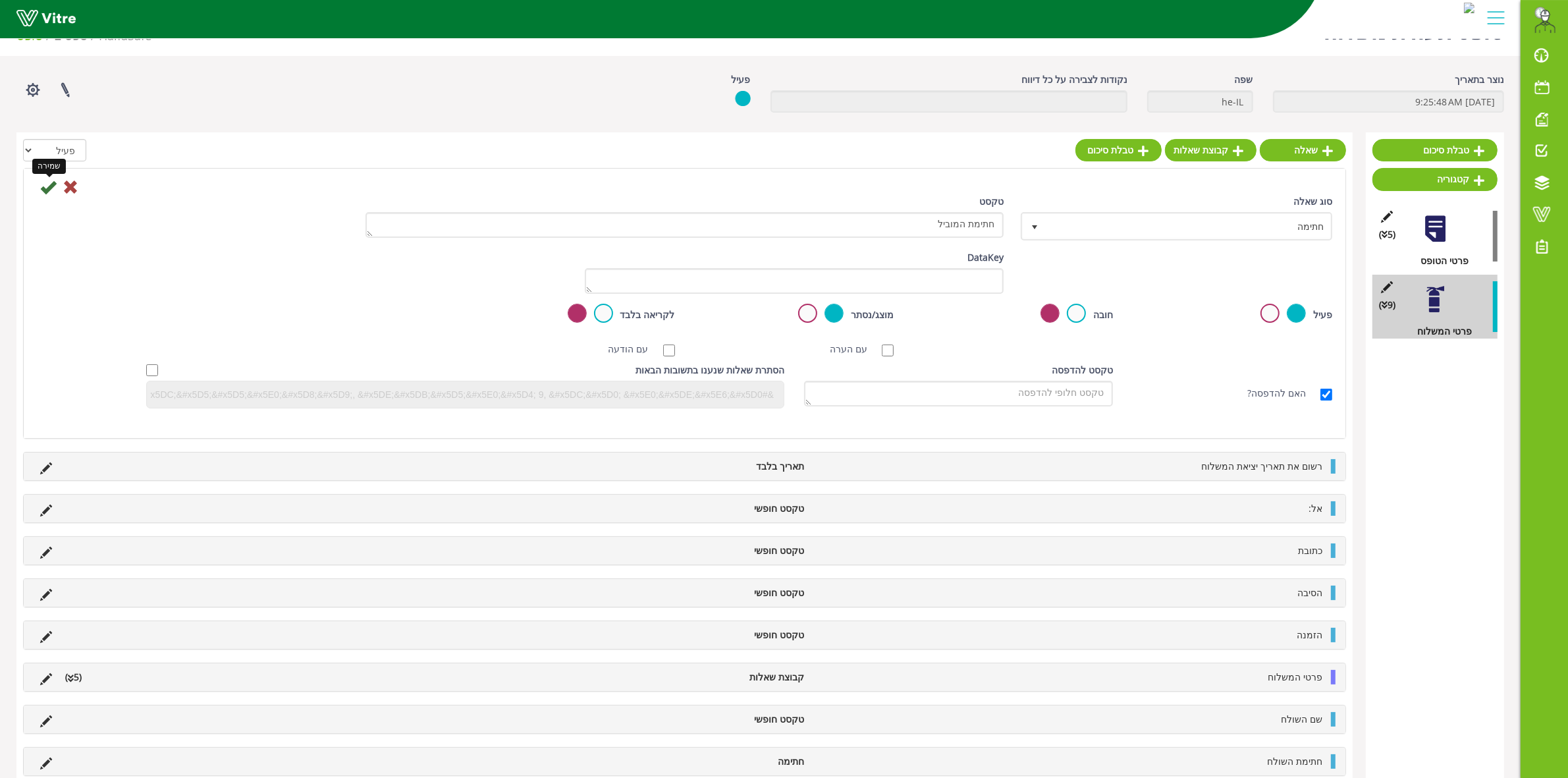
click at [42, 189] on icon at bounding box center [48, 187] width 16 height 16
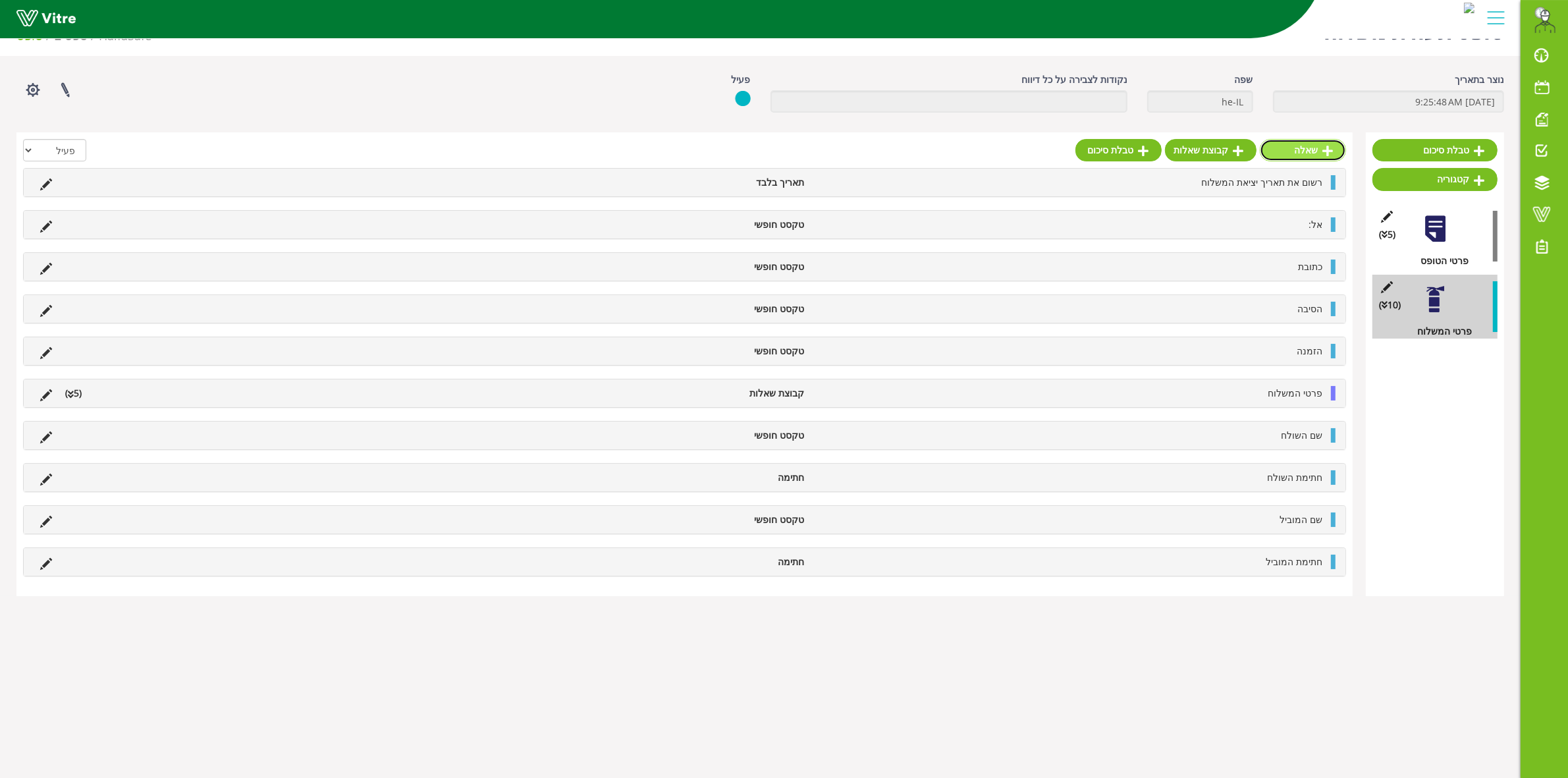
click at [1330, 146] on icon at bounding box center [1327, 150] width 11 height 12
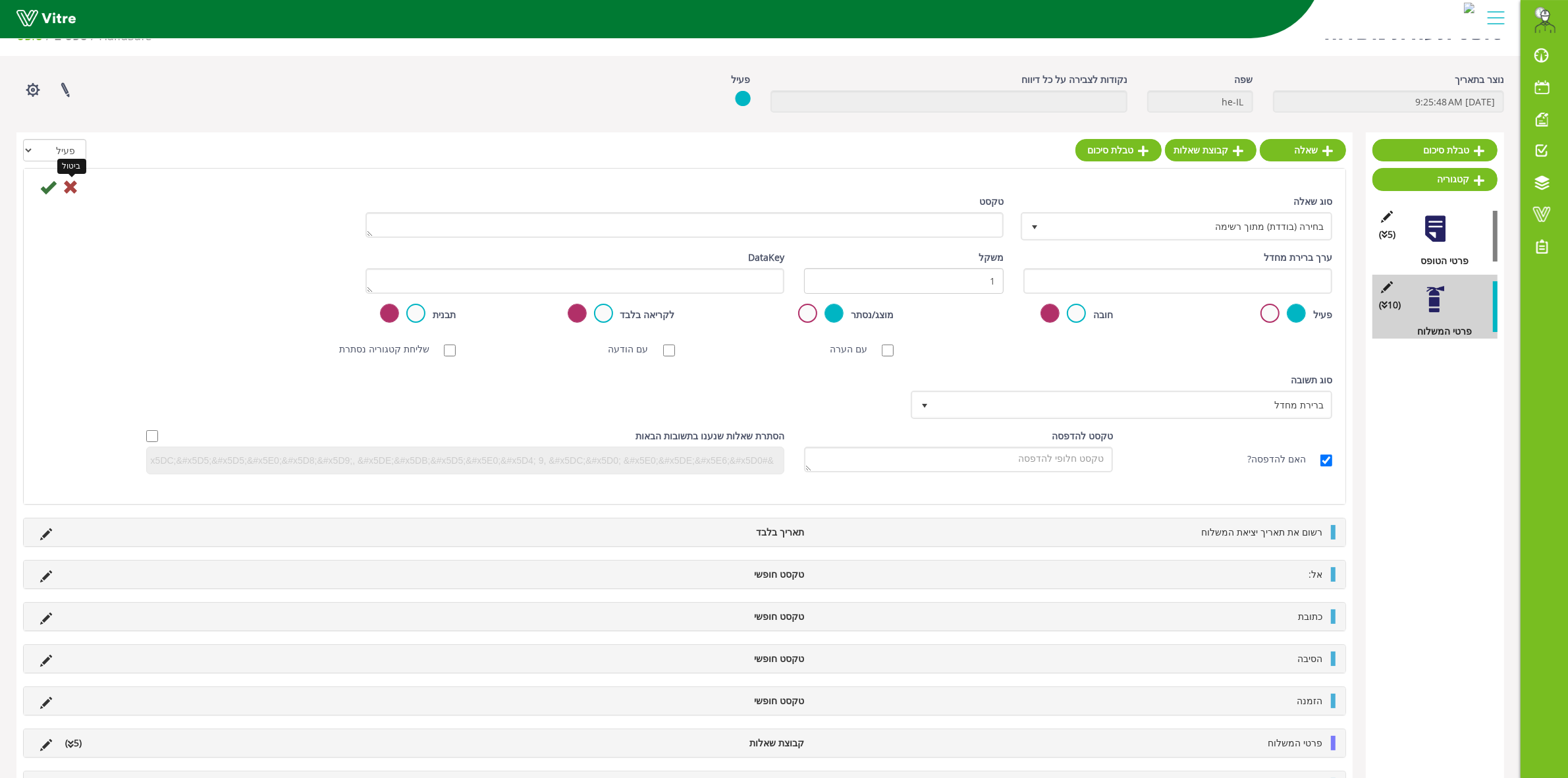
click at [68, 186] on icon at bounding box center [71, 187] width 16 height 16
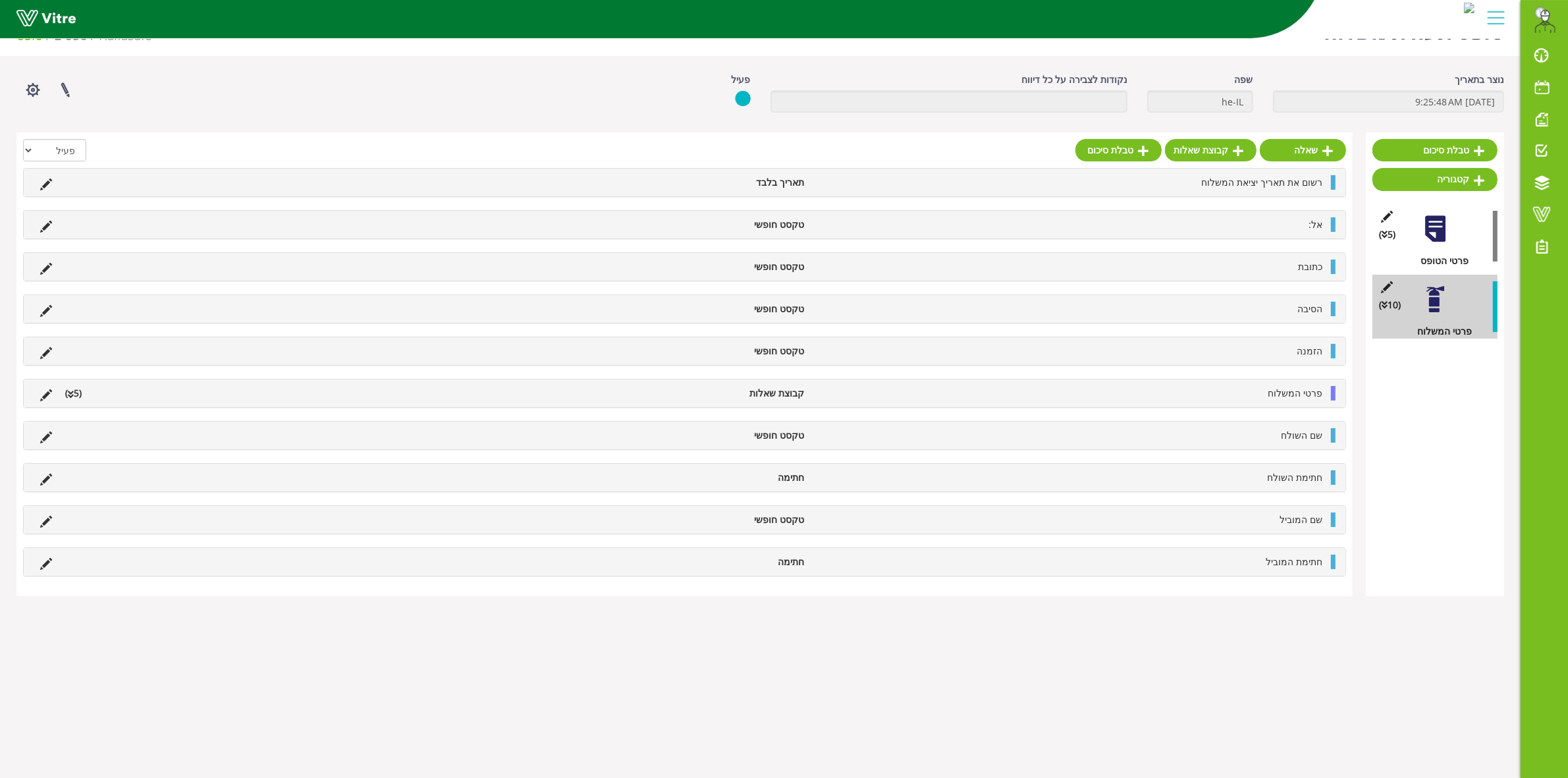
click at [148, 394] on ul "פרטי המשלוח קבוצת שאלות (5 )" at bounding box center [681, 393] width 1295 height 14
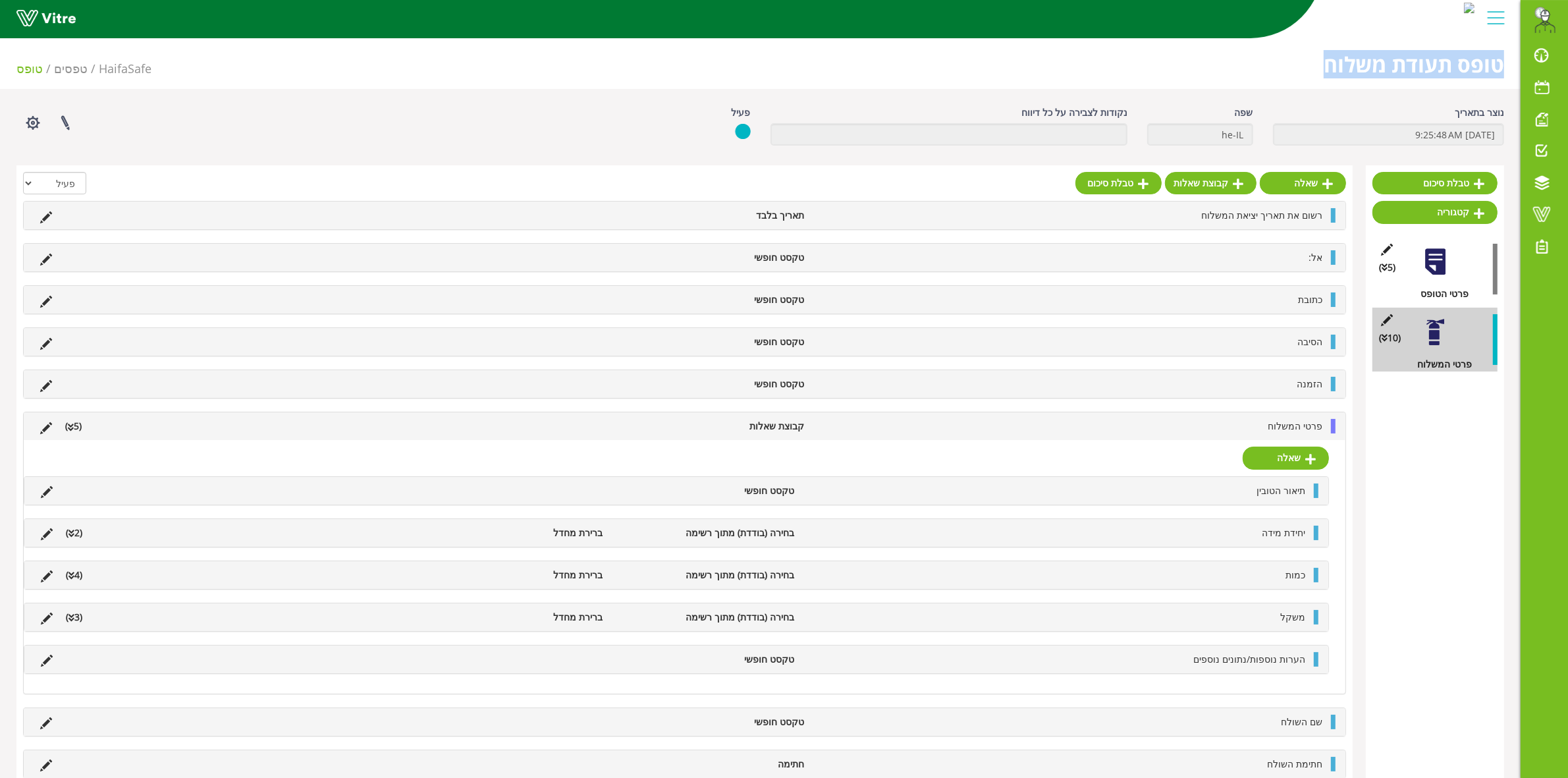
drag, startPoint x: 1325, startPoint y: 63, endPoint x: 1505, endPoint y: 68, distance: 180.1
click at [1505, 68] on div "טופס תעודת משלוח HaifaSafe טפסים טופס" at bounding box center [760, 60] width 1520 height 56
click at [1208, 76] on div "טופס תעודת משלוח HaifaSafe טפסים טופס" at bounding box center [760, 60] width 1520 height 56
click at [1317, 430] on span "פרטי המשלוח" at bounding box center [1295, 426] width 55 height 12
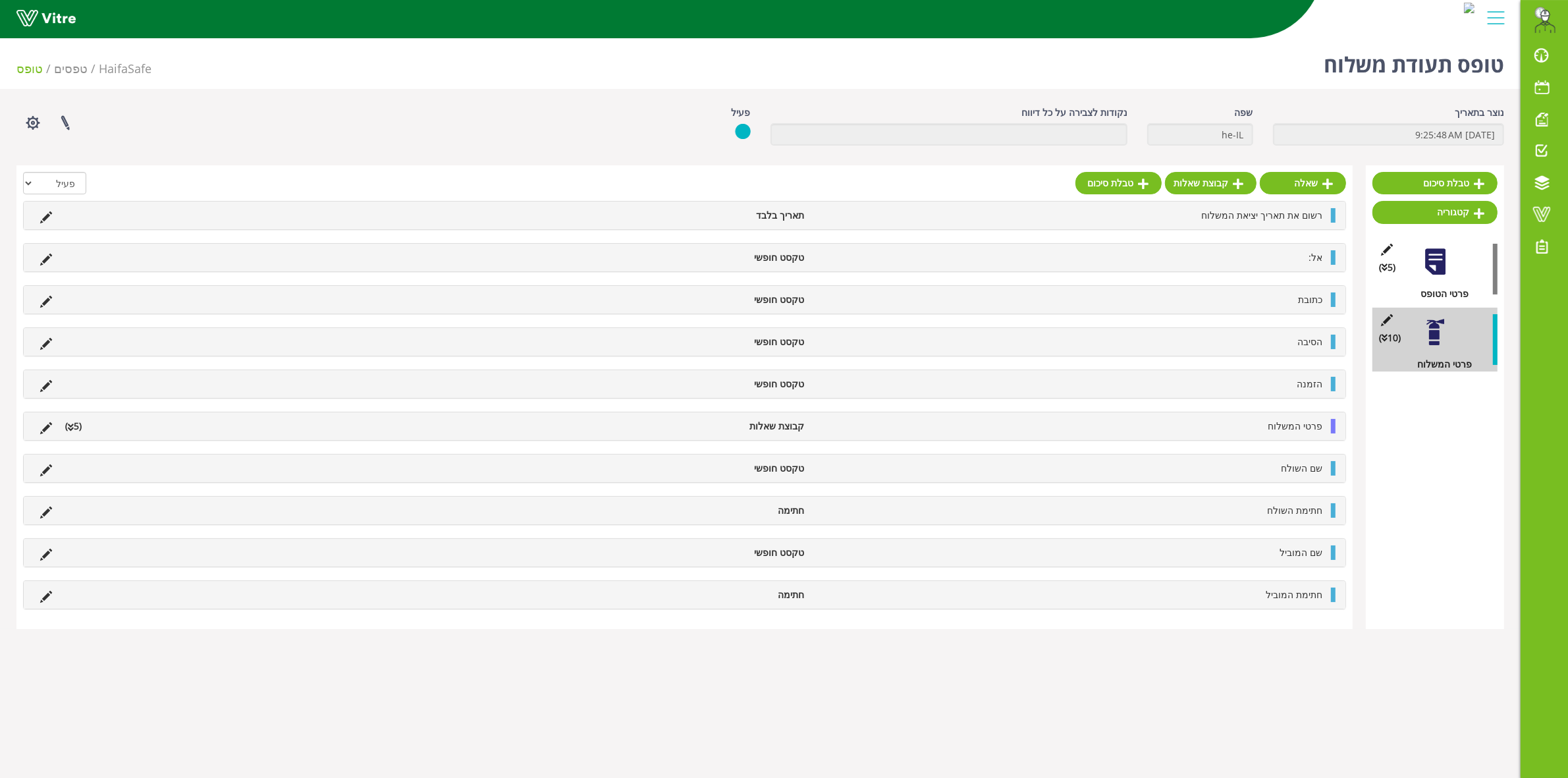
click at [1311, 436] on div "פרטי המשלוח קבוצת שאלות (5 )" at bounding box center [684, 426] width 1321 height 27
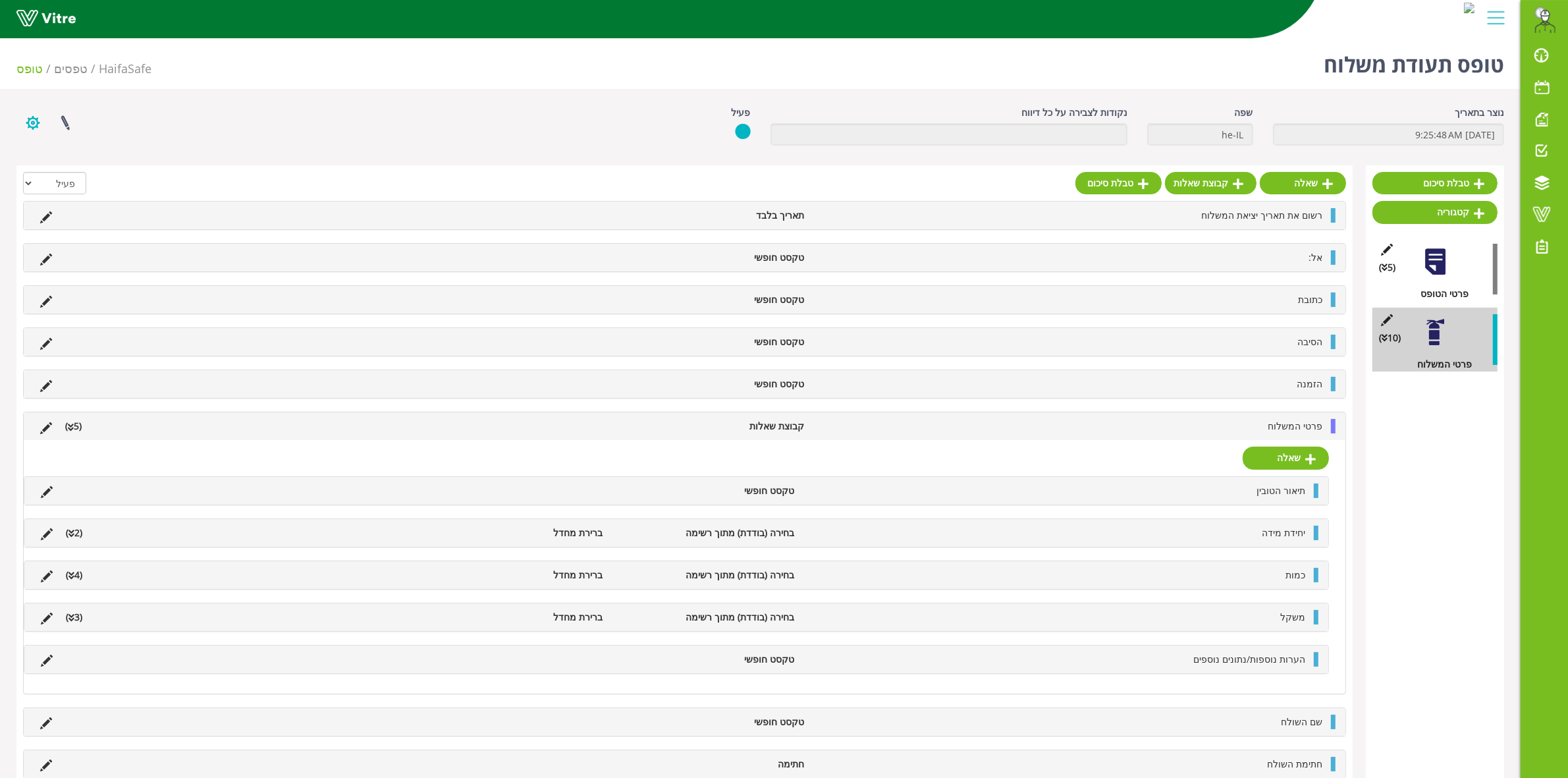
click at [32, 122] on button "button" at bounding box center [33, 122] width 33 height 35
click at [71, 172] on link "הגדרת משתמשים" at bounding box center [69, 171] width 104 height 17
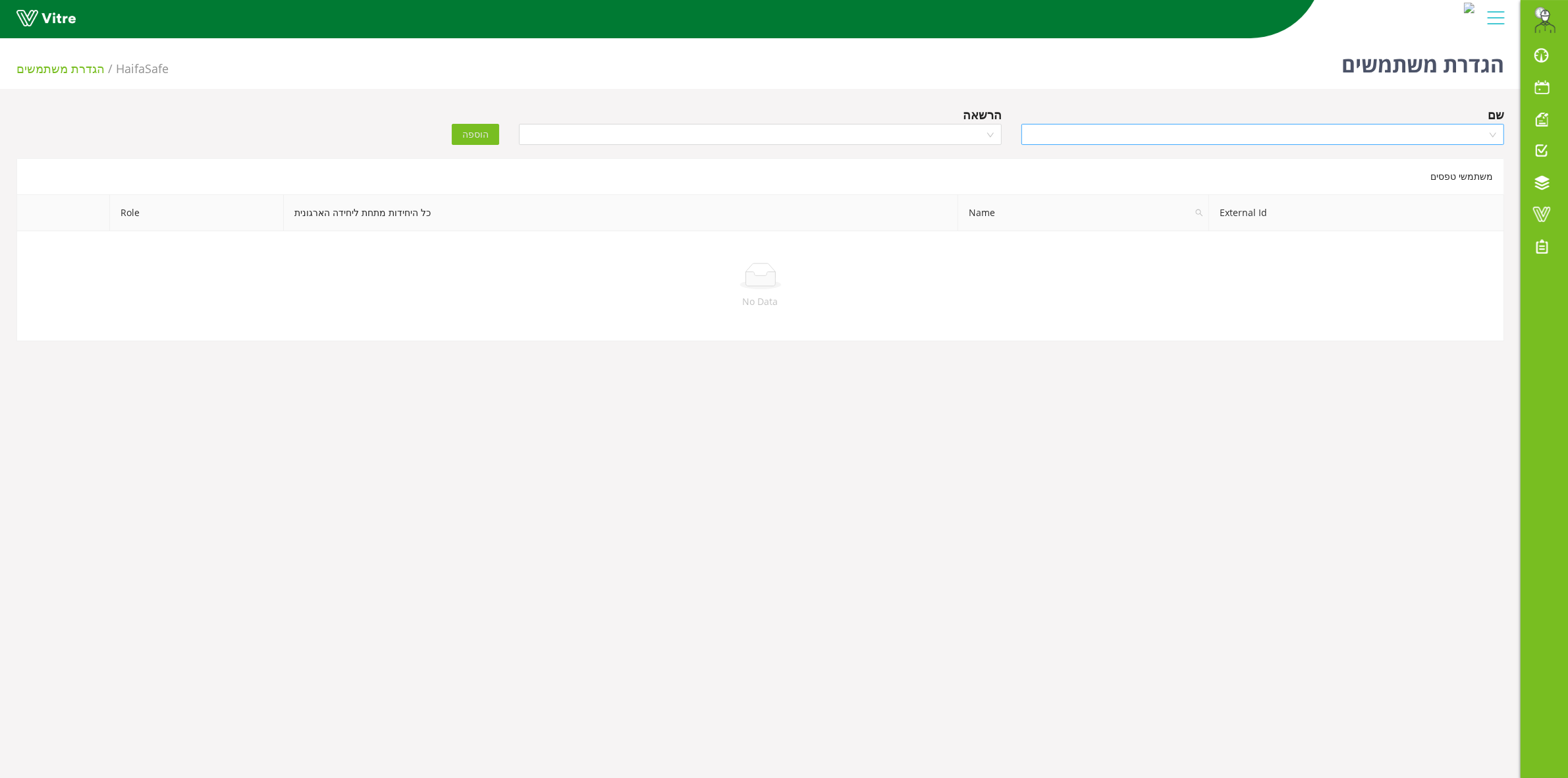
click at [1295, 139] on input "search" at bounding box center [1257, 135] width 457 height 19
type input "[PERSON_NAME]"
click at [1374, 202] on div "[PERSON_NAME]" at bounding box center [1263, 202] width 467 height 14
click at [981, 136] on input "search" at bounding box center [755, 135] width 457 height 19
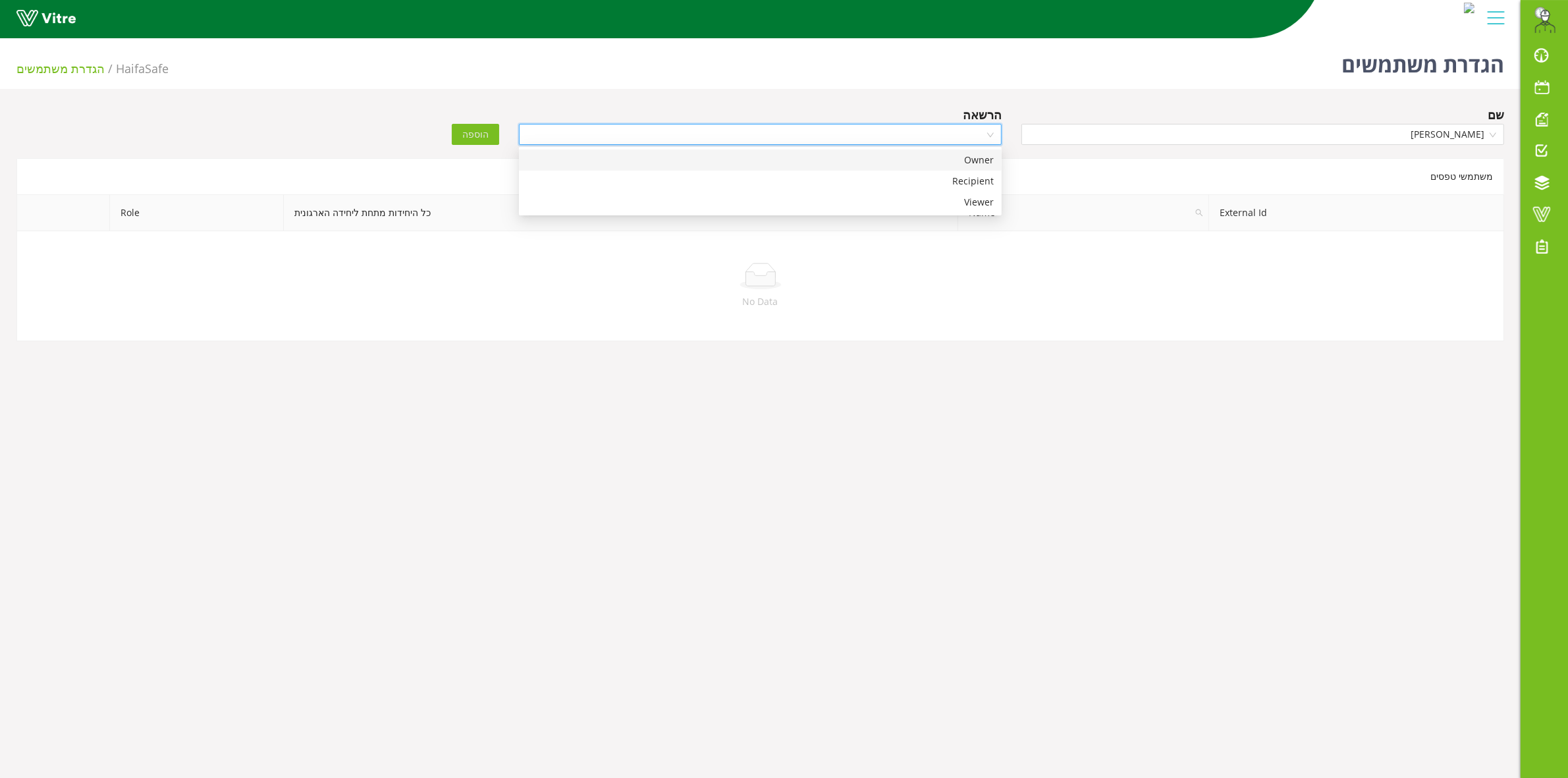
click at [979, 161] on div "Owner" at bounding box center [760, 160] width 467 height 14
click at [458, 133] on button "הוספה" at bounding box center [475, 135] width 48 height 21
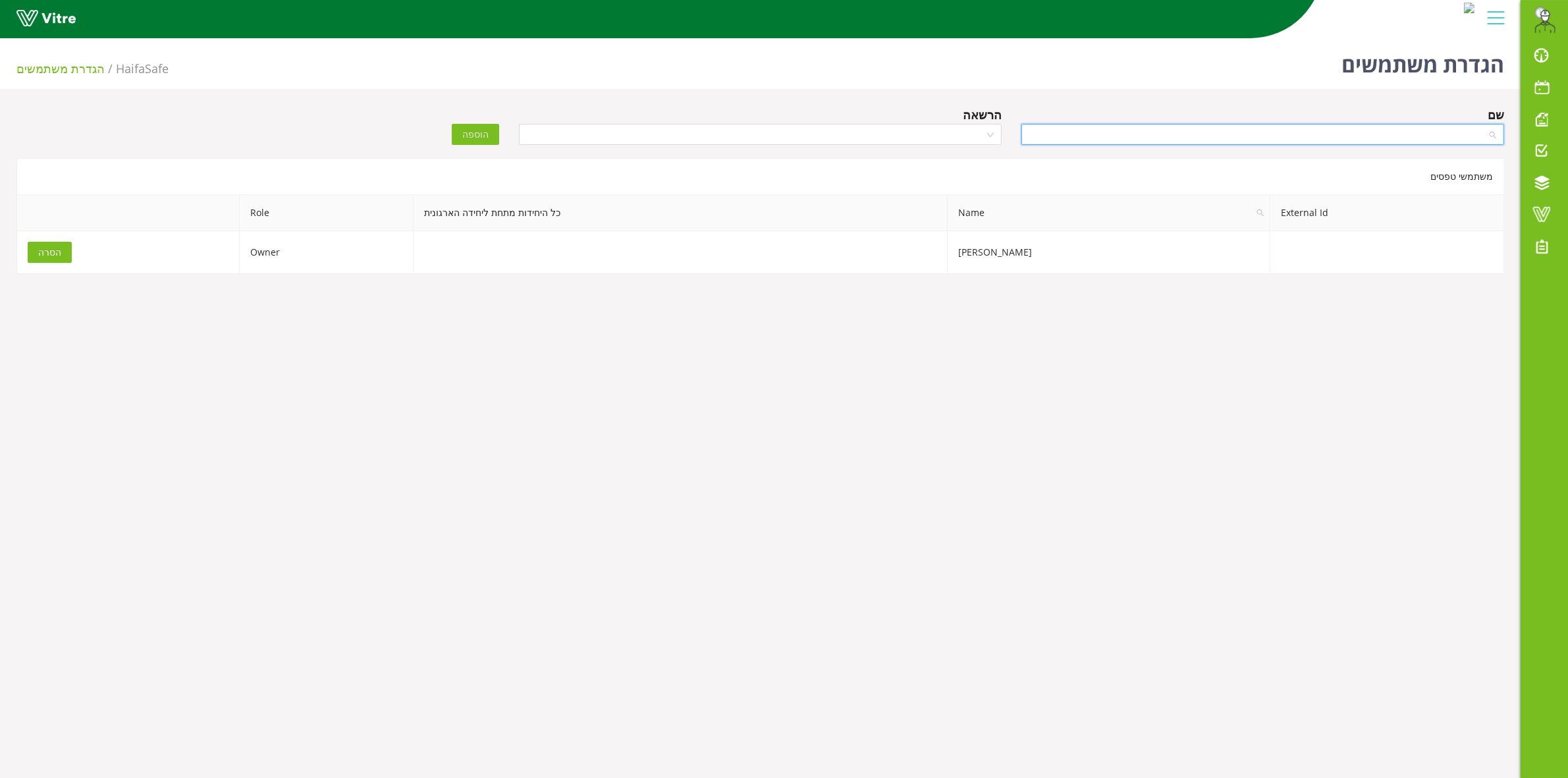
click at [1180, 135] on input "search" at bounding box center [1257, 135] width 457 height 19
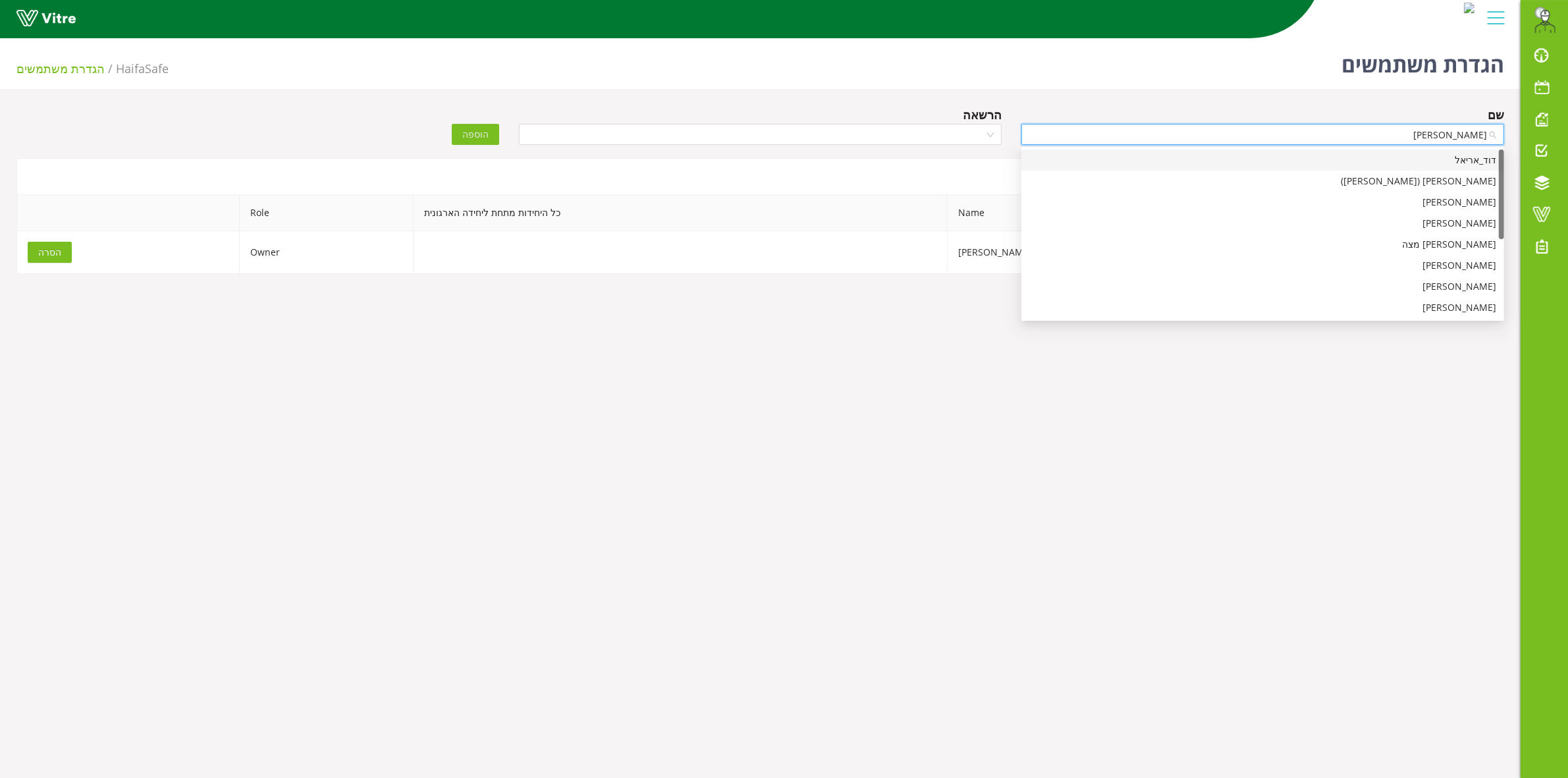
type input "אריק"
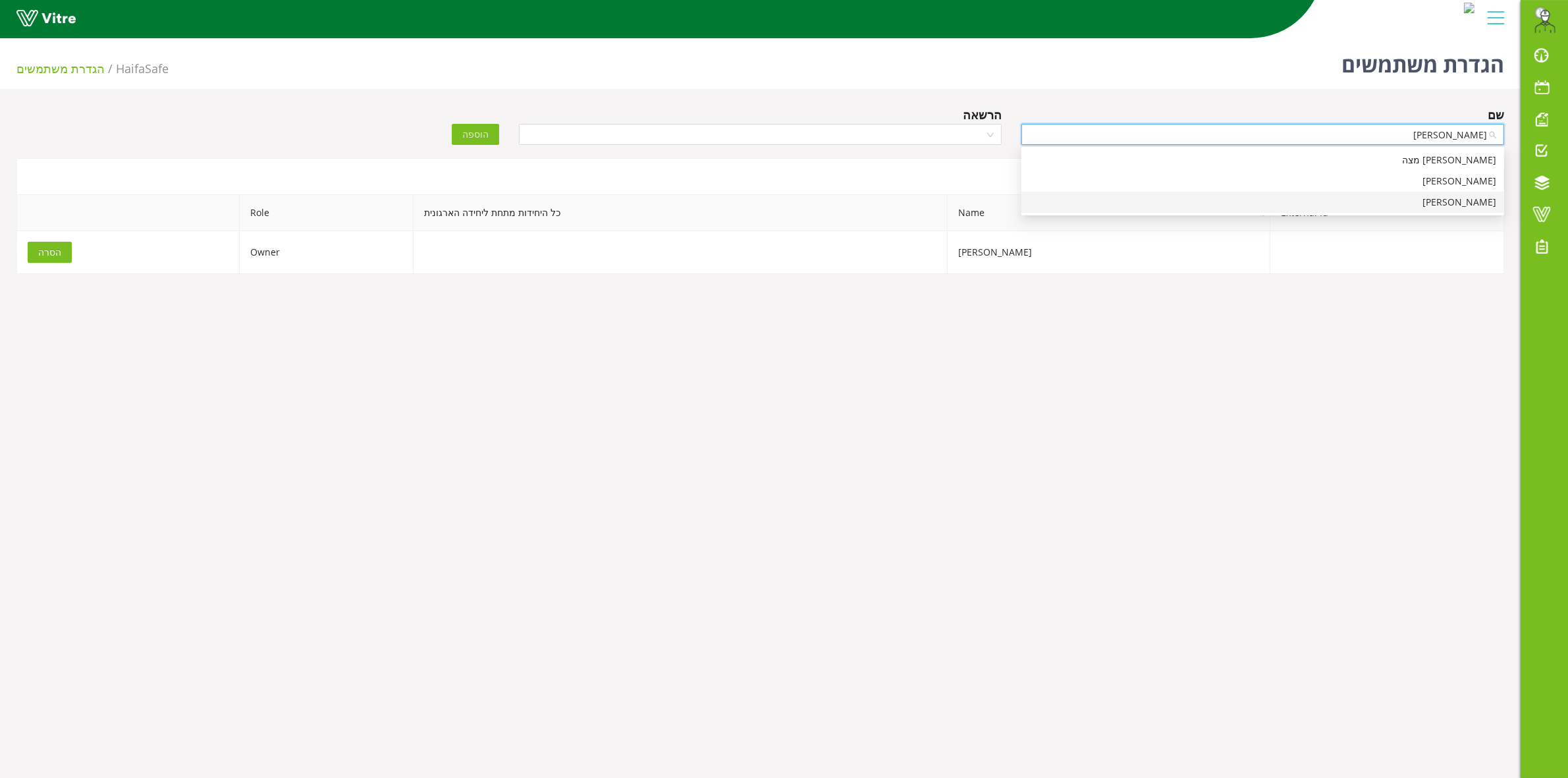
click at [1249, 196] on div "[PERSON_NAME]" at bounding box center [1263, 202] width 467 height 14
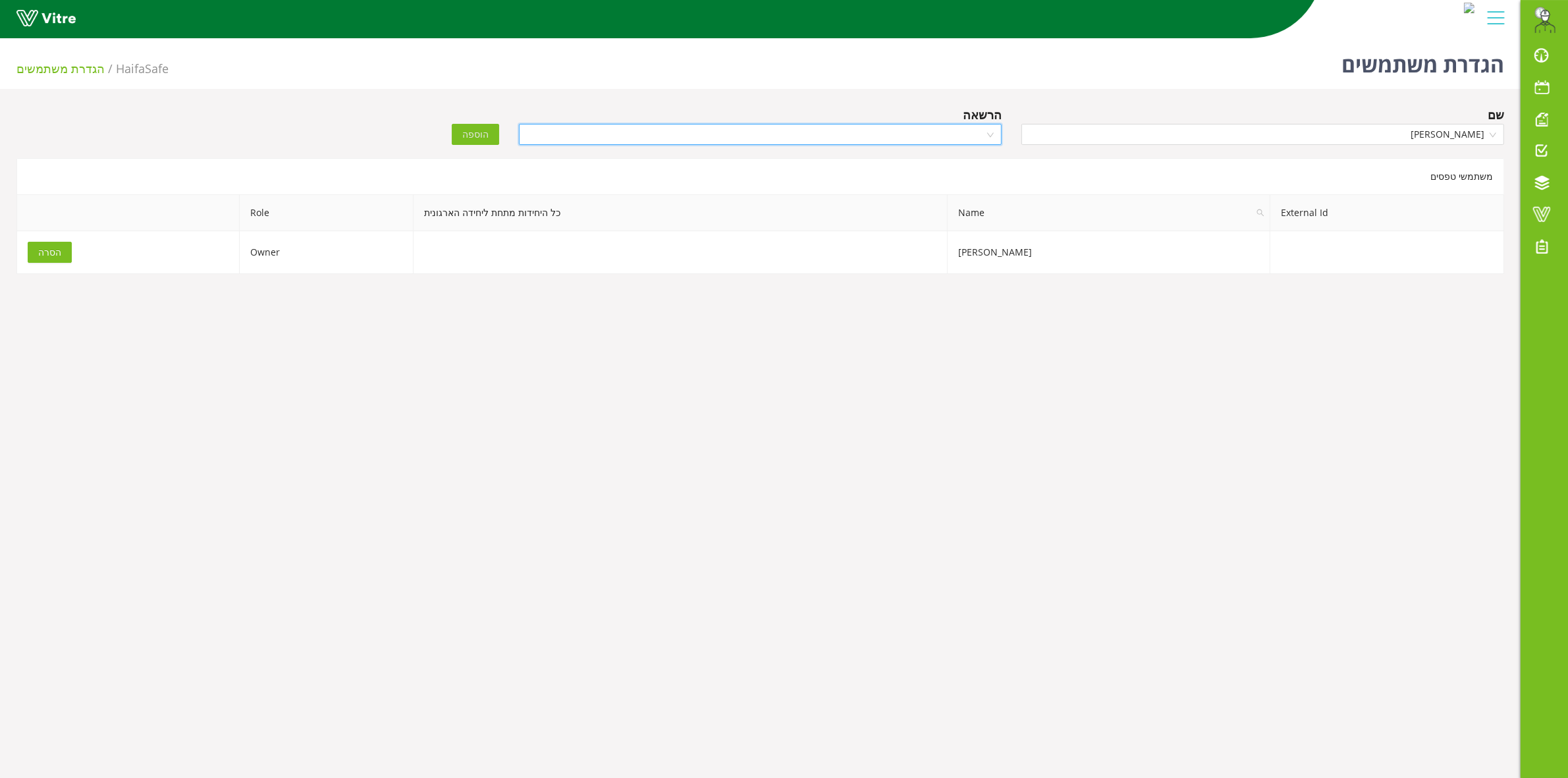
click at [935, 135] on input "search" at bounding box center [755, 135] width 457 height 19
click at [960, 166] on div "Owner" at bounding box center [760, 160] width 467 height 14
click at [467, 139] on span "הוספה" at bounding box center [475, 135] width 27 height 14
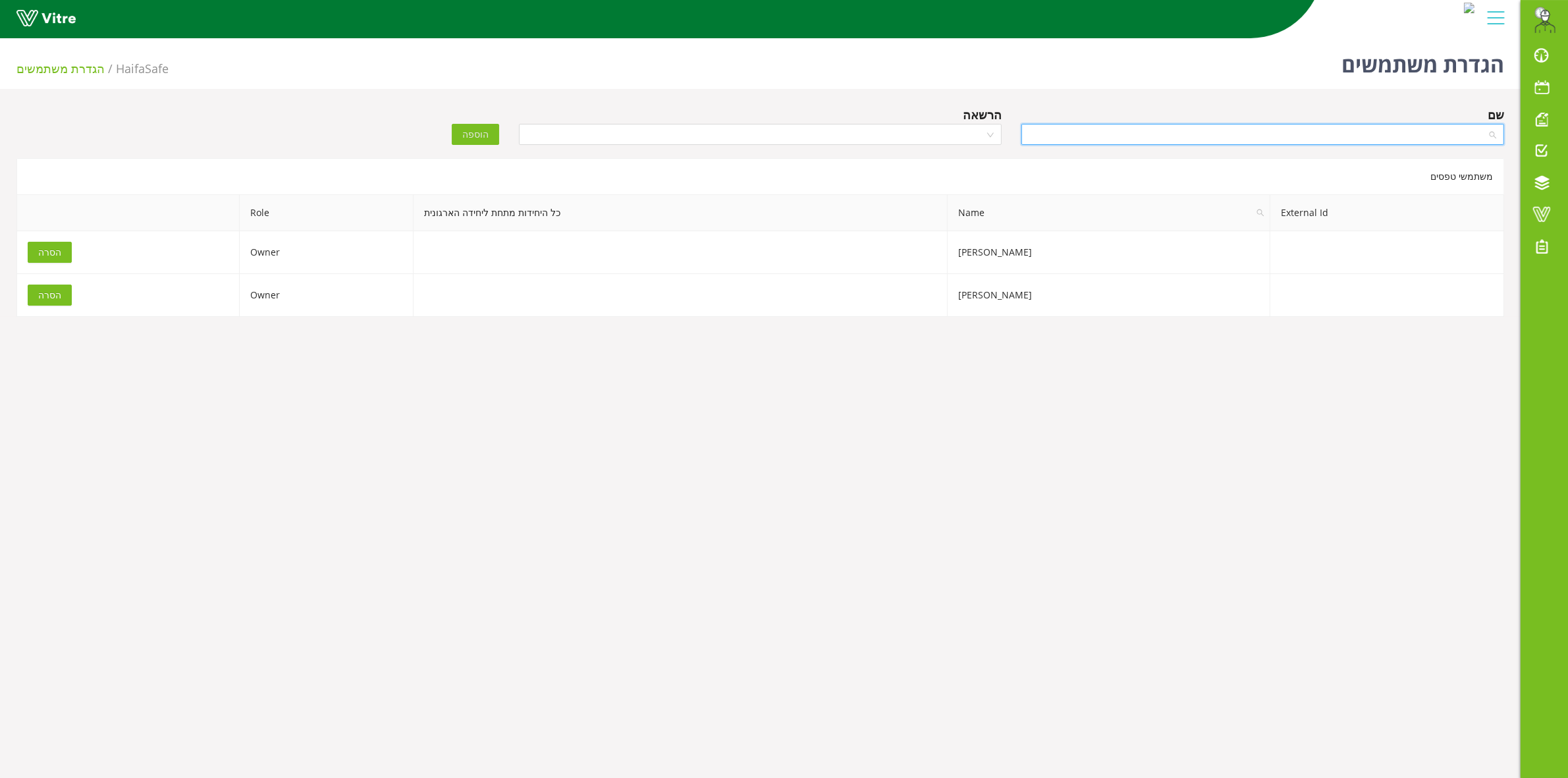
click at [1463, 134] on input "search" at bounding box center [1257, 135] width 457 height 19
type input "רחל"
drag, startPoint x: 1457, startPoint y: 160, endPoint x: 1149, endPoint y: 150, distance: 308.2
click at [1452, 160] on div "רחל לוי" at bounding box center [1263, 160] width 467 height 14
click at [859, 134] on input "search" at bounding box center [755, 135] width 457 height 19
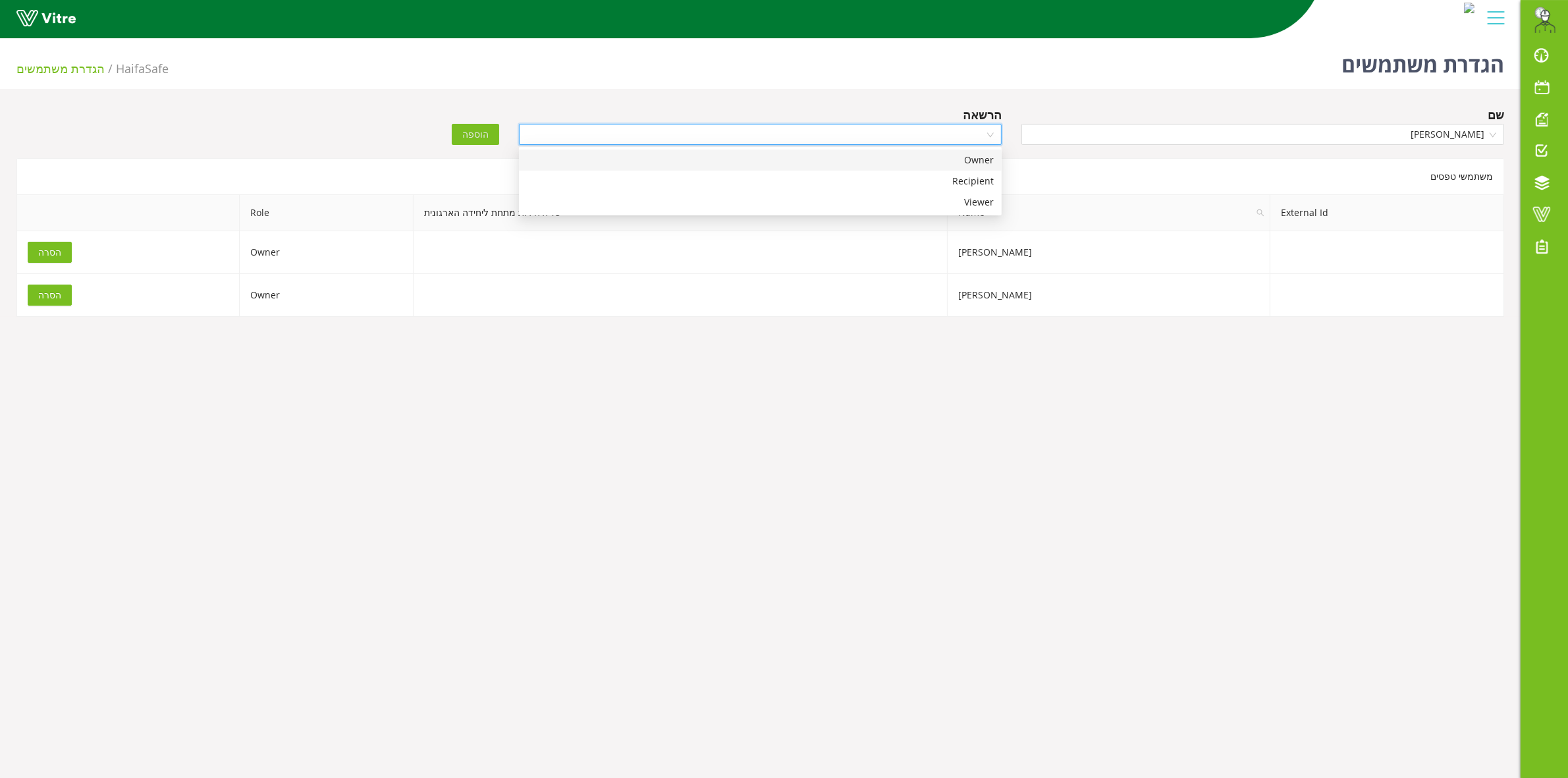
click at [889, 162] on div "Owner" at bounding box center [760, 160] width 467 height 14
click at [470, 137] on span "הוספה" at bounding box center [475, 135] width 27 height 14
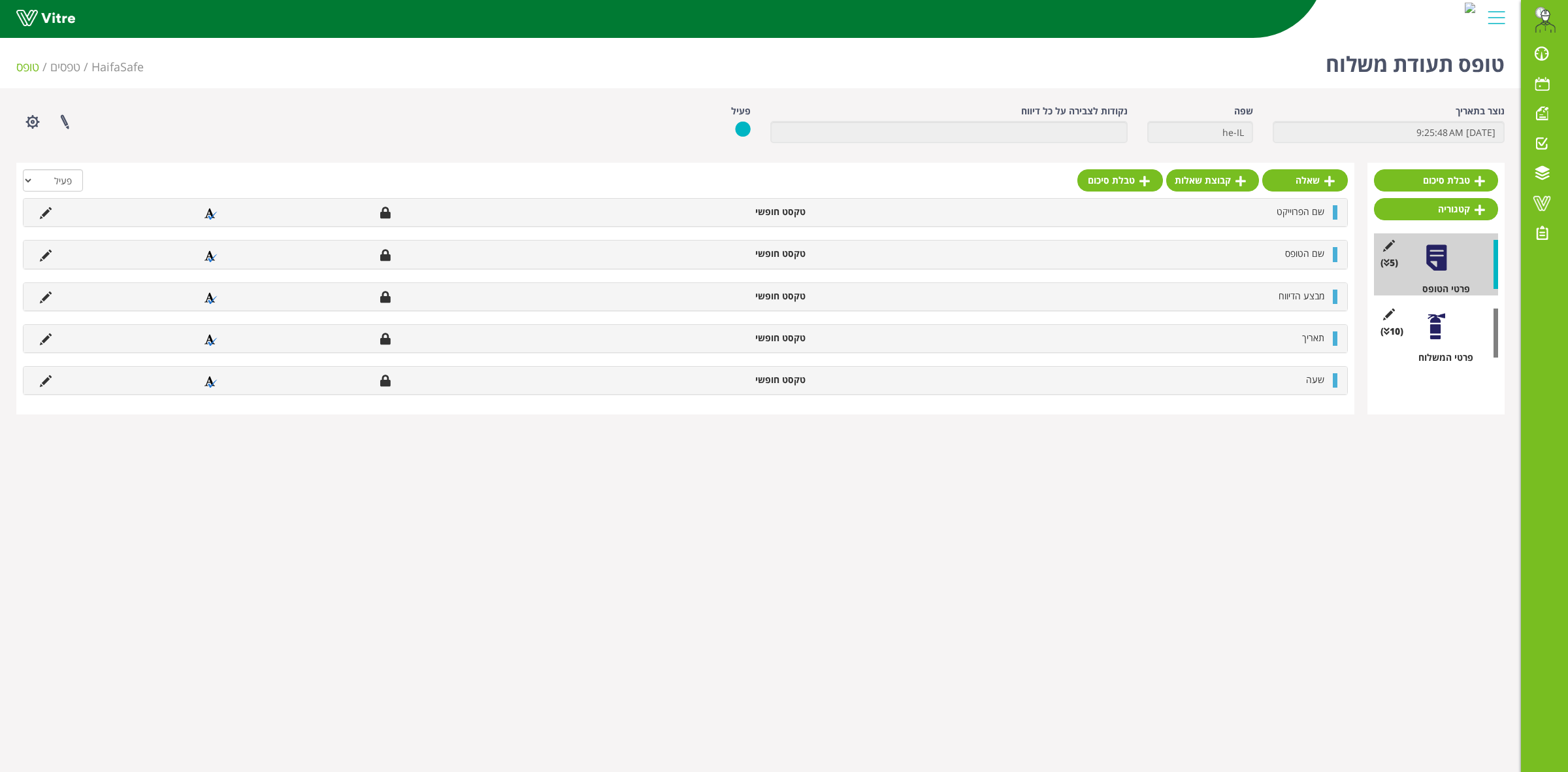
click at [1030, 430] on html "[EMAIL_ADDRESS][DOMAIN_NAME] התראות והודעות לוח בקרה לוח שנה מענה על טופס משימו…" at bounding box center [784, 215] width 1568 height 430
click at [1445, 213] on link "קטגוריה" at bounding box center [1435, 208] width 124 height 22
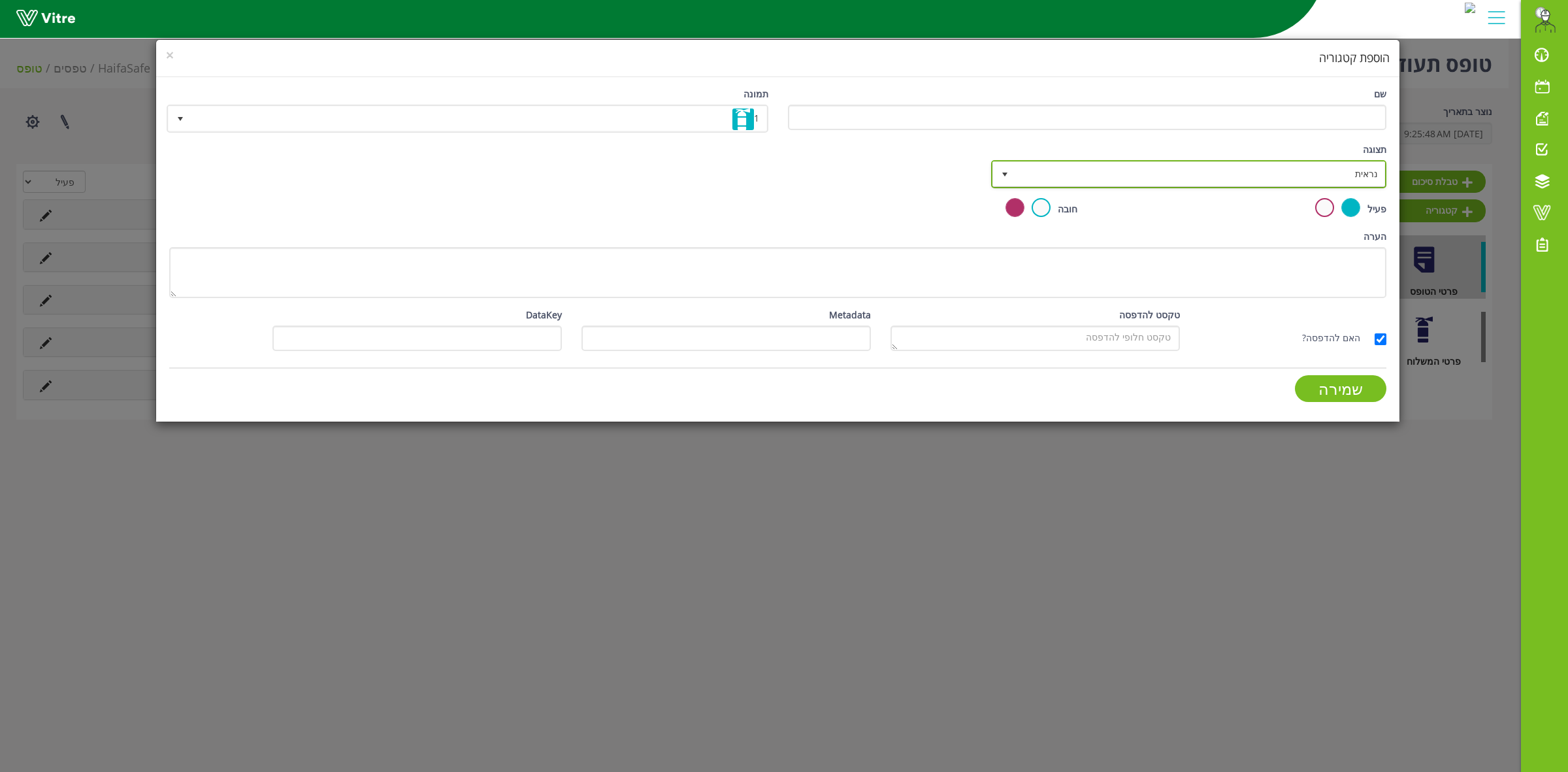
click at [1086, 175] on span "נראית" at bounding box center [1200, 174] width 369 height 24
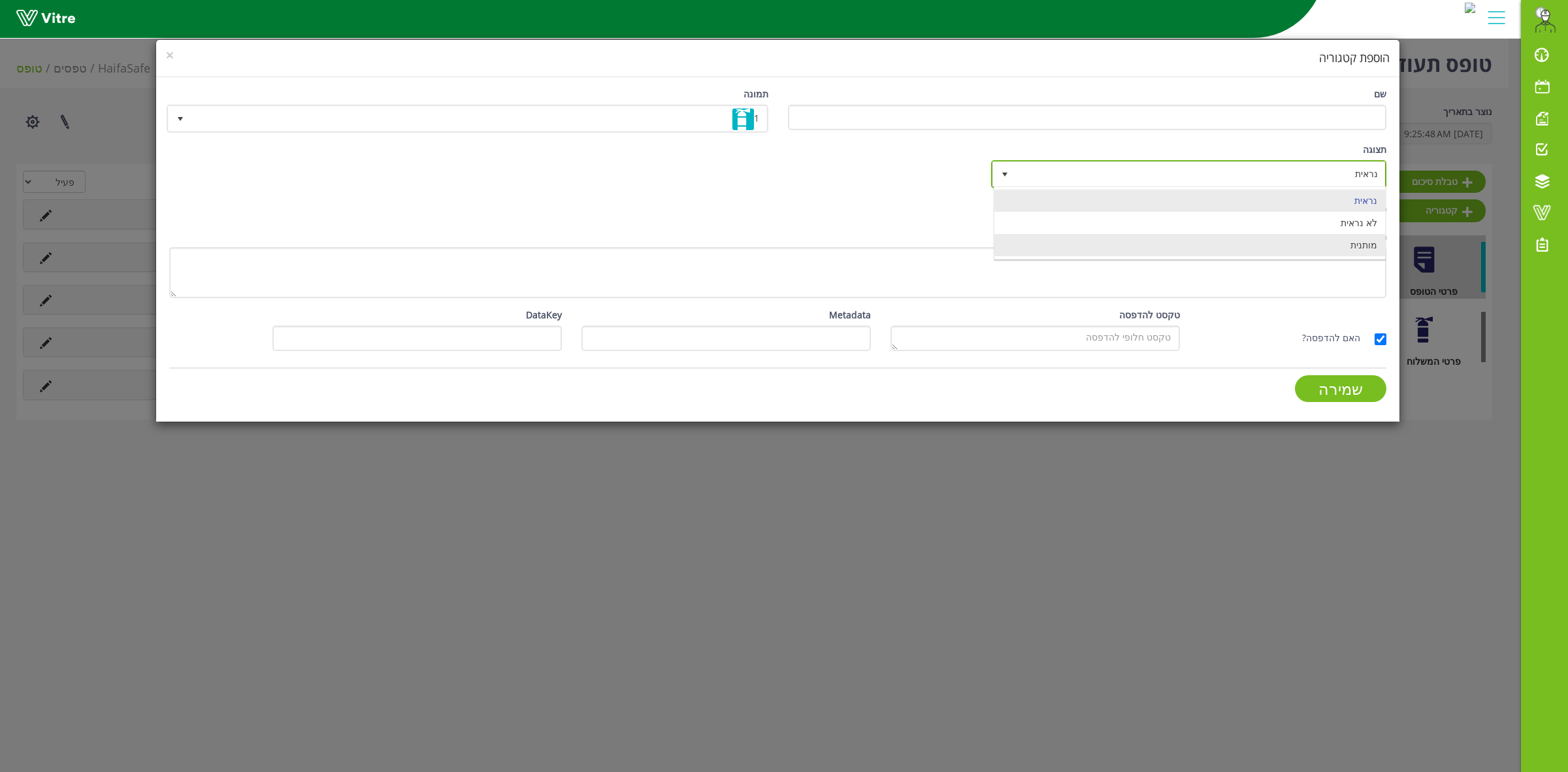
click at [1179, 249] on li "מותנית" at bounding box center [1190, 244] width 391 height 22
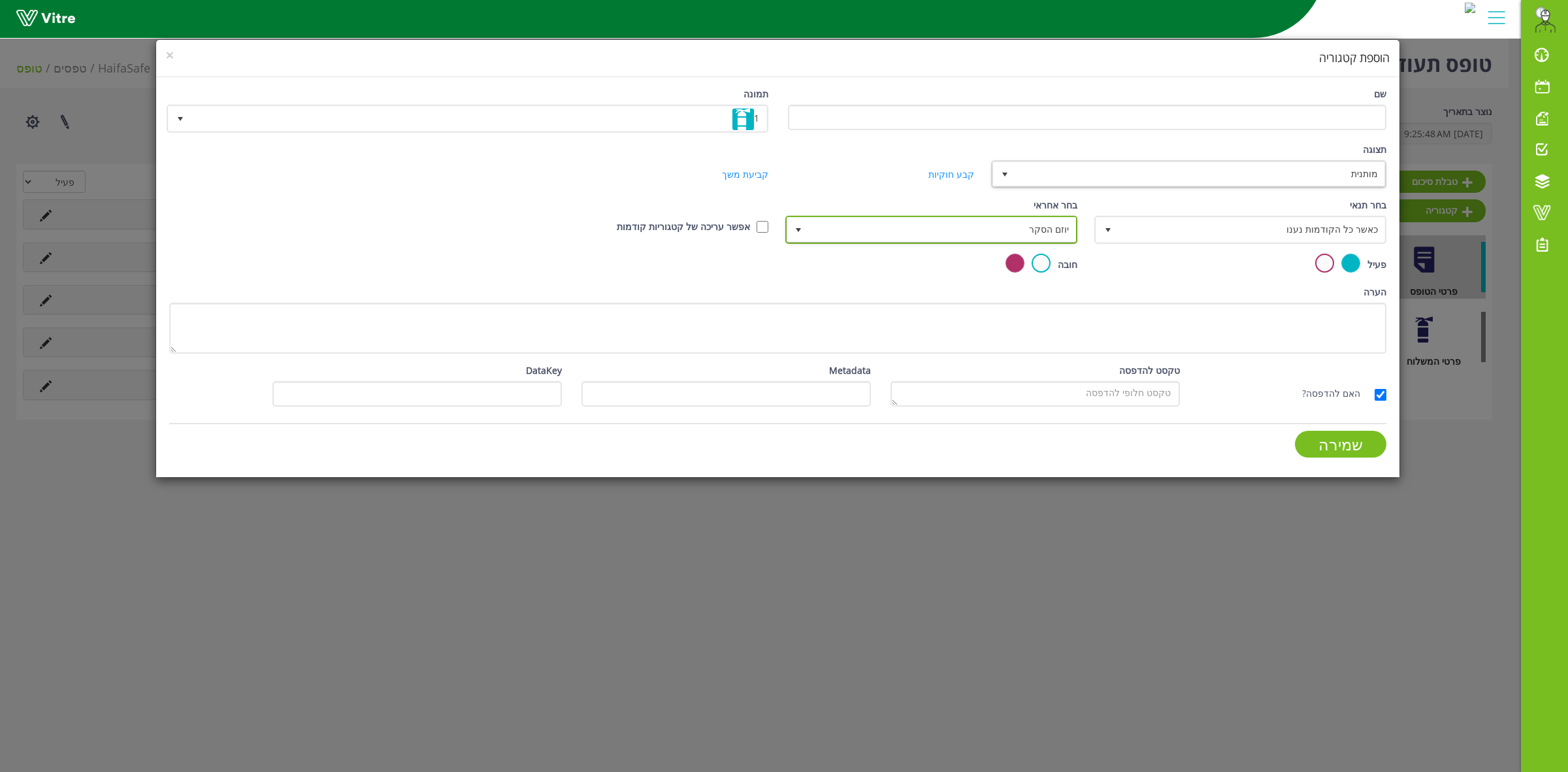
click at [997, 228] on span "יוזם הסקר" at bounding box center [943, 229] width 266 height 24
click at [1020, 341] on li "בחירה ידנית" at bounding box center [932, 341] width 288 height 22
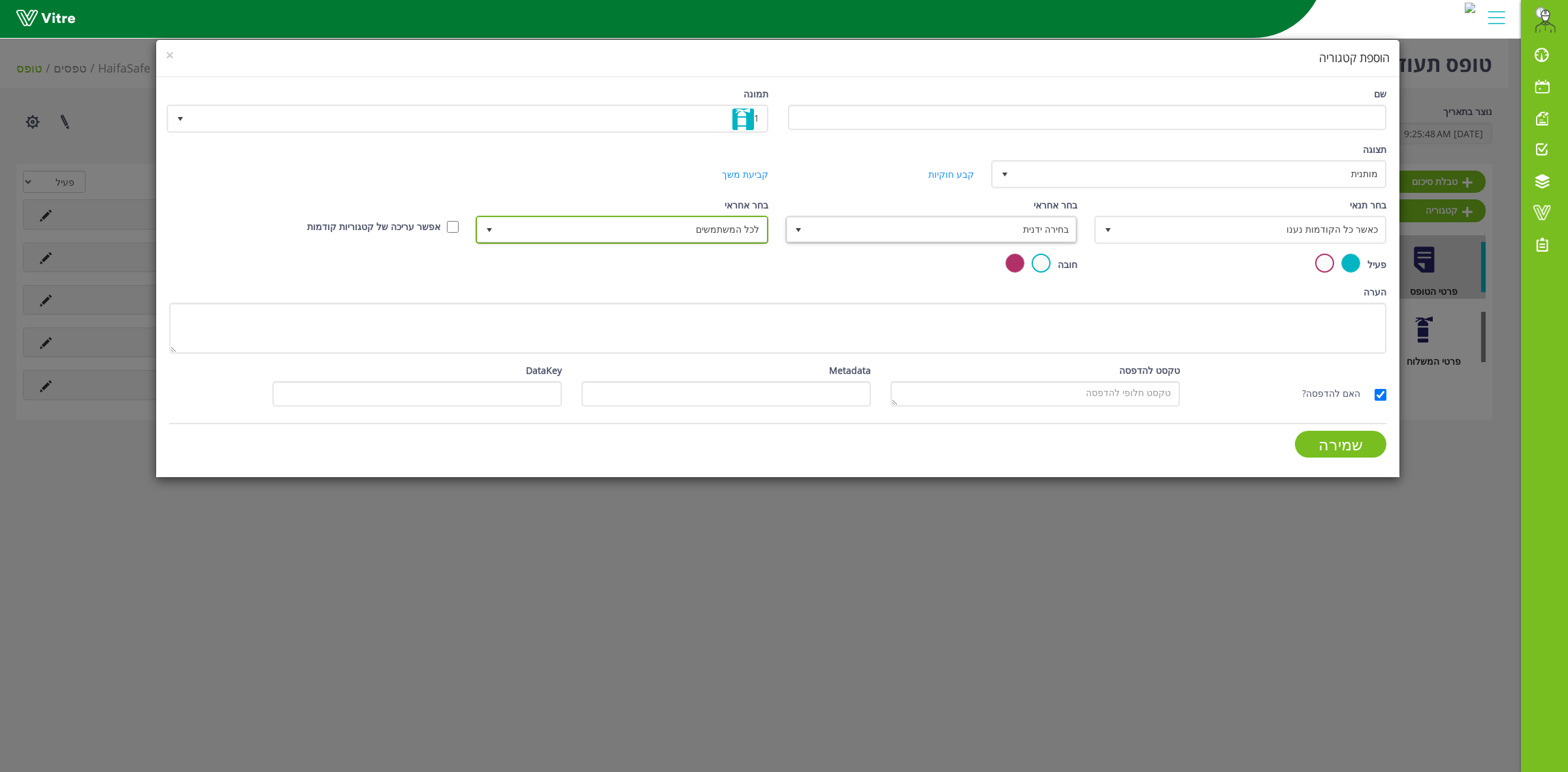
click at [716, 233] on span "לכל המשתמשים" at bounding box center [633, 229] width 266 height 24
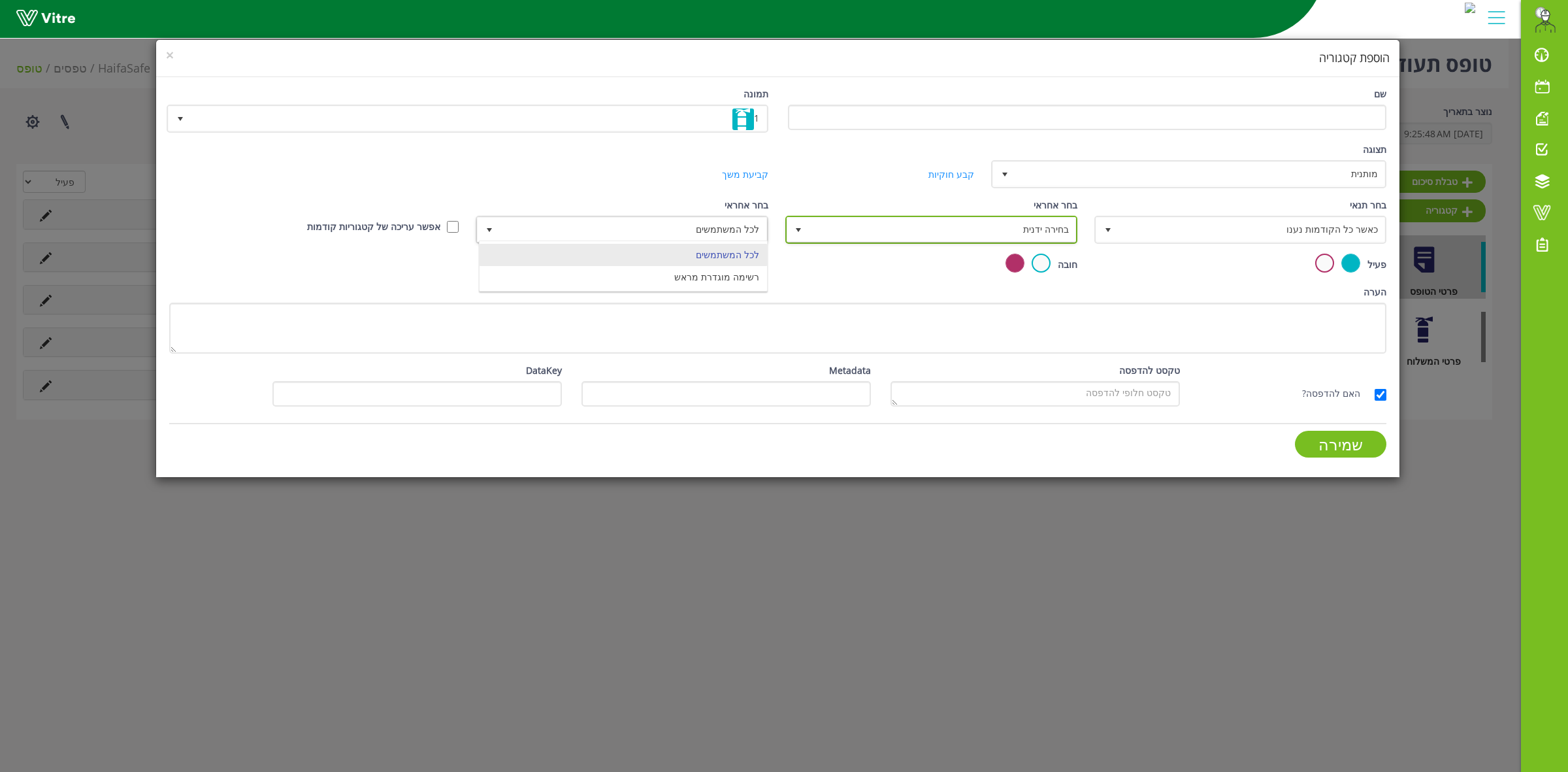
click at [895, 226] on span "בחירה ידנית" at bounding box center [943, 229] width 266 height 24
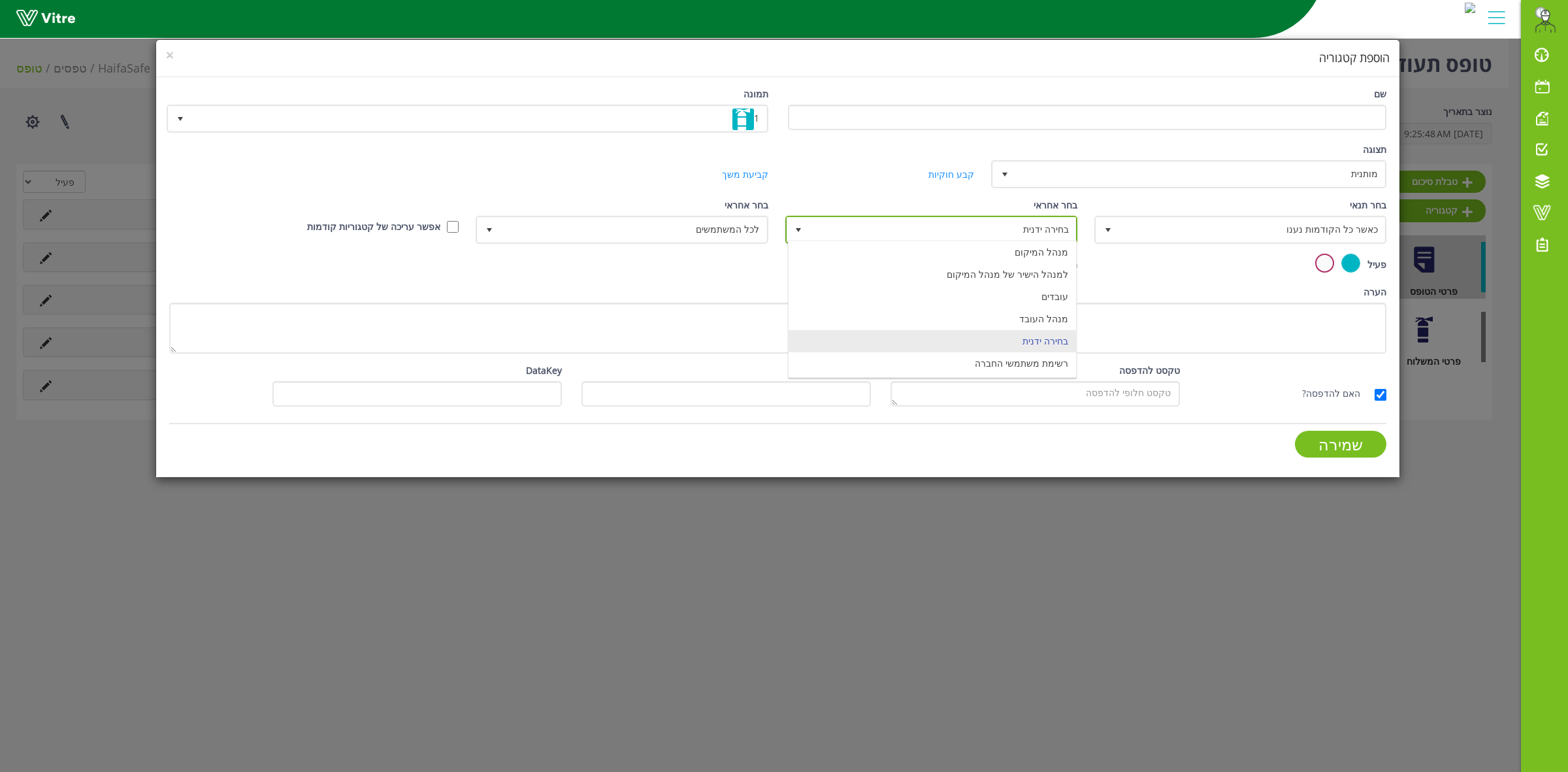
click at [895, 226] on span "בחירה ידנית" at bounding box center [943, 229] width 266 height 24
click at [167, 59] on span "×" at bounding box center [169, 54] width 8 height 18
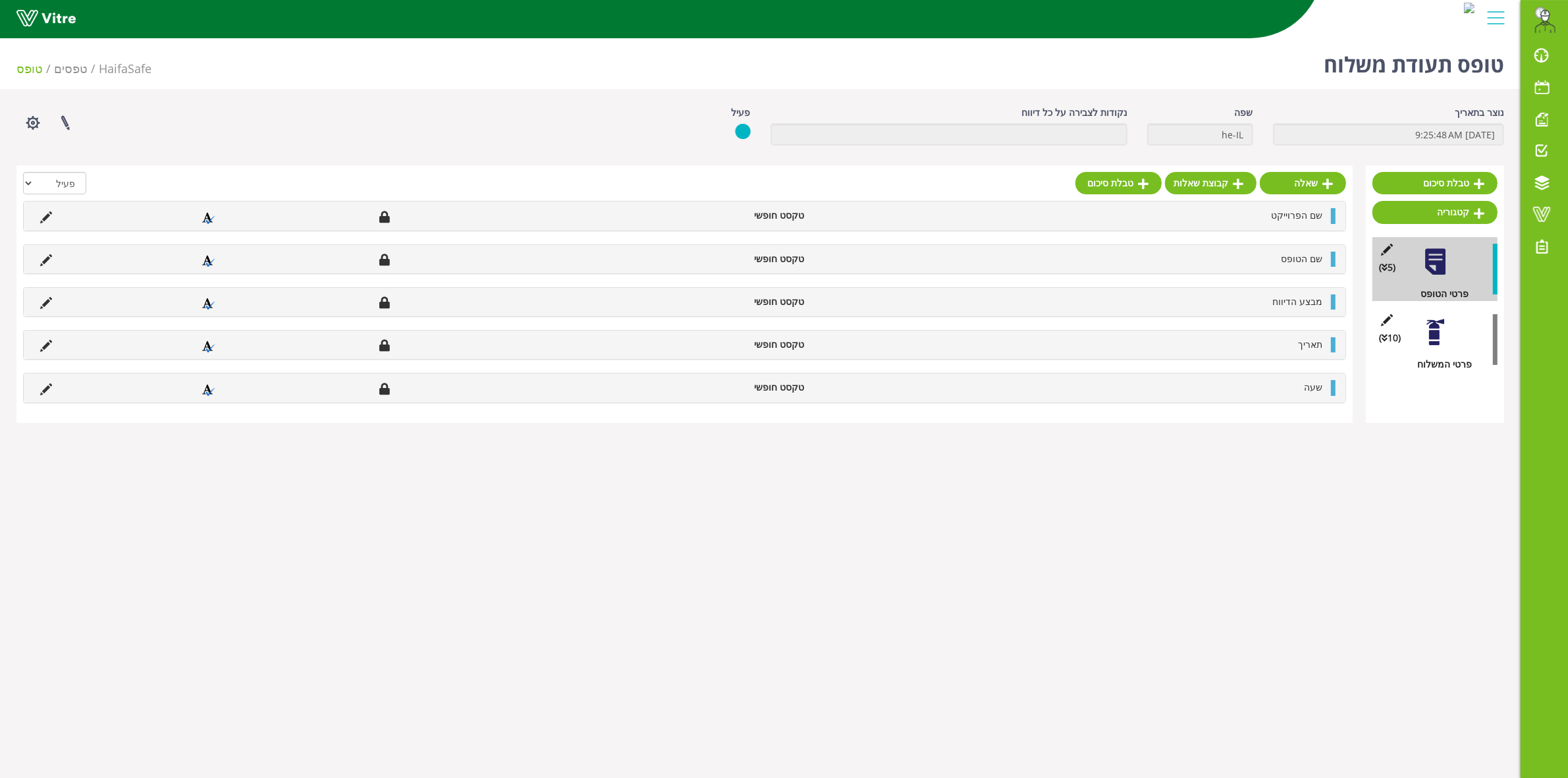
click at [1043, 574] on body "Eran.Azran@haifa-group.com התראות והודעות לוח בקרה לוח שנה מענה על טופס משימות …" at bounding box center [784, 421] width 1568 height 778
click at [1442, 218] on link "קטגוריה" at bounding box center [1434, 212] width 125 height 22
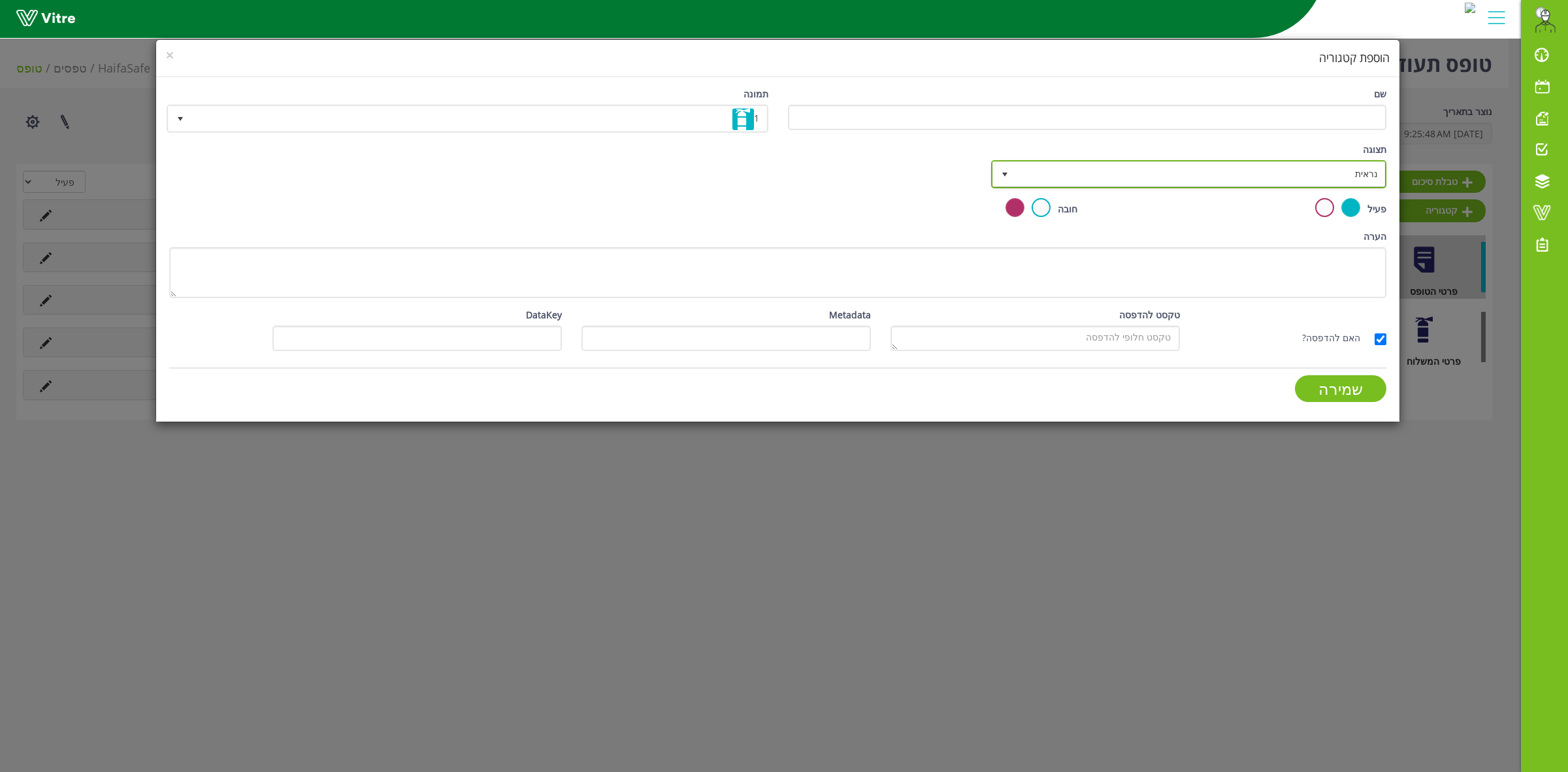
click at [1300, 177] on span "נראית" at bounding box center [1200, 174] width 369 height 24
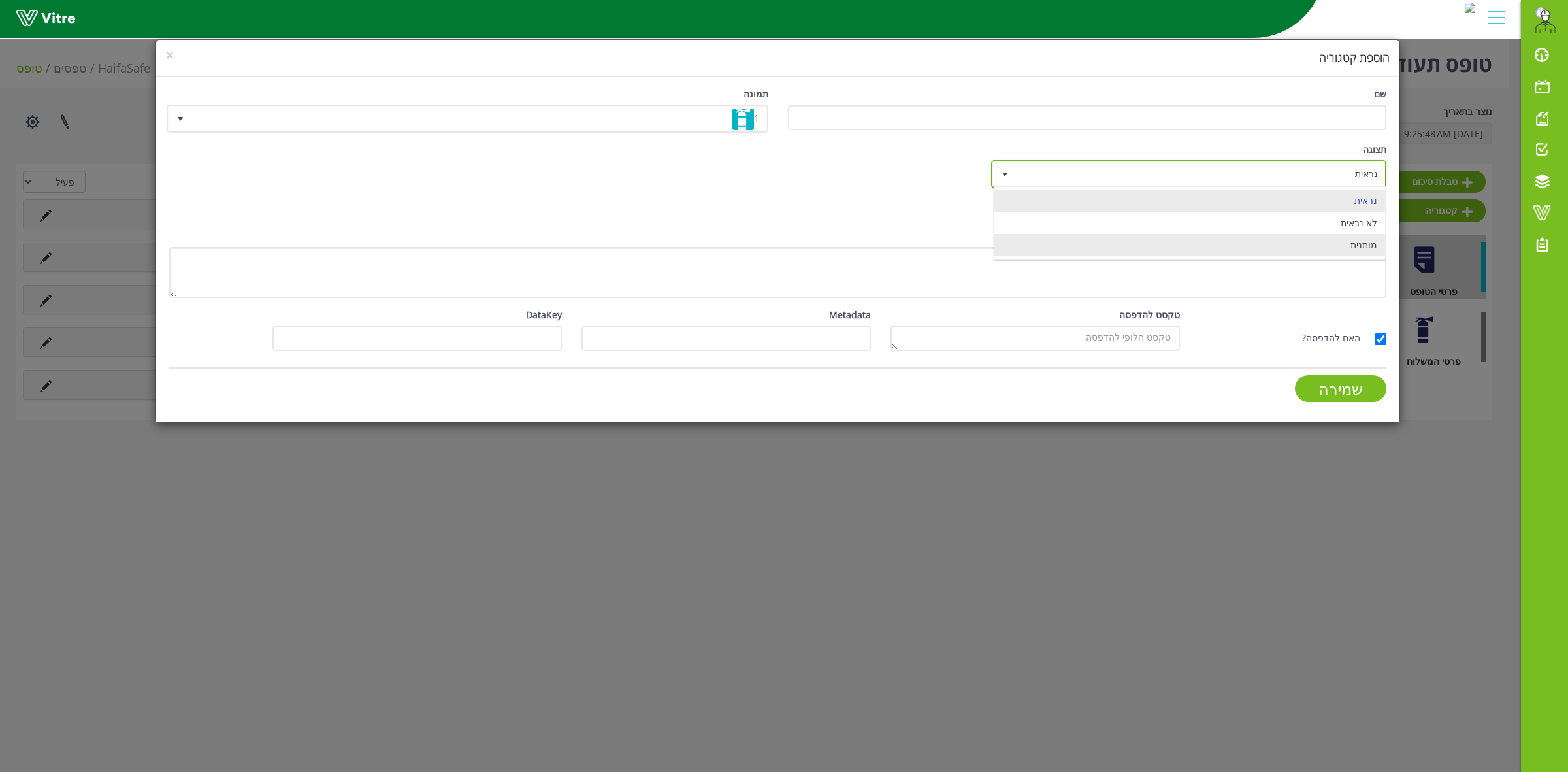
click at [1352, 254] on li "מותנית" at bounding box center [1190, 244] width 391 height 22
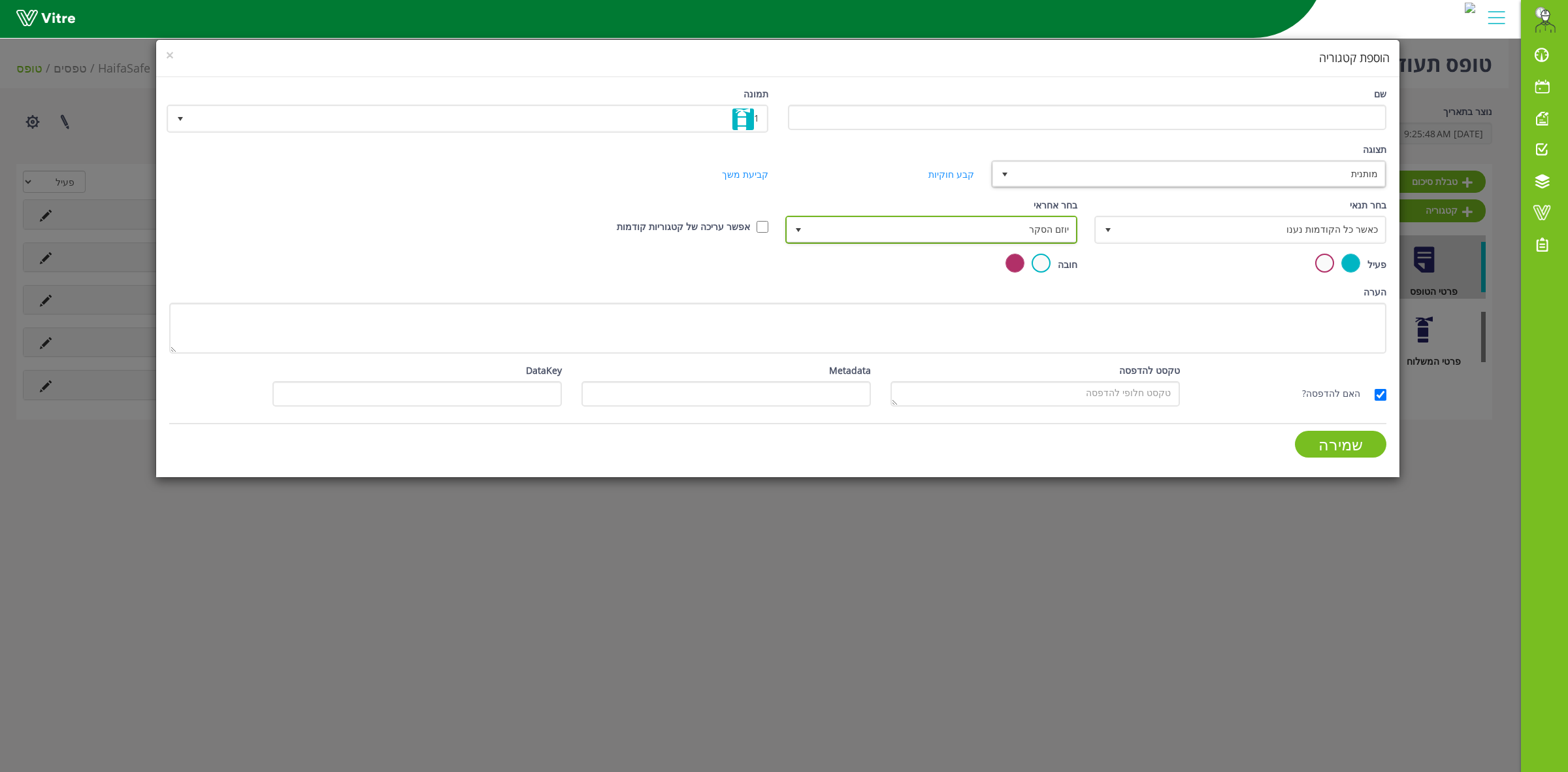
click at [893, 234] on span "יוזם הסקר" at bounding box center [943, 229] width 266 height 24
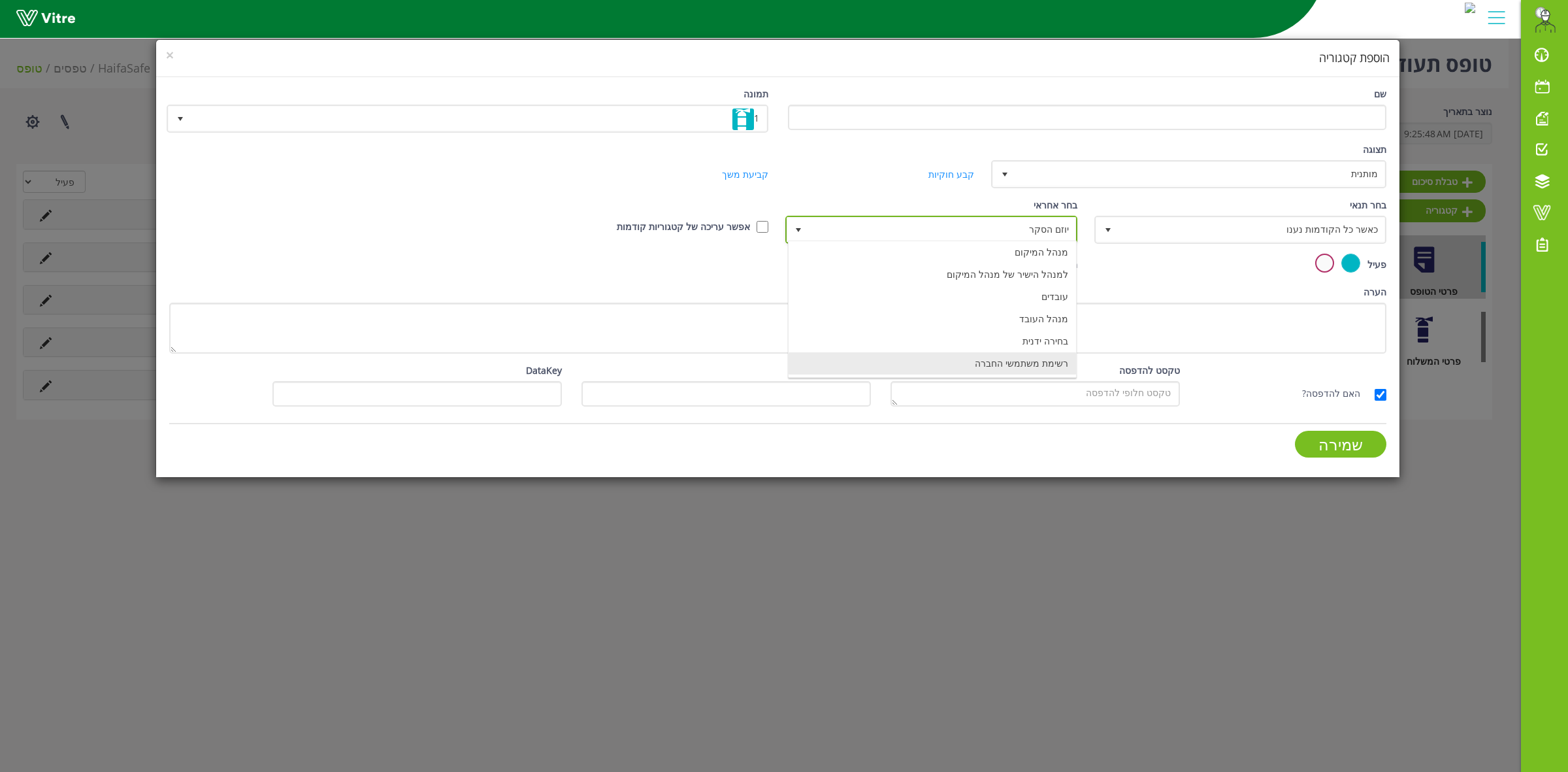
click at [971, 364] on li "רשימת משתמשי החברה" at bounding box center [932, 363] width 288 height 22
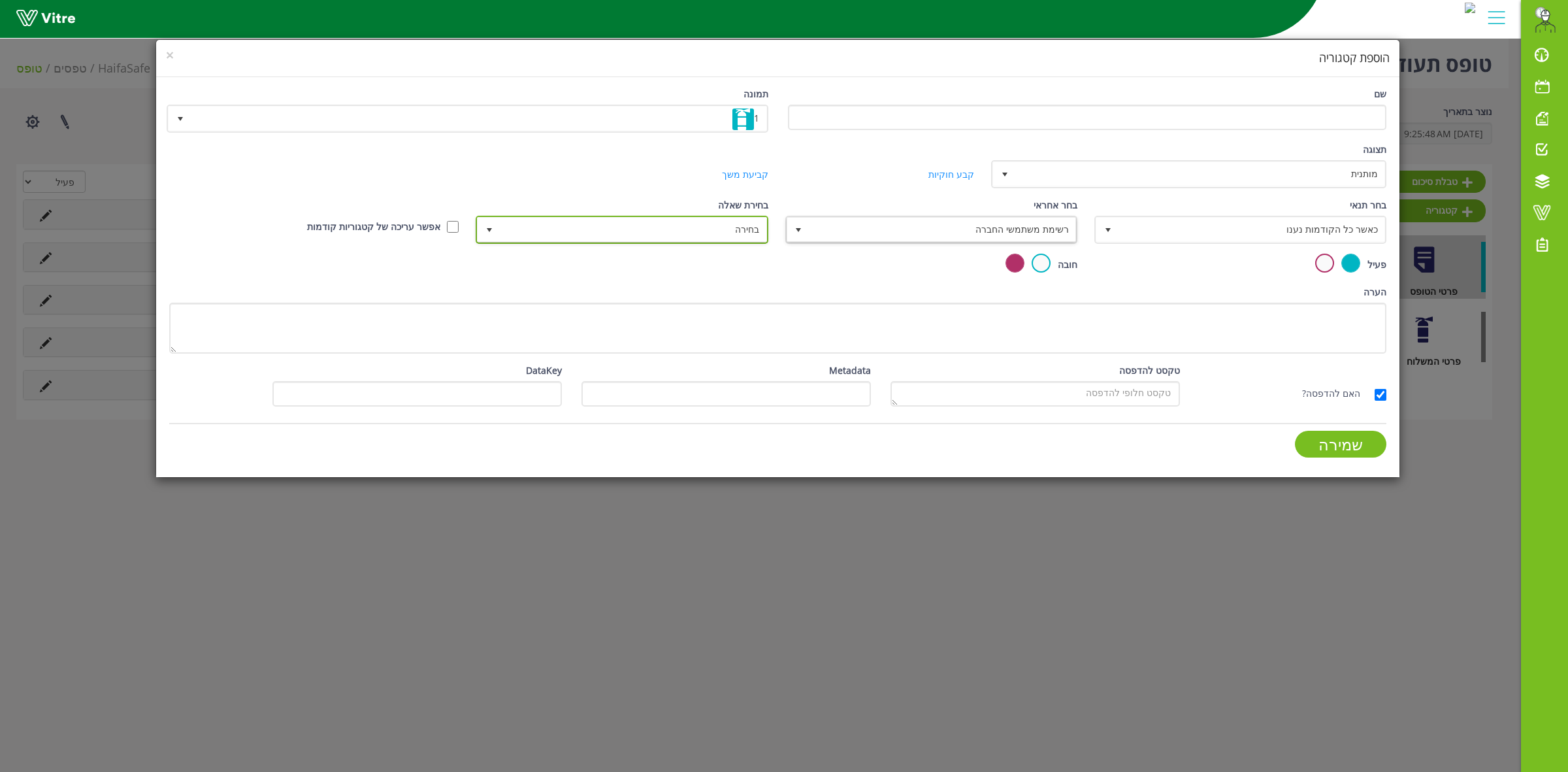
click at [693, 224] on span "בחירה" at bounding box center [633, 229] width 266 height 24
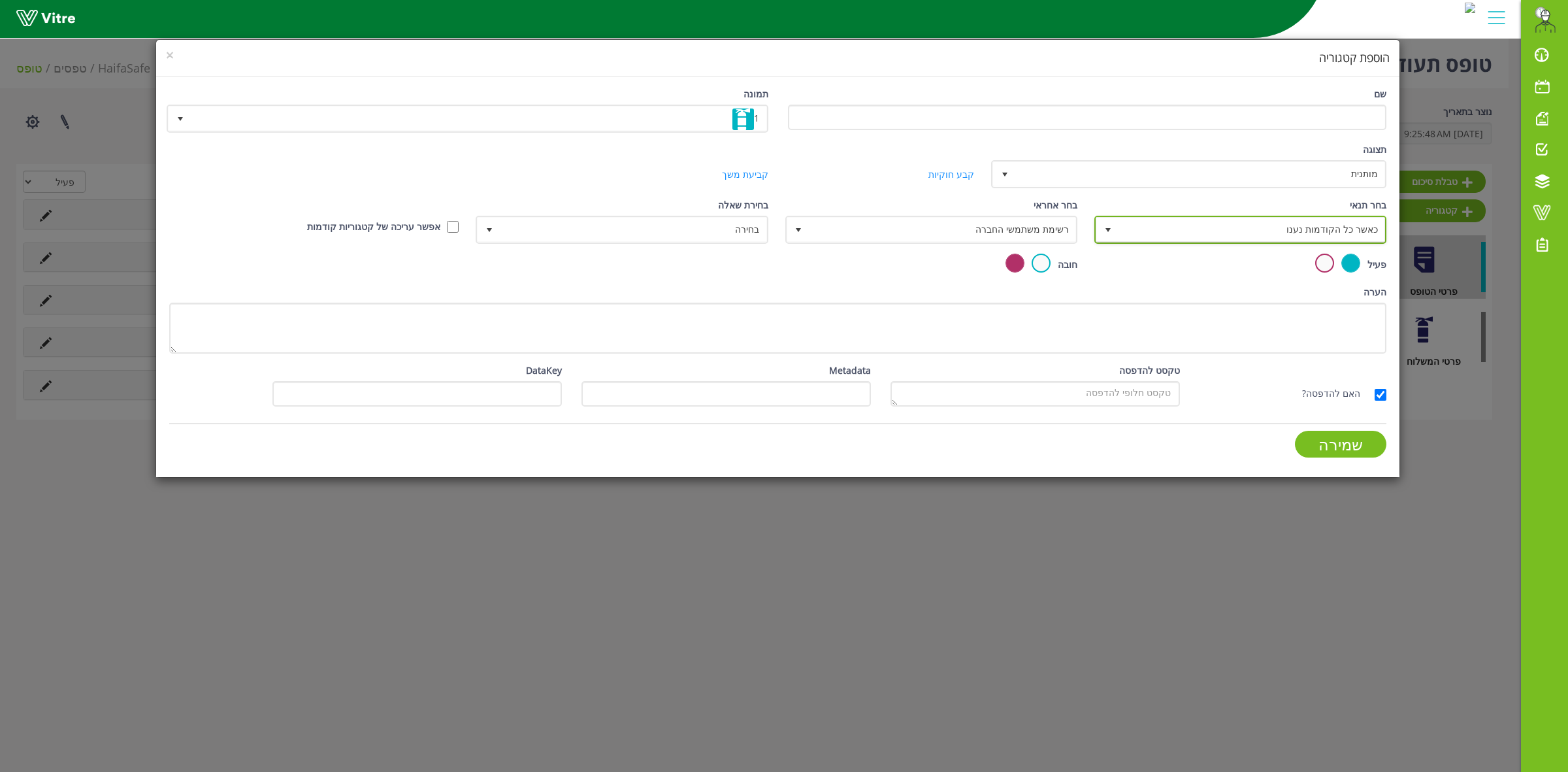
click at [1226, 228] on span "כאשר כל הקודמות נענו" at bounding box center [1252, 229] width 266 height 24
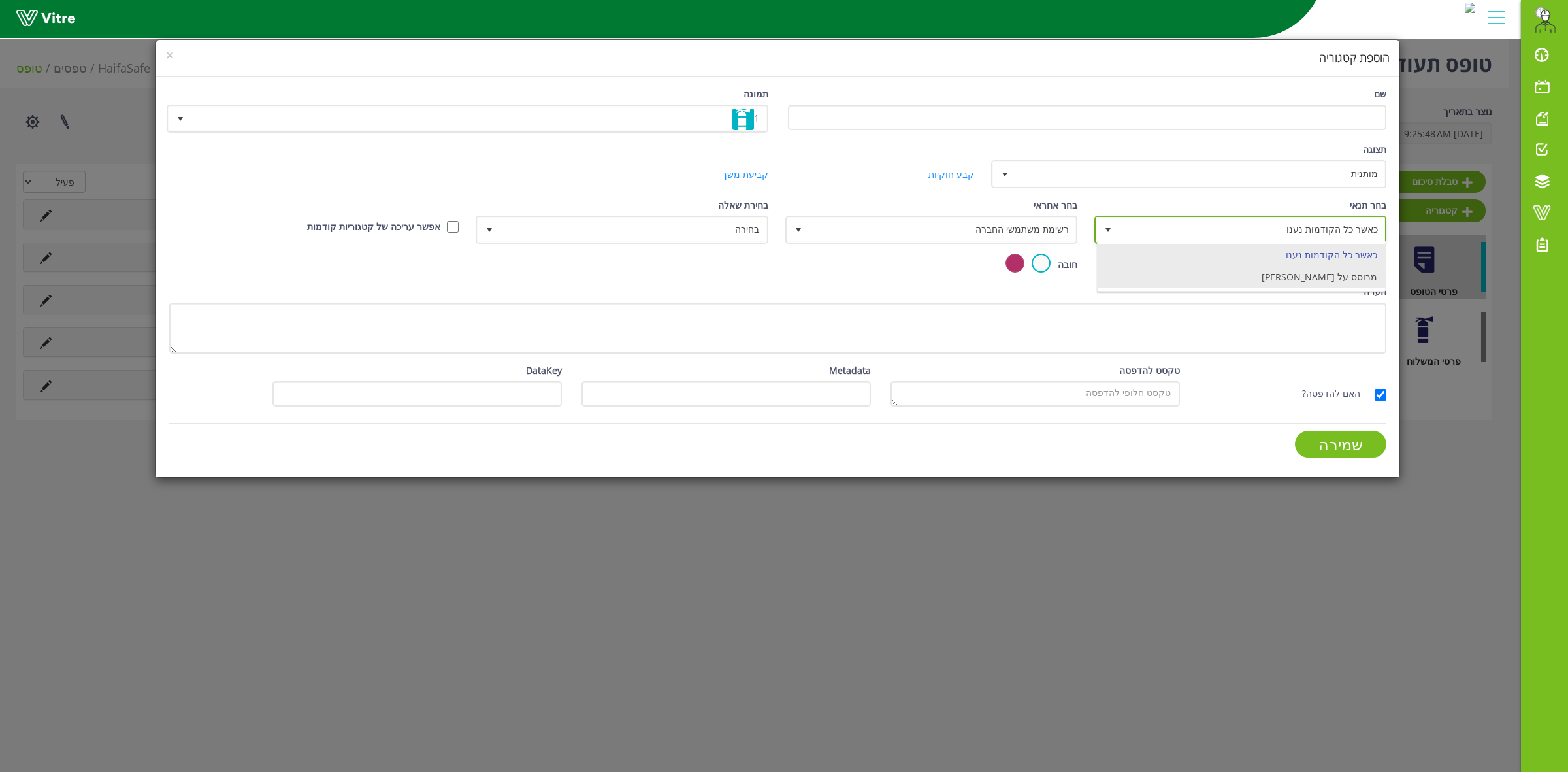
click at [1334, 278] on li "מבוסס על [PERSON_NAME]" at bounding box center [1241, 277] width 288 height 22
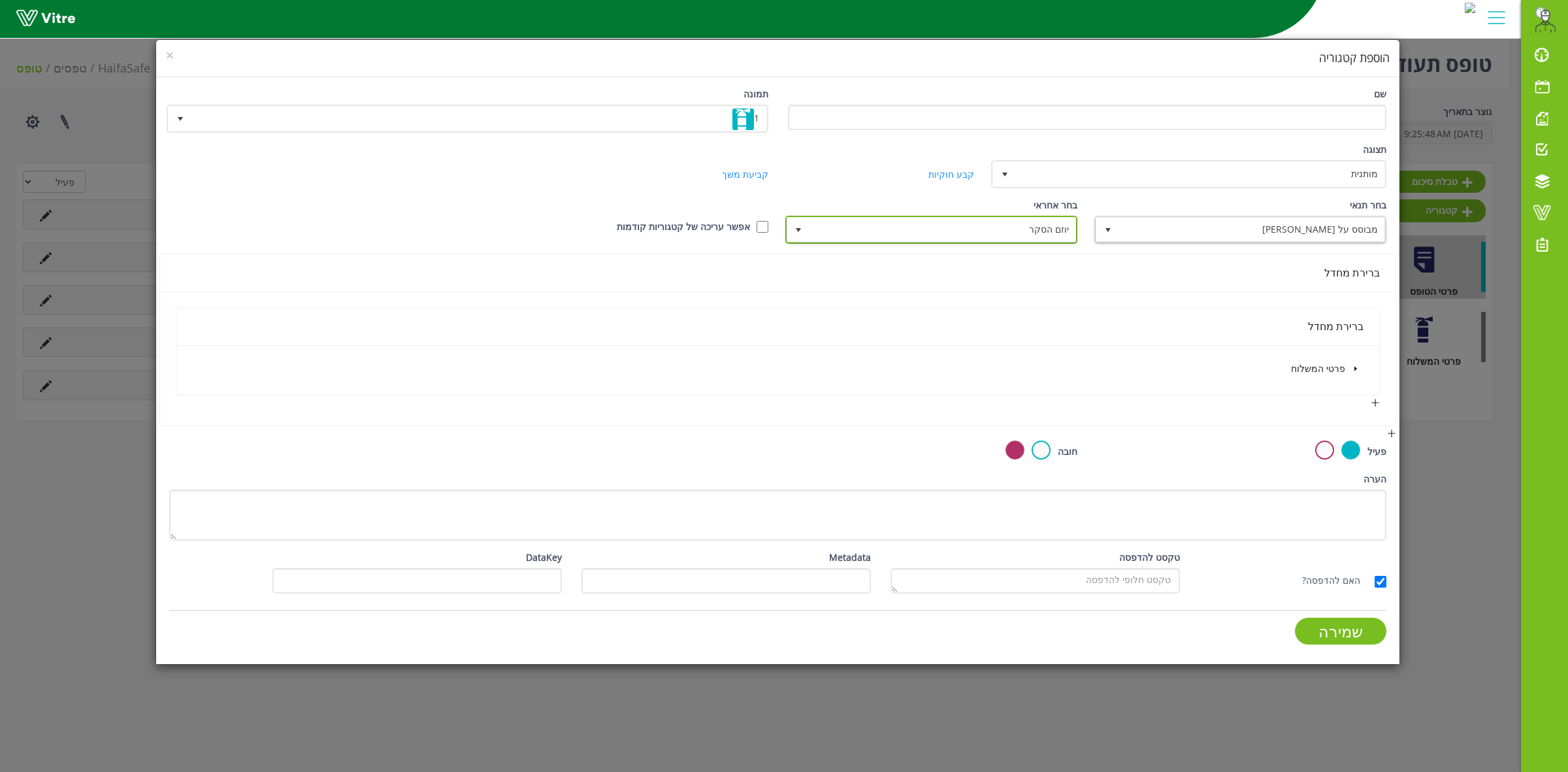
click at [1025, 230] on span "יוזם הסקר" at bounding box center [943, 229] width 266 height 24
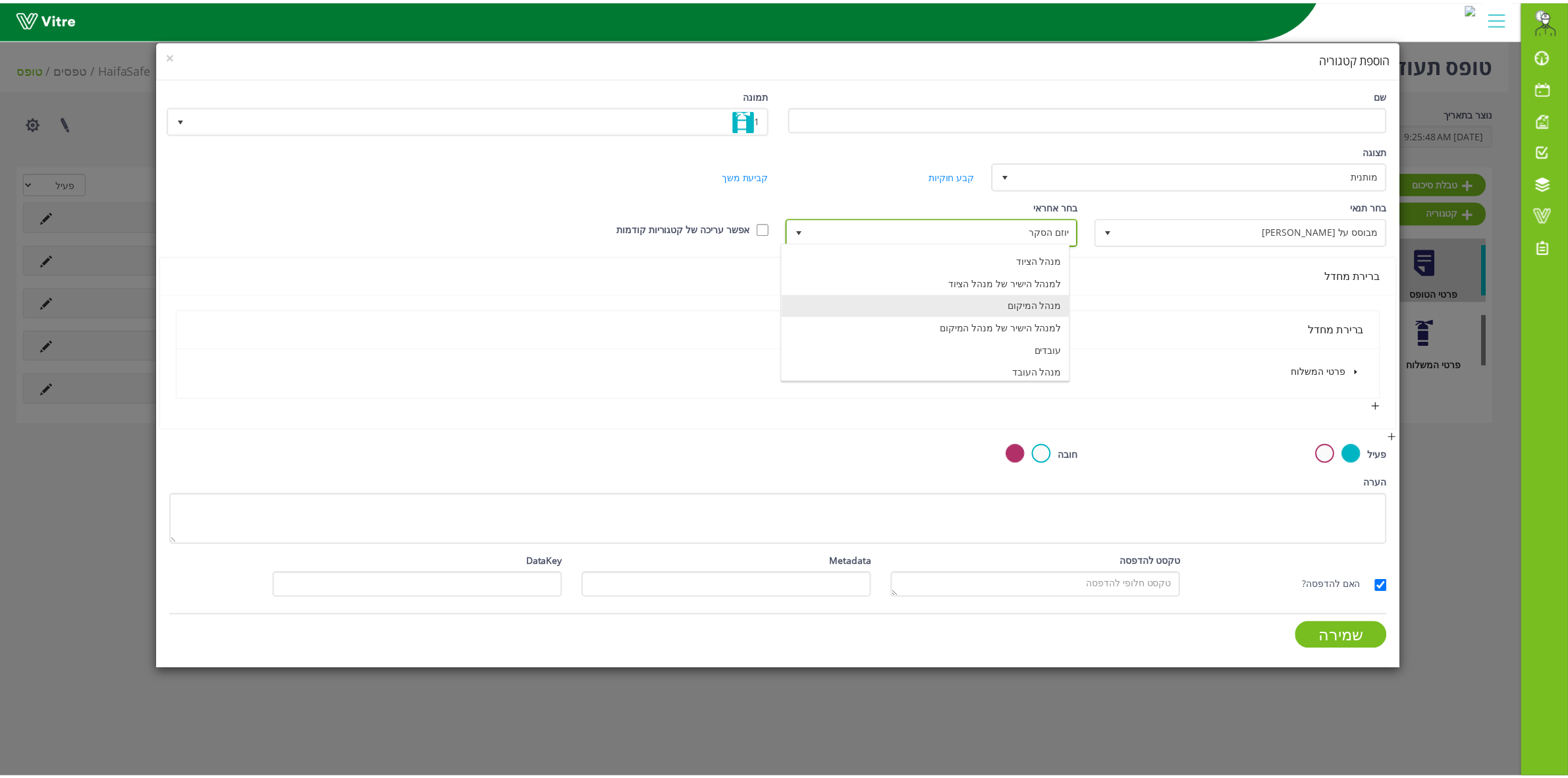
scroll to position [13, 0]
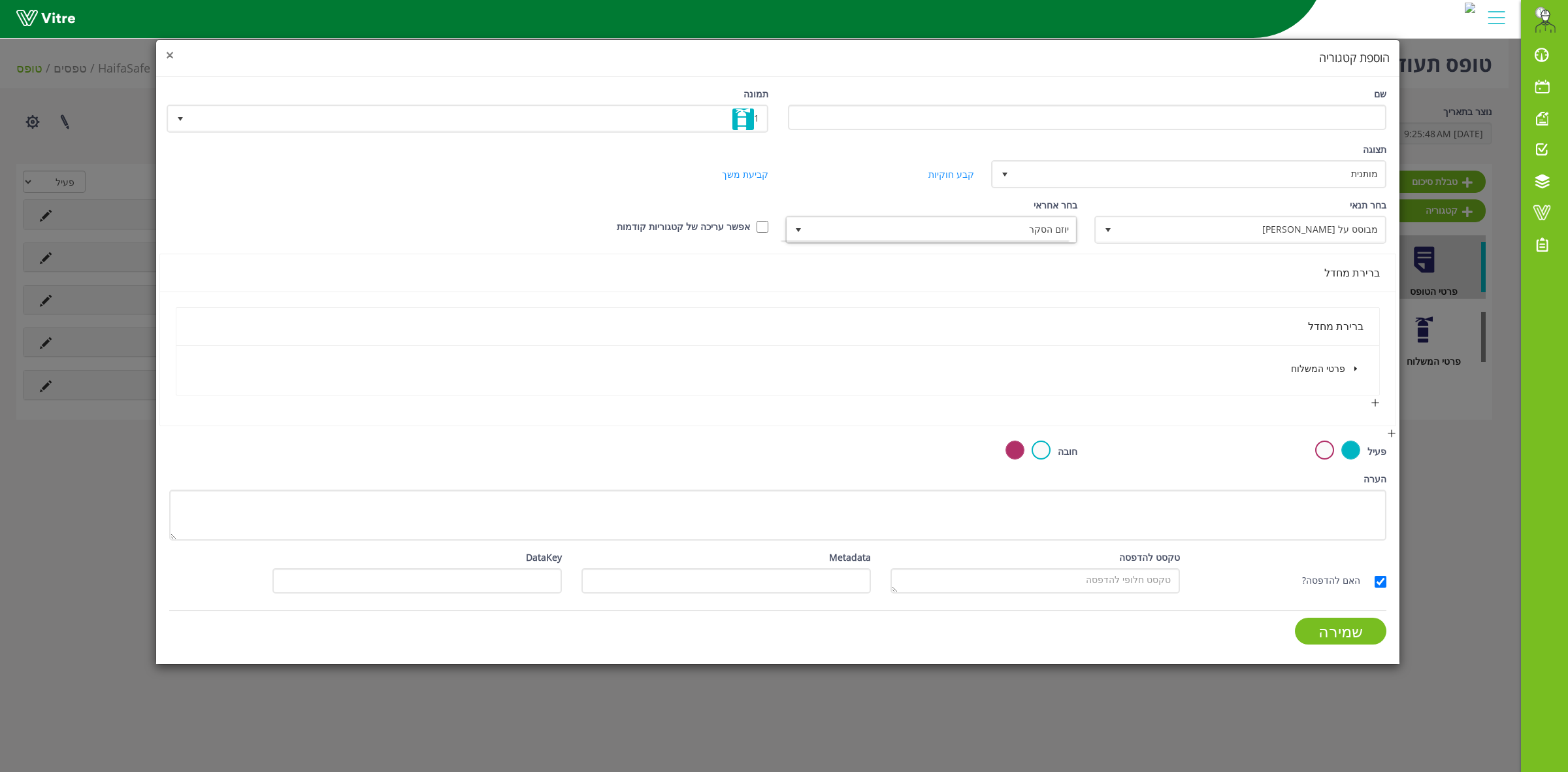
click at [170, 57] on span "×" at bounding box center [169, 54] width 8 height 18
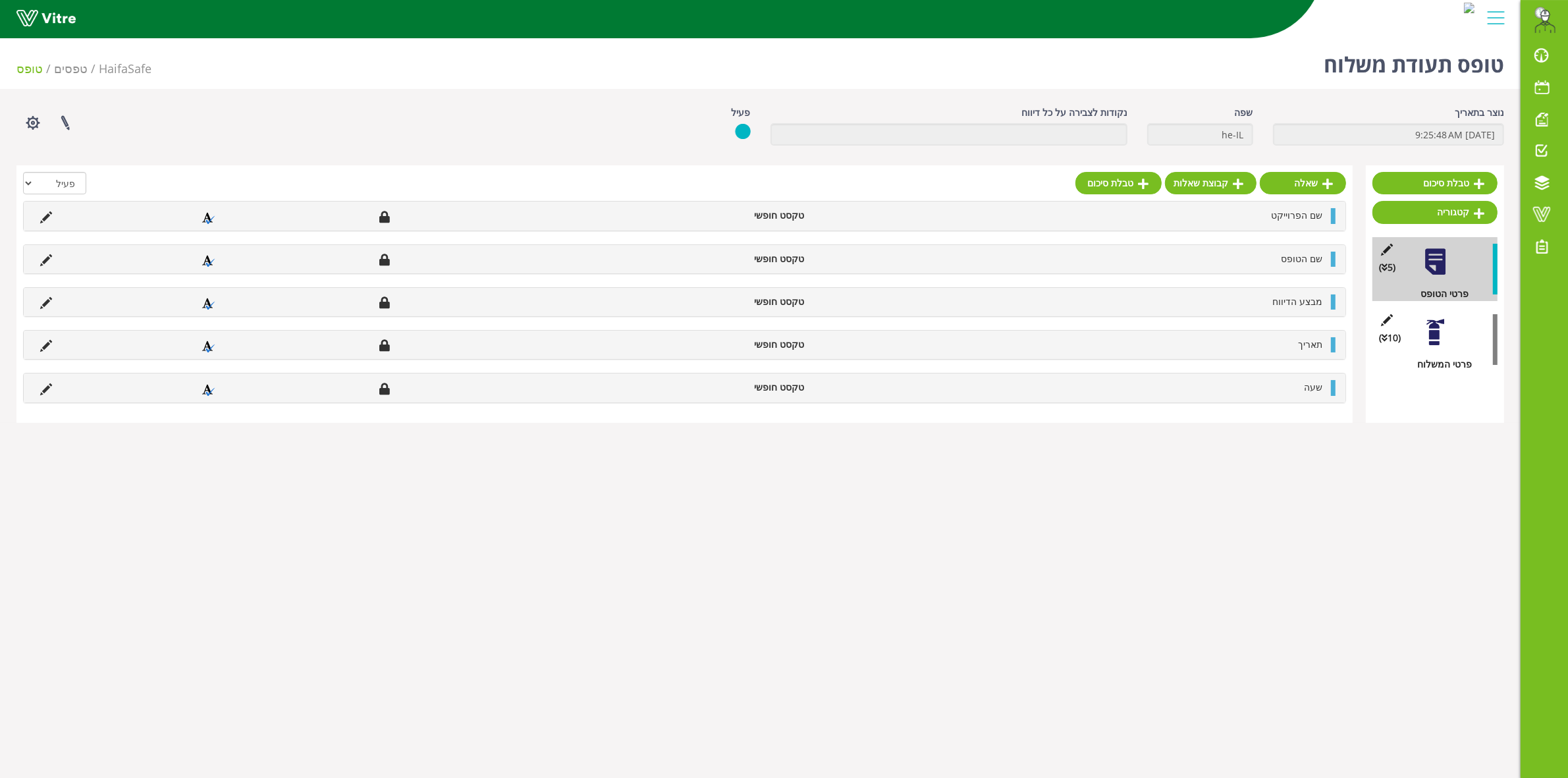
click at [1434, 334] on div at bounding box center [1434, 332] width 29 height 29
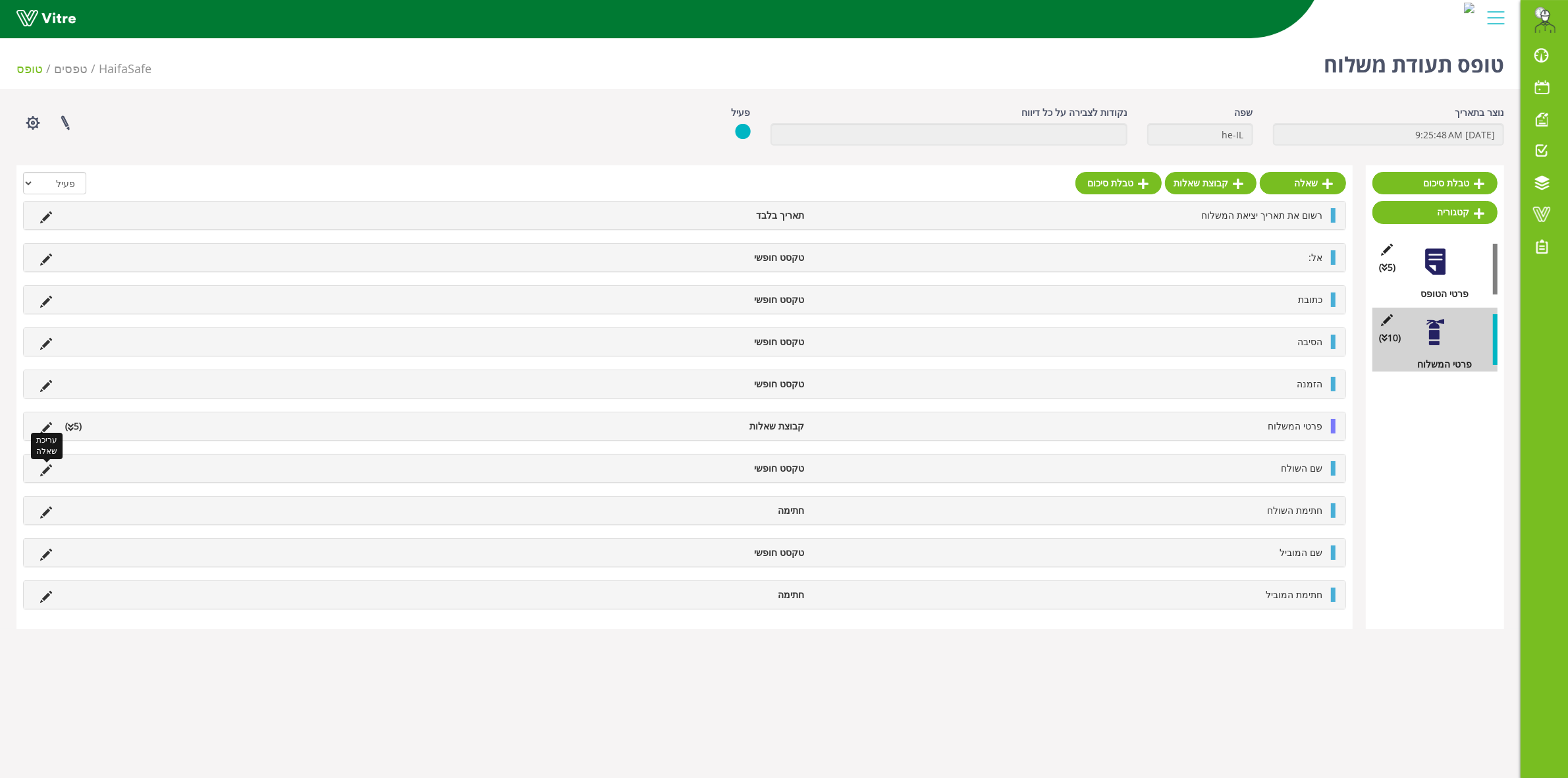
click at [48, 474] on icon at bounding box center [45, 470] width 12 height 12
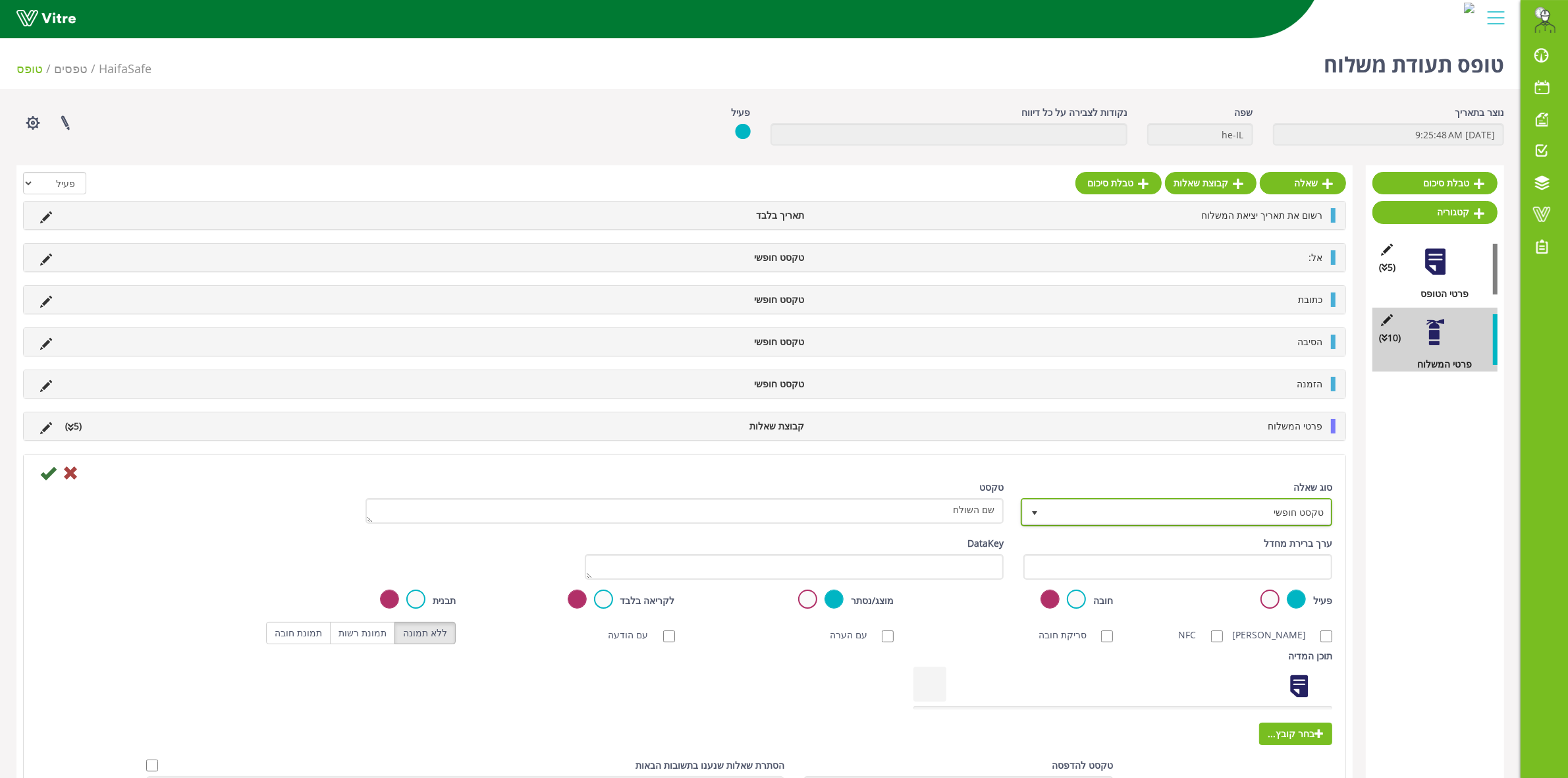
click at [1073, 519] on span "טקסט חופשי" at bounding box center [1188, 512] width 285 height 24
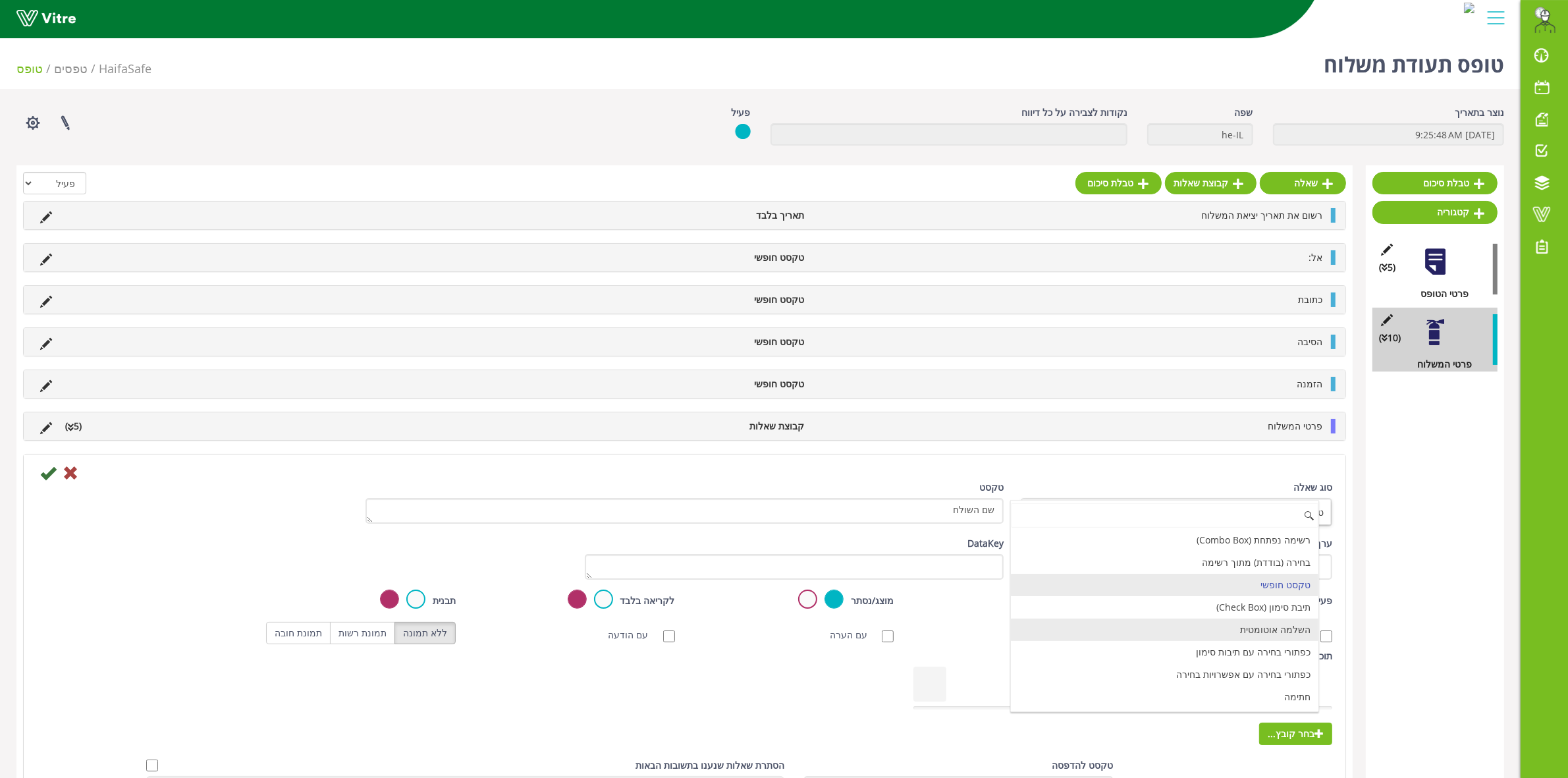
click at [1272, 637] on li "השלמה אוטומטית" at bounding box center [1164, 629] width 307 height 22
type input "1"
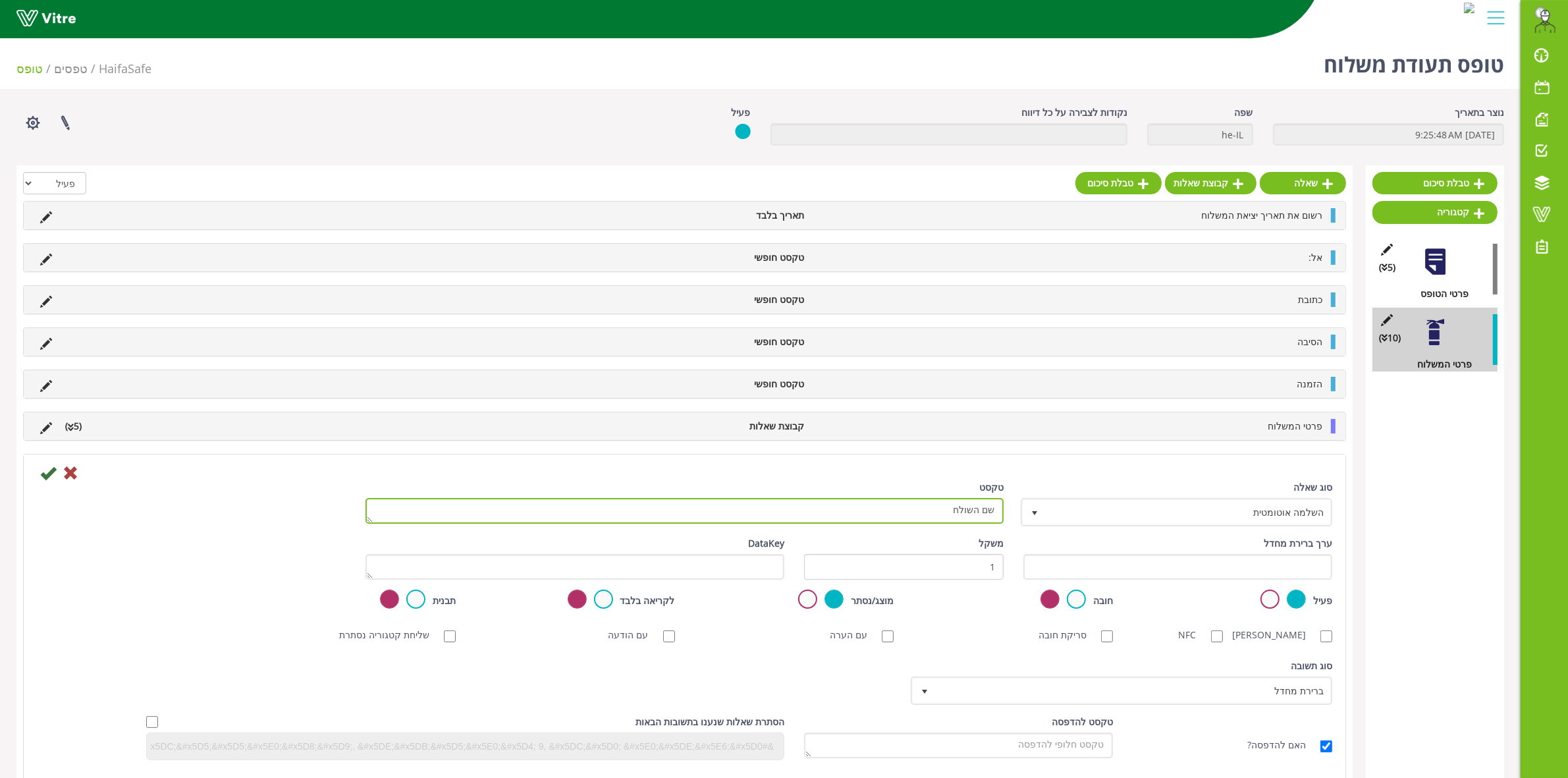
drag, startPoint x: 928, startPoint y: 515, endPoint x: 999, endPoint y: 515, distance: 71.0
click at [999, 515] on textarea "שם השולח" at bounding box center [684, 511] width 638 height 26
paste textarea "חר את שם מזמין העבודה מטעם חיפה נגב טכנולוגיות"
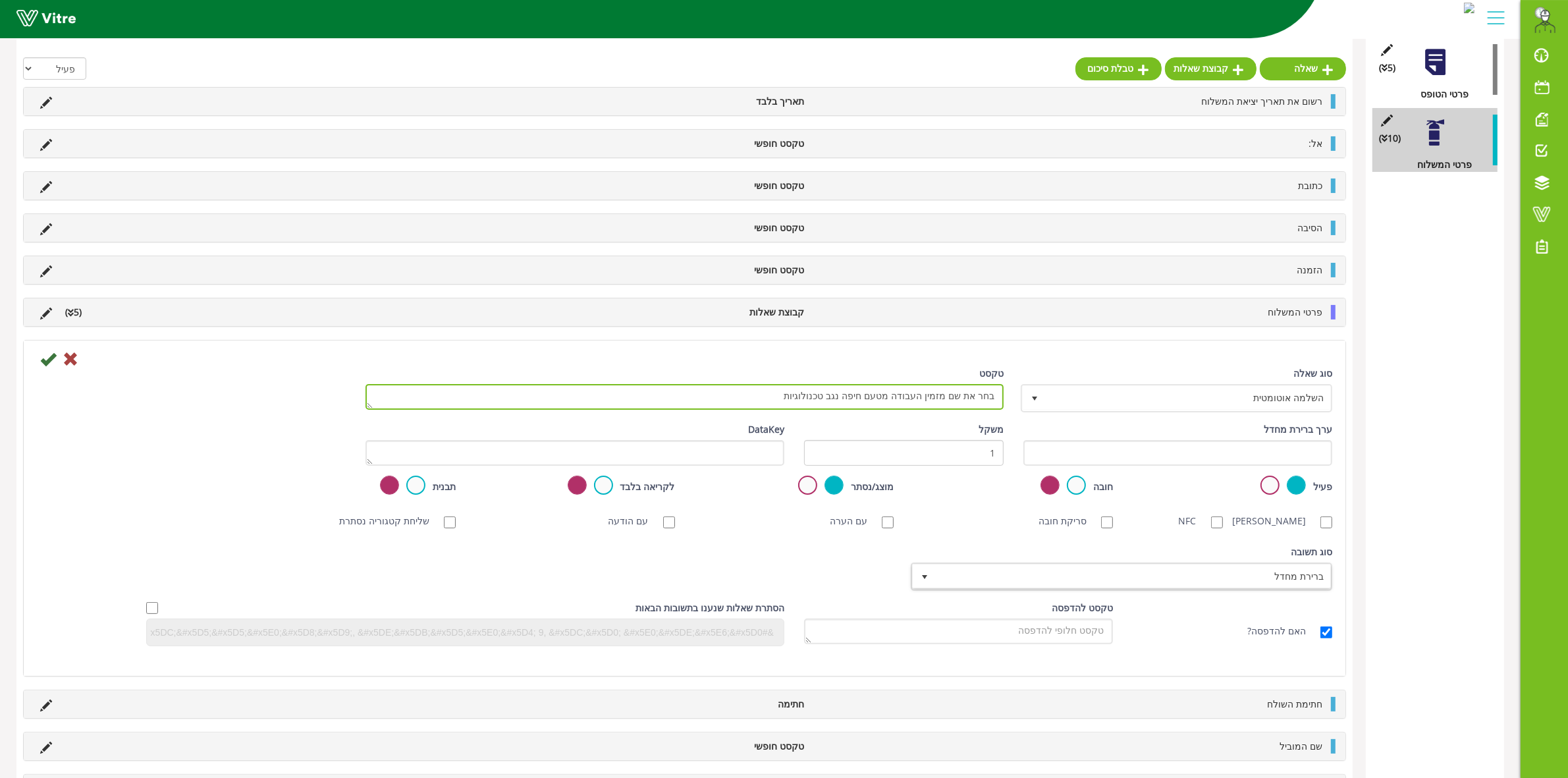
scroll to position [212, 0]
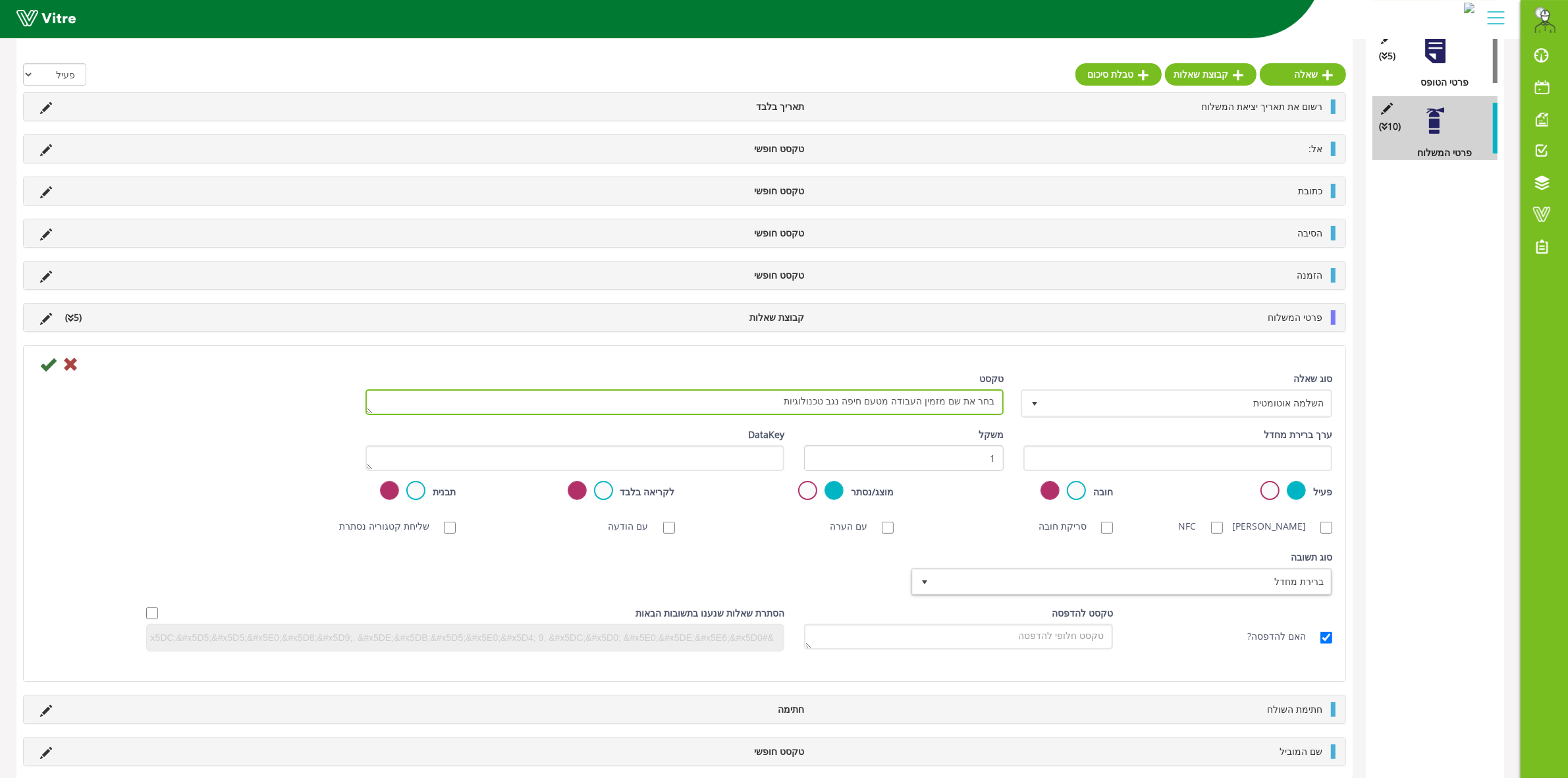
type textarea "בחר את שם מזמין העבודה מטעם חיפה נגב טכנולוגיות"
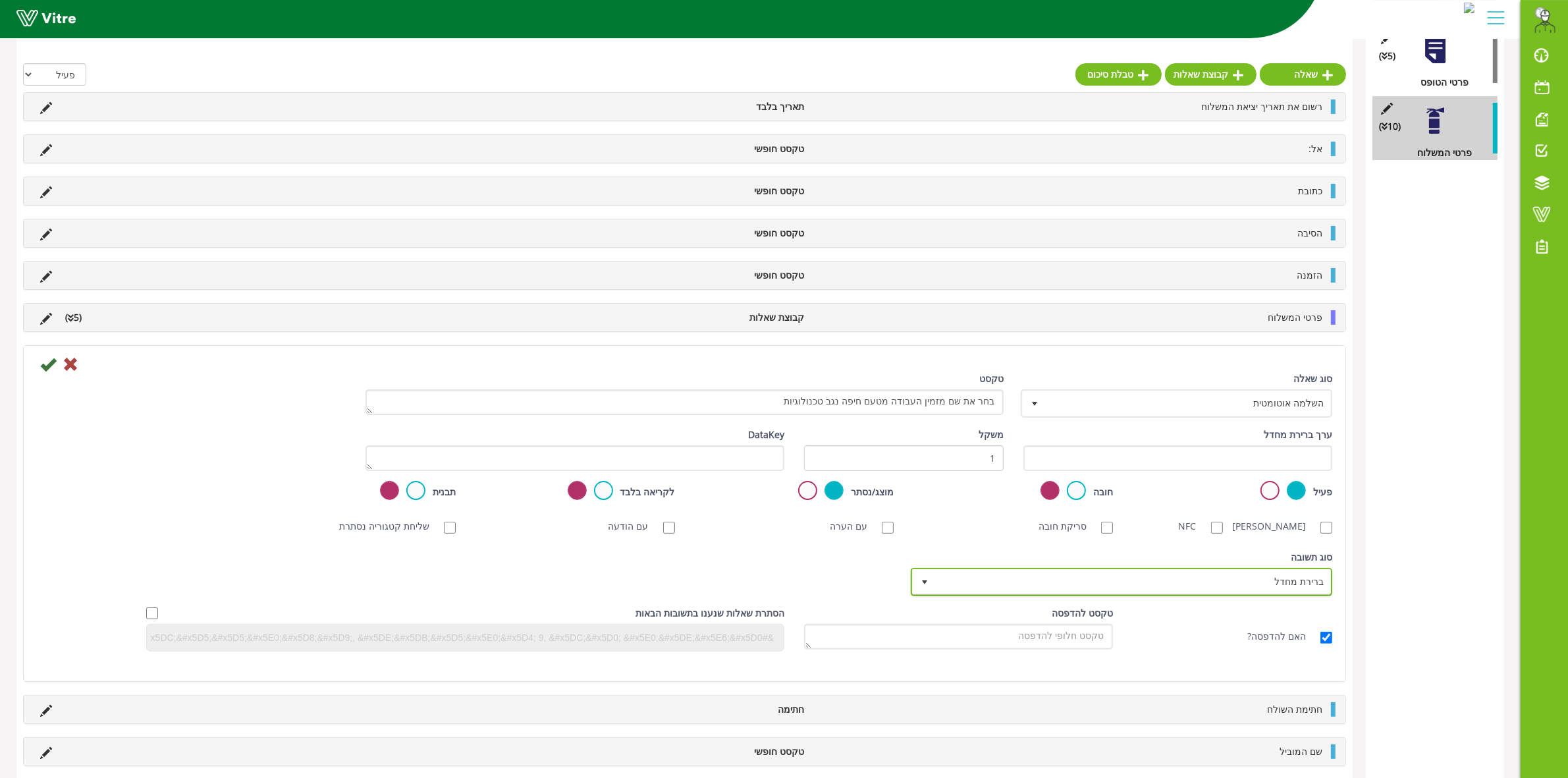
click at [1203, 591] on span "ברירת מחדל" at bounding box center [1133, 582] width 395 height 24
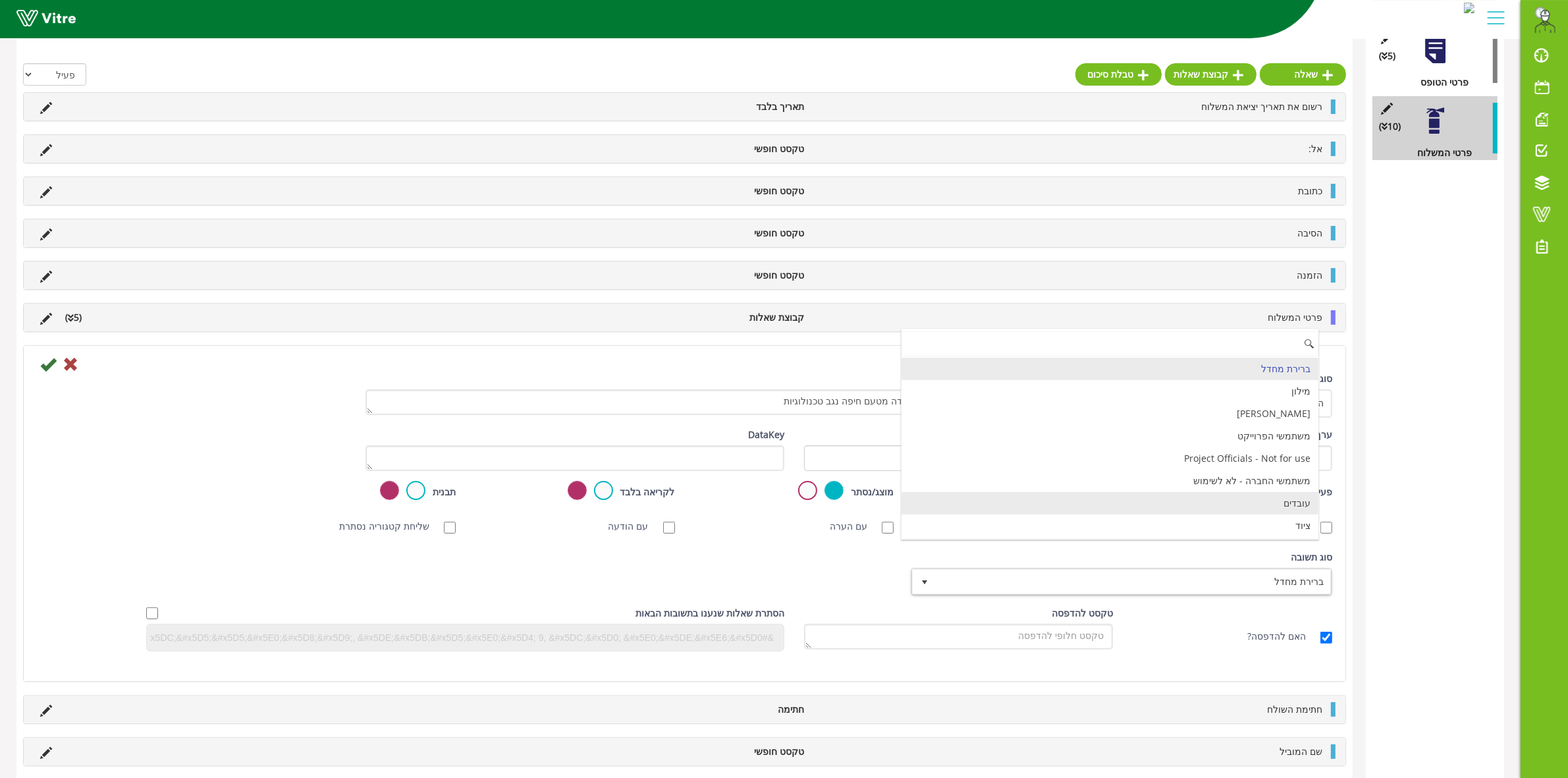
click at [1286, 505] on li "עובדים" at bounding box center [1110, 503] width 417 height 22
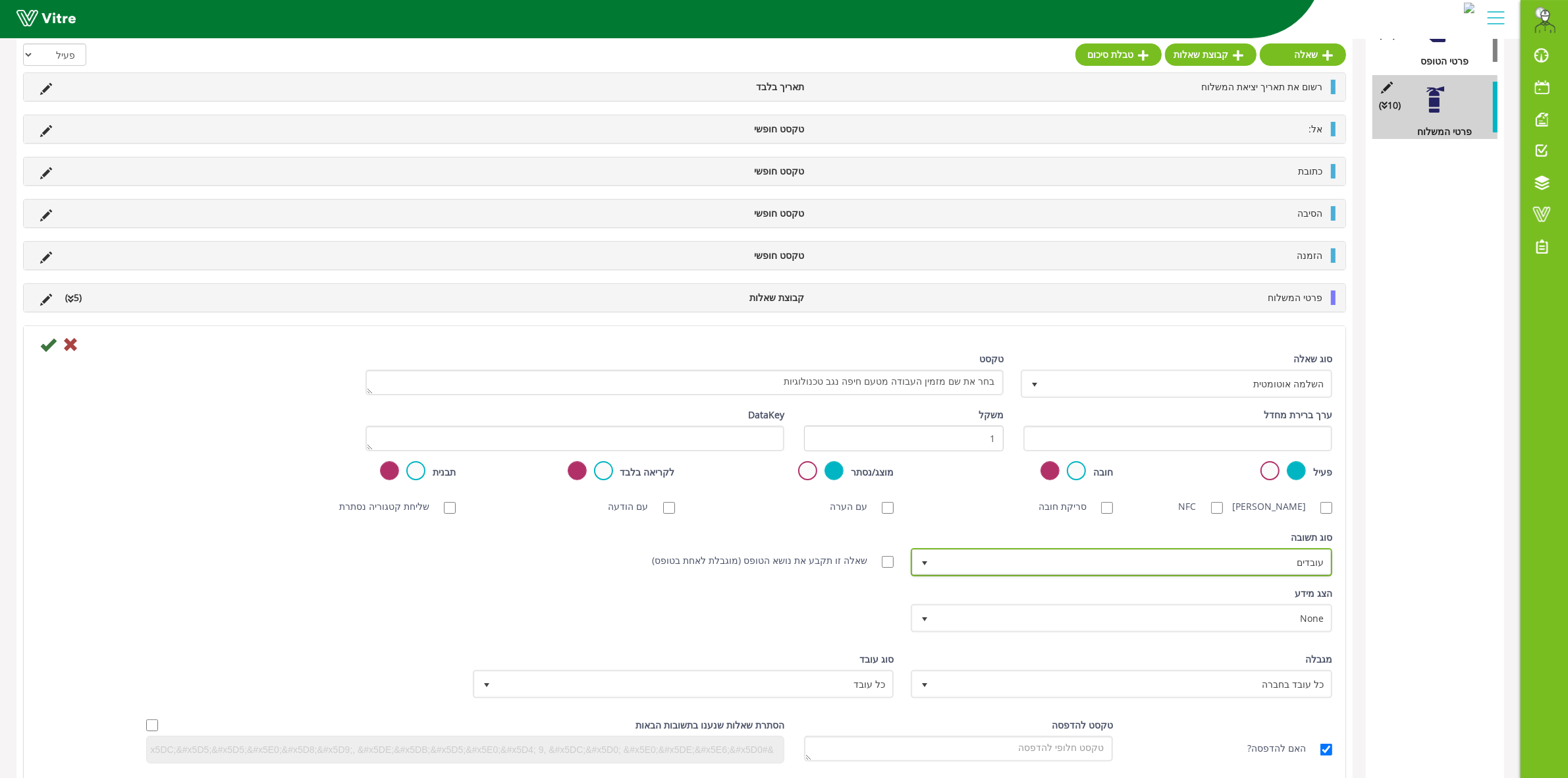
scroll to position [294, 0]
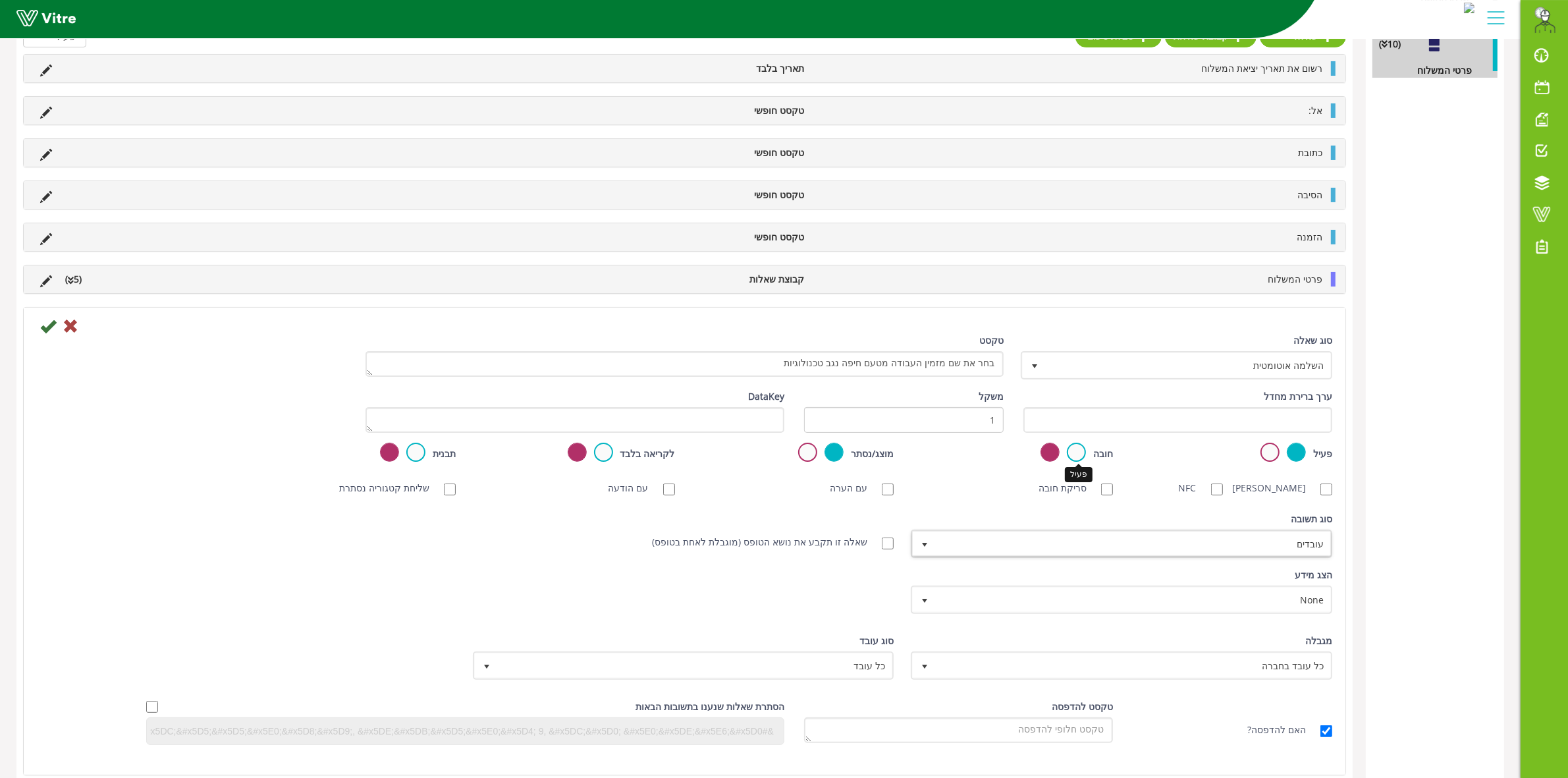
click at [1073, 449] on label at bounding box center [1076, 452] width 19 height 19
click at [0, 0] on input "radio" at bounding box center [0, 0] width 0 height 0
click at [44, 331] on icon at bounding box center [48, 326] width 16 height 16
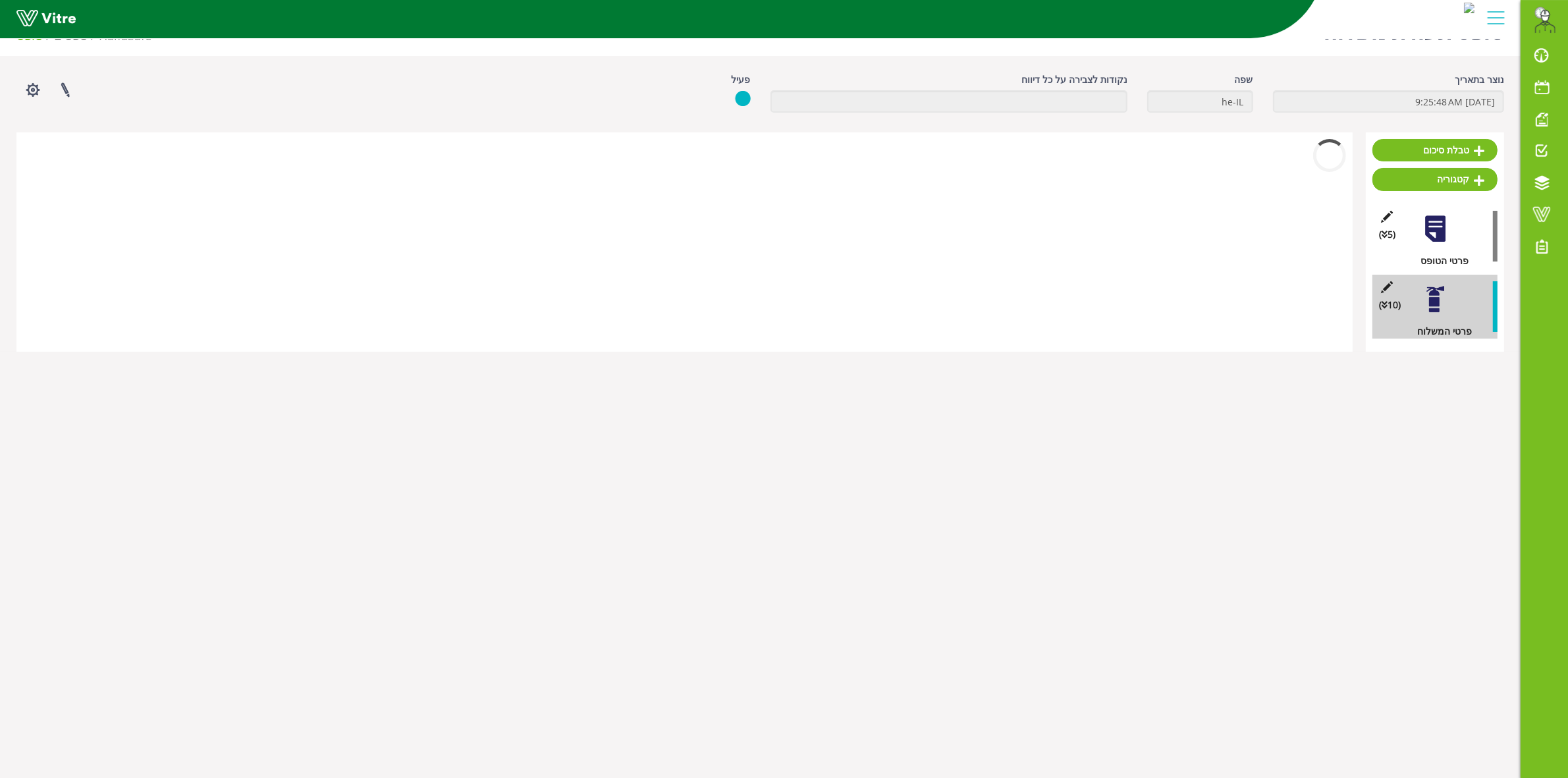
scroll to position [33, 0]
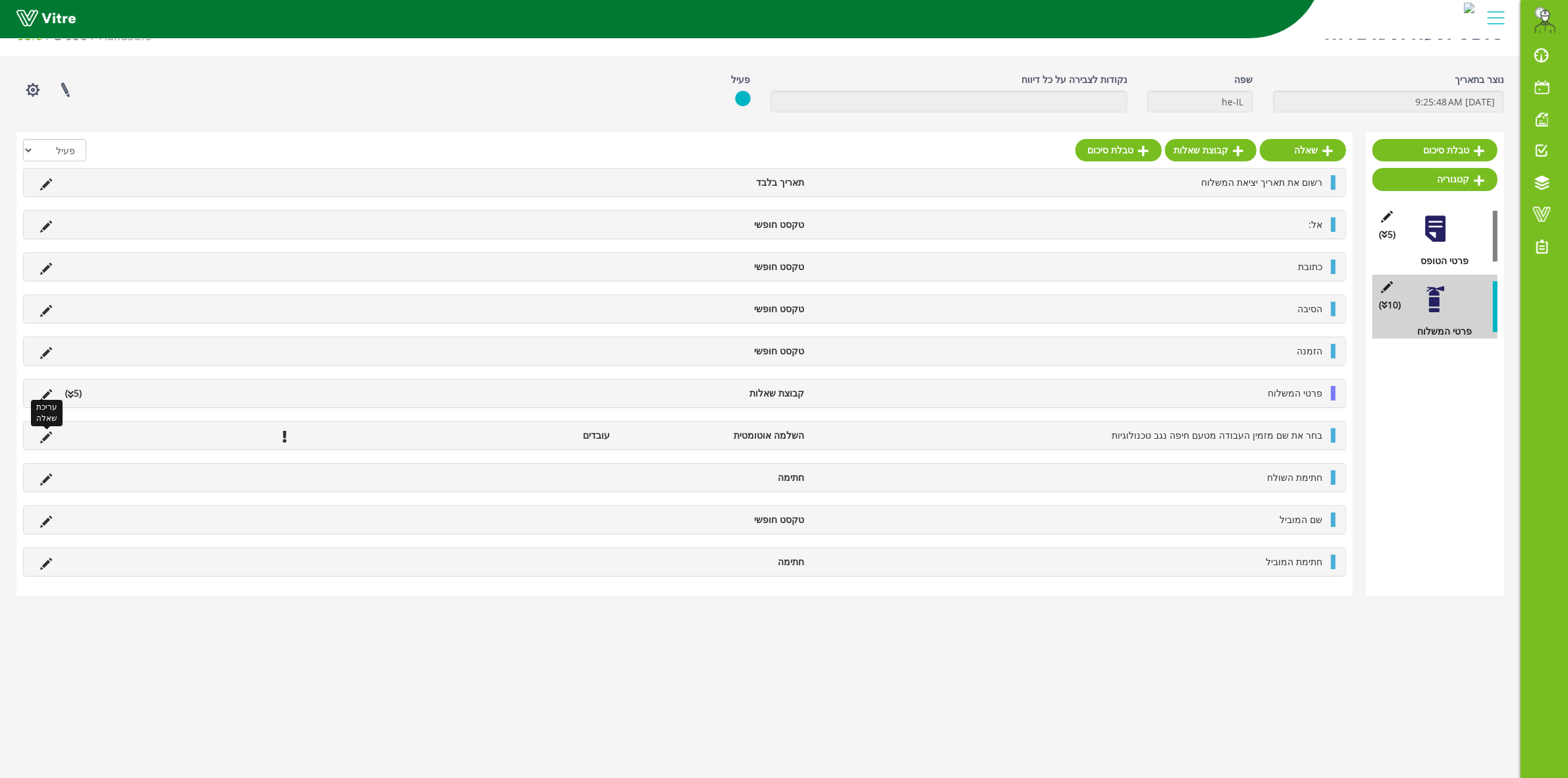
click at [43, 442] on icon at bounding box center [45, 436] width 12 height 12
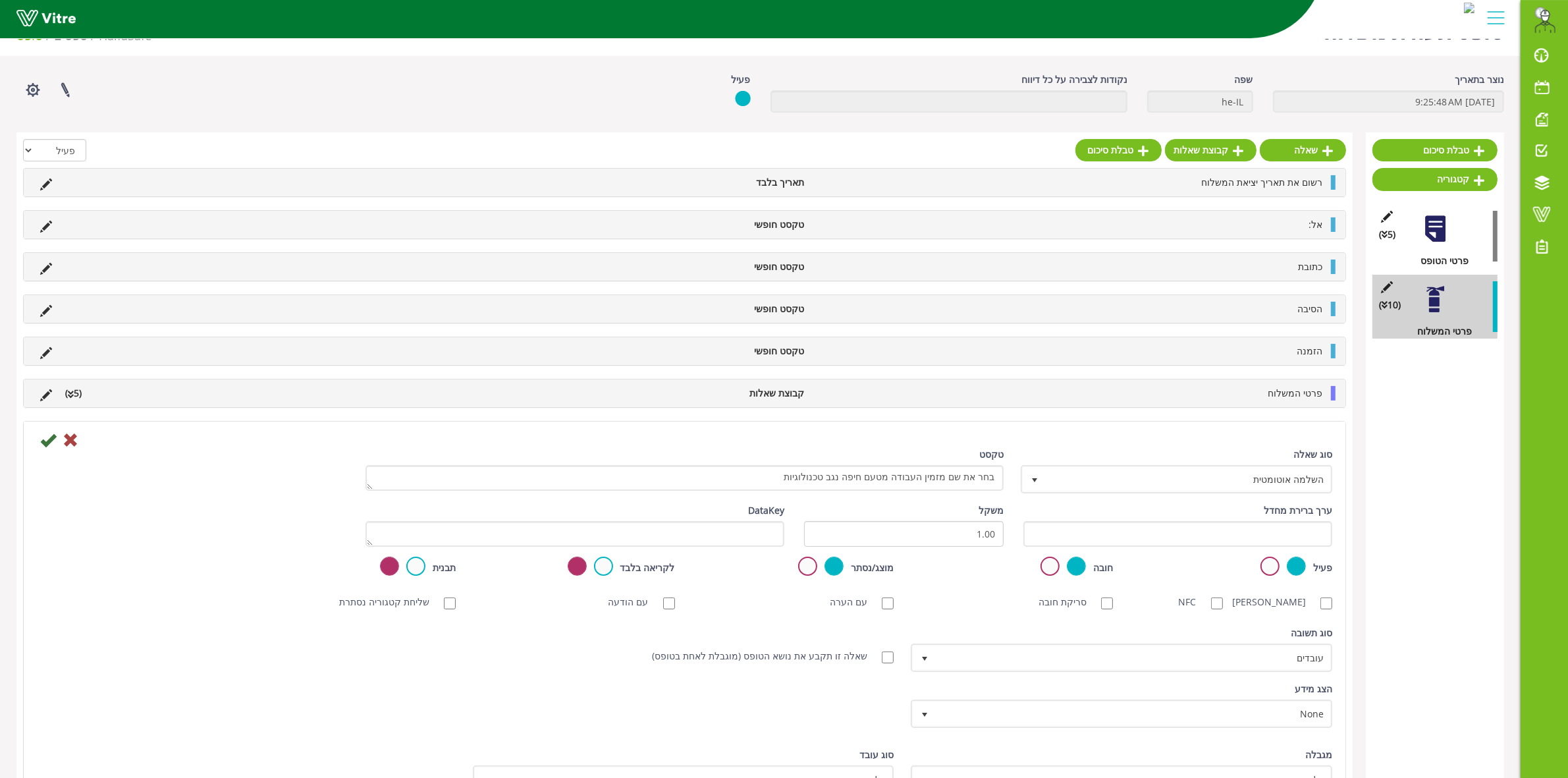
scroll to position [289, 0]
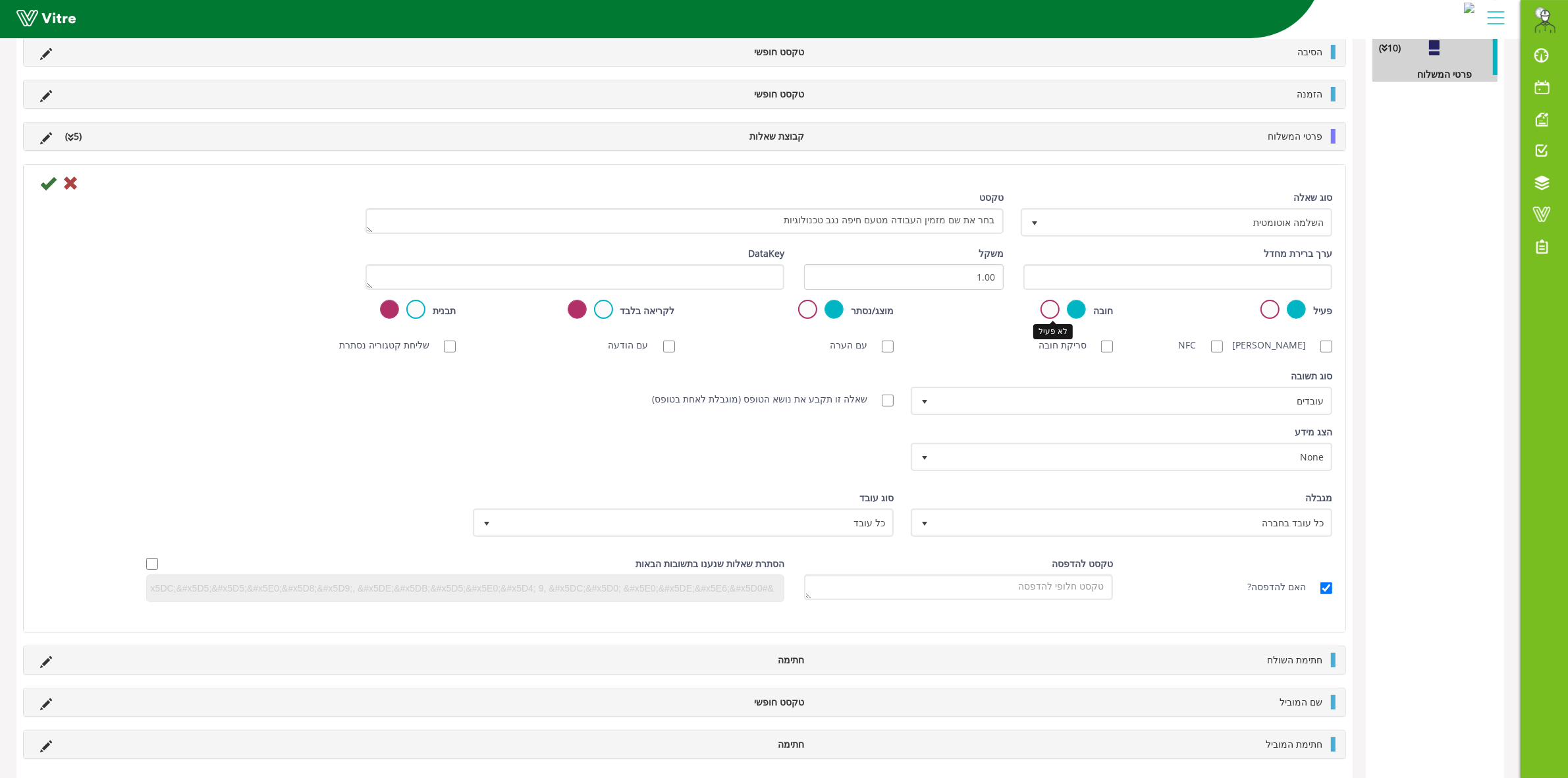
click at [1054, 314] on label at bounding box center [1050, 310] width 19 height 19
click at [0, 0] on input "radio" at bounding box center [0, 0] width 0 height 0
click at [48, 191] on icon at bounding box center [48, 183] width 16 height 16
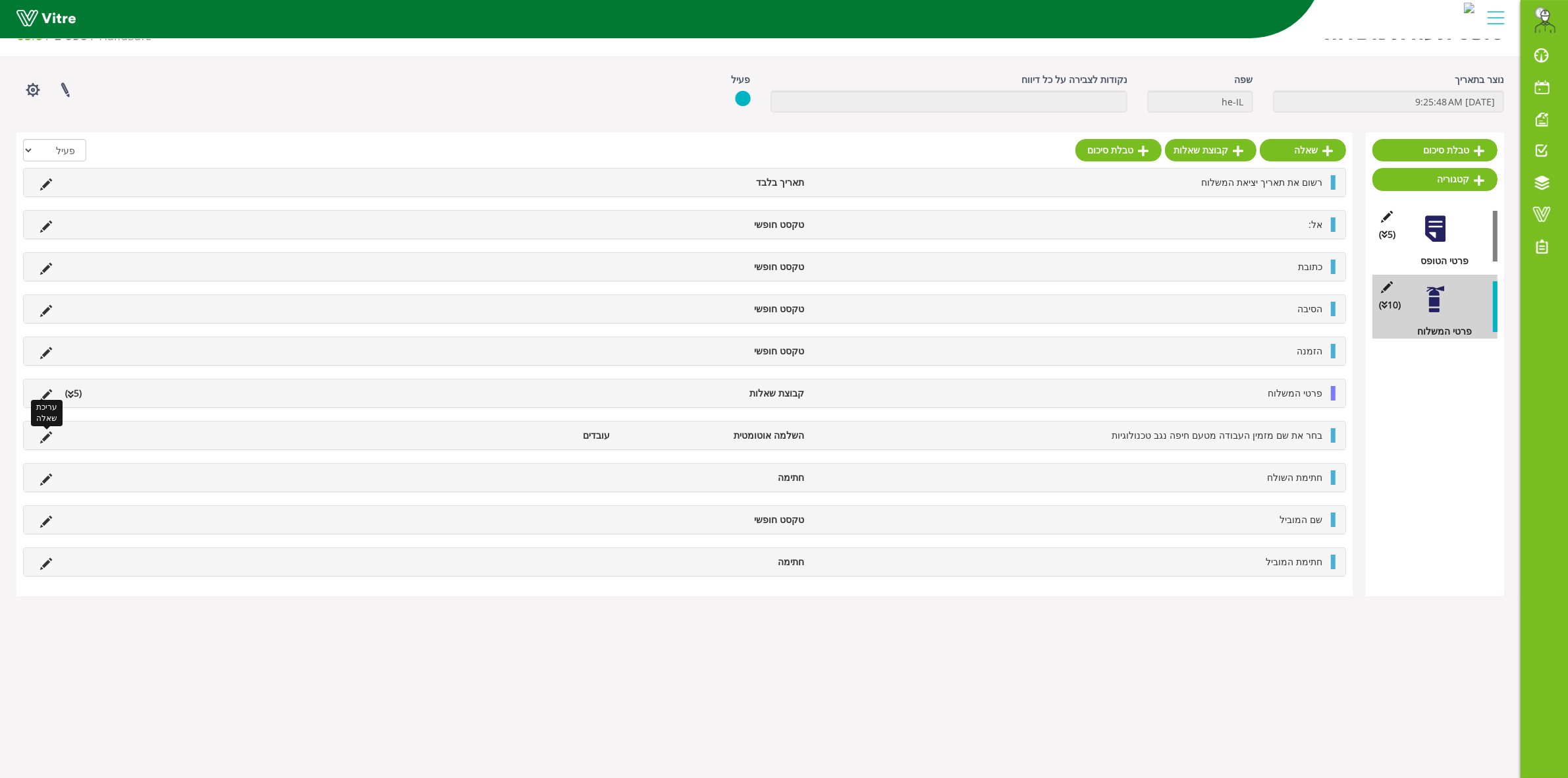
click at [48, 435] on icon at bounding box center [45, 436] width 12 height 12
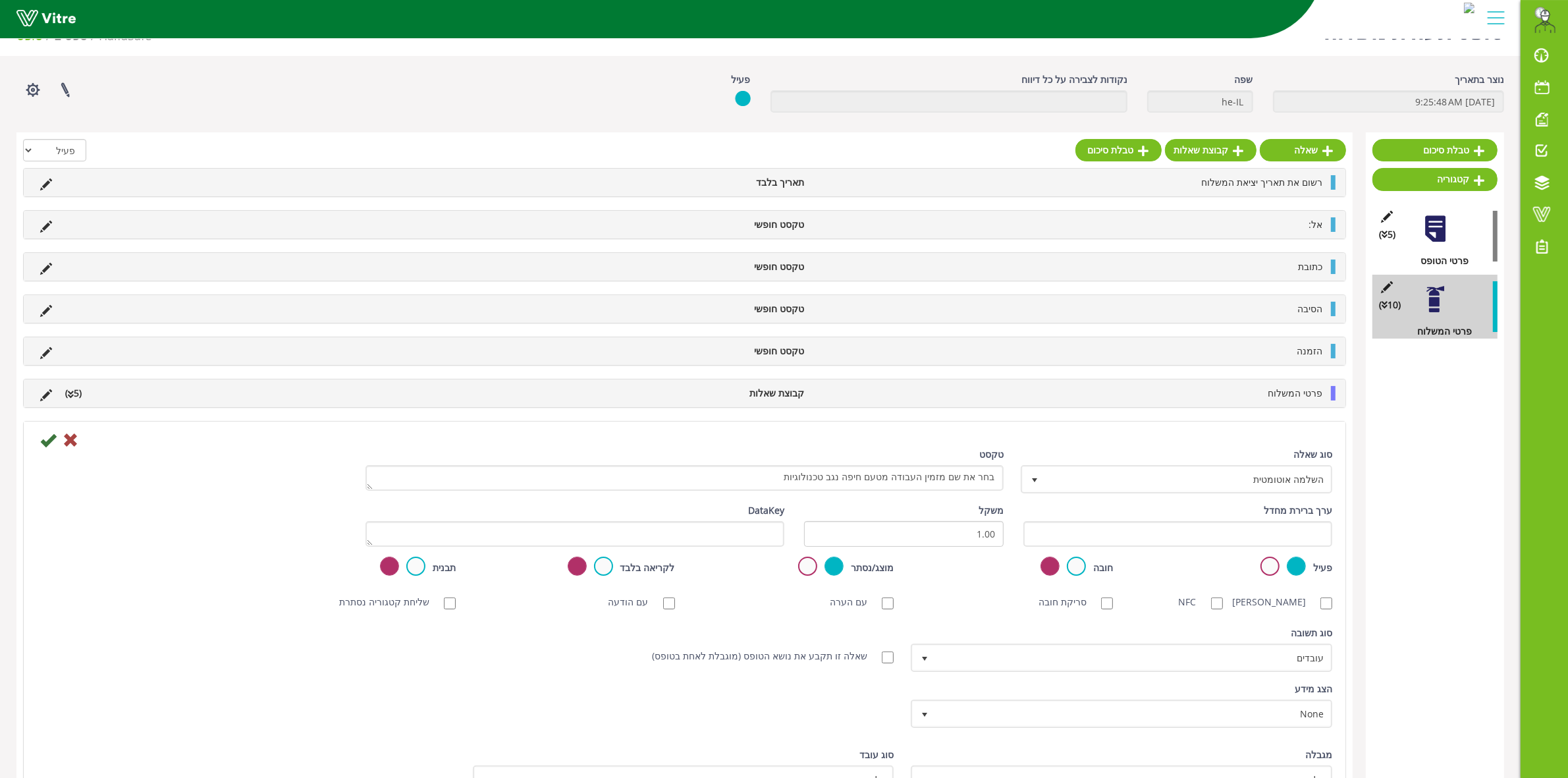
scroll to position [289, 0]
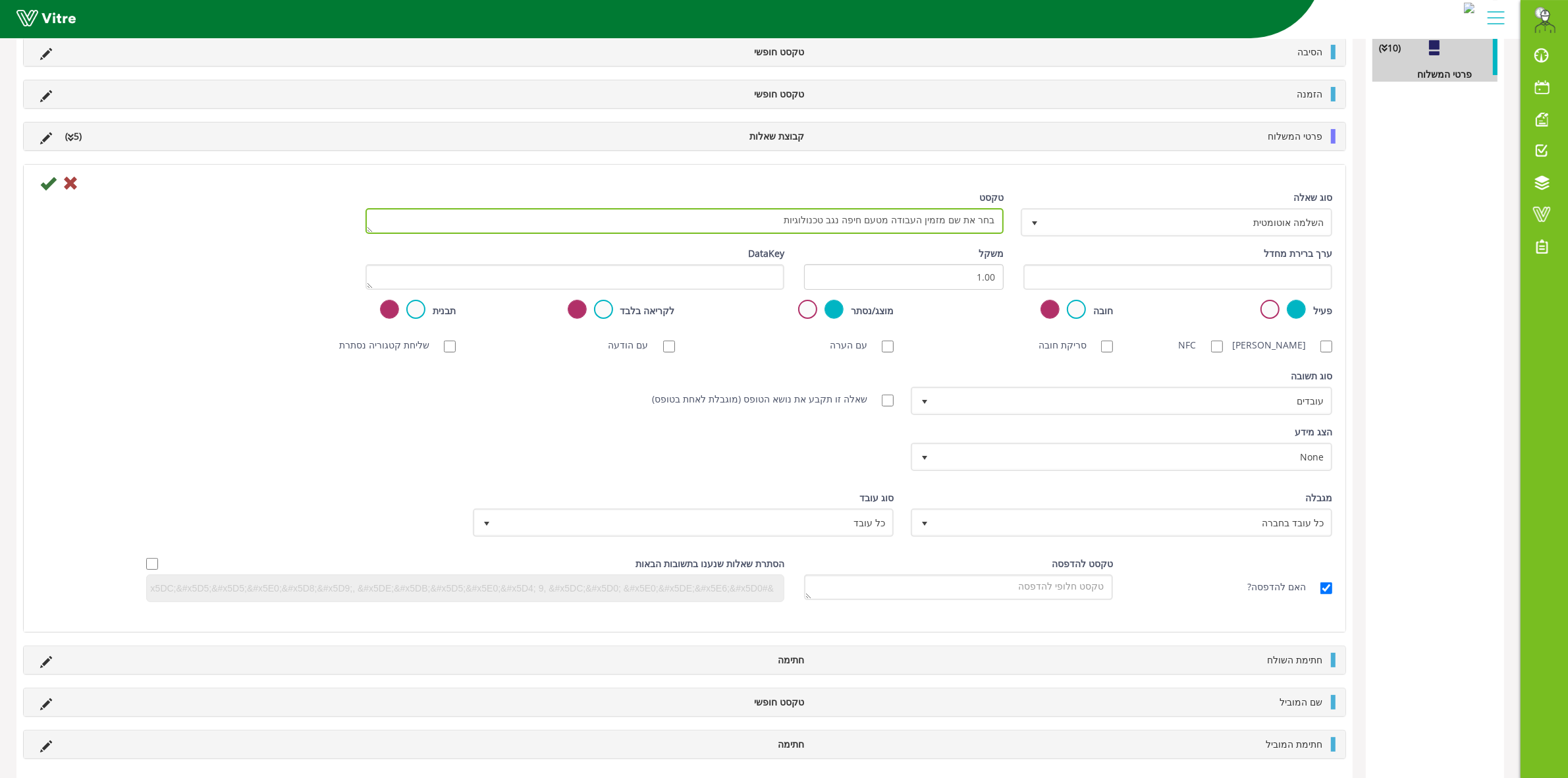
drag, startPoint x: 903, startPoint y: 220, endPoint x: 923, endPoint y: 230, distance: 22.4
click at [923, 230] on textarea "בחר את שם מזמין העבודה מטעם חיפה נגב טכנולוגיות" at bounding box center [684, 220] width 638 height 26
type textarea "בחר את שם מזמין המשלוח מטעם חיפה נגב טכנולוגיות"
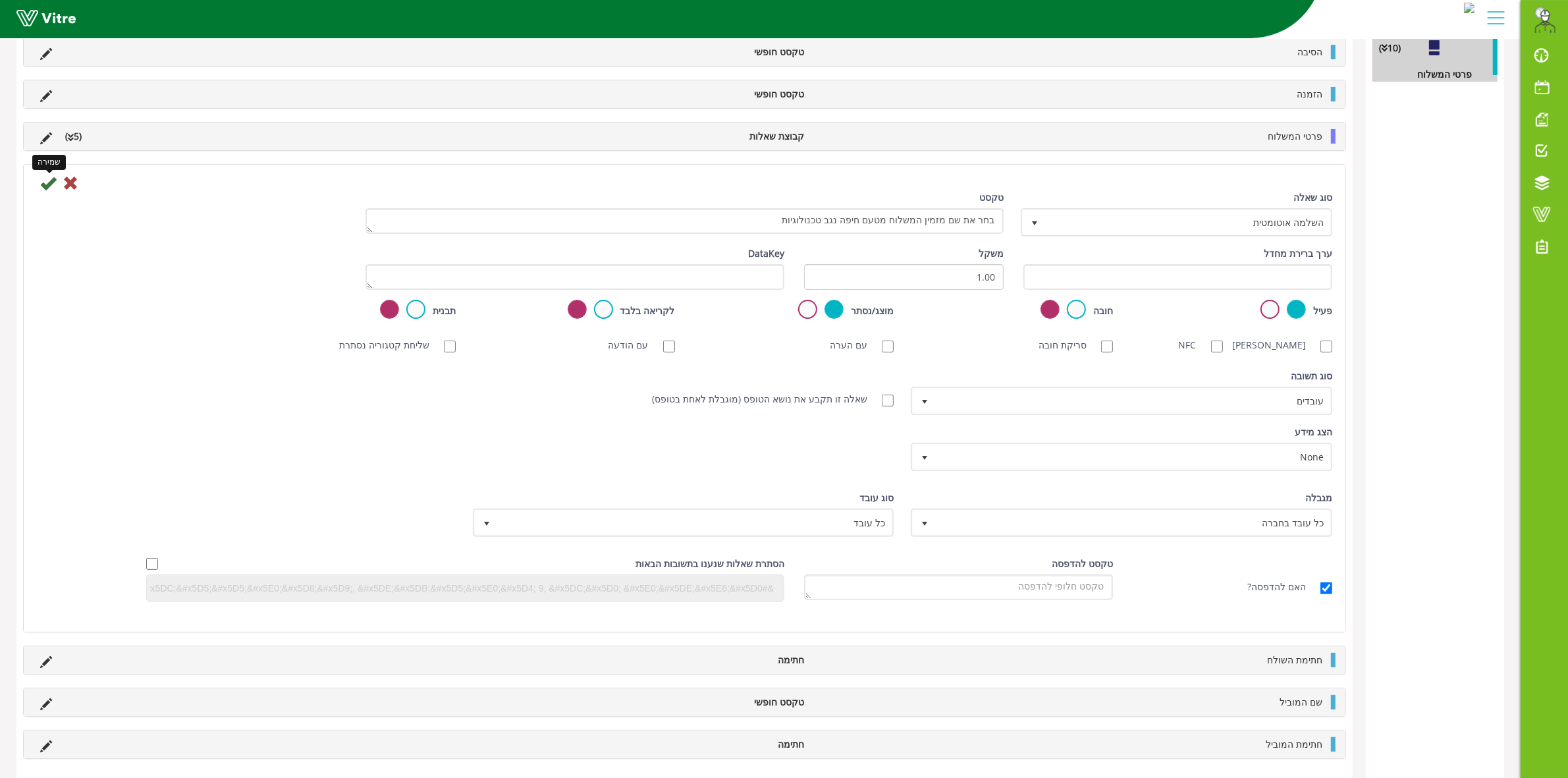
click at [46, 191] on icon at bounding box center [48, 183] width 16 height 16
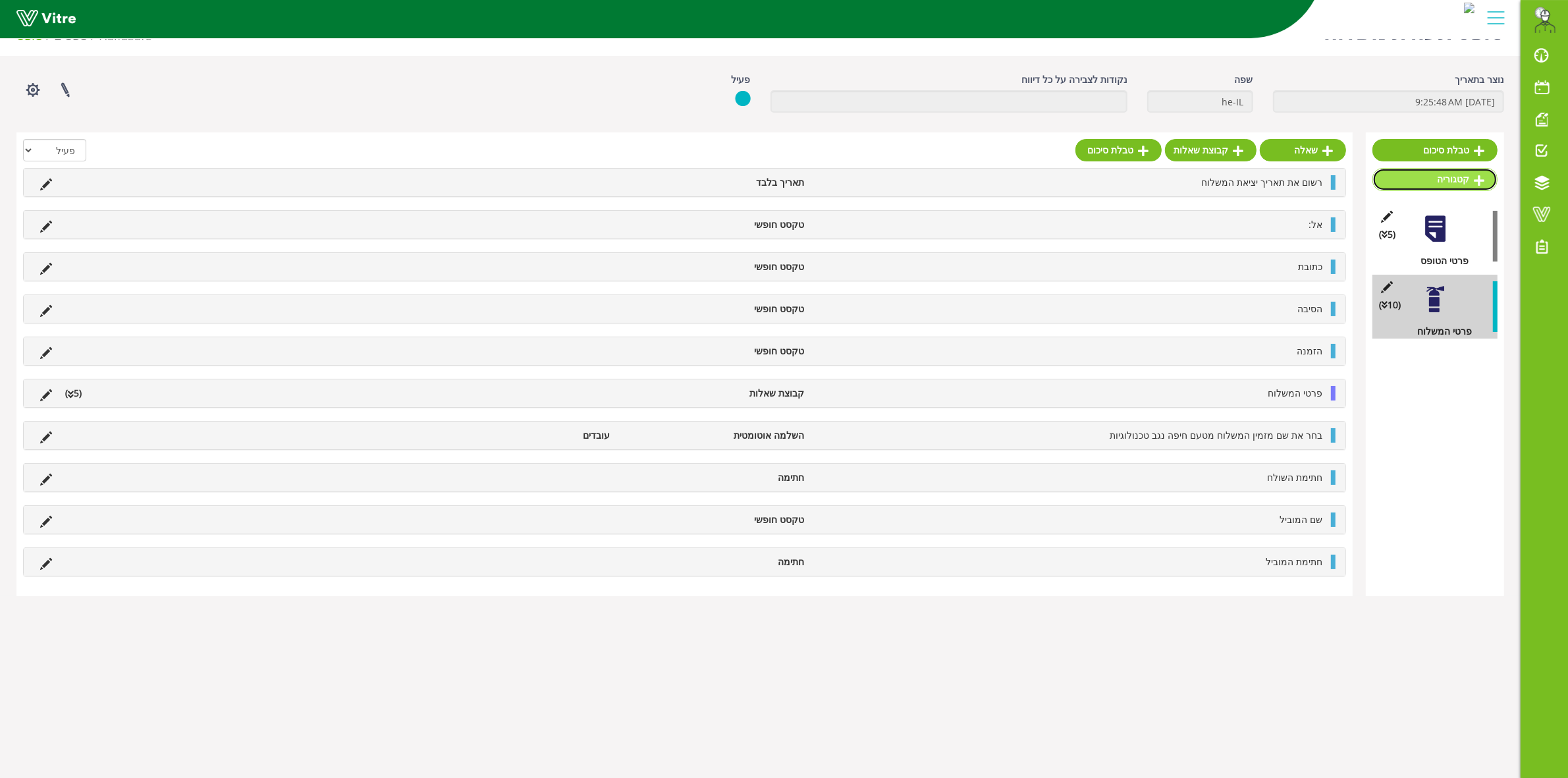
click at [1425, 179] on link "קטגוריה" at bounding box center [1434, 179] width 125 height 22
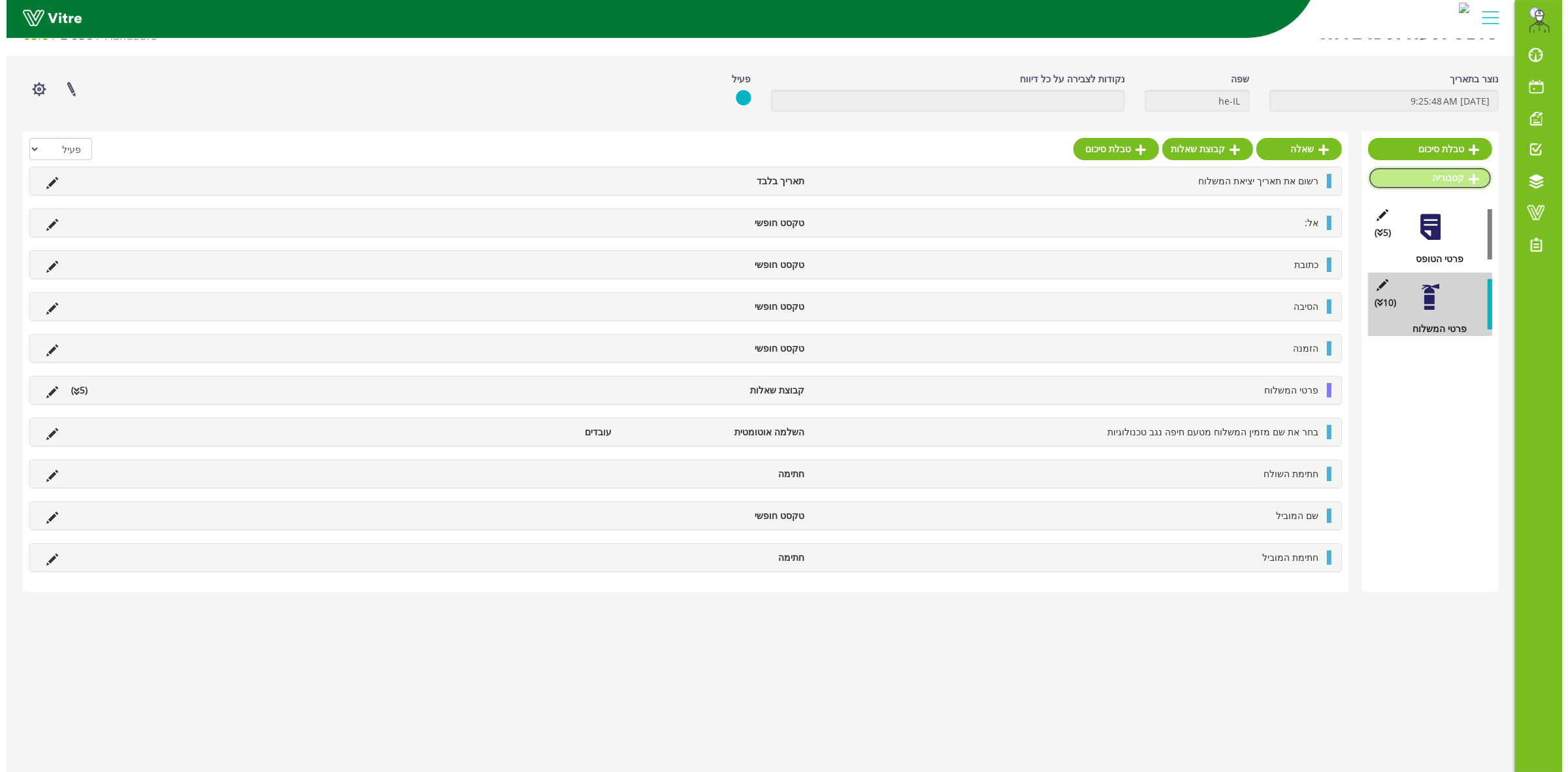
scroll to position [0, 0]
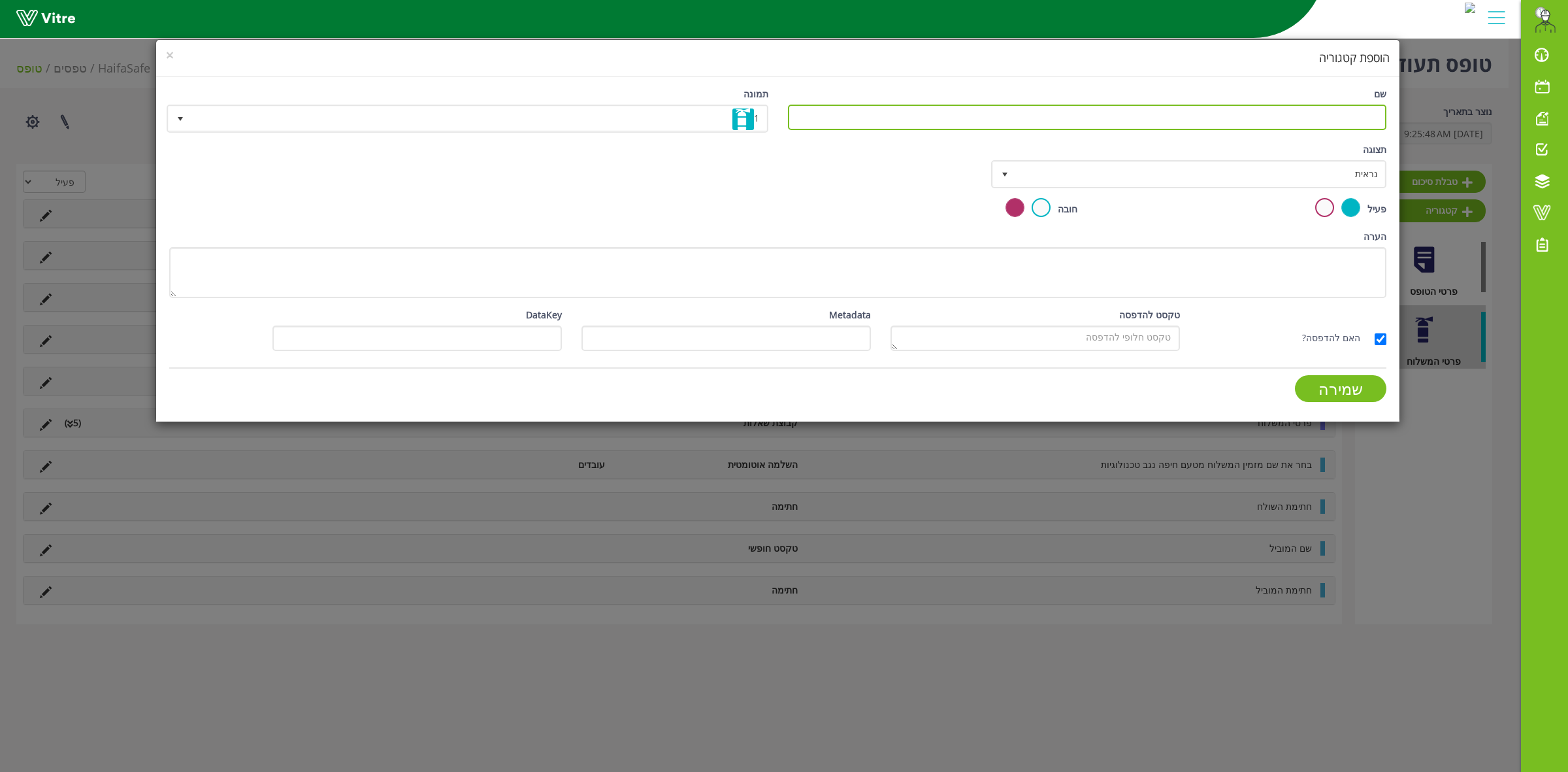
click at [1318, 121] on input "שם" at bounding box center [1087, 117] width 599 height 25
type input "חתימת רכש"
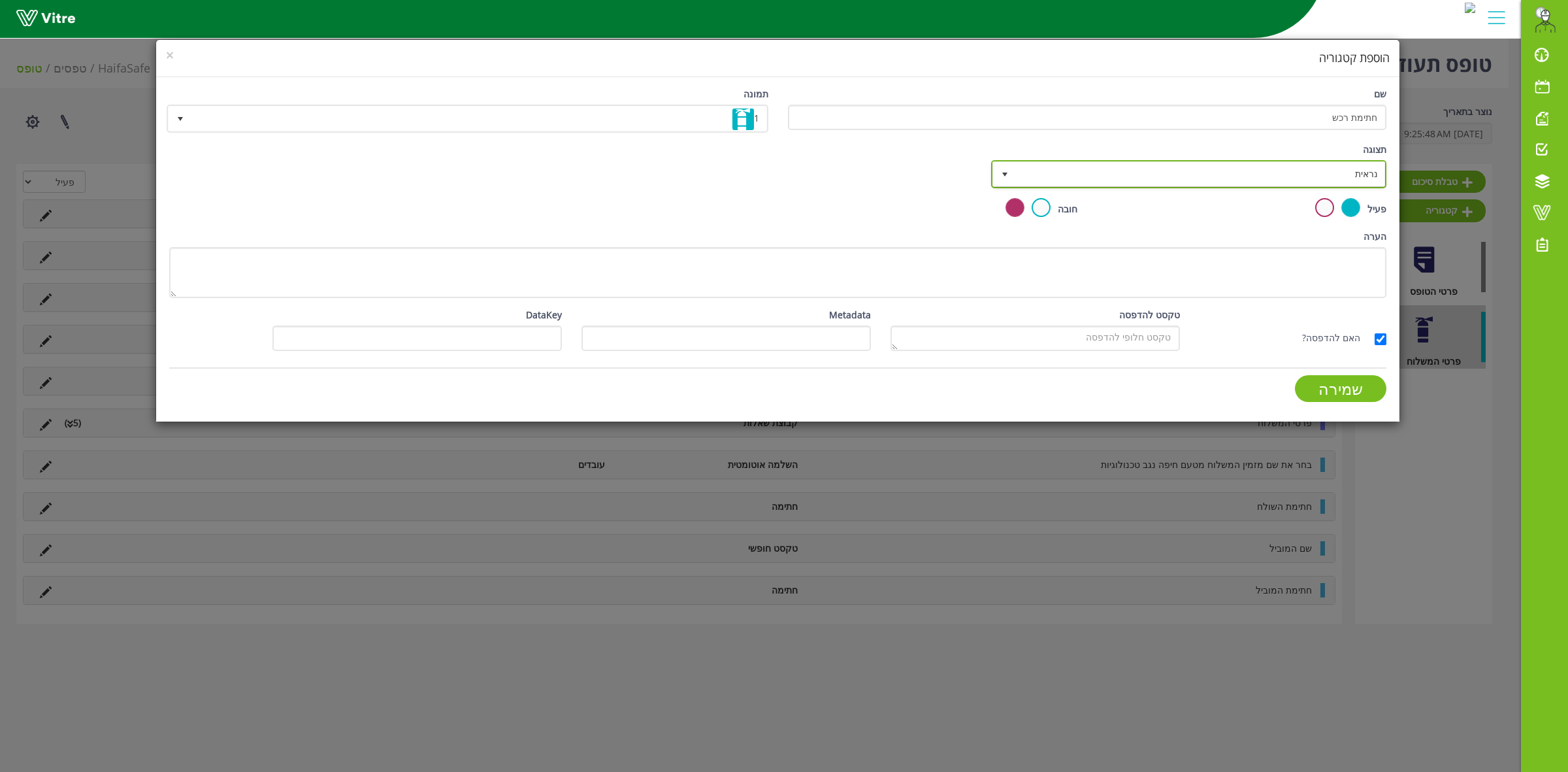
click at [1262, 177] on span "נראית" at bounding box center [1200, 174] width 369 height 24
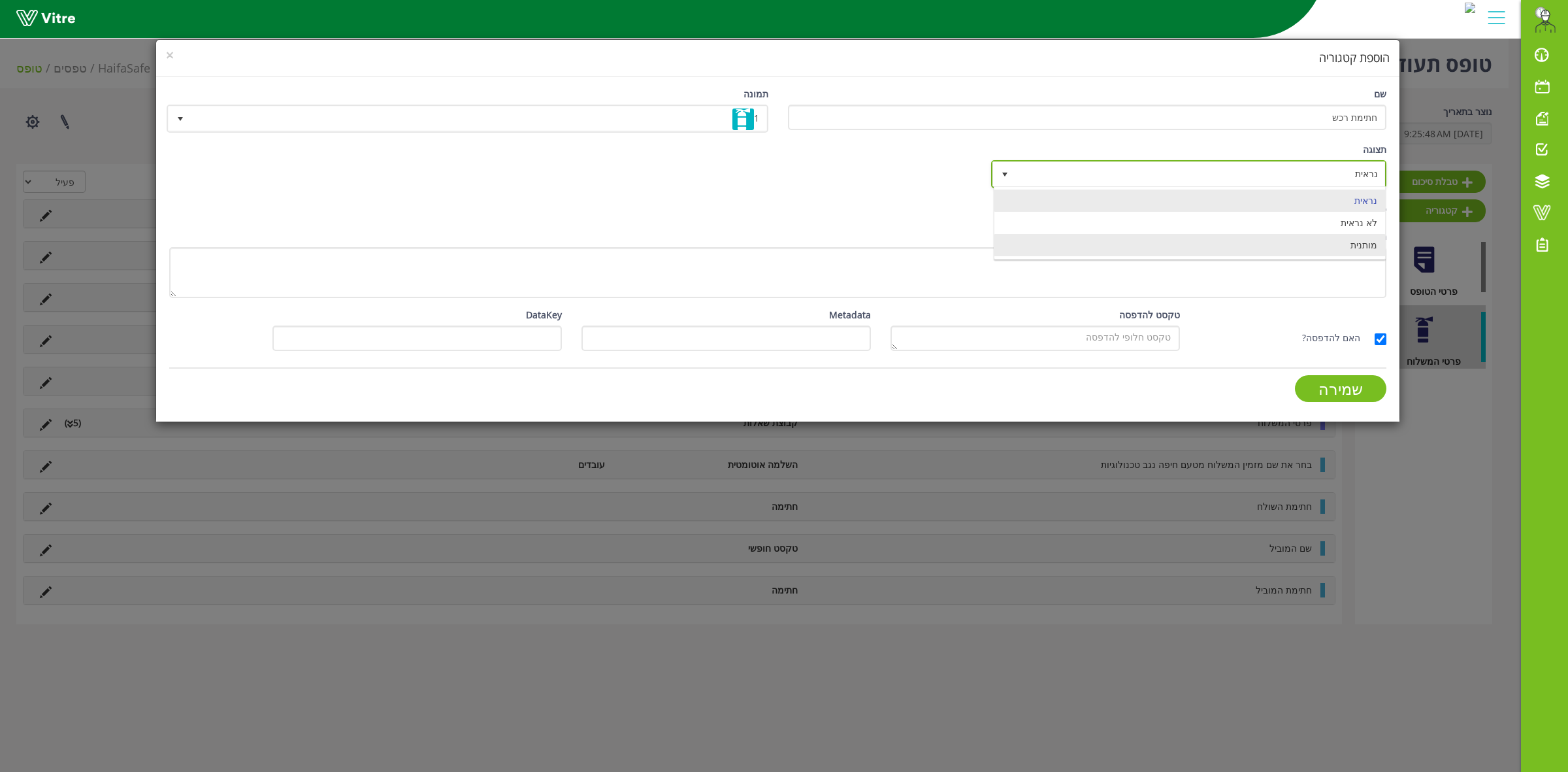
click at [1317, 244] on li "מותנית" at bounding box center [1190, 244] width 391 height 22
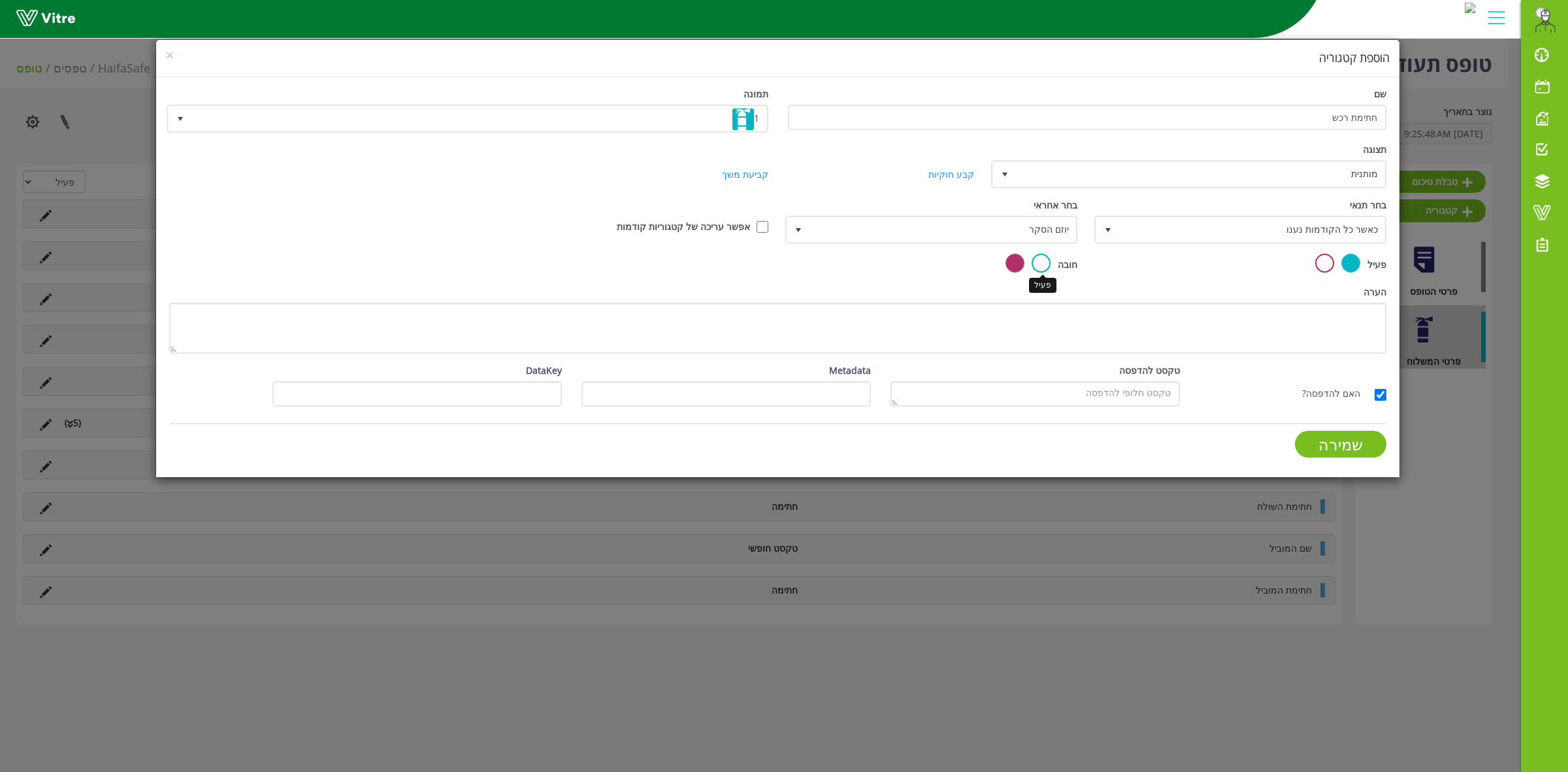
click at [1043, 260] on label at bounding box center [1041, 263] width 19 height 19
click at [0, 0] on input "radio" at bounding box center [0, 0] width 0 height 0
click at [1029, 232] on span "יוזם הסקר" at bounding box center [943, 229] width 266 height 24
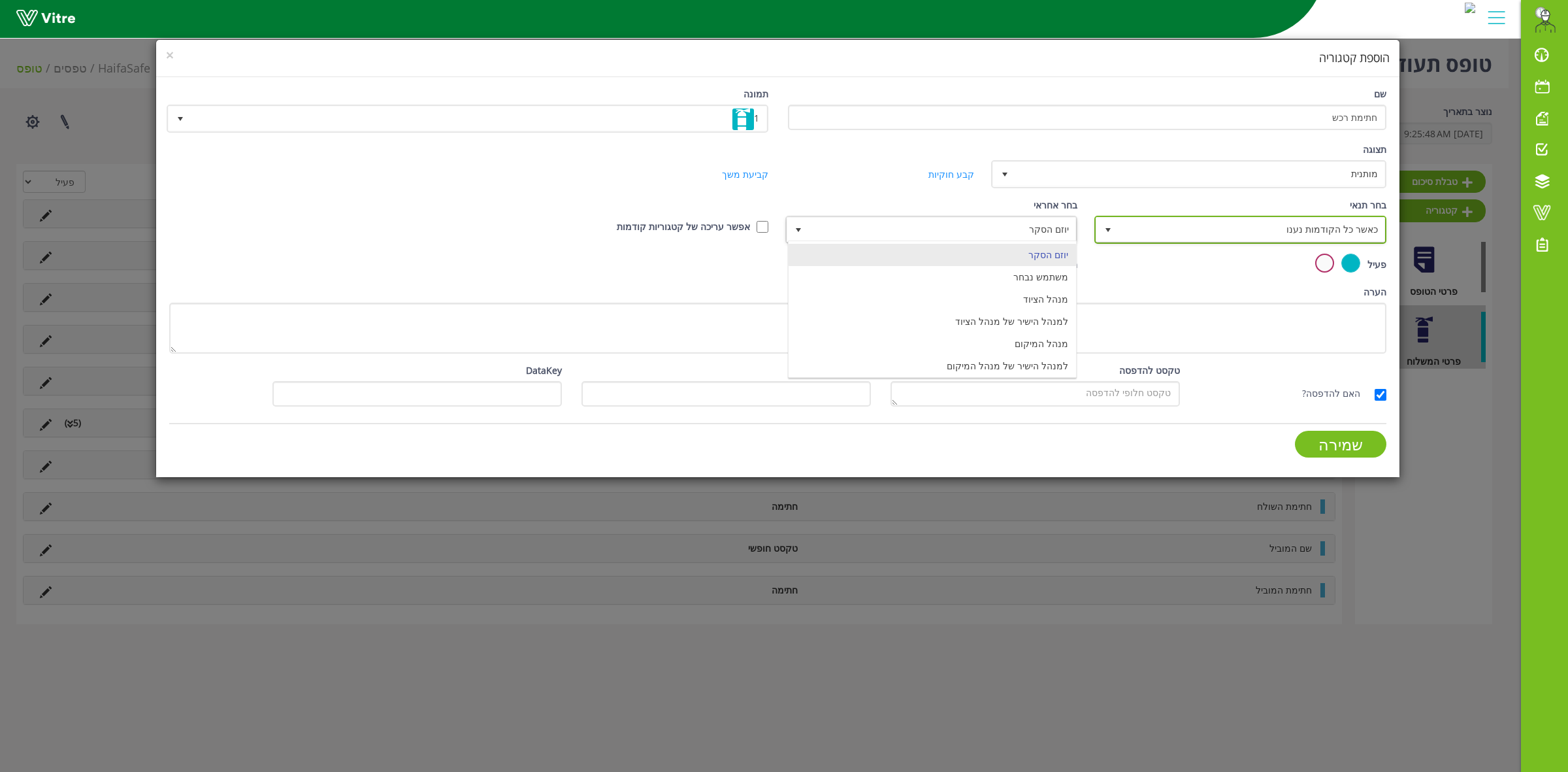
click at [1256, 232] on span "כאשר כל הקודמות נענו" at bounding box center [1252, 229] width 266 height 24
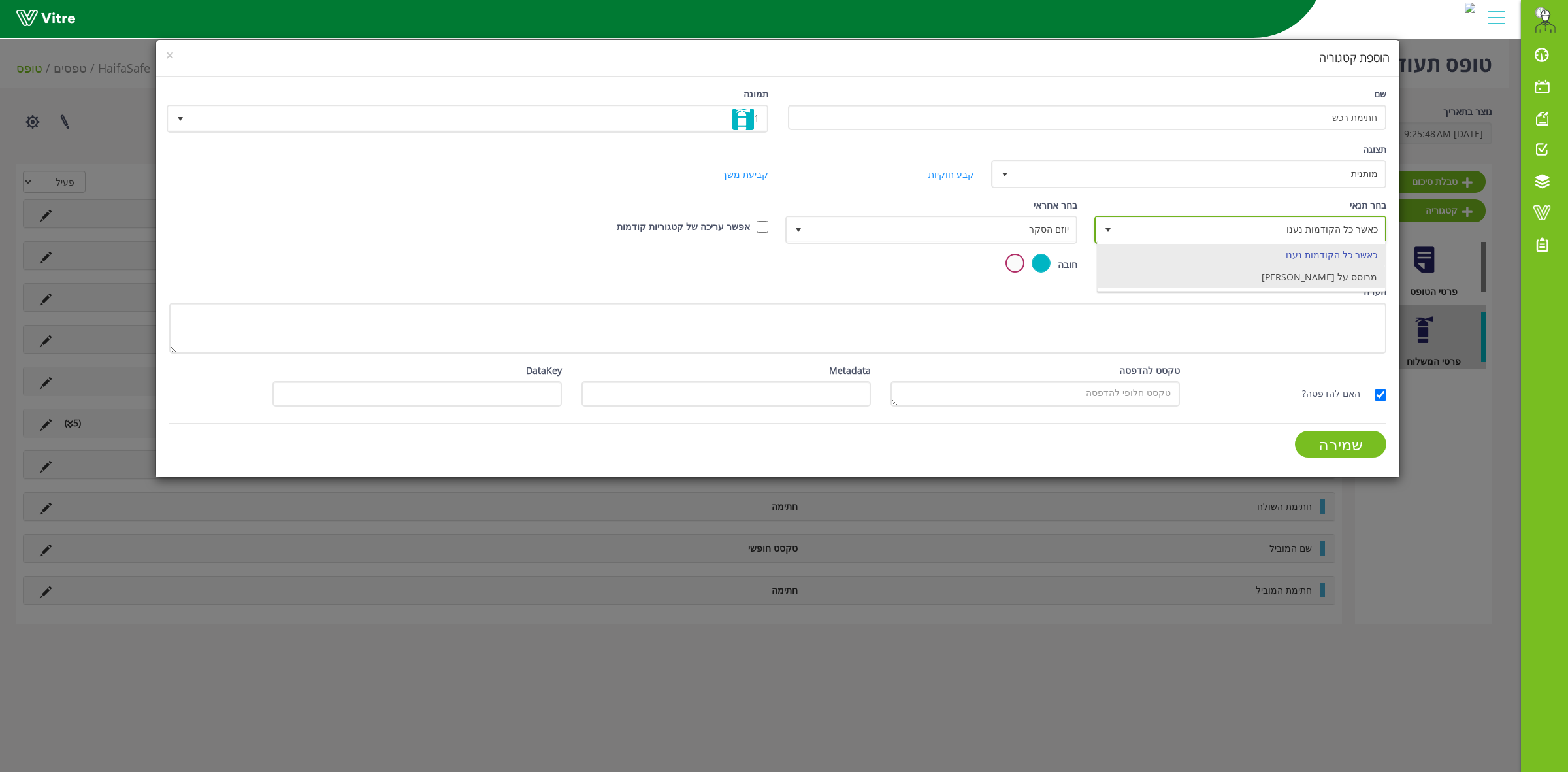
click at [1288, 279] on li "מבוסס על [PERSON_NAME]" at bounding box center [1241, 277] width 288 height 22
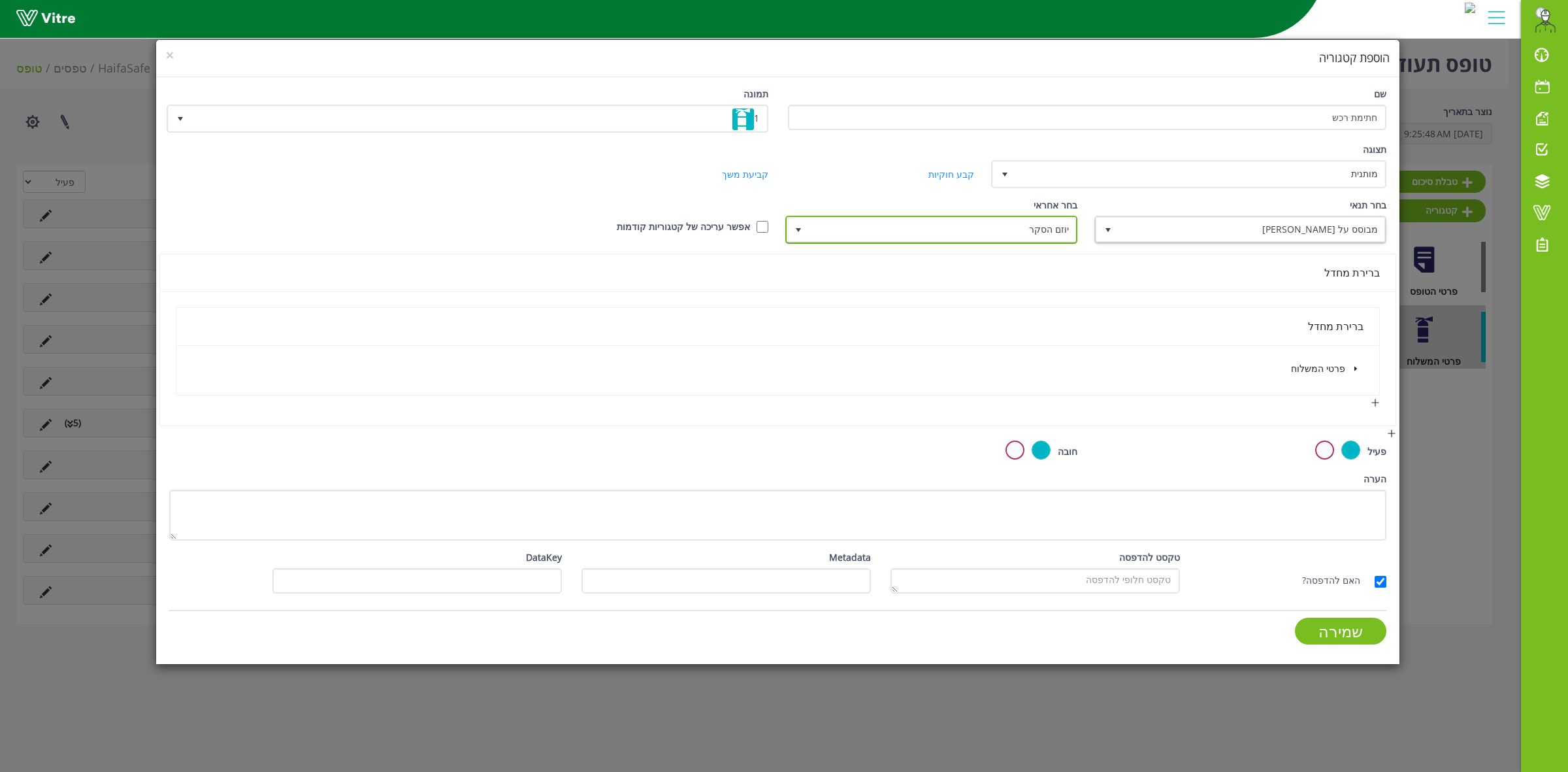
click at [1036, 231] on span "יוזם הסקר" at bounding box center [943, 229] width 266 height 24
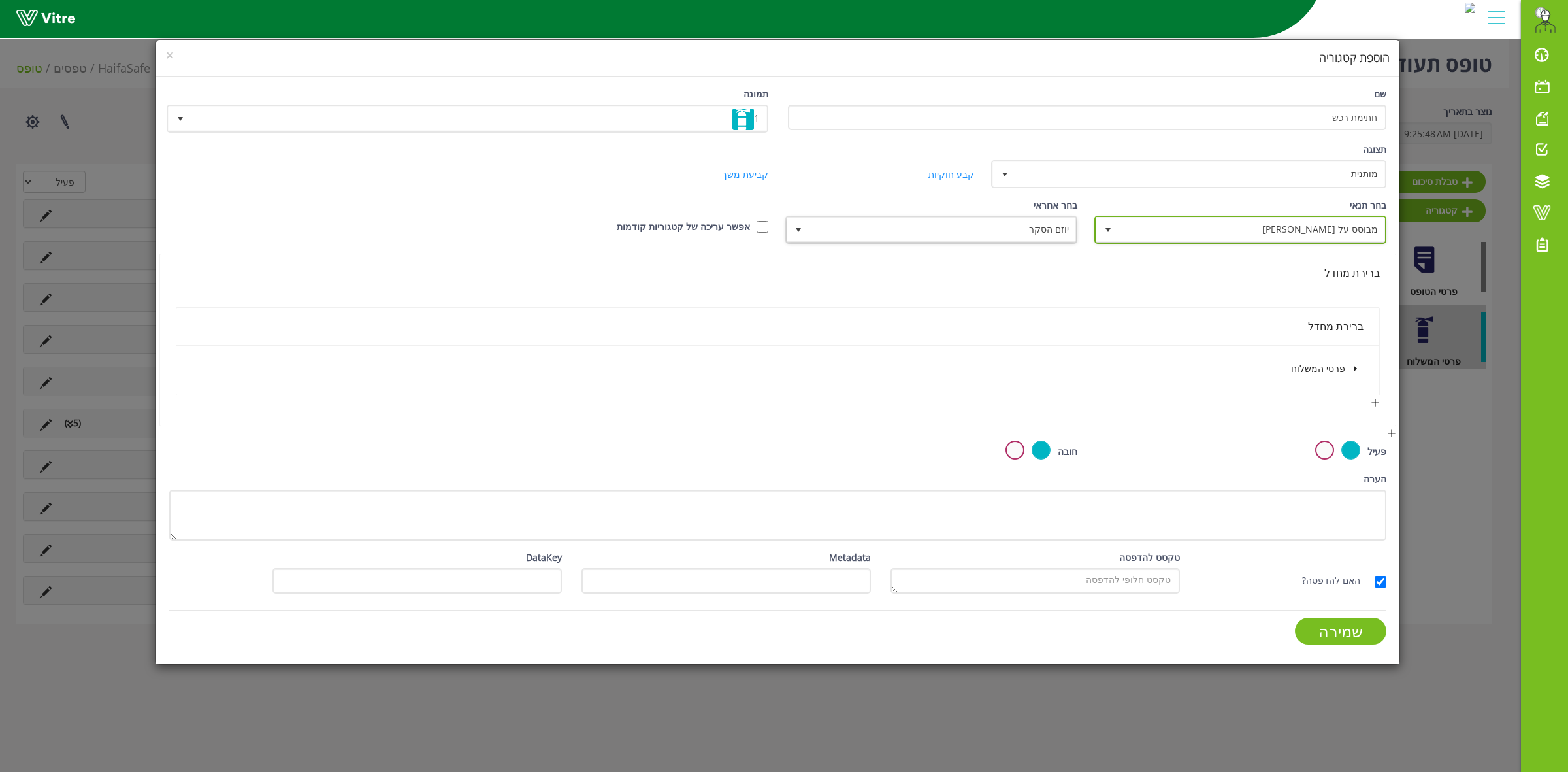
click at [1268, 227] on span "מבוסס על [PERSON_NAME]" at bounding box center [1252, 229] width 266 height 24
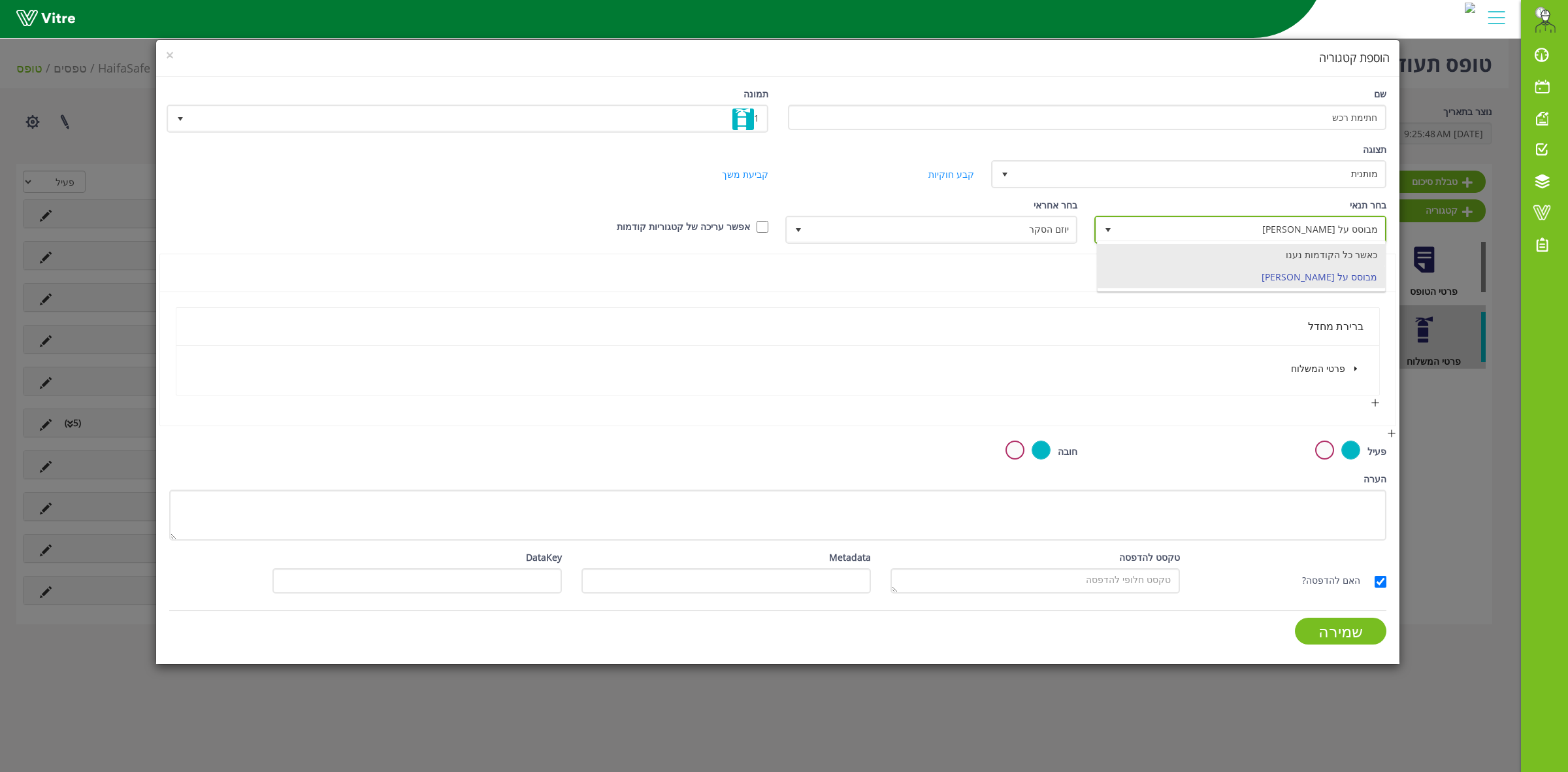
click at [1288, 252] on li "כאשר כל הקודמות נענו" at bounding box center [1241, 255] width 288 height 22
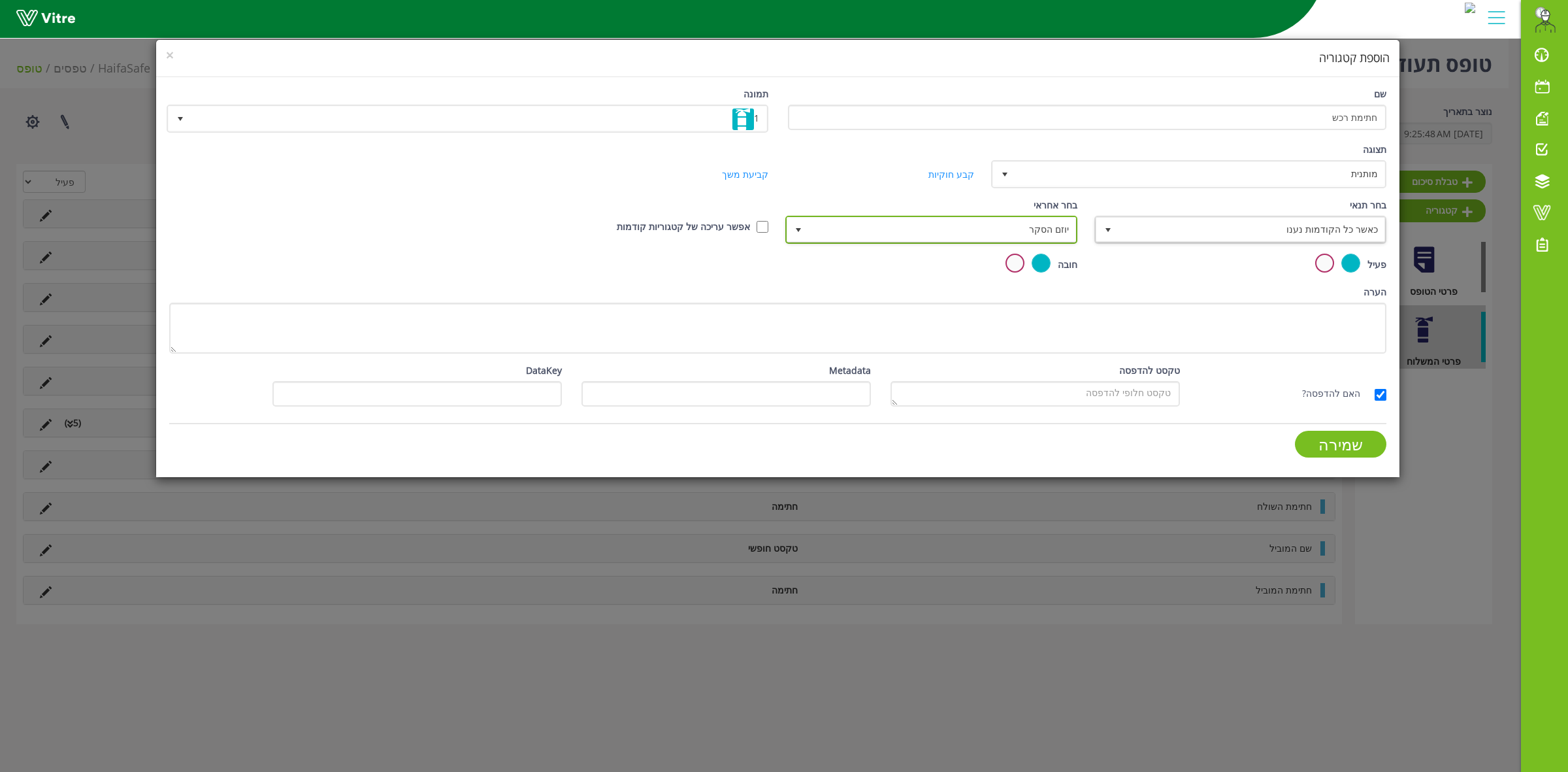
click at [983, 234] on span "יוזם הסקר" at bounding box center [943, 229] width 266 height 24
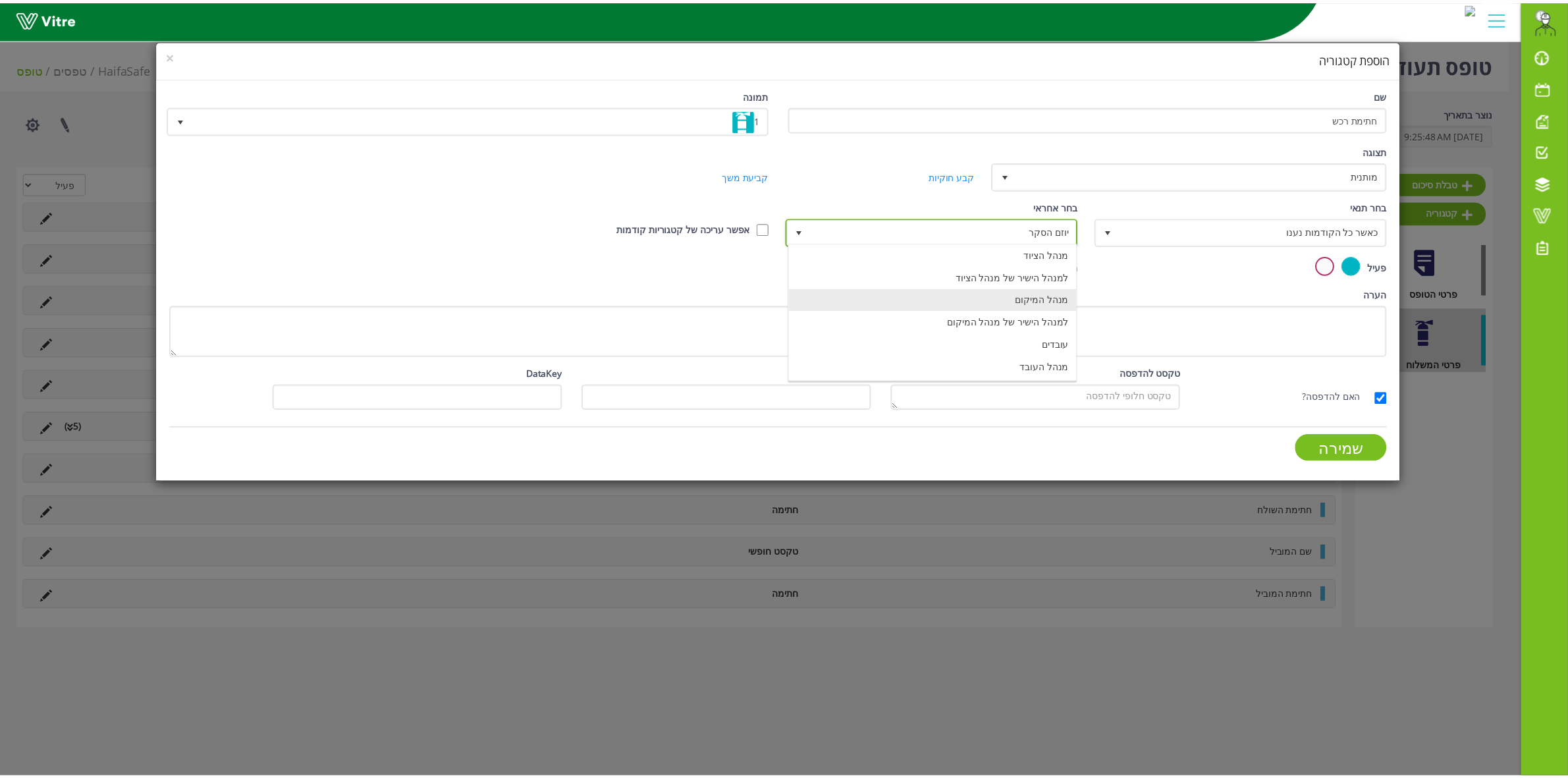
scroll to position [96, 0]
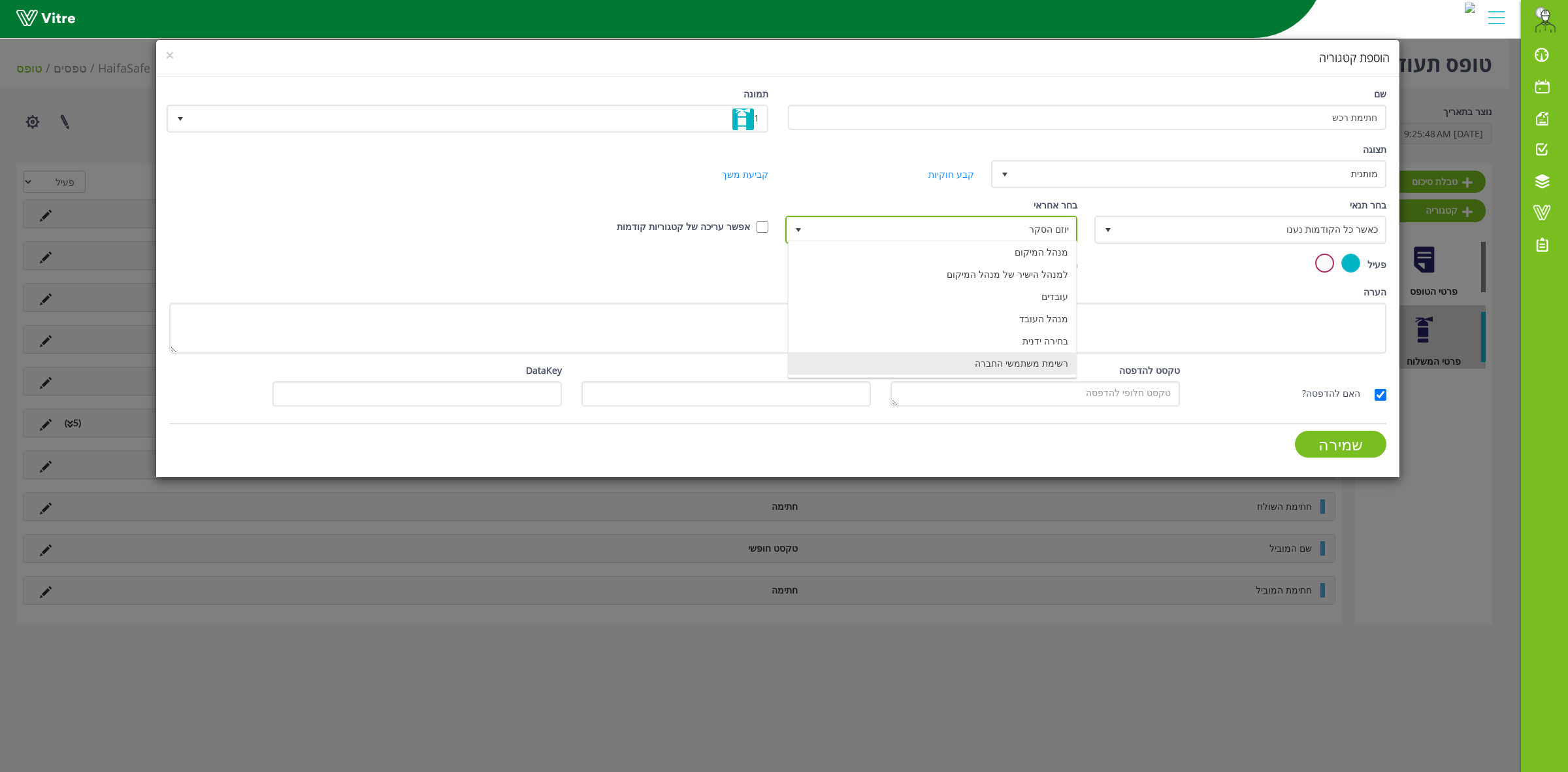
click at [985, 357] on li "רשימת משתמשי החברה" at bounding box center [932, 363] width 288 height 22
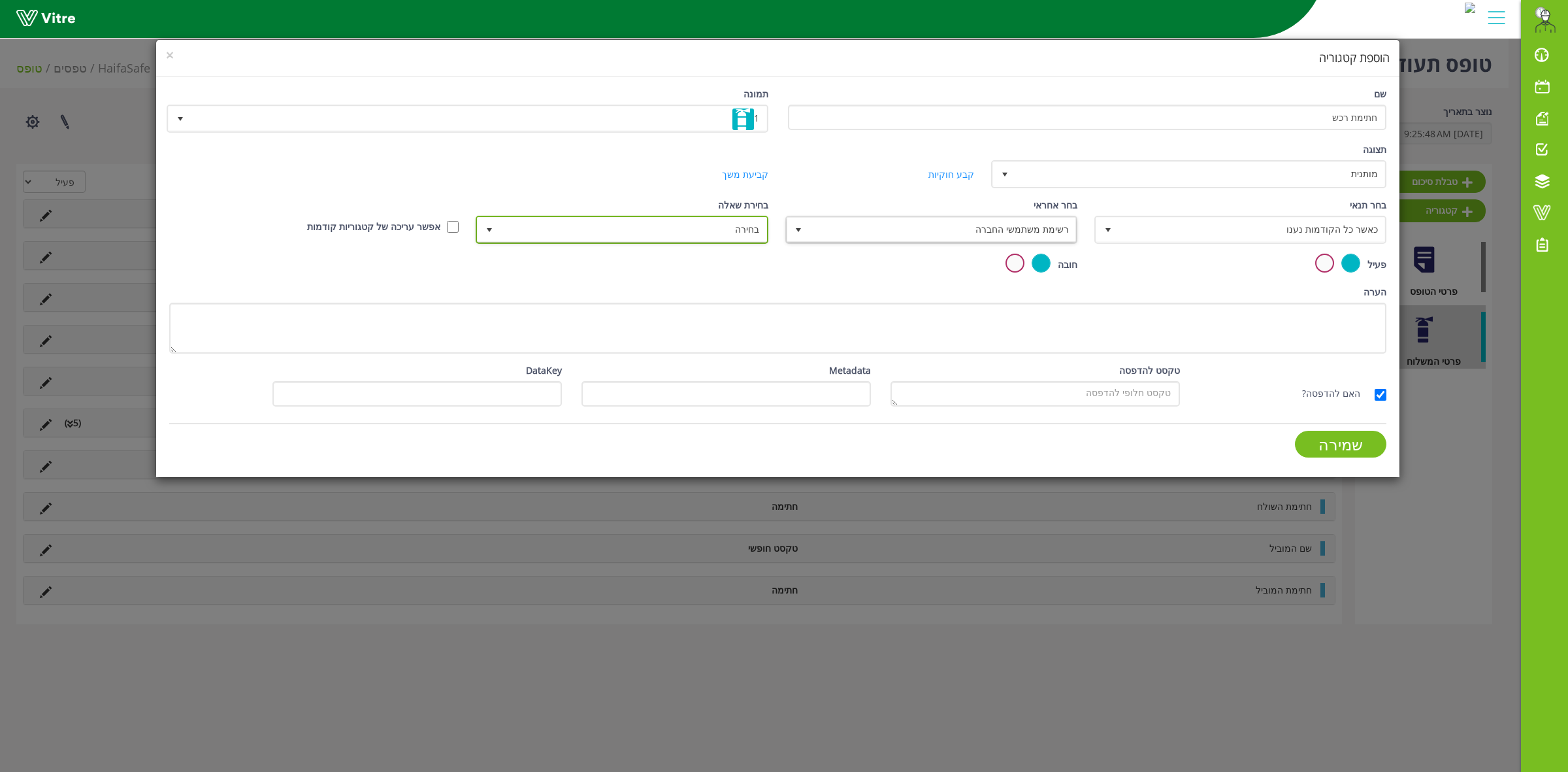
click at [694, 224] on span "בחירה" at bounding box center [633, 229] width 266 height 24
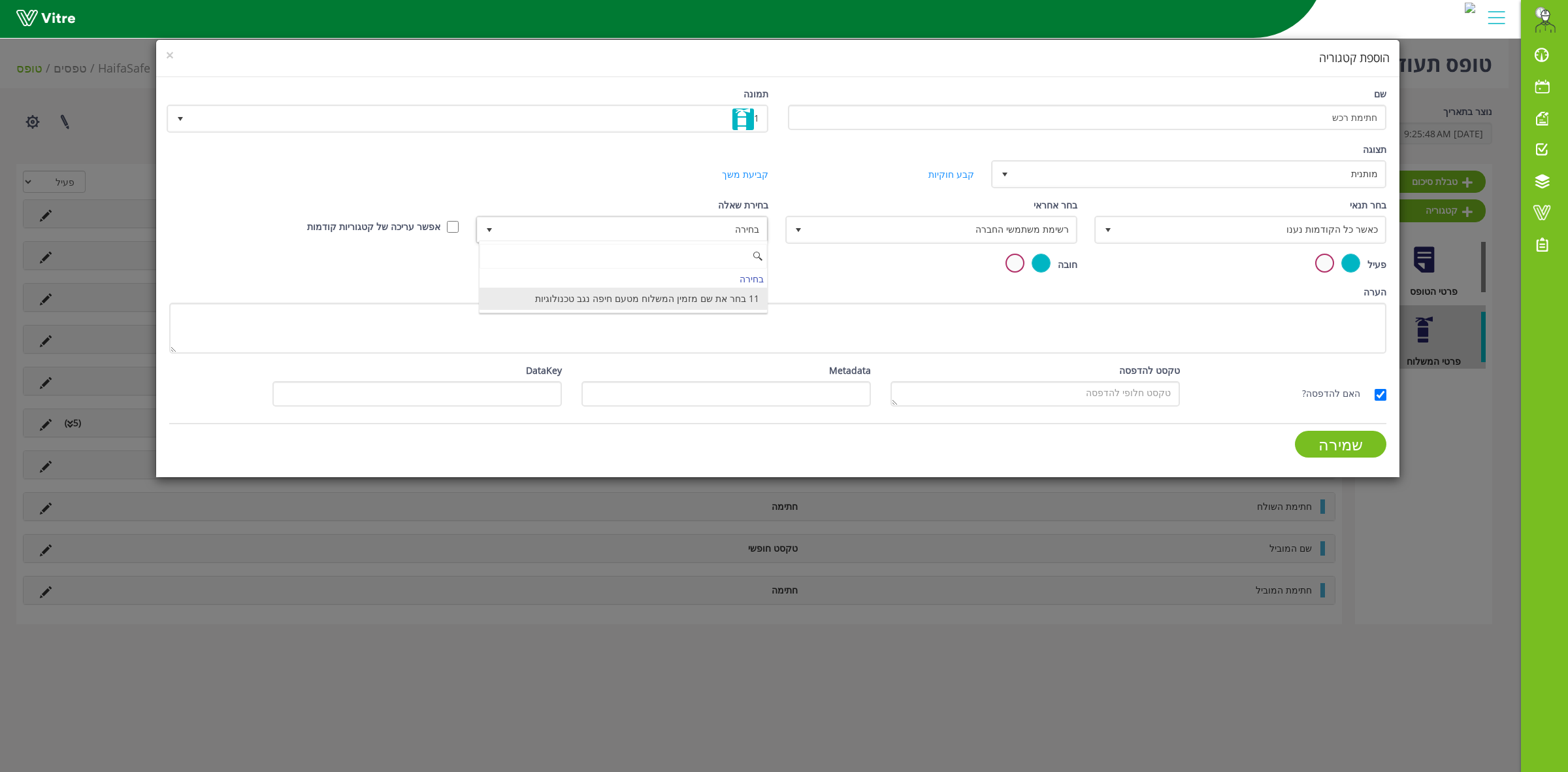
click at [691, 299] on li "11 בחר את שם מזמין המשלוח מטעם חיפה נגב טכנולוגיות" at bounding box center [623, 298] width 288 height 22
click at [650, 168] on div "קביעת משך" at bounding box center [674, 174] width 205 height 14
click at [1336, 445] on input "שמירה" at bounding box center [1341, 444] width 91 height 27
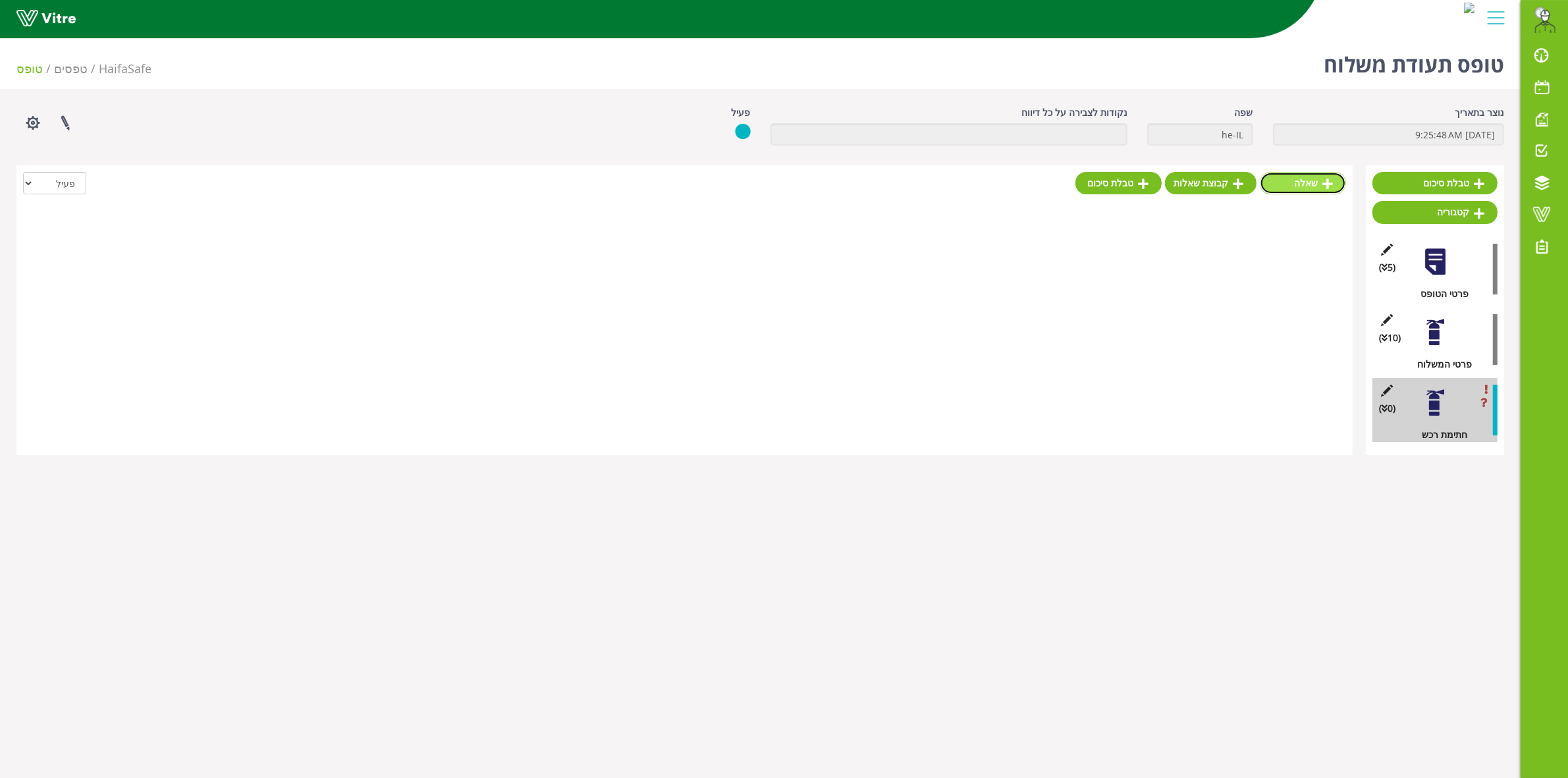
click at [1301, 184] on link "שאלה" at bounding box center [1302, 182] width 86 height 22
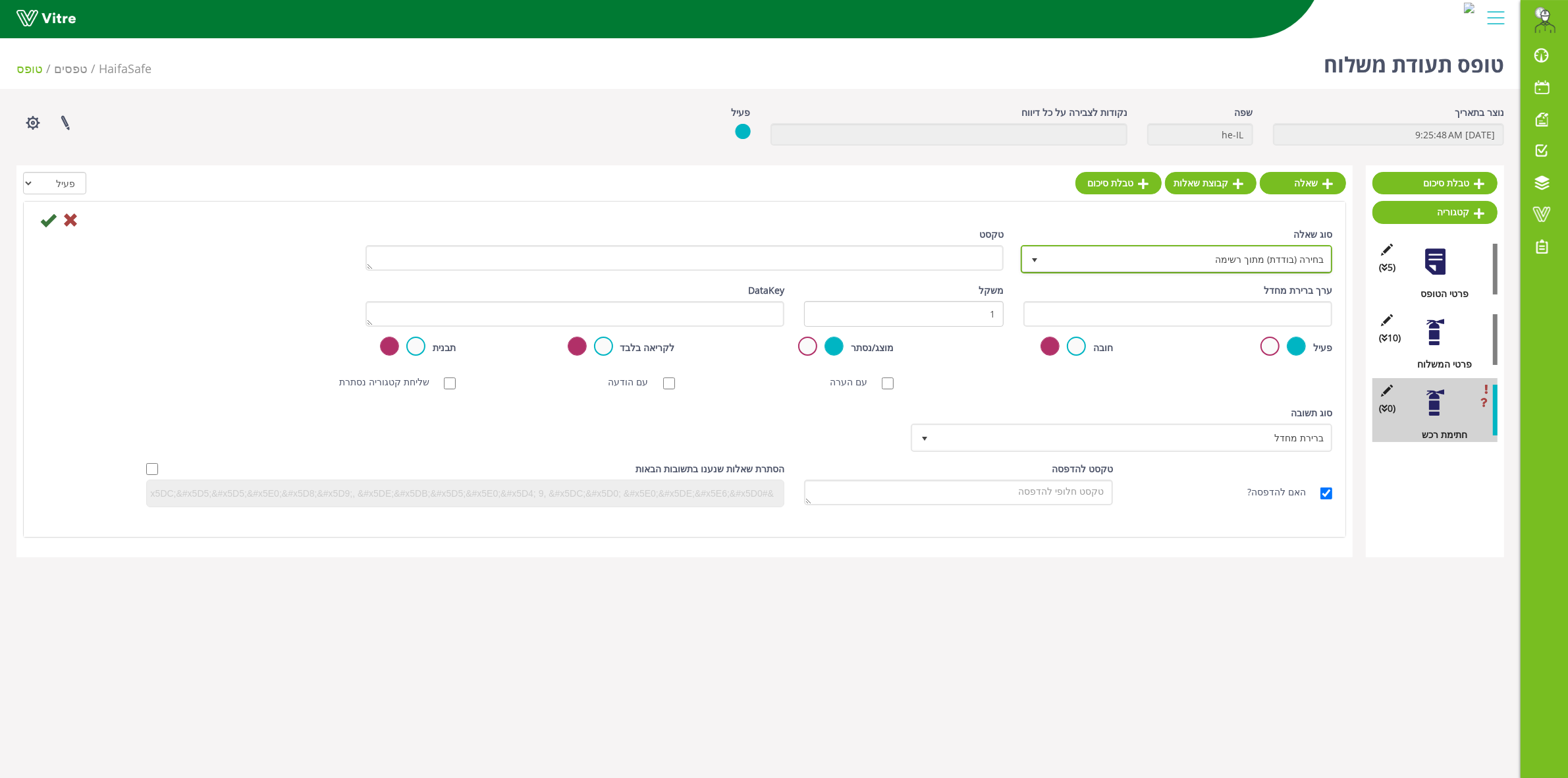
click at [1037, 258] on span "select" at bounding box center [1034, 260] width 11 height 11
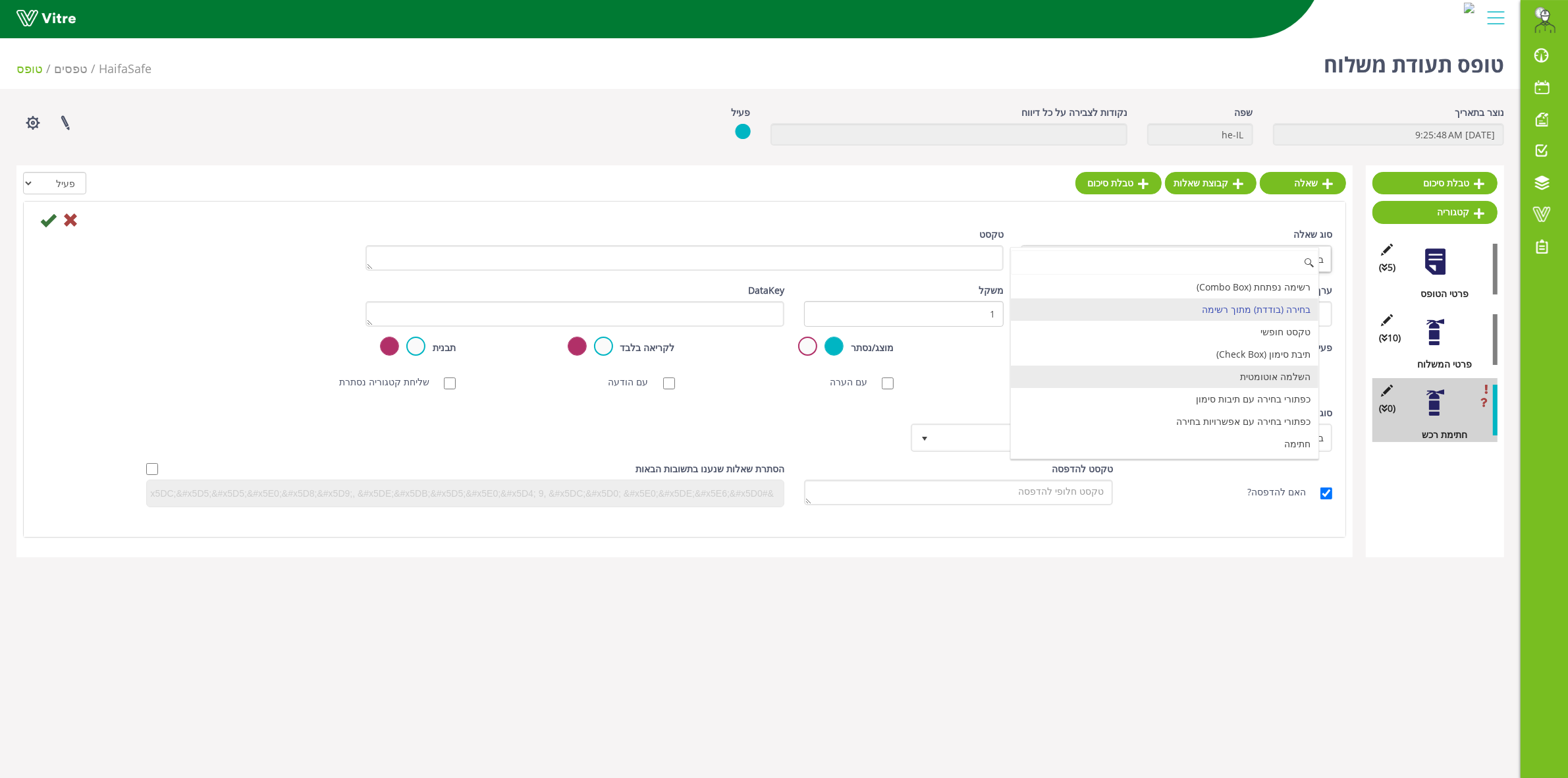
click at [1189, 377] on li "השלמה אוטומטית" at bounding box center [1164, 376] width 307 height 22
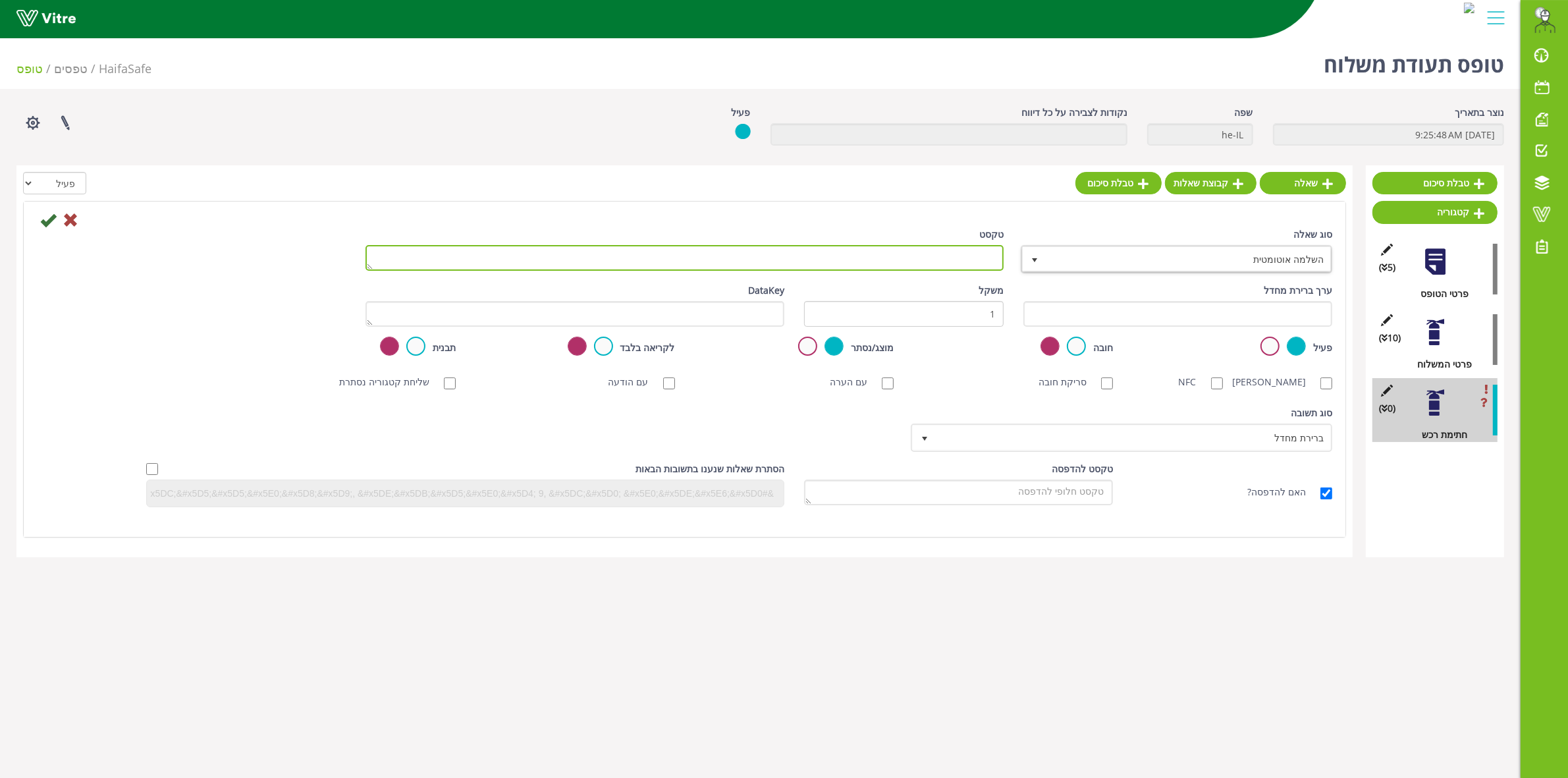
click at [928, 250] on textarea "טקסט" at bounding box center [684, 258] width 638 height 26
type textarea "שם מאשר ההזמנה"
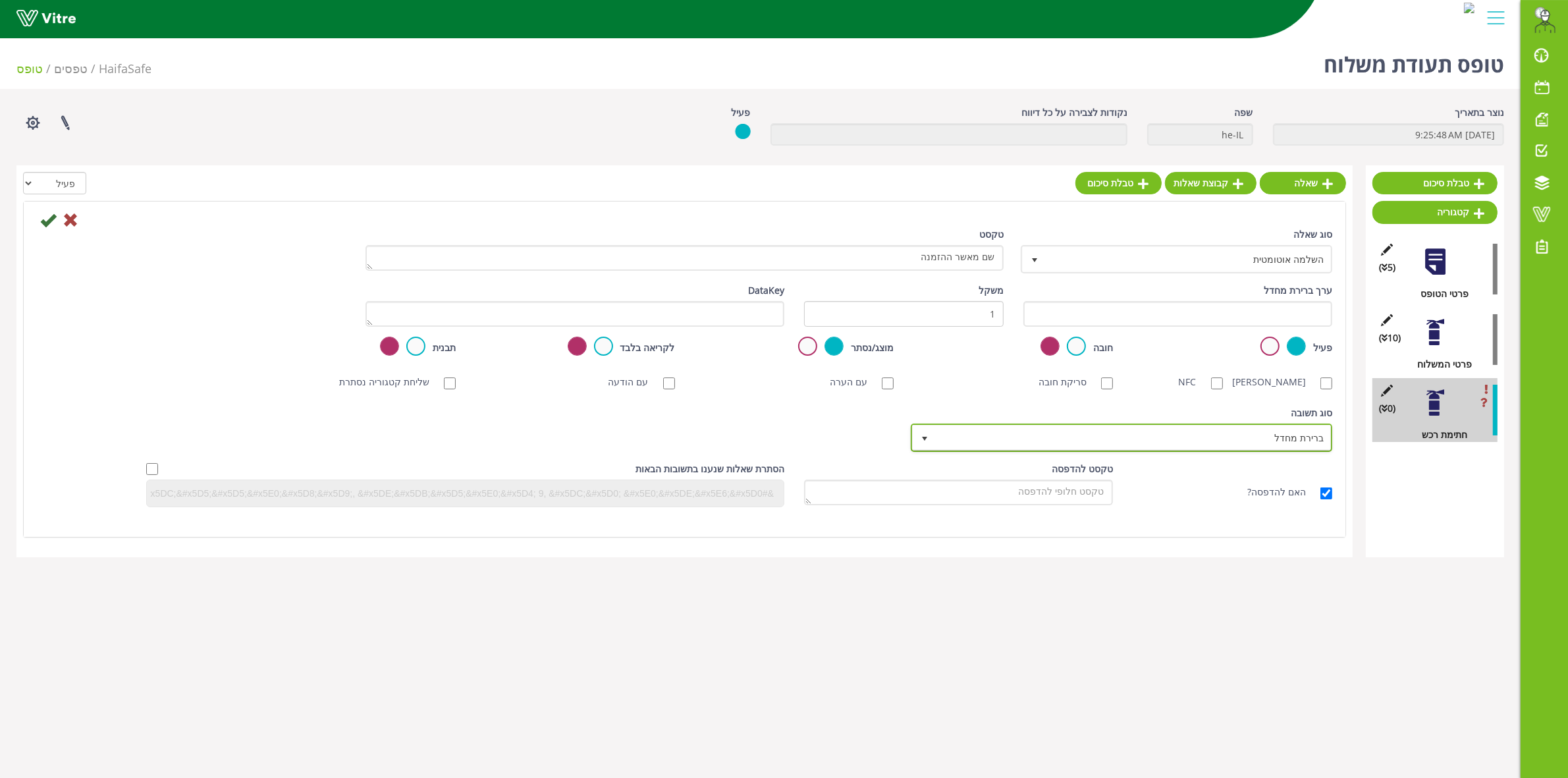
click at [1239, 442] on span "ברירת מחדל" at bounding box center [1133, 437] width 395 height 24
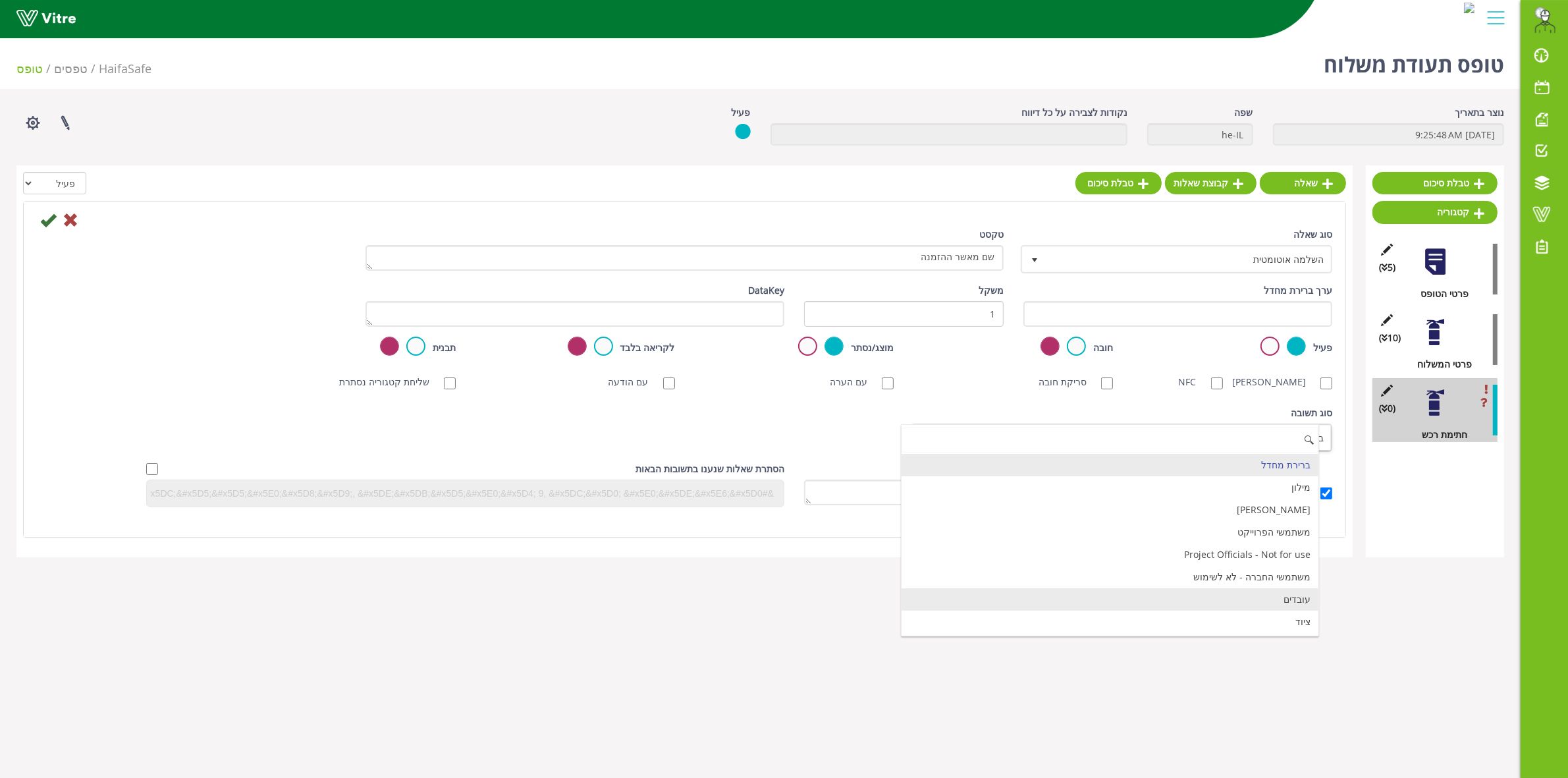
click at [1287, 608] on li "עובדים" at bounding box center [1110, 598] width 417 height 22
checkbox input "true"
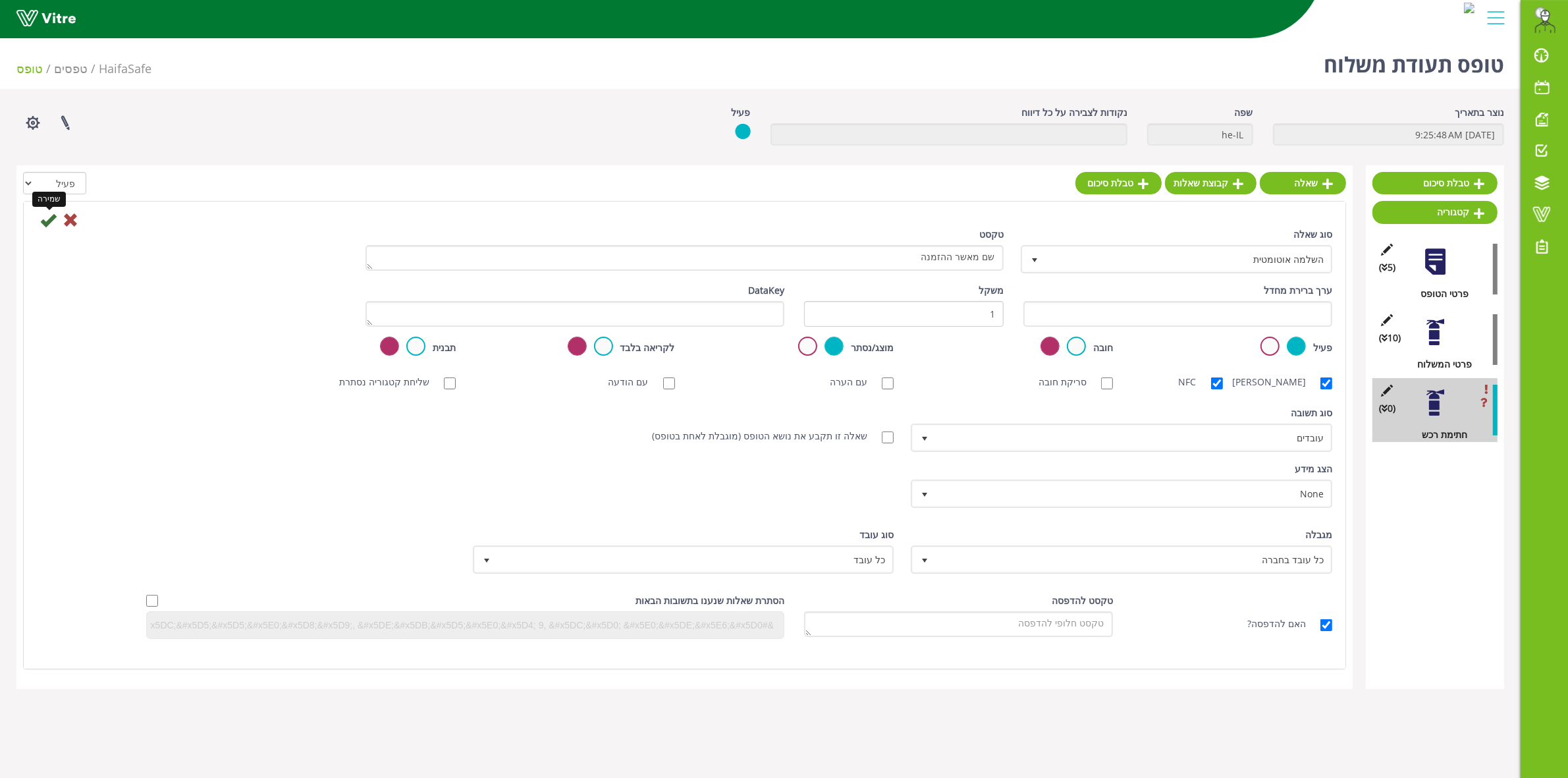
click at [43, 223] on icon at bounding box center [48, 220] width 16 height 16
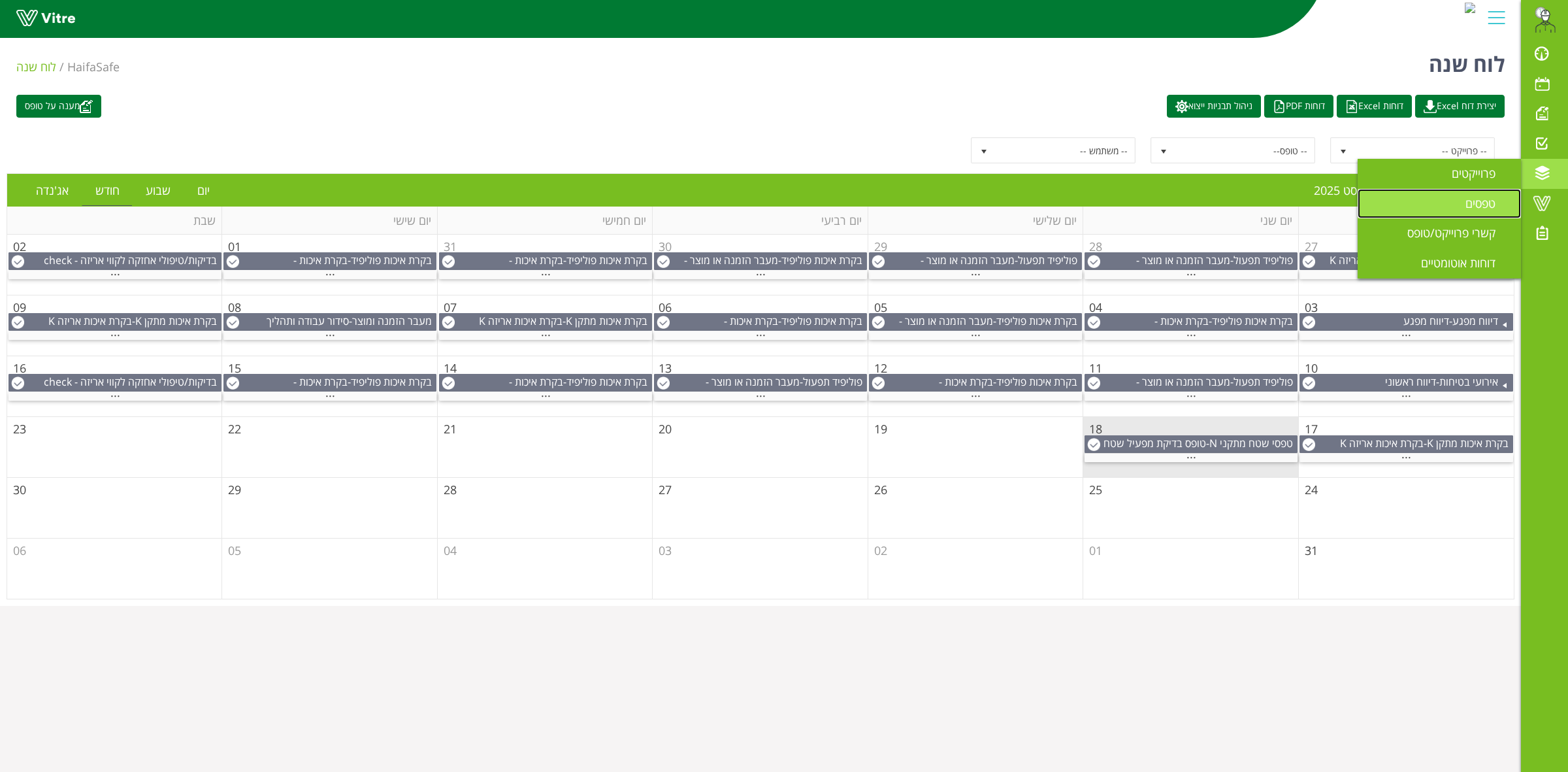
drag, startPoint x: 1471, startPoint y: 204, endPoint x: 1456, endPoint y: 211, distance: 16.6
click at [1471, 203] on span "טפסים" at bounding box center [1488, 203] width 46 height 16
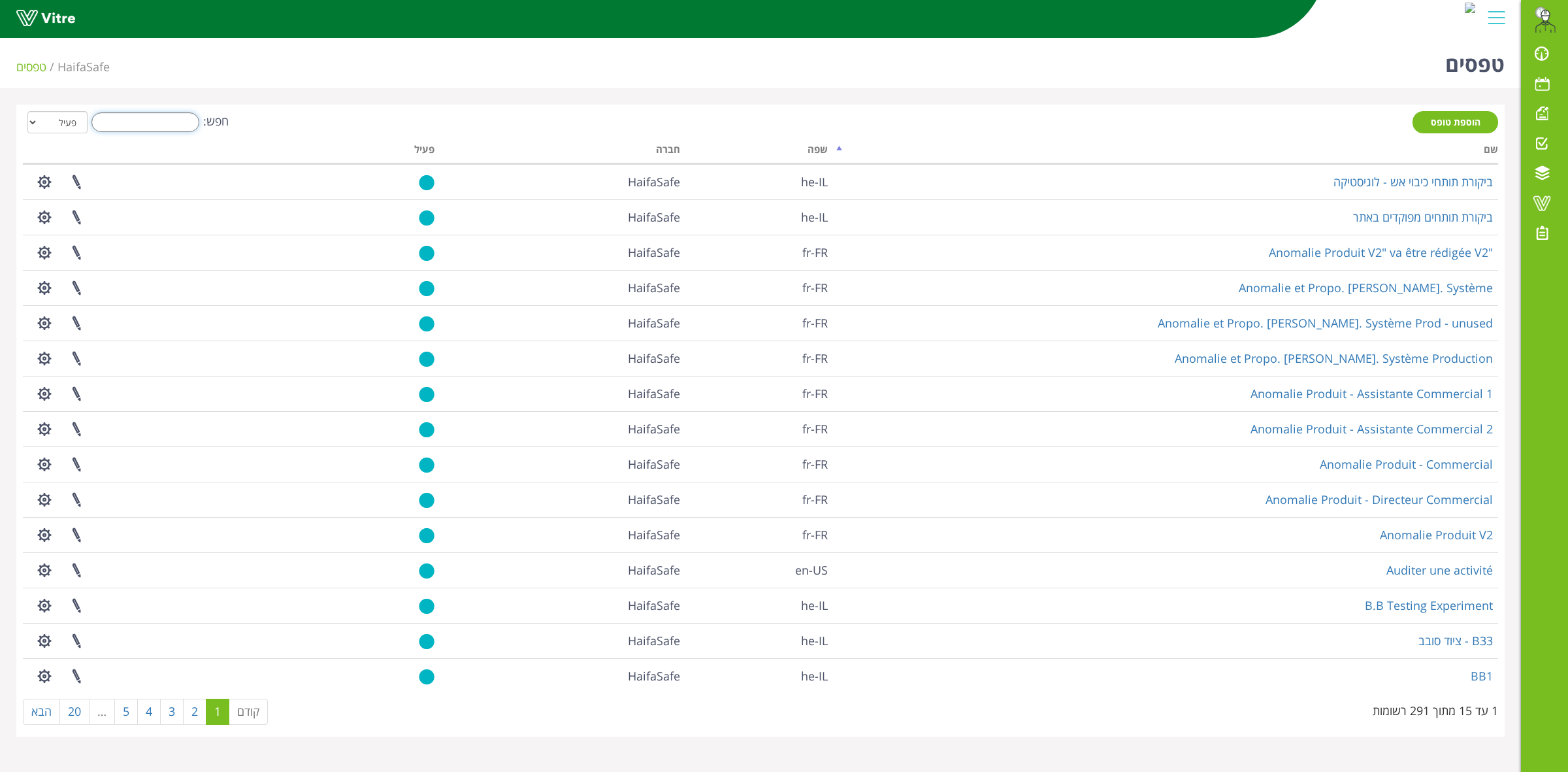
click at [155, 116] on input "חפש:" at bounding box center [145, 122] width 108 height 19
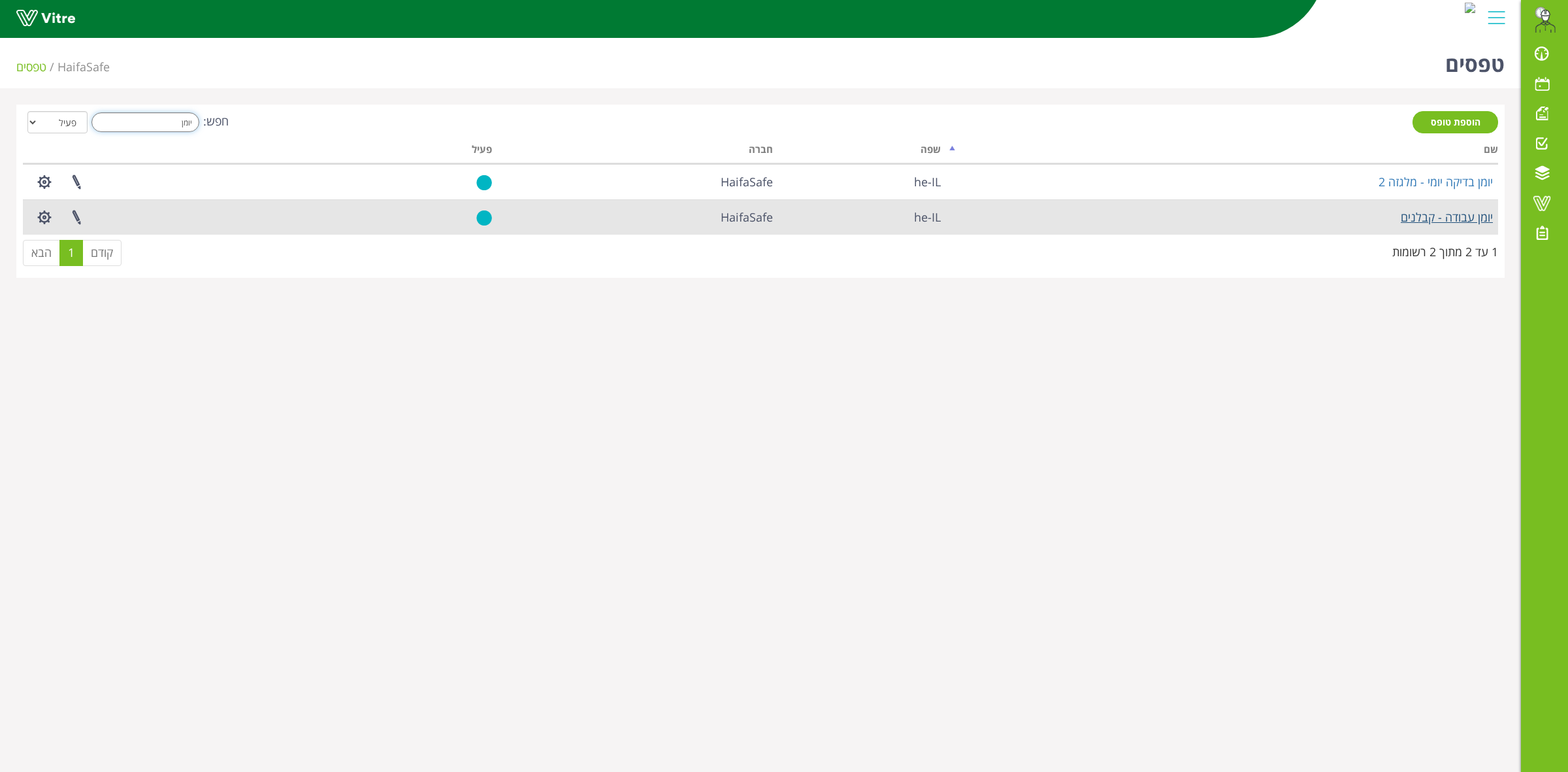
type input "יומן"
click at [1438, 213] on link "יומן עבודה - קבלנים" at bounding box center [1446, 217] width 92 height 16
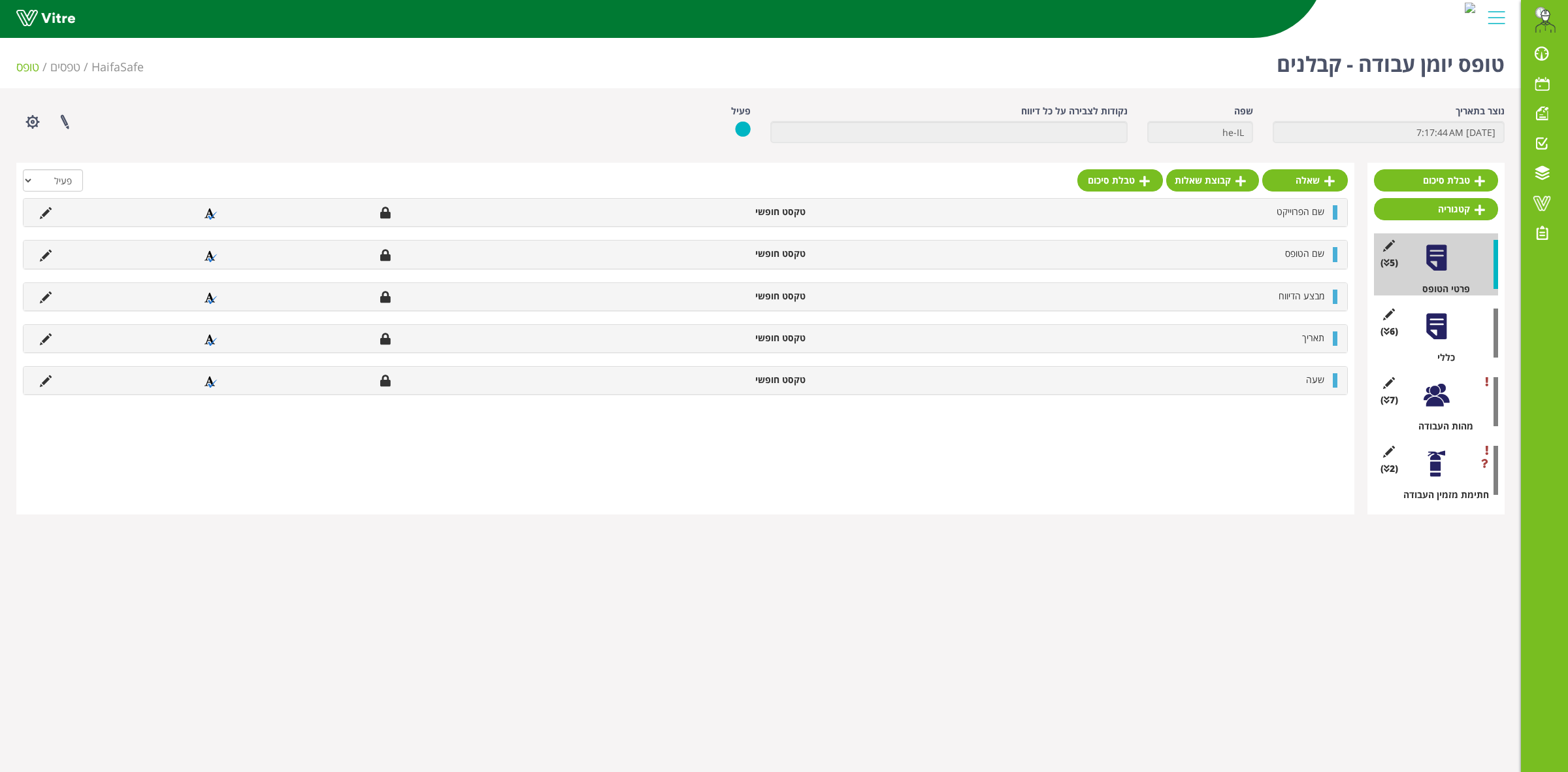
click at [1425, 399] on div at bounding box center [1435, 394] width 29 height 29
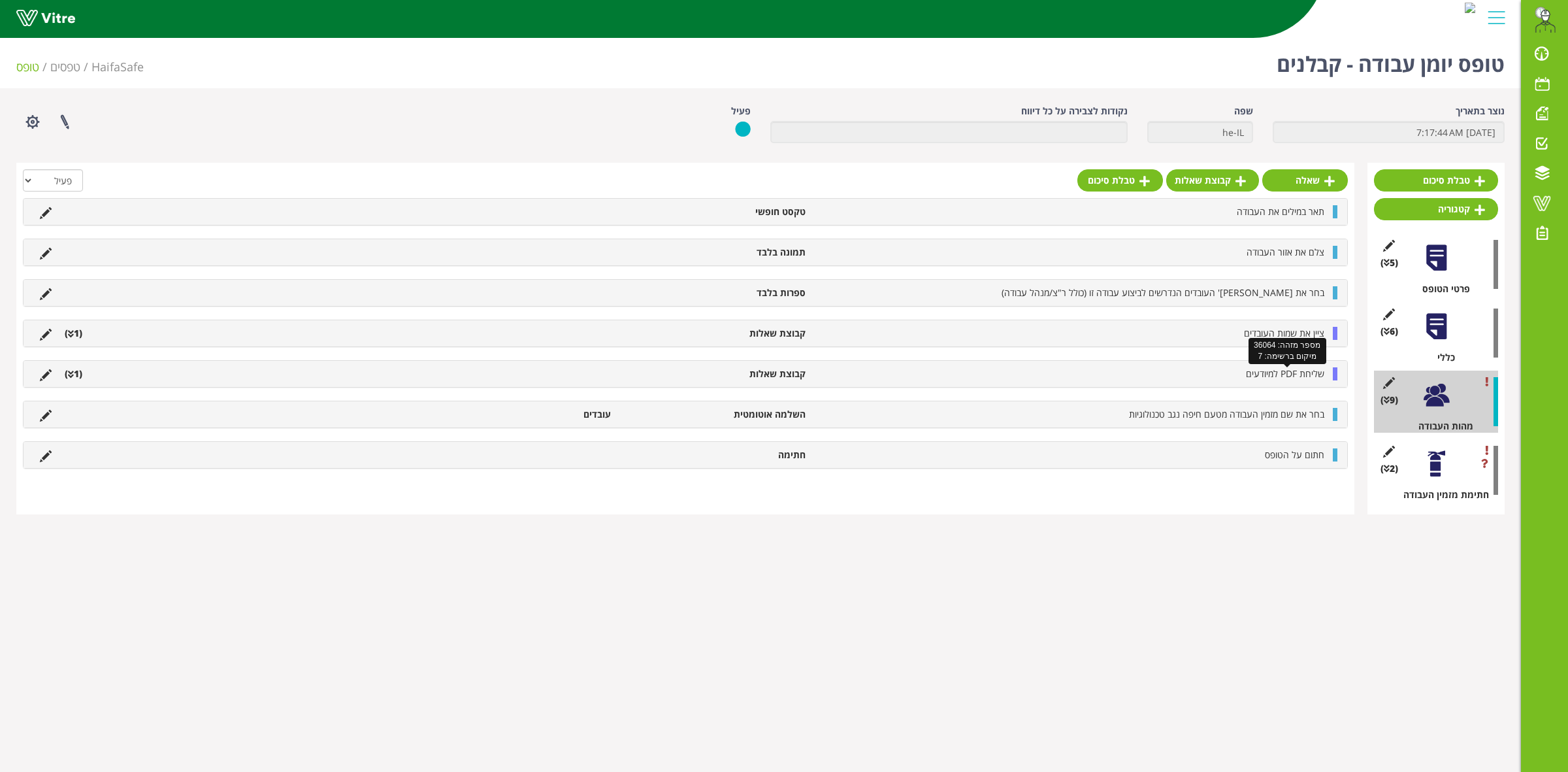
click at [1291, 374] on span "שליחת PDF למיודעים" at bounding box center [1284, 373] width 78 height 12
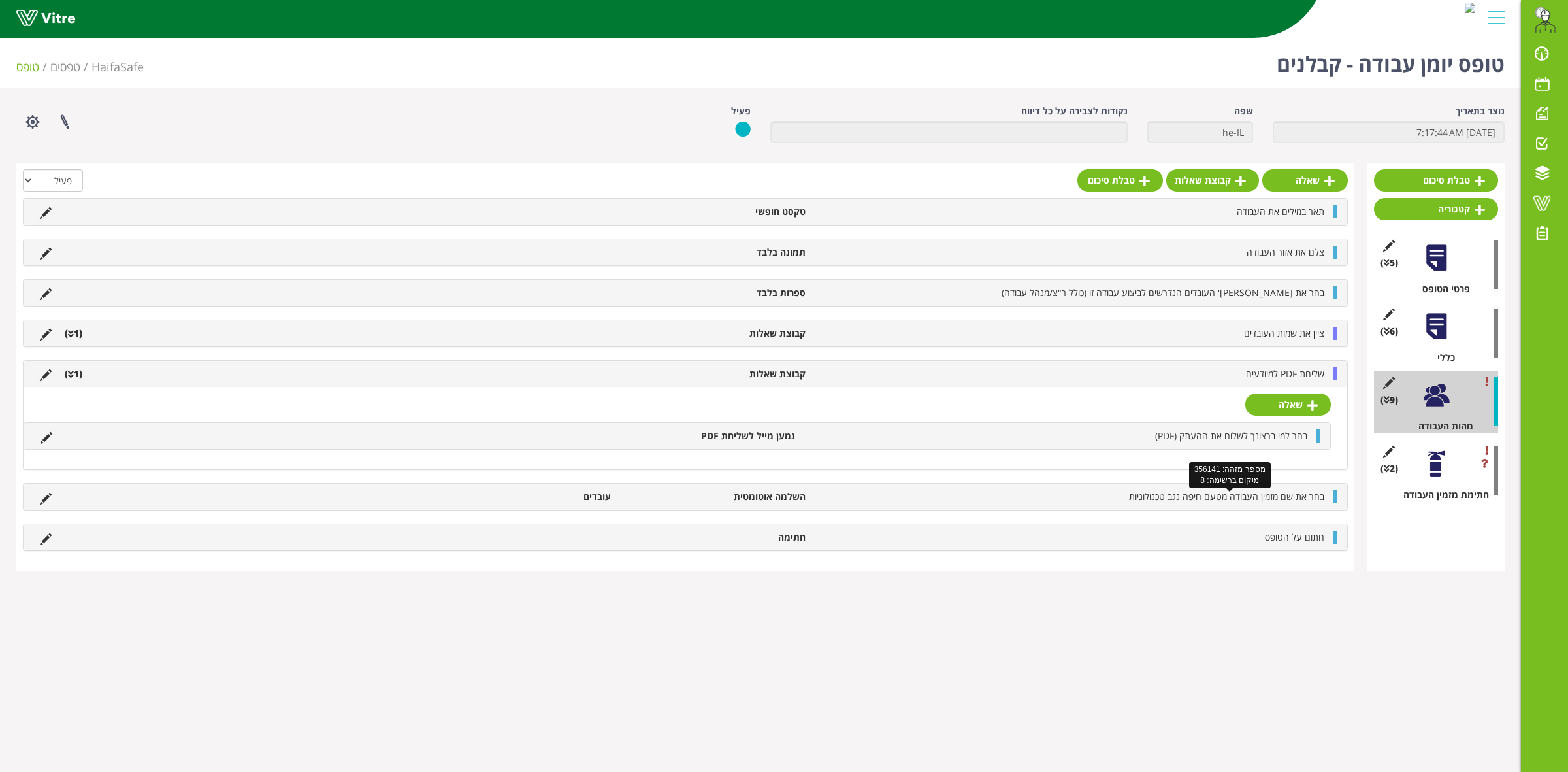
click at [1135, 501] on span "בחר את שם מזמין העבודה מטעם חיפה נגב טכנולוגיות" at bounding box center [1226, 496] width 195 height 12
click at [1171, 377] on li "שליחת PDF למיודעים" at bounding box center [1071, 373] width 519 height 13
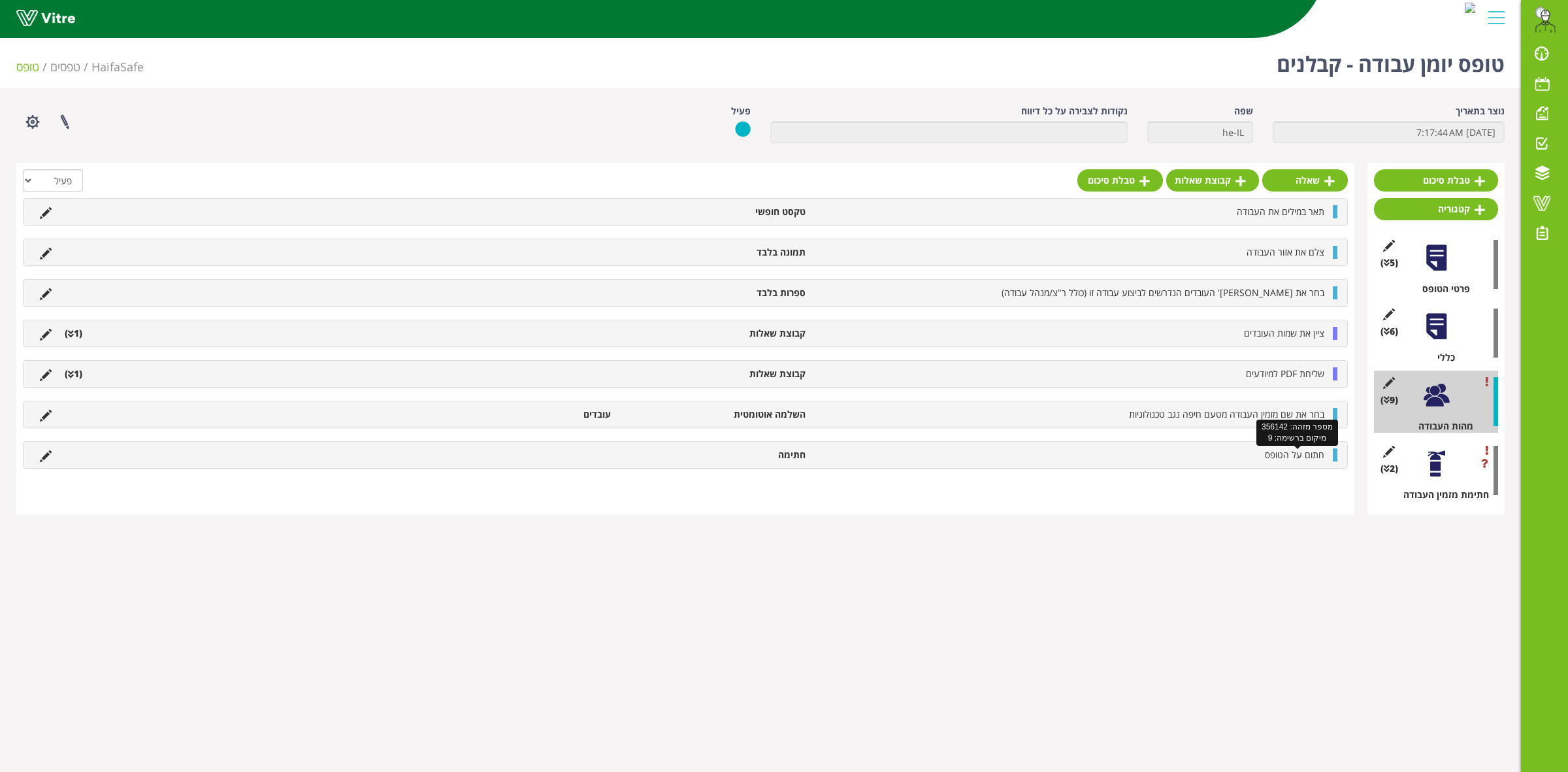
click at [1312, 458] on span "חתום על הטופס" at bounding box center [1295, 454] width 60 height 12
click at [1436, 469] on div at bounding box center [1435, 463] width 29 height 29
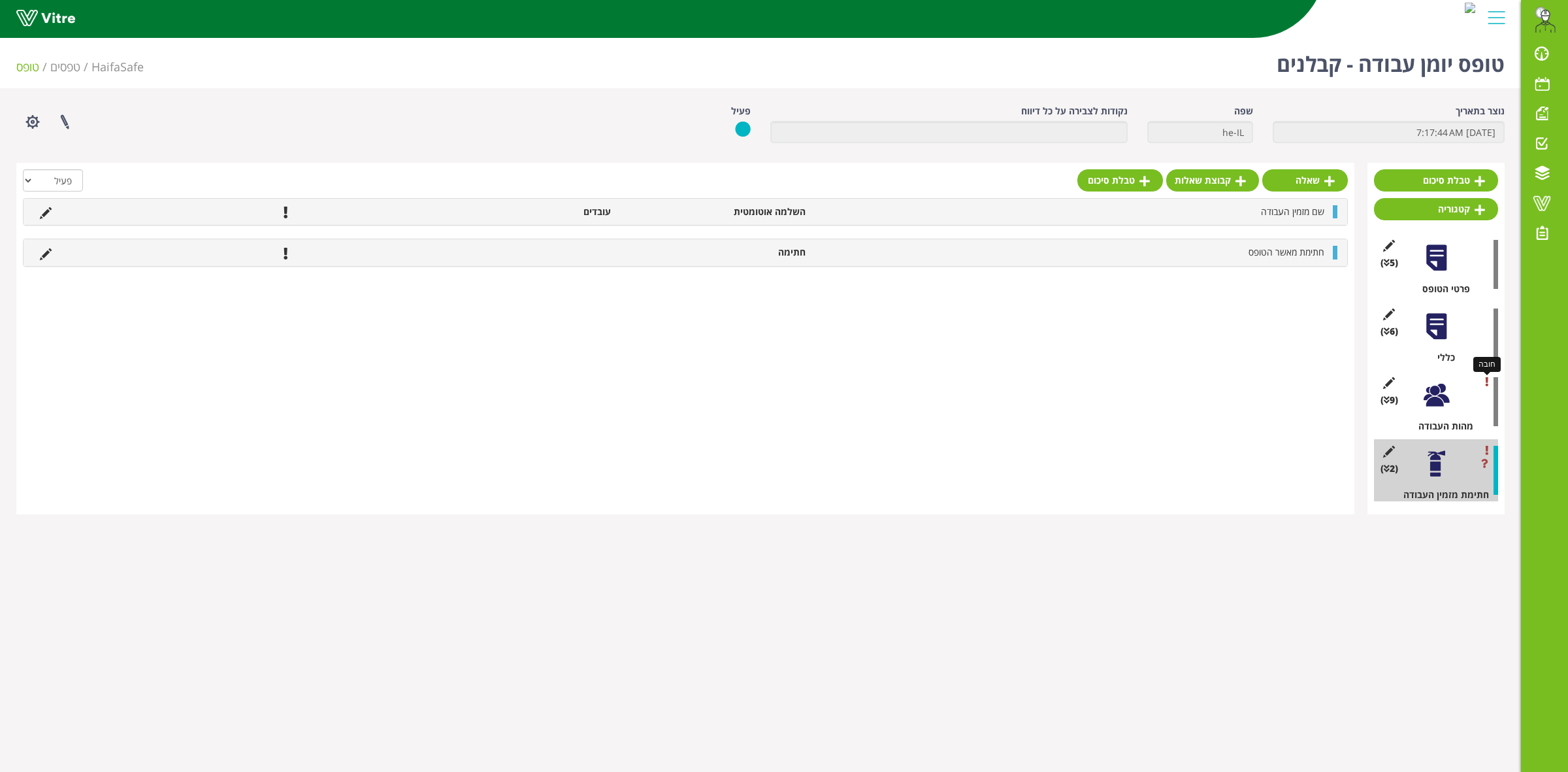
click at [1483, 379] on div "חובה (9 ) מהות העבודה" at bounding box center [1435, 401] width 124 height 62
click at [1485, 383] on icon at bounding box center [1486, 381] width 4 height 9
click at [62, 123] on link at bounding box center [64, 121] width 32 height 34
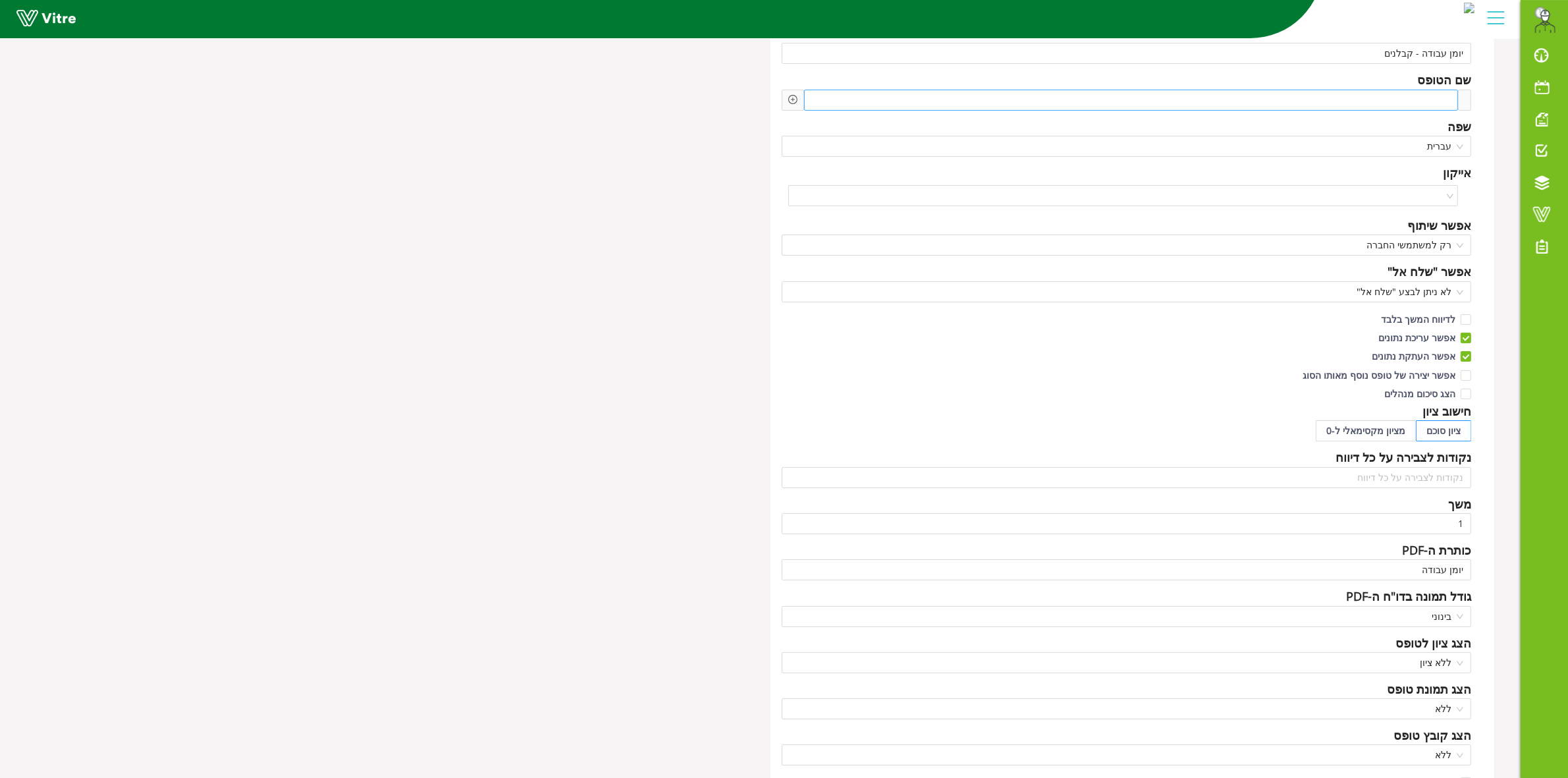
scroll to position [63, 0]
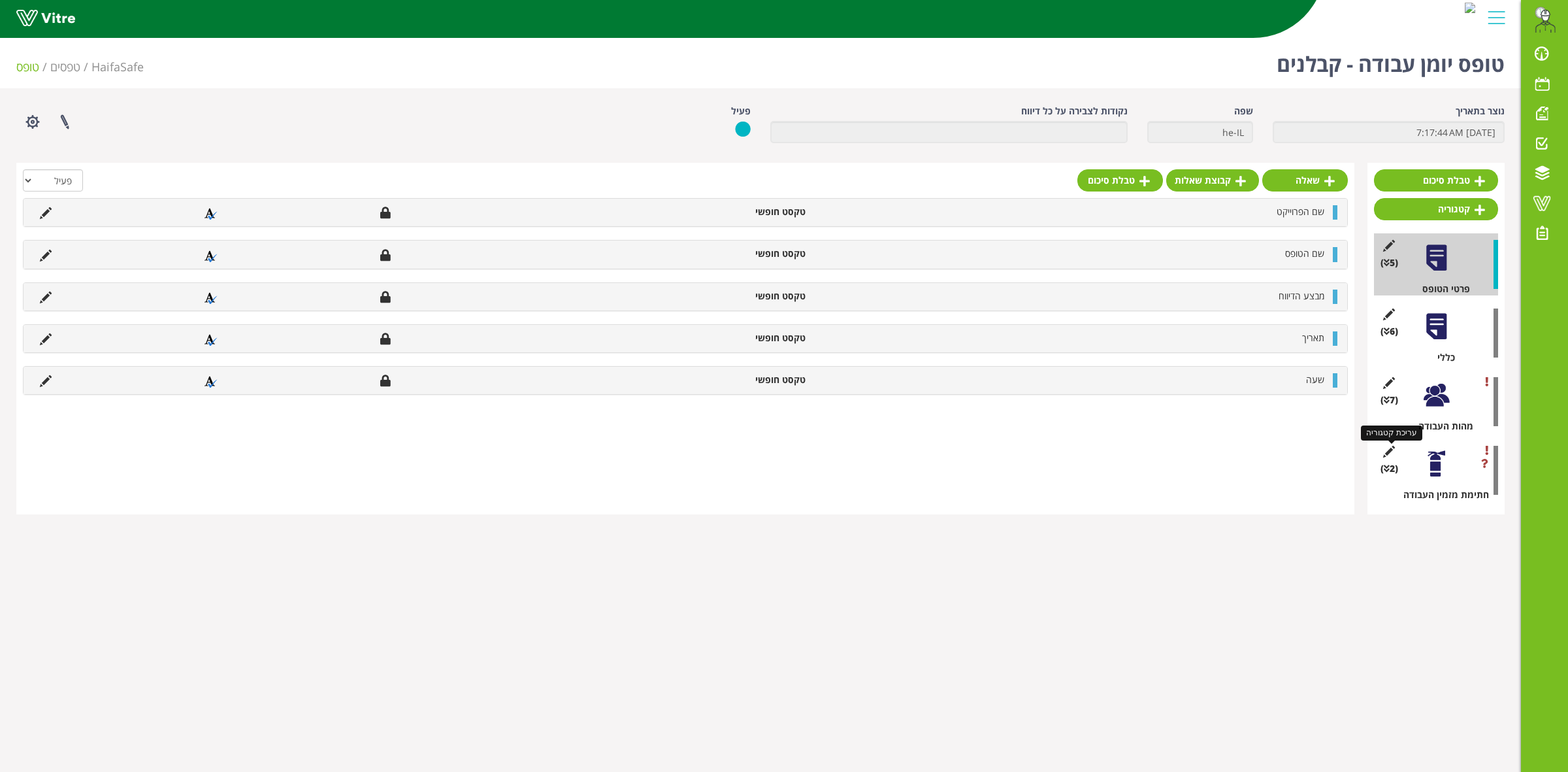
click at [1385, 452] on icon at bounding box center [1388, 451] width 17 height 11
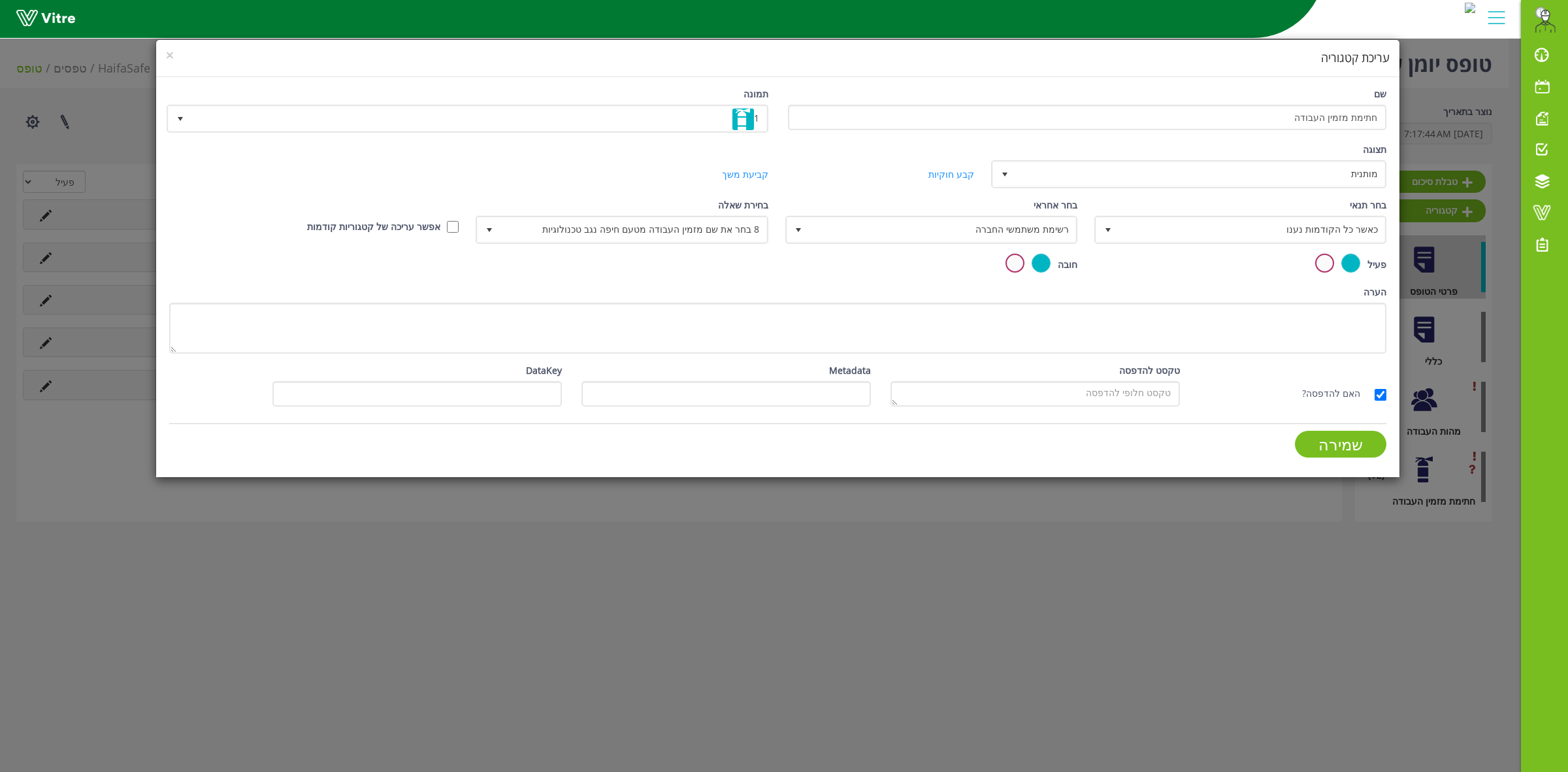
click at [208, 593] on div "× עריכת קטגוריה שם חתימת מזמין העבודה תמונה 1 1 תצוגה מותנית 5 קביעת משך דקות 0…" at bounding box center [784, 386] width 1568 height 772
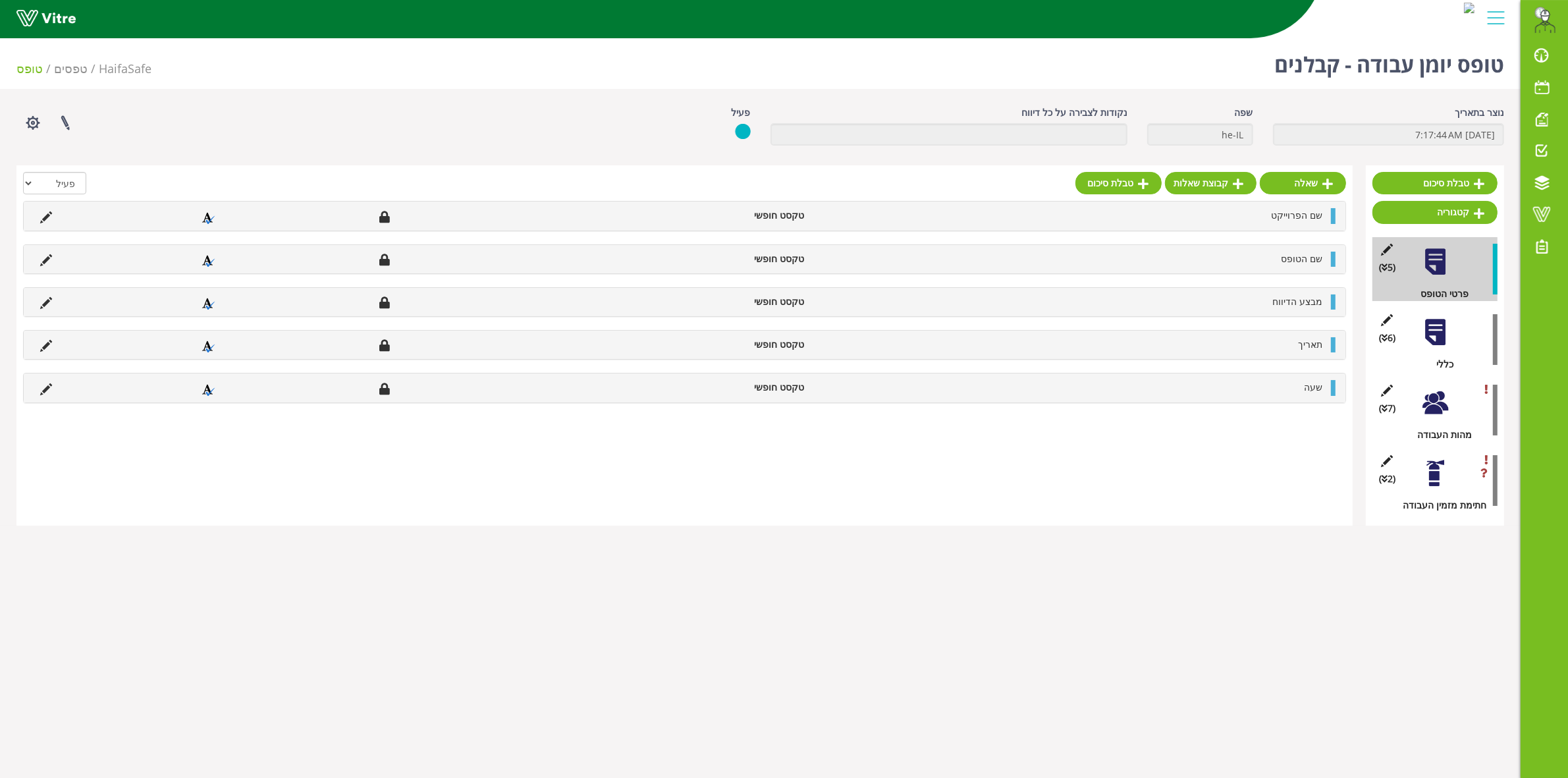
click at [1437, 482] on div at bounding box center [1434, 473] width 29 height 29
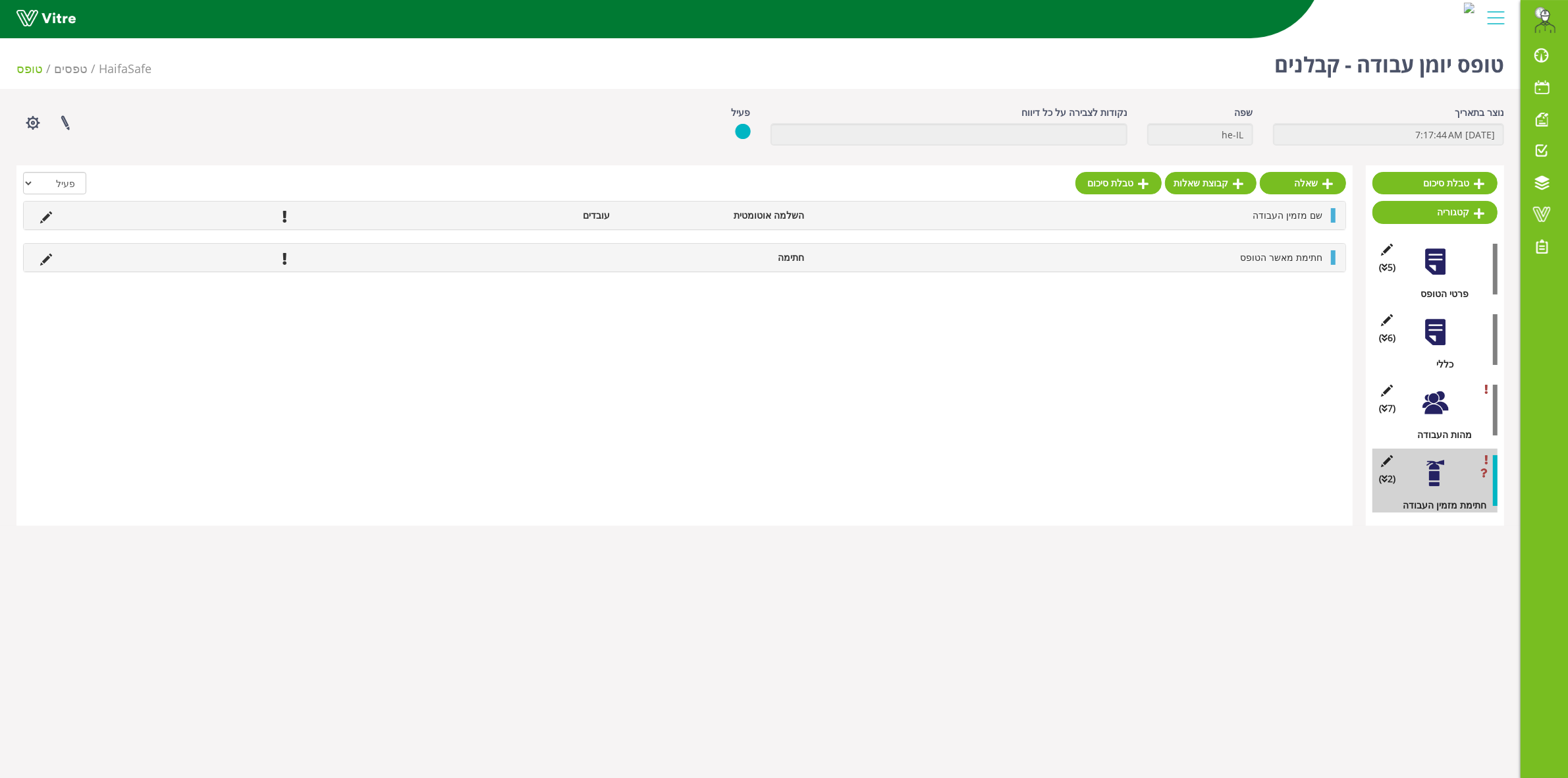
click at [864, 187] on div at bounding box center [684, 186] width 1323 height 29
click at [1432, 397] on div at bounding box center [1434, 402] width 29 height 29
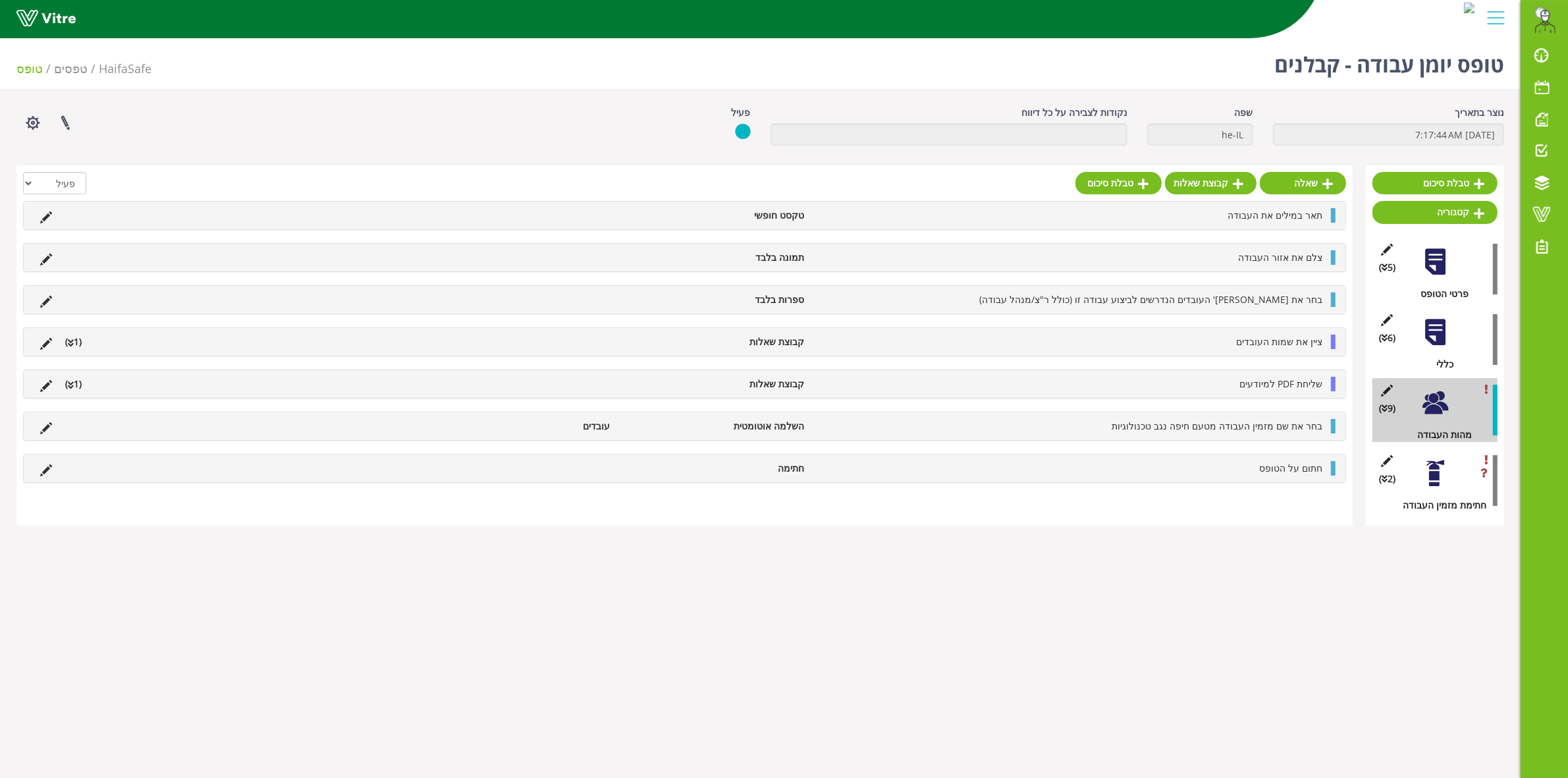
click at [1435, 472] on div at bounding box center [1434, 473] width 29 height 29
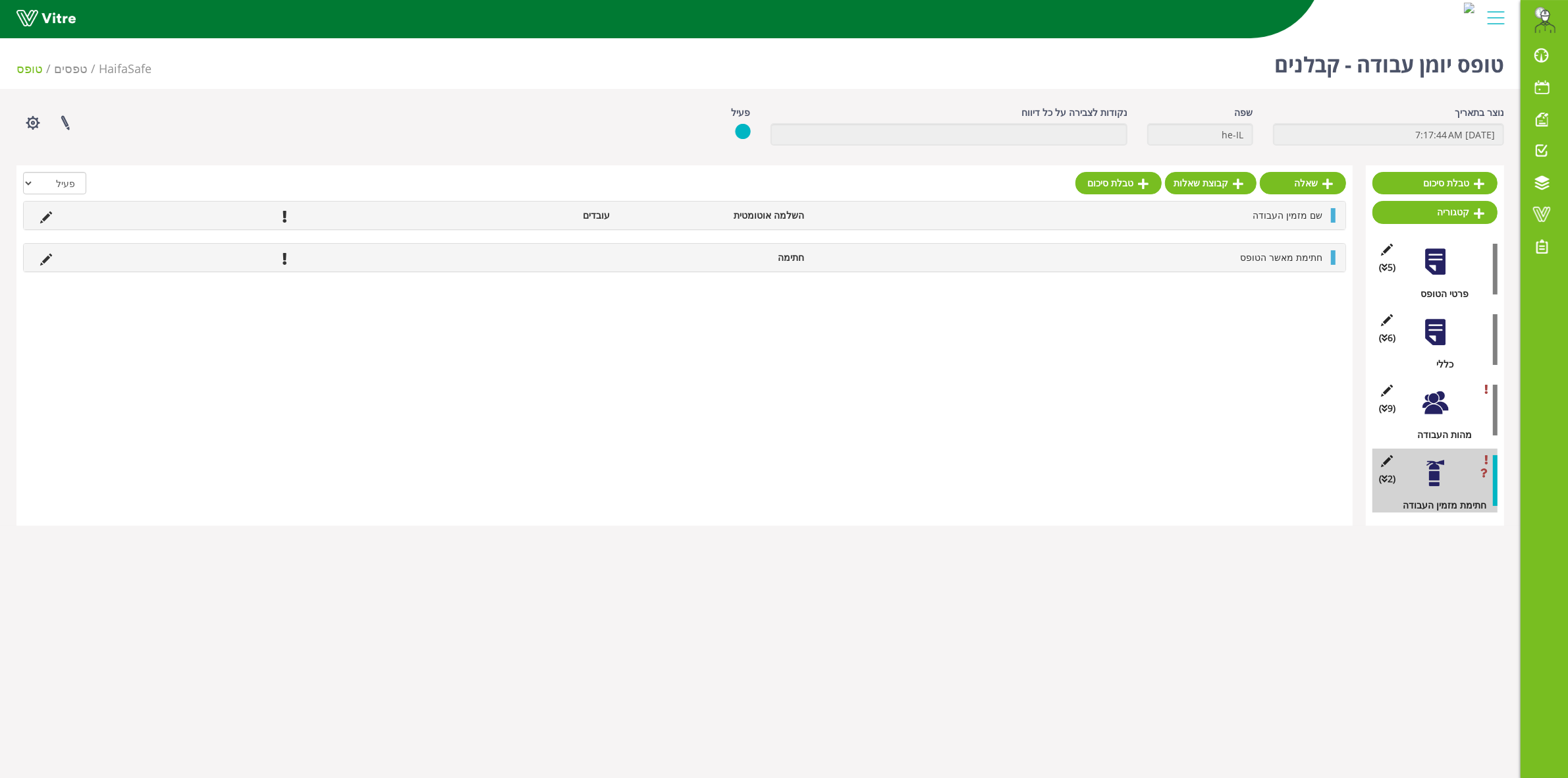
click at [1433, 405] on div at bounding box center [1434, 402] width 29 height 29
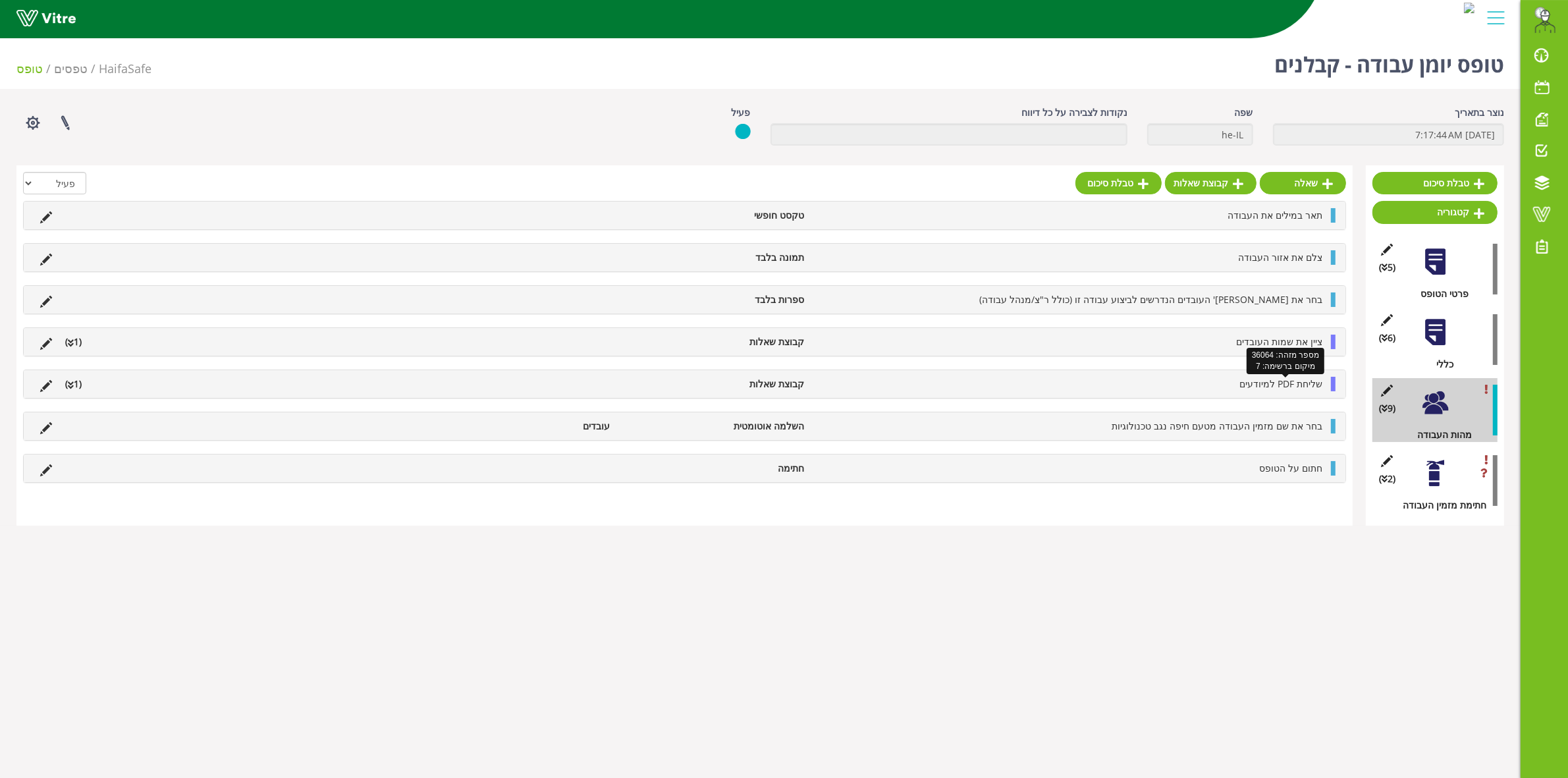
click at [1269, 386] on span "שליחת PDF למיודעים" at bounding box center [1280, 383] width 83 height 12
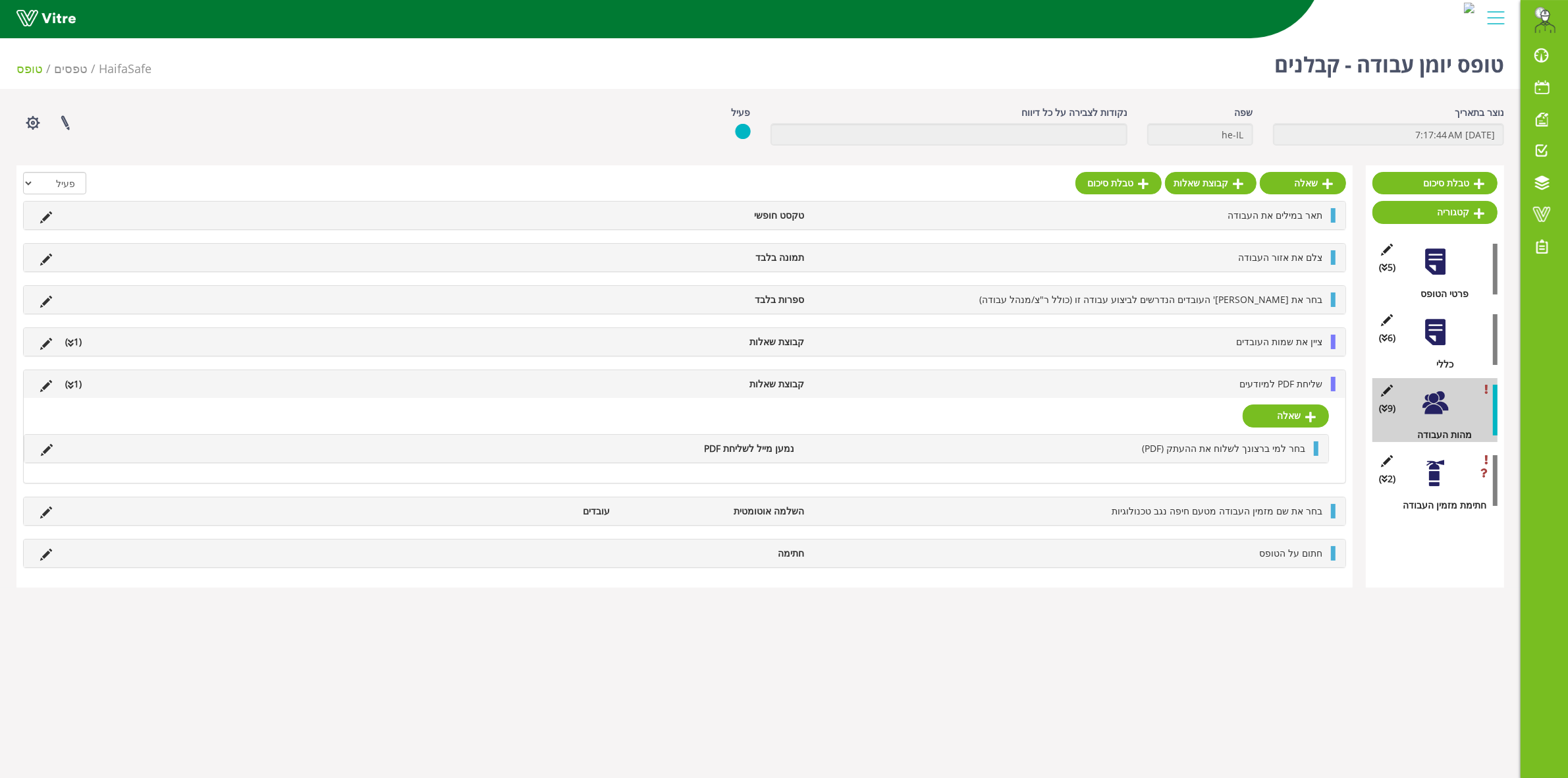
click at [1183, 390] on li "שליחת PDF למיודעים" at bounding box center [1070, 384] width 519 height 14
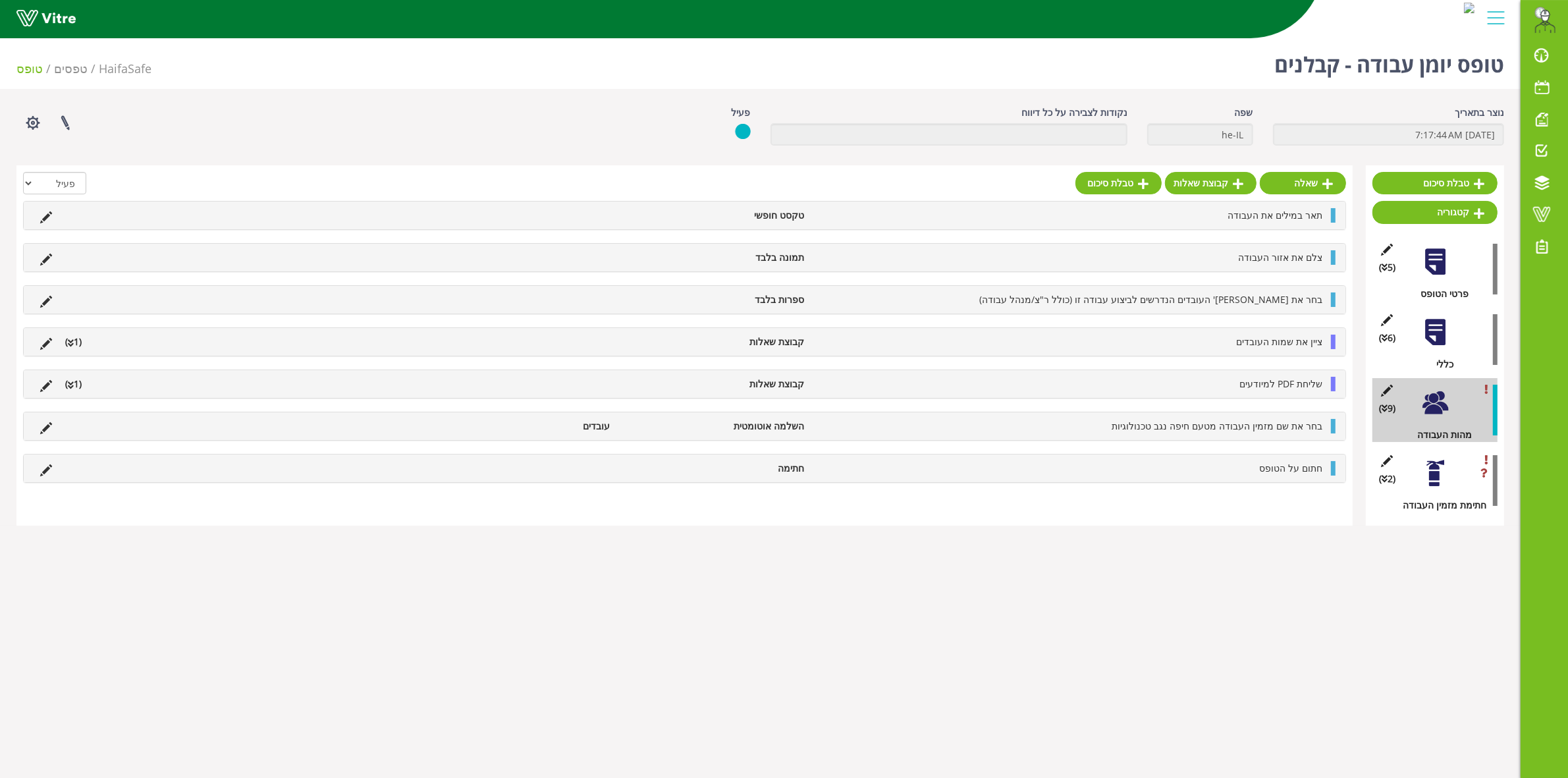
click at [1432, 478] on div at bounding box center [1434, 473] width 29 height 29
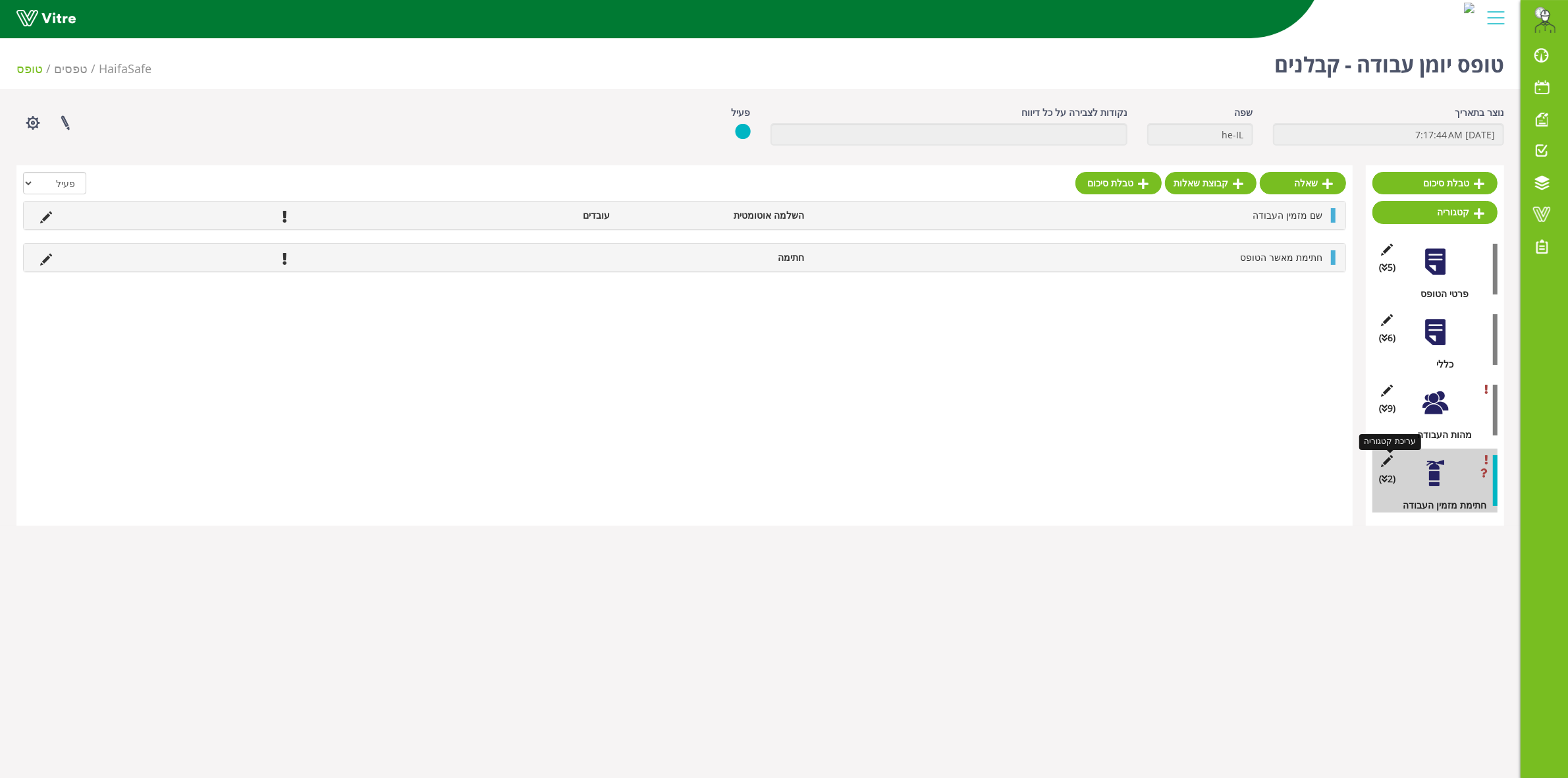
click at [1385, 465] on icon at bounding box center [1387, 460] width 17 height 12
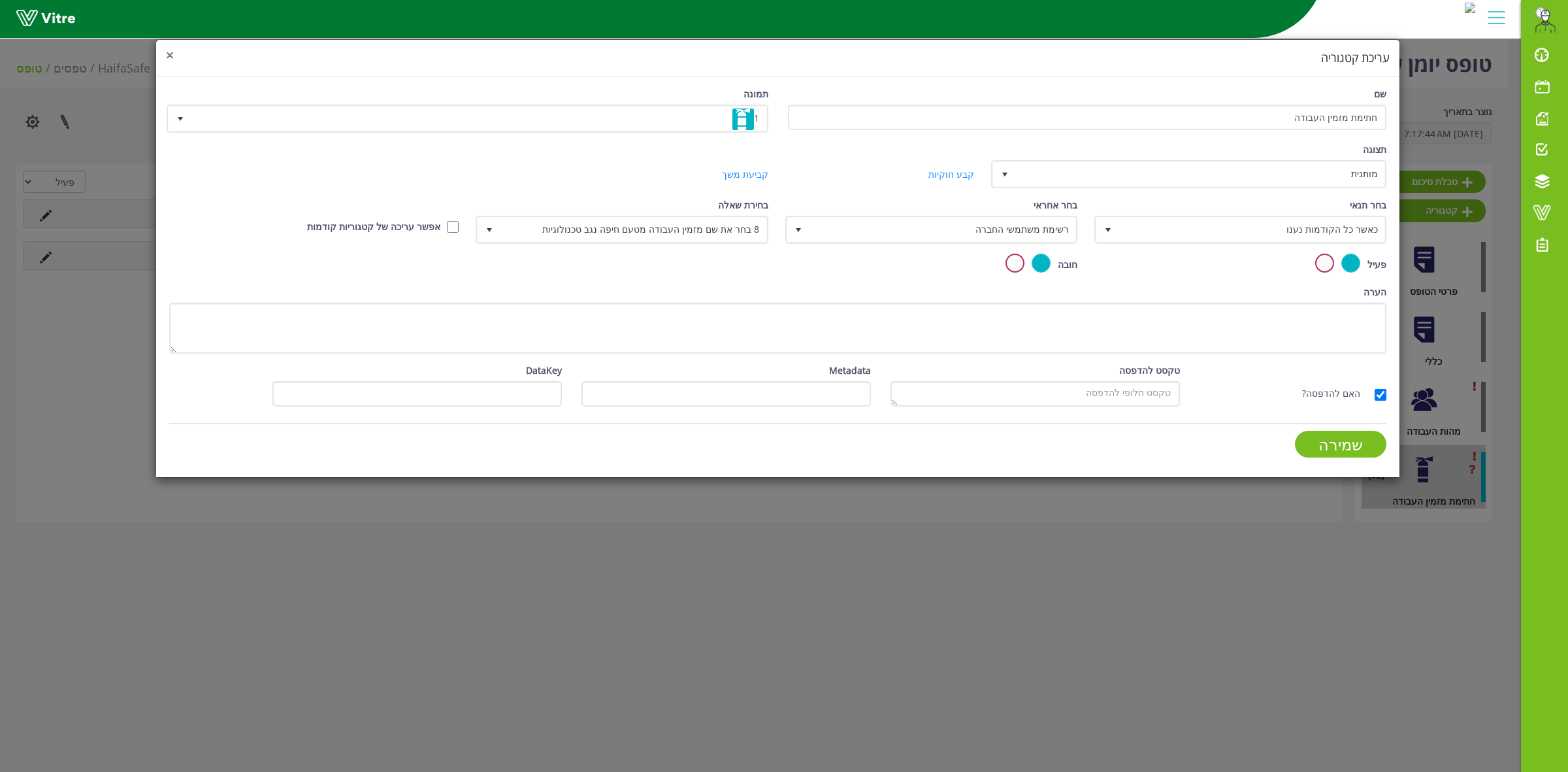
click at [172, 57] on span "×" at bounding box center [169, 54] width 8 height 18
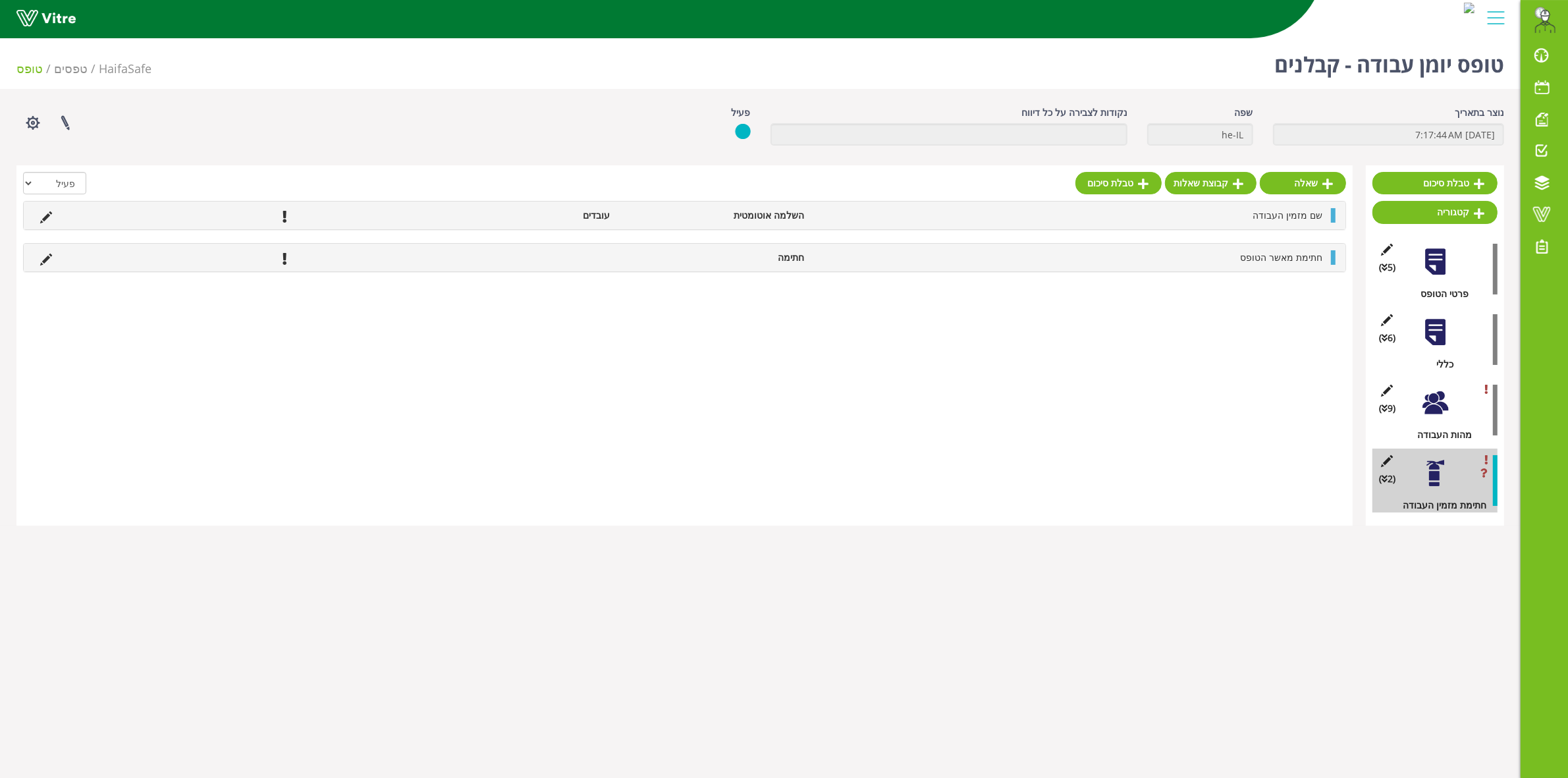
click at [1433, 407] on div at bounding box center [1434, 402] width 29 height 29
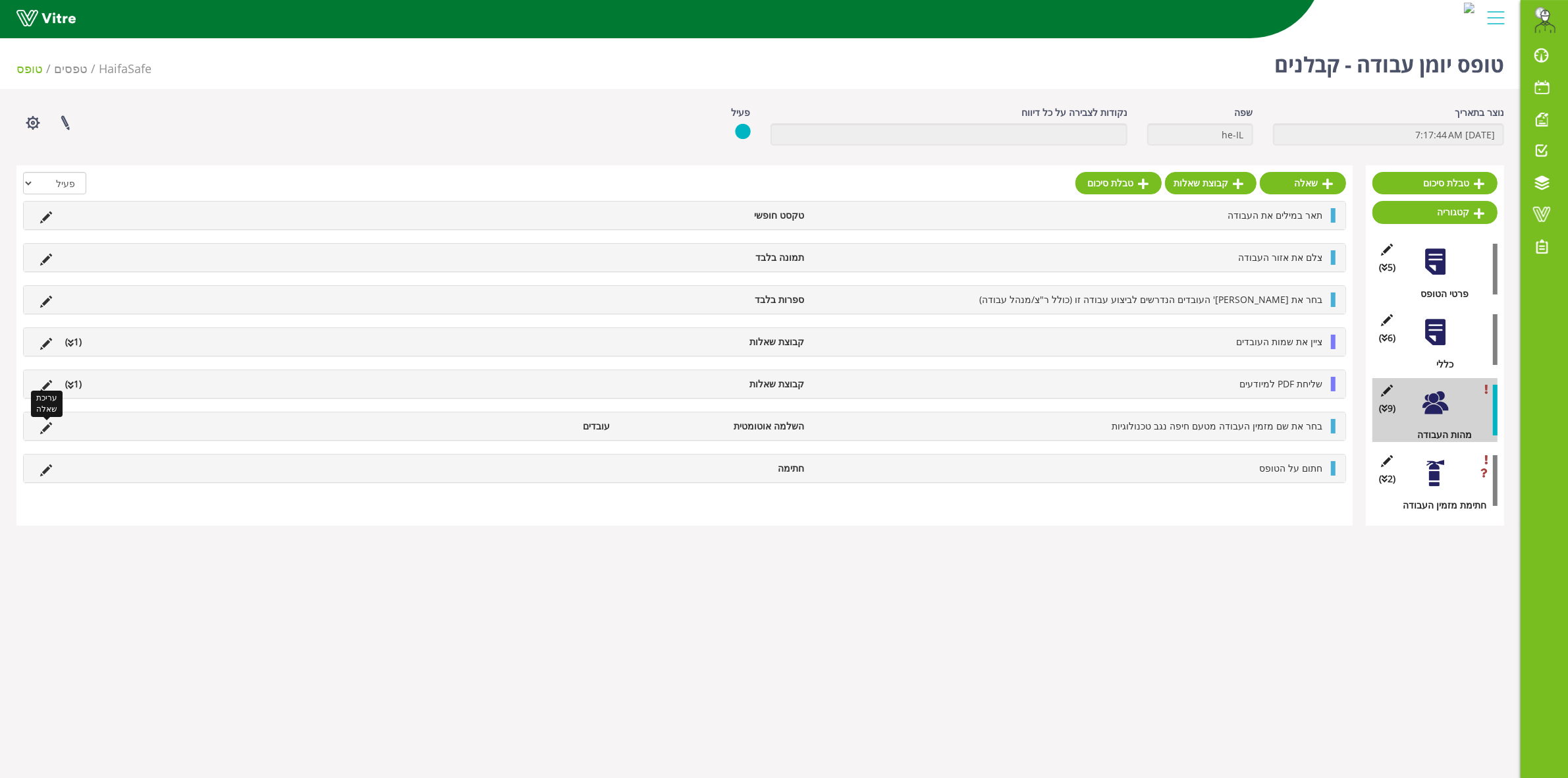
click at [48, 427] on icon at bounding box center [45, 428] width 12 height 12
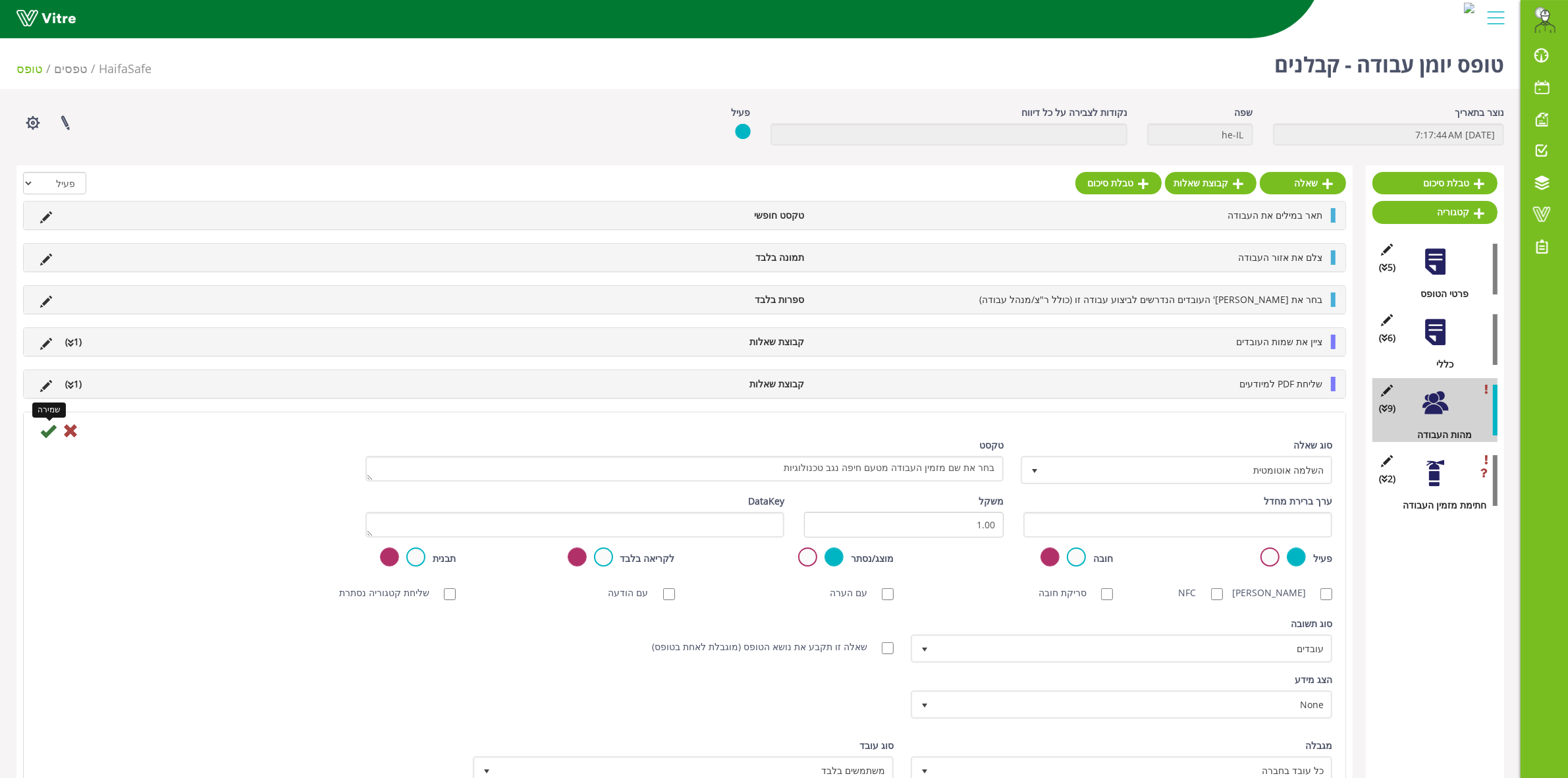
click at [42, 431] on icon at bounding box center [48, 431] width 16 height 16
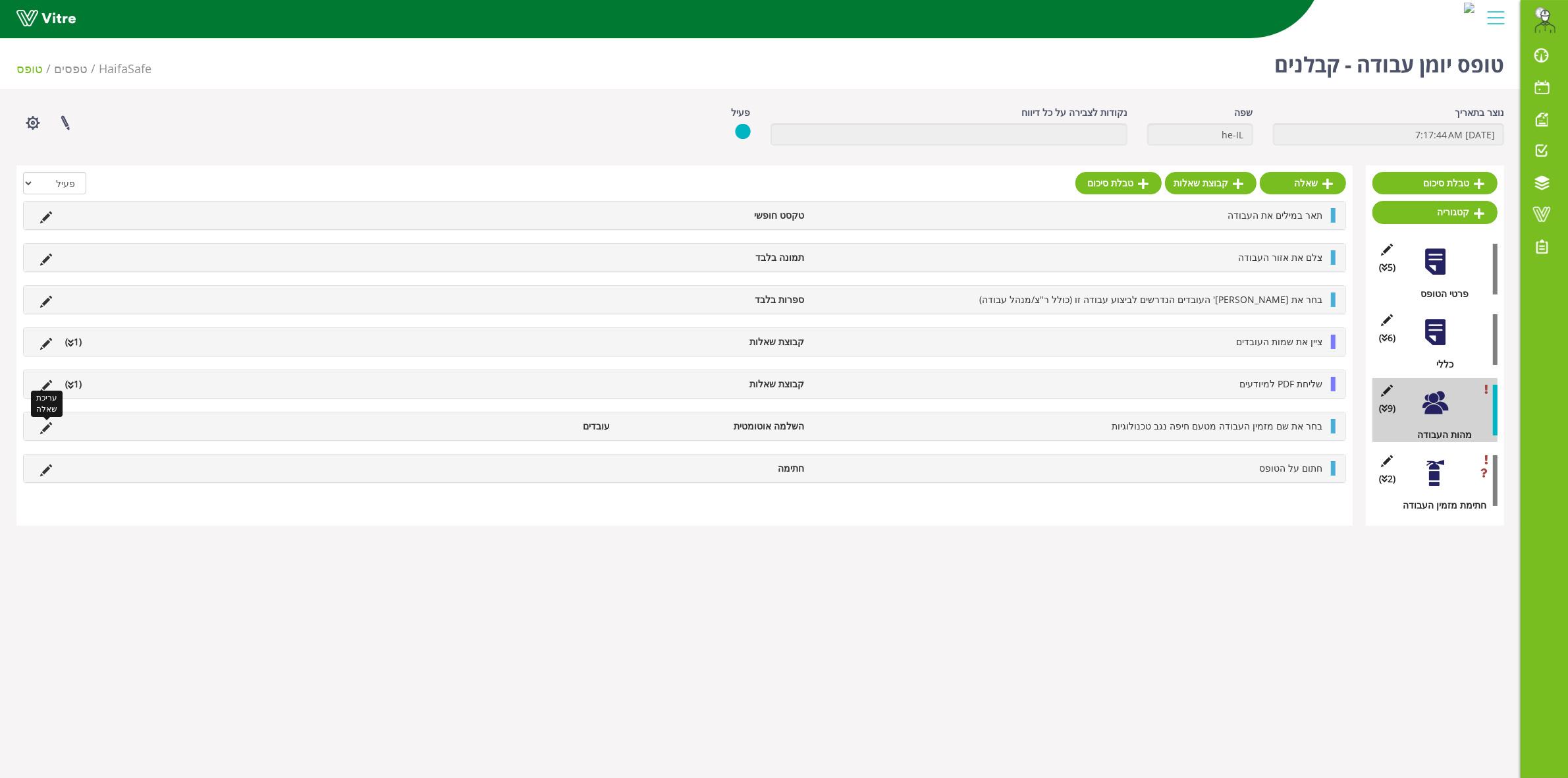
click at [45, 431] on icon at bounding box center [45, 428] width 12 height 12
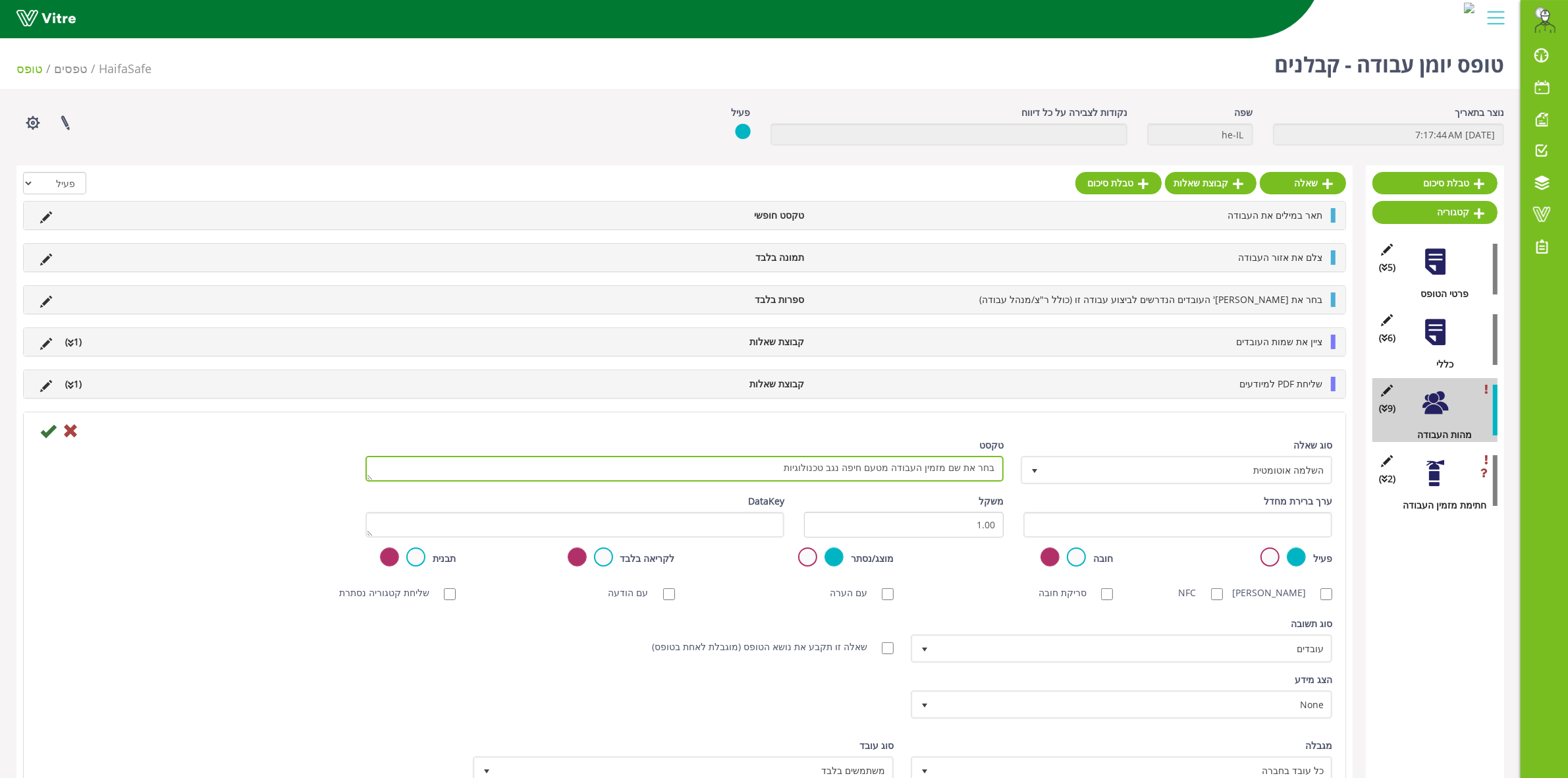
drag, startPoint x: 787, startPoint y: 471, endPoint x: 1005, endPoint y: 474, distance: 218.0
click at [1005, 474] on div "טקסט בחר את שם מזמין העבודה מטעם חיפה נגב טכנולוגיות" at bounding box center [684, 465] width 657 height 53
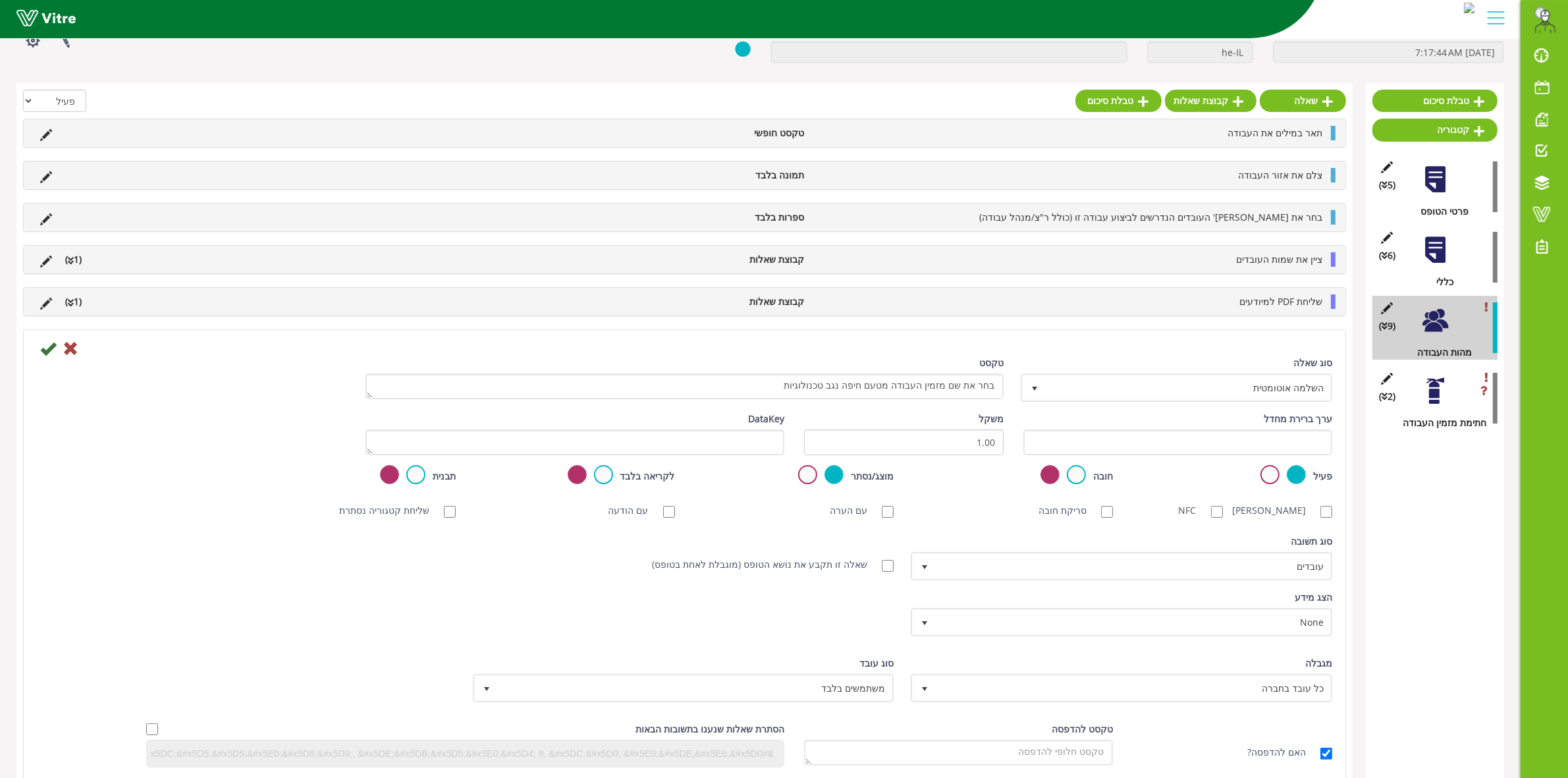
click at [1462, 400] on div "(2 ) חתימת מזמין העבודה" at bounding box center [1434, 398] width 125 height 64
click at [1437, 400] on div at bounding box center [1434, 390] width 29 height 29
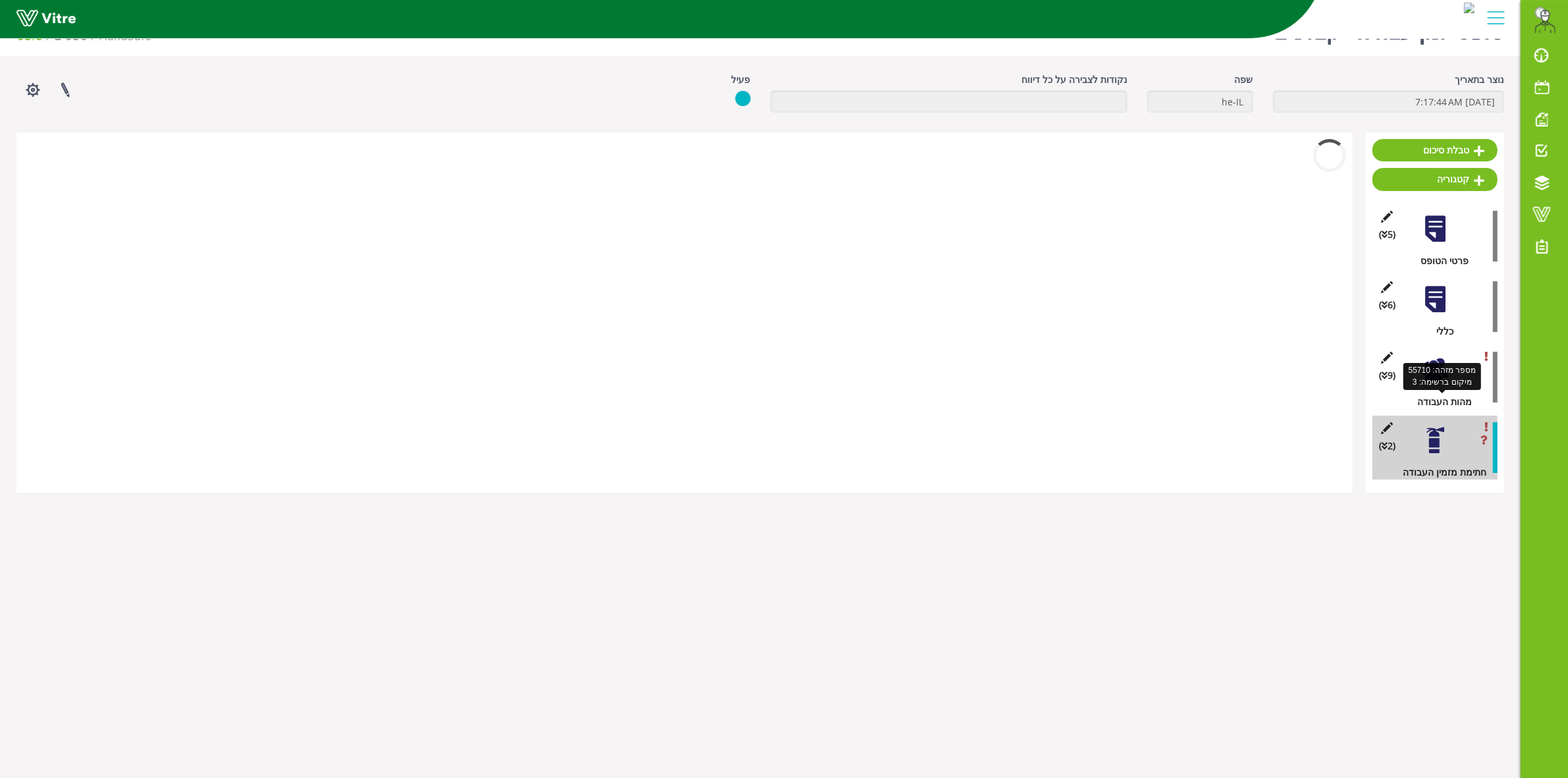
scroll to position [33, 0]
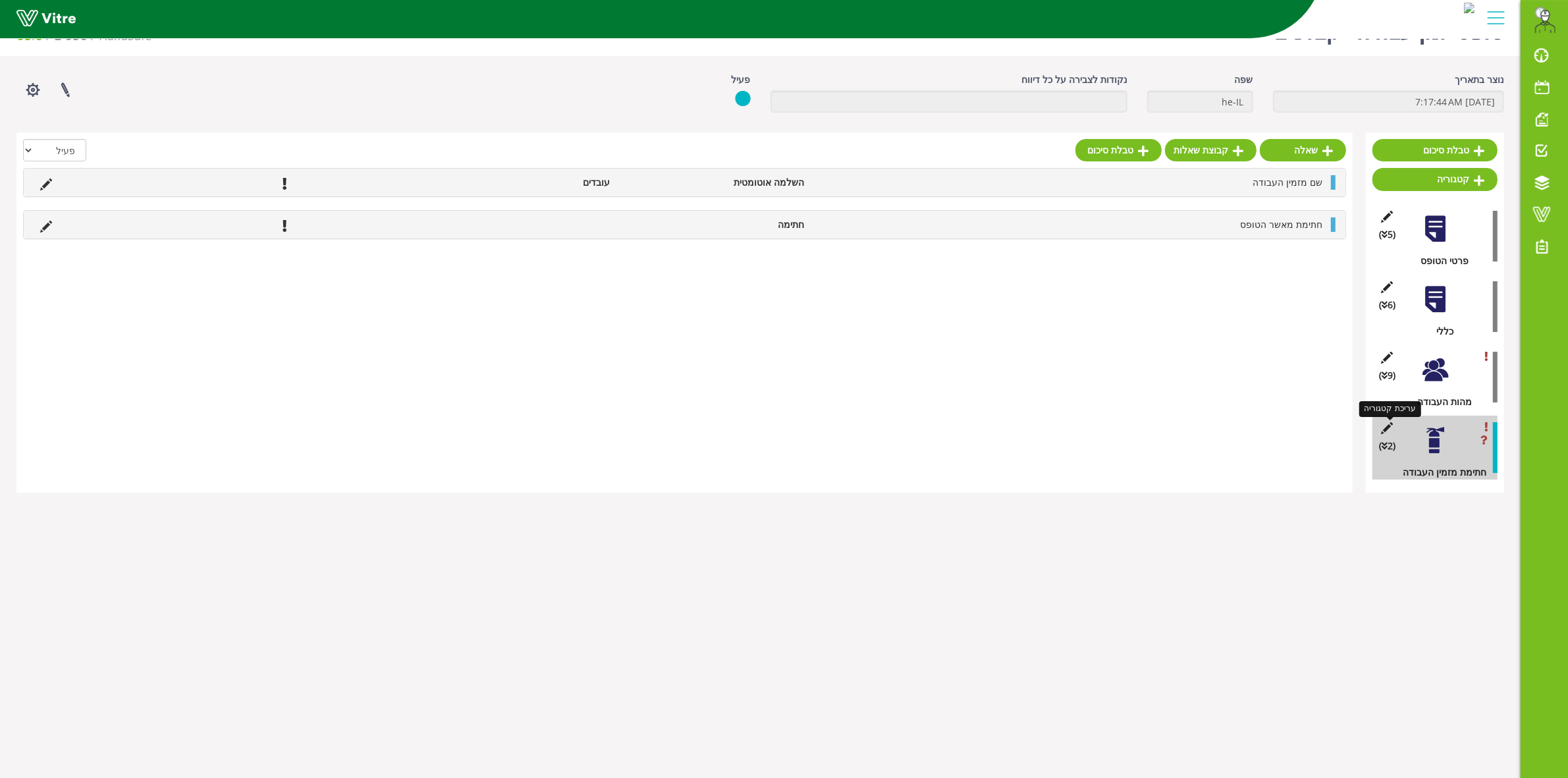
click at [1389, 428] on icon at bounding box center [1387, 428] width 17 height 12
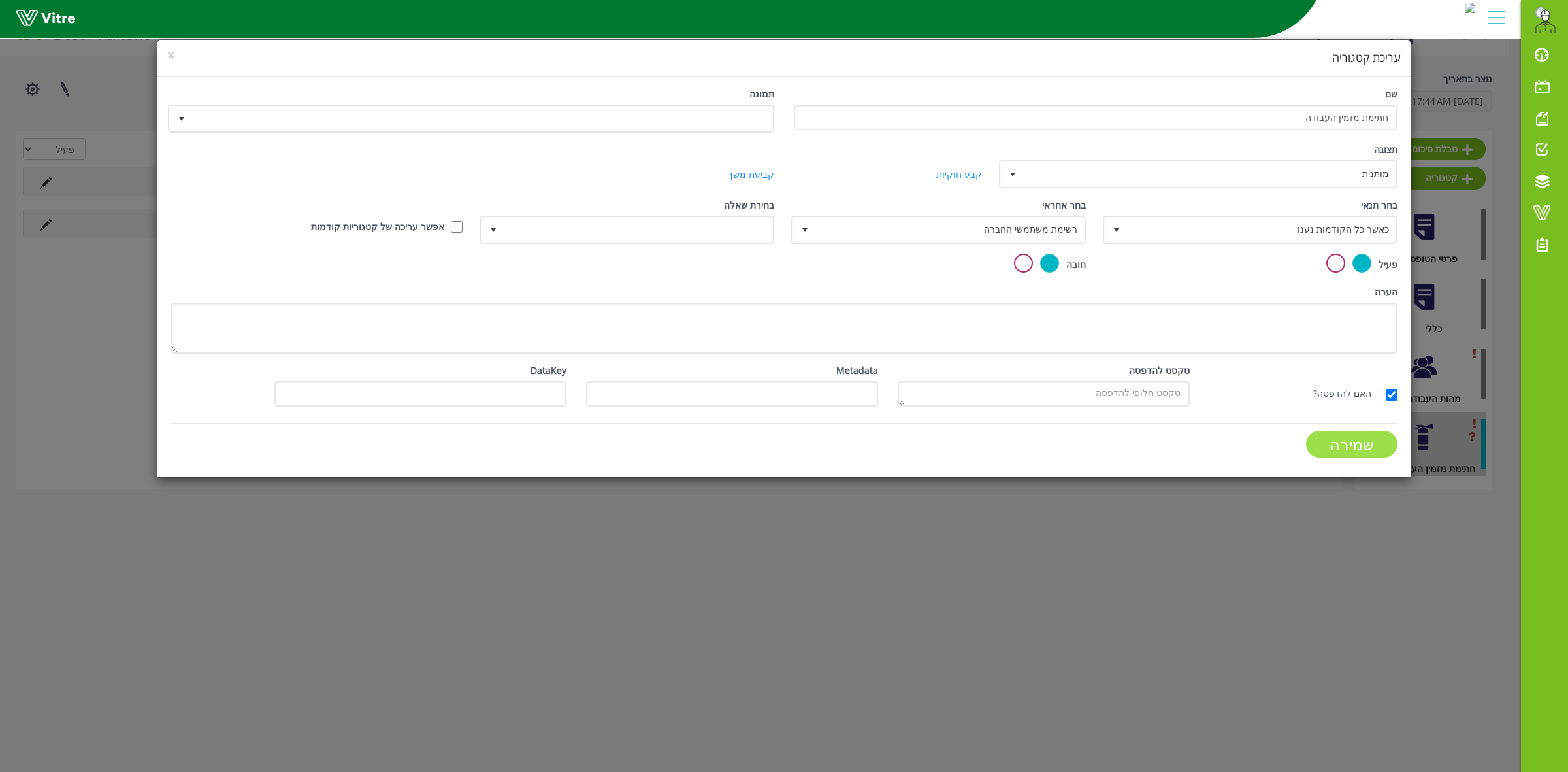
click at [1377, 430] on input "שמירה" at bounding box center [1351, 444] width 91 height 27
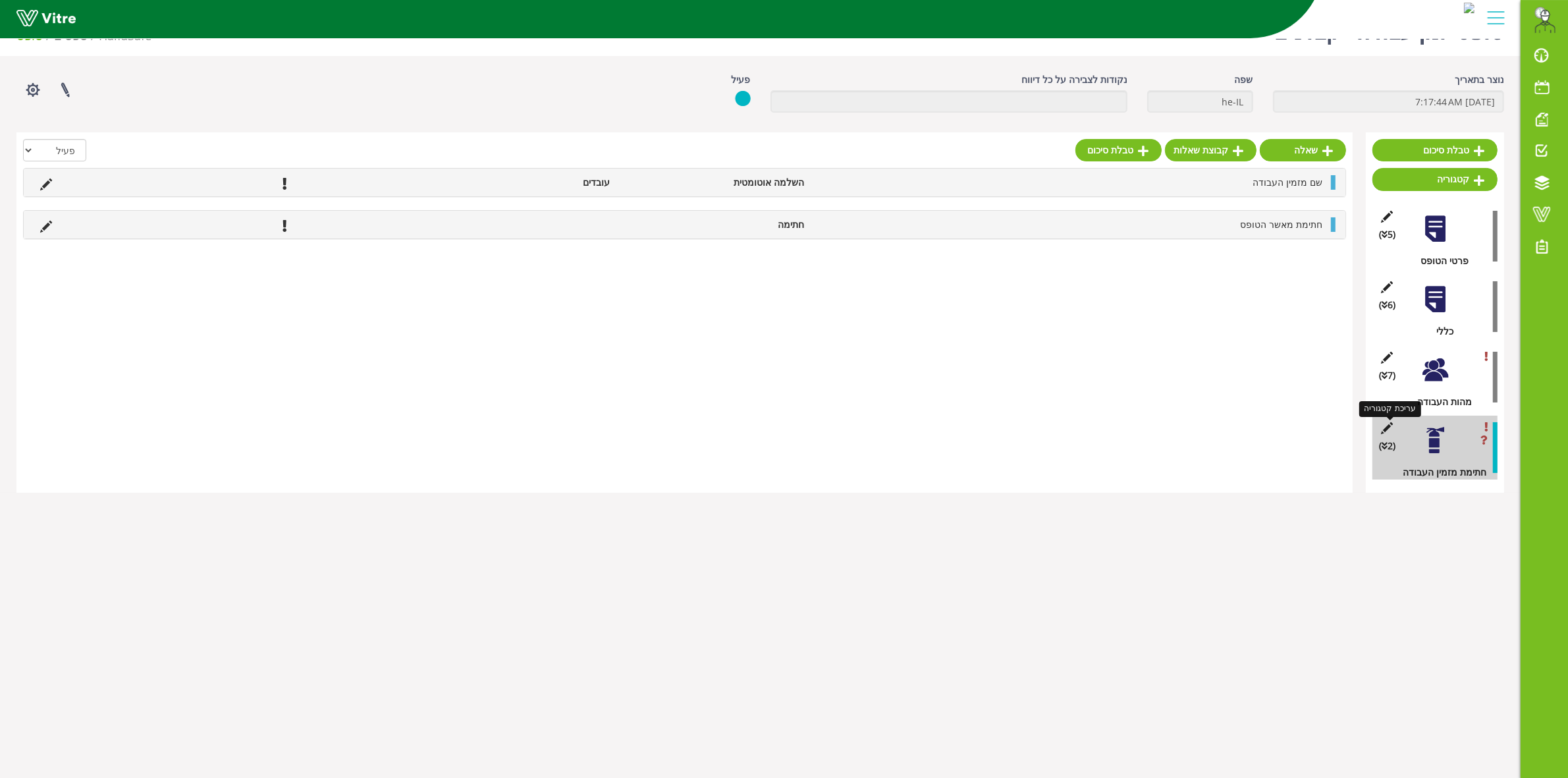
click at [1387, 426] on icon at bounding box center [1387, 428] width 17 height 12
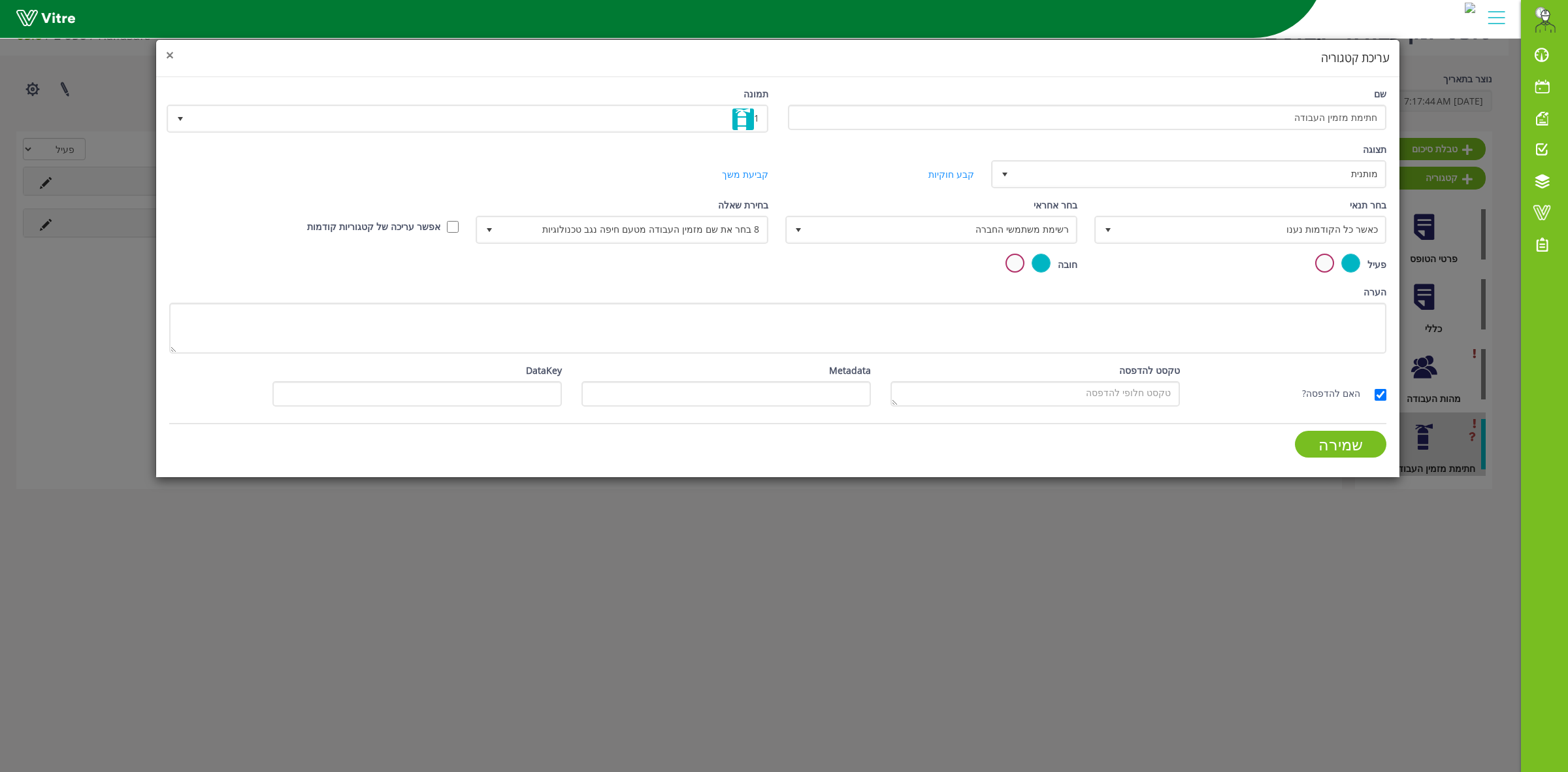
click at [169, 62] on span "×" at bounding box center [169, 54] width 8 height 18
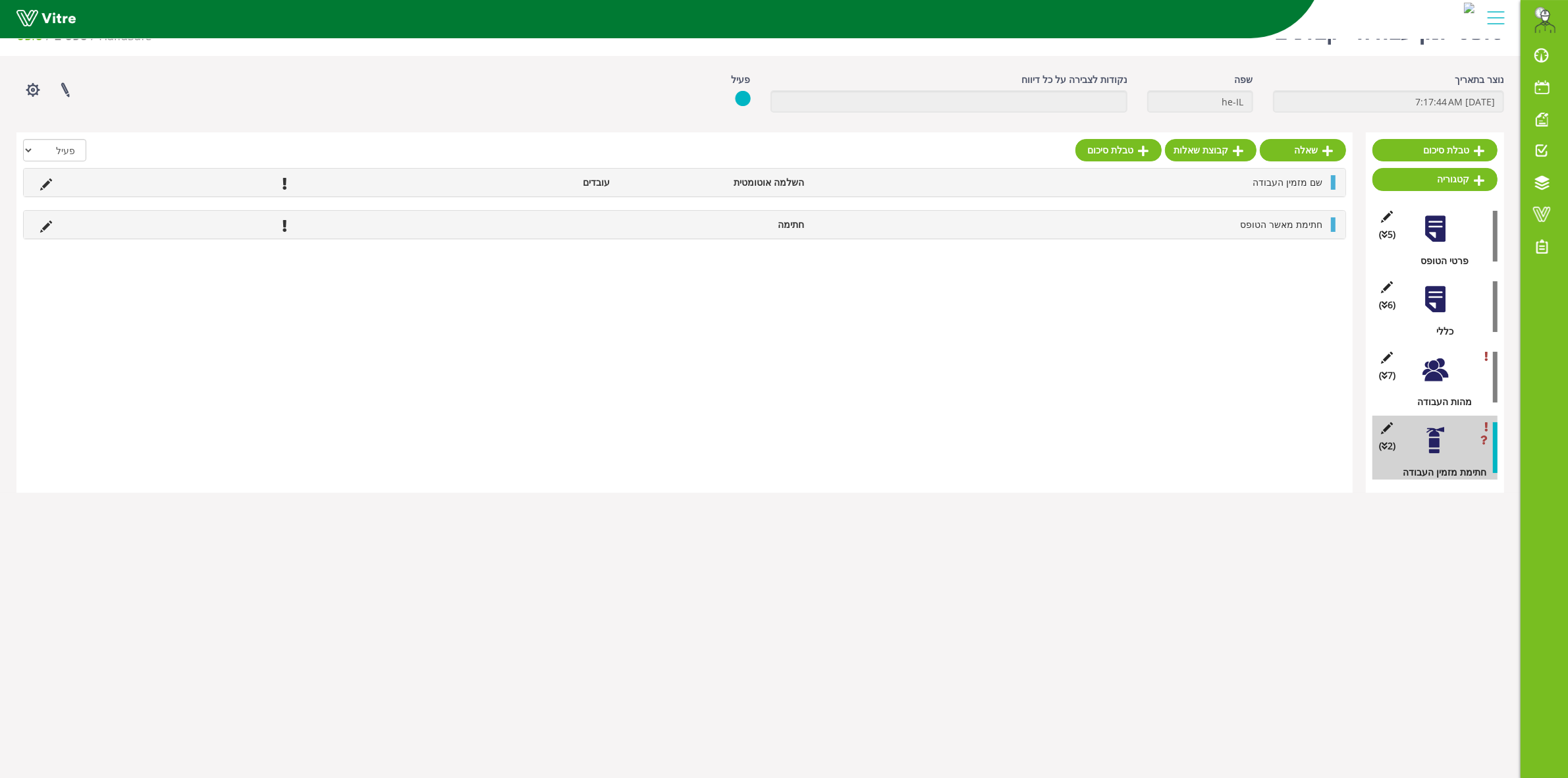
click at [1429, 439] on div at bounding box center [1434, 440] width 29 height 29
